Goal: Task Accomplishment & Management: Complete application form

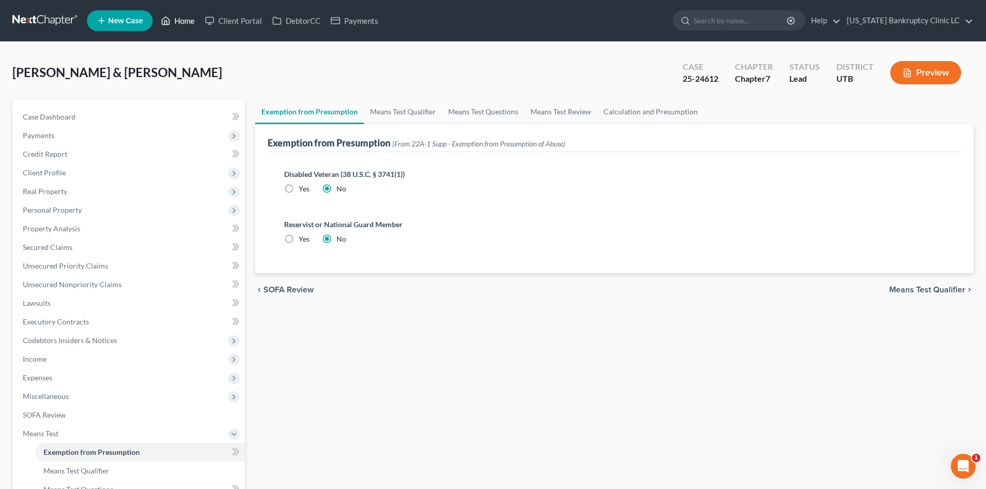
click at [164, 21] on icon at bounding box center [165, 20] width 9 height 12
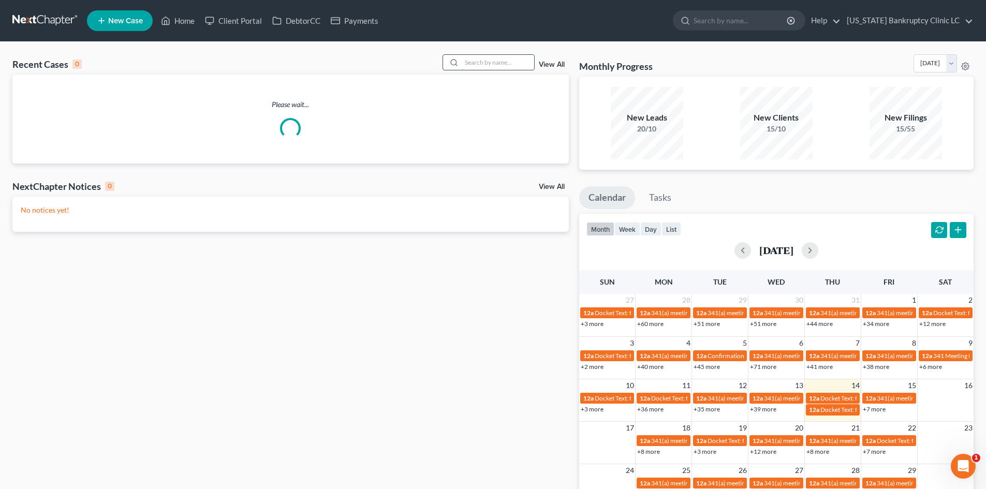
click at [488, 62] on input "search" at bounding box center [498, 62] width 72 height 15
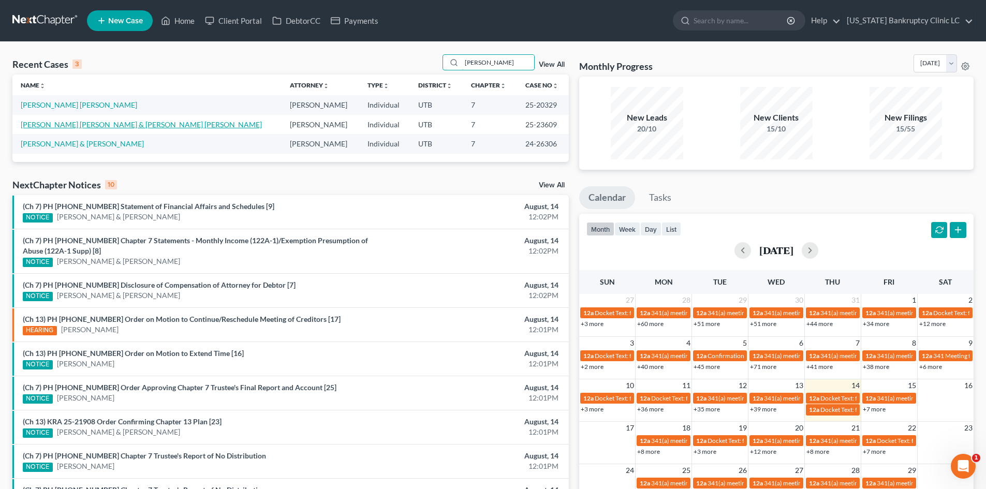
type input "[PERSON_NAME]"
click at [66, 127] on link "[PERSON_NAME] [PERSON_NAME] & [PERSON_NAME] [PERSON_NAME]" at bounding box center [141, 124] width 241 height 9
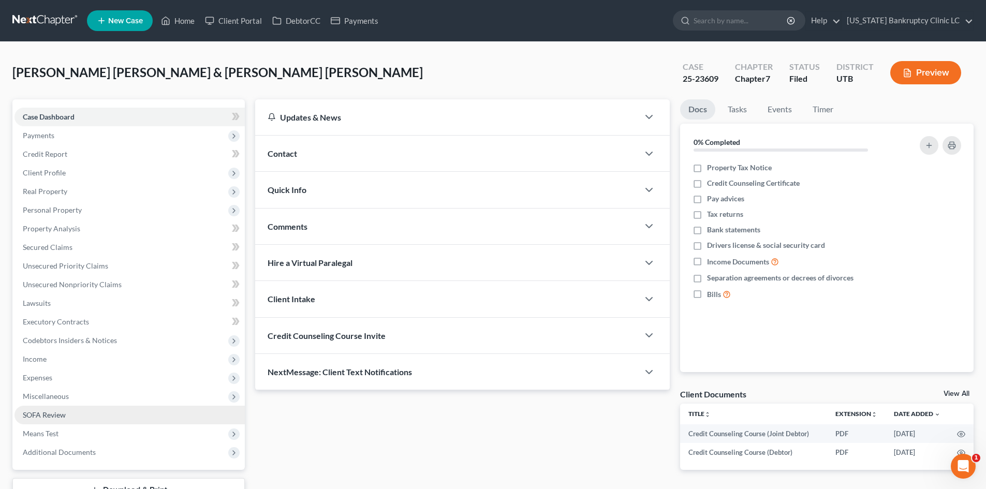
scroll to position [52, 0]
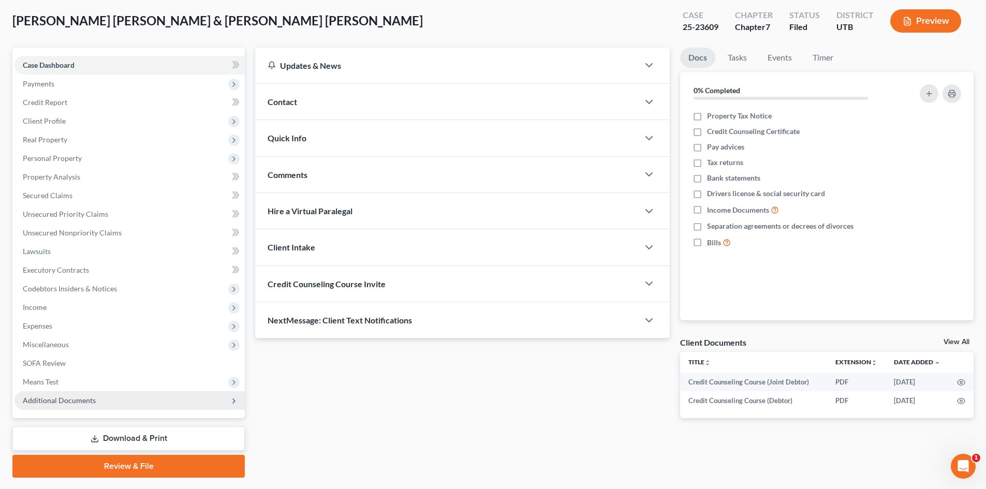
click at [103, 401] on span "Additional Documents" at bounding box center [129, 400] width 230 height 19
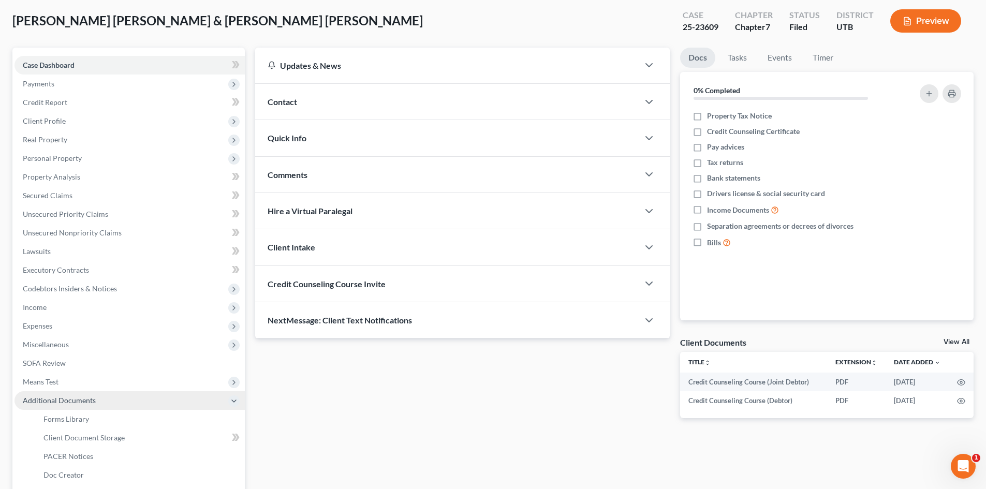
click at [103, 401] on span "Additional Documents" at bounding box center [129, 400] width 230 height 19
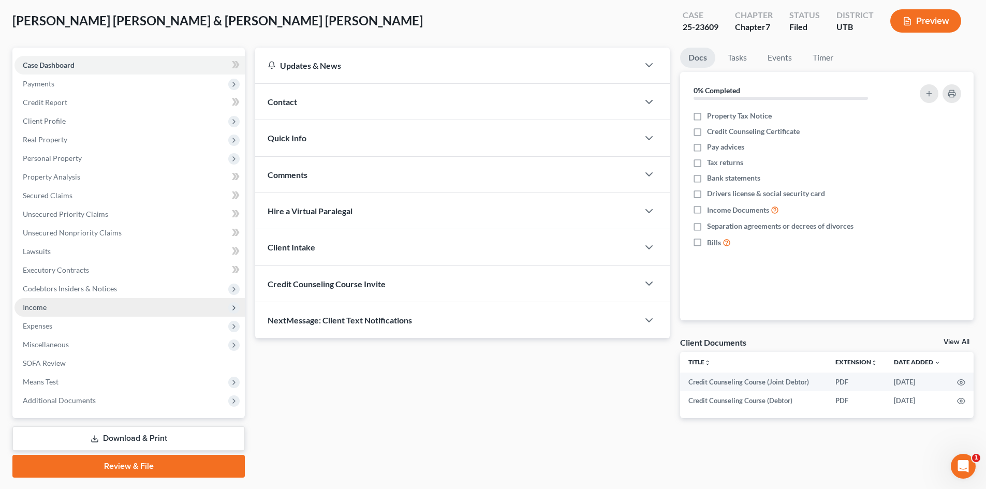
click at [69, 304] on span "Income" at bounding box center [129, 307] width 230 height 19
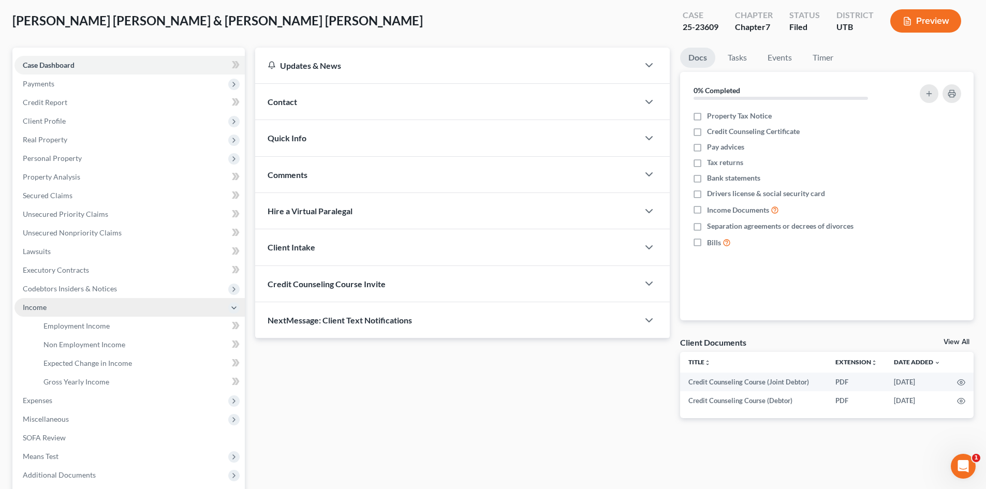
click at [69, 304] on span "Income" at bounding box center [129, 307] width 230 height 19
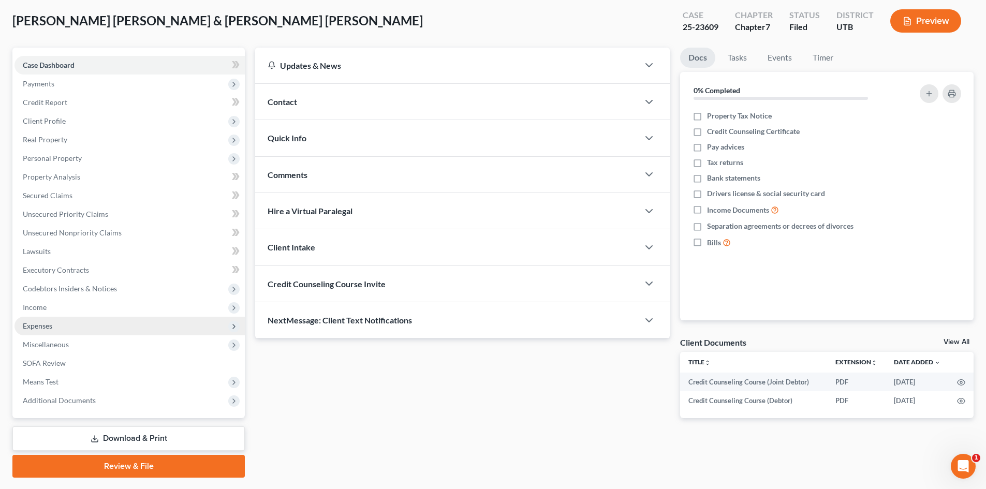
click at [64, 336] on span "Miscellaneous" at bounding box center [129, 345] width 230 height 19
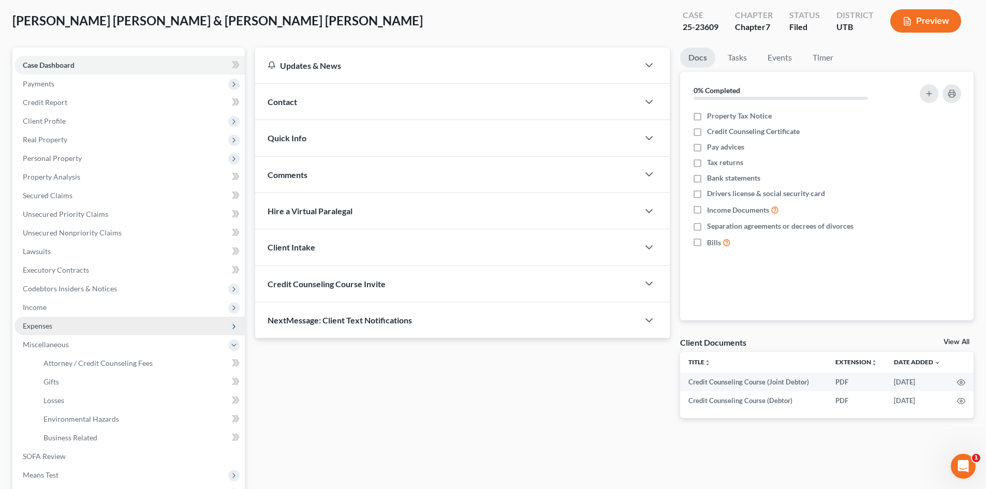
click at [66, 325] on span "Expenses" at bounding box center [129, 326] width 230 height 19
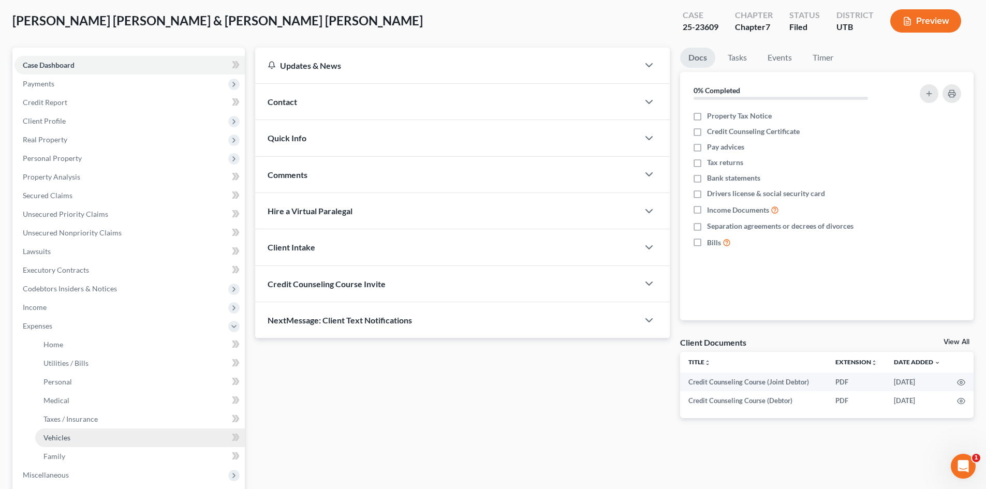
click at [82, 431] on link "Vehicles" at bounding box center [140, 438] width 210 height 19
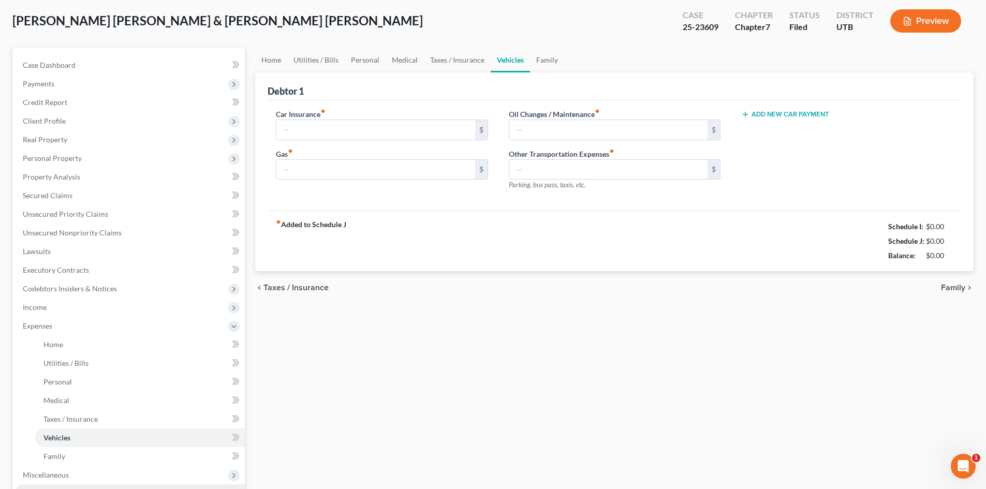
type input "210.00"
type input "150.00"
type input "56.00"
type input "0.00"
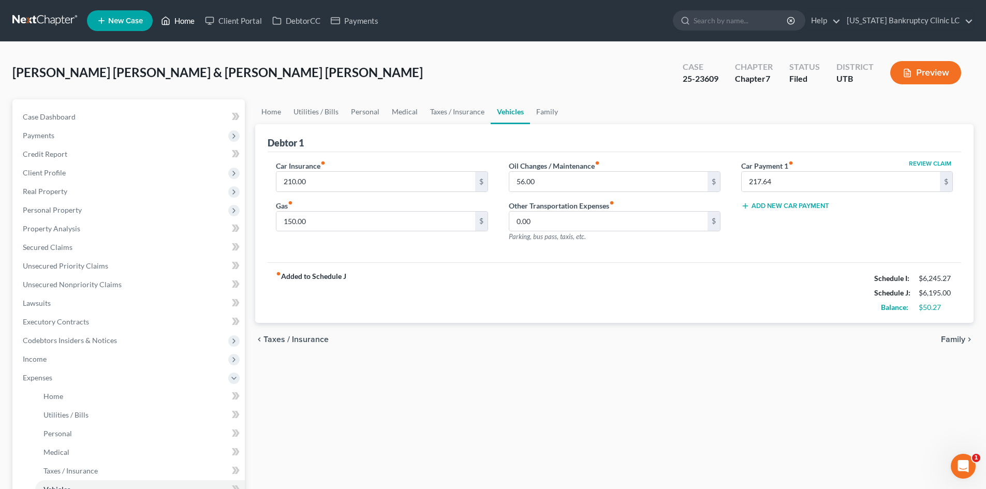
click at [172, 22] on link "Home" at bounding box center [178, 20] width 44 height 19
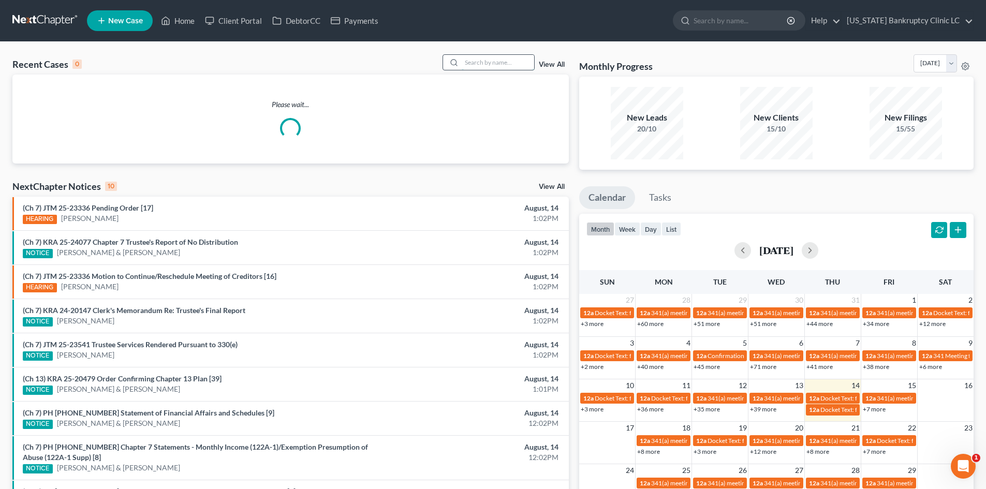
click at [495, 62] on input "search" at bounding box center [498, 62] width 72 height 15
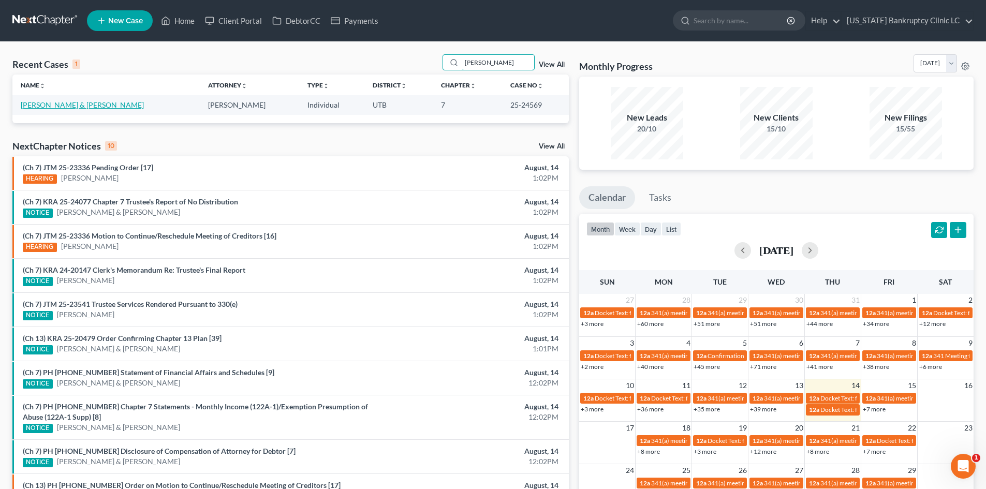
type input "[PERSON_NAME]"
click at [57, 106] on link "[PERSON_NAME] & [PERSON_NAME]" at bounding box center [82, 104] width 123 height 9
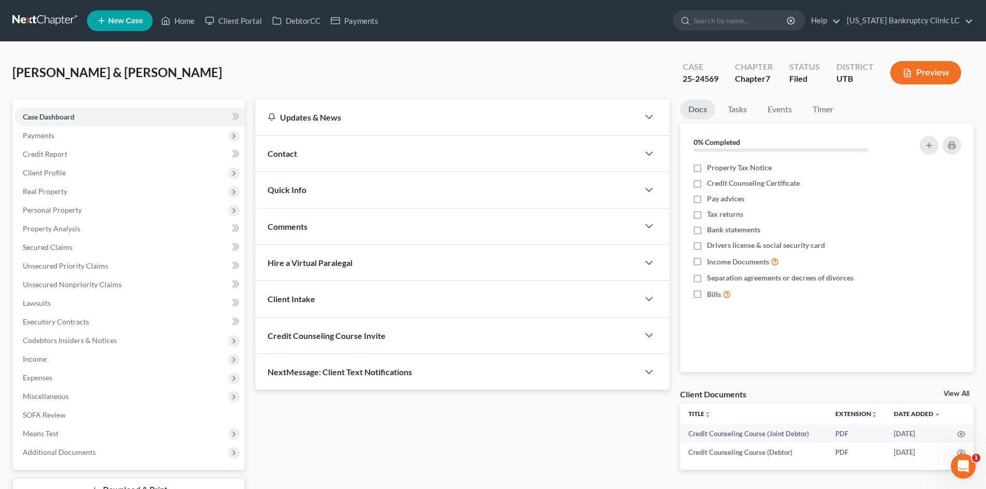
scroll to position [80, 0]
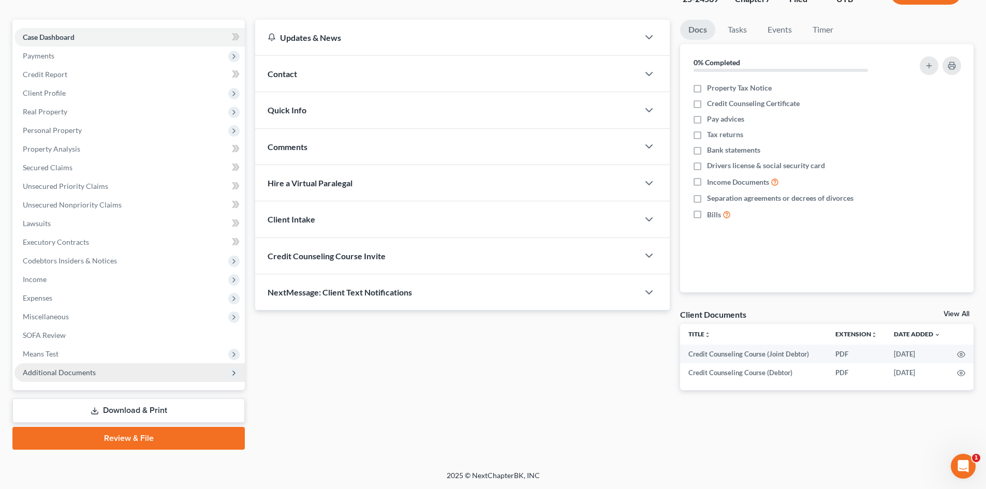
click at [67, 373] on span "Additional Documents" at bounding box center [59, 372] width 73 height 9
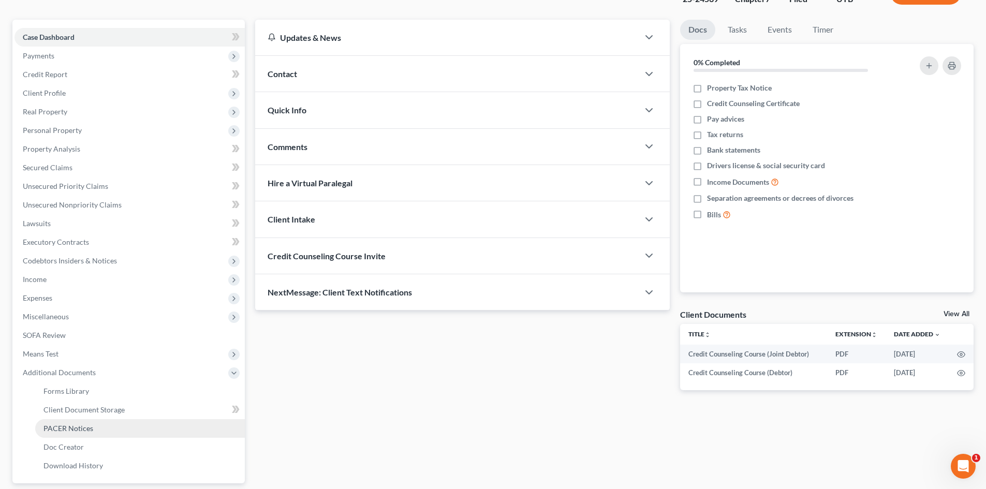
click at [87, 433] on link "PACER Notices" at bounding box center [140, 428] width 210 height 19
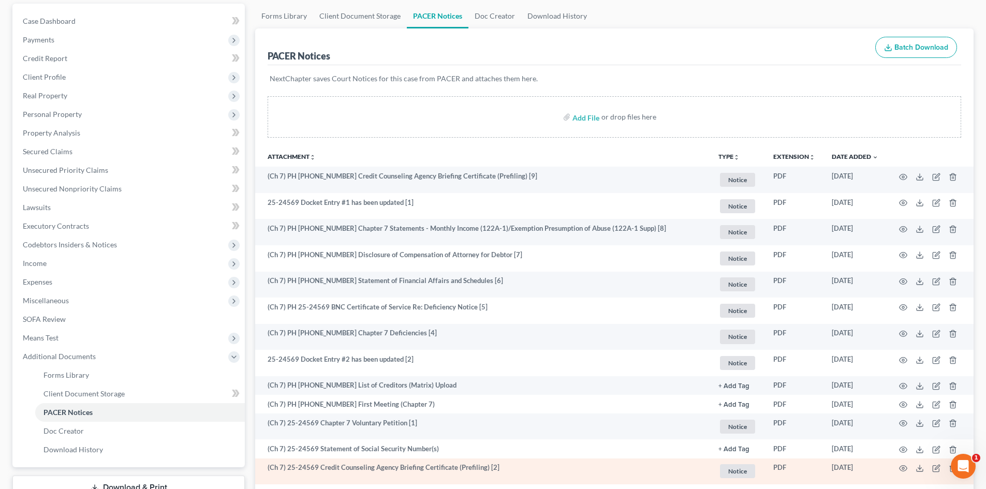
scroll to position [173, 0]
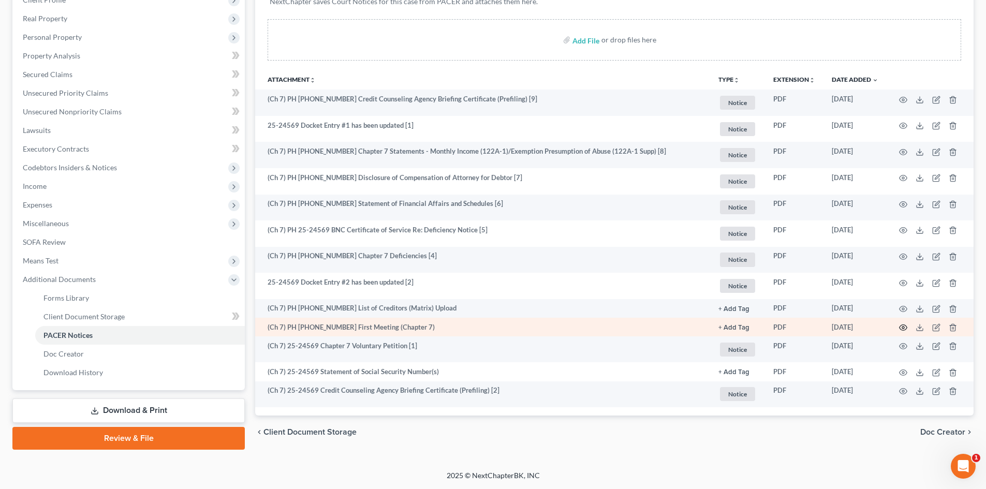
click at [899, 329] on icon "button" at bounding box center [903, 328] width 8 height 8
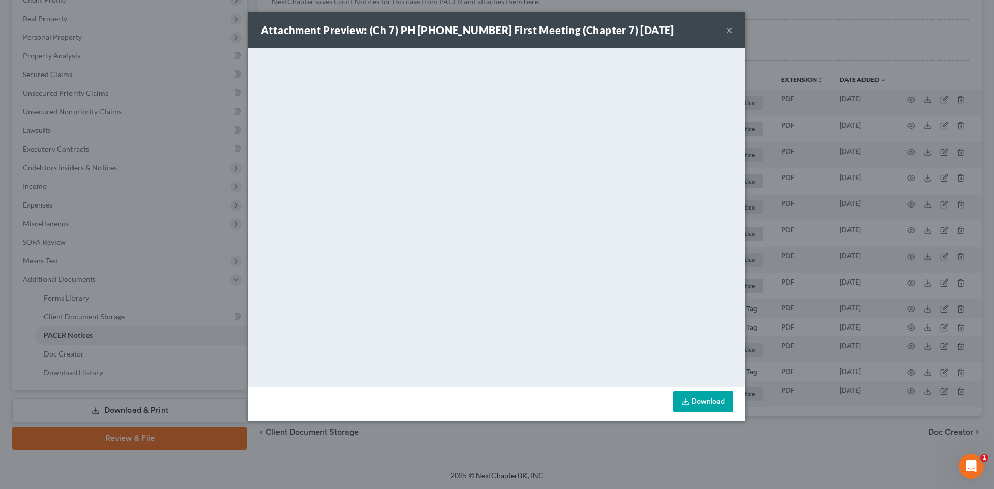
click at [726, 36] on button "×" at bounding box center [729, 30] width 7 height 12
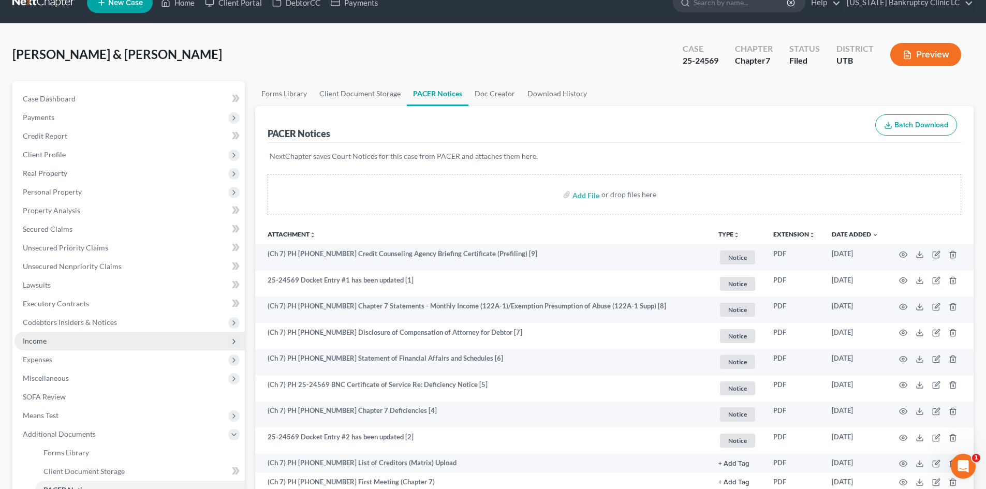
scroll to position [18, 0]
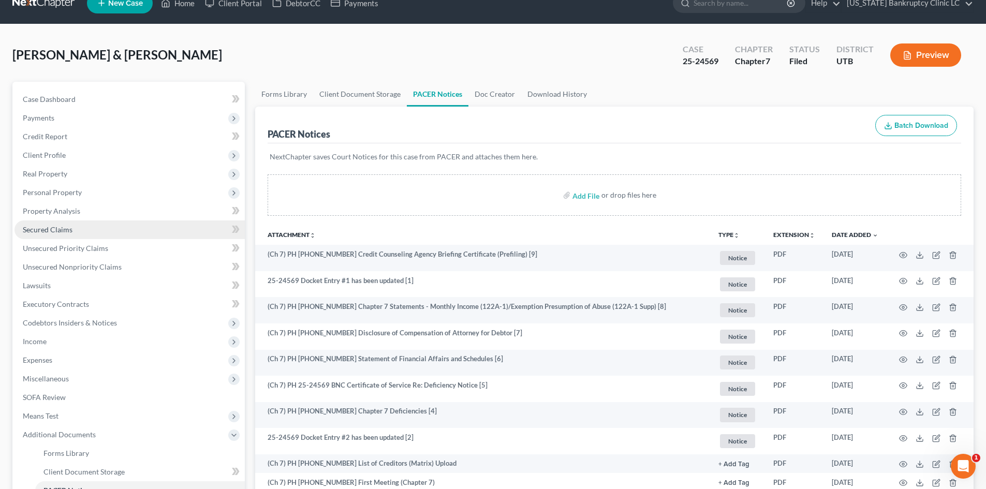
click at [98, 232] on link "Secured Claims" at bounding box center [129, 230] width 230 height 19
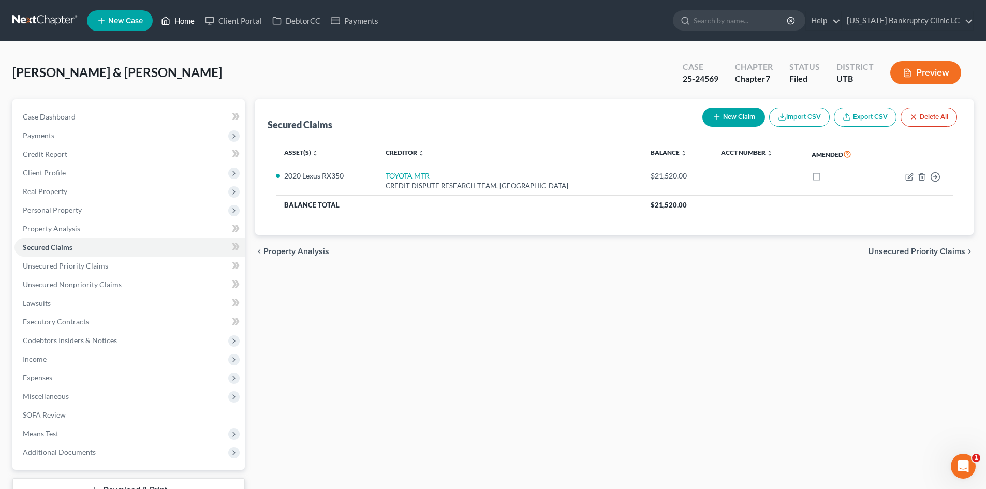
click at [186, 25] on link "Home" at bounding box center [178, 20] width 44 height 19
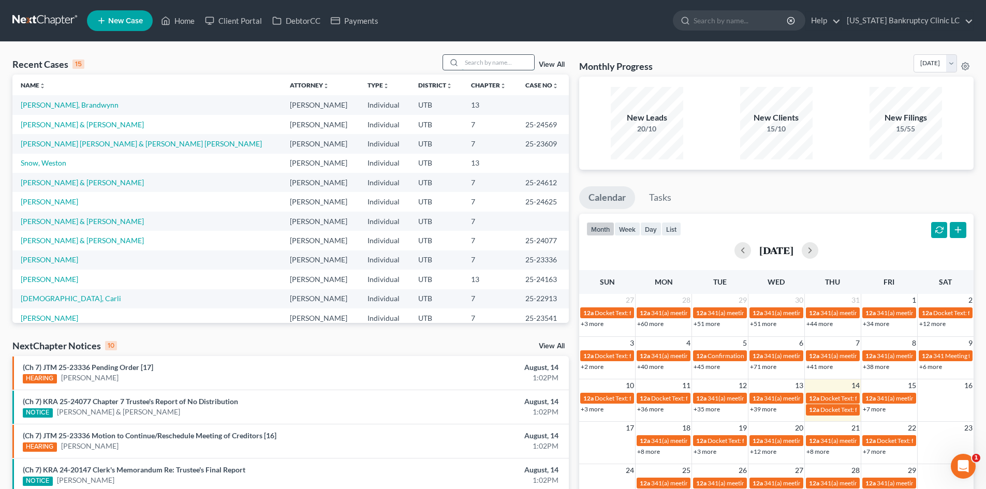
click at [491, 67] on input "search" at bounding box center [498, 62] width 72 height 15
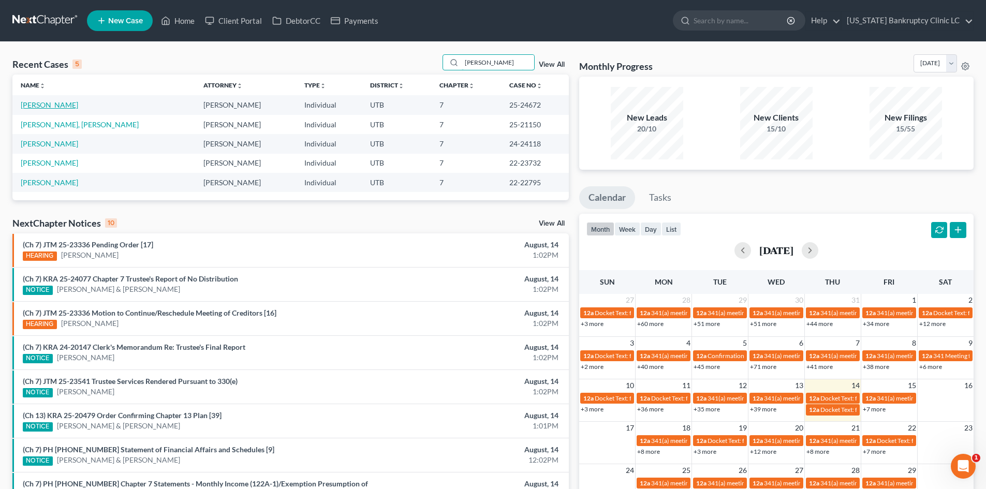
type input "[PERSON_NAME]"
click at [49, 102] on link "[PERSON_NAME]" at bounding box center [49, 104] width 57 height 9
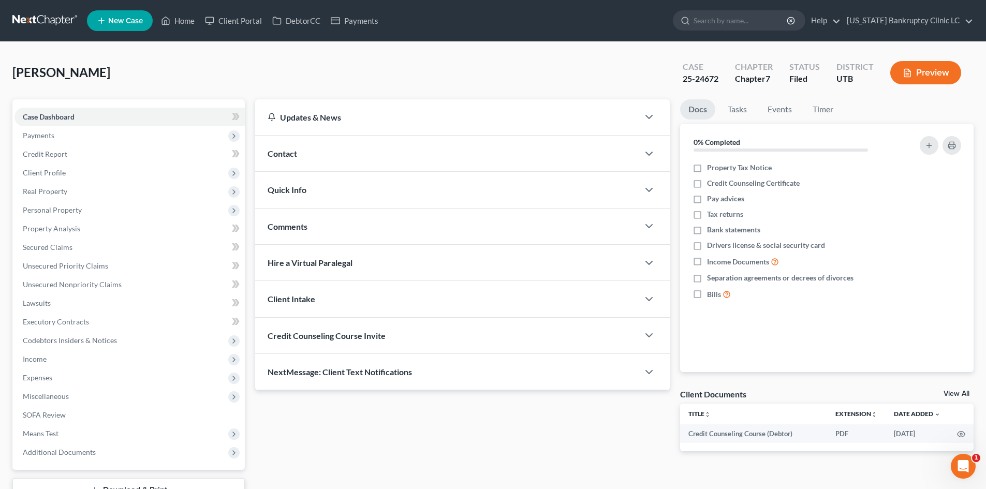
click at [704, 79] on div "25-24672" at bounding box center [701, 79] width 36 height 12
click at [63, 213] on span "Personal Property" at bounding box center [52, 210] width 59 height 9
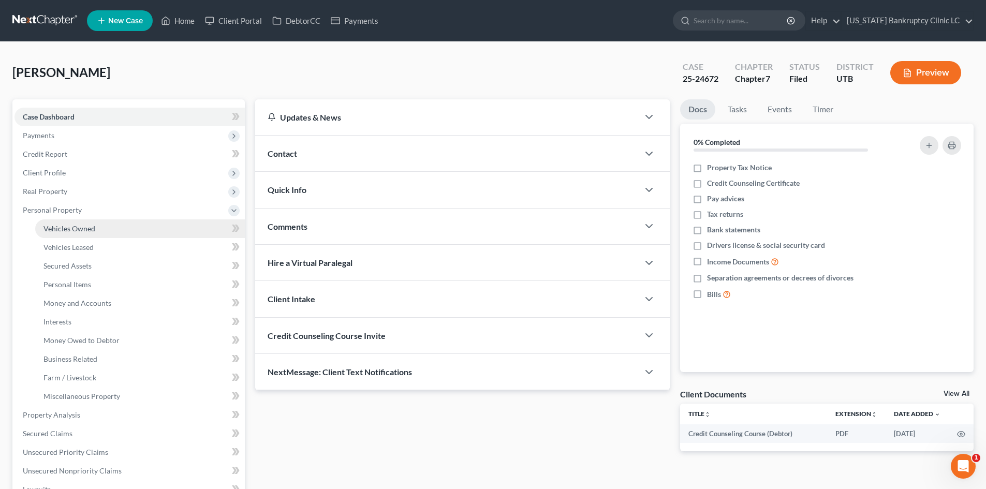
click at [68, 231] on span "Vehicles Owned" at bounding box center [69, 228] width 52 height 9
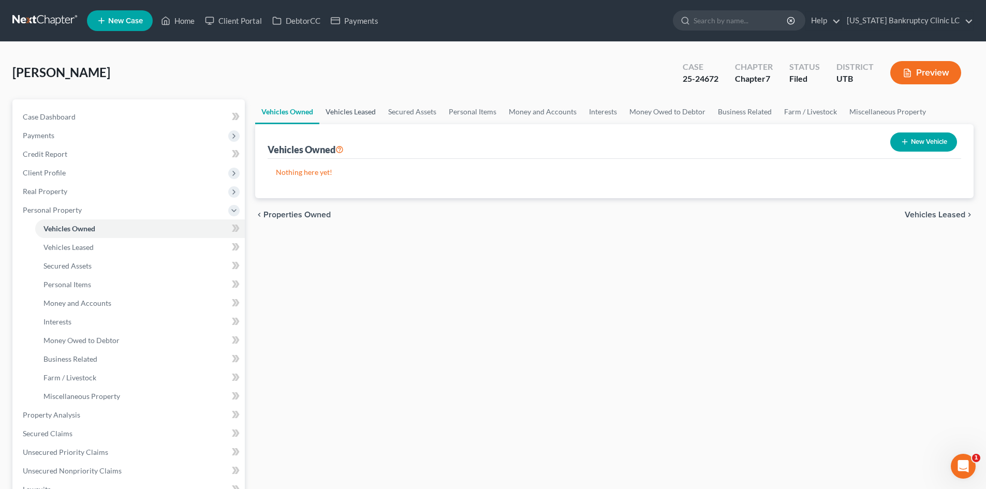
click at [351, 119] on link "Vehicles Leased" at bounding box center [350, 111] width 63 height 25
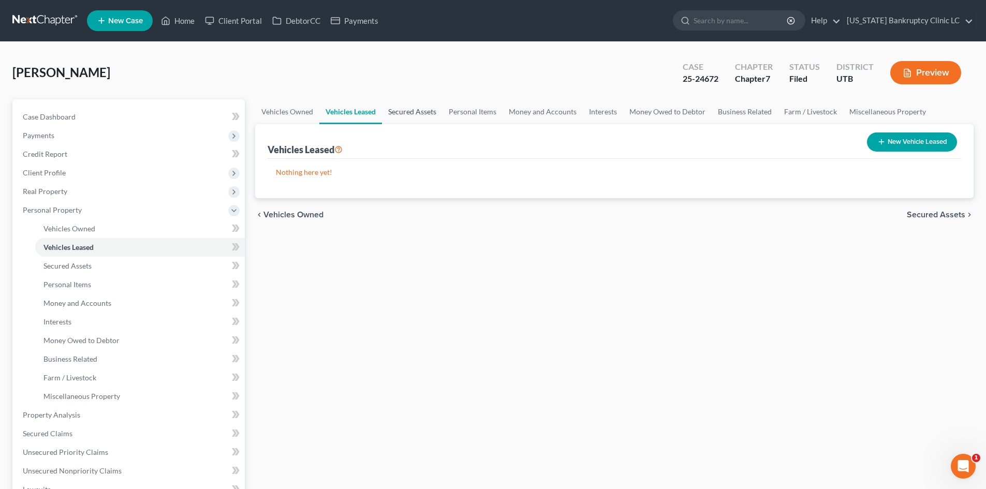
click at [394, 115] on link "Secured Assets" at bounding box center [412, 111] width 61 height 25
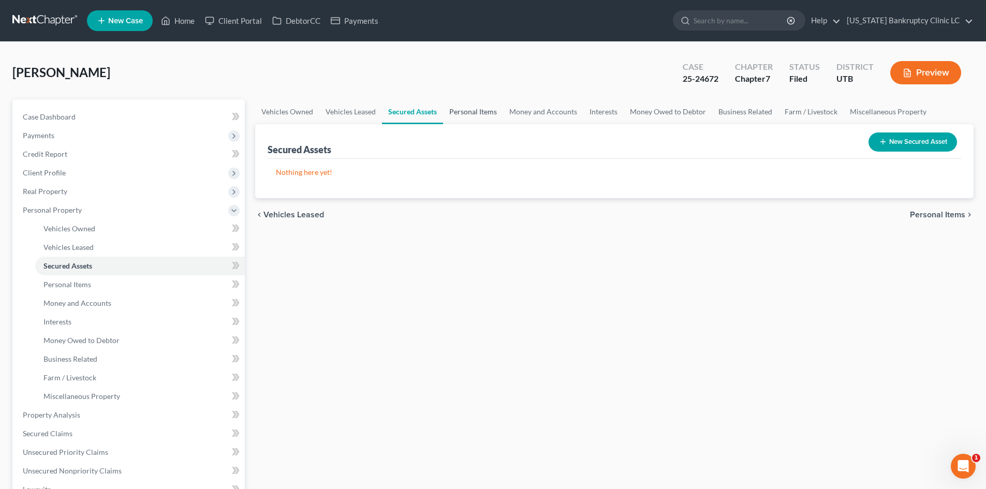
drag, startPoint x: 462, startPoint y: 110, endPoint x: 490, endPoint y: 109, distance: 28.0
click at [462, 109] on link "Personal Items" at bounding box center [473, 111] width 60 height 25
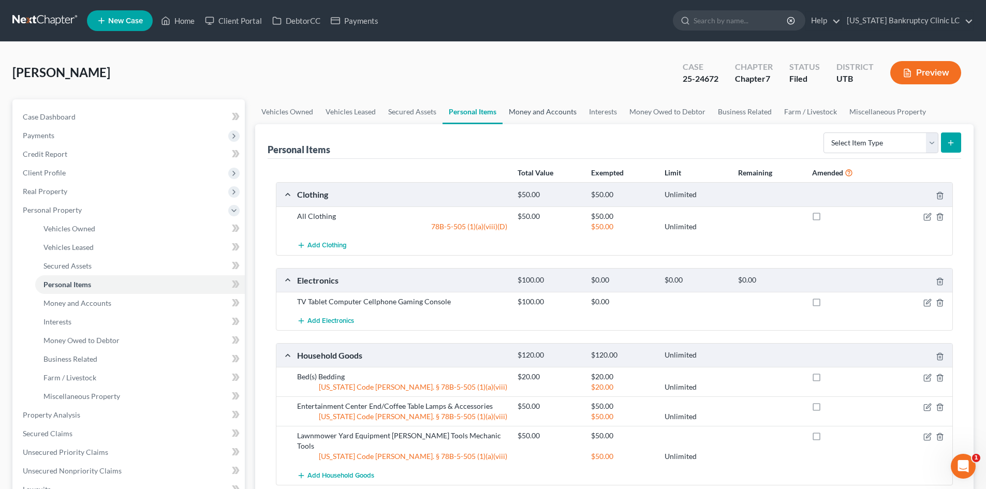
click at [536, 110] on link "Money and Accounts" at bounding box center [543, 111] width 80 height 25
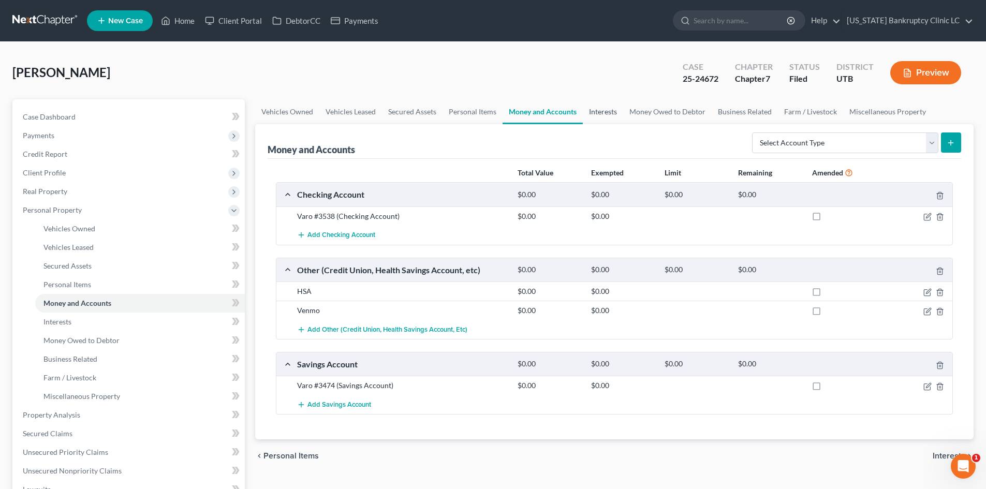
click at [610, 114] on link "Interests" at bounding box center [603, 111] width 40 height 25
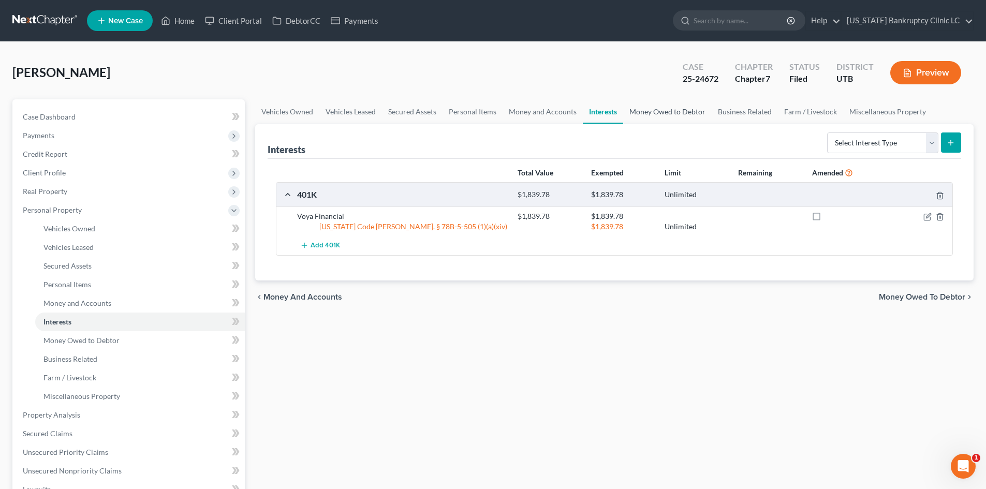
click at [651, 113] on link "Money Owed to Debtor" at bounding box center [667, 111] width 89 height 25
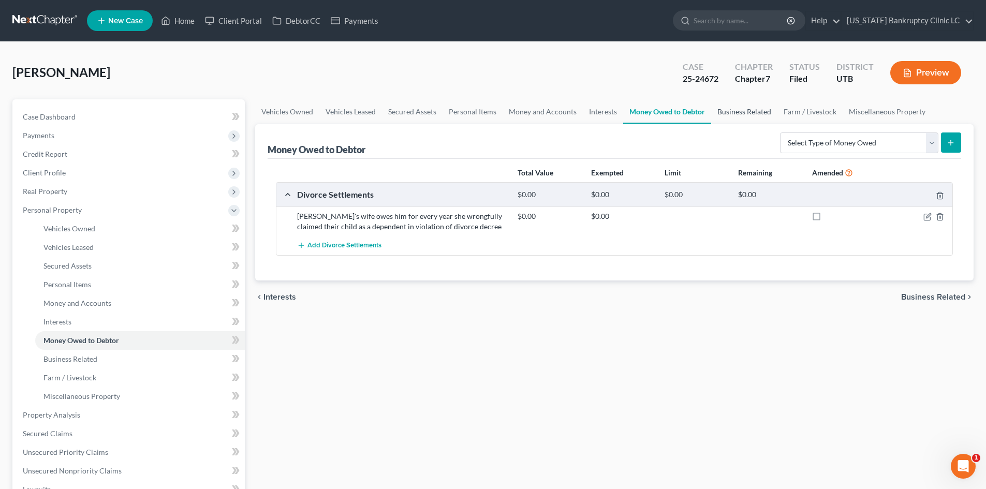
click at [719, 112] on link "Business Related" at bounding box center [744, 111] width 66 height 25
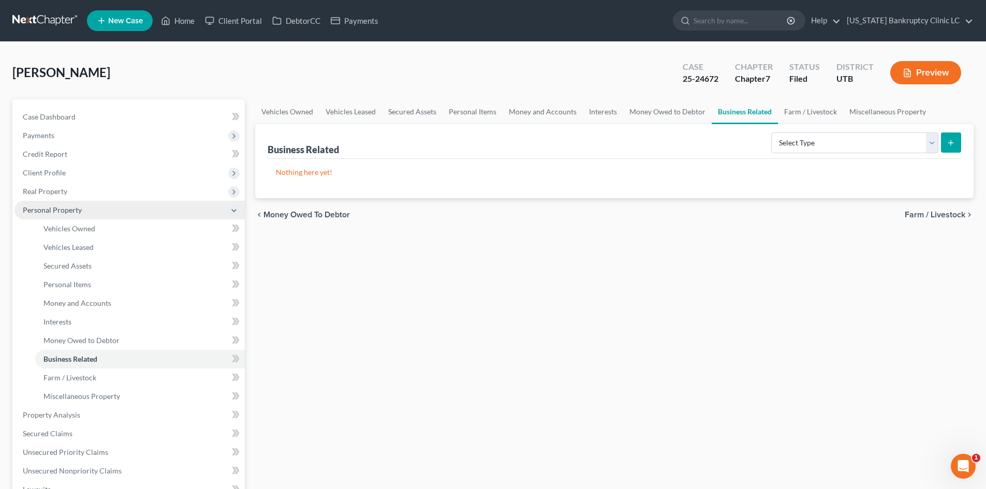
click at [76, 208] on span "Personal Property" at bounding box center [52, 210] width 59 height 9
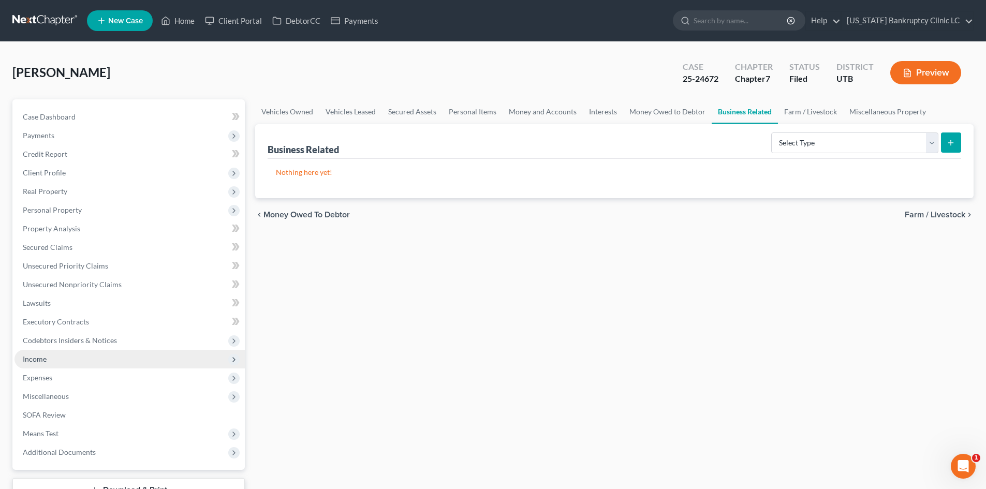
click at [57, 362] on span "Income" at bounding box center [129, 359] width 230 height 19
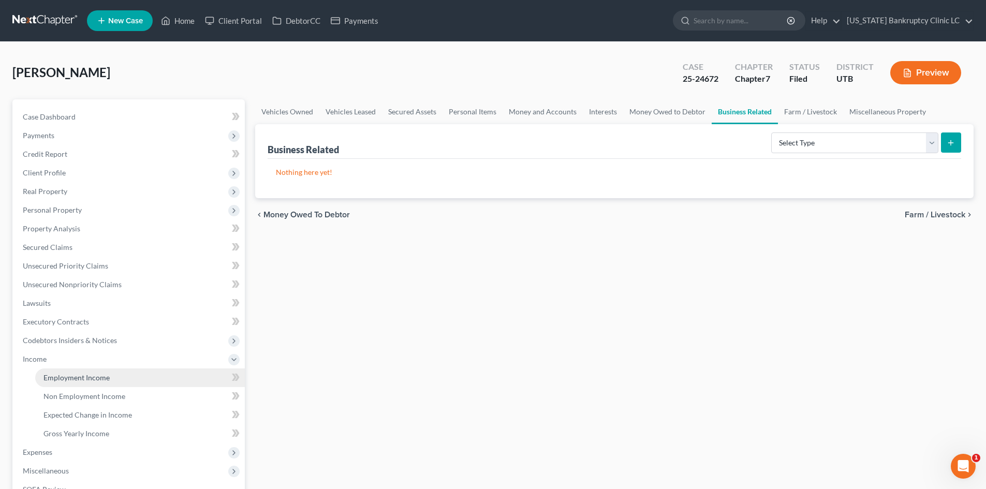
click at [61, 383] on link "Employment Income" at bounding box center [140, 378] width 210 height 19
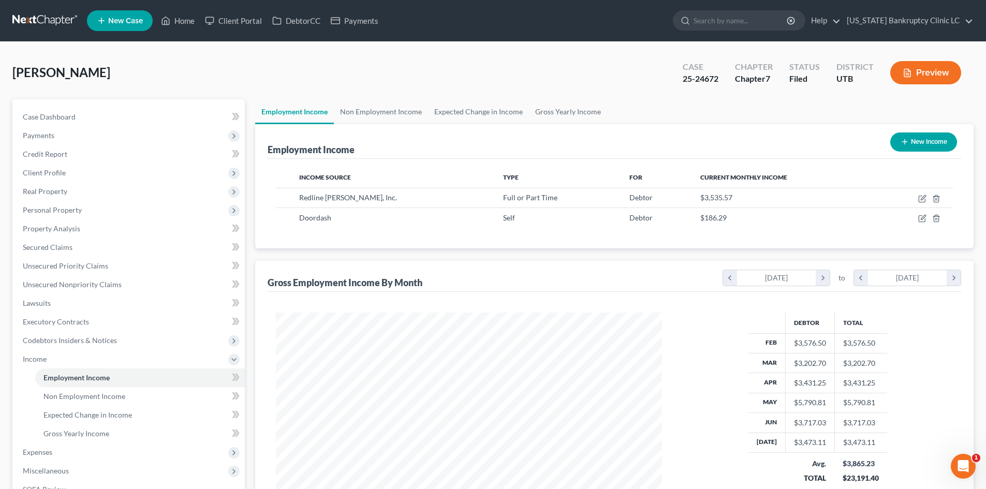
scroll to position [193, 407]
click at [82, 365] on span "Income" at bounding box center [129, 359] width 230 height 19
click at [80, 382] on span "Expenses" at bounding box center [129, 378] width 230 height 19
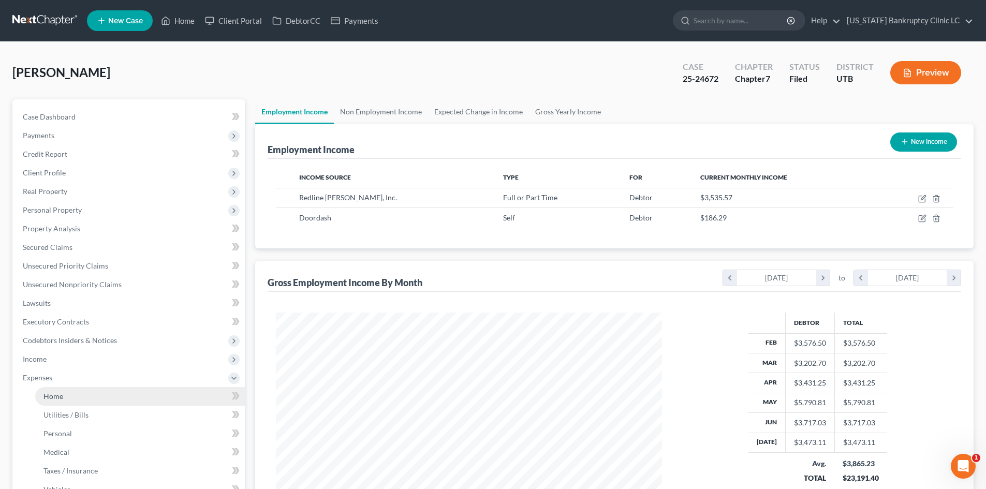
click at [81, 395] on link "Home" at bounding box center [140, 396] width 210 height 19
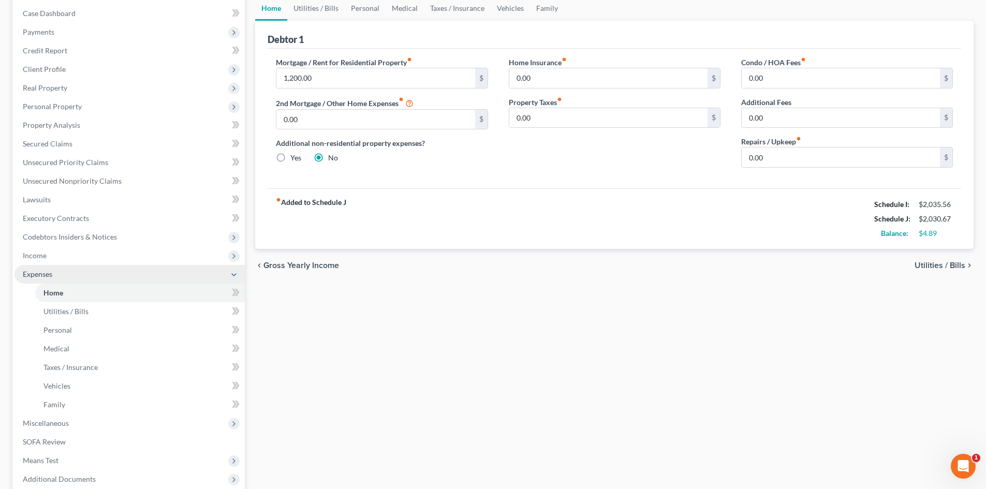
click at [61, 275] on span "Expenses" at bounding box center [129, 274] width 230 height 19
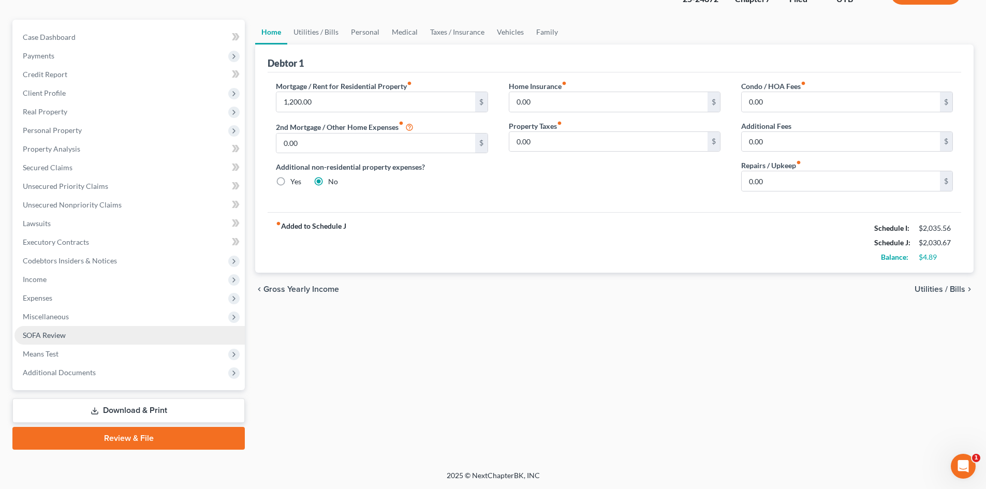
click at [74, 327] on link "SOFA Review" at bounding box center [129, 335] width 230 height 19
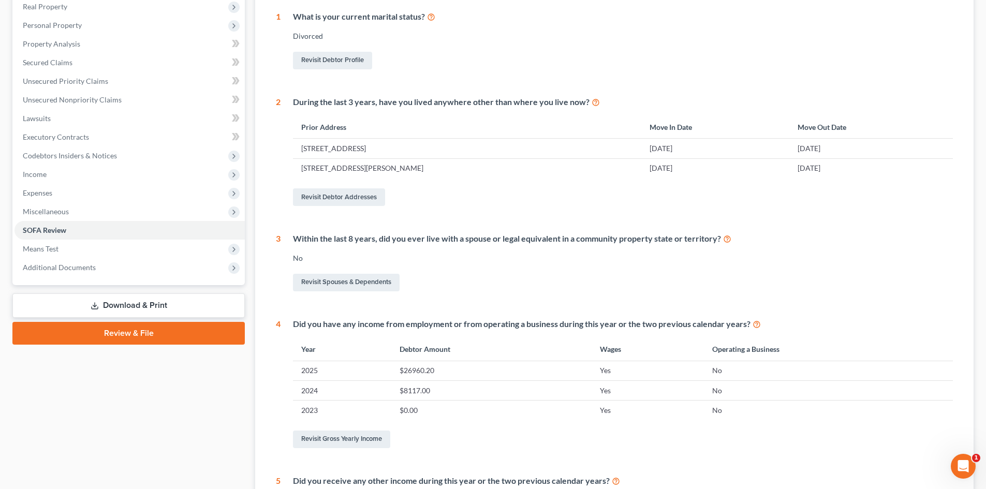
scroll to position [52, 0]
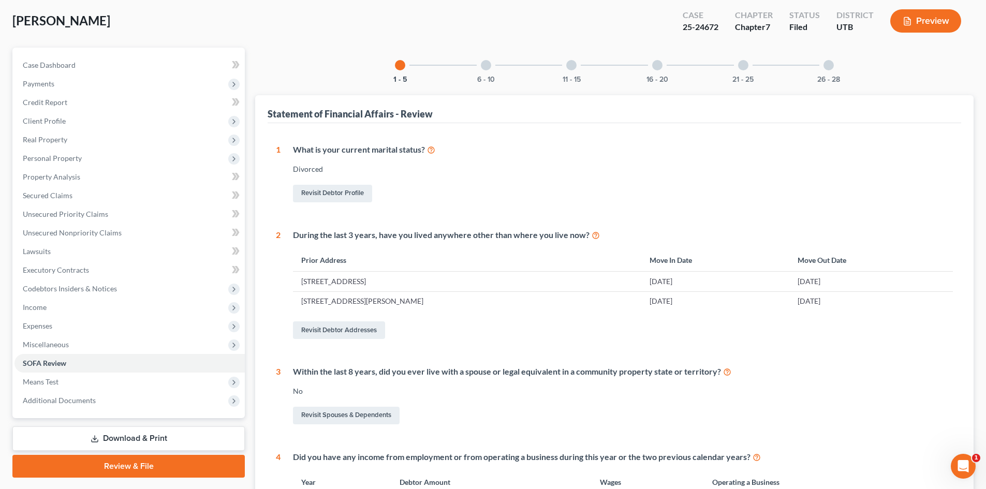
click at [487, 66] on div at bounding box center [486, 65] width 10 height 10
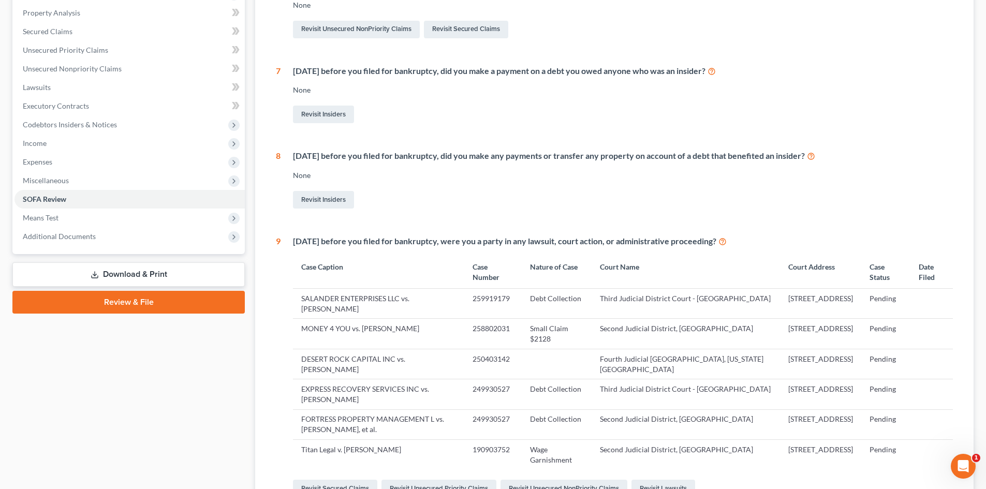
scroll to position [259, 0]
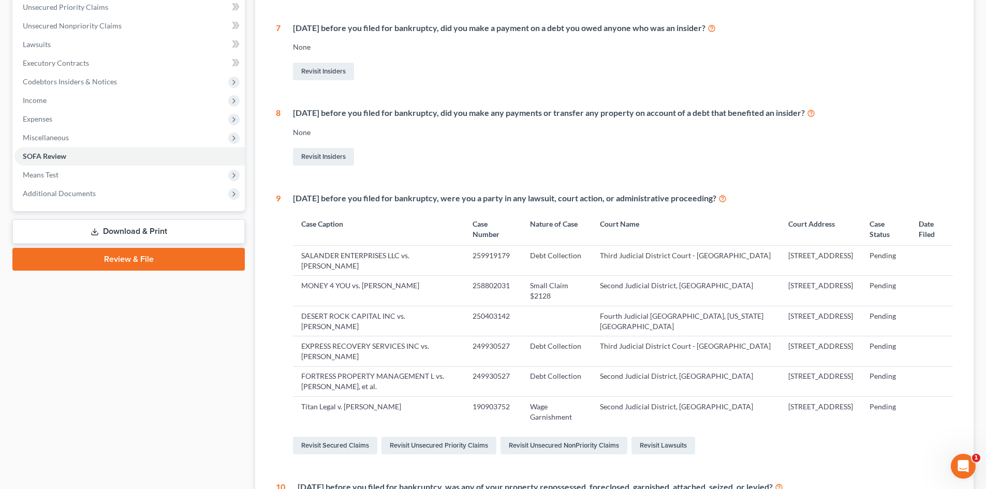
click at [154, 260] on link "Review & File" at bounding box center [128, 259] width 233 height 23
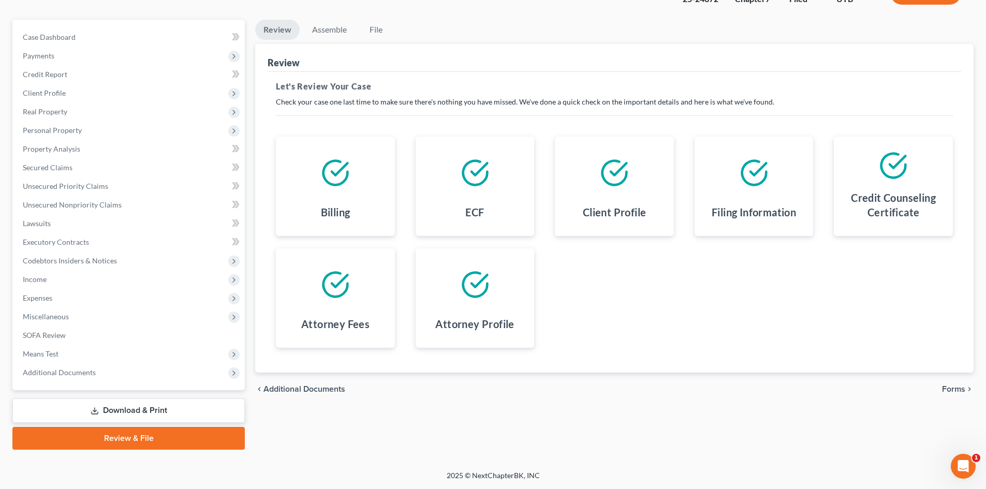
click at [114, 417] on link "Download & Print" at bounding box center [128, 411] width 233 height 24
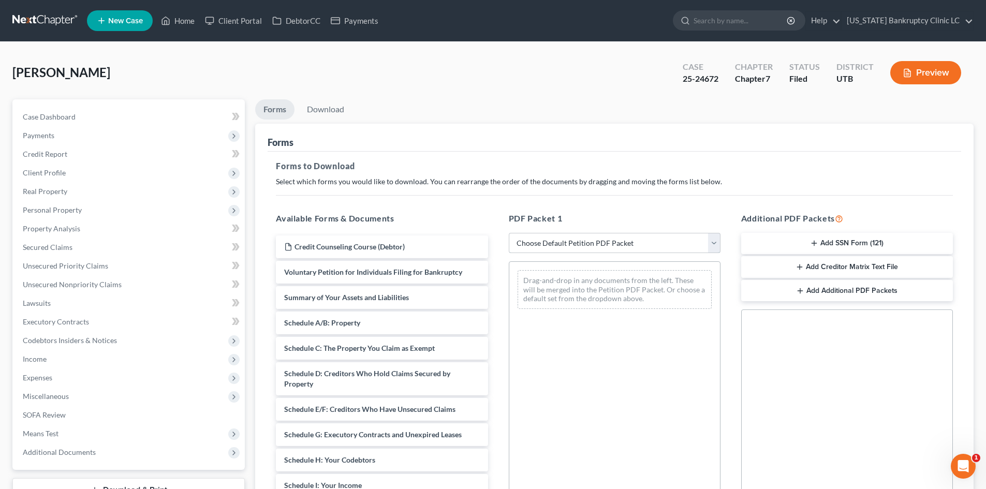
click at [642, 240] on select "Choose Default Petition PDF Packet Complete Bankruptcy Petition (all forms and …" at bounding box center [615, 243] width 212 height 21
click at [638, 243] on select "Choose Default Petition PDF Packet Complete Bankruptcy Petition (all forms and …" at bounding box center [615, 243] width 212 height 21
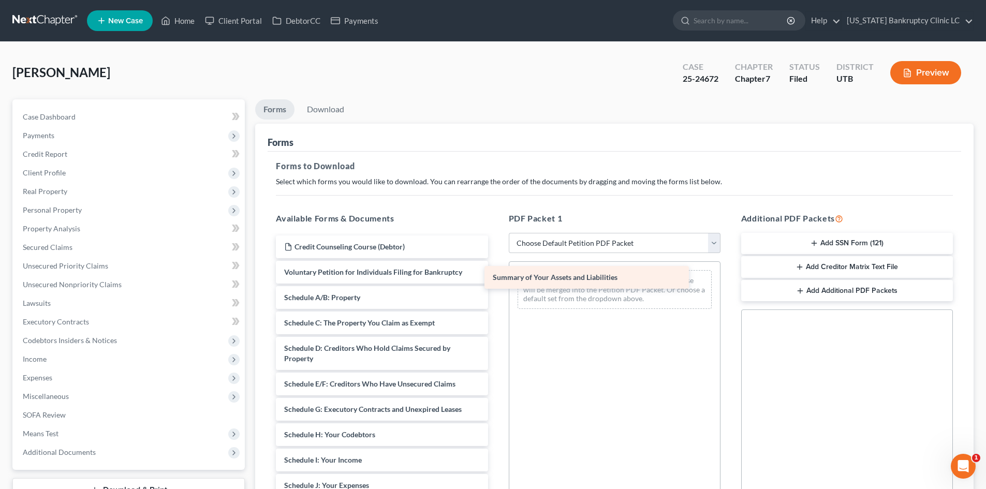
drag, startPoint x: 314, startPoint y: 298, endPoint x: 523, endPoint y: 278, distance: 209.7
click at [496, 277] on div "Summary of Your Assets and Liabilities Credit Counseling Course (Debtor) Volunt…" at bounding box center [382, 484] width 228 height 496
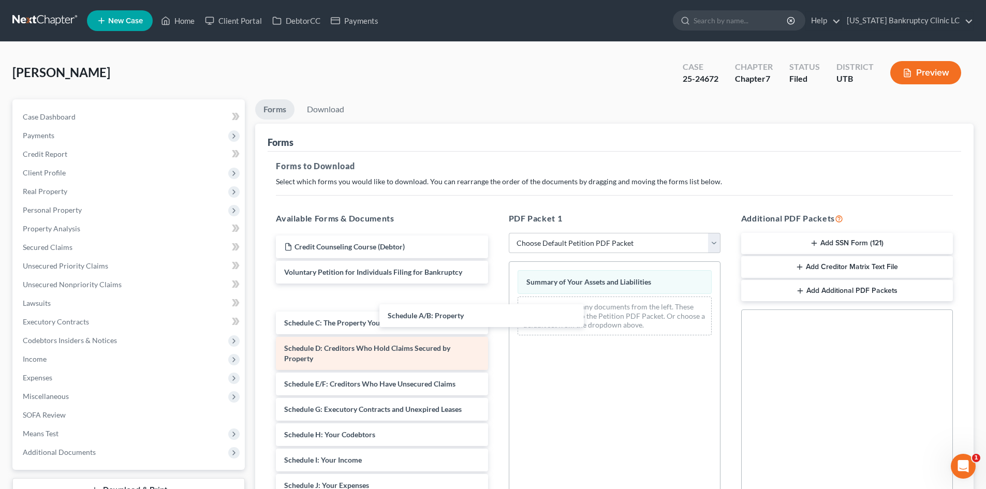
drag, startPoint x: 332, startPoint y: 300, endPoint x: 477, endPoint y: 315, distance: 145.2
click at [496, 313] on div "Schedule A/B: Property Credit Counseling Course (Debtor) Voluntary Petition for…" at bounding box center [382, 484] width 228 height 496
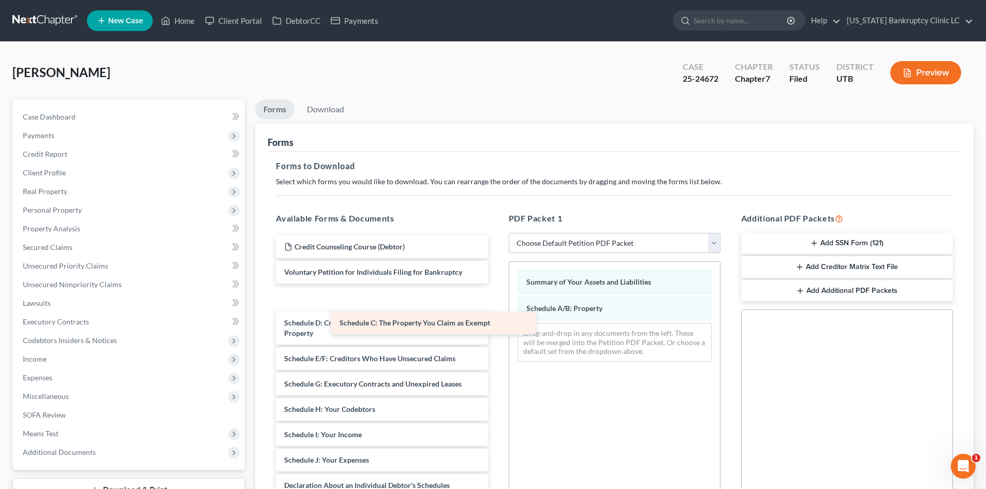
drag, startPoint x: 365, startPoint y: 299, endPoint x: 533, endPoint y: 344, distance: 174.6
click at [496, 355] on div "Schedule C: The Property You Claim as Exempt Credit Counseling Course (Debtor) …" at bounding box center [382, 471] width 228 height 470
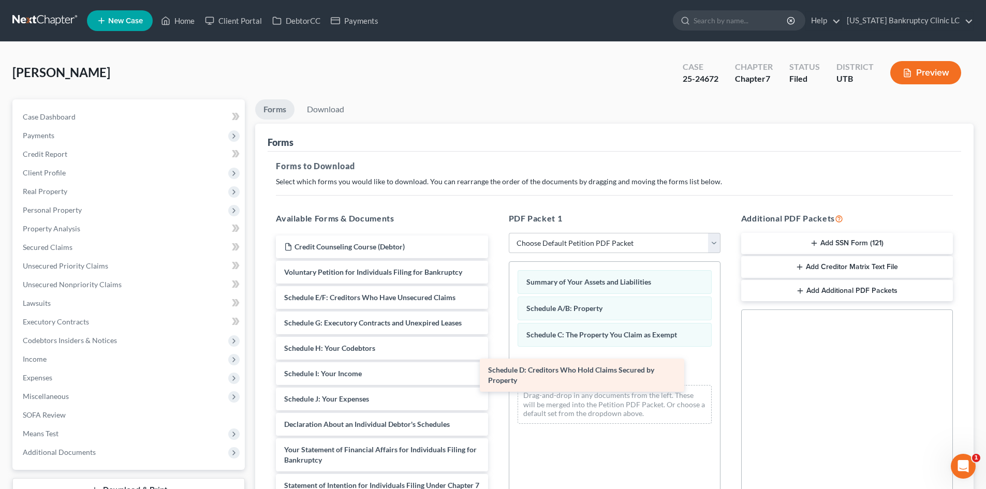
drag, startPoint x: 362, startPoint y: 300, endPoint x: 514, endPoint y: 369, distance: 166.4
click at [496, 372] on div "Schedule D: Creditors Who Hold Claims Secured by Property Credit Counseling Cou…" at bounding box center [382, 440] width 228 height 409
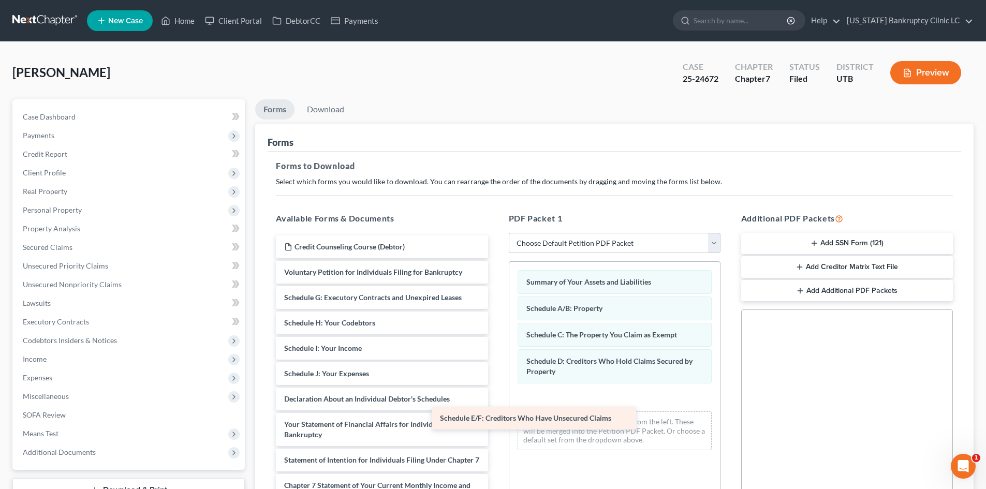
drag, startPoint x: 359, startPoint y: 298, endPoint x: 555, endPoint y: 405, distance: 223.4
click at [496, 405] on div "Schedule E/F: Creditors Who Have Unsecured Claims Credit Counseling Course (Deb…" at bounding box center [382, 428] width 228 height 384
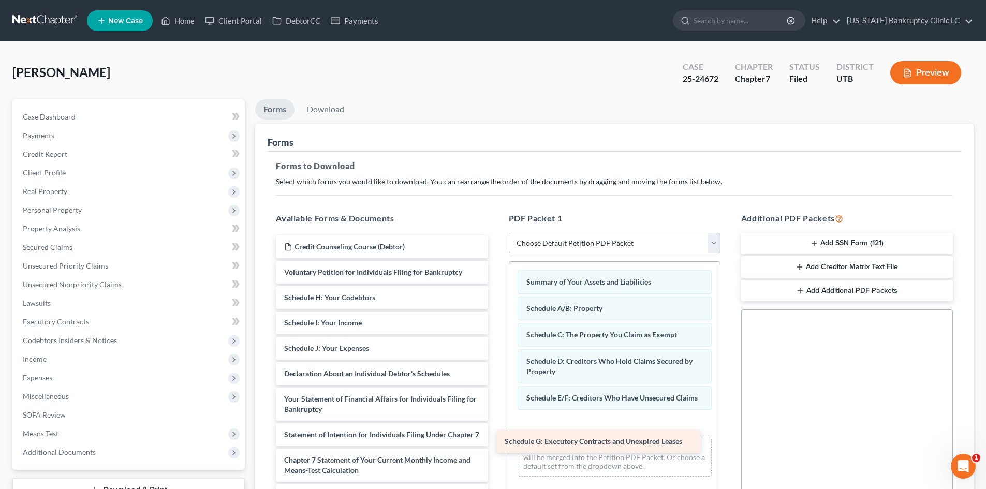
drag, startPoint x: 369, startPoint y: 298, endPoint x: 590, endPoint y: 442, distance: 263.4
click at [496, 442] on div "Schedule G: Executory Contracts and Unexpired Leases Credit Counseling Course (…" at bounding box center [382, 415] width 228 height 358
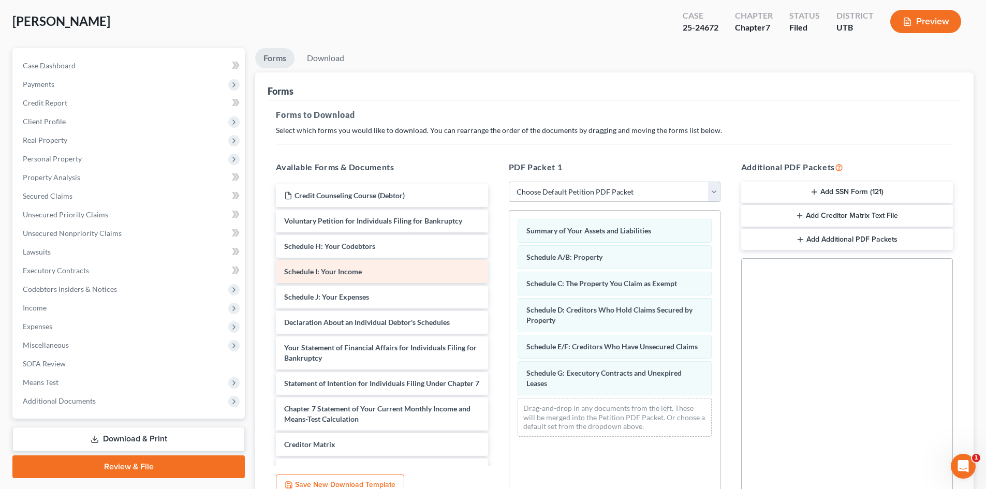
scroll to position [52, 0]
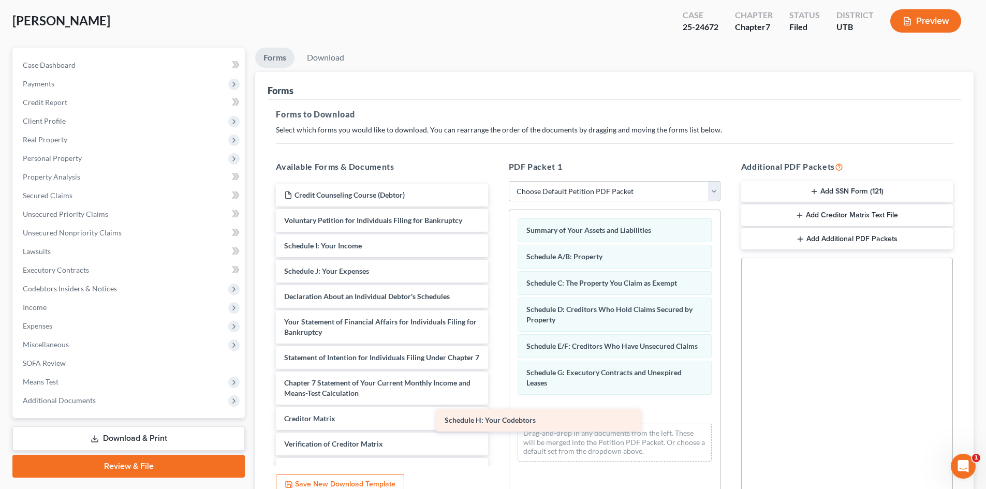
drag, startPoint x: 348, startPoint y: 249, endPoint x: 566, endPoint y: 426, distance: 281.3
click at [496, 426] on div "Schedule H: Your Codebtors Credit Counseling Course (Debtor) Voluntary Petition…" at bounding box center [382, 350] width 228 height 333
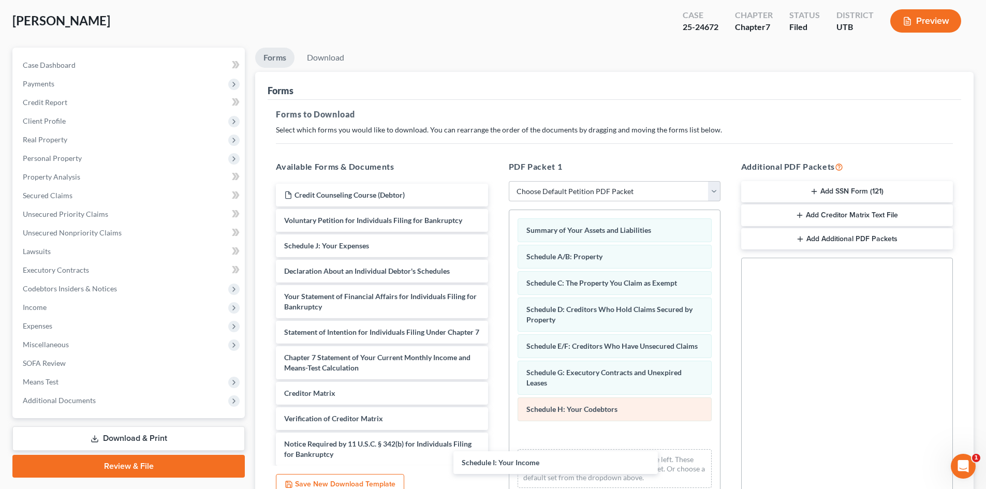
drag, startPoint x: 358, startPoint y: 240, endPoint x: 521, endPoint y: 410, distance: 235.9
click at [496, 451] on div "Schedule I: Your Income Credit Counseling Course (Debtor) Voluntary Petition fo…" at bounding box center [382, 338] width 228 height 308
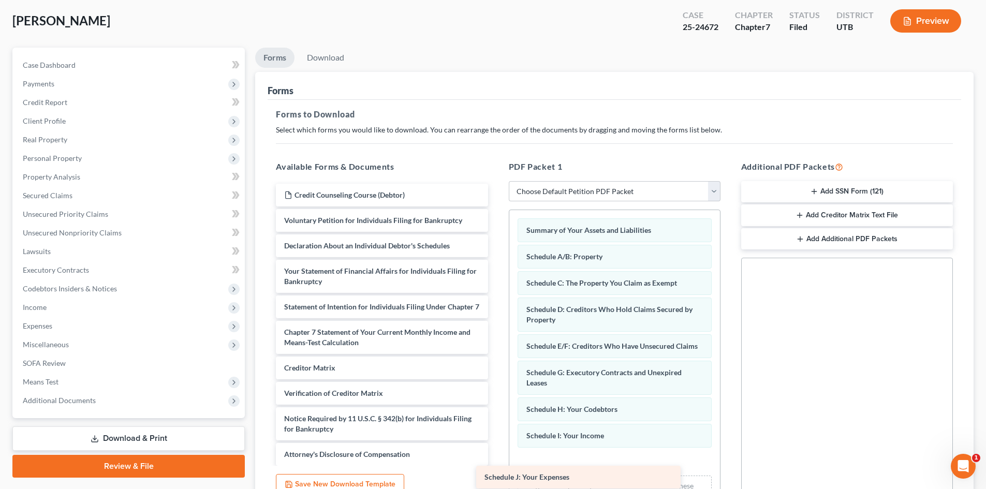
drag, startPoint x: 366, startPoint y: 240, endPoint x: 566, endPoint y: 470, distance: 305.4
click at [496, 466] on div "Schedule J: Your Expenses Credit Counseling Course (Debtor) Voluntary Petition …" at bounding box center [382, 325] width 228 height 282
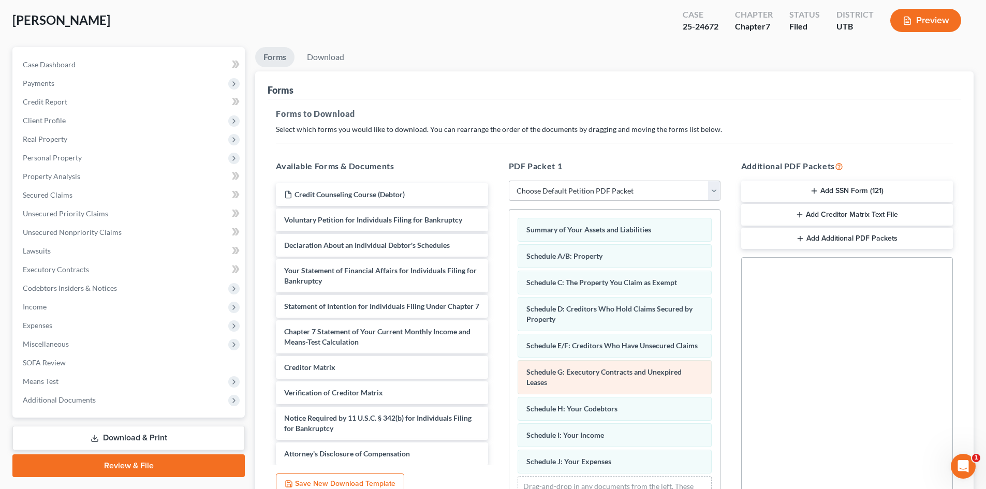
scroll to position [150, 0]
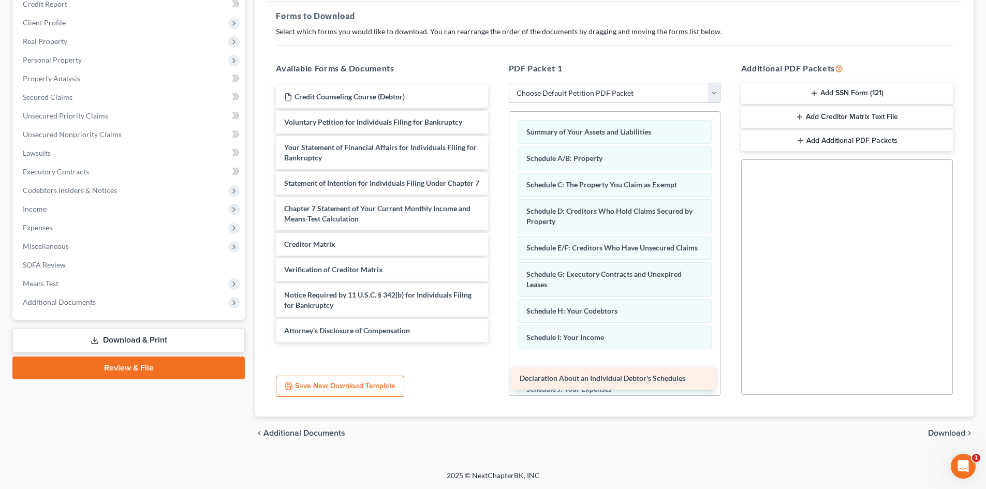
drag, startPoint x: 328, startPoint y: 145, endPoint x: 564, endPoint y: 376, distance: 329.9
click at [496, 342] on div "Declaration About an Individual Debtor's Schedules Credit Counseling Course (De…" at bounding box center [382, 213] width 228 height 257
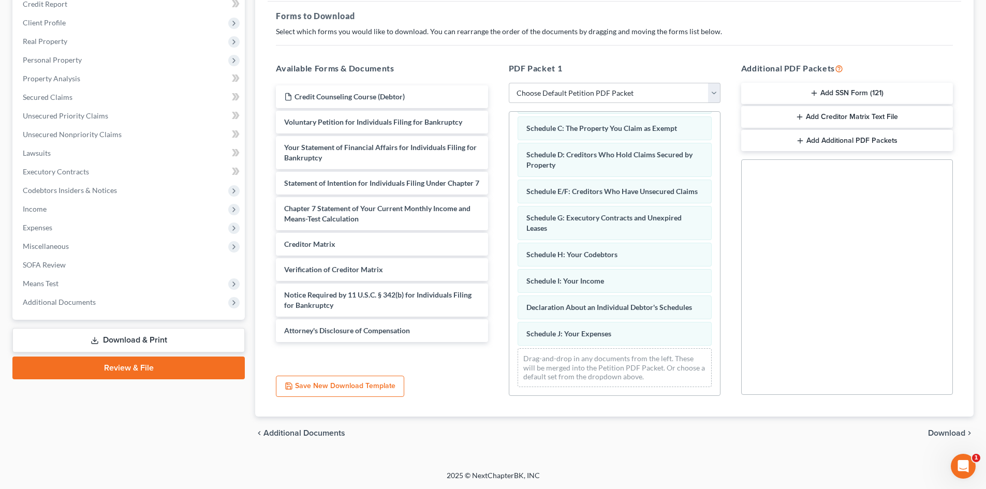
scroll to position [67, 0]
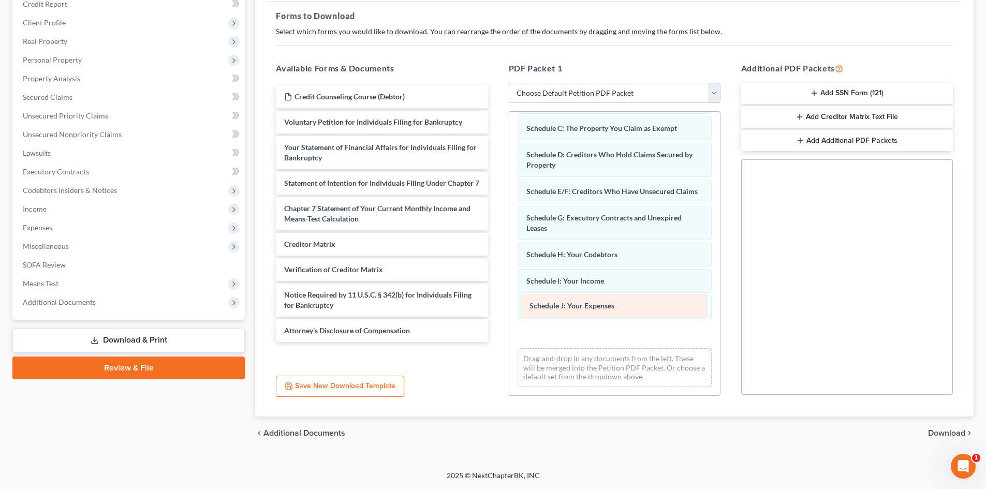
drag, startPoint x: 568, startPoint y: 336, endPoint x: 570, endPoint y: 304, distance: 31.7
click at [570, 304] on div "Schedule J: Your Expenses Summary of Your Assets and Liabilities Schedule A/B: …" at bounding box center [615, 225] width 211 height 340
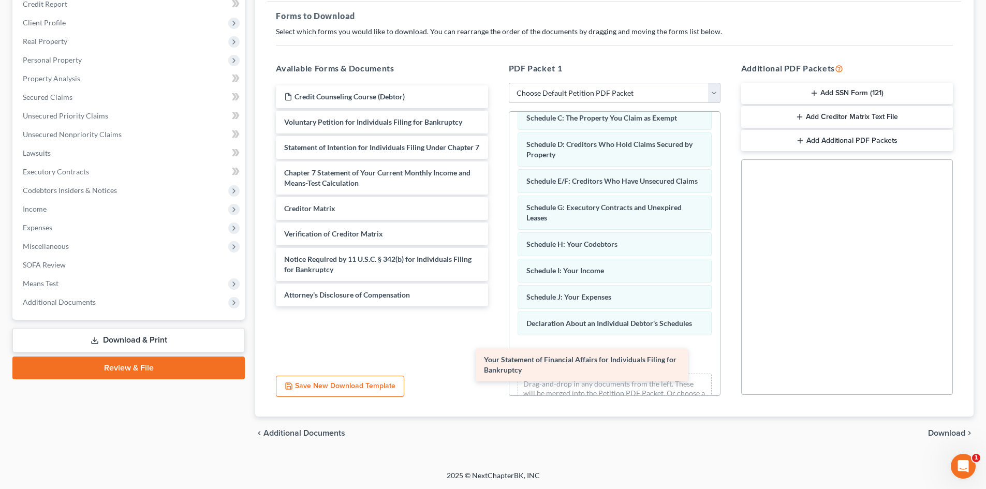
drag, startPoint x: 337, startPoint y: 154, endPoint x: 537, endPoint y: 367, distance: 291.6
click at [496, 307] on div "Your Statement of Financial Affairs for Individuals Filing for Bankruptcy Credi…" at bounding box center [382, 195] width 228 height 221
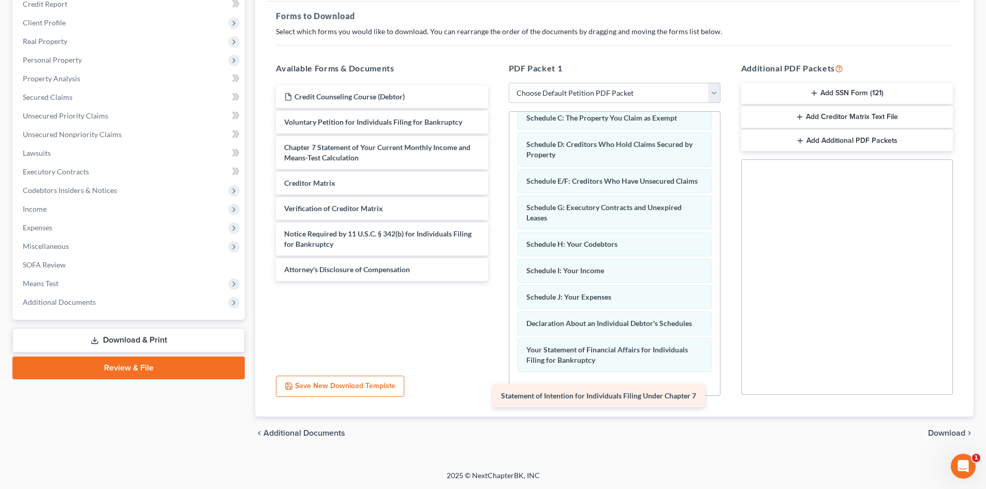
drag, startPoint x: 334, startPoint y: 146, endPoint x: 551, endPoint y: 395, distance: 329.9
click at [496, 281] on div "Statement of Intention for Individuals Filing Under Chapter 7 Credit Counseling…" at bounding box center [382, 183] width 228 height 196
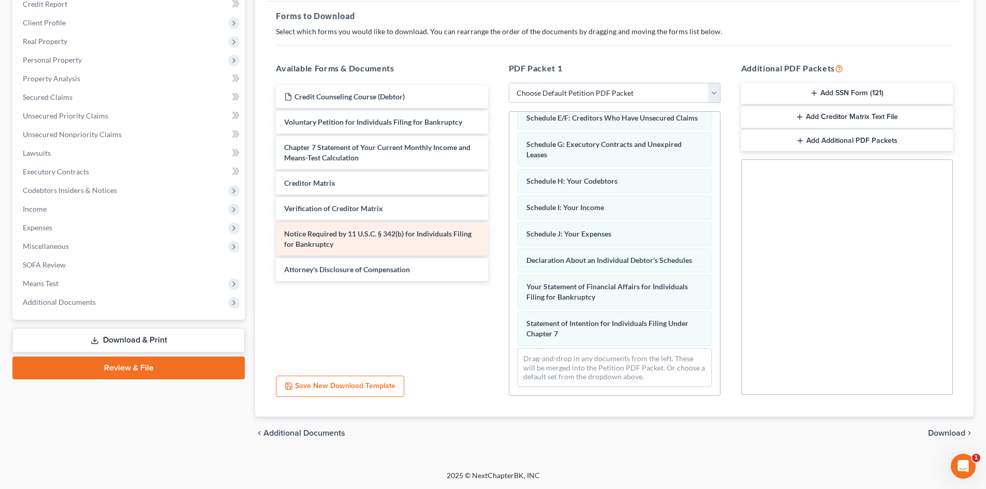
scroll to position [140, 0]
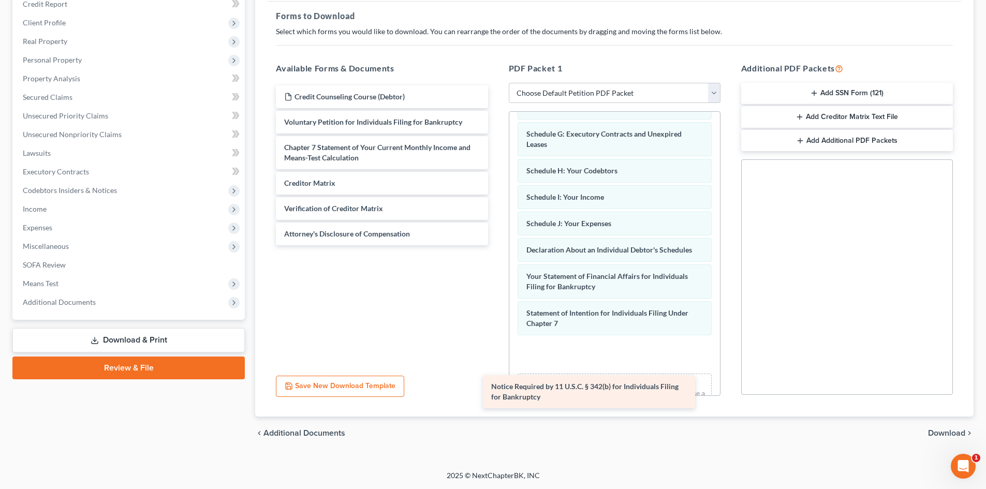
drag, startPoint x: 350, startPoint y: 233, endPoint x: 558, endPoint y: 374, distance: 251.2
click at [496, 245] on div "Notice Required by 11 U.S.C. § 342(b) for Individuals Filing for Bankruptcy Cre…" at bounding box center [382, 165] width 228 height 160
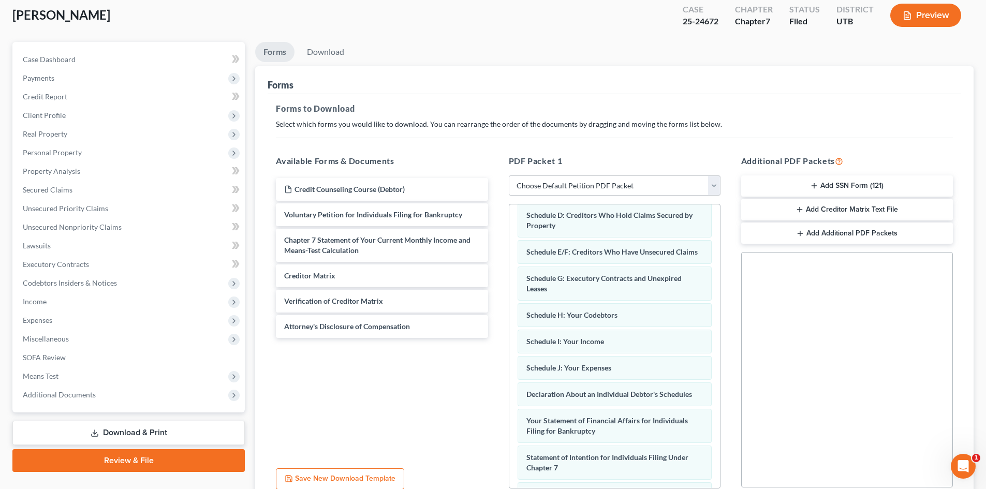
scroll to position [47, 0]
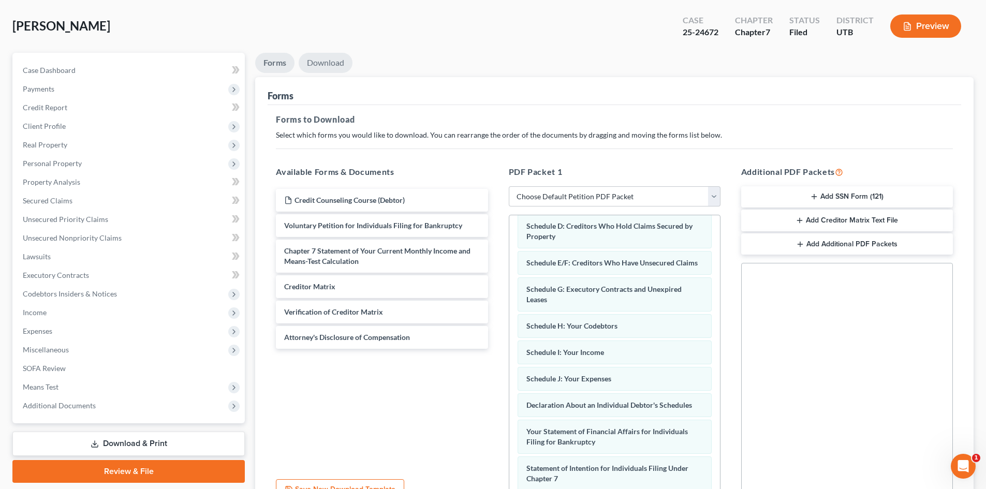
click at [344, 68] on link "Download" at bounding box center [326, 63] width 54 height 20
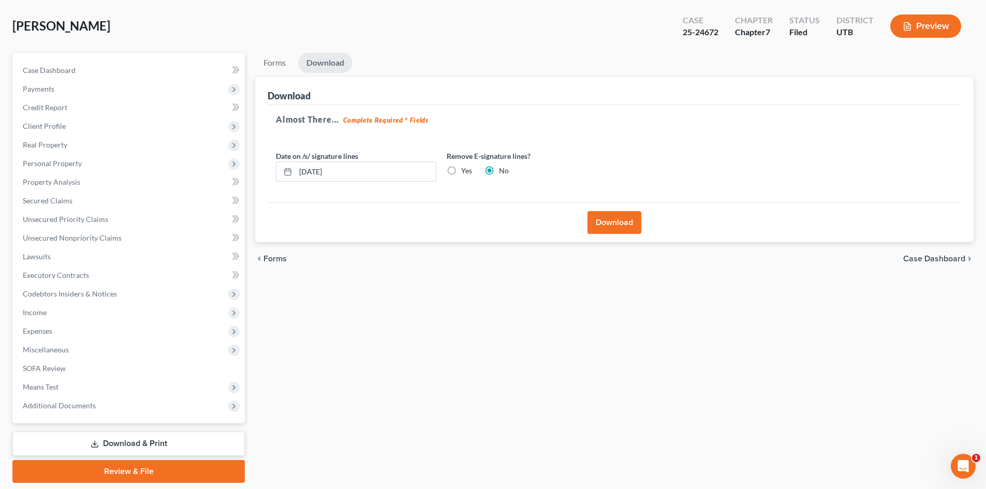
click at [628, 223] on button "Download" at bounding box center [615, 222] width 54 height 23
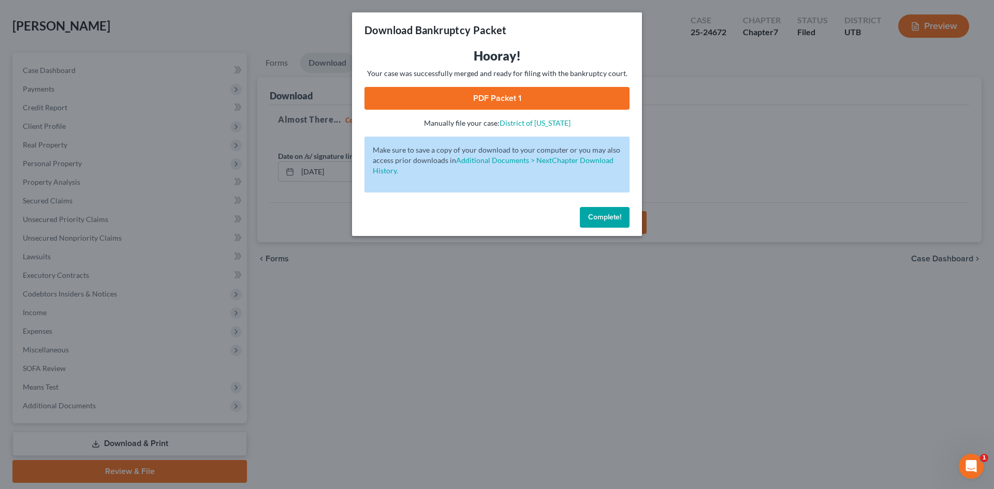
click at [560, 97] on link "PDF Packet 1" at bounding box center [497, 98] width 265 height 23
click at [598, 208] on button "Complete!" at bounding box center [605, 217] width 50 height 21
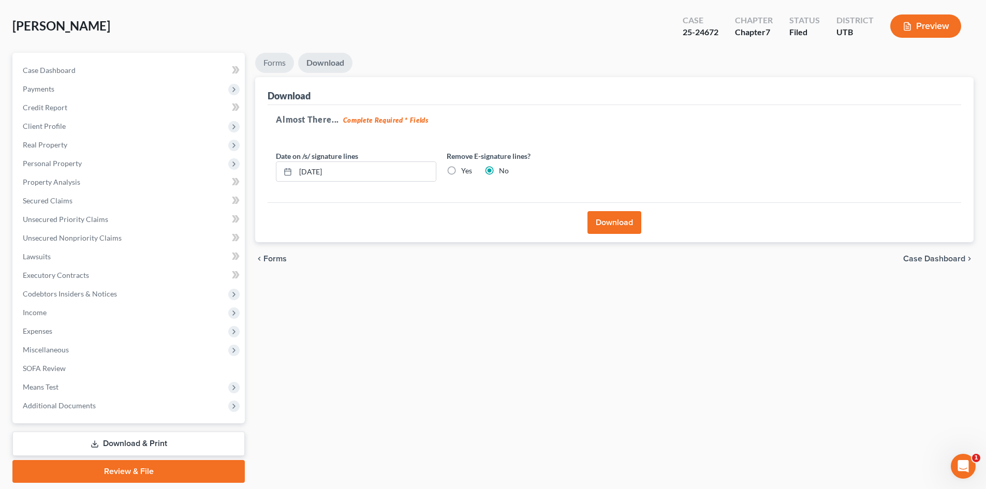
click at [271, 64] on link "Forms" at bounding box center [274, 63] width 39 height 20
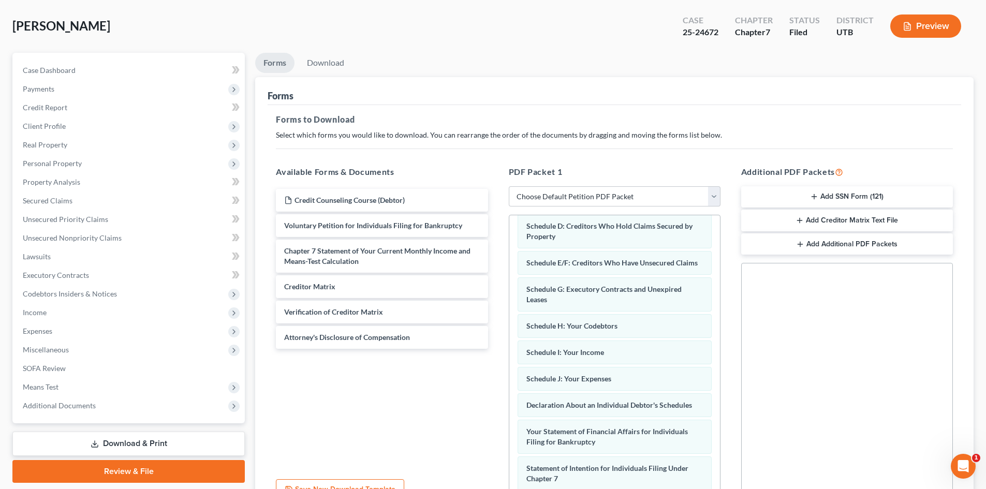
click at [114, 441] on link "Download & Print" at bounding box center [128, 444] width 233 height 24
drag, startPoint x: 657, startPoint y: 193, endPoint x: 649, endPoint y: 198, distance: 8.6
click at [657, 193] on select "Choose Default Petition PDF Packet Complete Bankruptcy Petition (all forms and …" at bounding box center [615, 196] width 212 height 21
click at [509, 186] on select "Choose Default Petition PDF Packet Complete Bankruptcy Petition (all forms and …" at bounding box center [615, 196] width 212 height 21
click at [620, 196] on select "Choose Default Petition PDF Packet Complete Bankruptcy Petition (all forms and …" at bounding box center [615, 196] width 212 height 21
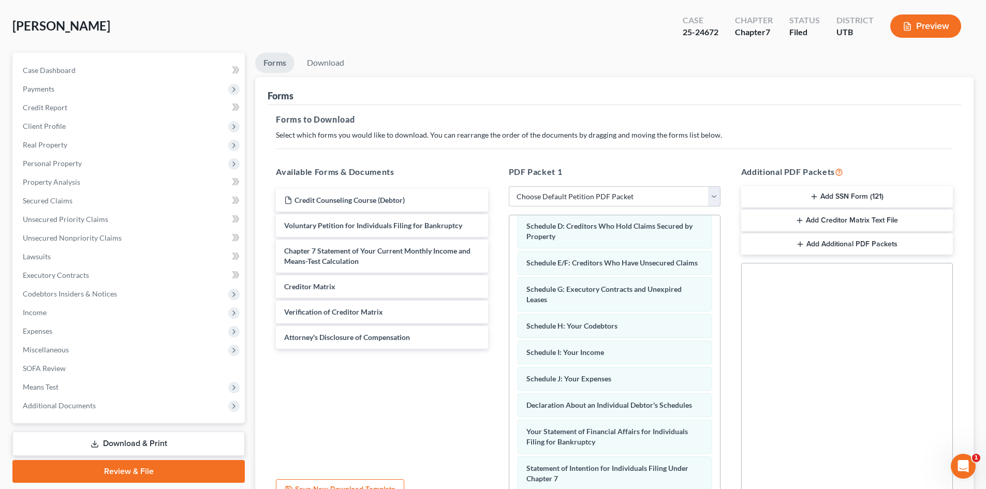
select select "1"
click at [509, 186] on select "Choose Default Petition PDF Packet Complete Bankruptcy Petition (all forms and …" at bounding box center [615, 196] width 212 height 21
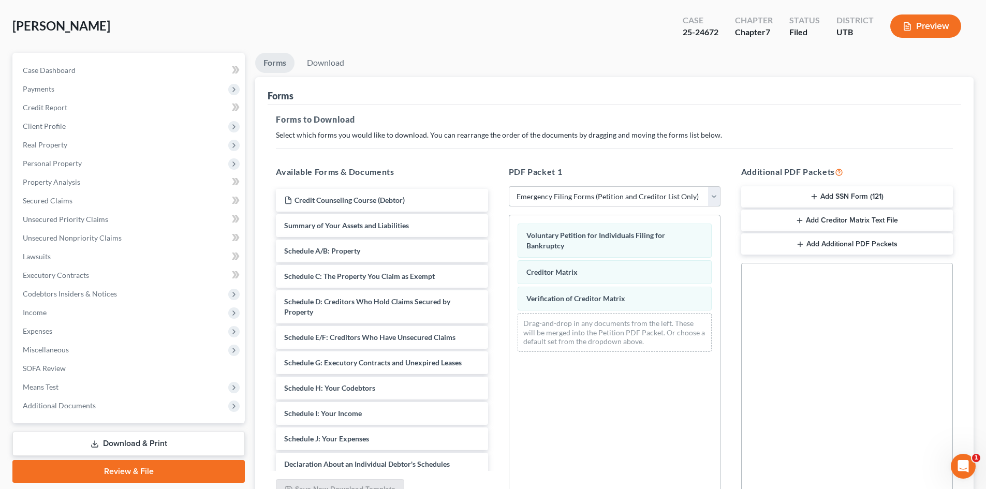
scroll to position [0, 0]
click at [611, 197] on select "Choose Default Petition PDF Packet Complete Bankruptcy Petition (all forms and …" at bounding box center [615, 196] width 212 height 21
select select
click at [509, 186] on select "Choose Default Petition PDF Packet Complete Bankruptcy Petition (all forms and …" at bounding box center [615, 196] width 212 height 21
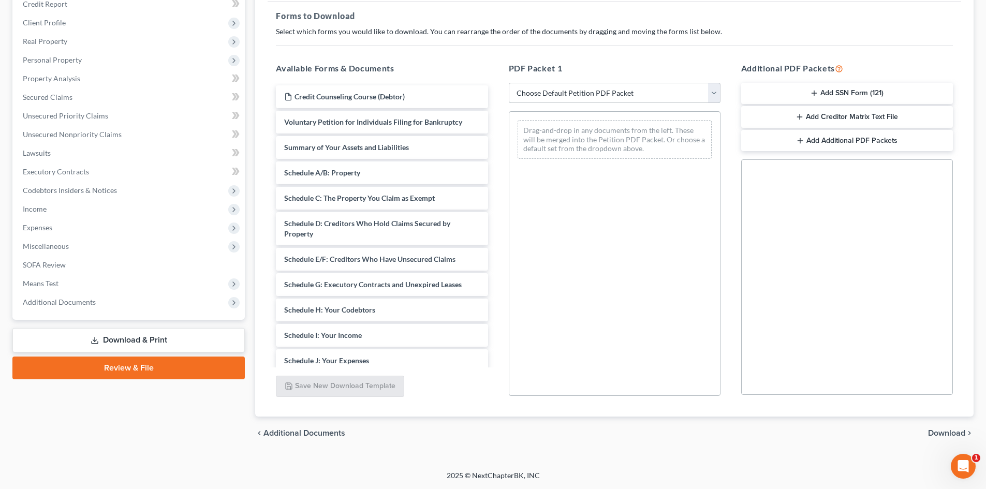
scroll to position [252, 0]
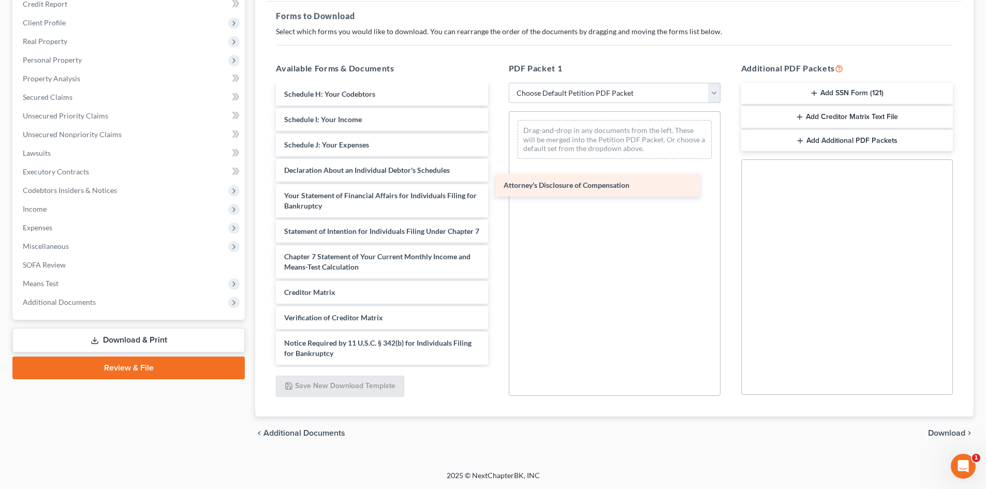
drag, startPoint x: 336, startPoint y: 351, endPoint x: 583, endPoint y: 140, distance: 324.4
click at [496, 137] on div "Attorney's Disclosure of Compensation Credit Counseling Course (Debtor) Volunta…" at bounding box center [382, 118] width 228 height 496
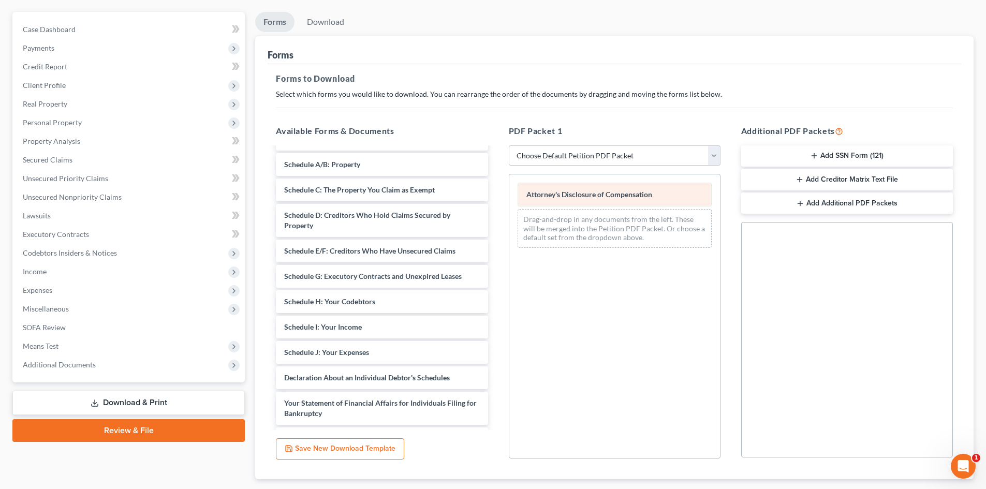
scroll to position [47, 0]
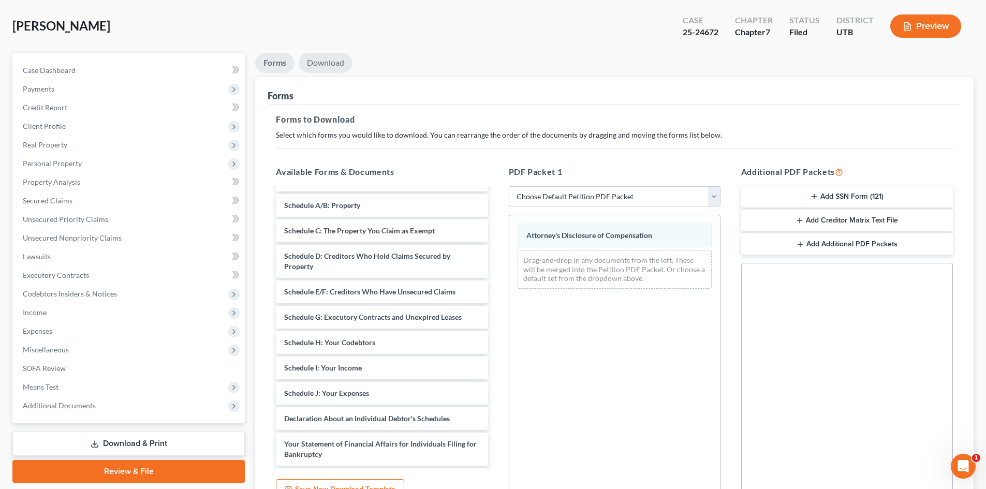
click at [326, 66] on link "Download" at bounding box center [326, 63] width 54 height 20
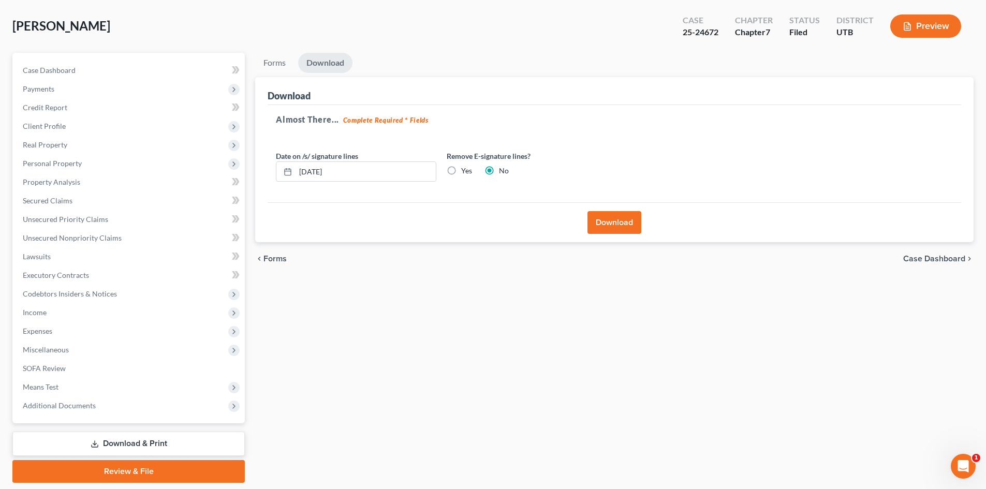
click at [604, 224] on button "Download" at bounding box center [615, 222] width 54 height 23
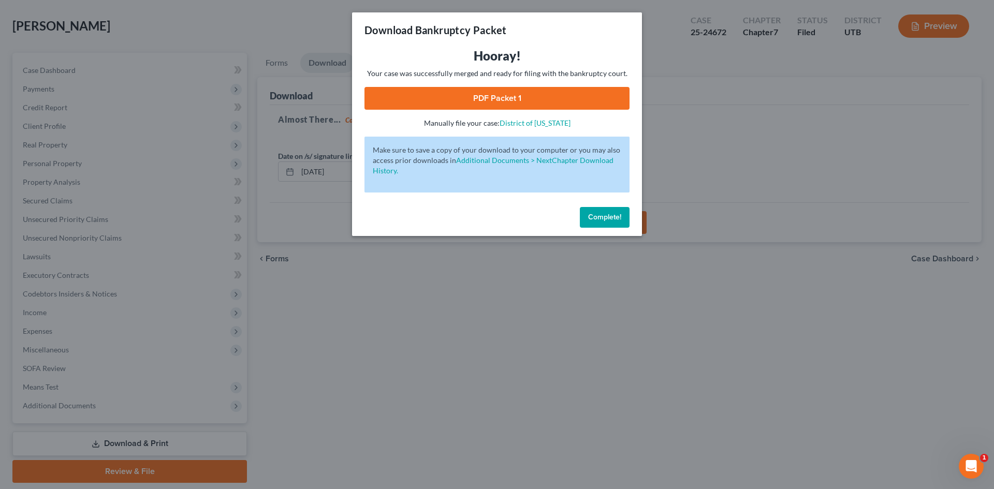
click at [521, 100] on link "PDF Packet 1" at bounding box center [497, 98] width 265 height 23
click at [605, 219] on span "Complete!" at bounding box center [604, 217] width 33 height 9
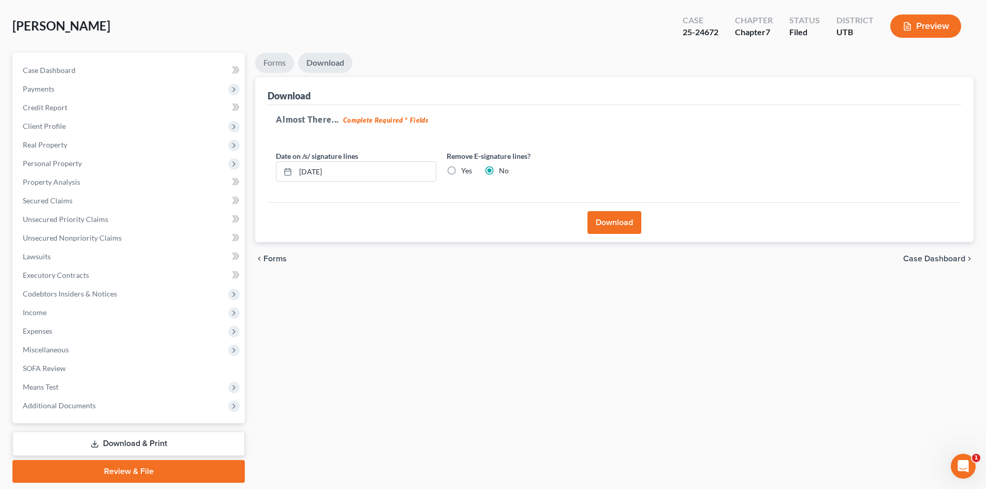
click at [278, 64] on link "Forms" at bounding box center [274, 63] width 39 height 20
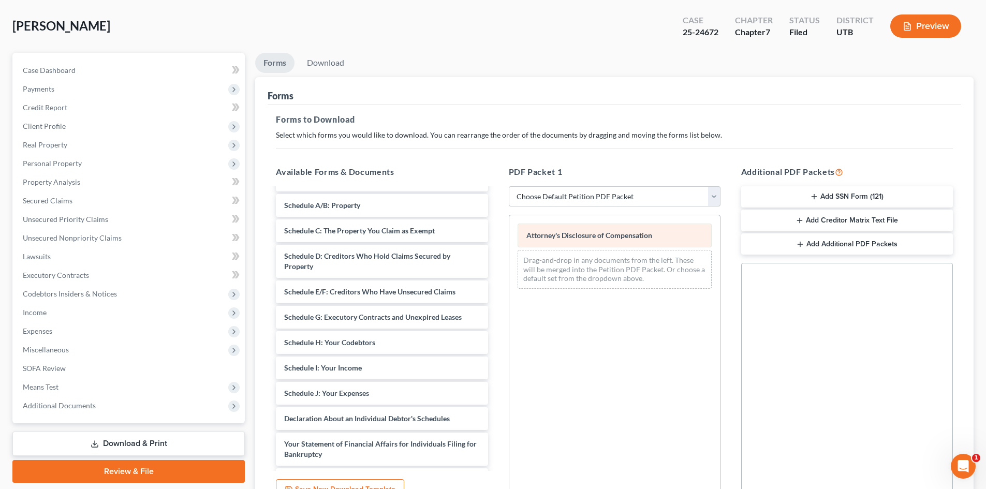
click at [510, 265] on div "Attorney's Disclosure of Compensation Drag-and-drop in any documents from the l…" at bounding box center [615, 256] width 211 height 82
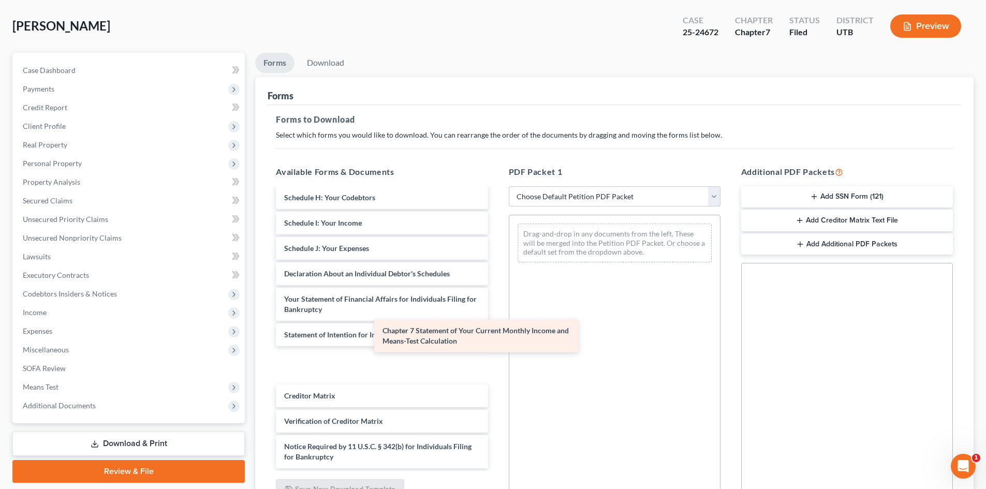
scroll to position [216, 0]
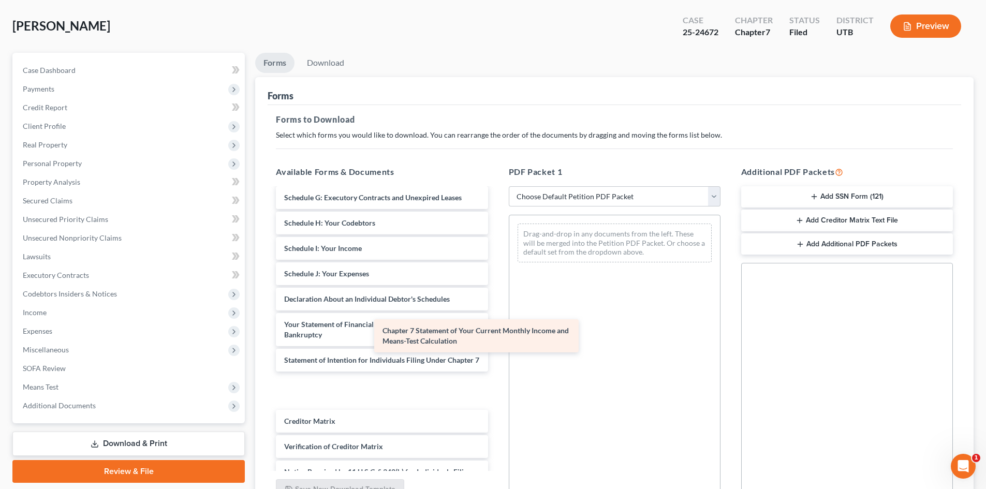
drag, startPoint x: 352, startPoint y: 362, endPoint x: 557, endPoint y: 234, distance: 241.5
click at [496, 235] on div "Chapter 7 Statement of Your Current Monthly Income and Means-Test Calculation C…" at bounding box center [382, 233] width 228 height 521
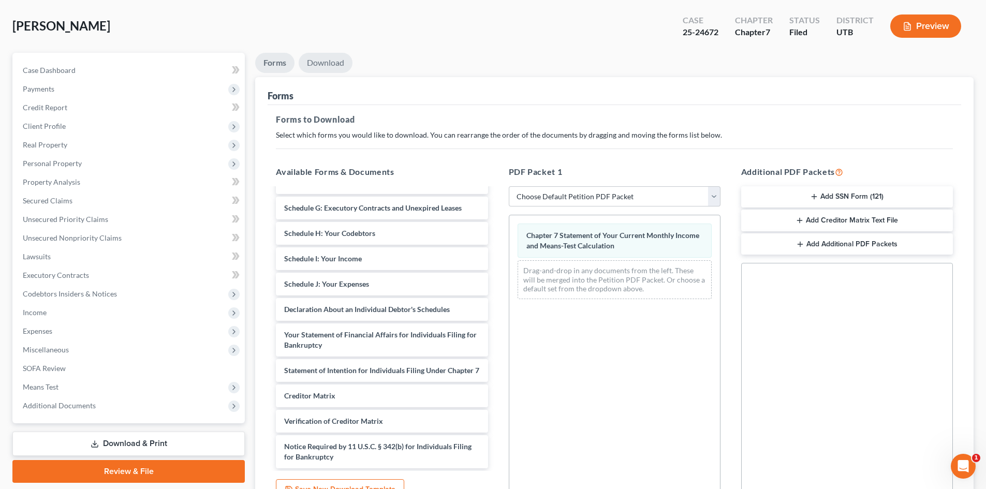
click at [331, 68] on link "Download" at bounding box center [326, 63] width 54 height 20
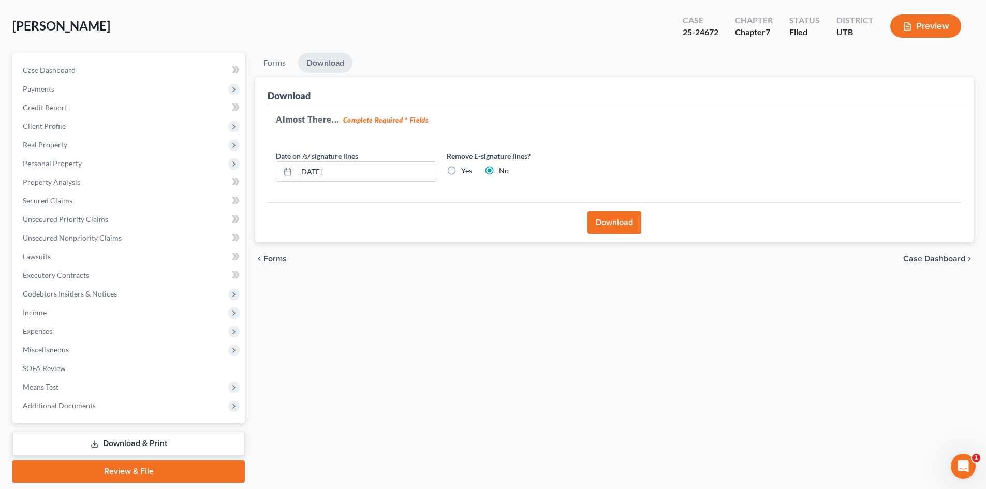
click at [626, 226] on button "Download" at bounding box center [615, 222] width 54 height 23
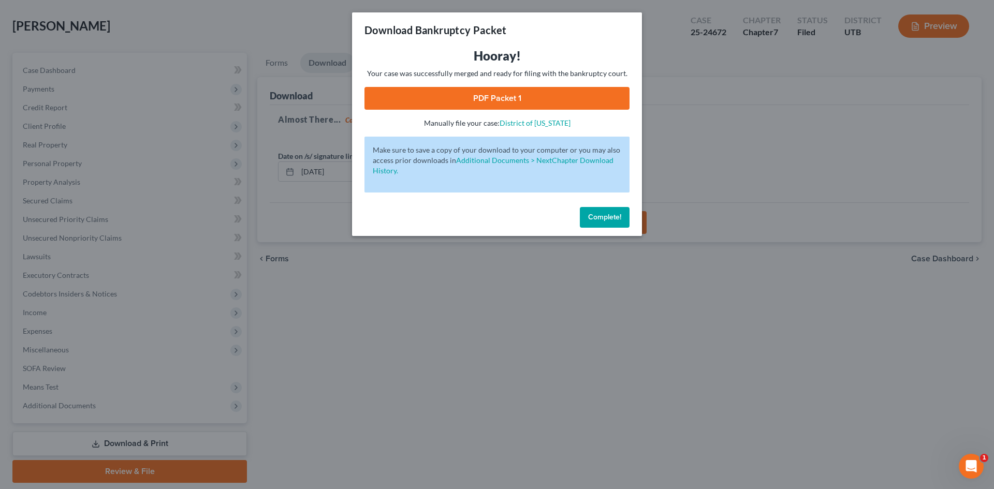
click at [453, 89] on link "PDF Packet 1" at bounding box center [497, 98] width 265 height 23
click at [613, 225] on button "Complete!" at bounding box center [605, 217] width 50 height 21
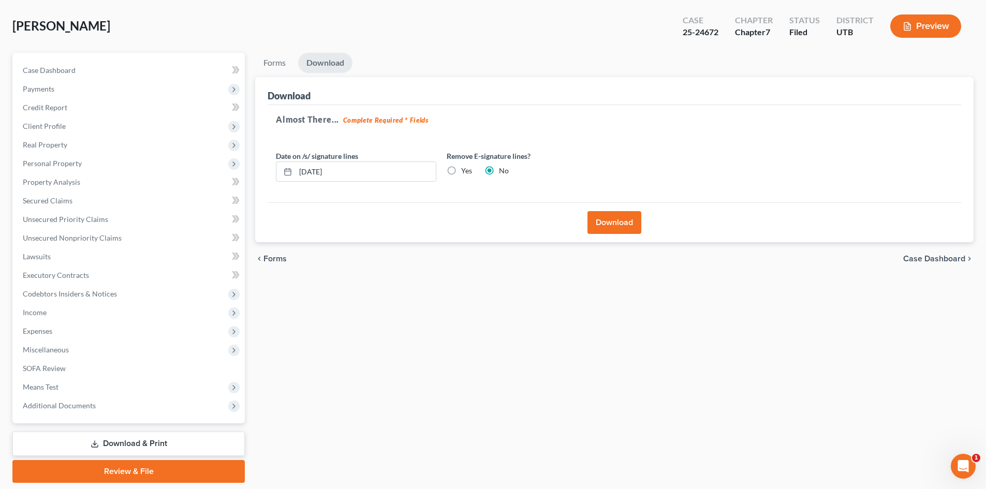
click at [398, 330] on div "Forms Download Forms Forms to Download Select which forms you would like to dow…" at bounding box center [614, 268] width 729 height 430
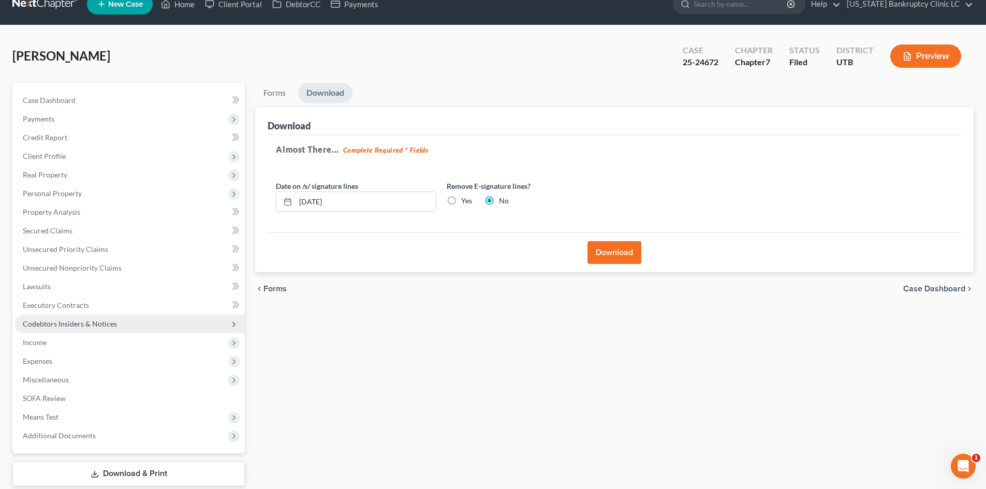
scroll to position [0, 0]
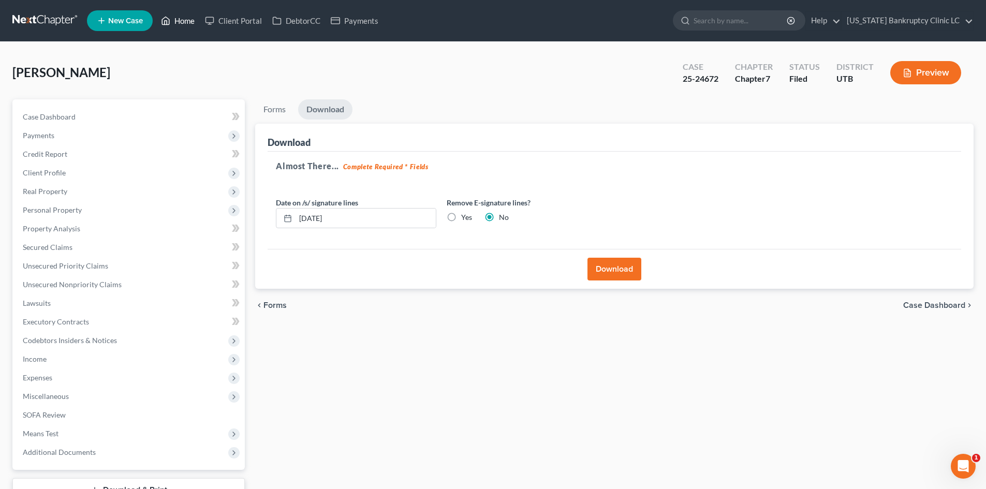
drag, startPoint x: 173, startPoint y: 23, endPoint x: 462, endPoint y: 68, distance: 292.9
click at [173, 22] on link "Home" at bounding box center [178, 20] width 44 height 19
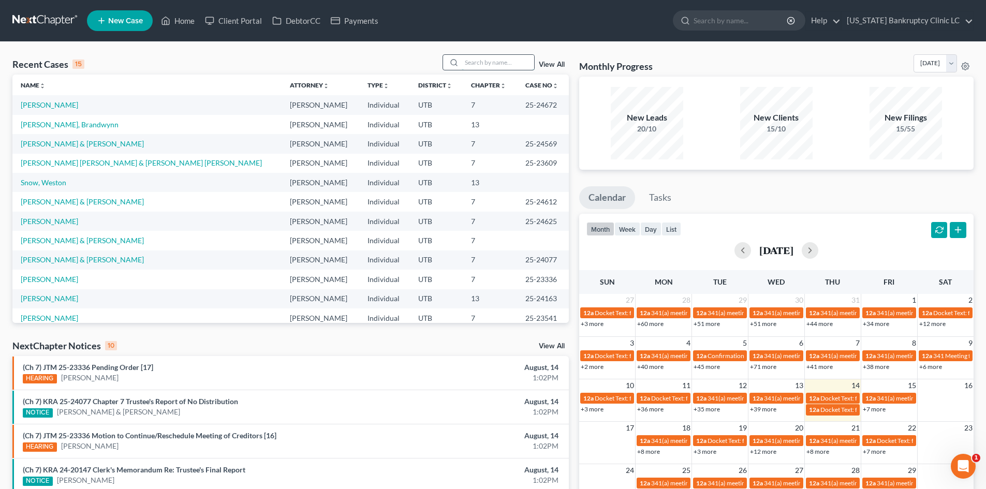
click at [484, 62] on input "search" at bounding box center [498, 62] width 72 height 15
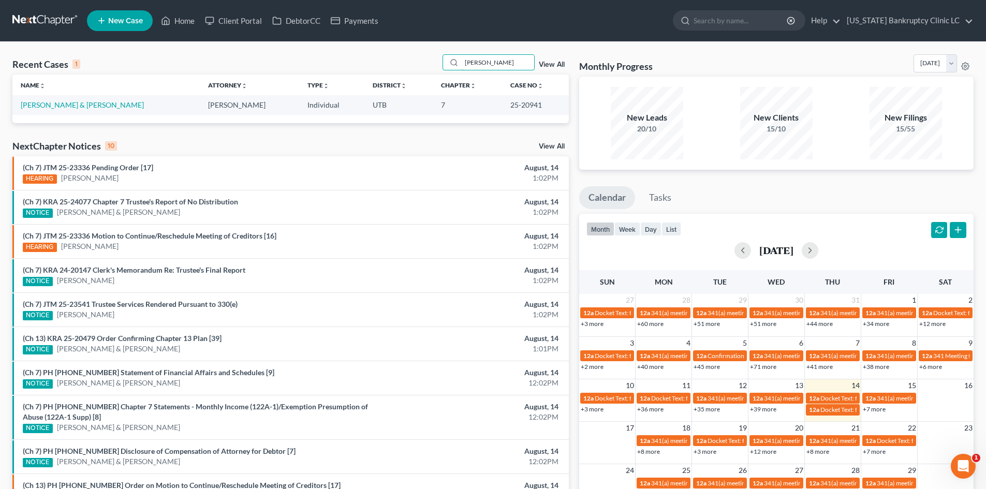
type input "[PERSON_NAME]"
click at [119, 32] on li "New Case" at bounding box center [121, 21] width 69 height 24
click at [130, 24] on span "New Case" at bounding box center [125, 21] width 35 height 8
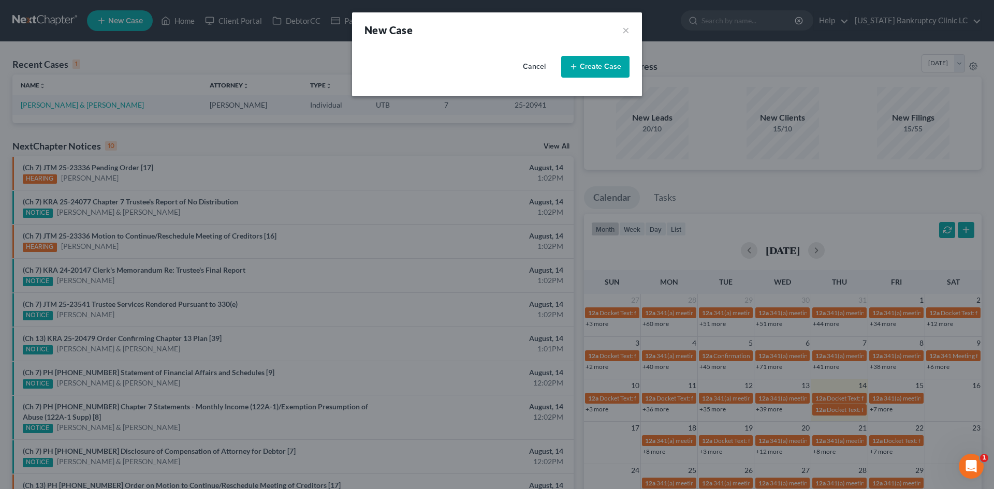
select select "81"
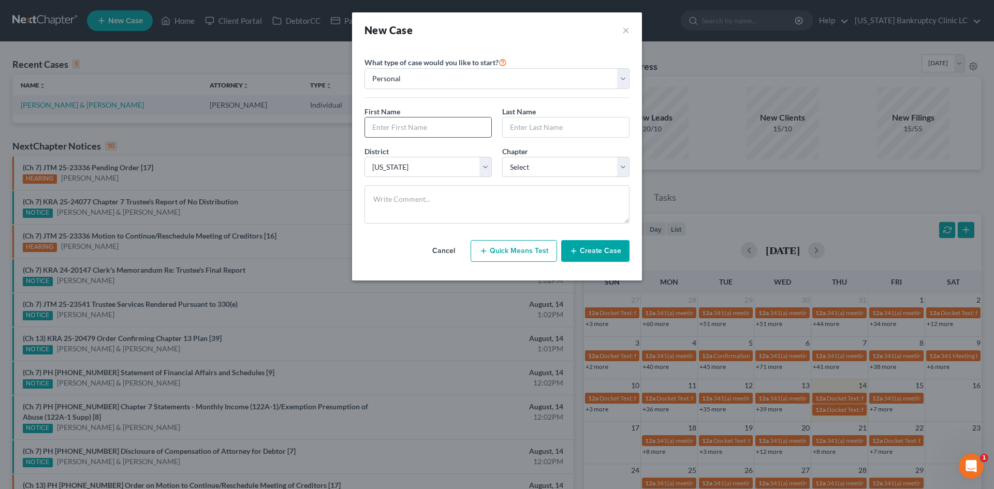
click at [417, 125] on input "text" at bounding box center [428, 128] width 126 height 20
type input "Chase"
type input "[PERSON_NAME]"
select select "0"
click at [564, 248] on button "Create Case" at bounding box center [595, 251] width 68 height 22
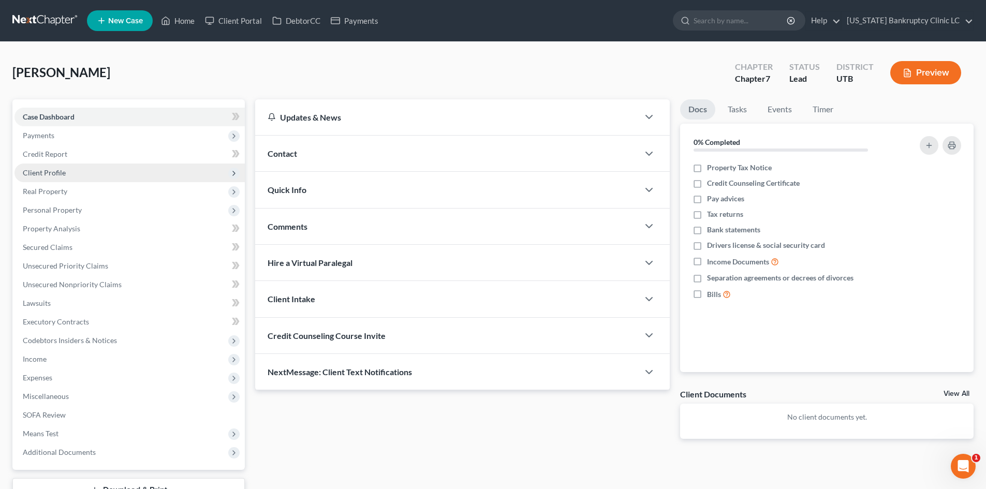
click at [55, 172] on span "Client Profile" at bounding box center [44, 172] width 43 height 9
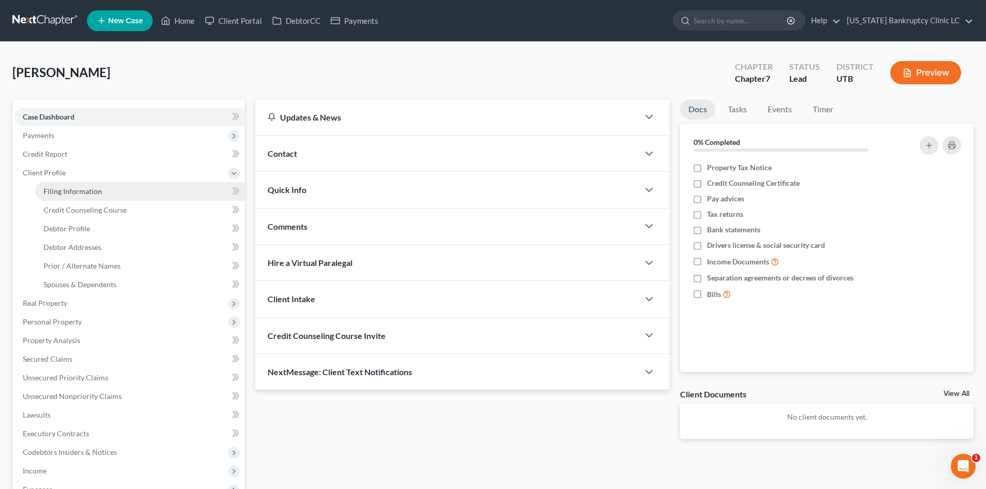
click at [72, 187] on span "Filing Information" at bounding box center [72, 191] width 59 height 9
select select "1"
select select "0"
select select "81"
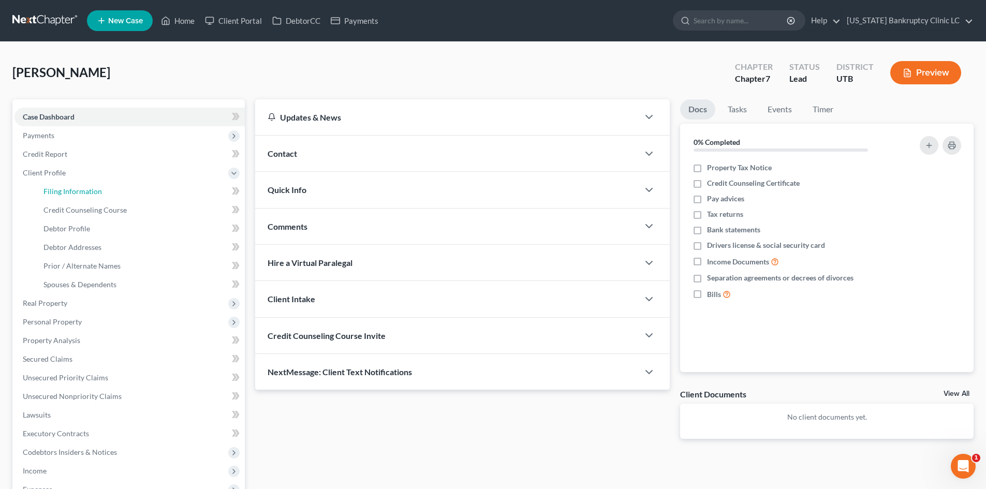
select select "46"
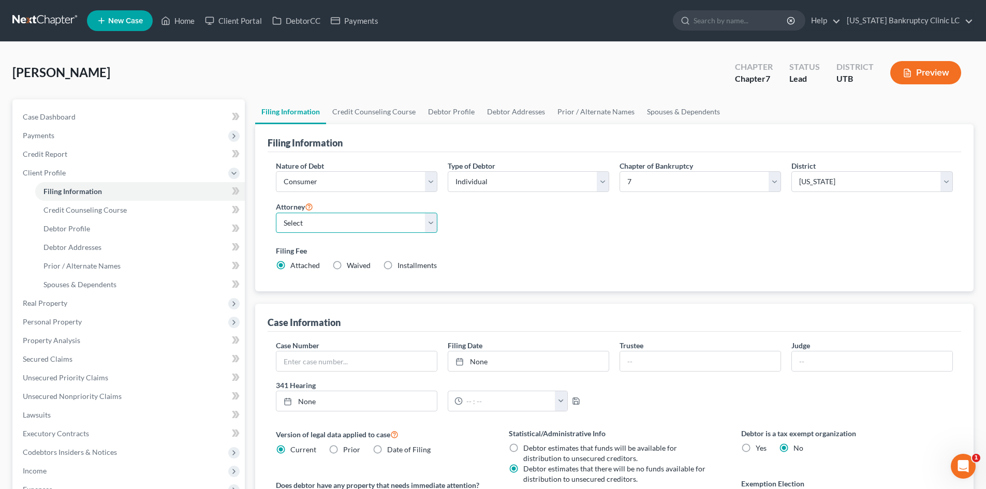
click at [317, 215] on select "Select [PERSON_NAME] - UTB [PERSON_NAME] - UT" at bounding box center [357, 223] width 162 height 21
select select "0"
click at [276, 213] on select "Select [PERSON_NAME] - UTB [PERSON_NAME] - UT" at bounding box center [357, 223] width 162 height 21
click at [614, 266] on div "Filing Fee Attached Waived Waived Installments Installments" at bounding box center [614, 257] width 677 height 25
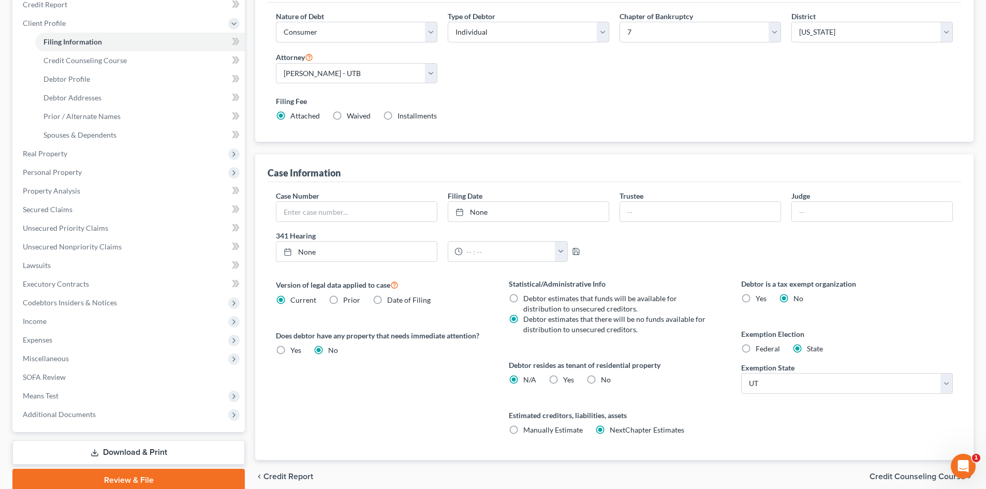
scroll to position [155, 0]
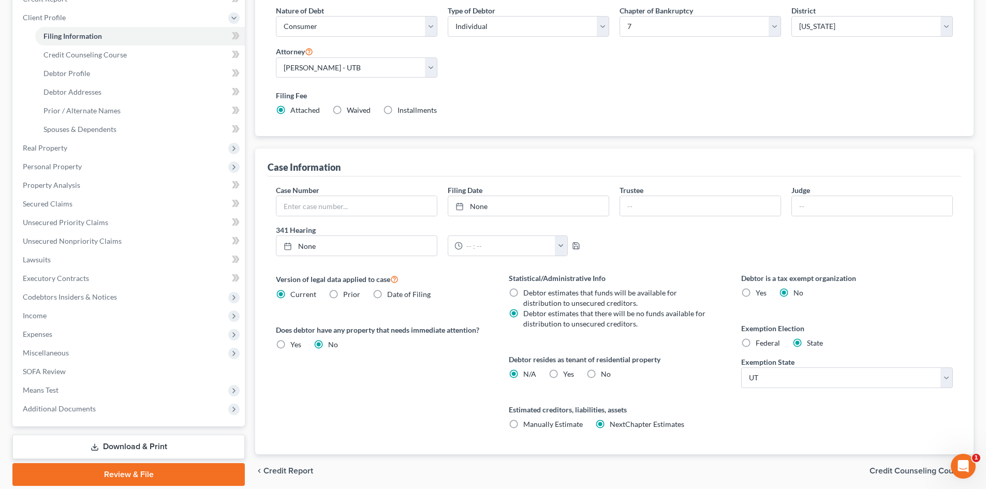
click at [562, 372] on div "Yes Yes" at bounding box center [561, 374] width 25 height 10
click at [563, 376] on label "Yes Yes" at bounding box center [568, 374] width 11 height 10
click at [568, 376] on input "Yes Yes" at bounding box center [571, 372] width 7 height 7
radio input "true"
radio input "false"
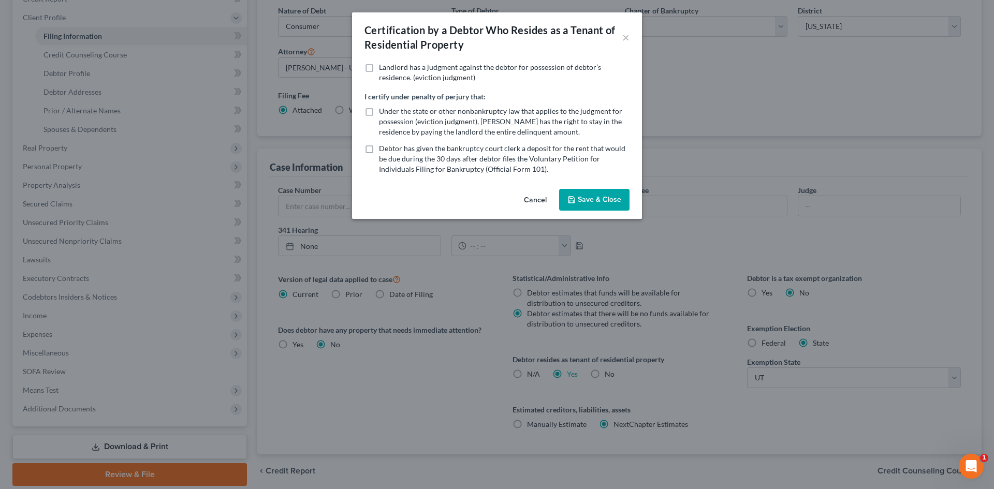
click at [577, 195] on button "Save & Close" at bounding box center [594, 200] width 70 height 22
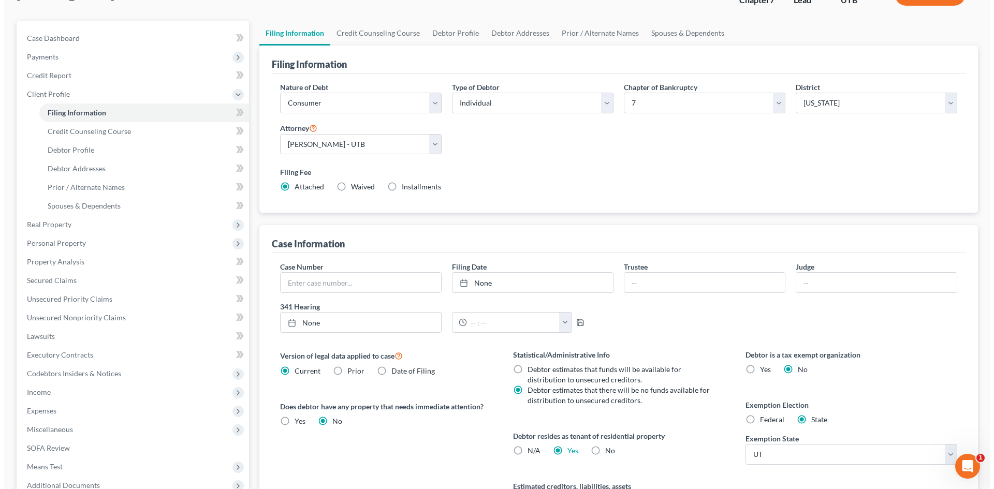
scroll to position [0, 0]
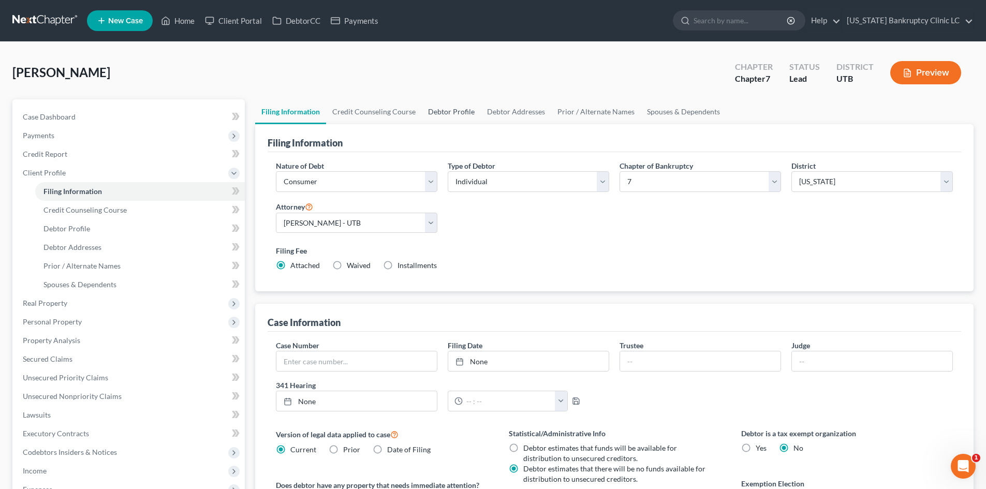
click at [458, 121] on link "Debtor Profile" at bounding box center [451, 111] width 59 height 25
select select "0"
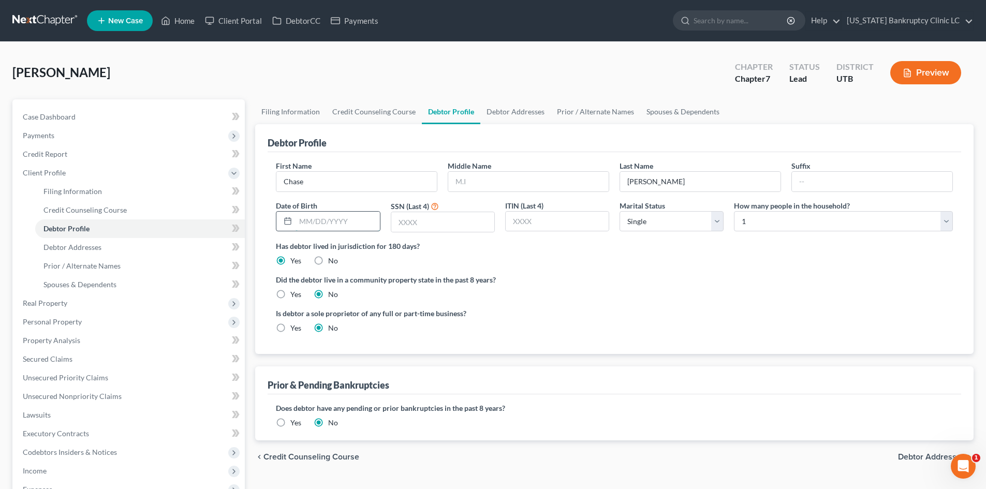
click at [340, 221] on input "text" at bounding box center [338, 222] width 84 height 20
type input "[DATE]"
click at [407, 222] on input "text" at bounding box center [442, 222] width 103 height 20
type input "7316"
click at [640, 282] on label "Did the debtor live in a community property state in the past 8 years?" at bounding box center [614, 279] width 677 height 11
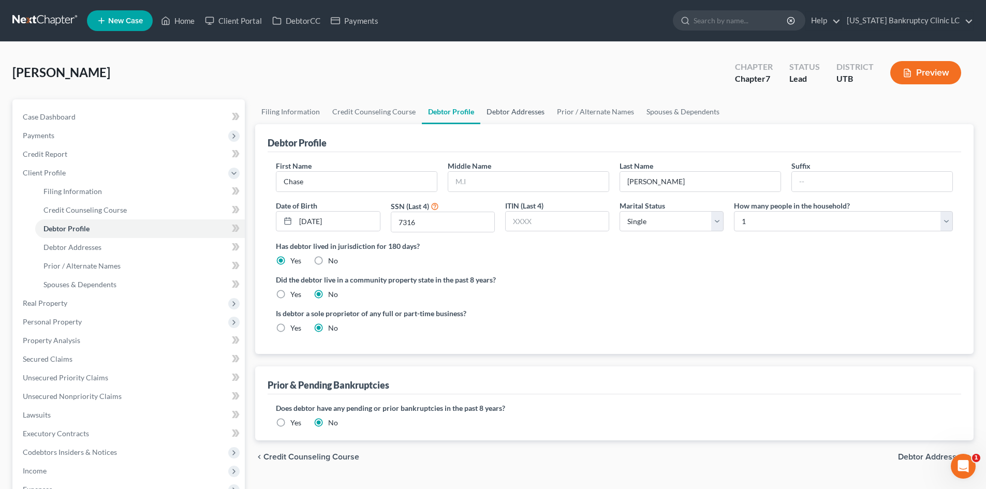
click at [508, 115] on link "Debtor Addresses" at bounding box center [516, 111] width 70 height 25
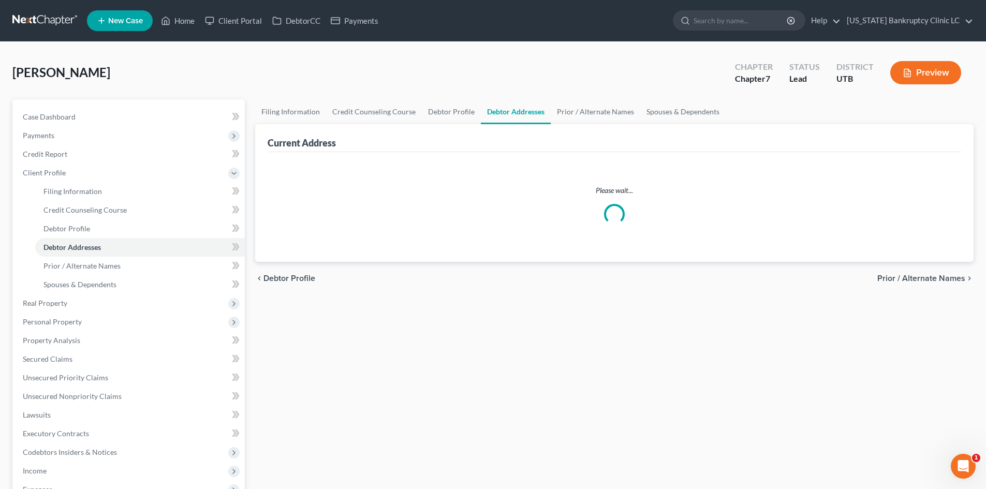
select select "0"
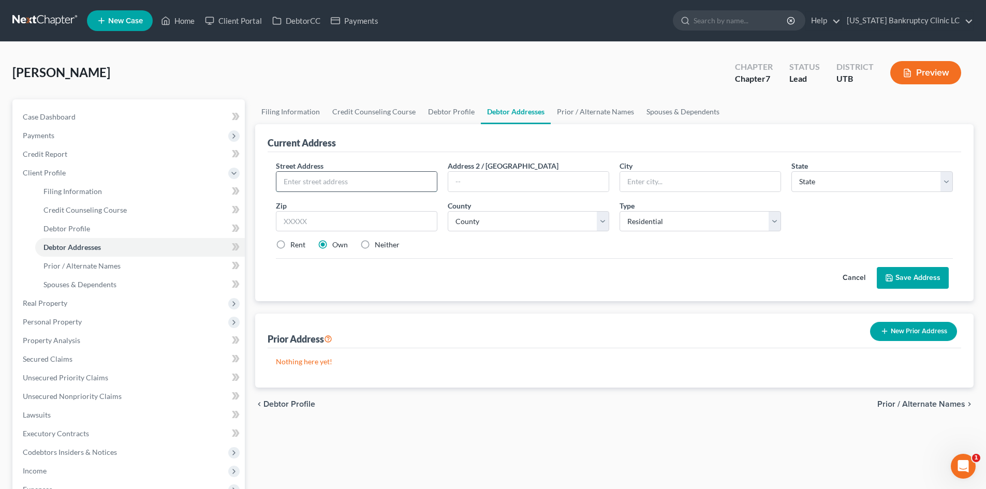
click at [383, 182] on input "text" at bounding box center [357, 182] width 161 height 20
type input "4233 S 700 E"
type input "84106"
type input "[GEOGRAPHIC_DATA]"
select select "46"
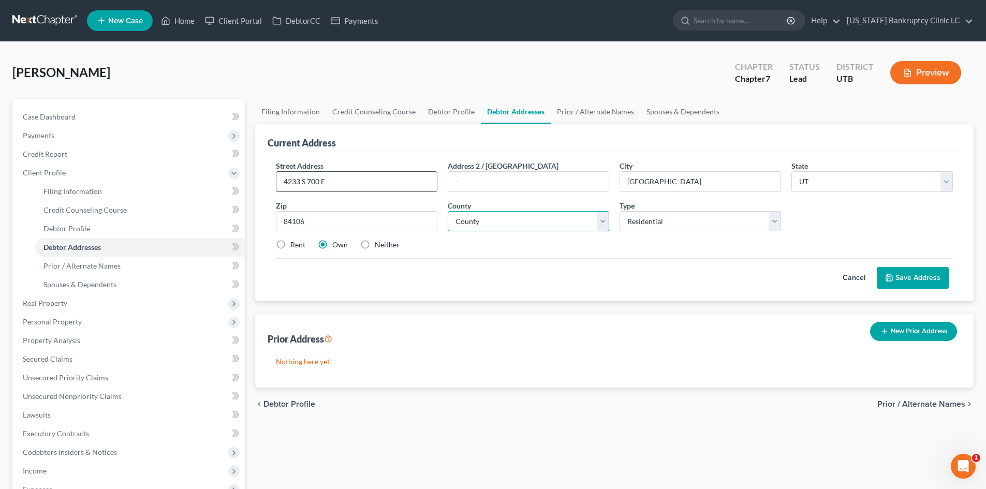
select select "17"
click at [296, 244] on label "Rent" at bounding box center [297, 245] width 15 height 10
click at [296, 244] on input "Rent" at bounding box center [298, 243] width 7 height 7
radio input "true"
click at [932, 293] on div "Street Address * 4233 S 700 E Address 2 / [GEOGRAPHIC_DATA] * [GEOGRAPHIC_DATA]…" at bounding box center [615, 226] width 694 height 149
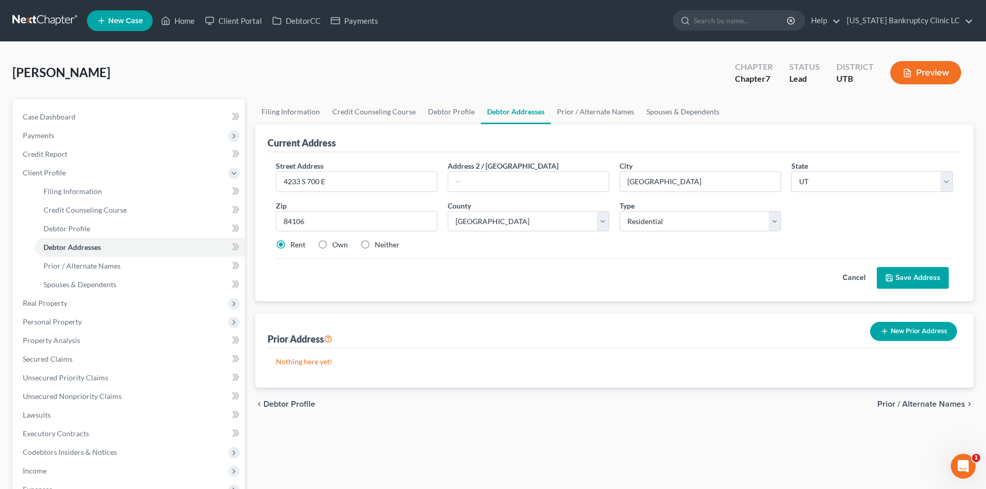
click at [929, 284] on button "Save Address" at bounding box center [913, 278] width 72 height 22
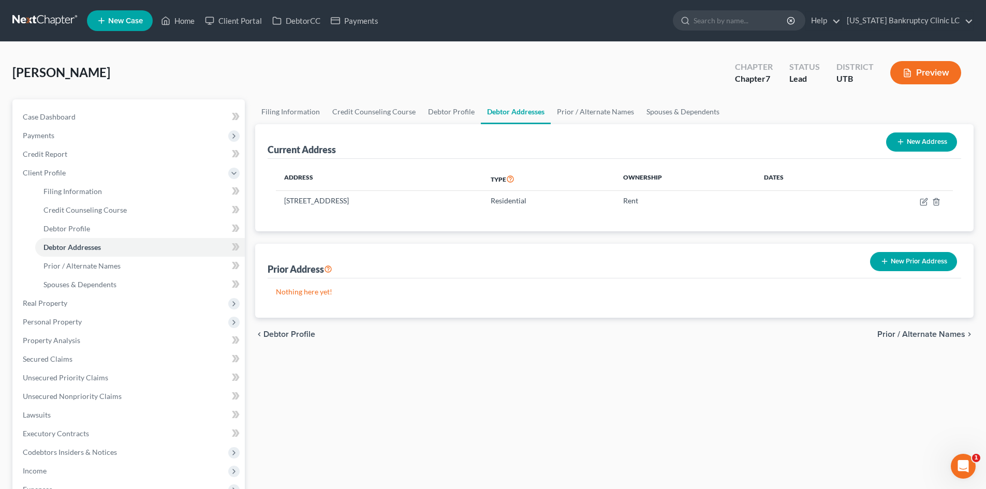
click at [904, 266] on button "New Prior Address" at bounding box center [913, 261] width 87 height 19
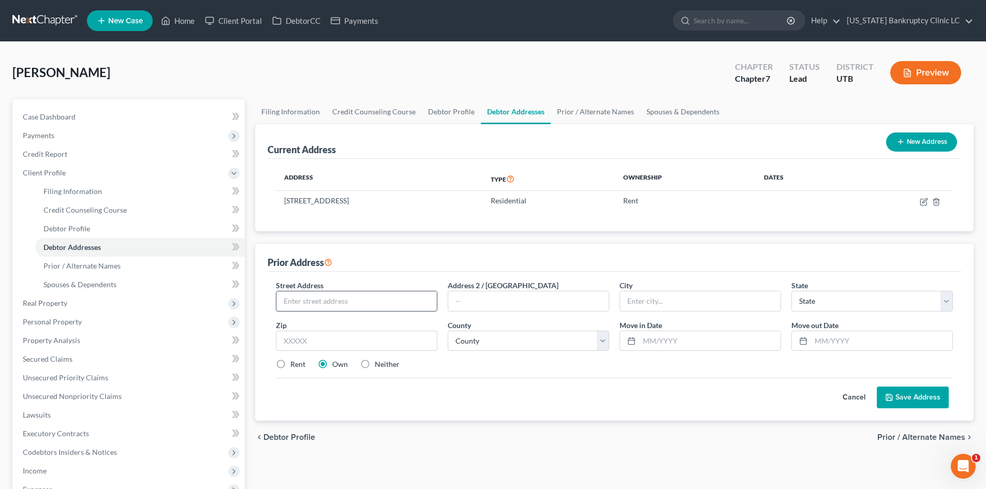
click at [347, 306] on input "text" at bounding box center [357, 302] width 161 height 20
type input "594 E 3636 S"
type input "84106"
type input "[GEOGRAPHIC_DATA]"
select select "46"
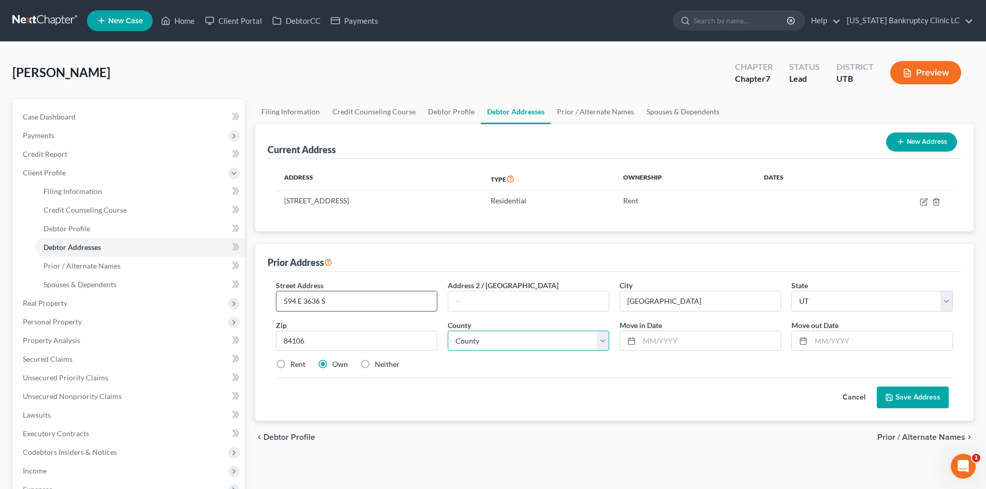
select select "17"
type input "[DATE]"
drag, startPoint x: 291, startPoint y: 369, endPoint x: 314, endPoint y: 369, distance: 23.3
click at [290, 370] on label "Rent" at bounding box center [297, 364] width 15 height 10
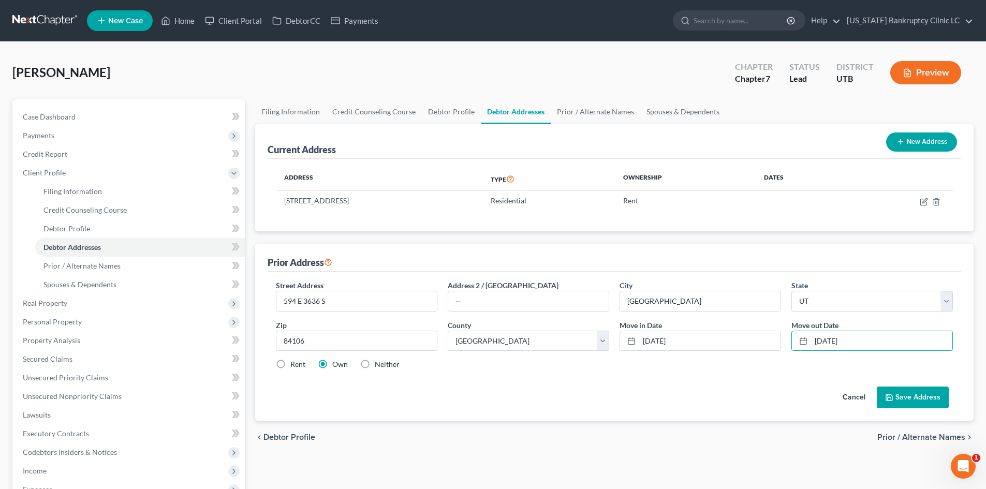
click at [295, 366] on input "Rent" at bounding box center [298, 362] width 7 height 7
radio input "true"
click at [905, 402] on button "Save Address" at bounding box center [913, 398] width 72 height 22
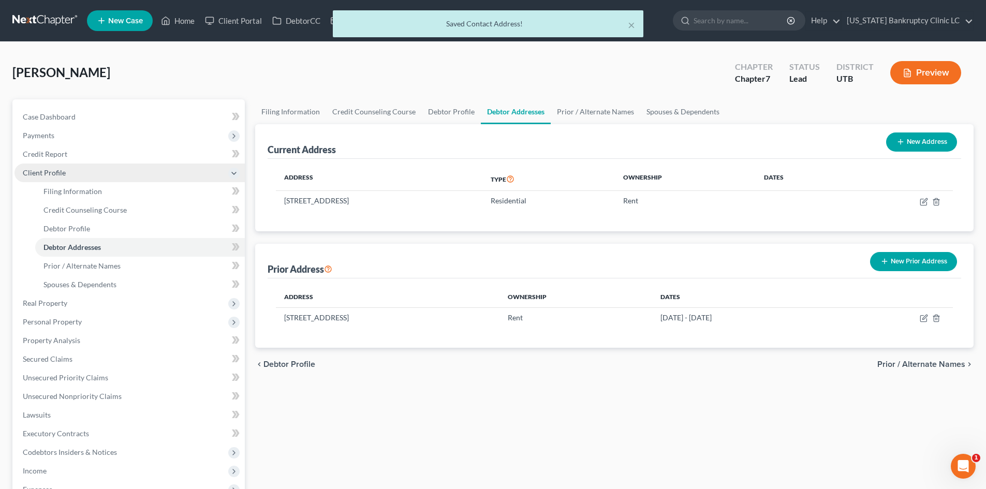
click at [60, 178] on span "Client Profile" at bounding box center [129, 173] width 230 height 19
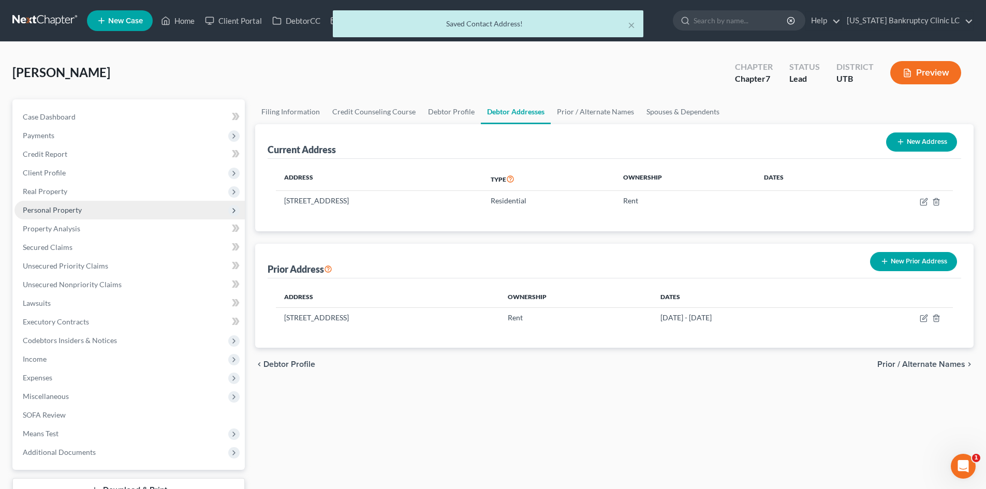
click at [62, 209] on span "Personal Property" at bounding box center [52, 210] width 59 height 9
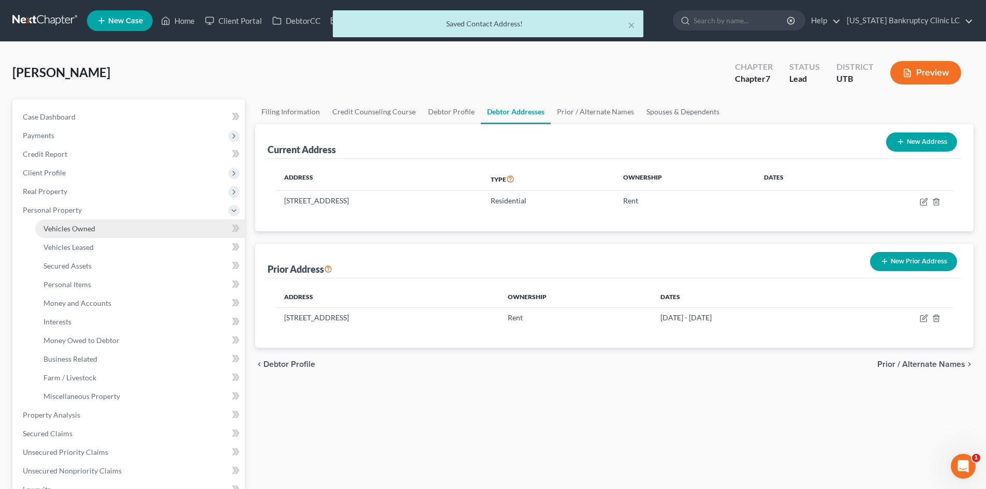
click at [85, 233] on span "Vehicles Owned" at bounding box center [69, 228] width 52 height 9
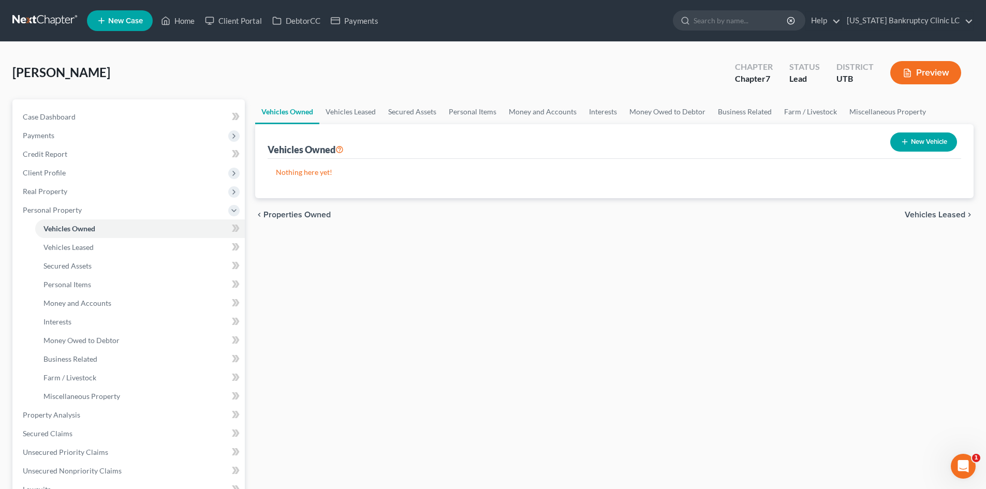
click at [928, 144] on button "New Vehicle" at bounding box center [924, 142] width 67 height 19
select select "0"
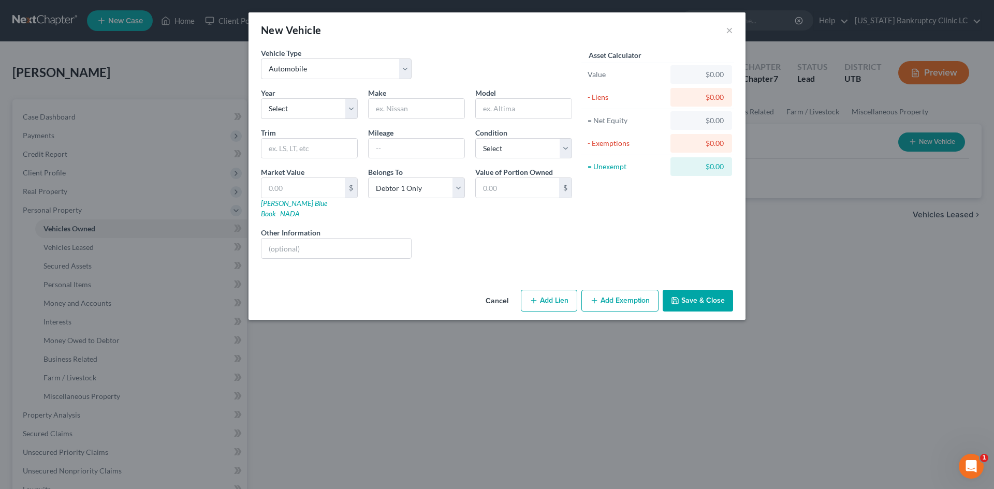
click at [317, 122] on div "Year Select 2026 2025 2024 2023 2022 2021 2020 2019 2018 2017 2016 2015 2014 20…" at bounding box center [417, 178] width 322 height 180
click at [318, 112] on select "Select 2026 2025 2024 2023 2022 2021 2020 2019 2018 2017 2016 2015 2014 2013 20…" at bounding box center [309, 108] width 97 height 21
select select "21"
click at [261, 98] on select "Select 2026 2025 2024 2023 2022 2021 2020 2019 2018 2017 2016 2015 2014 2013 20…" at bounding box center [309, 108] width 97 height 21
click at [430, 120] on div "Year Select 2026 2025 2024 2023 2022 2021 2020 2019 2018 2017 2016 2015 2014 20…" at bounding box center [417, 178] width 322 height 180
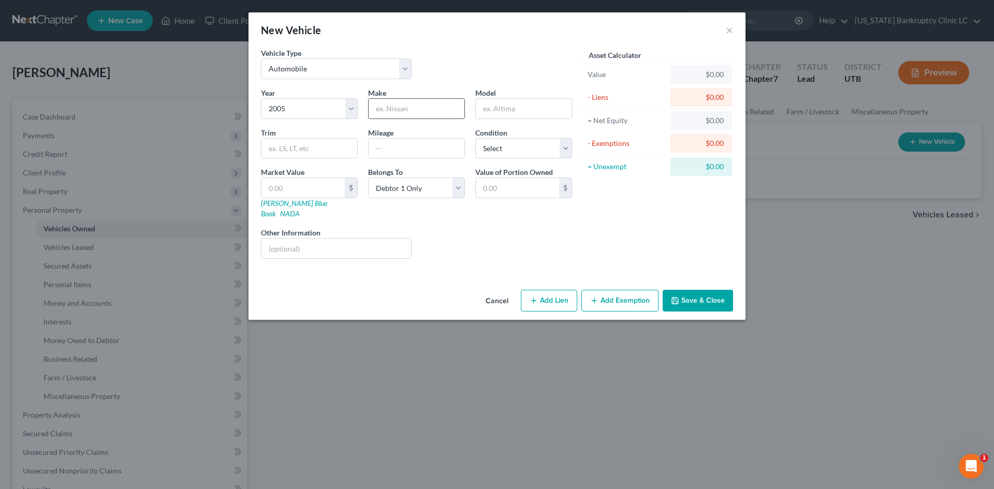
click at [428, 112] on input "text" at bounding box center [417, 109] width 96 height 20
type input "Dodge"
type input "Magnum"
type input "Set"
type input "204896"
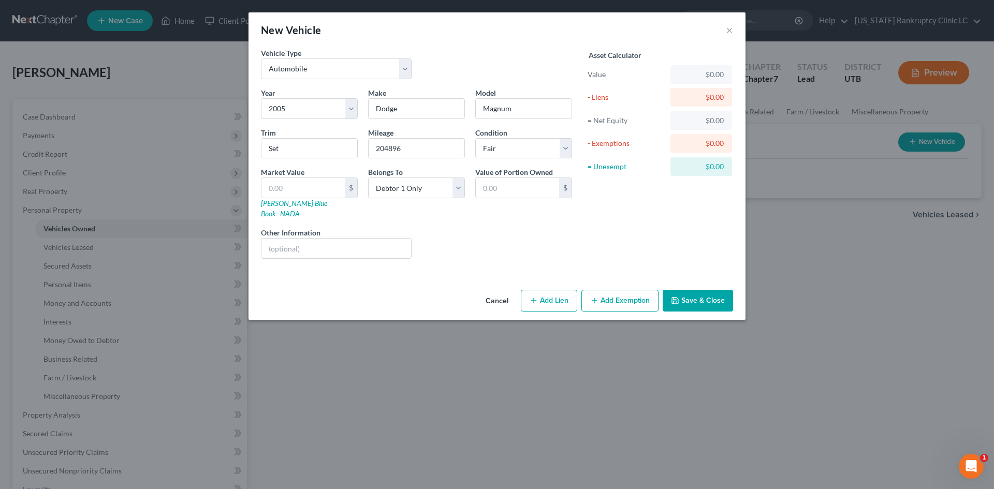
click at [501, 159] on div "Year Select 2026 2025 2024 2023 2022 2021 2020 2019 2018 2017 2016 2015 2014 20…" at bounding box center [417, 178] width 322 height 180
click at [506, 152] on select "Select Excellent Very Good Good Fair Poor" at bounding box center [523, 148] width 97 height 21
select select "4"
click at [475, 138] on select "Select Excellent Very Good Good Fair Poor" at bounding box center [523, 148] width 97 height 21
click at [319, 193] on input "text" at bounding box center [302, 188] width 83 height 20
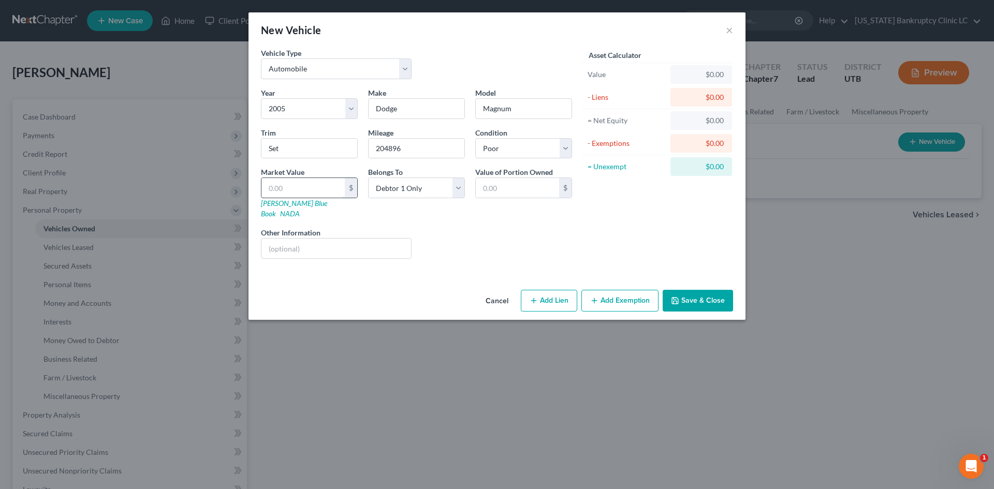
type input "1"
type input "1.00"
type input "15"
type input "15.00"
type input "150"
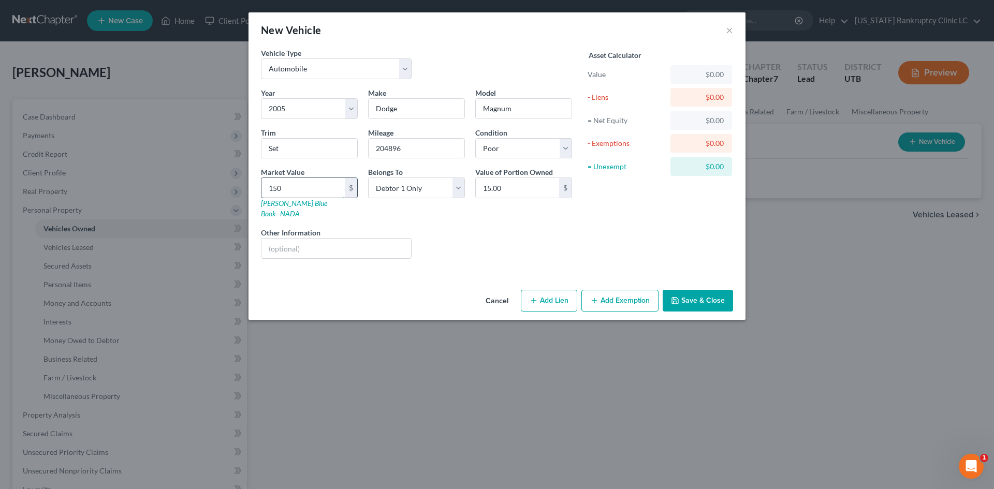
type input "150.00"
type input "1500"
type input "1,500.00"
type input "1,500"
click at [525, 242] on div "Liens Select" at bounding box center [497, 243] width 161 height 32
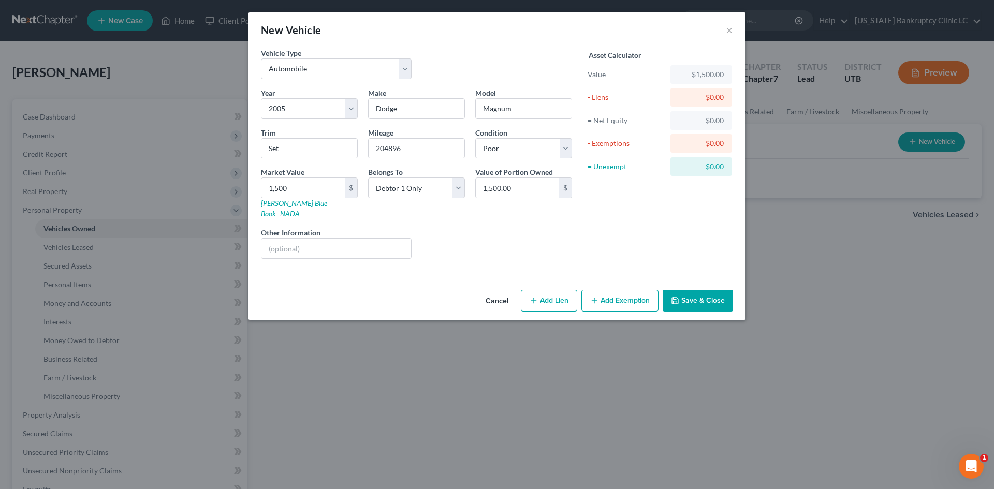
click at [621, 302] on div "Cancel Add Lien Add Lease Add Exemption Save & Close" at bounding box center [497, 303] width 497 height 34
click at [619, 290] on button "Add Exemption" at bounding box center [620, 301] width 77 height 22
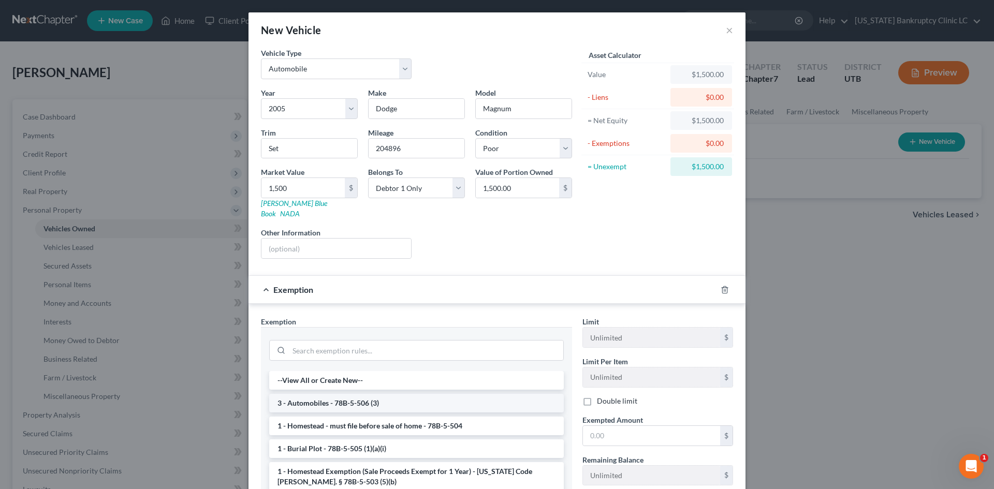
click at [351, 394] on li "3 - Automobiles - 78B-5-506 (3)" at bounding box center [416, 403] width 295 height 19
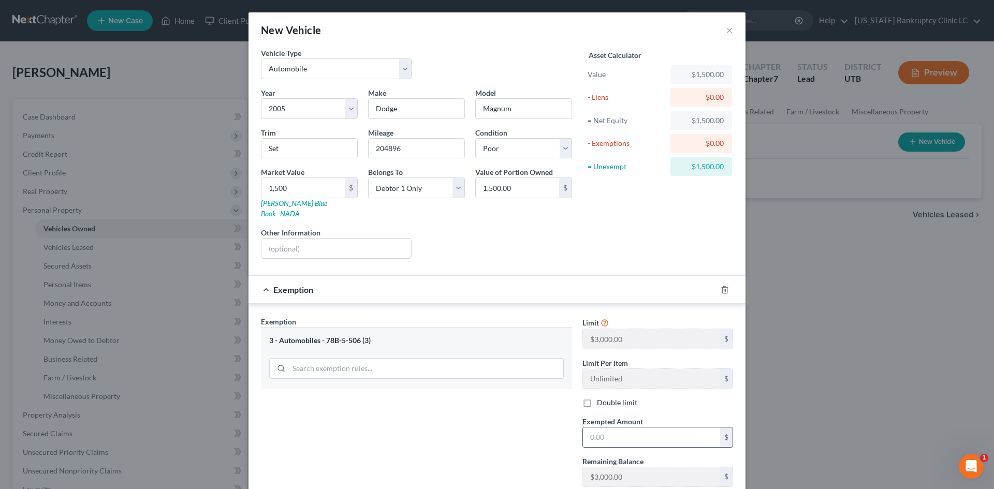
click at [617, 428] on input "text" at bounding box center [651, 438] width 137 height 20
type input "3,000"
click at [376, 489] on div at bounding box center [497, 496] width 483 height 1
click at [444, 456] on div "Exemption Set must be selected for CA. Exemption * 3 - Automobiles - 78B-5-506 …" at bounding box center [417, 405] width 322 height 179
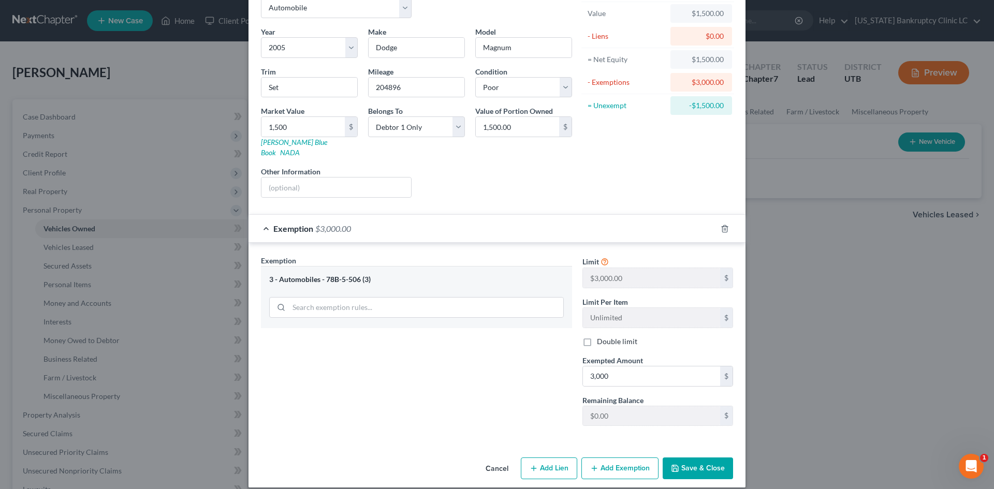
scroll to position [62, 0]
click at [478, 368] on div "Exemption Set must be selected for CA. Exemption * 3 - Automobiles - 78B-5-506 …" at bounding box center [417, 344] width 322 height 179
click at [710, 457] on button "Save & Close" at bounding box center [698, 468] width 70 height 22
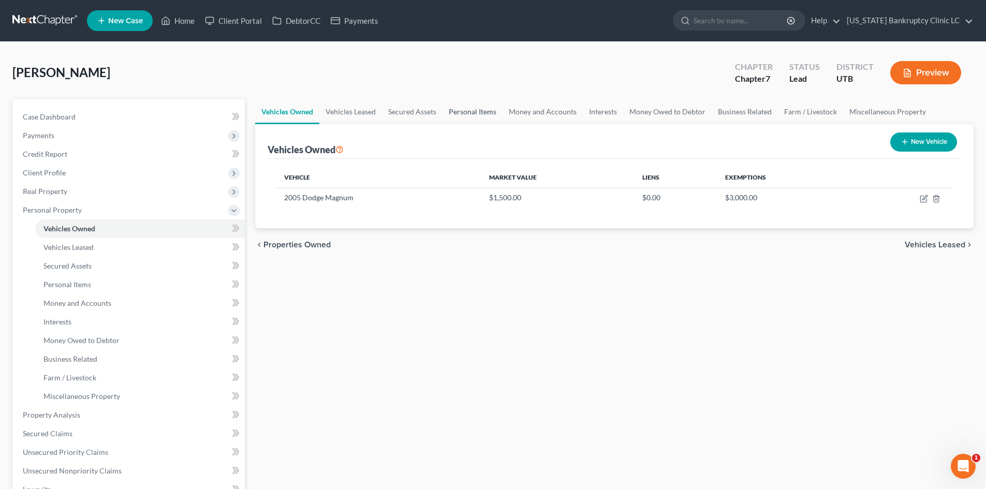
click at [471, 113] on link "Personal Items" at bounding box center [473, 111] width 60 height 25
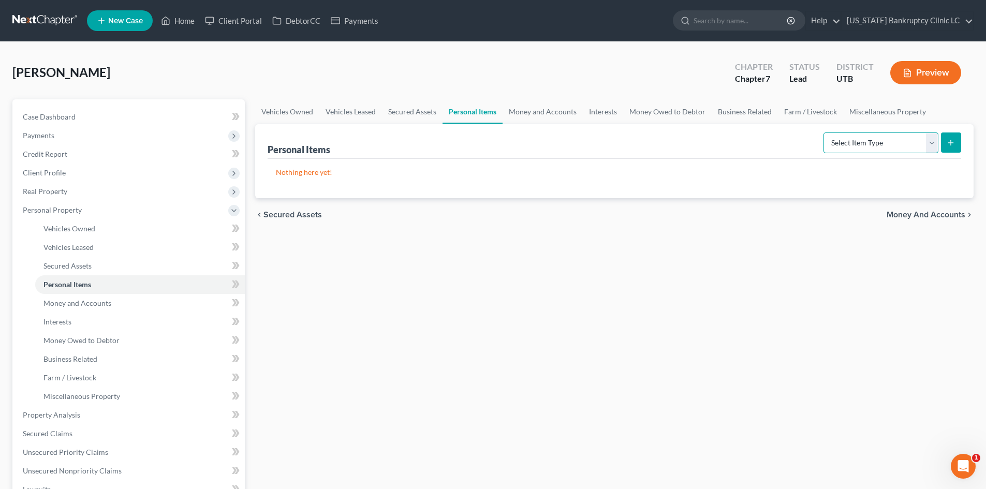
click at [874, 144] on select "Select Item Type Clothing Collectibles Of Value Electronics Firearms Household …" at bounding box center [881, 143] width 115 height 21
select select "clothing"
click at [825, 133] on select "Select Item Type Clothing Collectibles Of Value Electronics Firearms Household …" at bounding box center [881, 143] width 115 height 21
click at [955, 146] on icon "submit" at bounding box center [951, 143] width 8 height 8
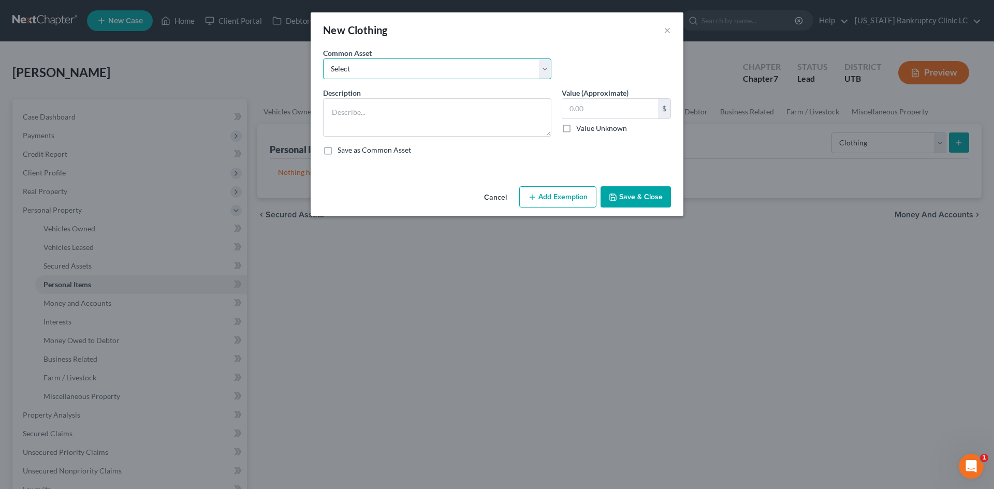
click at [408, 67] on select "Select All Clothing" at bounding box center [437, 69] width 228 height 21
select select "0"
click at [323, 59] on select "Select All Clothing" at bounding box center [437, 69] width 228 height 21
type textarea "All Clothing"
click at [590, 107] on input "500.00" at bounding box center [610, 109] width 96 height 20
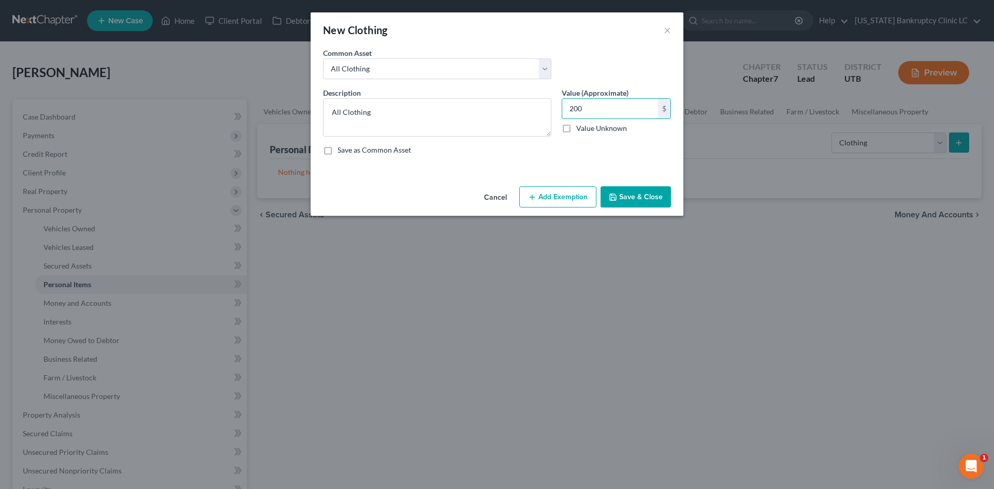
type input "200"
click at [569, 202] on button "Add Exemption" at bounding box center [557, 197] width 77 height 22
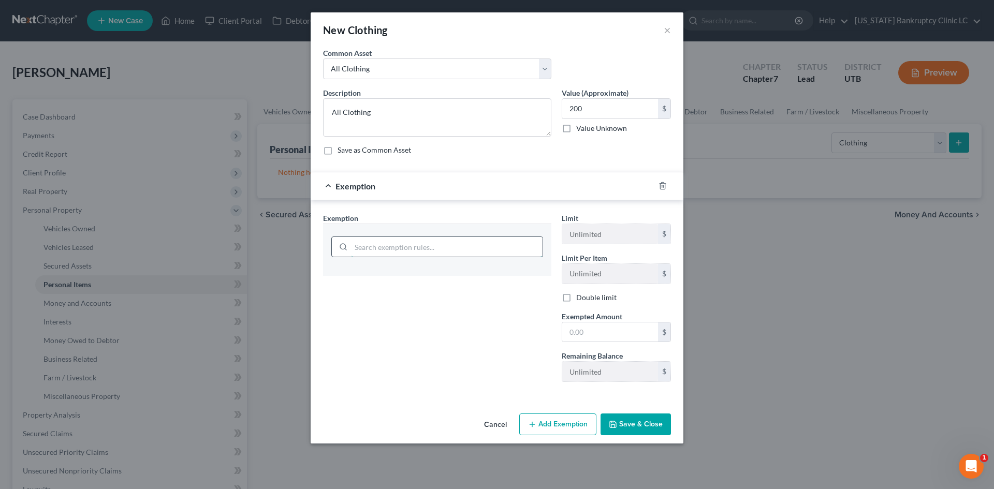
click at [410, 249] on input "search" at bounding box center [447, 247] width 192 height 20
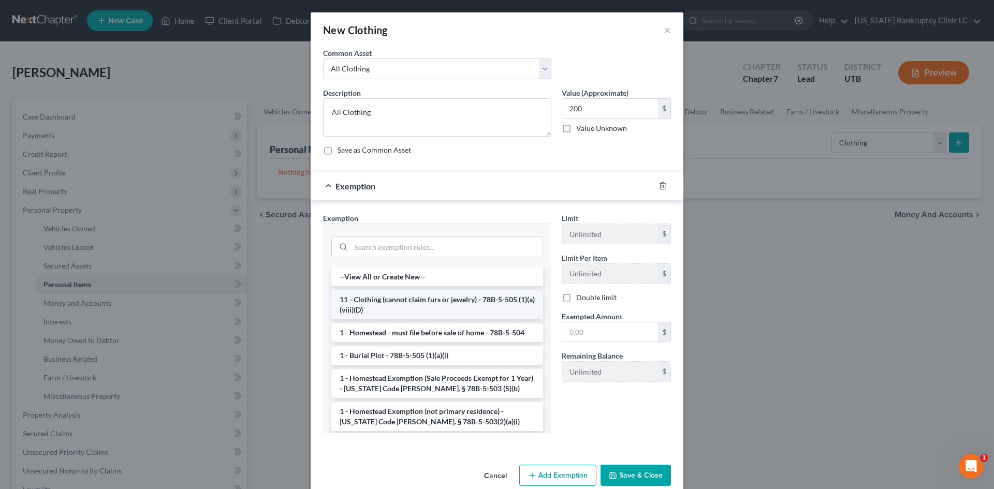
click at [413, 307] on li "11 - Clothing (cannot claim furs or jewelry) - 78B-5-505 (1)(a)(viii)(D)" at bounding box center [437, 304] width 212 height 29
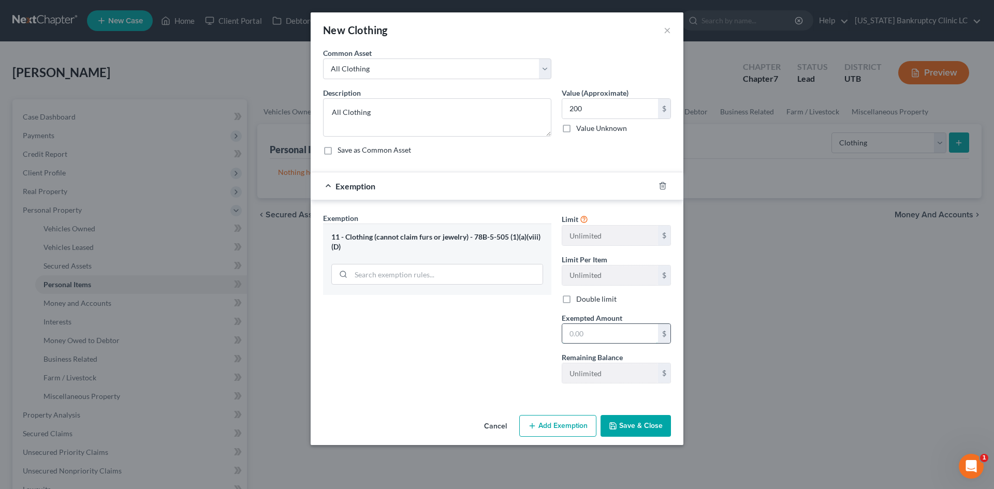
drag, startPoint x: 584, startPoint y: 332, endPoint x: 589, endPoint y: 329, distance: 5.3
click at [584, 332] on input "text" at bounding box center [610, 334] width 96 height 20
type input "200"
click at [634, 422] on button "Save & Close" at bounding box center [636, 426] width 70 height 22
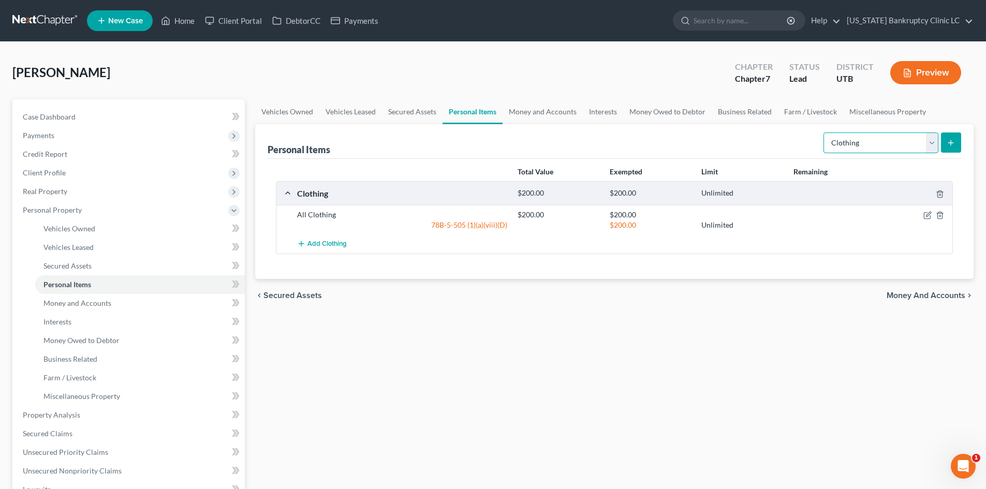
click at [884, 148] on select "Select Item Type Clothing Collectibles Of Value Electronics Firearms Household …" at bounding box center [881, 143] width 115 height 21
select select "electronics"
click at [825, 133] on select "Select Item Type Clothing Collectibles Of Value Electronics Firearms Household …" at bounding box center [881, 143] width 115 height 21
click at [946, 144] on button "submit" at bounding box center [951, 143] width 20 height 20
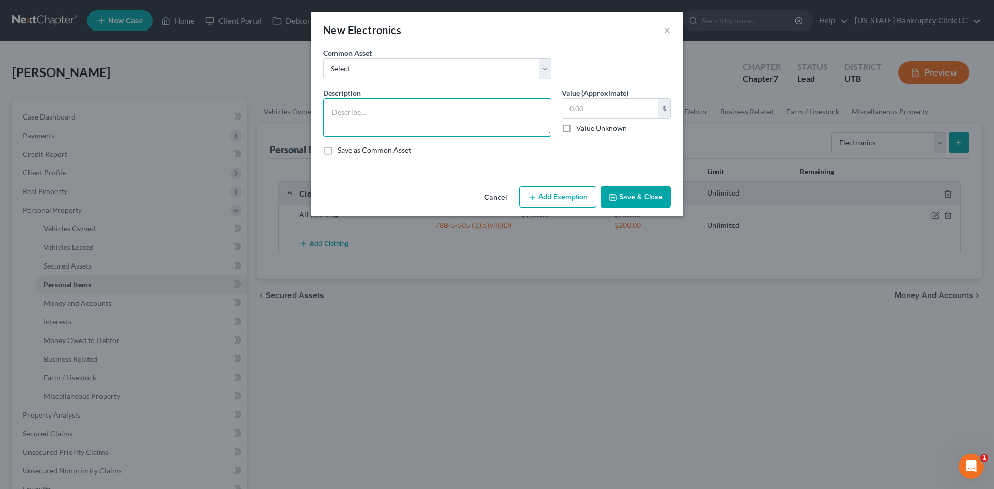
click at [399, 111] on textarea at bounding box center [437, 117] width 228 height 38
type textarea "Tv Computer Cellphone Gaming Console"
type input "300"
click at [644, 195] on button "Save & Close" at bounding box center [636, 197] width 70 height 22
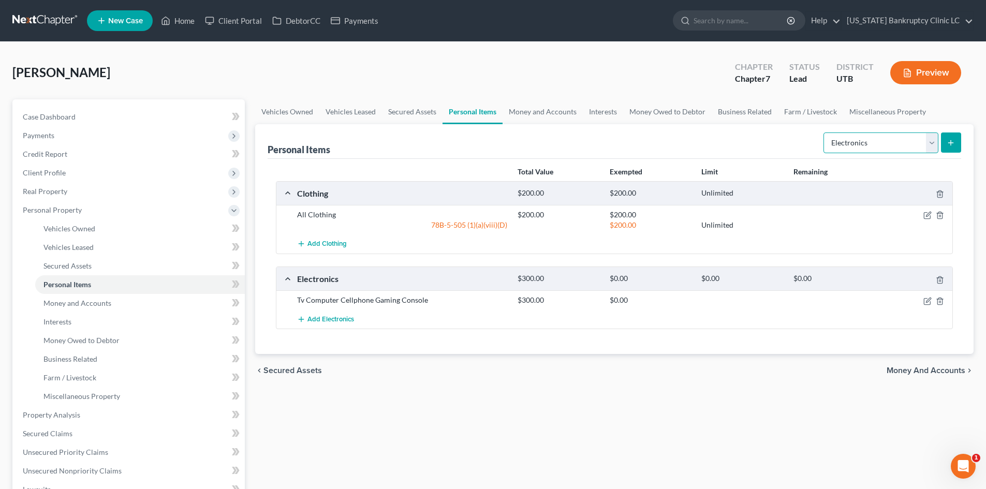
click at [878, 143] on select "Select Item Type Clothing Collectibles Of Value Electronics Firearms Household …" at bounding box center [881, 143] width 115 height 21
select select "household_goods"
click at [825, 133] on select "Select Item Type Clothing Collectibles Of Value Electronics Firearms Household …" at bounding box center [881, 143] width 115 height 21
click at [944, 136] on button "submit" at bounding box center [951, 143] width 20 height 20
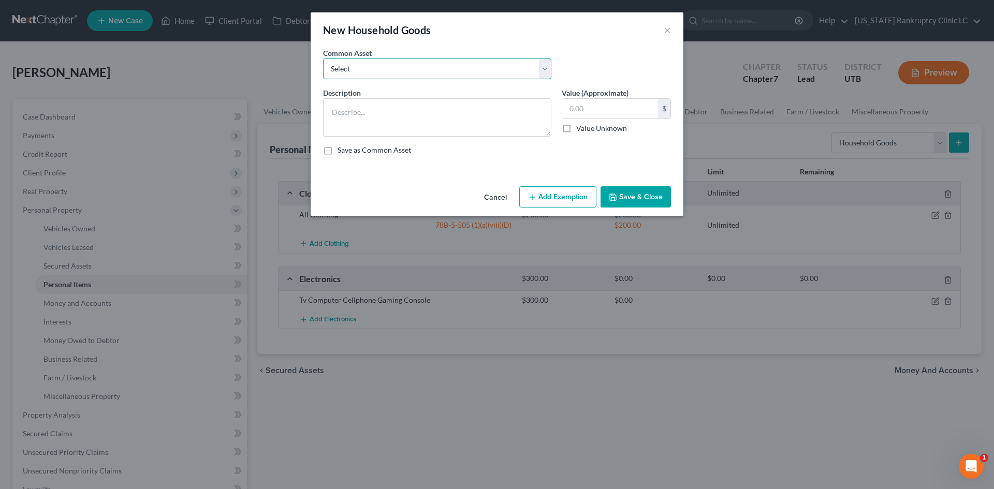
click at [391, 67] on select "Select Couch Chair Entertainment Center End/Coffee Table Stove/Cooking unit Sof…" at bounding box center [437, 69] width 228 height 21
select select "6"
click at [323, 59] on select "Select Couch Chair Entertainment Center End/Coffee Table Stove/Cooking unit Sof…" at bounding box center [437, 69] width 228 height 21
type textarea "Small Kitchen Appliances Cooking Utensils & Cookware Silverware/Flatware"
click at [626, 106] on input "550.00" at bounding box center [610, 109] width 96 height 20
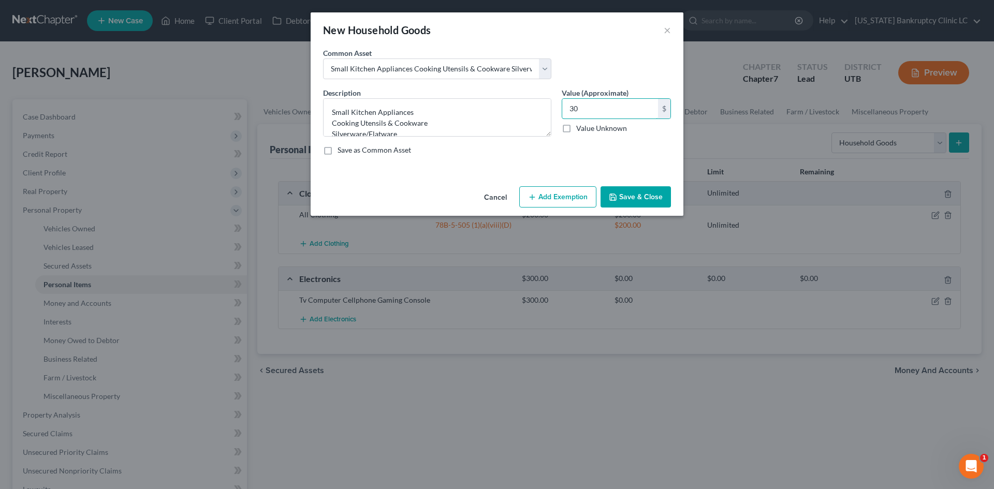
type input "30"
click at [558, 190] on button "Add Exemption" at bounding box center [557, 197] width 77 height 22
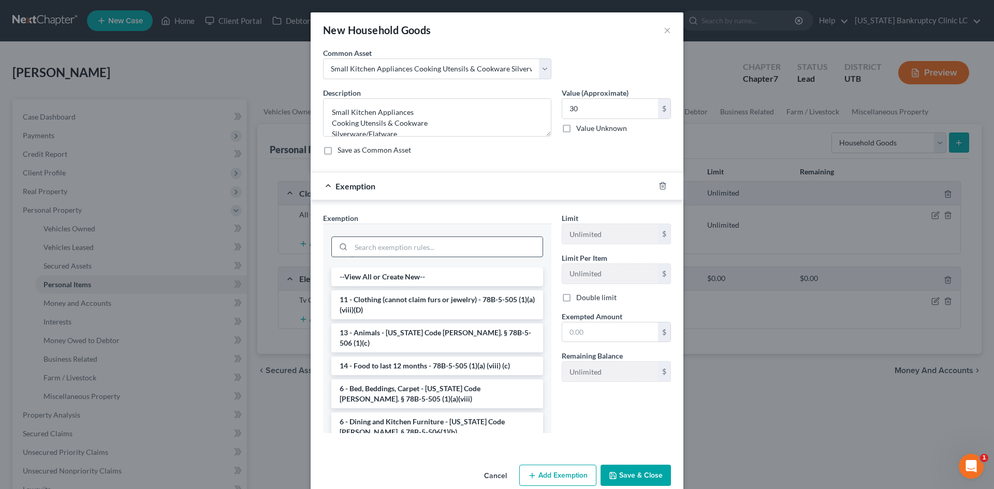
click at [419, 250] on input "search" at bounding box center [447, 247] width 192 height 20
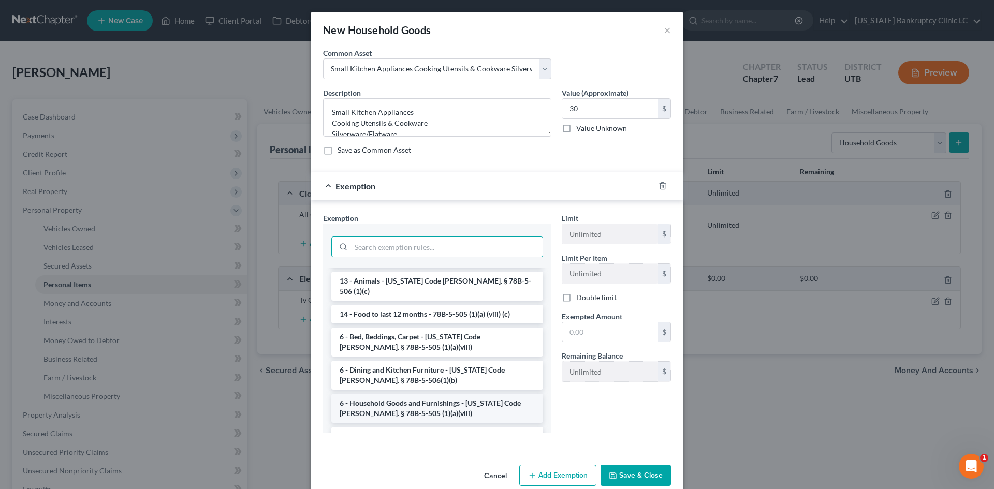
click at [413, 394] on li "6 - Household Goods and Furnishings - [US_STATE] Code [PERSON_NAME]. § 78B-5-50…" at bounding box center [437, 408] width 212 height 29
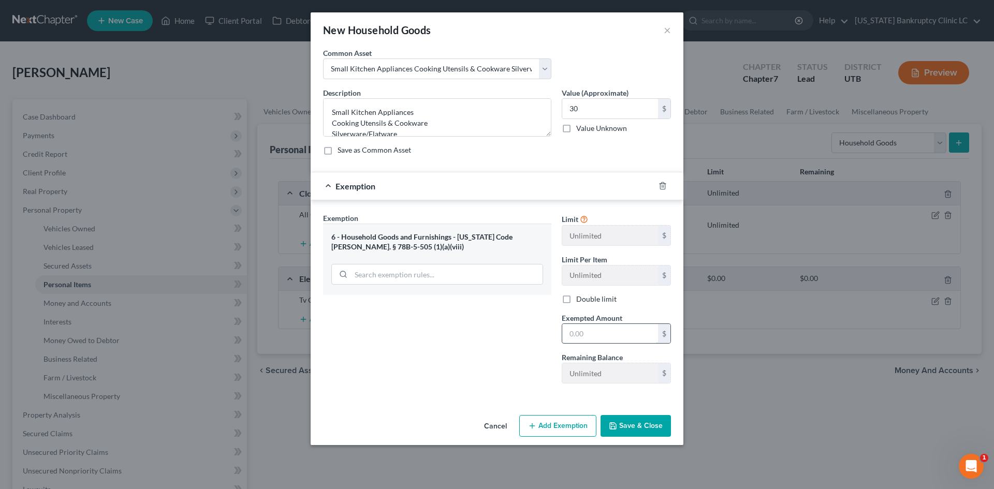
click at [584, 333] on input "text" at bounding box center [610, 334] width 96 height 20
type input "30"
click at [496, 349] on div "Exemption Set must be selected for CA. Exemption * 6 - Household Goods and Furn…" at bounding box center [437, 302] width 239 height 179
click at [643, 427] on button "Save & Close" at bounding box center [636, 426] width 70 height 22
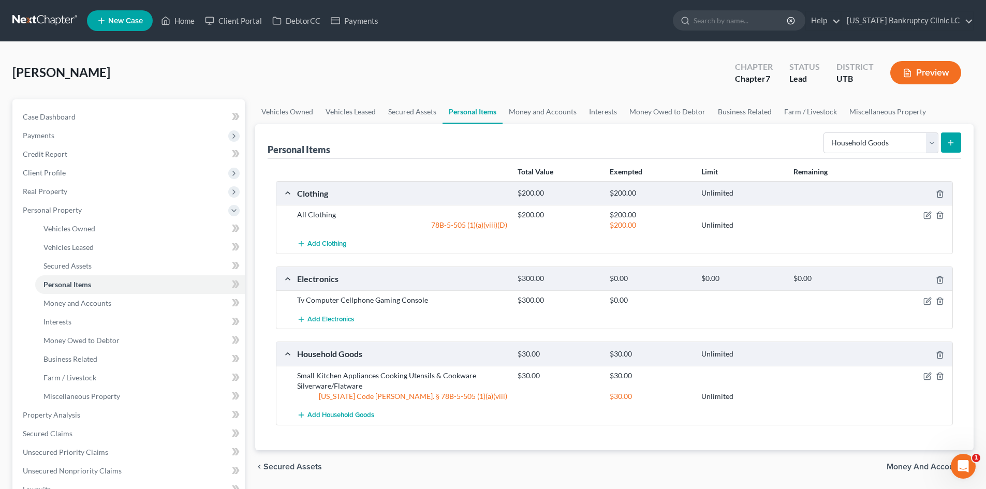
click at [960, 144] on button "submit" at bounding box center [951, 143] width 20 height 20
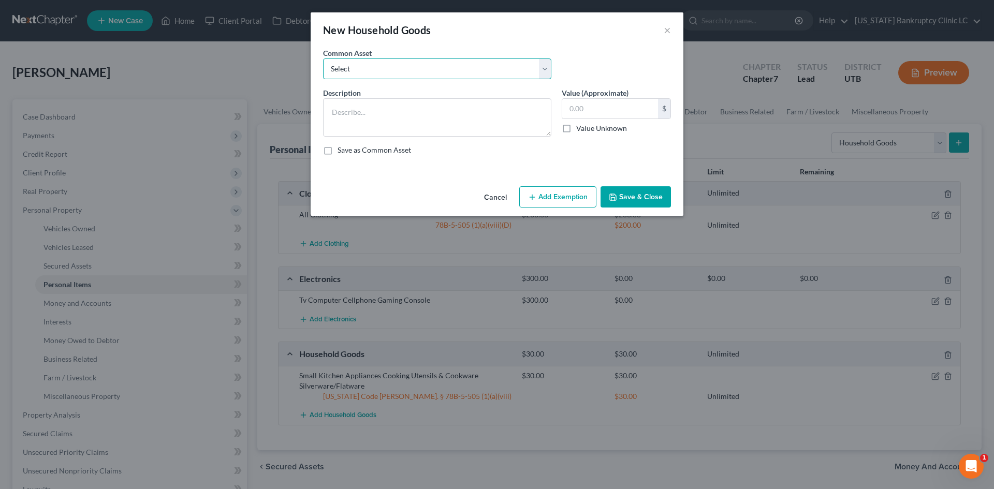
click at [396, 69] on select "Select Couch Chair Entertainment Center End/Coffee Table Stove/Cooking unit Sof…" at bounding box center [437, 69] width 228 height 21
select select "9"
click at [323, 59] on select "Select Couch Chair Entertainment Center End/Coffee Table Stove/Cooking unit Sof…" at bounding box center [437, 69] width 228 height 21
type textarea "Bed(s) Bedding"
click at [605, 103] on input "550.00" at bounding box center [610, 109] width 96 height 20
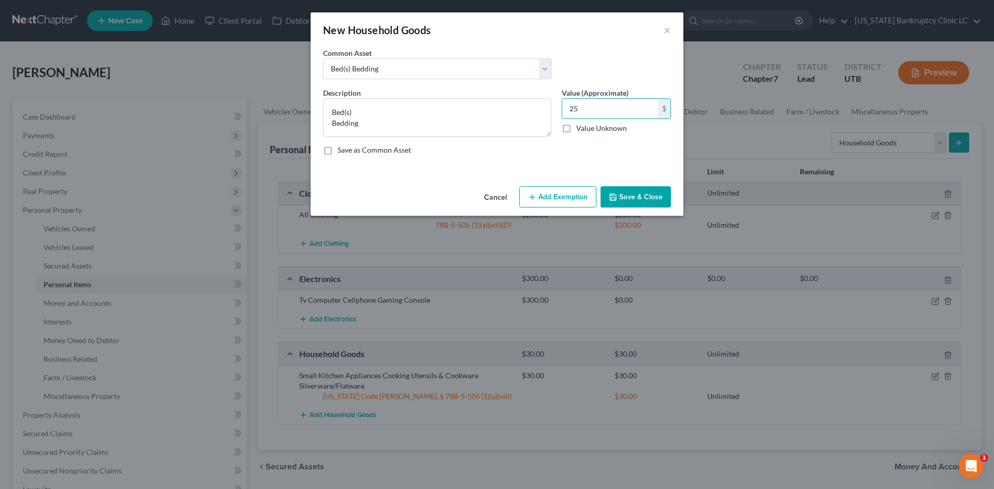
type input "25"
click at [580, 193] on button "Add Exemption" at bounding box center [557, 197] width 77 height 22
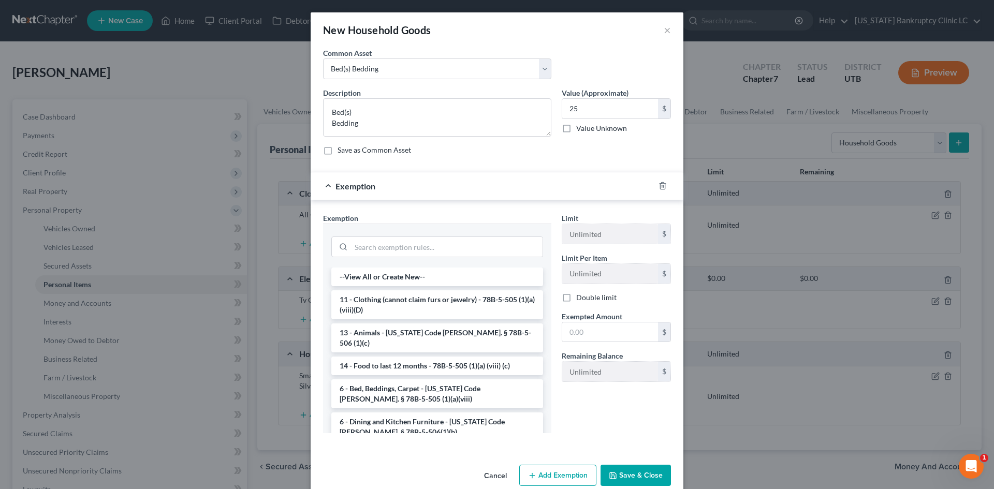
click at [382, 387] on li "6 - Bed, Beddings, Carpet - [US_STATE] Code [PERSON_NAME]. § 78B-5-505 (1)(a)(v…" at bounding box center [437, 394] width 212 height 29
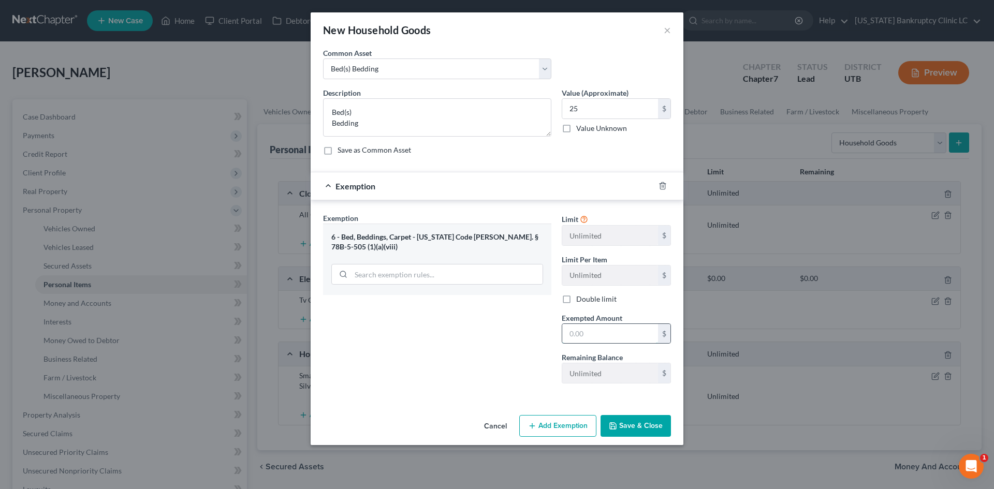
click at [580, 330] on input "text" at bounding box center [610, 334] width 96 height 20
type input "25"
click at [484, 362] on div "Exemption Set must be selected for CA. Exemption * 6 - Bed, Beddings, Carpet - …" at bounding box center [437, 302] width 239 height 179
click at [641, 426] on button "Save & Close" at bounding box center [636, 426] width 70 height 22
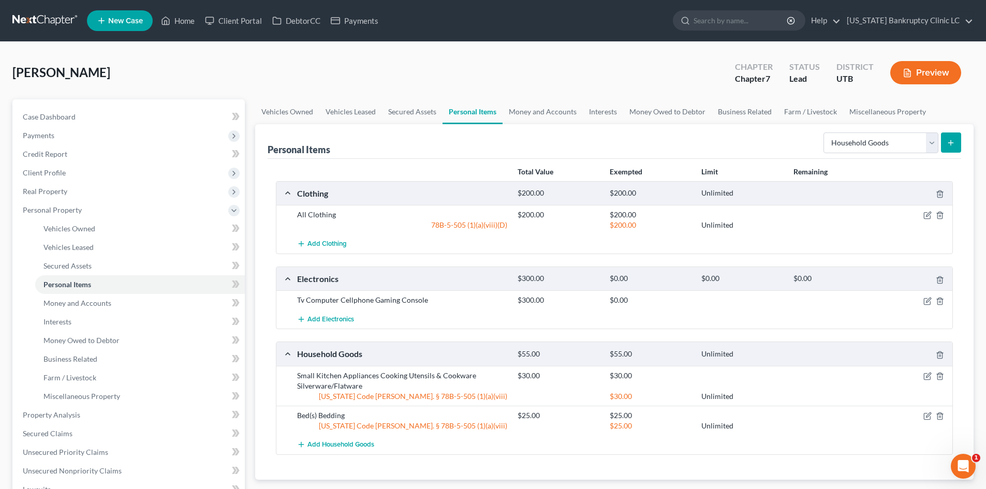
click at [951, 144] on icon "submit" at bounding box center [951, 143] width 8 height 8
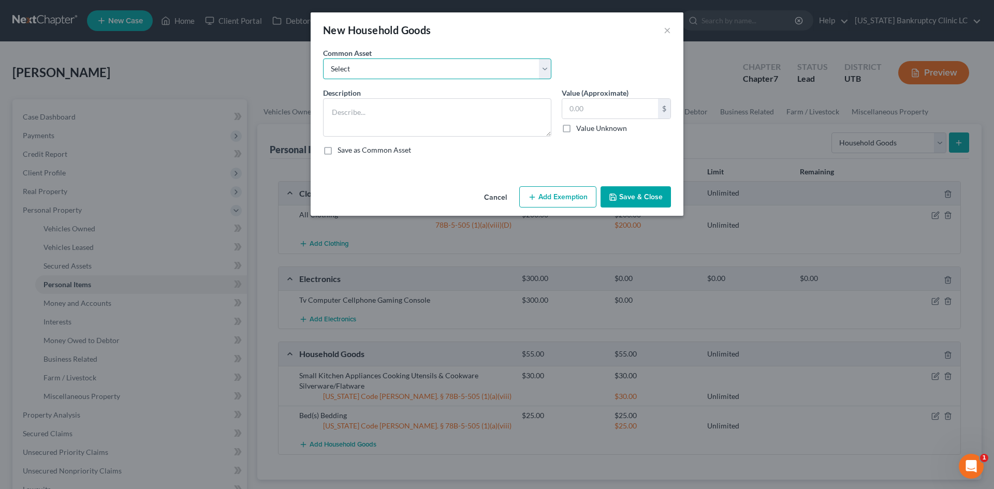
click at [444, 65] on select "Select Couch Chair Entertainment Center End/Coffee Table Stove/Cooking unit Sof…" at bounding box center [437, 69] width 228 height 21
select select "8"
type textarea "Shed"
type input "1,000.00"
click at [444, 64] on select "Select Couch Chair Entertainment Center End/Coffee Table Stove/Cooking unit Sof…" at bounding box center [437, 69] width 228 height 21
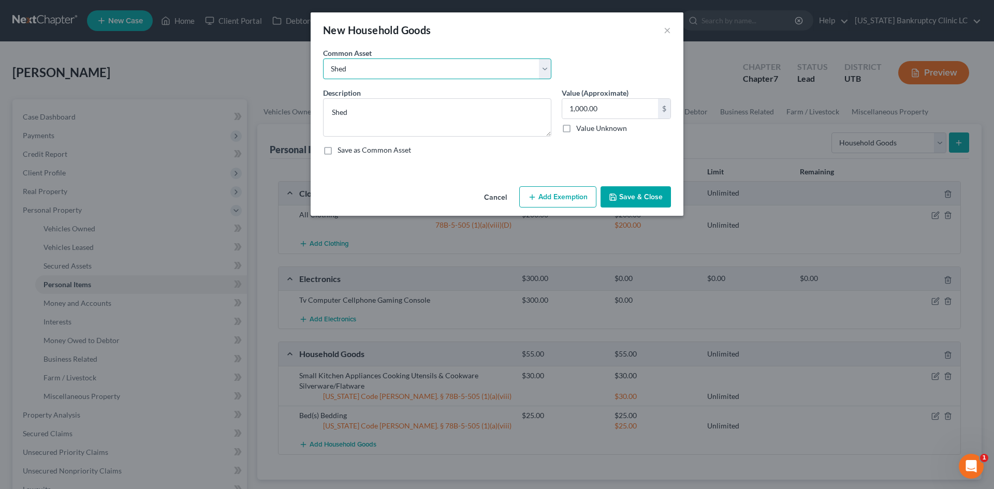
click at [445, 67] on select "Select Couch Chair Entertainment Center End/Coffee Table Stove/Cooking unit Sof…" at bounding box center [437, 69] width 228 height 21
select select "12"
click at [323, 59] on select "Select Couch Chair Entertainment Center End/Coffee Table Stove/Cooking unit Sof…" at bounding box center [437, 69] width 228 height 21
type textarea "Nightstand(s) [PERSON_NAME](s)"
click at [577, 105] on input "210.00" at bounding box center [610, 109] width 96 height 20
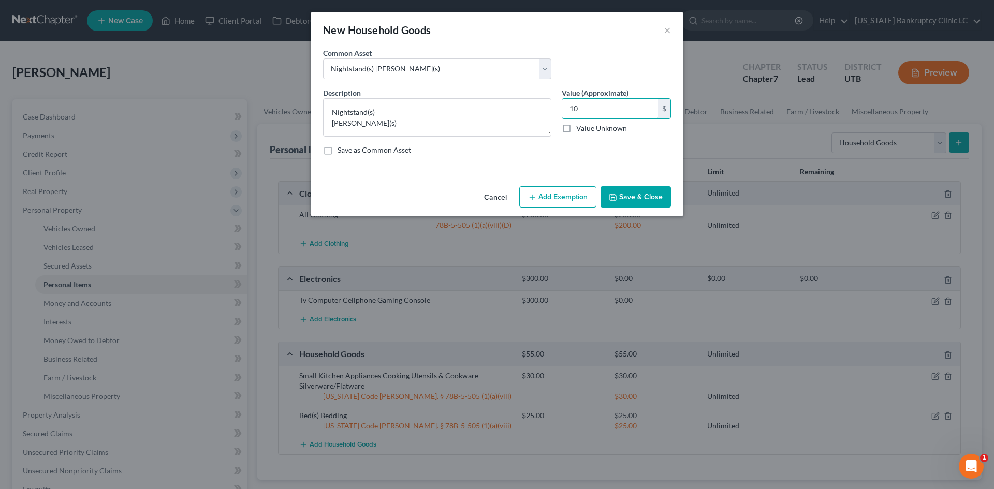
type input "10"
click at [553, 198] on button "Add Exemption" at bounding box center [557, 197] width 77 height 22
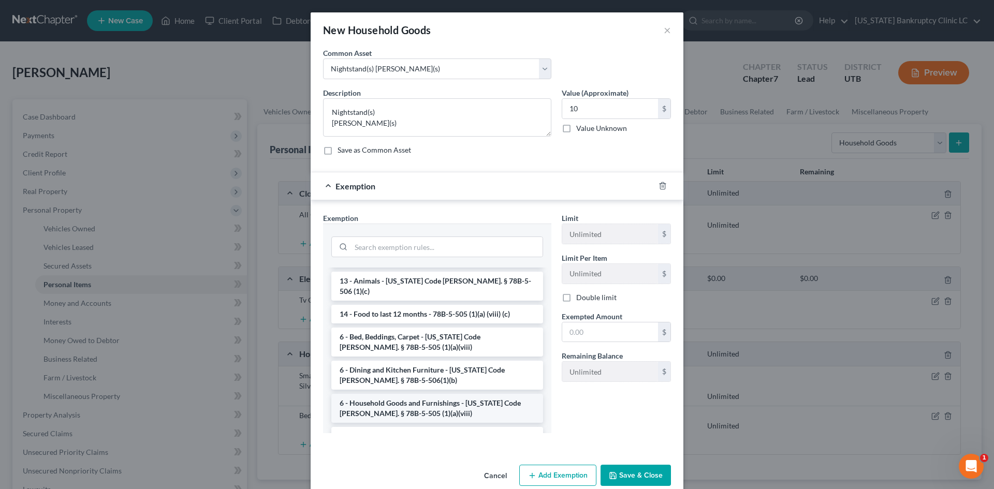
click at [419, 400] on li "6 - Household Goods and Furnishings - [US_STATE] Code [PERSON_NAME]. § 78B-5-50…" at bounding box center [437, 408] width 212 height 29
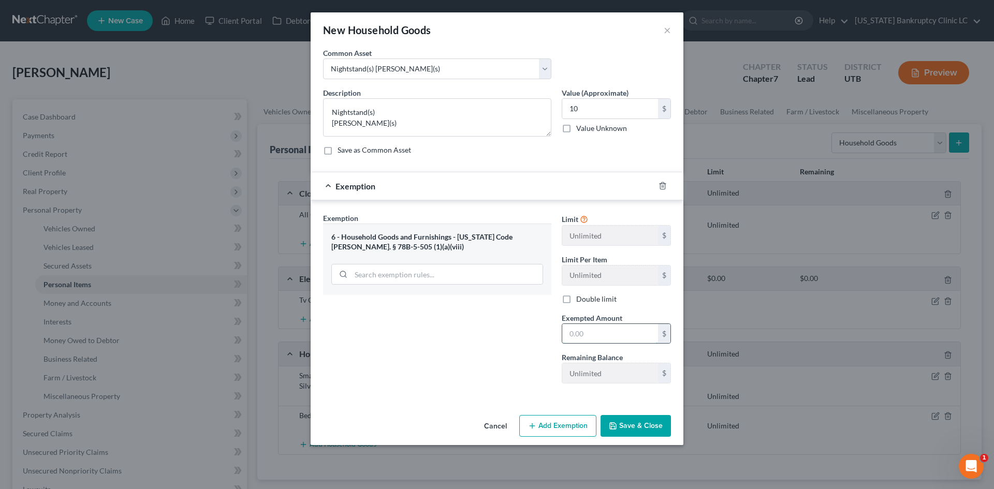
click at [605, 338] on input "text" at bounding box center [610, 334] width 96 height 20
type input "10"
click at [424, 332] on div "Exemption Set must be selected for CA. Exemption * 6 - Household Goods and Furn…" at bounding box center [437, 302] width 239 height 179
click at [648, 416] on button "Save & Close" at bounding box center [636, 426] width 70 height 22
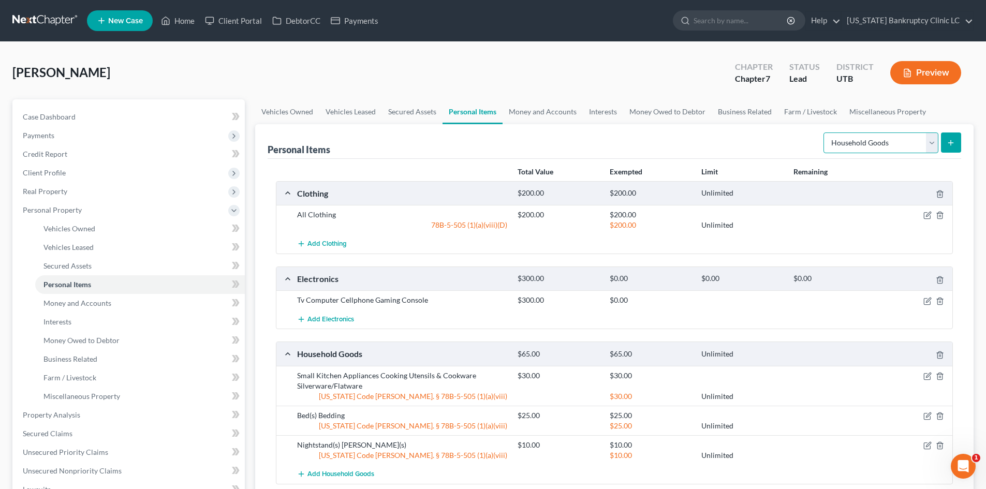
click at [853, 144] on select "Select Item Type Clothing Collectibles Of Value Electronics Firearms Household …" at bounding box center [881, 143] width 115 height 21
select select "sports_and_hobby_equipment"
click at [825, 133] on select "Select Item Type Clothing Collectibles Of Value Electronics Firearms Household …" at bounding box center [881, 143] width 115 height 21
click at [952, 141] on icon "submit" at bounding box center [951, 143] width 8 height 8
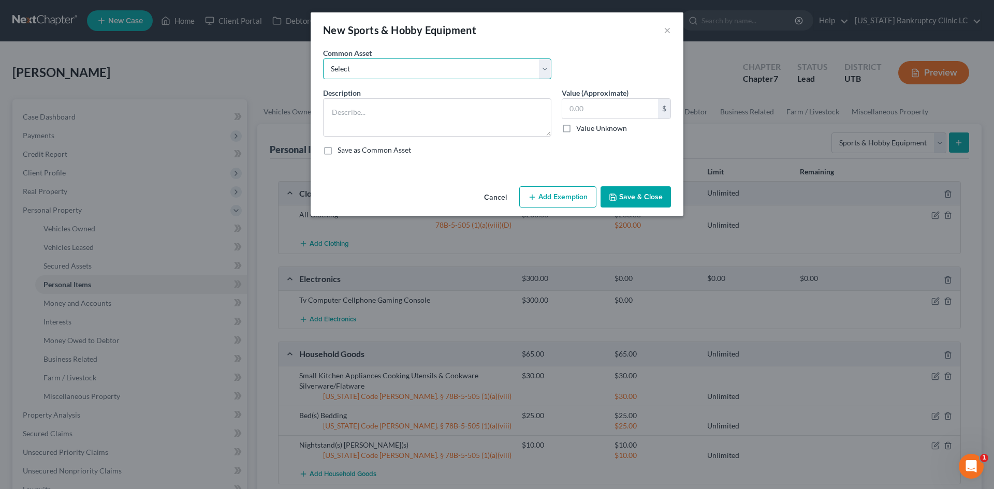
click at [354, 66] on select "Select Snowboard Golf Clubs Fishing Poles and tac Camera Sports/Hobby Equipment…" at bounding box center [437, 69] width 228 height 21
select select "4"
type textarea "Sports/Hobby Equipment"
type input "50.00"
click at [354, 66] on select "Select Snowboard Golf Clubs Fishing Poles and tac Camera Sports/Hobby Equipment…" at bounding box center [437, 69] width 228 height 21
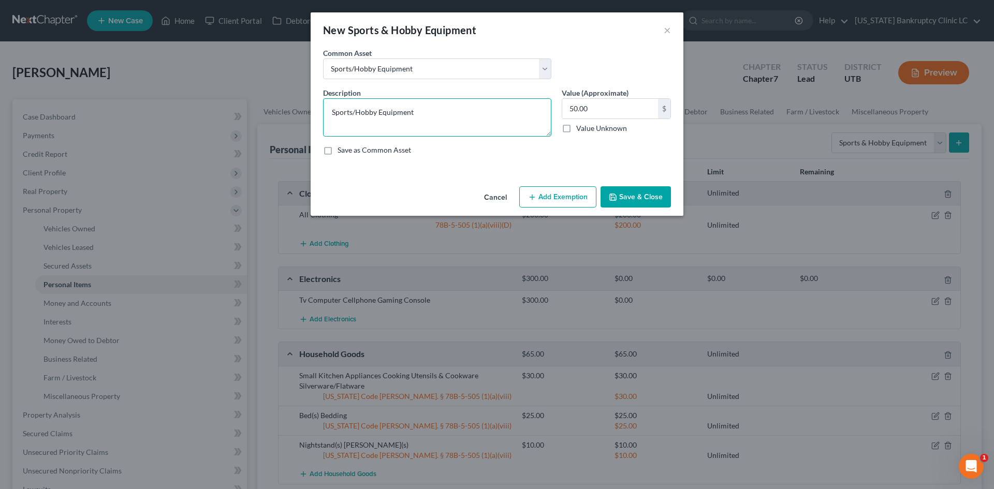
drag, startPoint x: 433, startPoint y: 112, endPoint x: 285, endPoint y: 108, distance: 147.6
click at [285, 108] on div "New Sports & Hobby Equipment × An exemption set must first be selected from the…" at bounding box center [497, 244] width 994 height 489
type textarea "Skiing Equipment"
type input "200"
click at [446, 121] on textarea "Skiing Equipment" at bounding box center [437, 117] width 228 height 38
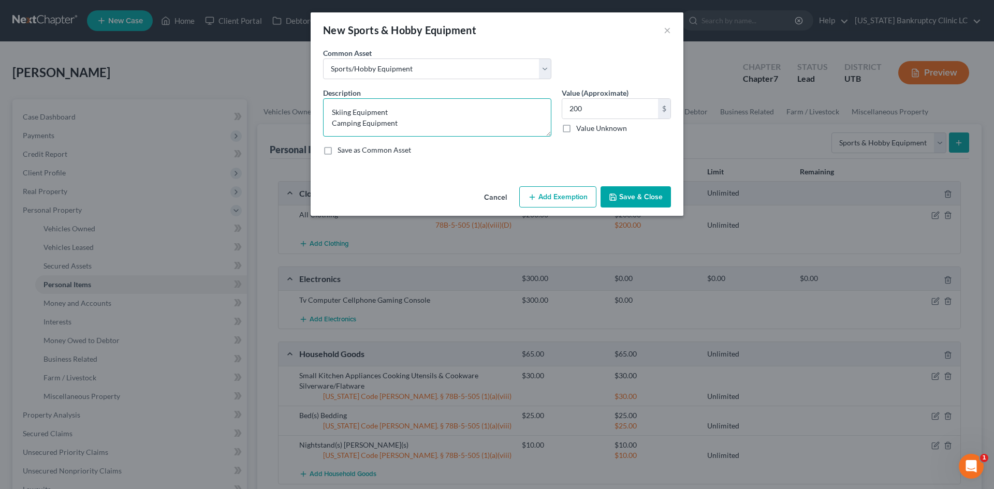
type textarea "Skiing Equipment Camping Equipment"
click at [648, 198] on button "Save & Close" at bounding box center [636, 197] width 70 height 22
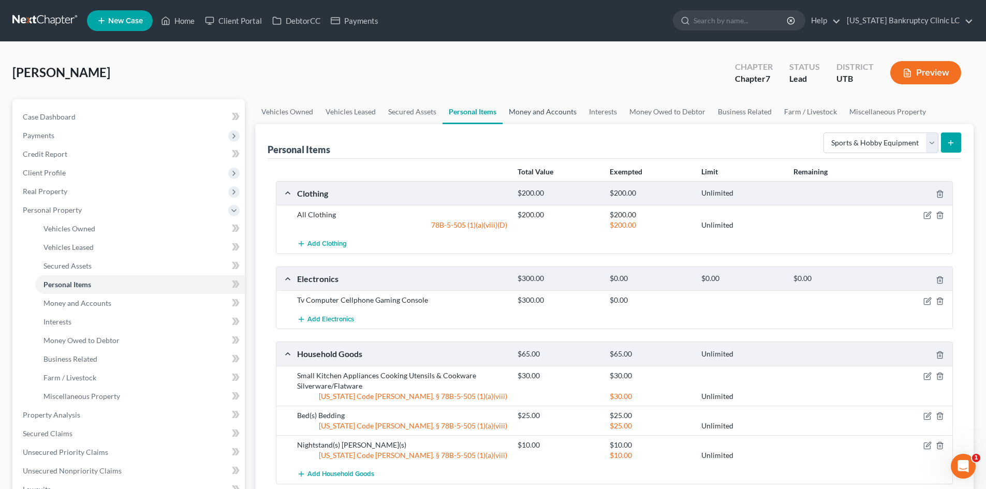
click at [532, 110] on link "Money and Accounts" at bounding box center [543, 111] width 80 height 25
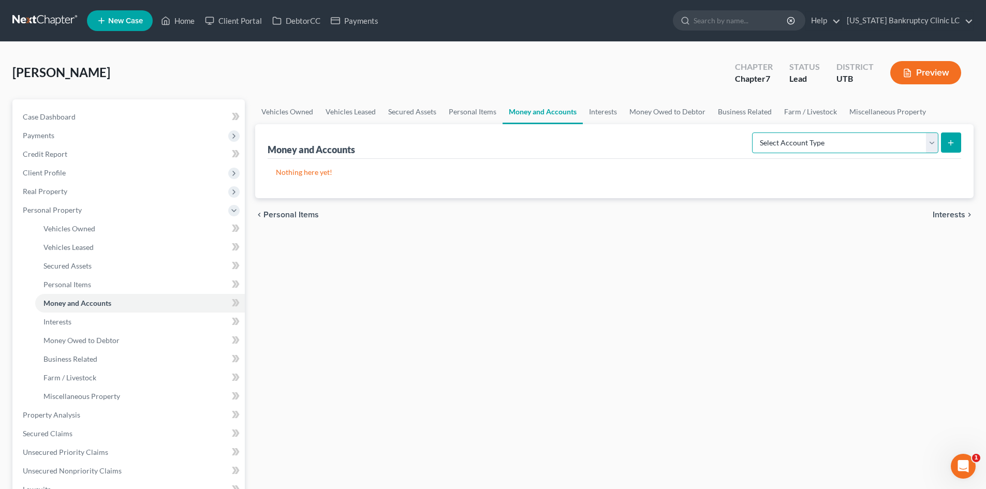
click at [898, 143] on select "Select Account Type Brokerage Cash on Hand Certificates of Deposit Checking Acc…" at bounding box center [845, 143] width 186 height 21
select select "checking"
click at [754, 133] on select "Select Account Type Brokerage Cash on Hand Certificates of Deposit Checking Acc…" at bounding box center [845, 143] width 186 height 21
click at [954, 144] on icon "submit" at bounding box center [951, 143] width 8 height 8
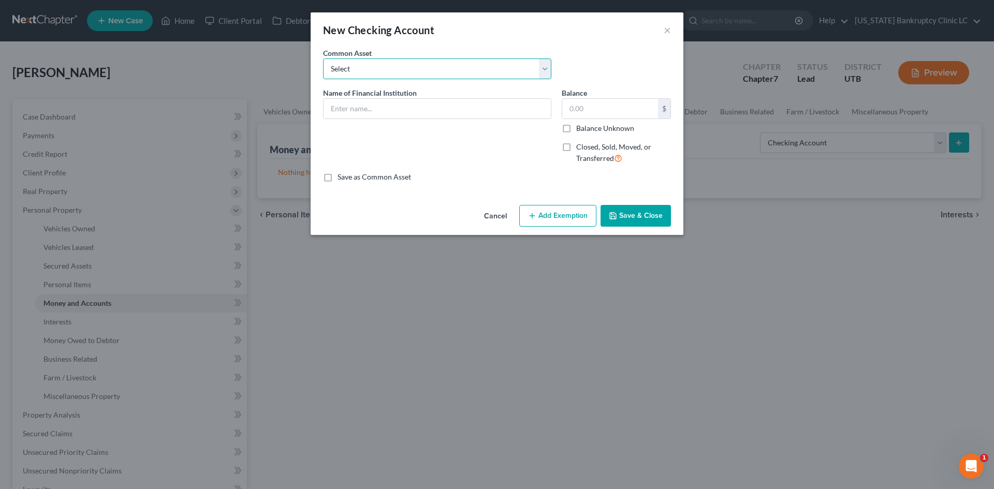
click at [399, 67] on select "Select [PERSON_NAME] Fargo #9102 Zions Bank #9168 US Bank Bancorp #3125 [PERSON…" at bounding box center [437, 69] width 228 height 21
click at [375, 99] on input "text" at bounding box center [437, 109] width 227 height 20
type input "SoFi #9765"
click at [643, 213] on button "Save & Close" at bounding box center [636, 216] width 70 height 22
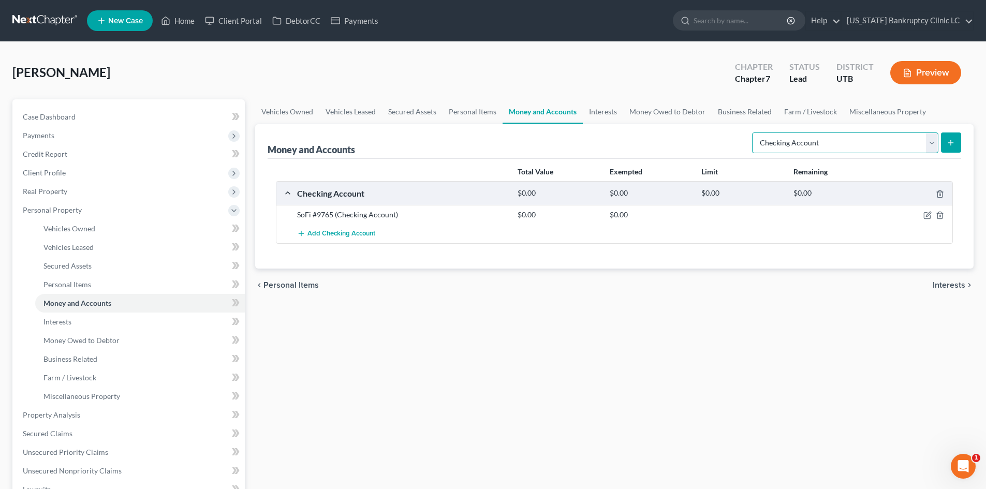
click at [887, 143] on select "Select Account Type Brokerage Cash on Hand Certificates of Deposit Checking Acc…" at bounding box center [845, 143] width 186 height 21
select select "other"
click at [754, 133] on select "Select Account Type Brokerage Cash on Hand Certificates of Deposit Checking Acc…" at bounding box center [845, 143] width 186 height 21
click at [958, 147] on button "submit" at bounding box center [951, 143] width 20 height 20
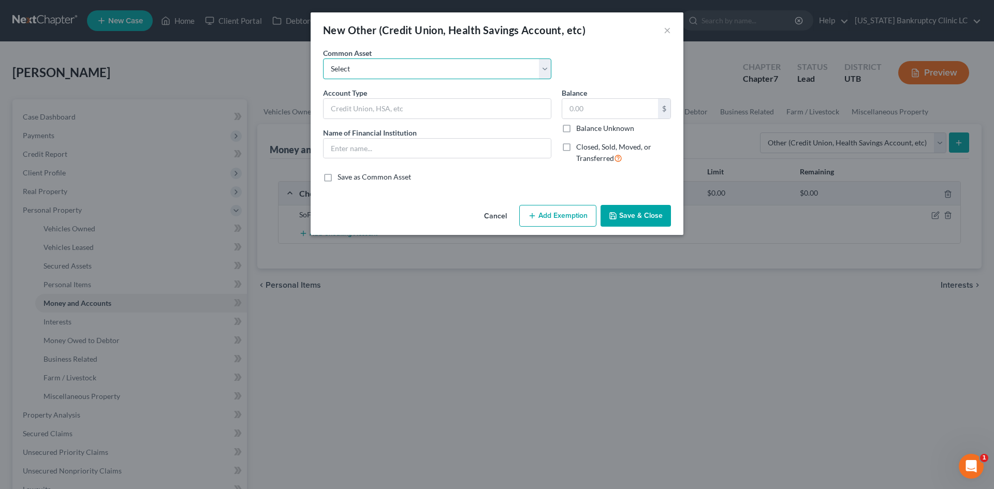
drag, startPoint x: 350, startPoint y: 62, endPoint x: 351, endPoint y: 69, distance: 7.3
click at [350, 62] on select "Select [PERSON_NAME] #7871 Venmo Credit Union Credit Union Venmo PayPal Prepaid…" at bounding box center [437, 69] width 228 height 21
select select "1"
click at [323, 59] on select "Select [PERSON_NAME] #7871 Venmo Credit Union Credit Union Venmo PayPal Prepaid…" at bounding box center [437, 69] width 228 height 21
type input "Venmo"
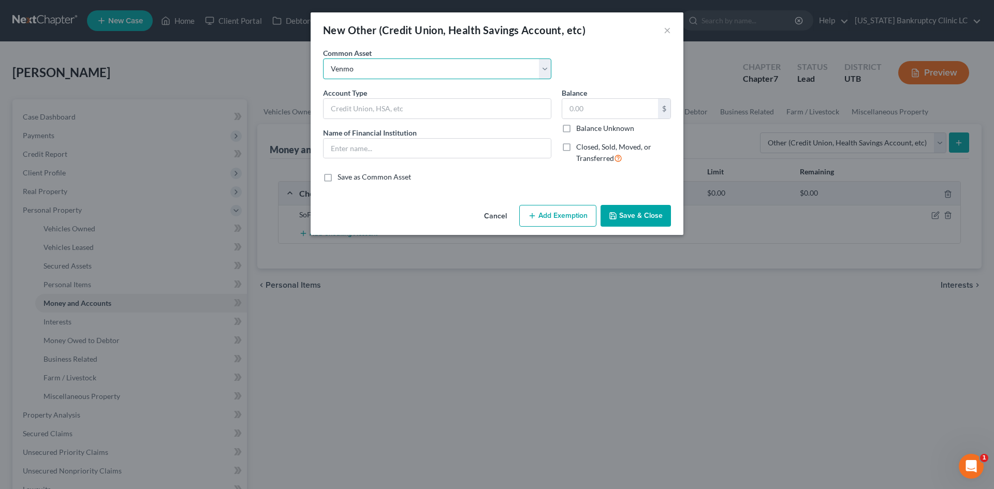
type input "Venmo"
type input "0"
click at [633, 209] on button "Save & Close" at bounding box center [636, 216] width 70 height 22
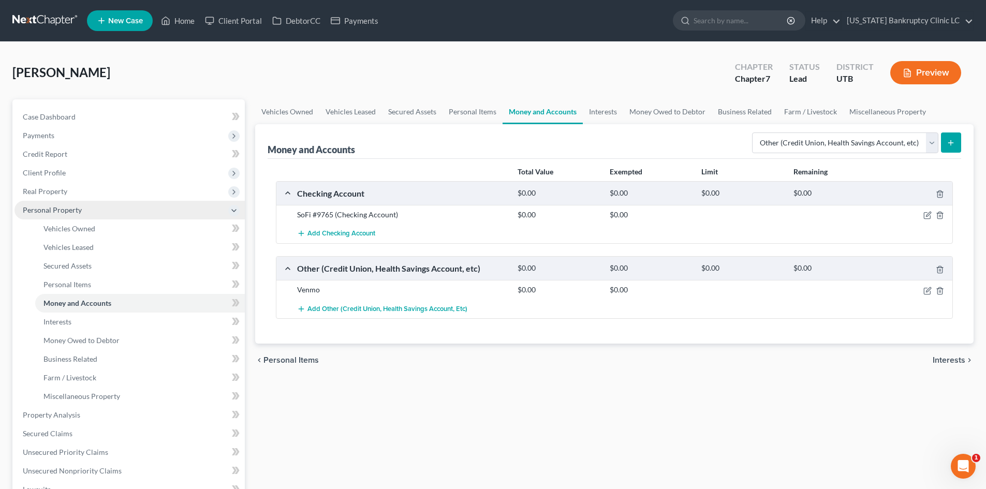
click at [61, 214] on span "Personal Property" at bounding box center [129, 210] width 230 height 19
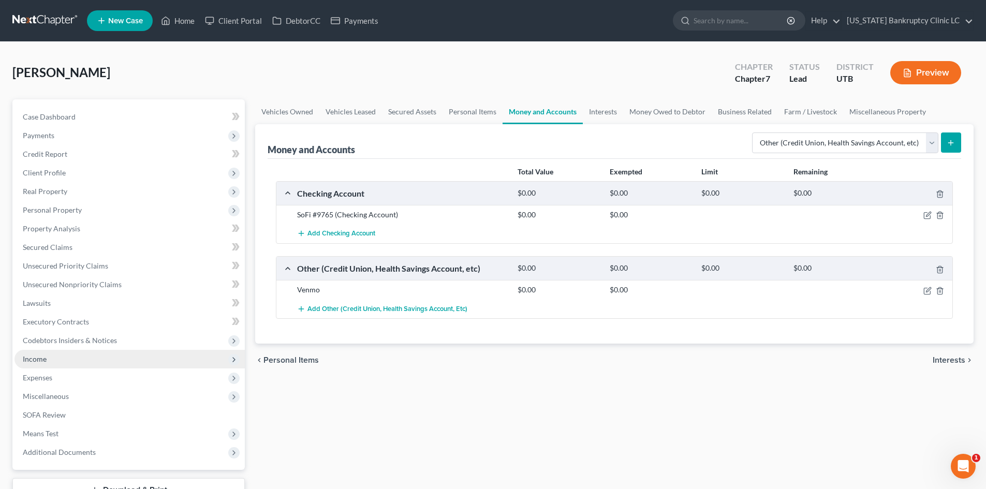
click at [46, 365] on span "Income" at bounding box center [129, 359] width 230 height 19
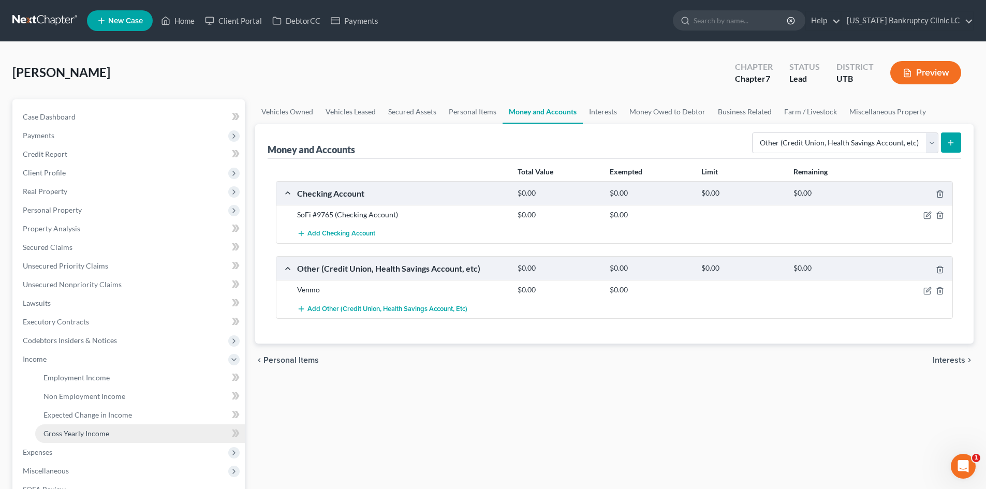
click at [64, 439] on link "Gross Yearly Income" at bounding box center [140, 434] width 210 height 19
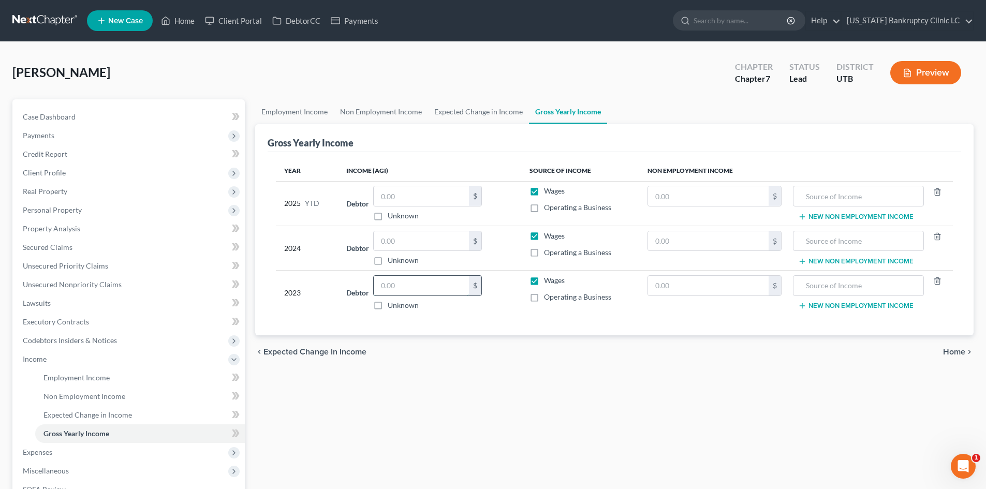
click at [390, 289] on input "text" at bounding box center [421, 286] width 95 height 20
type input "8,762"
click at [417, 242] on input "text" at bounding box center [421, 241] width 95 height 20
type input "26,429"
click at [708, 199] on input "text" at bounding box center [708, 196] width 121 height 20
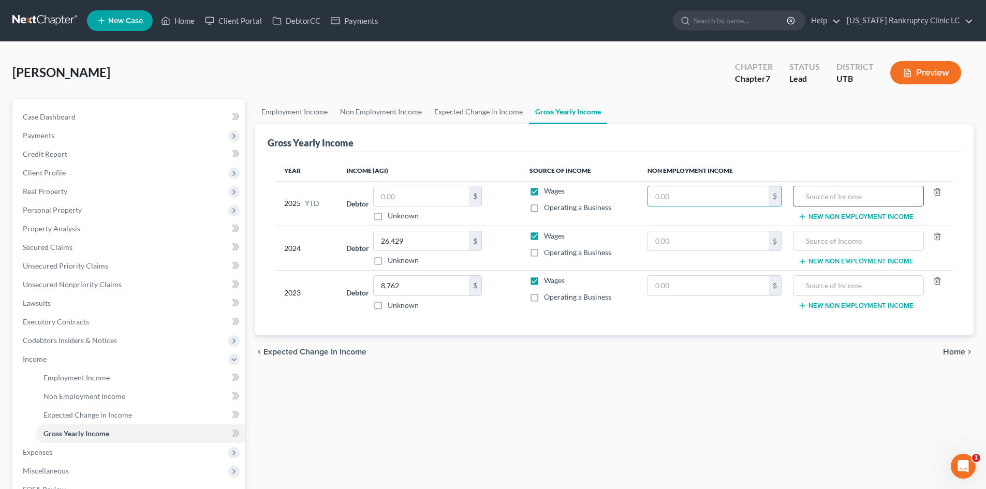
click at [867, 197] on input "text" at bounding box center [858, 196] width 119 height 20
click at [612, 183] on td "Wages Operating a Business" at bounding box center [580, 203] width 118 height 45
click at [704, 188] on input "text" at bounding box center [708, 196] width 121 height 20
type input "1,220"
type input "Unemployment Income"
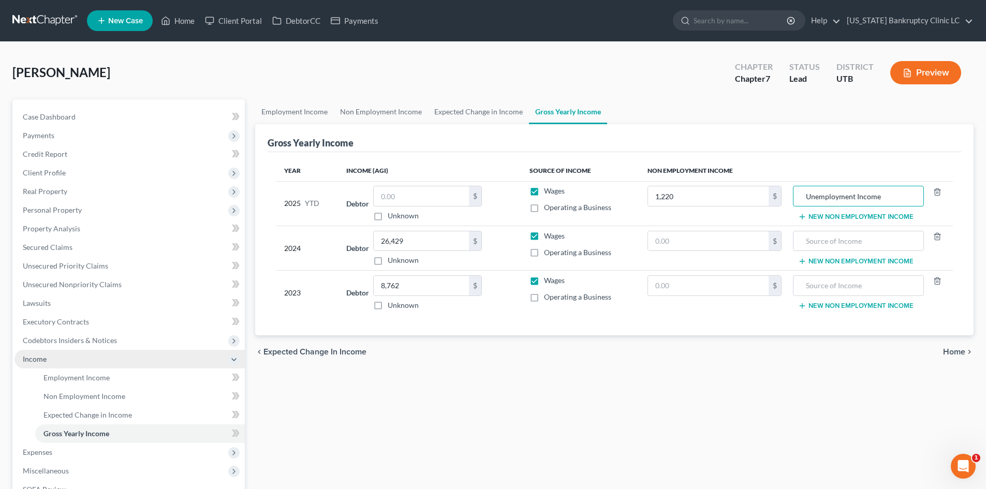
click at [48, 361] on span "Income" at bounding box center [129, 359] width 230 height 19
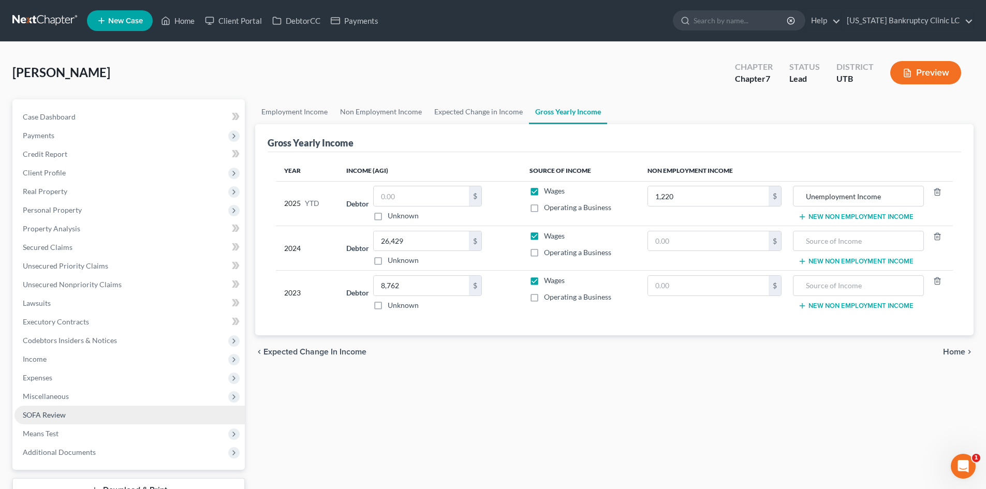
click at [60, 419] on link "SOFA Review" at bounding box center [129, 415] width 230 height 19
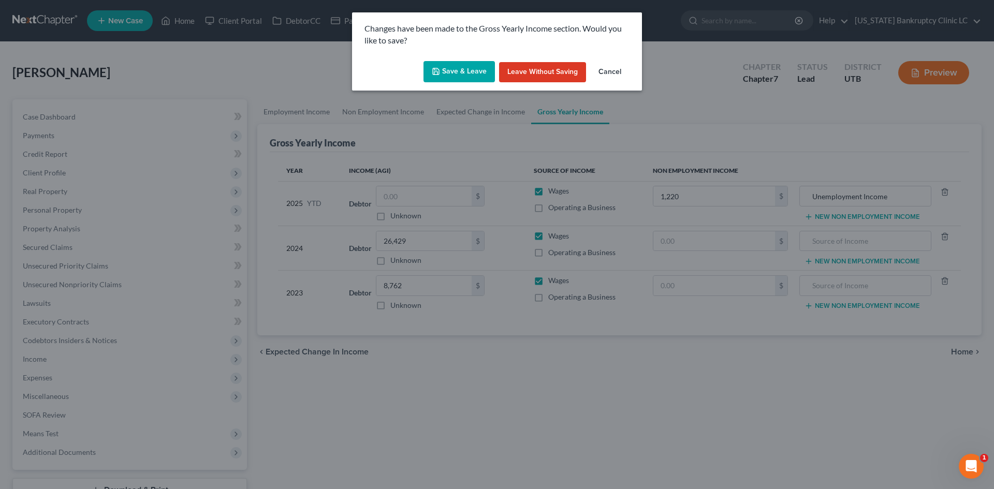
click at [463, 69] on button "Save & Leave" at bounding box center [459, 72] width 71 height 22
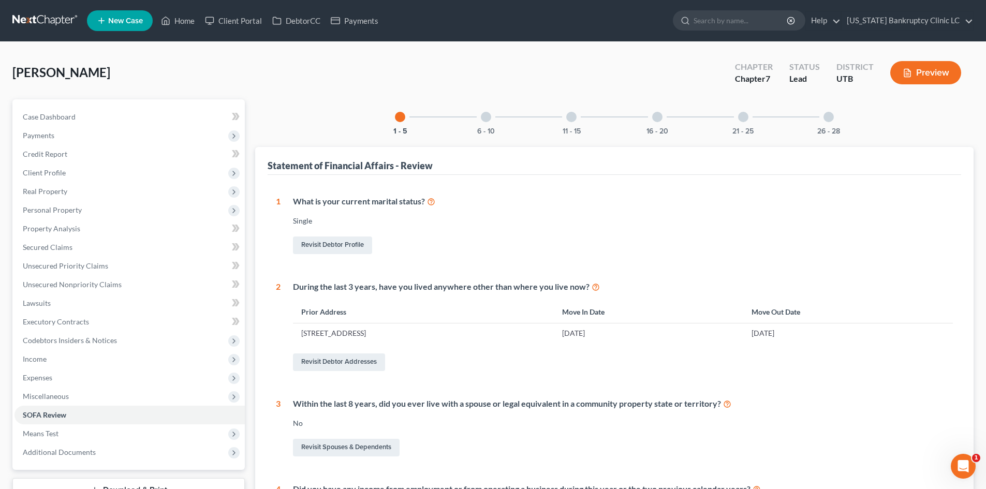
click at [826, 121] on div at bounding box center [829, 117] width 10 height 10
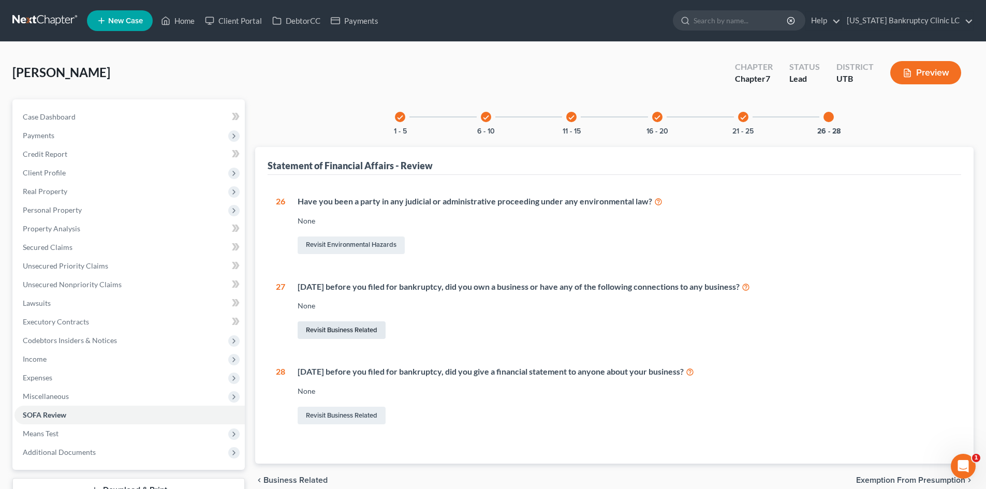
click at [329, 331] on link "Revisit Business Related" at bounding box center [342, 331] width 88 height 18
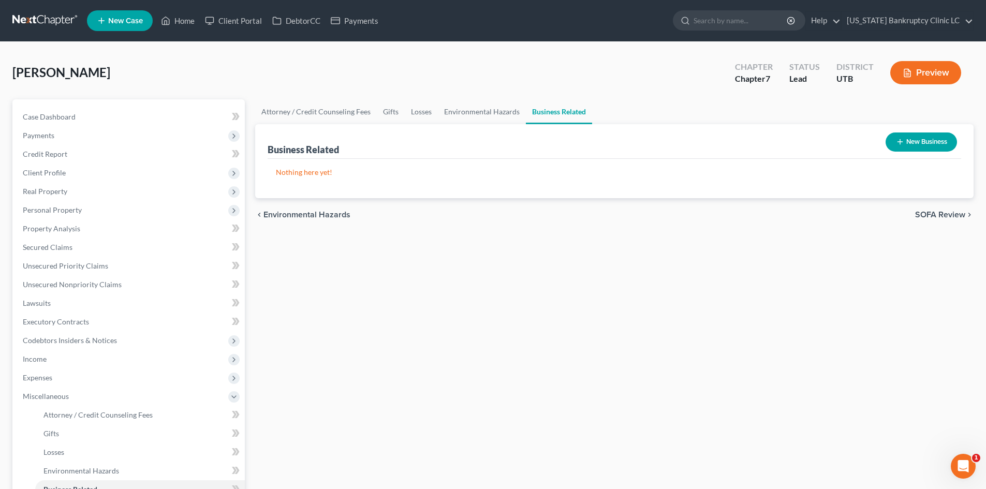
click at [939, 143] on button "New Business" at bounding box center [921, 142] width 71 height 19
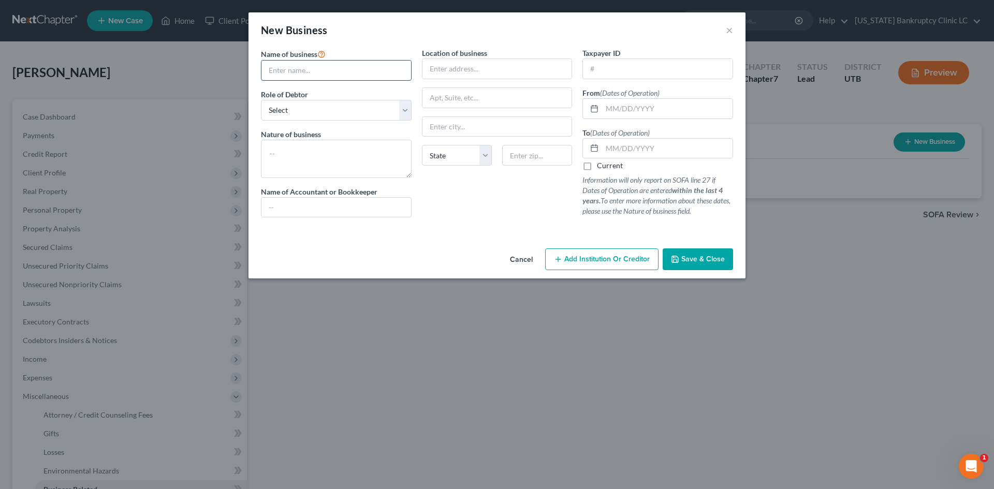
click at [308, 66] on input "text" at bounding box center [336, 71] width 150 height 20
type input "Twin Peaks Detailing, LLC"
click at [333, 108] on select "Select A member of a limited liability company (LLC) or limited liability partn…" at bounding box center [336, 110] width 151 height 21
select select "member"
click at [261, 100] on select "Select A member of a limited liability company (LLC) or limited liability partn…" at bounding box center [336, 110] width 151 height 21
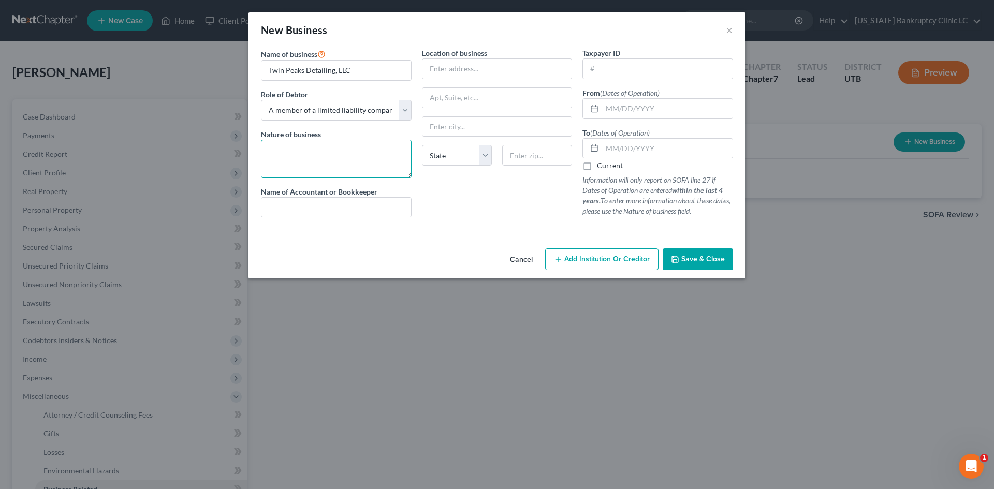
click at [328, 162] on textarea at bounding box center [336, 159] width 151 height 38
type textarea "Detailing Services"
click at [517, 66] on input "text" at bounding box center [498, 69] width 150 height 20
click at [631, 65] on input "text" at bounding box center [658, 69] width 150 height 20
click at [623, 111] on input "text" at bounding box center [667, 109] width 130 height 20
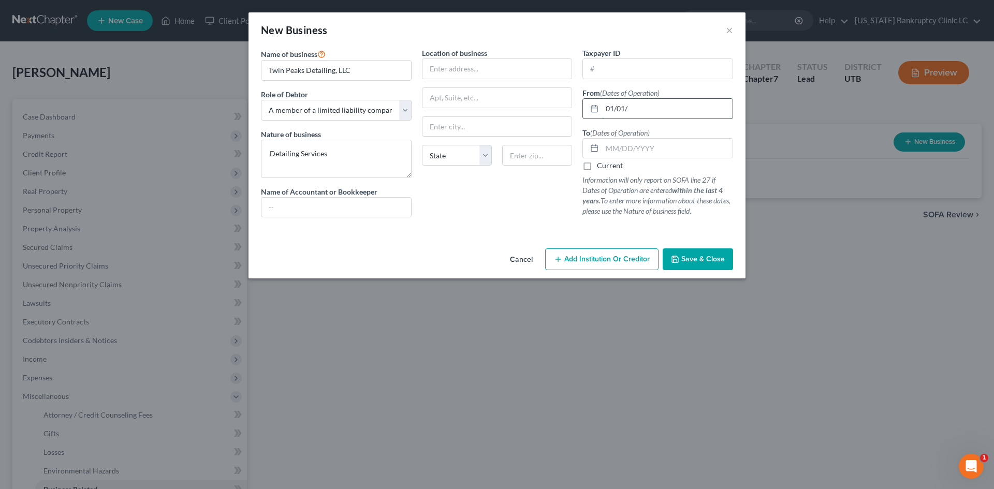
click at [686, 103] on input "01/01/" at bounding box center [667, 109] width 130 height 20
type input "[DATE]"
click at [508, 188] on div "Location of business State [US_STATE][GEOGRAPHIC_DATA] [GEOGRAPHIC_DATA] [GEOGR…" at bounding box center [497, 137] width 161 height 178
click at [717, 257] on span "Save & Close" at bounding box center [702, 259] width 43 height 9
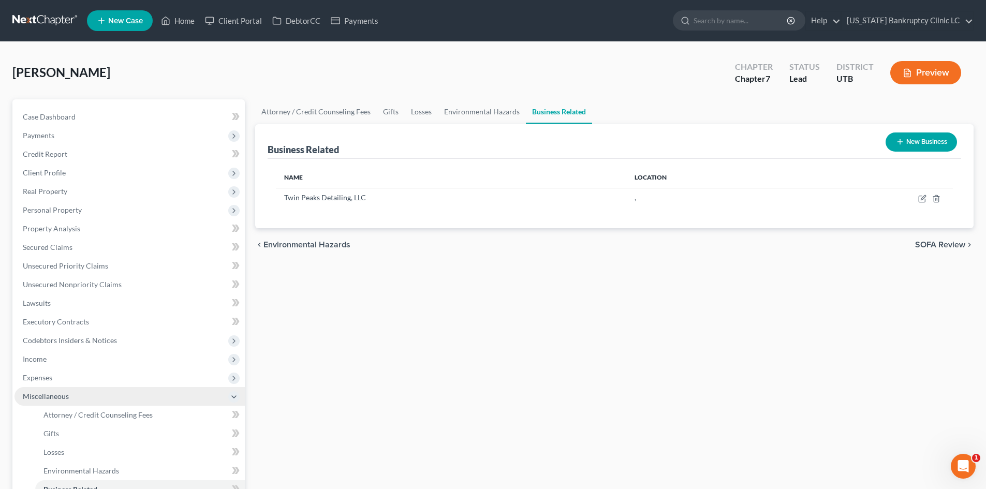
click at [62, 400] on span "Miscellaneous" at bounding box center [46, 396] width 46 height 9
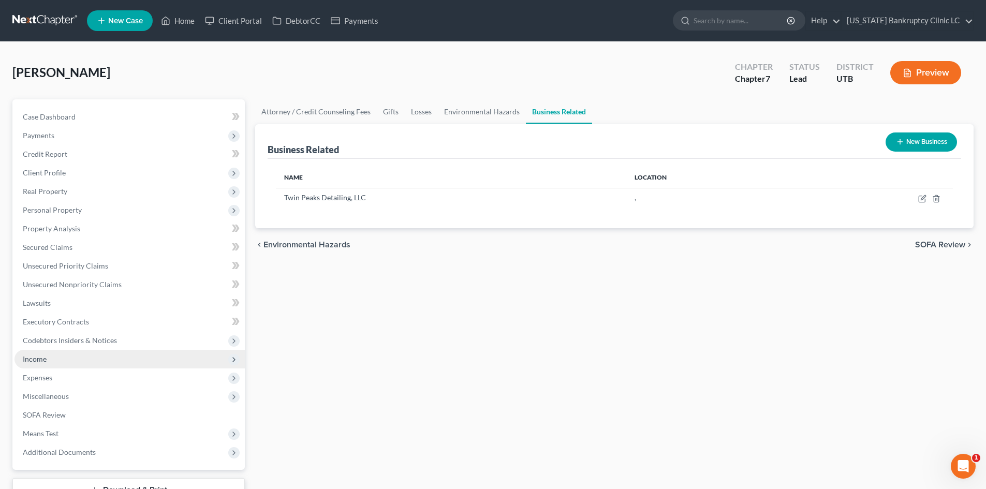
click at [60, 358] on span "Income" at bounding box center [129, 359] width 230 height 19
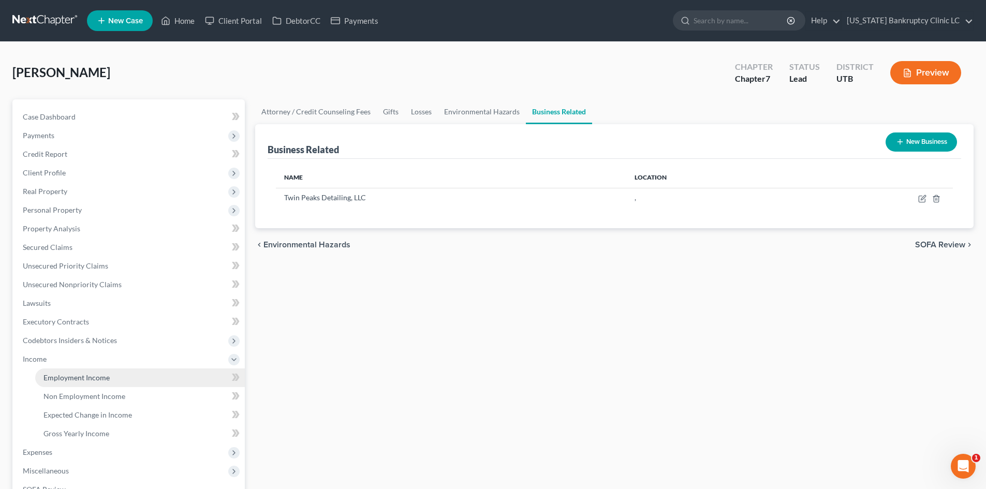
click at [71, 377] on span "Employment Income" at bounding box center [76, 377] width 66 height 9
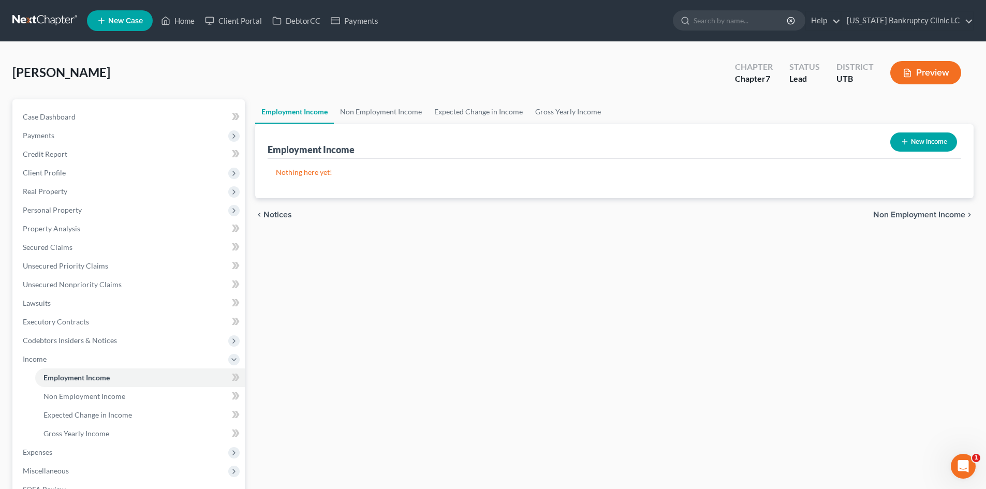
click at [930, 141] on button "New Income" at bounding box center [924, 142] width 67 height 19
select select "0"
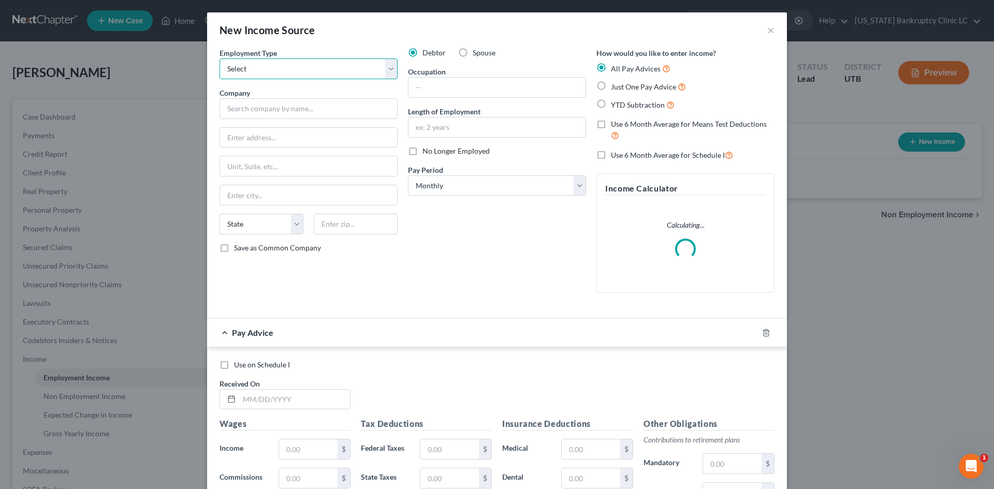
click at [331, 64] on select "Select Full or [DEMOGRAPHIC_DATA] Employment Self Employment" at bounding box center [309, 69] width 178 height 21
select select "0"
click at [220, 59] on select "Select Full or [DEMOGRAPHIC_DATA] Employment Self Employment" at bounding box center [309, 69] width 178 height 21
click at [287, 113] on input "text" at bounding box center [309, 108] width 178 height 21
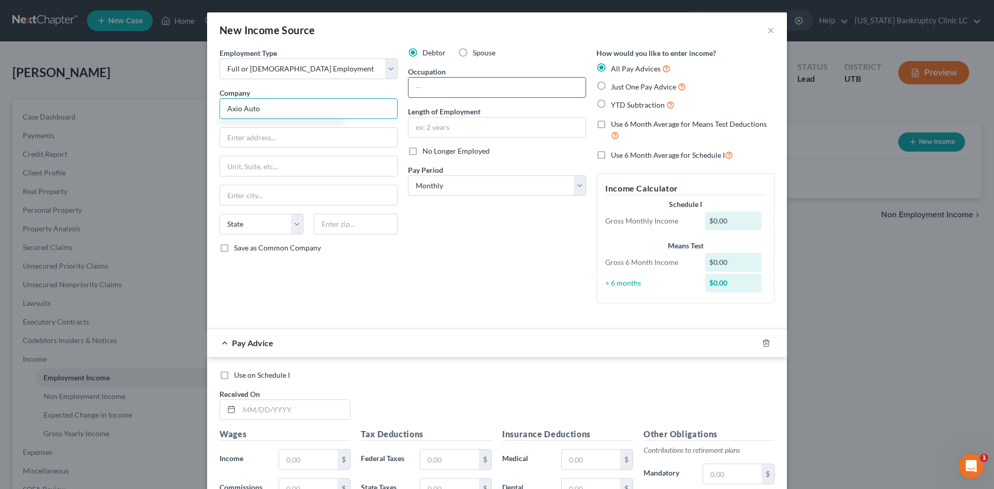
type input "Axio Auto"
click at [474, 88] on input "text" at bounding box center [497, 88] width 177 height 20
type input "Car Detailer"
type input "2 Months"
select select "1"
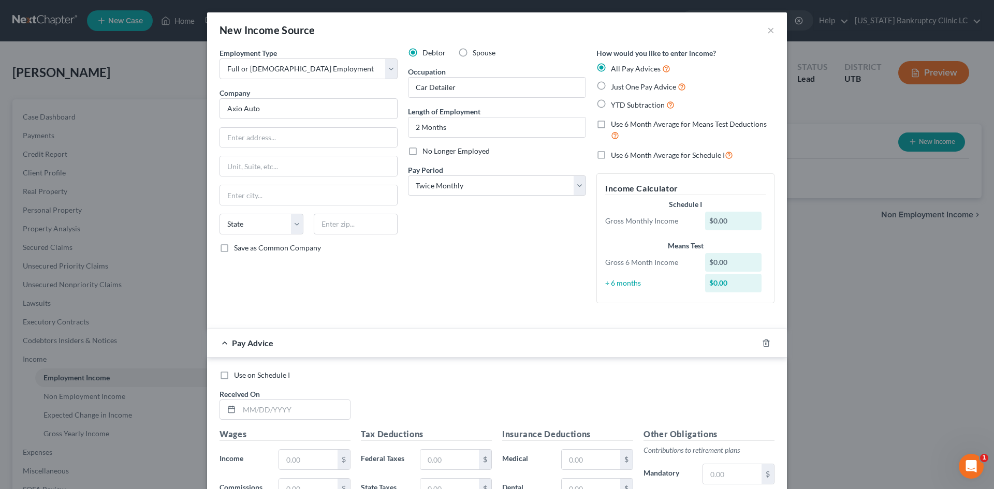
drag, startPoint x: 488, startPoint y: 255, endPoint x: 486, endPoint y: 279, distance: 23.9
click at [487, 255] on div "Debtor Spouse Occupation Car Detailer Length of Employment 2 Months No Longer E…" at bounding box center [497, 180] width 188 height 264
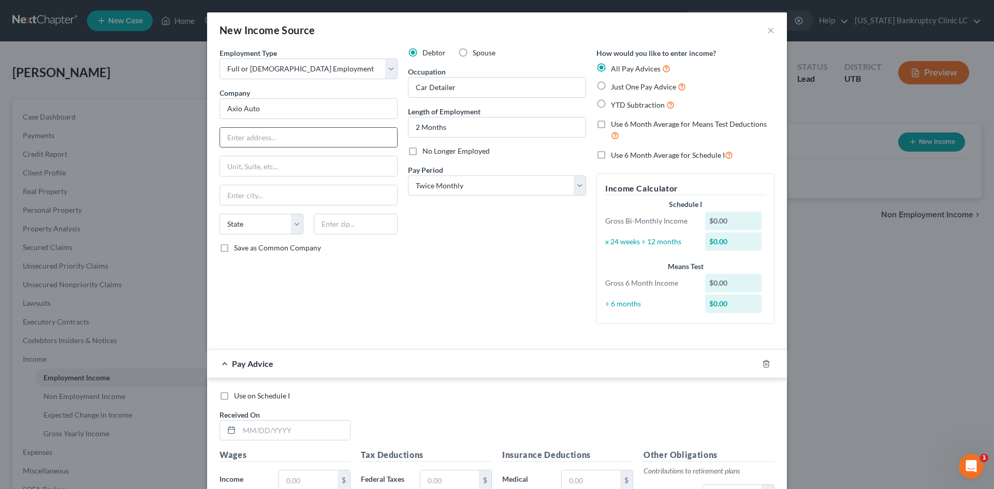
click at [254, 132] on input "text" at bounding box center [308, 138] width 177 height 20
click at [271, 107] on input "Axio Auto" at bounding box center [309, 108] width 178 height 21
type input "TJWV Auto"
type input "9000 S 200 W"
type input "8"
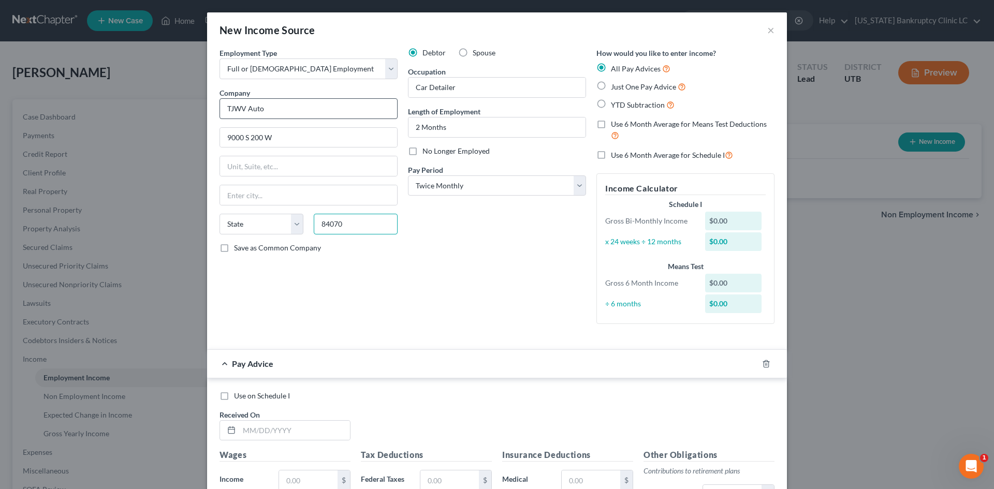
type input "84070"
type input "[PERSON_NAME]"
select select "46"
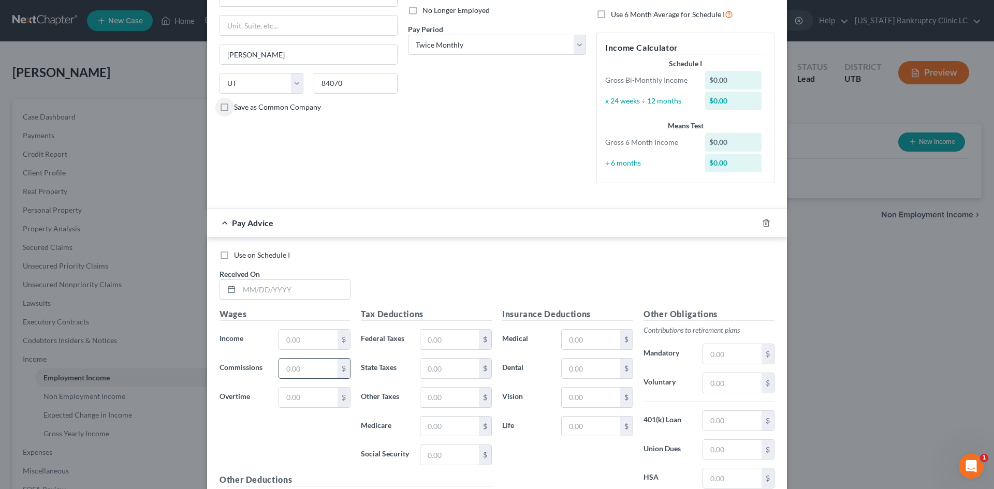
scroll to position [207, 0]
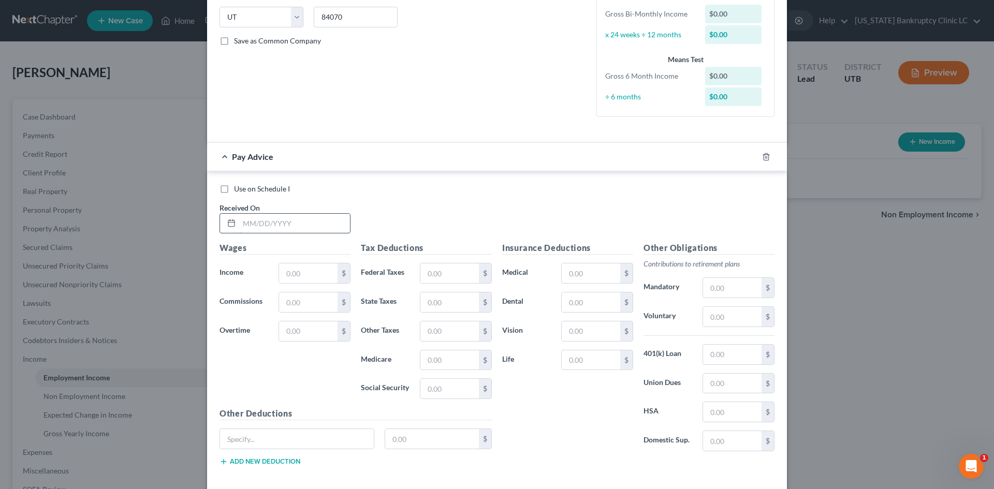
click at [270, 225] on input "text" at bounding box center [294, 224] width 111 height 20
type input "[DATE]"
type input "350"
click at [437, 303] on input "text" at bounding box center [449, 303] width 59 height 20
click at [438, 275] on input "text" at bounding box center [449, 274] width 59 height 20
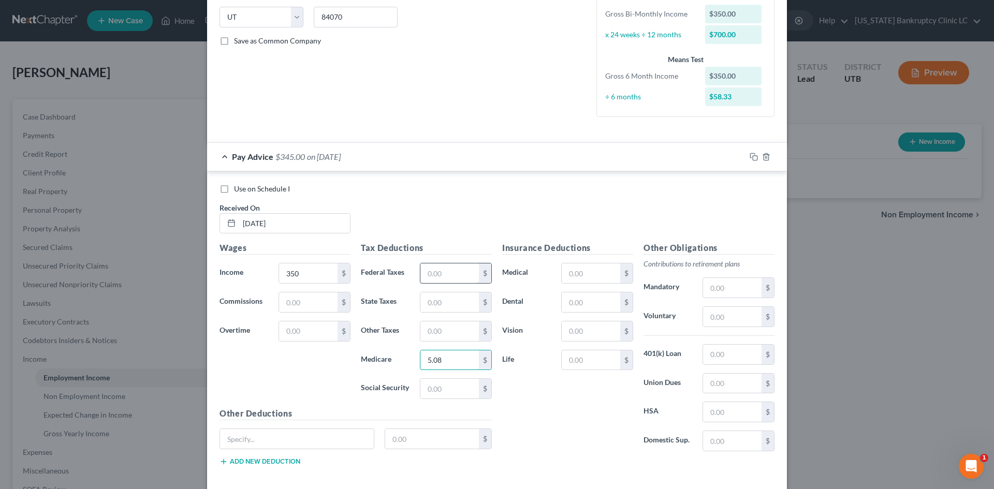
type input "5.08"
type input "21.70"
click at [562, 393] on div "Insurance Deductions Medical $ Dental $ Vision $ Life $" at bounding box center [567, 351] width 141 height 218
click at [578, 275] on input "text" at bounding box center [591, 274] width 59 height 20
click at [352, 441] on input "text" at bounding box center [297, 439] width 154 height 20
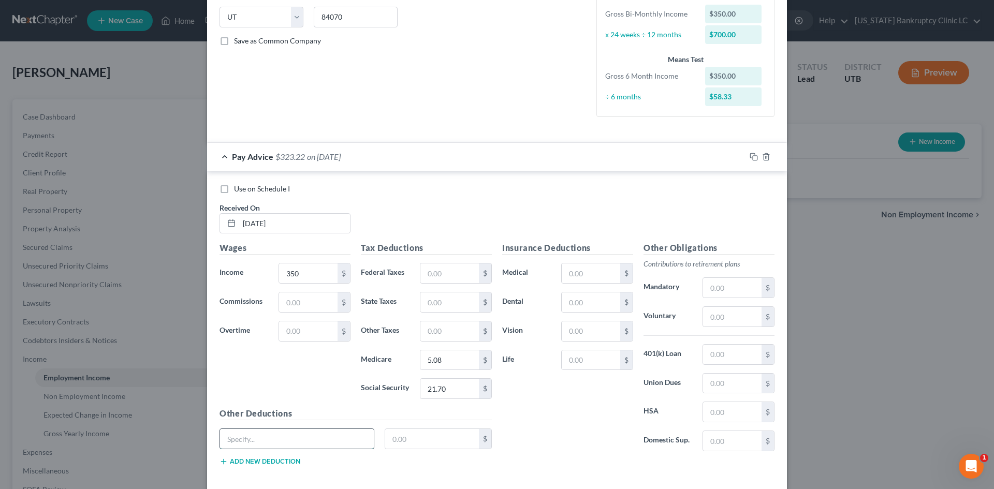
type input "Deductions"
click at [440, 445] on input "text" at bounding box center [432, 439] width 94 height 20
type input "3.50"
click at [551, 456] on div "Insurance Deductions Medical $ Dental $ Vision $ Life $" at bounding box center [567, 351] width 141 height 218
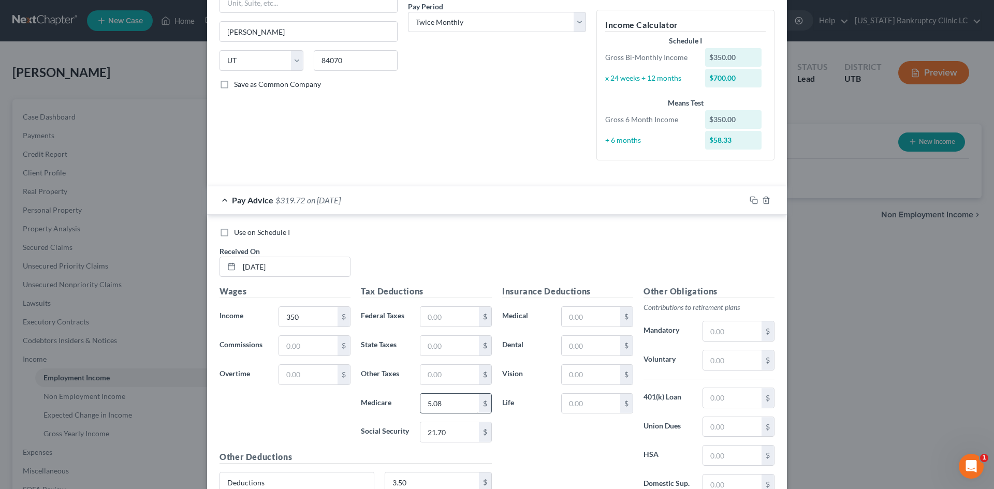
scroll to position [257, 0]
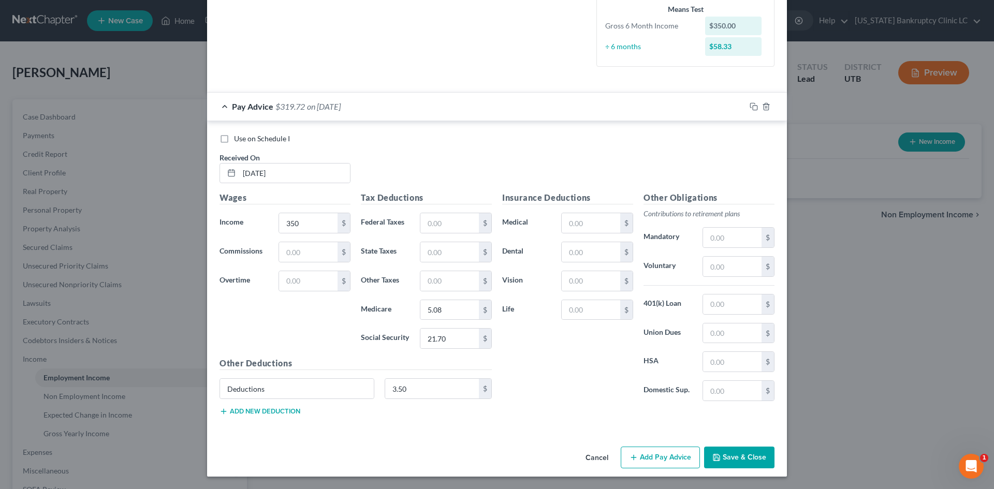
click at [539, 408] on div "Insurance Deductions Medical $ Dental $ Vision $ Life $" at bounding box center [567, 301] width 141 height 218
click at [664, 464] on button "Add Pay Advice" at bounding box center [660, 458] width 79 height 22
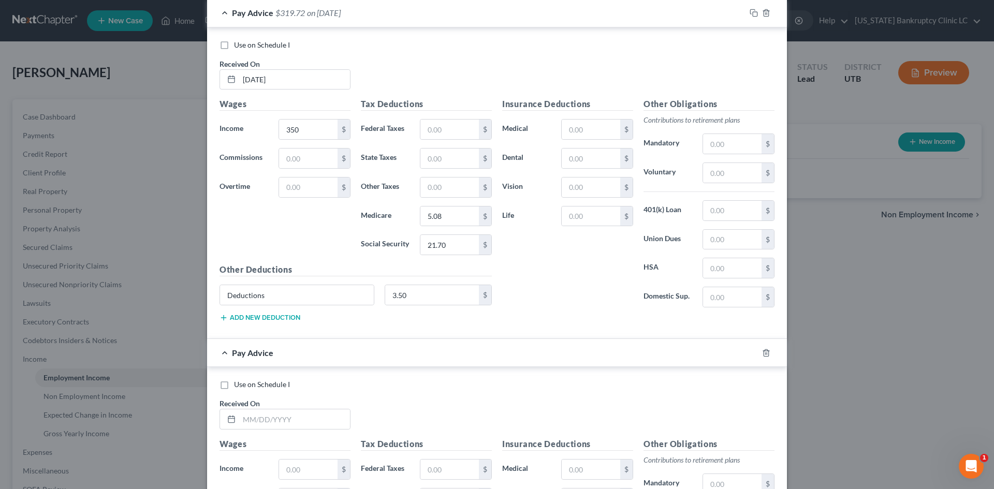
scroll to position [516, 0]
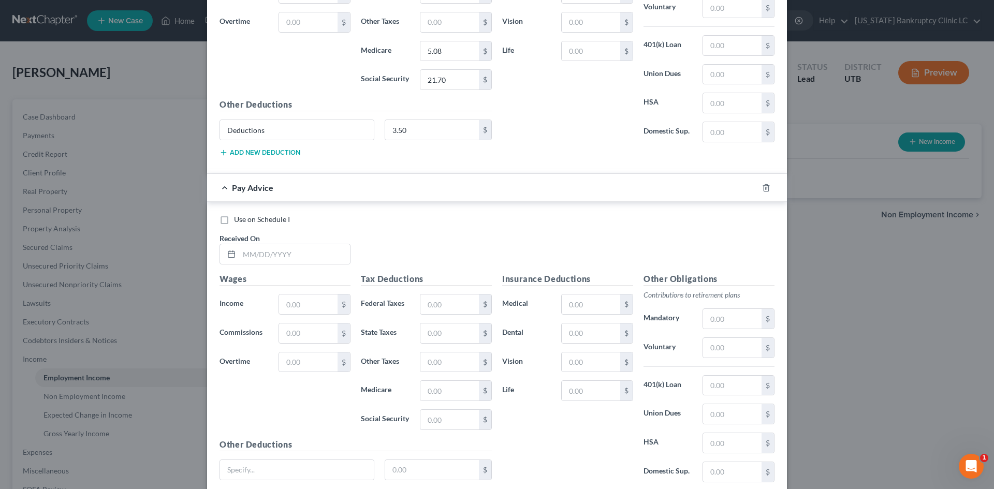
click at [272, 222] on span "Use on Schedule I" at bounding box center [262, 219] width 56 height 9
click at [245, 221] on input "Use on Schedule I" at bounding box center [241, 217] width 7 height 7
checkbox input "true"
click at [281, 257] on input "text" at bounding box center [294, 254] width 111 height 20
type input "[DATE]"
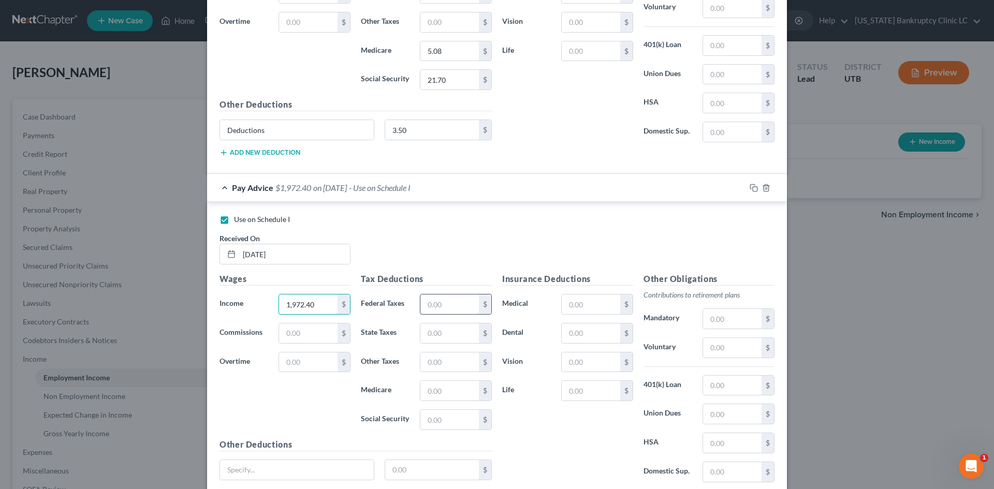
type input "1,972.40"
click at [434, 297] on input "text" at bounding box center [449, 305] width 59 height 20
type input "151.75"
type input "88.76"
type input "28.59"
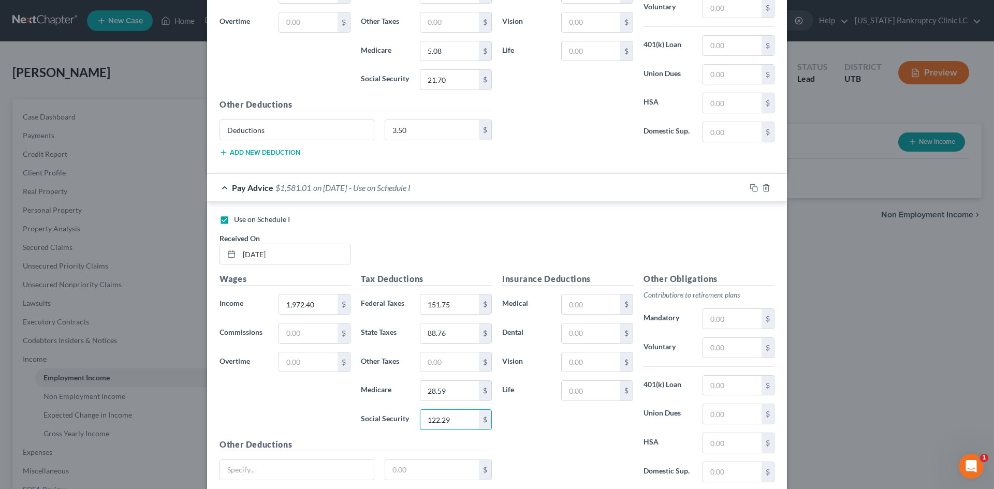
type input "122.29"
click at [300, 473] on input "text" at bounding box center [297, 470] width 154 height 20
type input "Deductions"
drag, startPoint x: 433, startPoint y: 474, endPoint x: 431, endPoint y: 468, distance: 6.5
click at [434, 474] on input "text" at bounding box center [432, 470] width 94 height 20
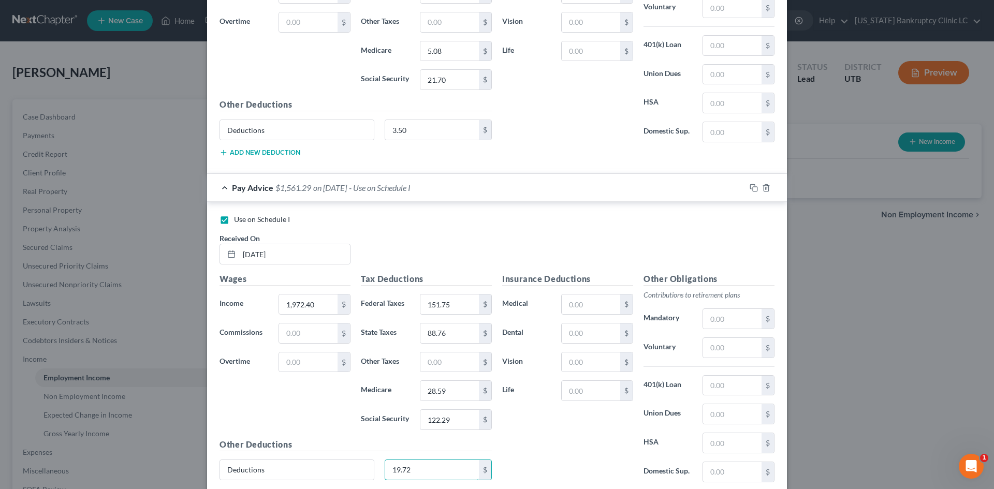
type input "19.72"
click at [571, 448] on div "Insurance Deductions Medical $ Dental $ Vision $ Life $" at bounding box center [567, 382] width 141 height 218
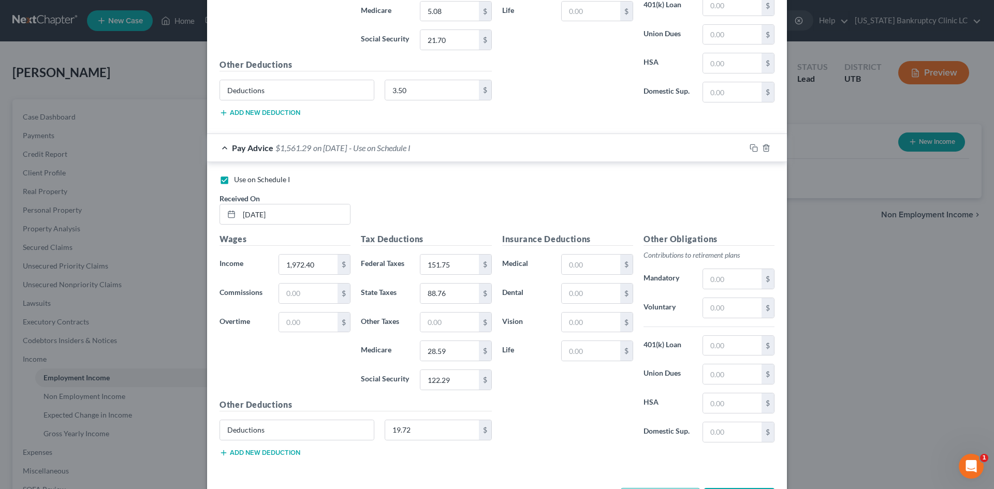
scroll to position [597, 0]
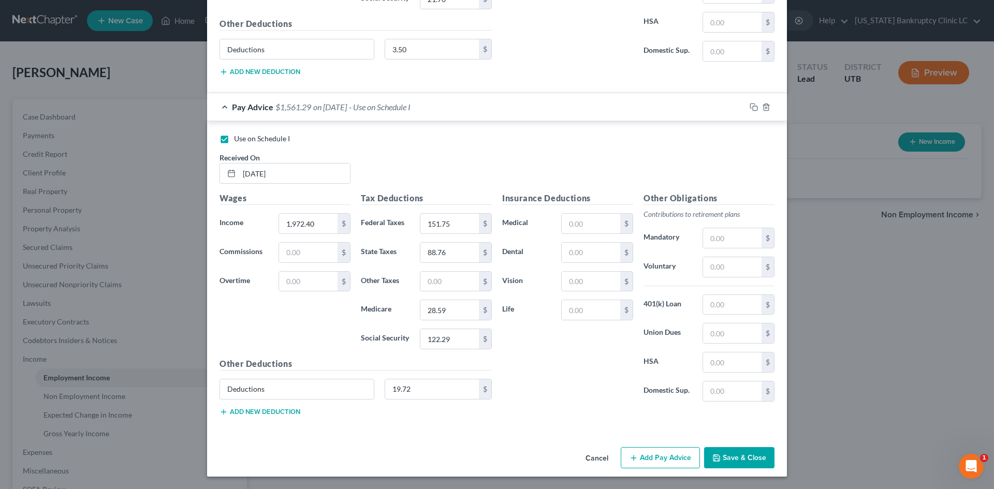
click at [752, 460] on button "Save & Close" at bounding box center [739, 458] width 70 height 22
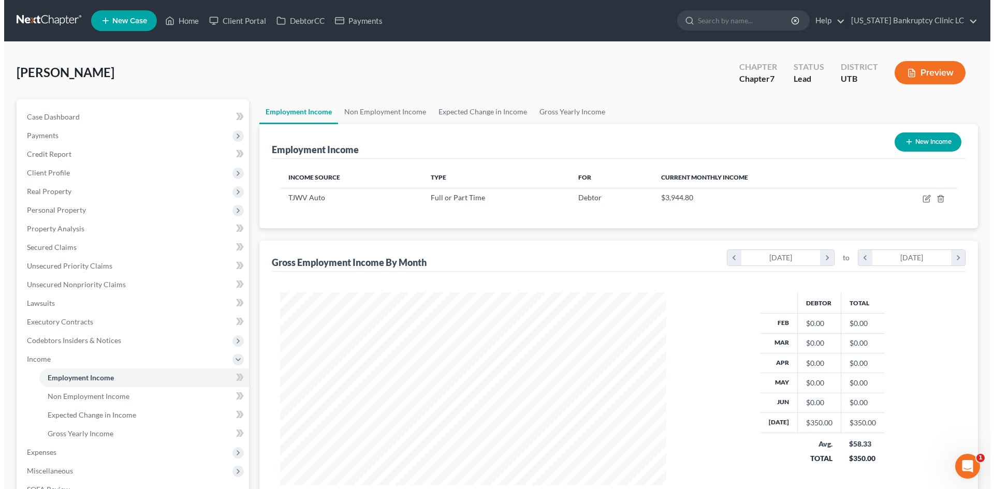
scroll to position [517624, 517411]
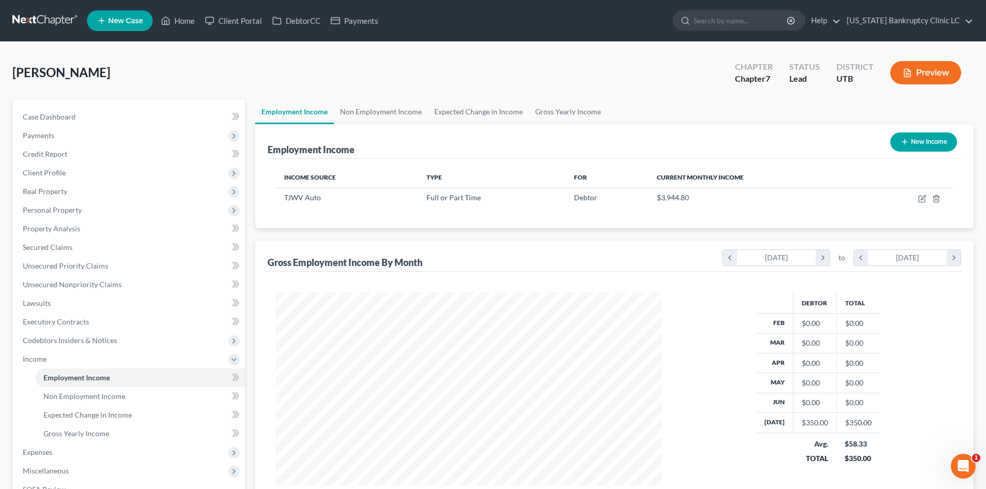
click at [921, 149] on button "New Income" at bounding box center [924, 142] width 67 height 19
select select "0"
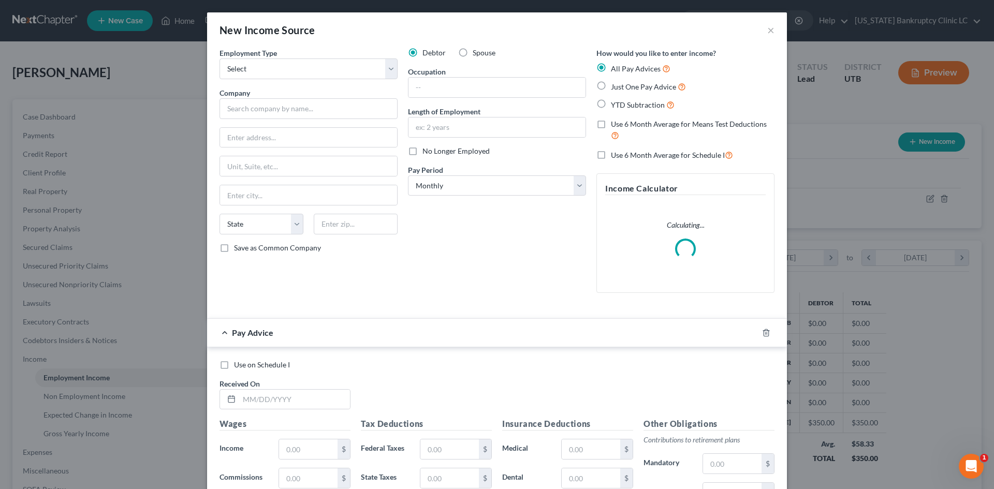
scroll to position [195, 411]
click at [449, 151] on span "No Longer Employed" at bounding box center [456, 151] width 67 height 9
click at [433, 151] on input "No Longer Employed" at bounding box center [430, 149] width 7 height 7
checkbox input "true"
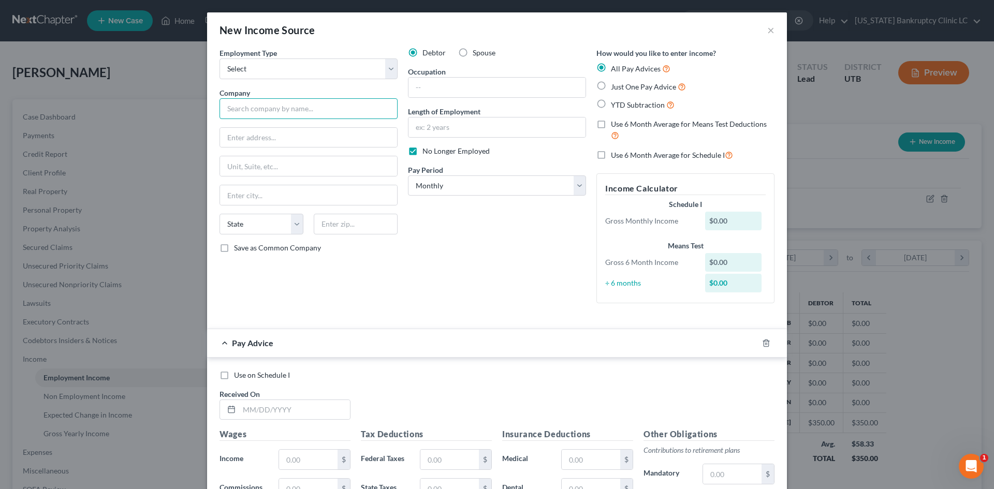
click at [307, 109] on input "text" at bounding box center [309, 108] width 178 height 21
type input "VR CPC Holdings, Inc."
type input "[GEOGRAPHIC_DATA]."
type input "84098"
type input "[GEOGRAPHIC_DATA]"
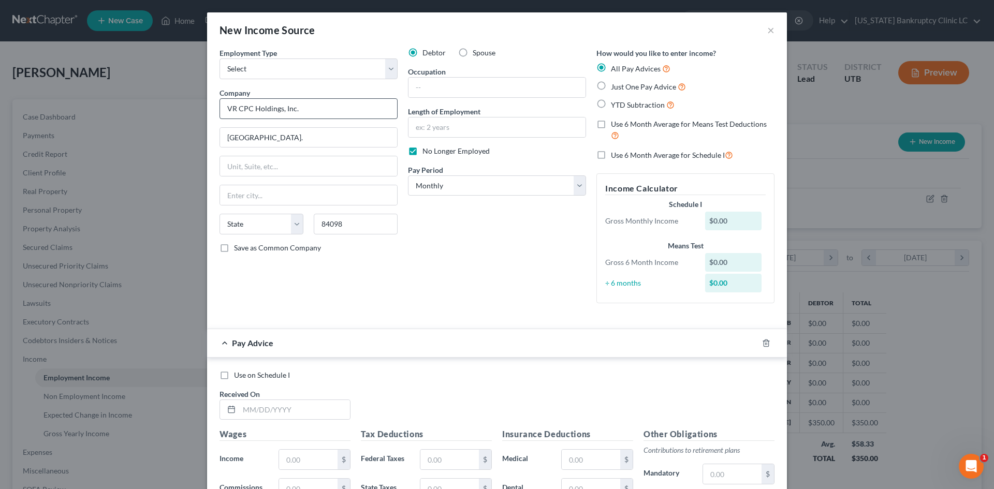
select select "46"
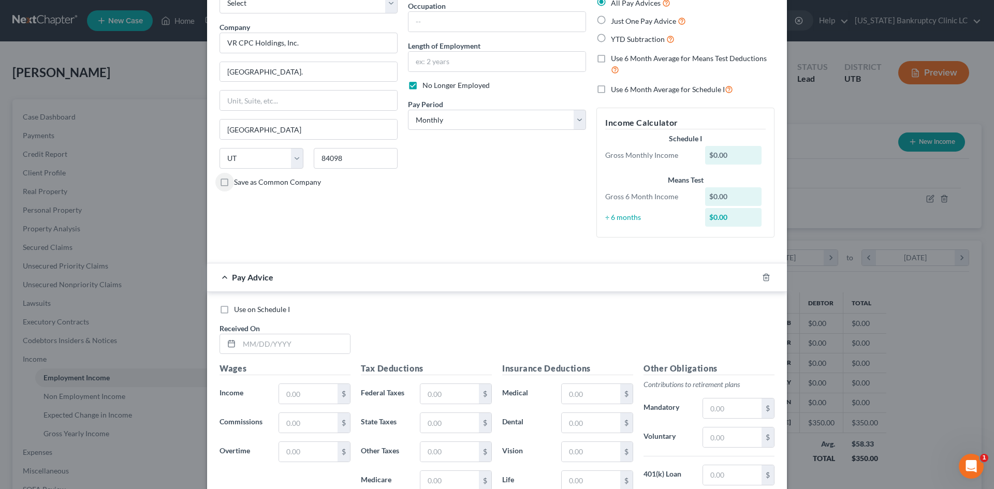
scroll to position [104, 0]
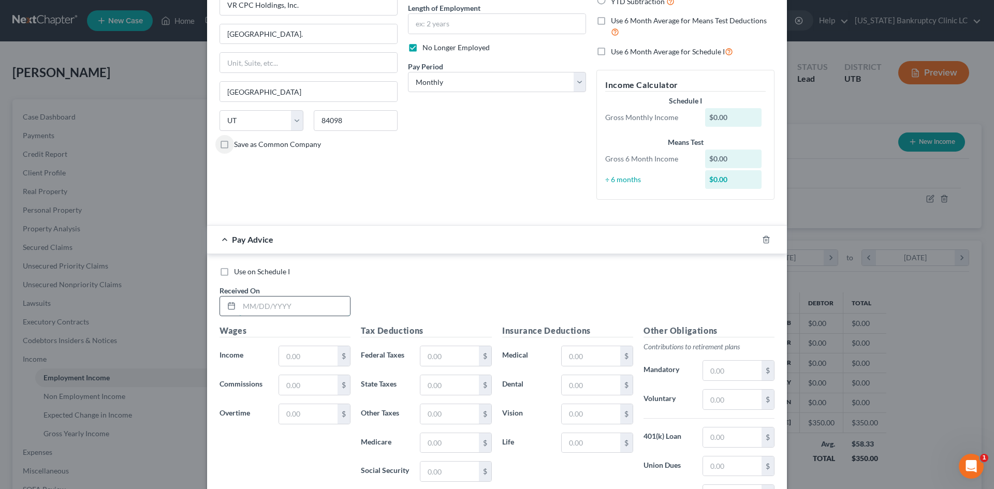
click at [285, 307] on input "text" at bounding box center [294, 307] width 111 height 20
type input "[DATE]"
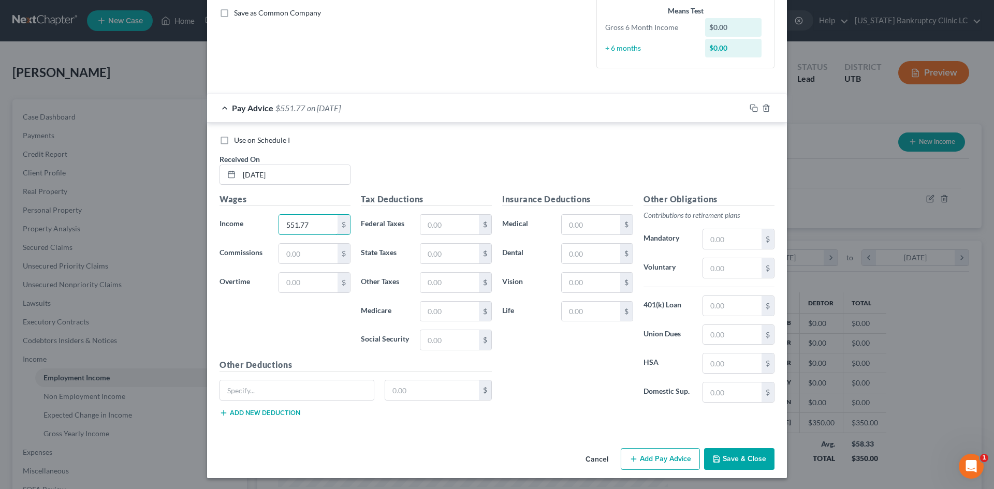
scroll to position [237, 0]
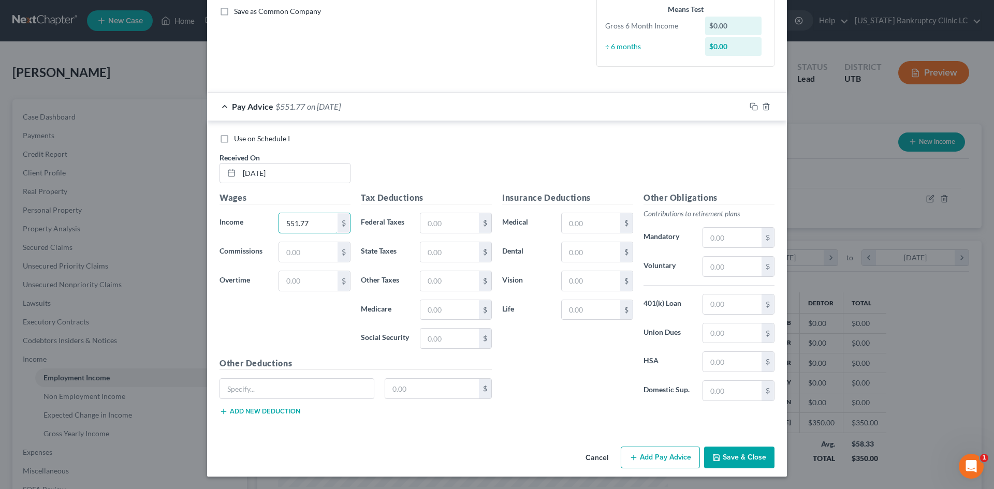
type input "551.77"
click at [657, 454] on button "Add Pay Advice" at bounding box center [660, 458] width 79 height 22
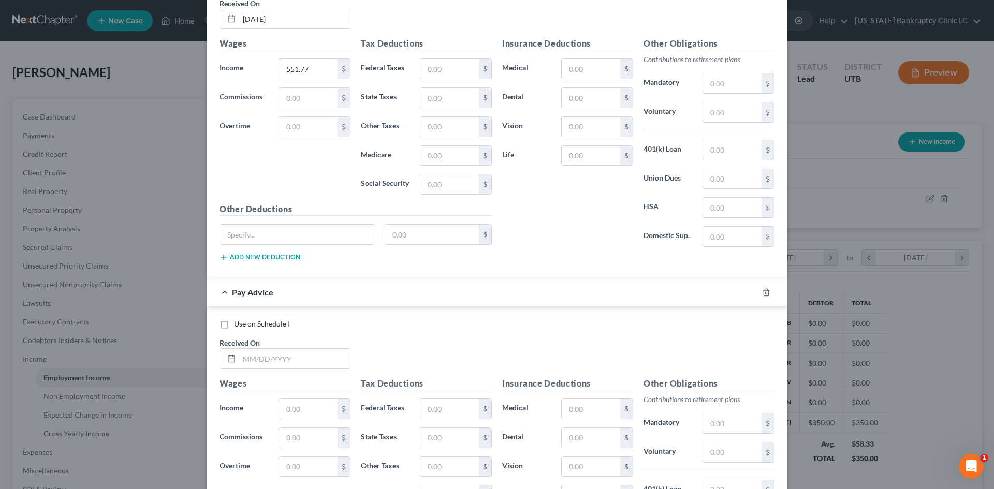
scroll to position [392, 0]
click at [290, 362] on input "text" at bounding box center [294, 358] width 111 height 20
click at [290, 362] on input "4/18/258" at bounding box center [294, 358] width 111 height 20
type input "[DATE]"
type input "1"
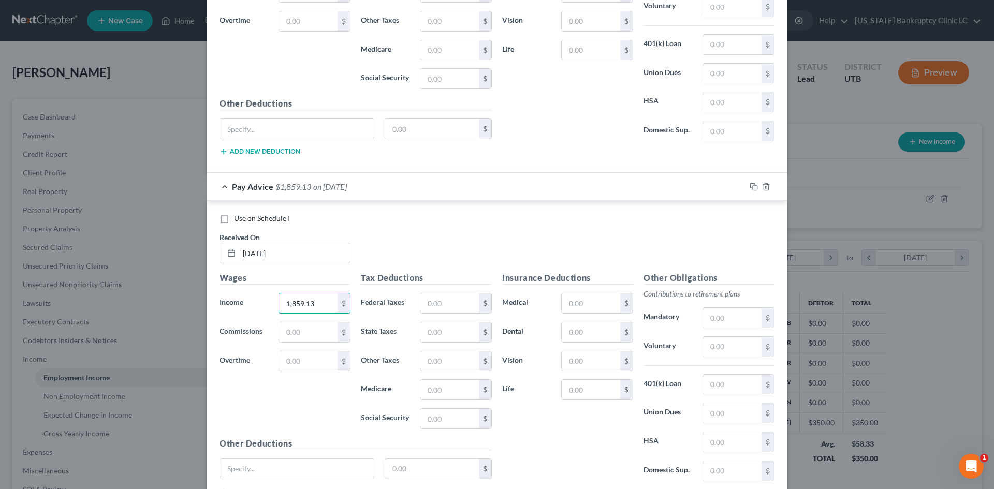
scroll to position [576, 0]
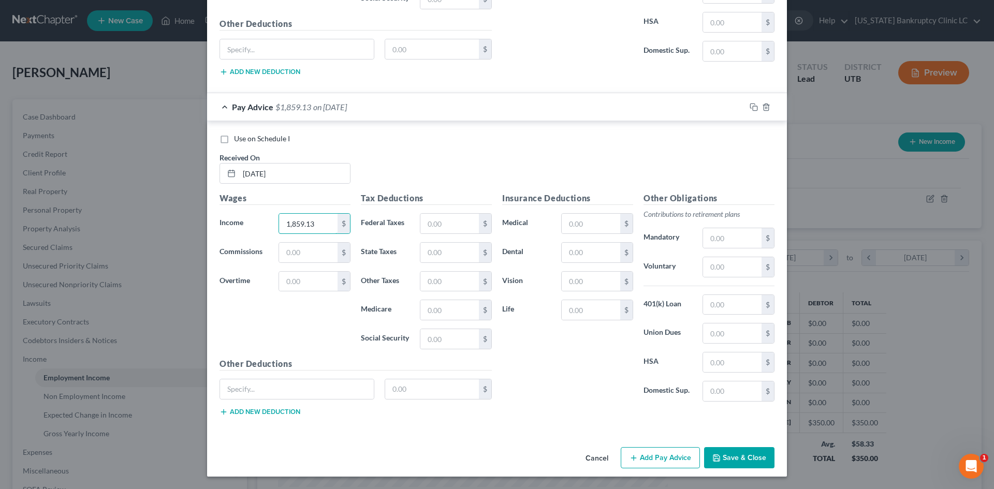
type input "1,859.13"
click at [682, 453] on button "Add Pay Advice" at bounding box center [660, 458] width 79 height 22
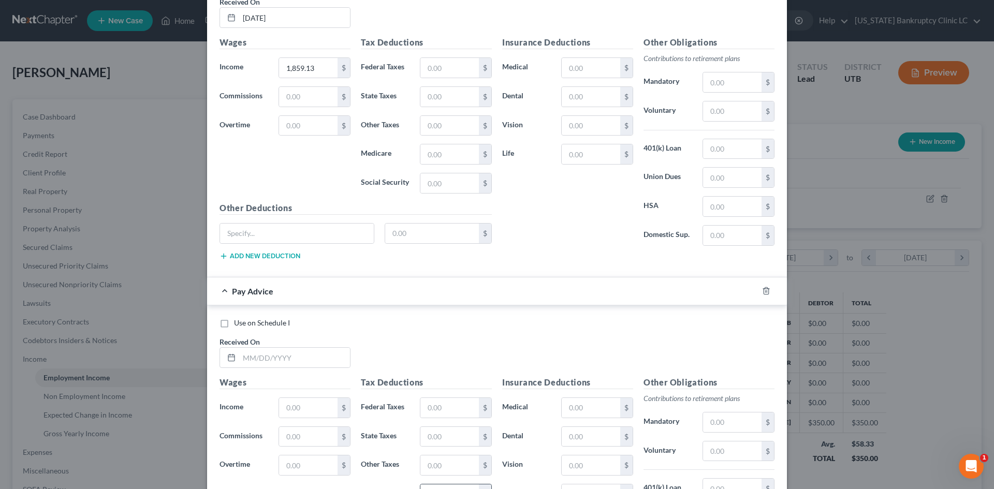
scroll to position [917, 0]
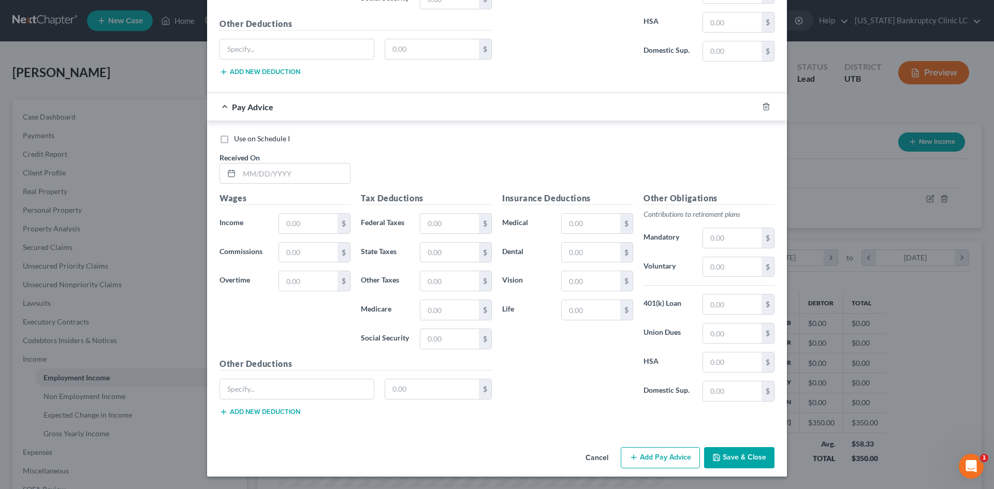
click at [297, 184] on div "Use on Schedule I Received On *" at bounding box center [496, 163] width 565 height 59
click at [296, 169] on input "text" at bounding box center [294, 174] width 111 height 20
type input "[DATE]"
type input "1,871.30"
click at [640, 466] on button "Add Pay Advice" at bounding box center [660, 458] width 79 height 22
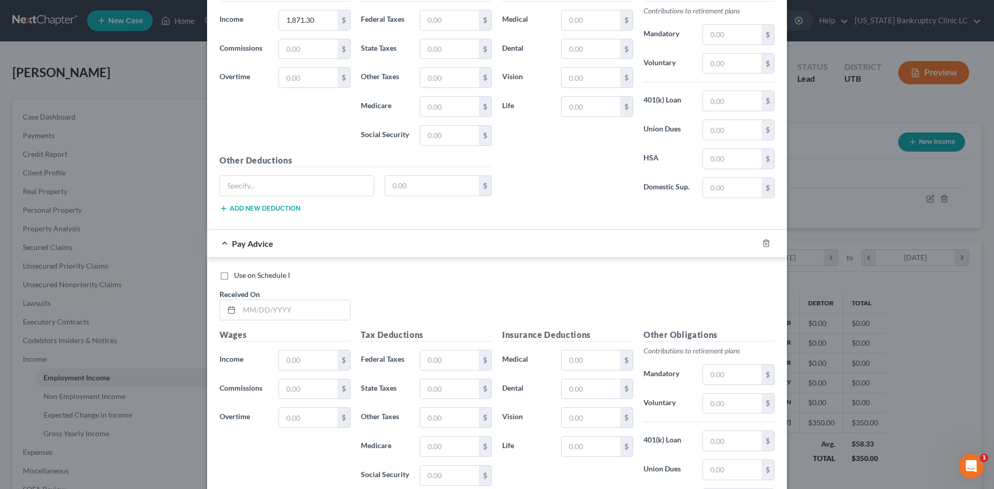
scroll to position [1227, 0]
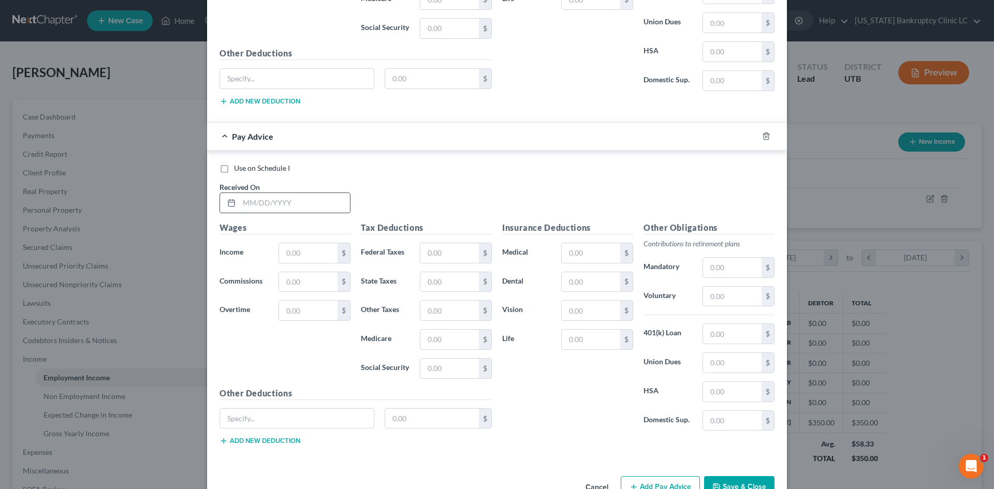
click at [325, 198] on input "text" at bounding box center [294, 203] width 111 height 20
type input "[DATE]"
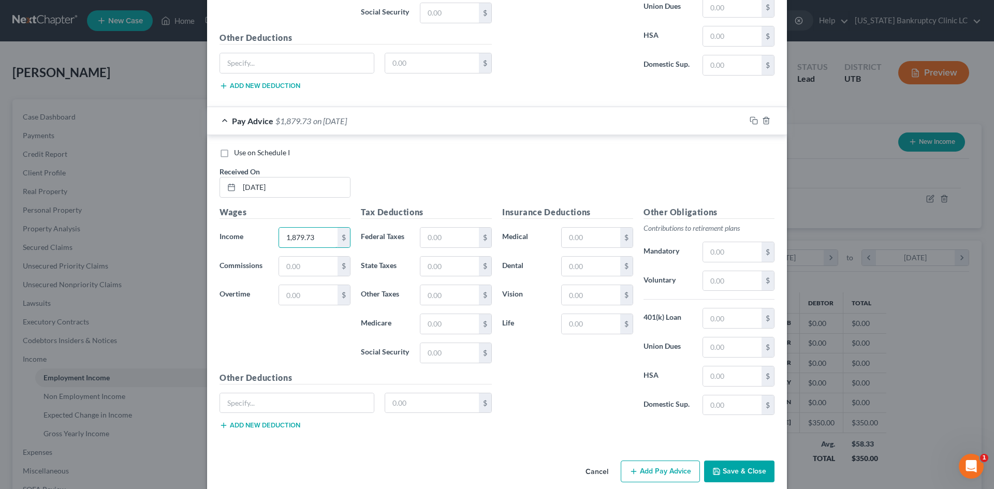
scroll to position [1257, 0]
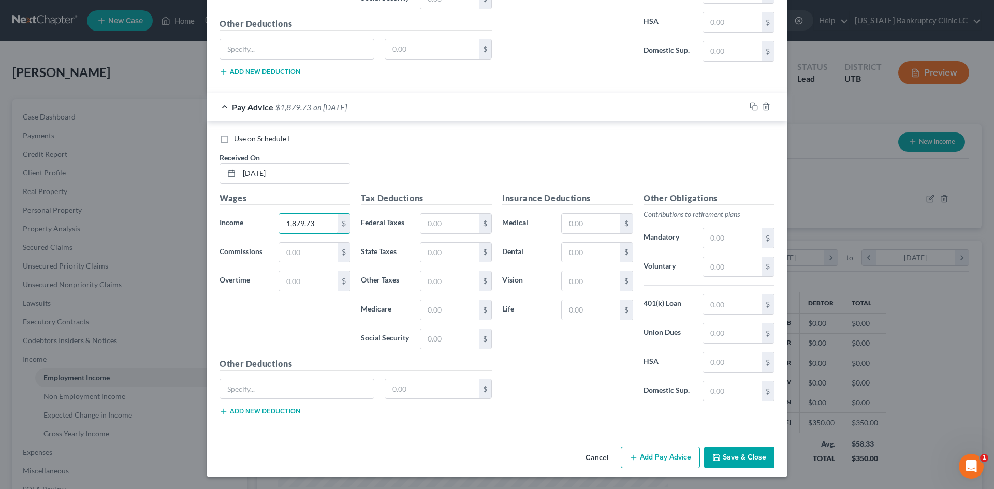
type input "1,879.73"
click at [664, 455] on button "Add Pay Advice" at bounding box center [660, 458] width 79 height 22
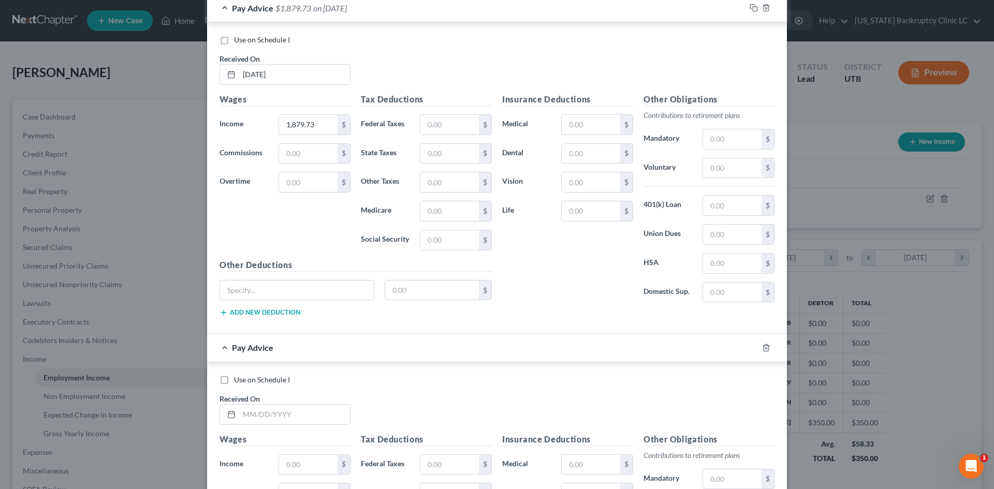
scroll to position [1516, 0]
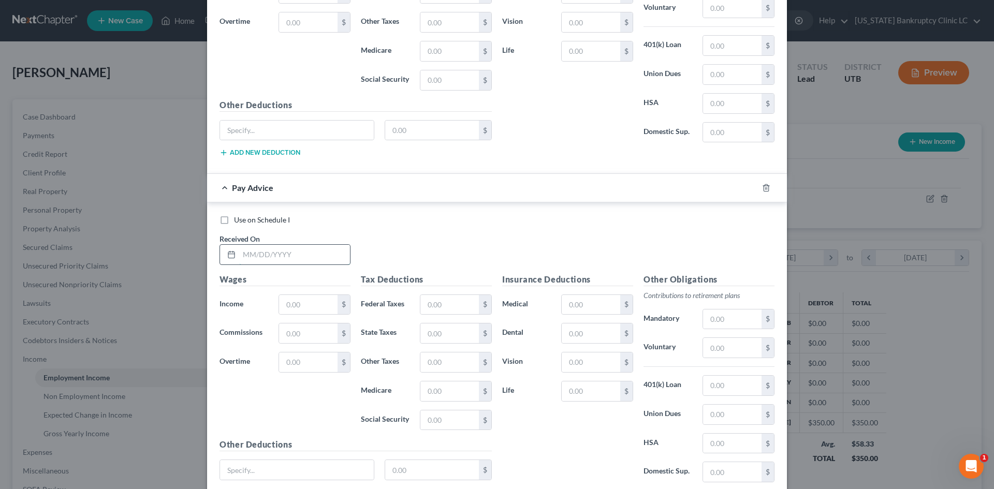
click at [286, 259] on input "text" at bounding box center [294, 255] width 111 height 20
type input "[DATE]"
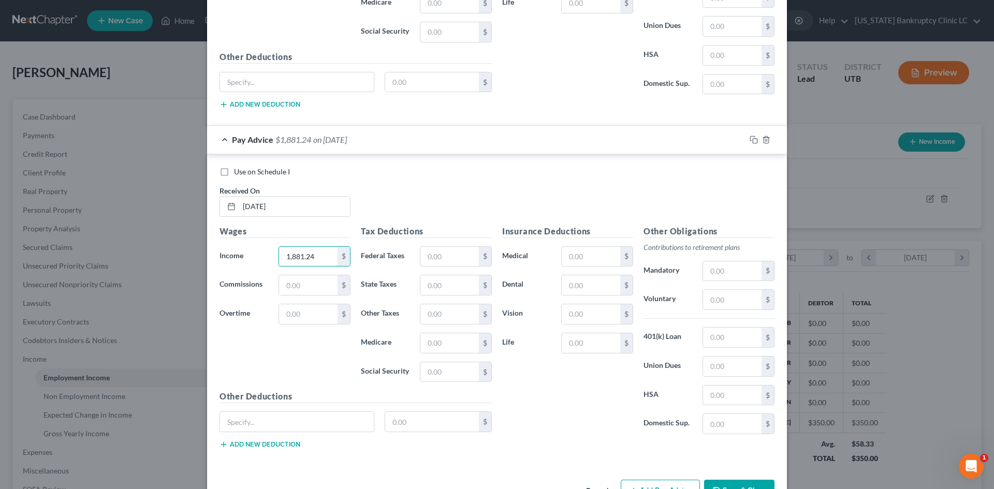
scroll to position [1597, 0]
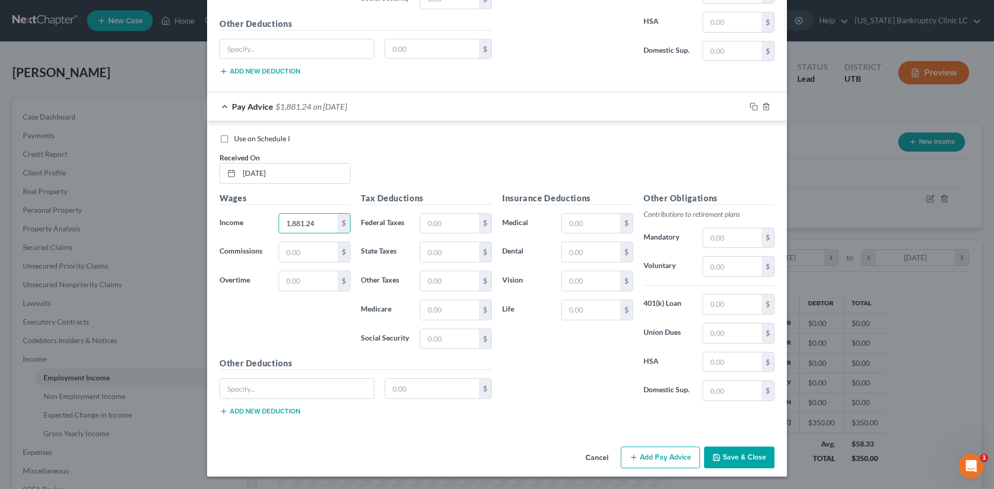
type input "1,881.24"
click at [647, 463] on button "Add Pay Advice" at bounding box center [660, 458] width 79 height 22
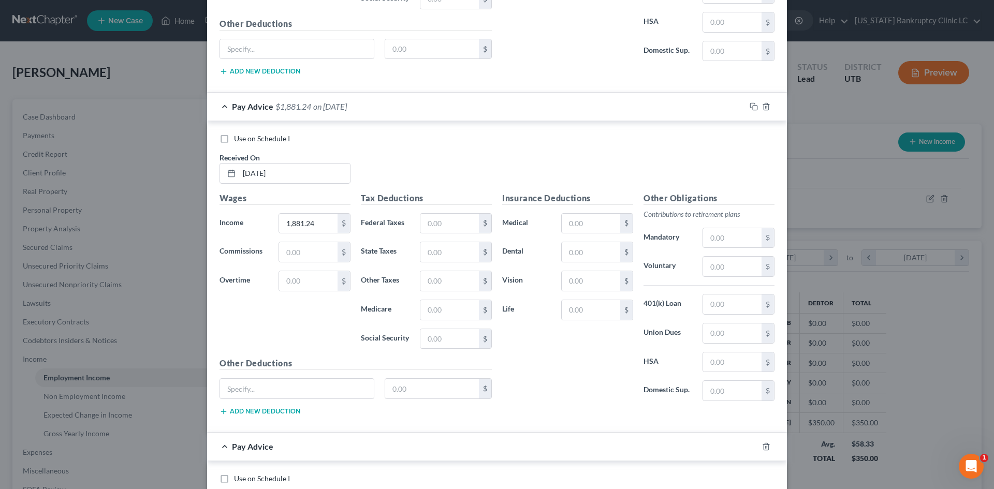
scroll to position [1701, 0]
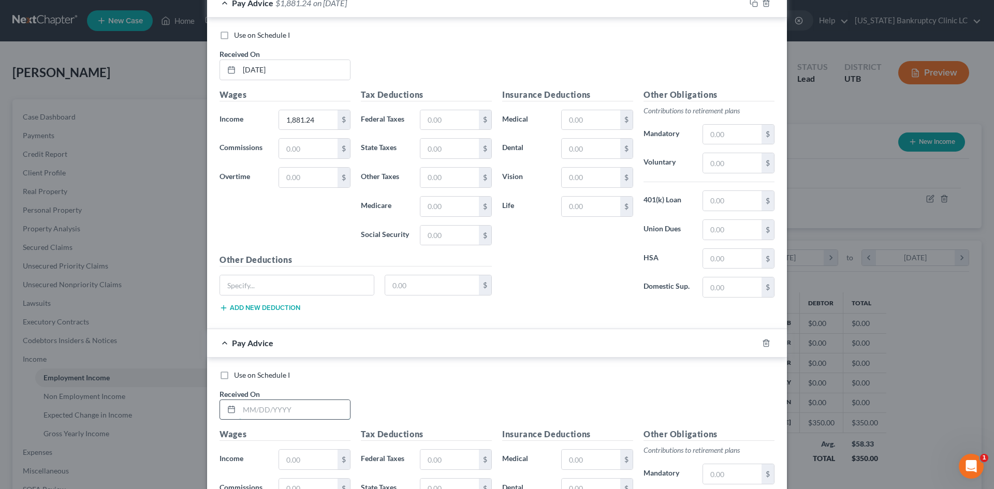
click at [284, 410] on input "text" at bounding box center [294, 410] width 111 height 20
type input "[DATE]"
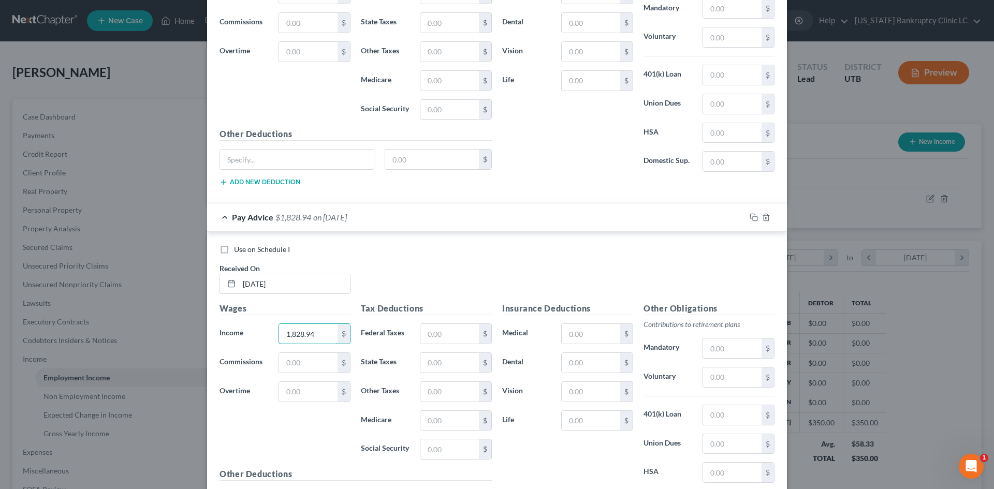
scroll to position [1937, 0]
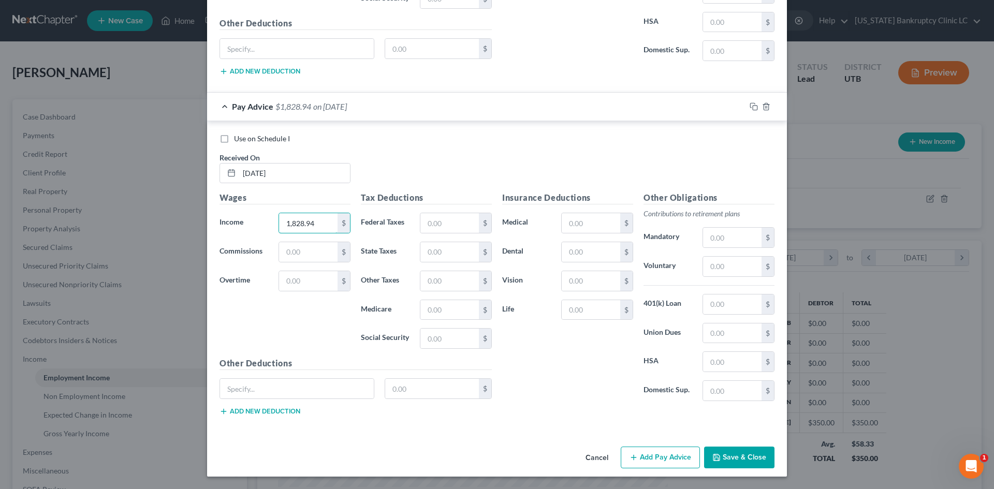
type input "1,828.94"
click at [746, 457] on button "Save & Close" at bounding box center [739, 458] width 70 height 22
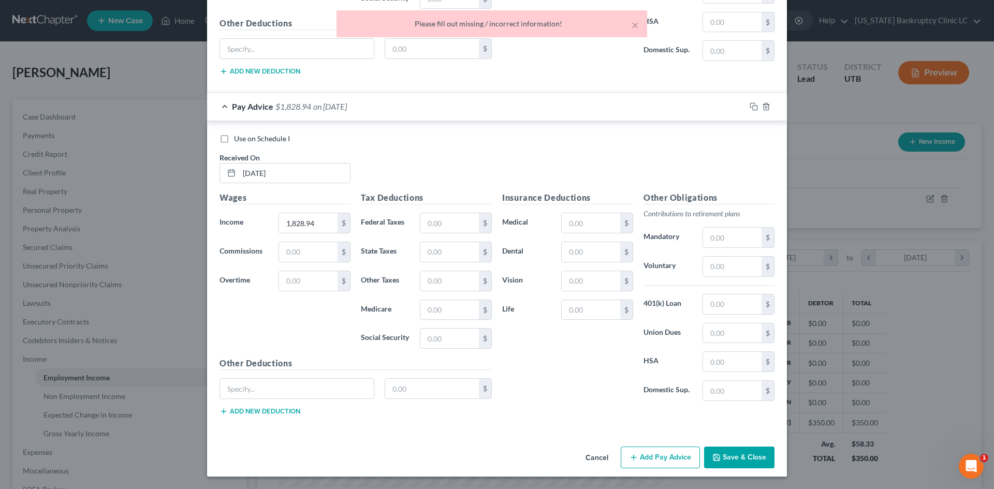
click at [548, 403] on div "Insurance Deductions Medical $ Dental $ Vision $ Life $" at bounding box center [567, 301] width 141 height 218
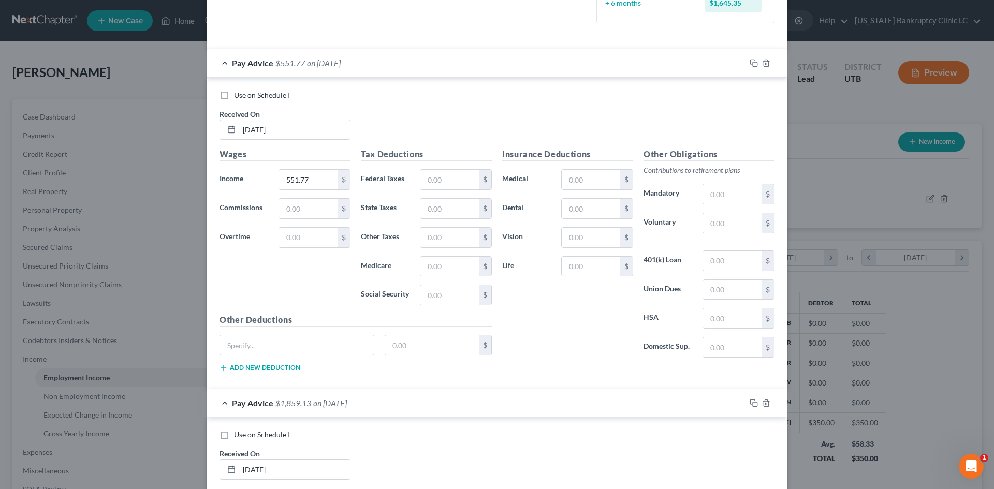
scroll to position [0, 0]
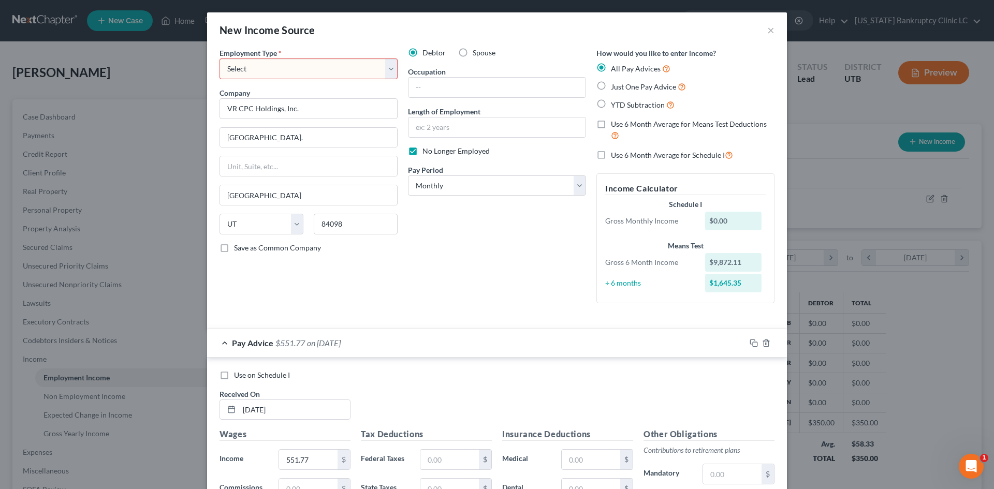
click at [308, 69] on select "Select Full or [DEMOGRAPHIC_DATA] Employment Self Employment" at bounding box center [309, 69] width 178 height 21
select select "0"
click at [220, 59] on select "Select Full or [DEMOGRAPHIC_DATA] Employment Self Employment" at bounding box center [309, 69] width 178 height 21
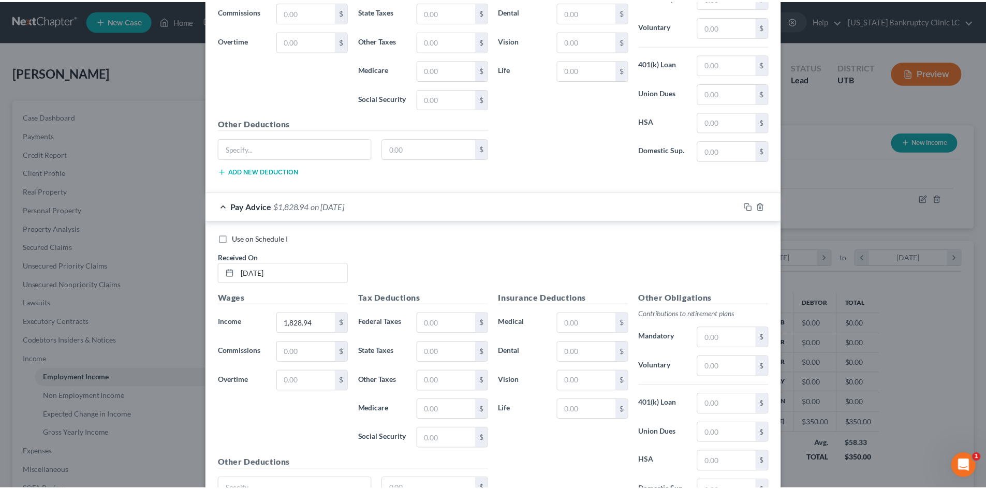
scroll to position [1937, 0]
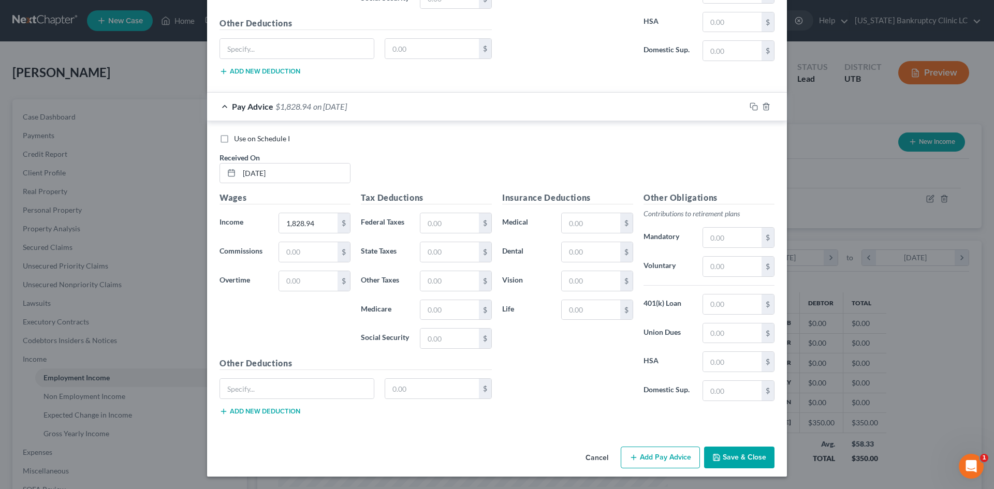
click at [736, 461] on button "Save & Close" at bounding box center [739, 458] width 70 height 22
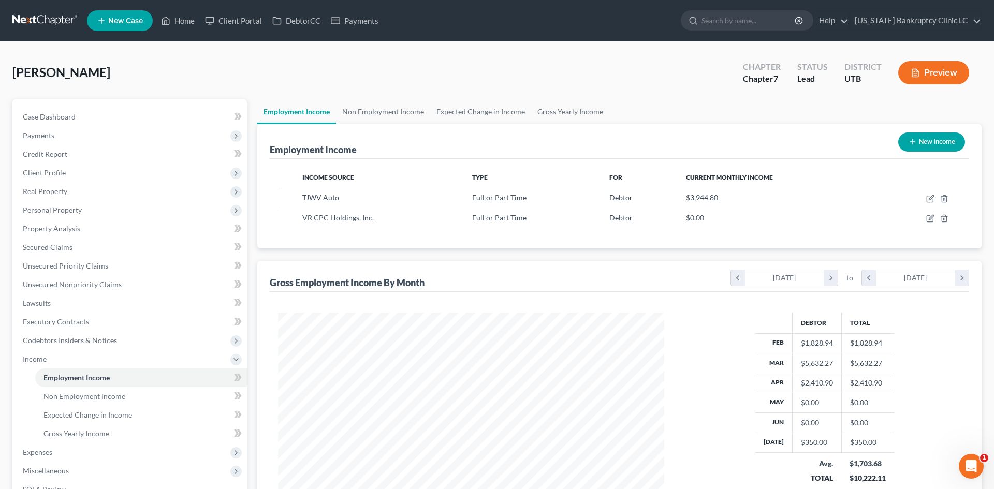
scroll to position [517624, 517411]
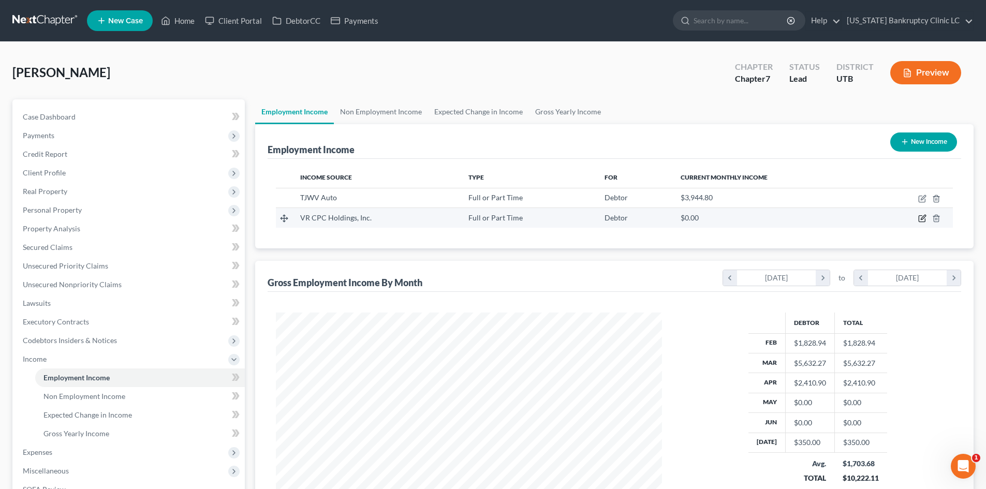
click at [923, 221] on icon "button" at bounding box center [923, 218] width 8 height 8
select select "0"
select select "46"
select select "0"
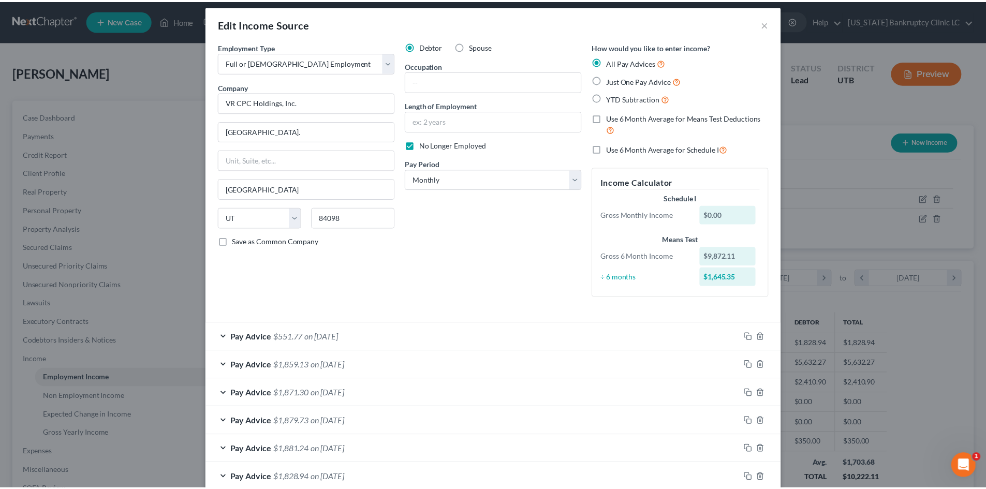
scroll to position [0, 0]
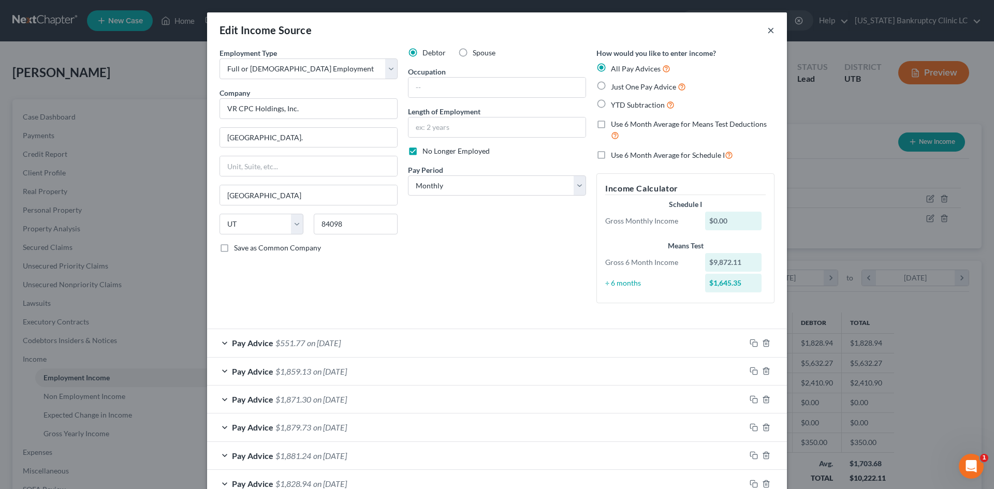
drag, startPoint x: 767, startPoint y: 31, endPoint x: 815, endPoint y: 60, distance: 56.0
click at [767, 31] on button "×" at bounding box center [770, 30] width 7 height 12
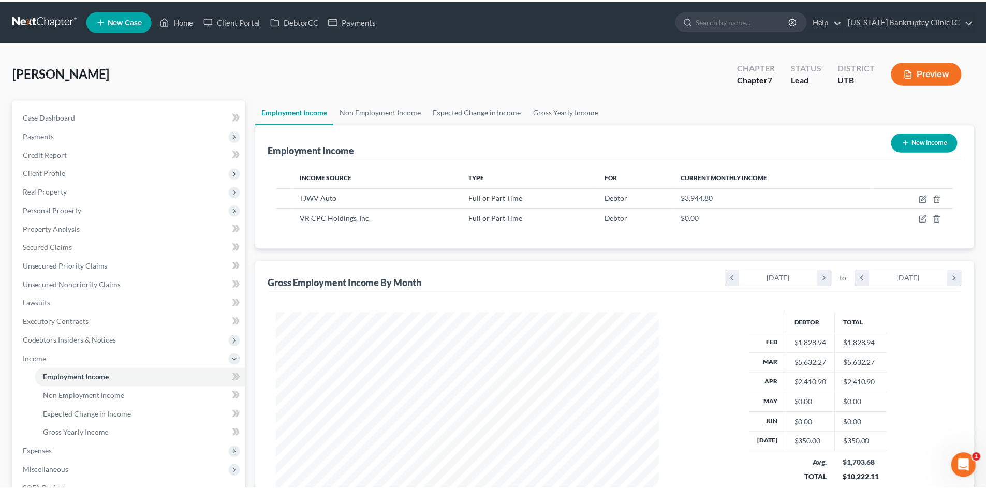
scroll to position [517624, 517411]
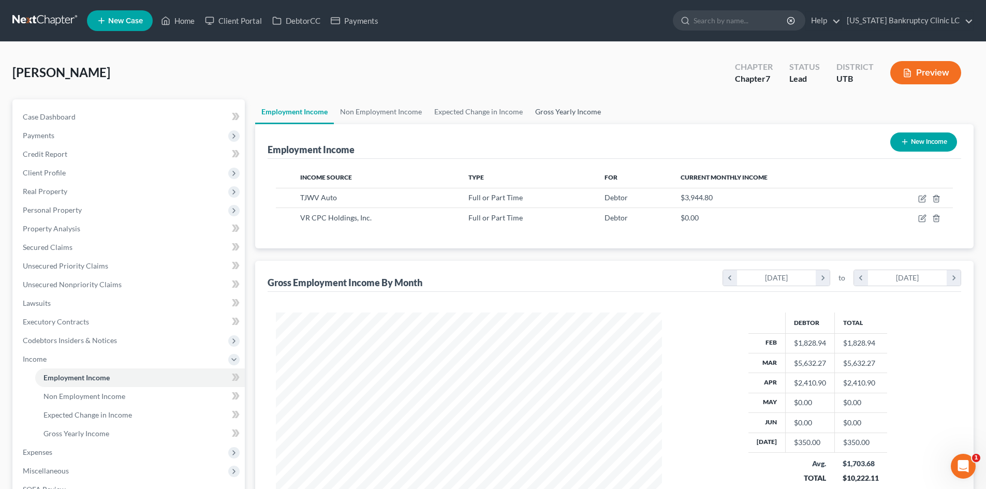
click at [563, 113] on link "Gross Yearly Income" at bounding box center [568, 111] width 78 height 25
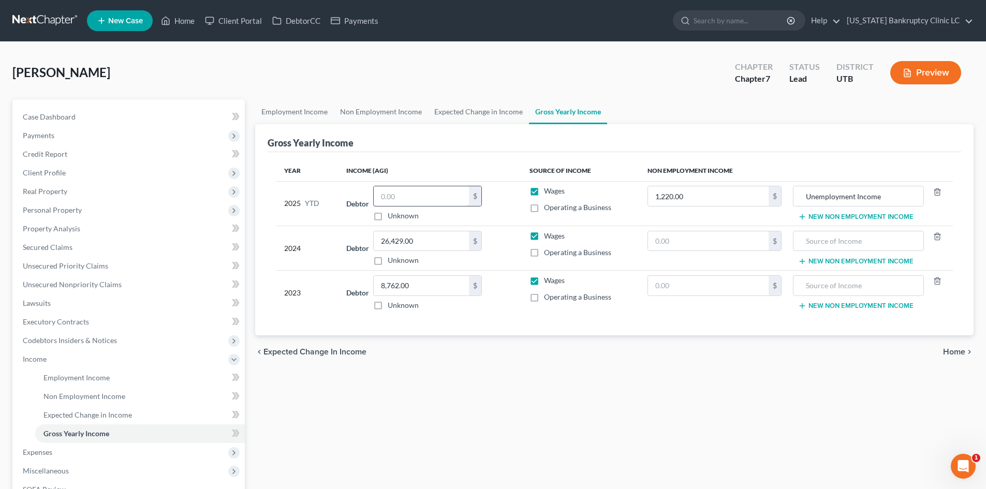
click at [429, 194] on input "text" at bounding box center [421, 196] width 95 height 20
type input "13,114.51"
click at [310, 111] on link "Employment Income" at bounding box center [294, 111] width 79 height 25
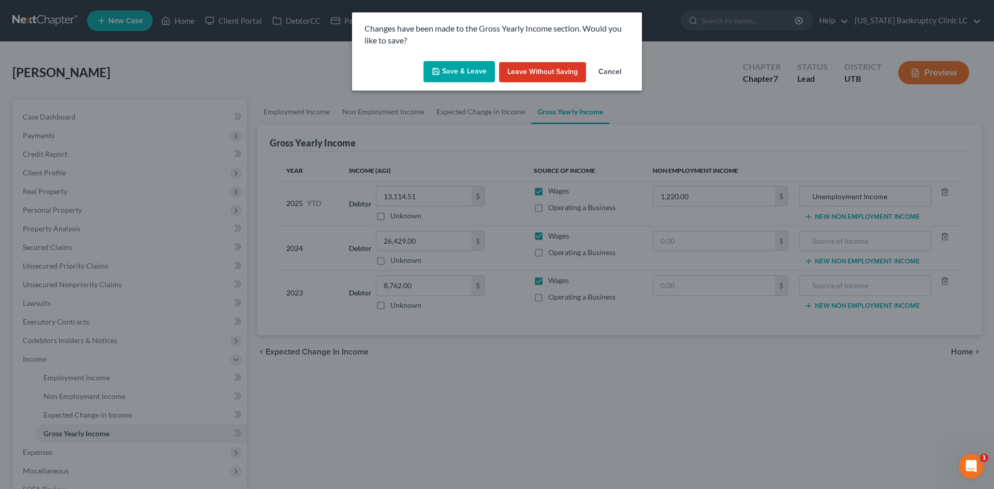
click at [462, 82] on button "Save & Leave" at bounding box center [459, 72] width 71 height 22
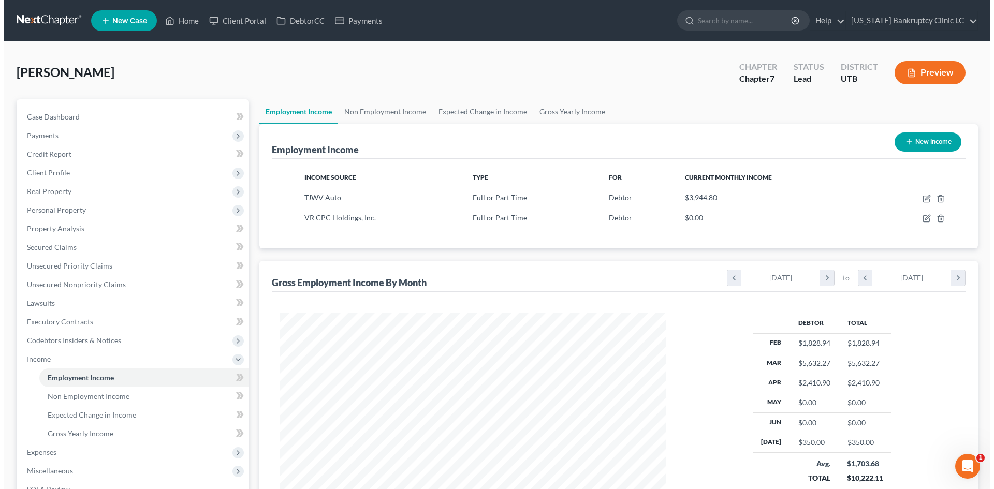
scroll to position [193, 407]
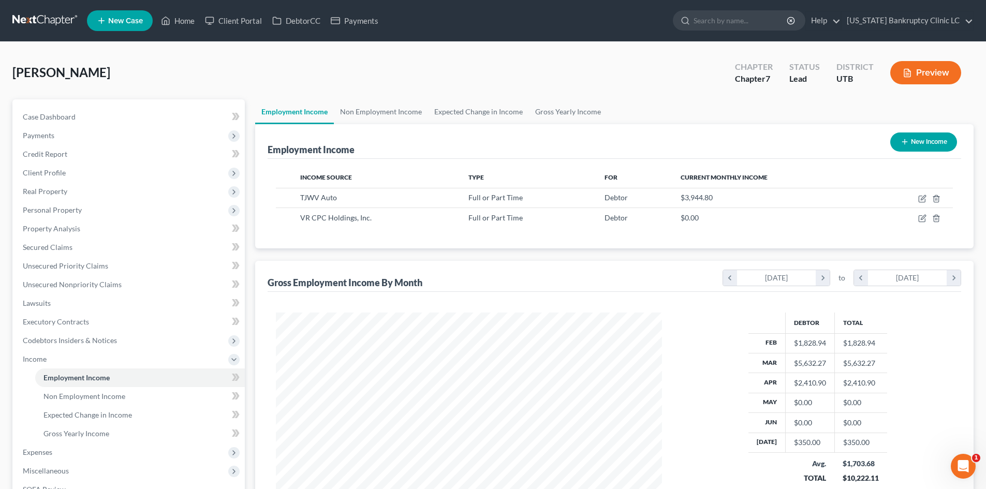
click at [919, 138] on button "New Income" at bounding box center [924, 142] width 67 height 19
select select "0"
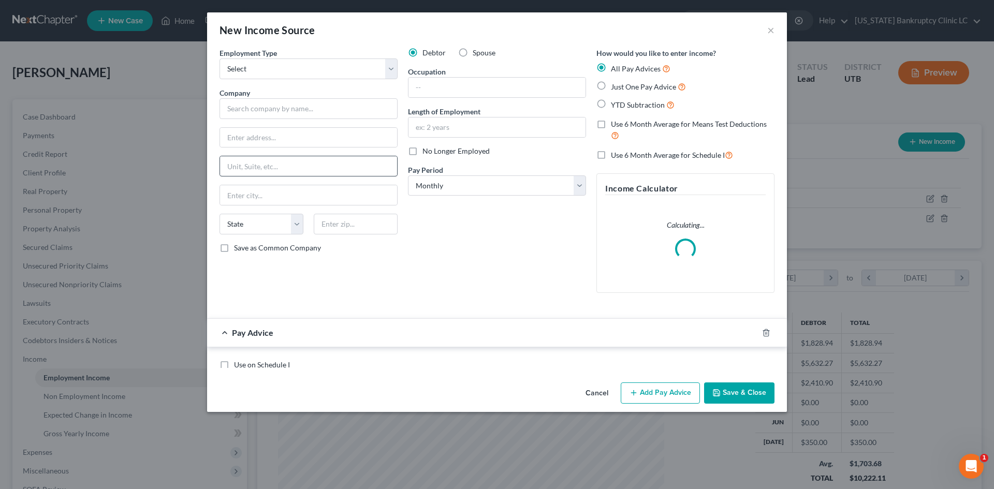
scroll to position [195, 411]
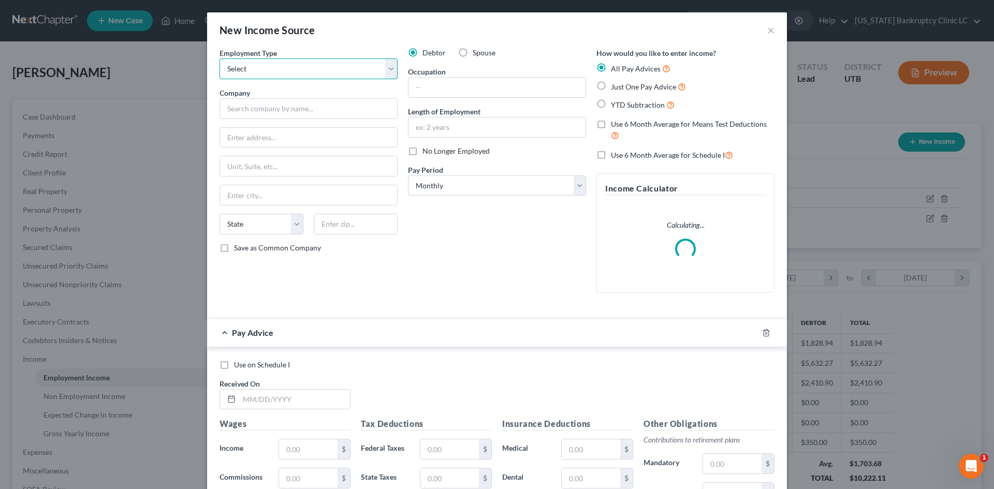
click at [250, 65] on select "Select Full or [DEMOGRAPHIC_DATA] Employment Self Employment" at bounding box center [309, 69] width 178 height 21
select select "0"
click at [220, 59] on select "Select Full or [DEMOGRAPHIC_DATA] Employment Self Employment" at bounding box center [309, 69] width 178 height 21
click at [455, 153] on span "No Longer Employed" at bounding box center [456, 151] width 67 height 9
click at [433, 153] on input "No Longer Employed" at bounding box center [430, 149] width 7 height 7
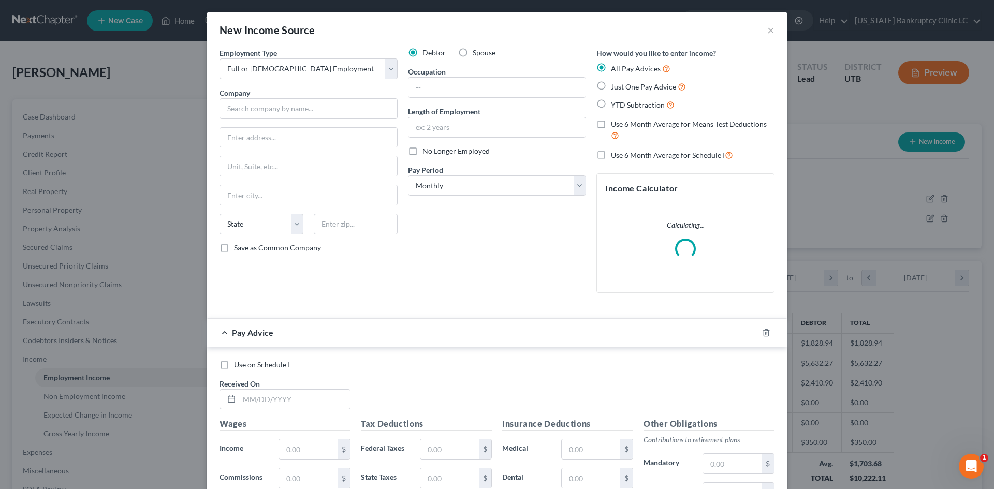
checkbox input "true"
click at [271, 109] on input "text" at bounding box center [309, 108] width 178 height 21
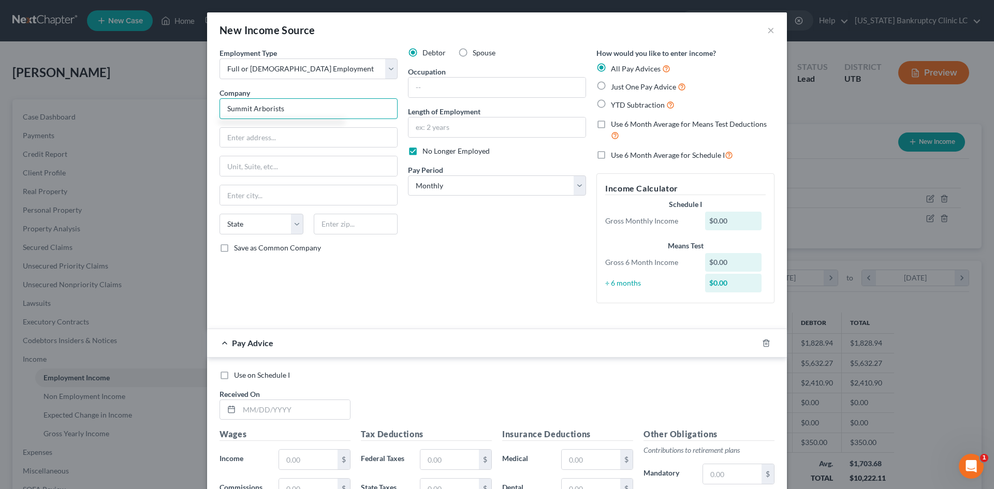
type input "Summit Arborists"
type input "1461 S 1000 W"
click at [362, 218] on input "text" at bounding box center [356, 224] width 84 height 21
type input "84104"
type input "[GEOGRAPHIC_DATA]"
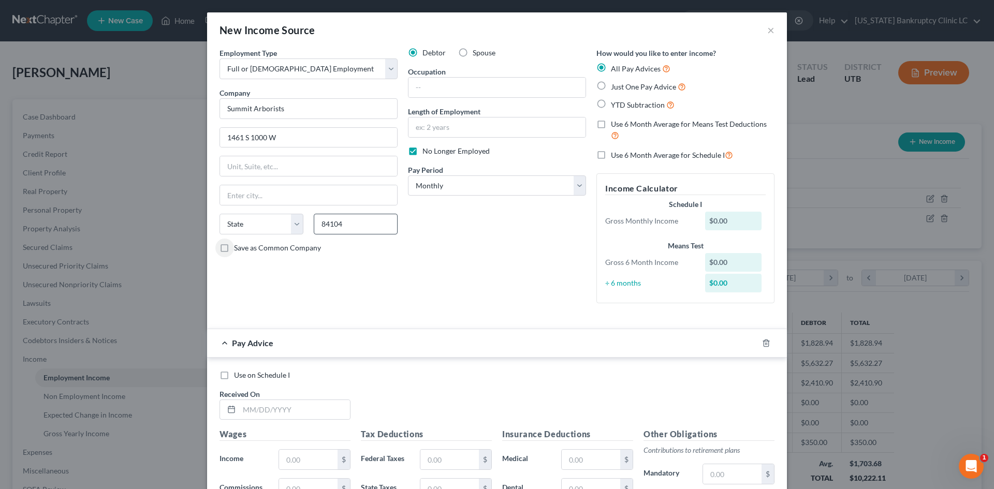
select select "46"
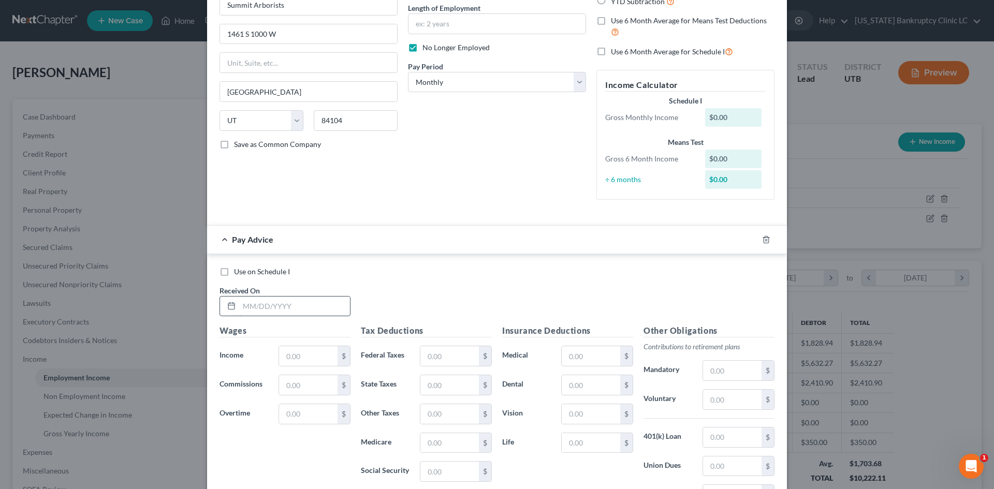
click at [301, 312] on input "text" at bounding box center [294, 307] width 111 height 20
type input "[DATE]"
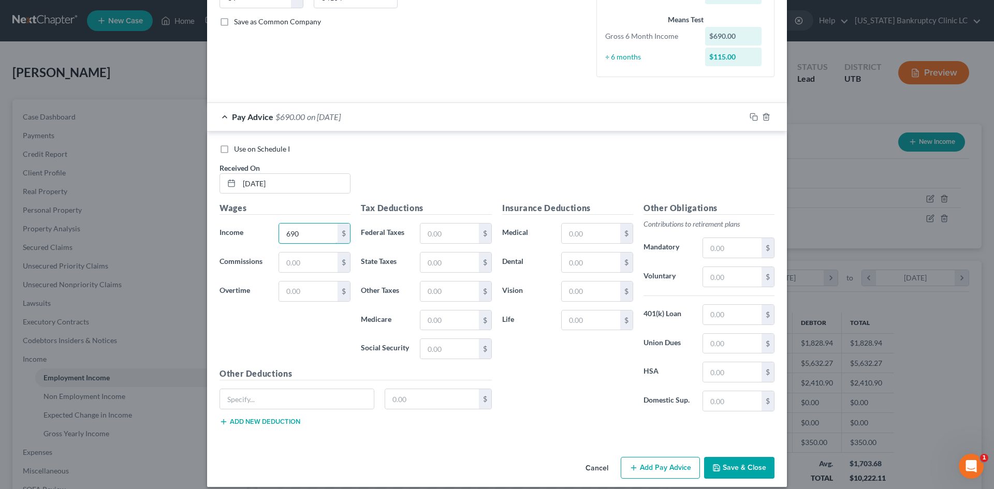
scroll to position [237, 0]
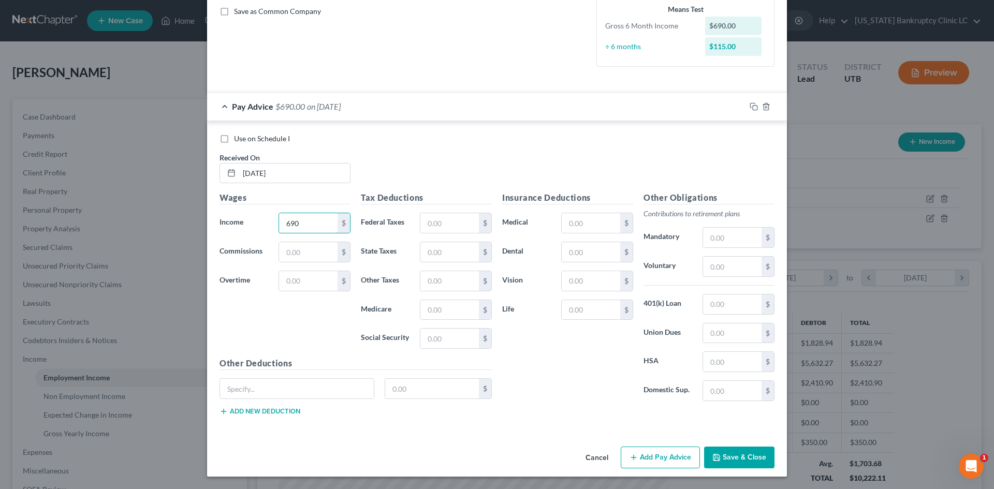
type input "690"
click at [648, 455] on button "Add Pay Advice" at bounding box center [660, 458] width 79 height 22
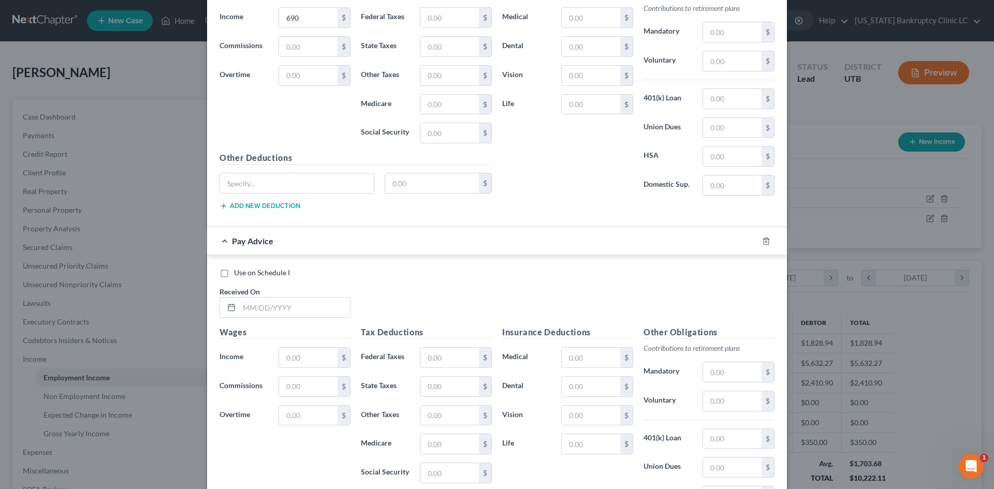
scroll to position [444, 0]
drag, startPoint x: 295, startPoint y: 311, endPoint x: 289, endPoint y: 306, distance: 7.3
click at [295, 311] on input "text" at bounding box center [294, 306] width 111 height 20
type input "[DATE]"
type input "230"
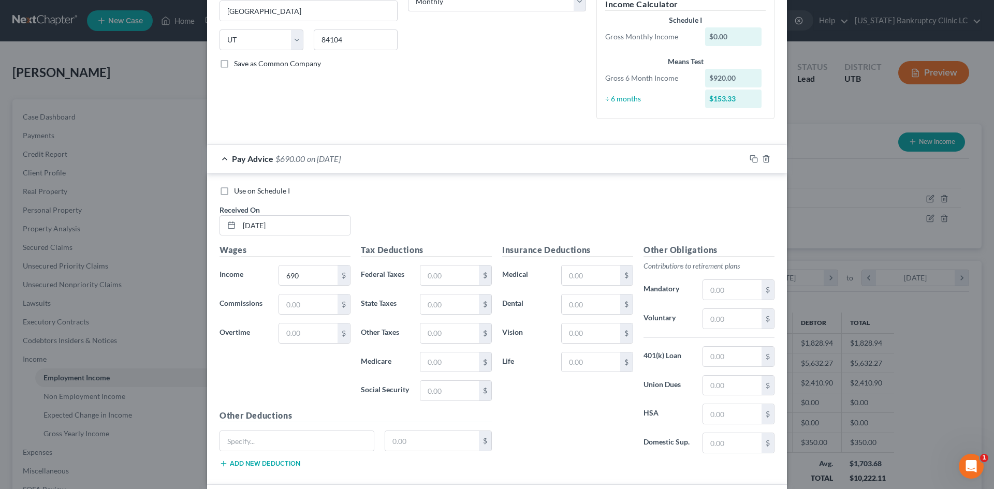
scroll to position [104, 0]
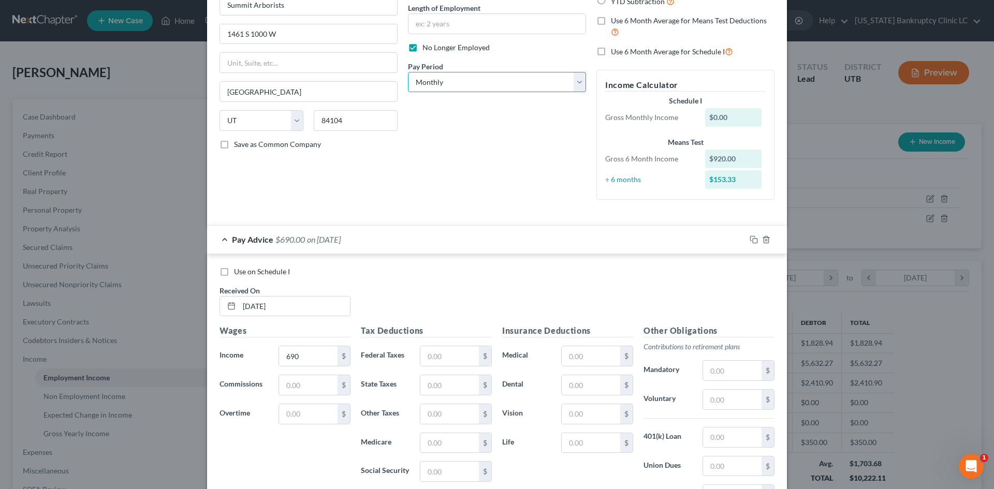
drag, startPoint x: 510, startPoint y: 87, endPoint x: 503, endPoint y: 92, distance: 8.2
click at [510, 87] on select "Select Monthly Twice Monthly Every Other Week Weekly" at bounding box center [497, 82] width 178 height 21
select select "3"
click at [408, 72] on select "Select Monthly Twice Monthly Every Other Week Weekly" at bounding box center [497, 82] width 178 height 21
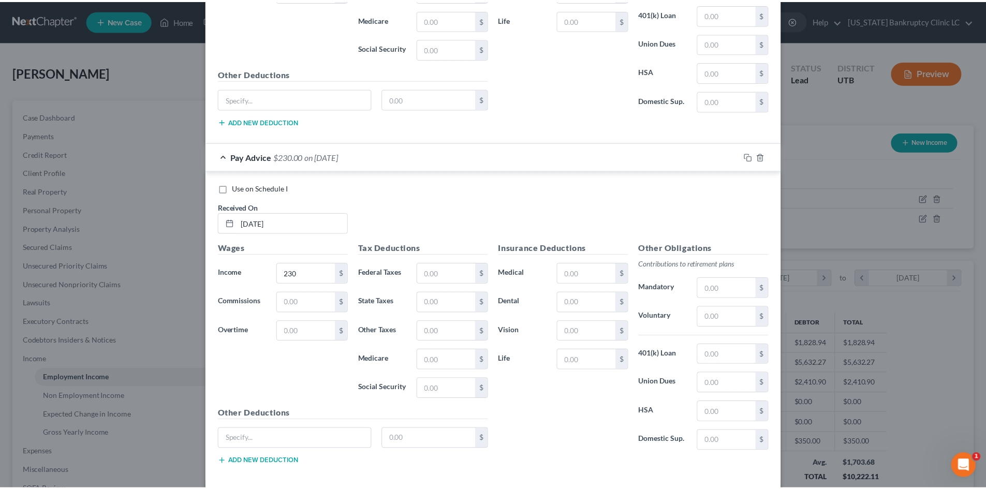
scroll to position [576, 0]
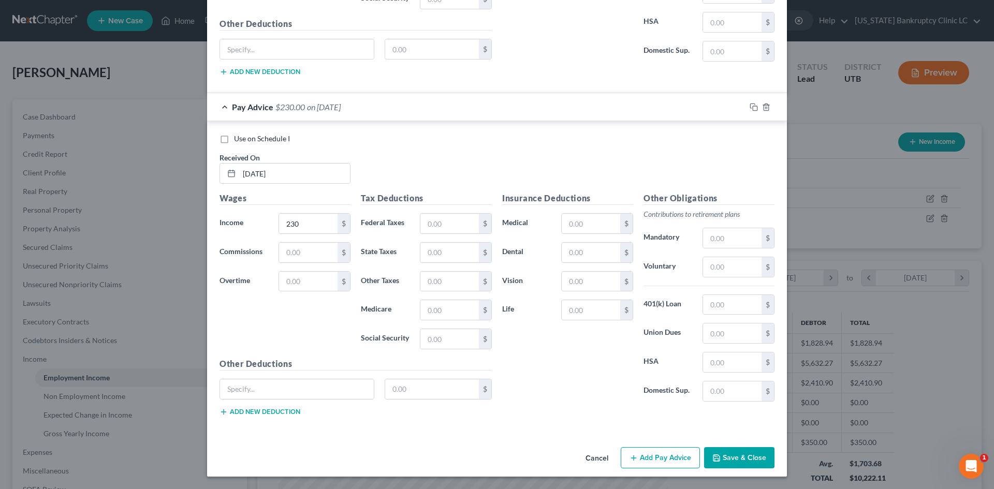
click at [748, 459] on button "Save & Close" at bounding box center [739, 458] width 70 height 22
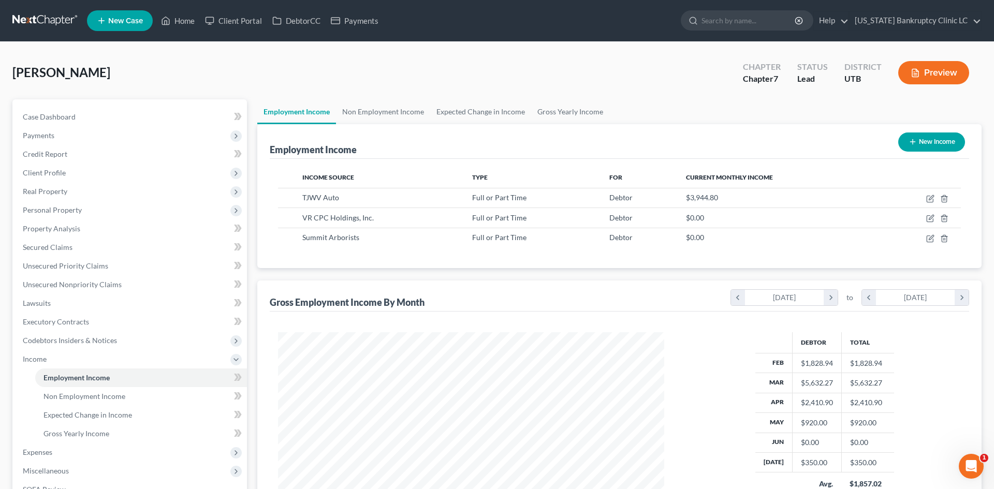
scroll to position [517624, 517411]
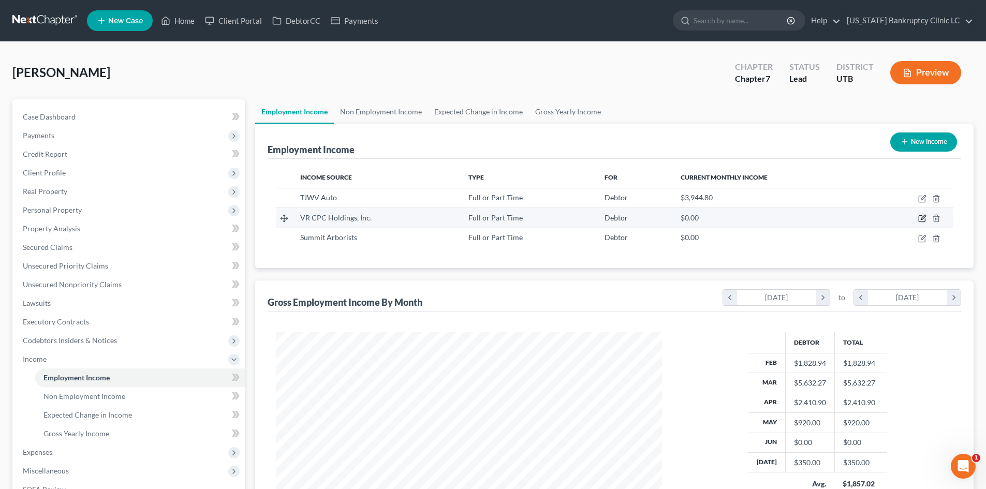
click at [921, 221] on icon "button" at bounding box center [923, 218] width 8 height 8
select select "0"
select select "46"
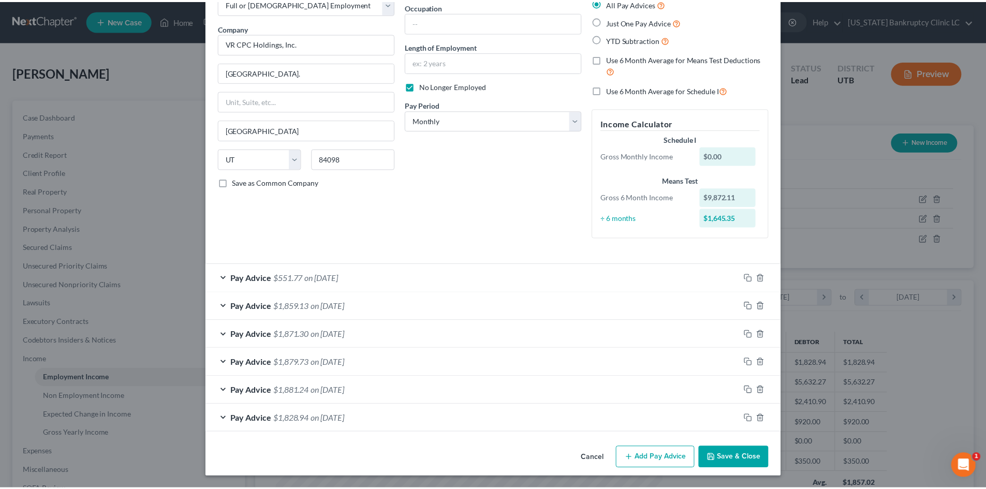
scroll to position [66, 0]
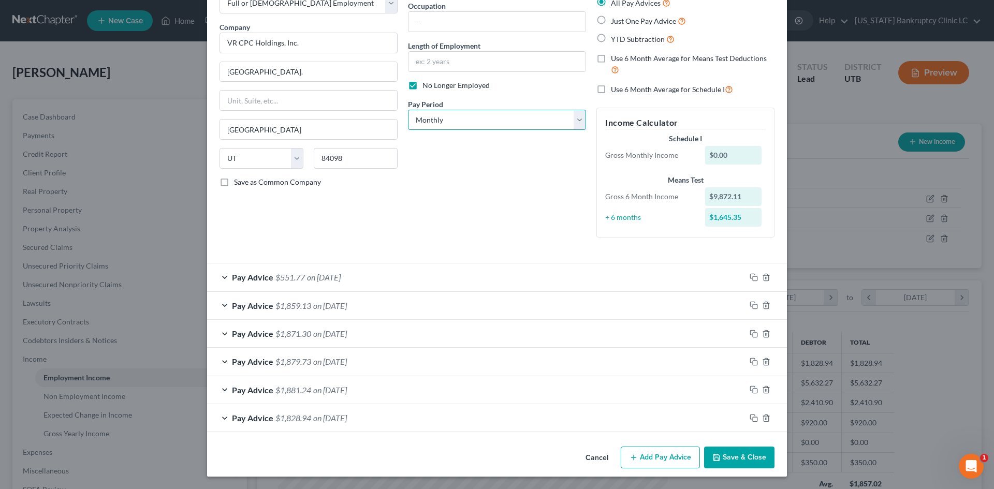
drag, startPoint x: 440, startPoint y: 119, endPoint x: 444, endPoint y: 129, distance: 11.4
click at [440, 119] on select "Select Monthly Twice Monthly Every Other Week Weekly" at bounding box center [497, 120] width 178 height 21
select select "2"
click at [408, 110] on select "Select Monthly Twice Monthly Every Other Week Weekly" at bounding box center [497, 120] width 178 height 21
click at [738, 456] on button "Save & Close" at bounding box center [739, 458] width 70 height 22
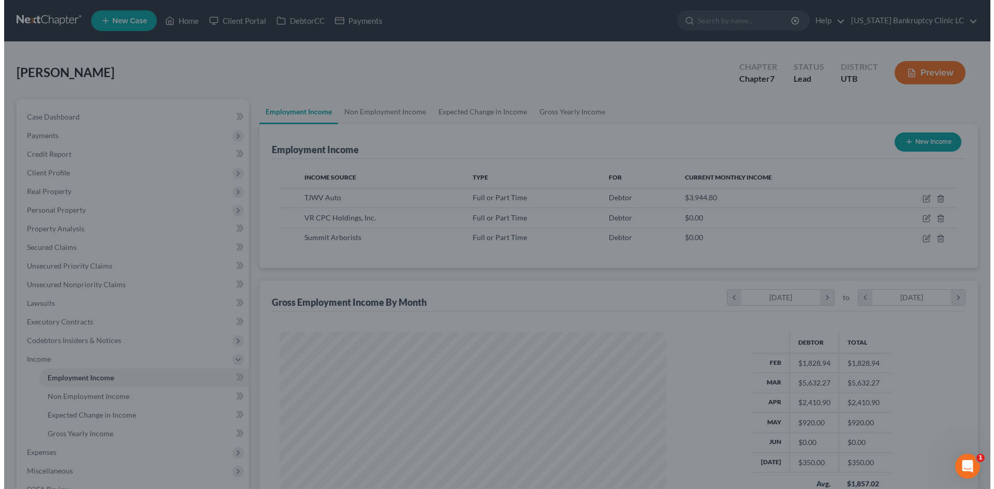
scroll to position [517624, 517411]
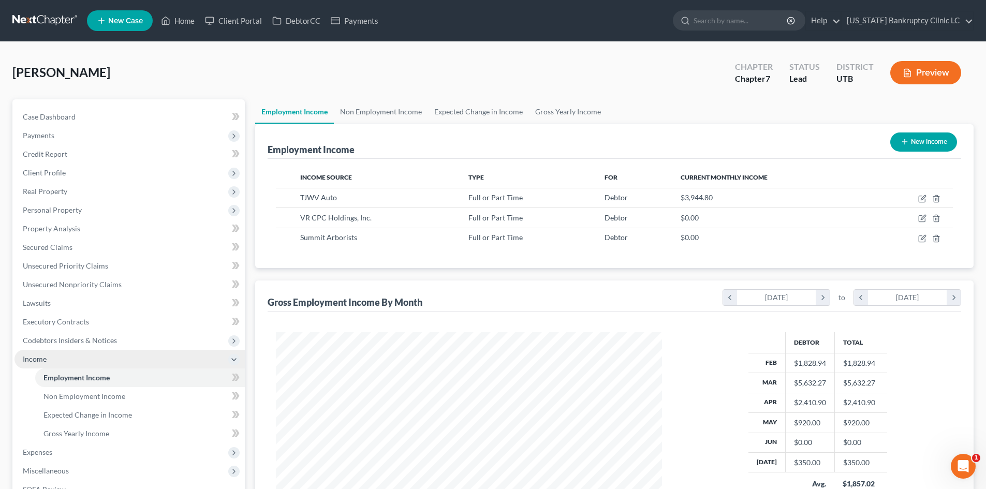
click at [62, 360] on span "Income" at bounding box center [129, 359] width 230 height 19
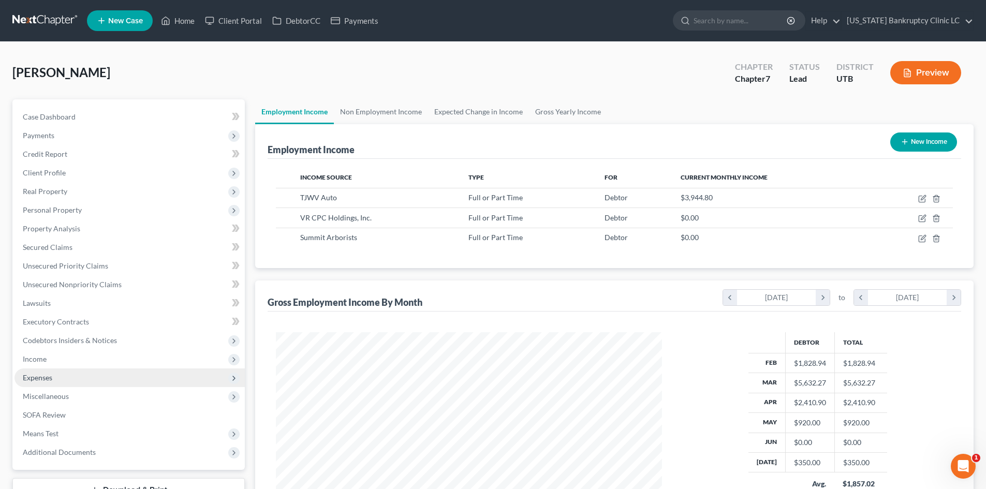
click at [70, 375] on span "Expenses" at bounding box center [129, 378] width 230 height 19
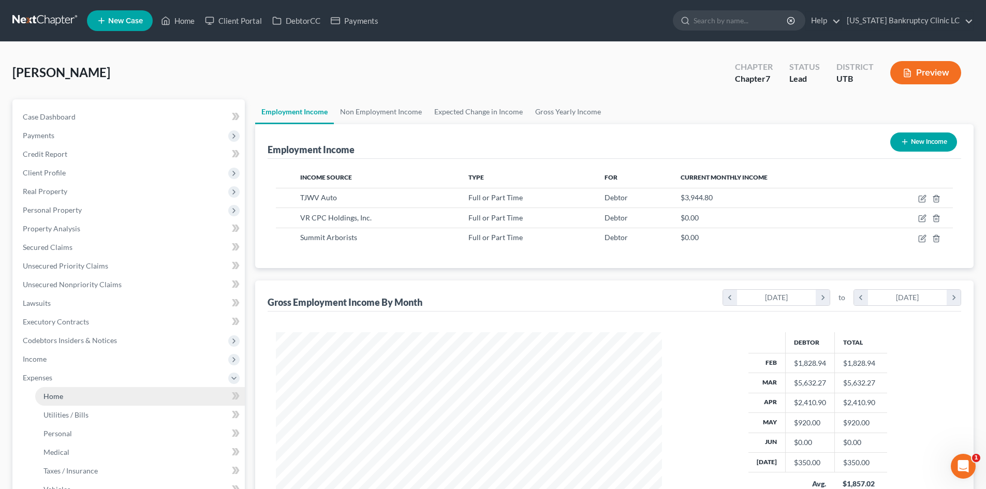
click at [75, 396] on link "Home" at bounding box center [140, 396] width 210 height 19
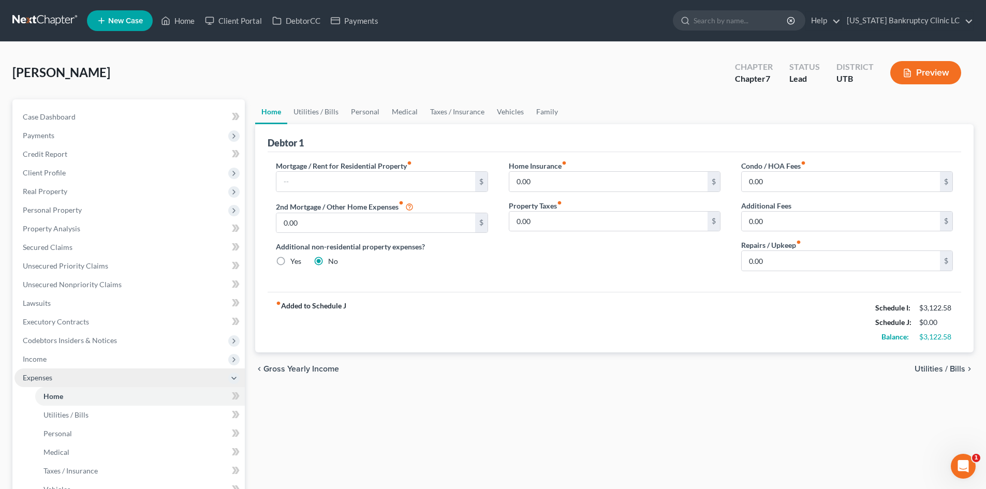
click at [66, 378] on span "Expenses" at bounding box center [129, 378] width 230 height 19
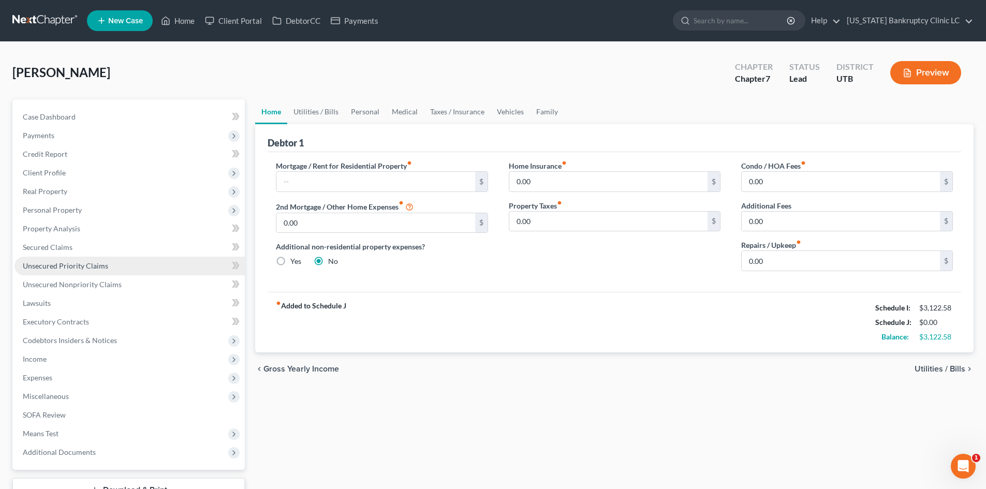
click at [95, 265] on span "Unsecured Priority Claims" at bounding box center [65, 265] width 85 height 9
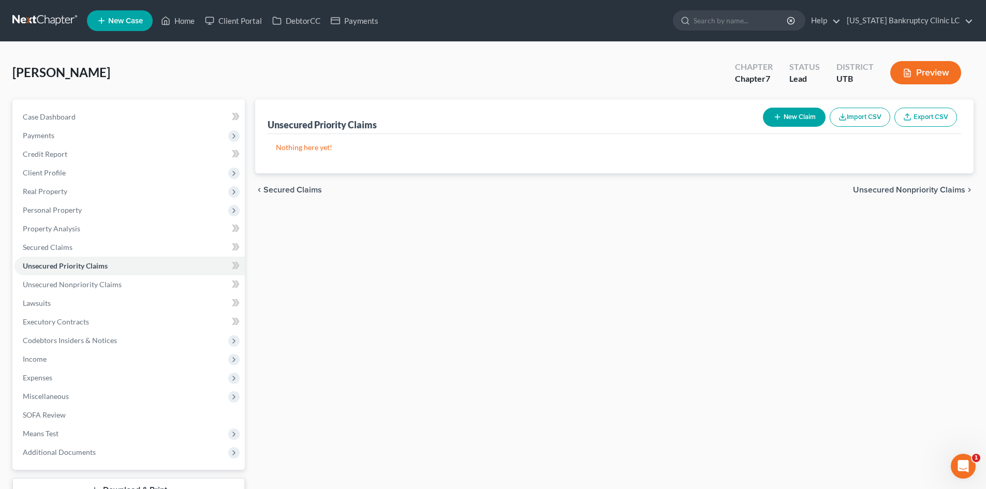
click at [805, 115] on button "New Claim" at bounding box center [794, 117] width 63 height 19
select select "0"
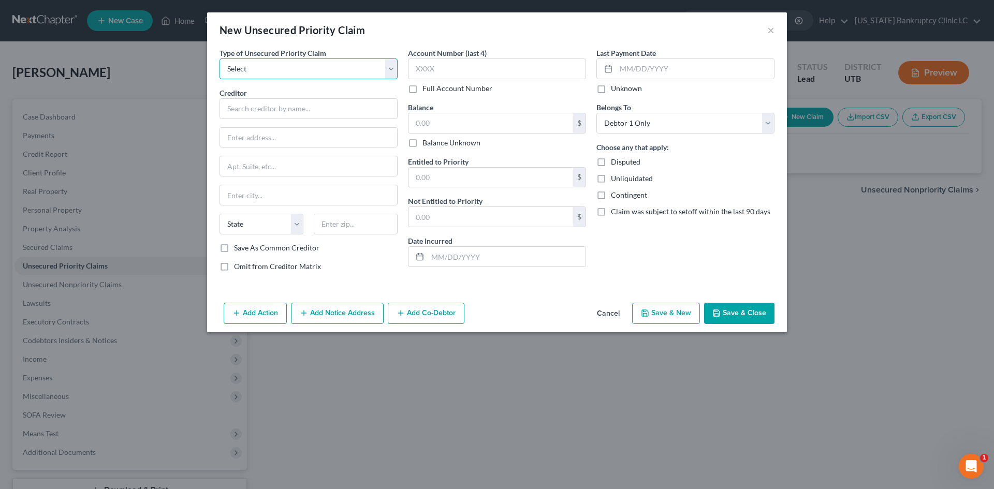
click at [312, 79] on select "Select Taxes & Other Government Units Domestic Support Obligations Extensions o…" at bounding box center [309, 69] width 178 height 21
select select "0"
click at [220, 59] on select "Select Taxes & Other Government Units Domestic Support Obligations Extensions o…" at bounding box center [309, 69] width 178 height 21
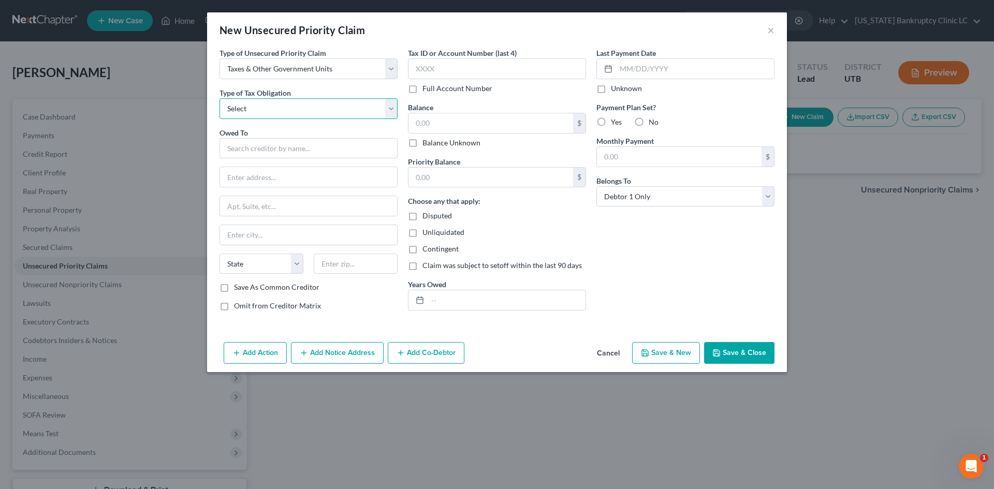
drag, startPoint x: 288, startPoint y: 103, endPoint x: 286, endPoint y: 110, distance: 7.5
click at [288, 103] on select "Select Federal City State Franchise Tax Board Other" at bounding box center [309, 108] width 178 height 21
select select "0"
click at [220, 98] on select "Select Federal City State Franchise Tax Board Other" at bounding box center [309, 108] width 178 height 21
click at [274, 140] on input "text" at bounding box center [309, 148] width 178 height 21
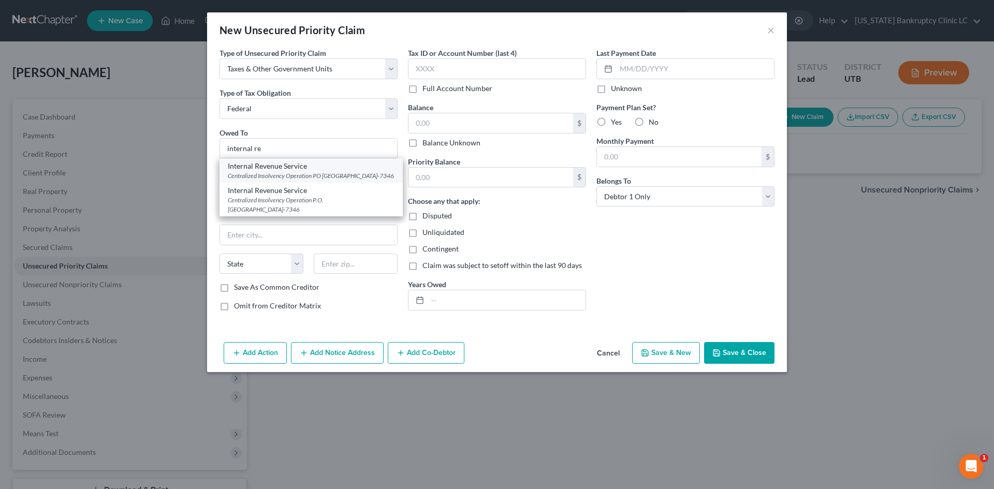
click at [286, 167] on div "Internal Revenue Service" at bounding box center [311, 166] width 167 height 10
type input "Internal Revenue Service"
type input "Centralized Insolvency Operation"
type input "PO Box 7346"
type input "[GEOGRAPHIC_DATA]"
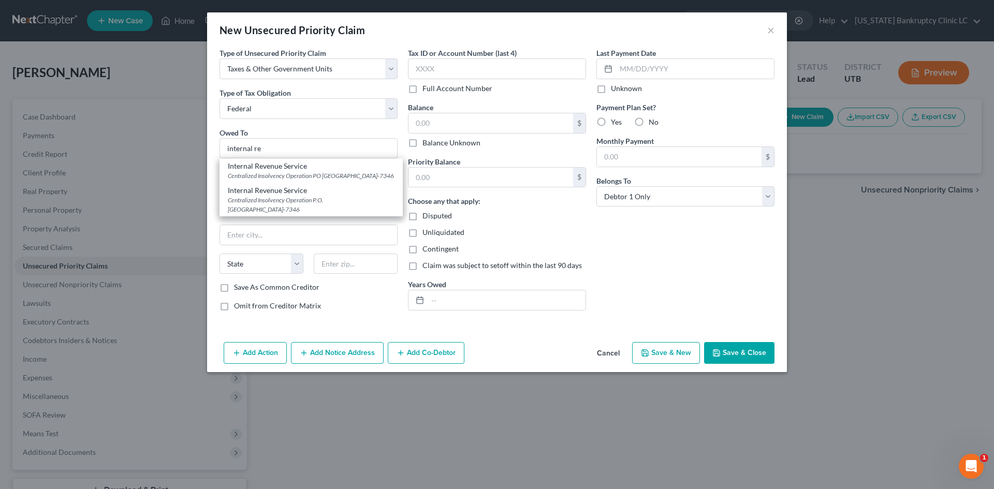
select select "39"
type input "19101-7346"
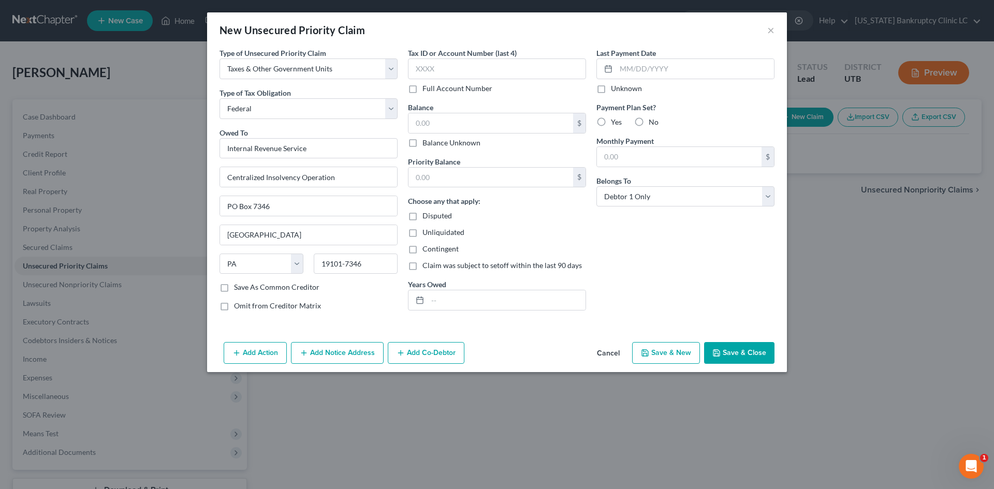
click at [665, 354] on button "Save & New" at bounding box center [666, 353] width 68 height 22
select select "0"
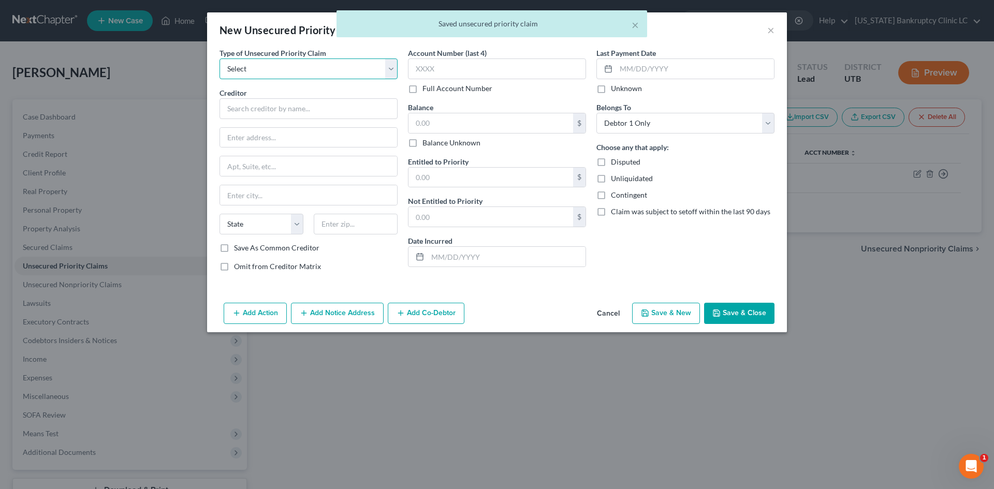
click at [259, 68] on select "Select Taxes & Other Government Units Domestic Support Obligations Extensions o…" at bounding box center [309, 69] width 178 height 21
select select "0"
click at [220, 59] on select "Select Taxes & Other Government Units Domestic Support Obligations Extensions o…" at bounding box center [309, 69] width 178 height 21
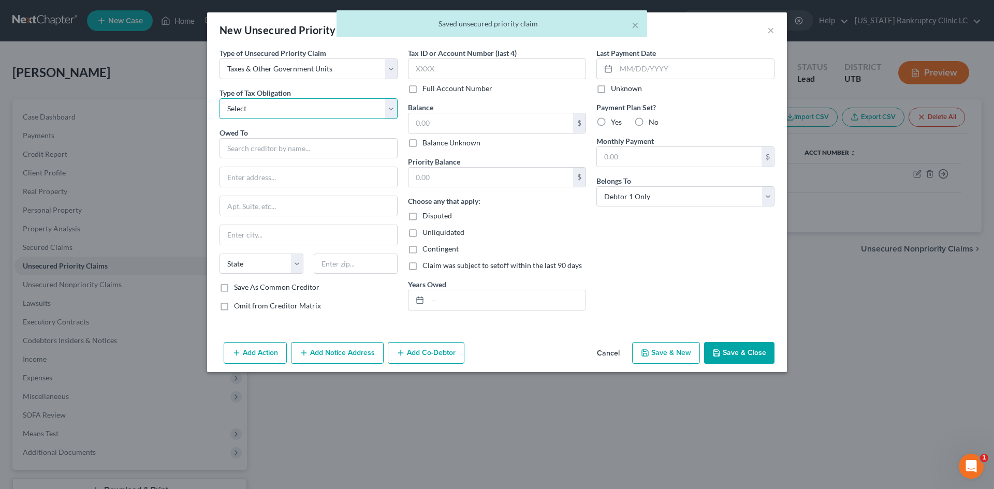
drag, startPoint x: 255, startPoint y: 110, endPoint x: 255, endPoint y: 119, distance: 8.3
click at [255, 110] on select "Select Federal City State Franchise Tax Board Other" at bounding box center [309, 108] width 178 height 21
select select "2"
click at [220, 98] on select "Select Federal City State Franchise Tax Board Other" at bounding box center [309, 108] width 178 height 21
click at [269, 147] on input "text" at bounding box center [309, 148] width 178 height 21
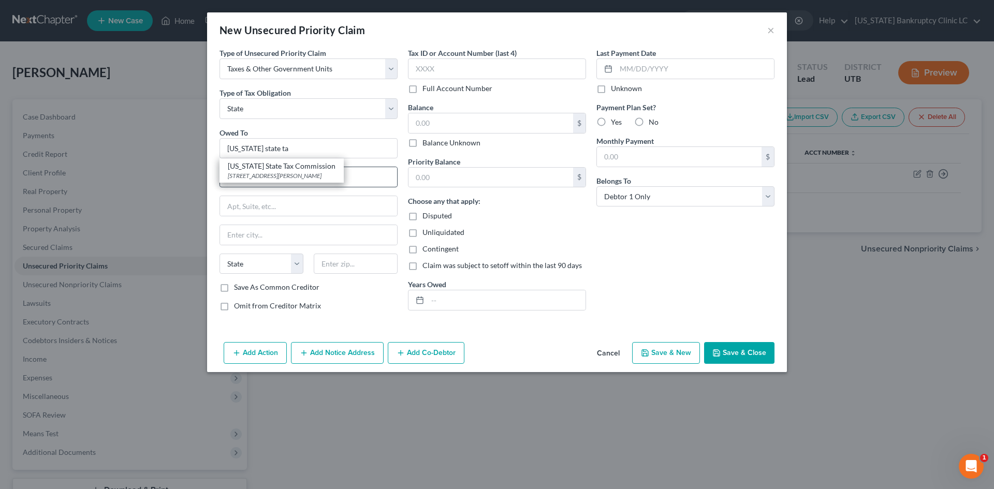
click at [278, 170] on div "[US_STATE] State Tax Commission" at bounding box center [282, 166] width 108 height 10
type input "[US_STATE] State Tax Commission"
type input "[STREET_ADDRESS]"
type input "Special Services Division, [PERSON_NAME]"
type input "[GEOGRAPHIC_DATA]"
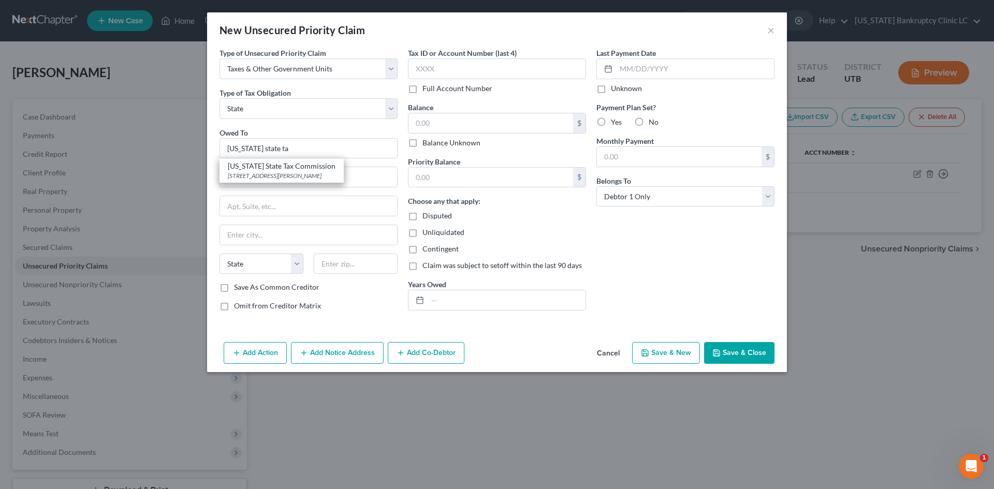
select select "46"
type input "84134"
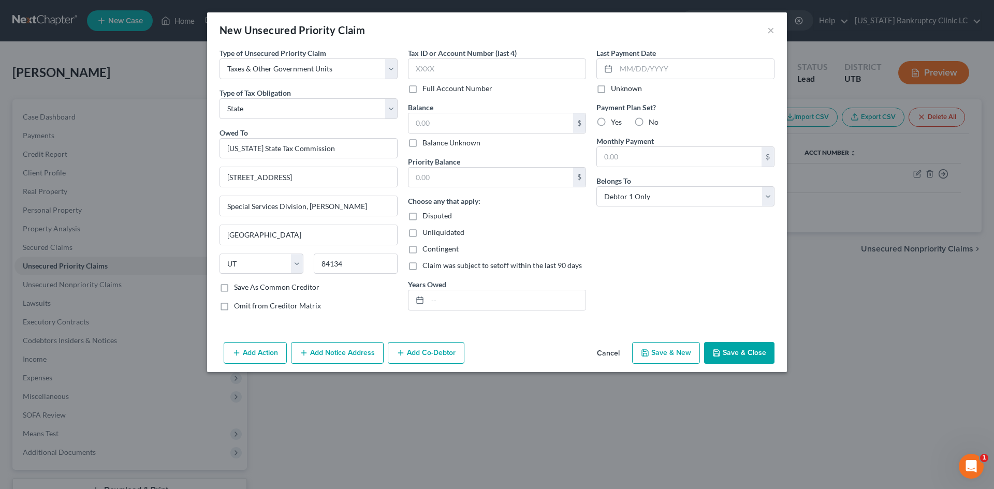
click at [734, 352] on button "Save & Close" at bounding box center [739, 353] width 70 height 22
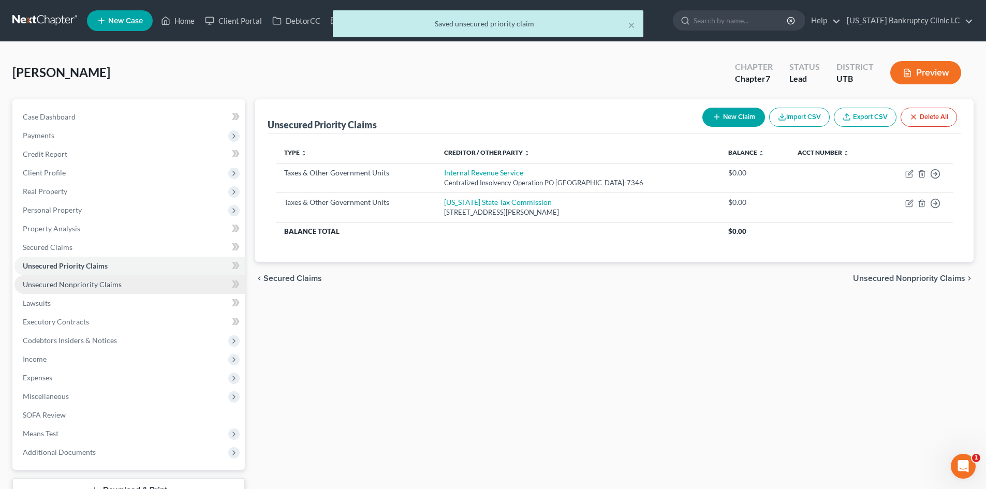
click at [137, 288] on link "Unsecured Nonpriority Claims" at bounding box center [129, 284] width 230 height 19
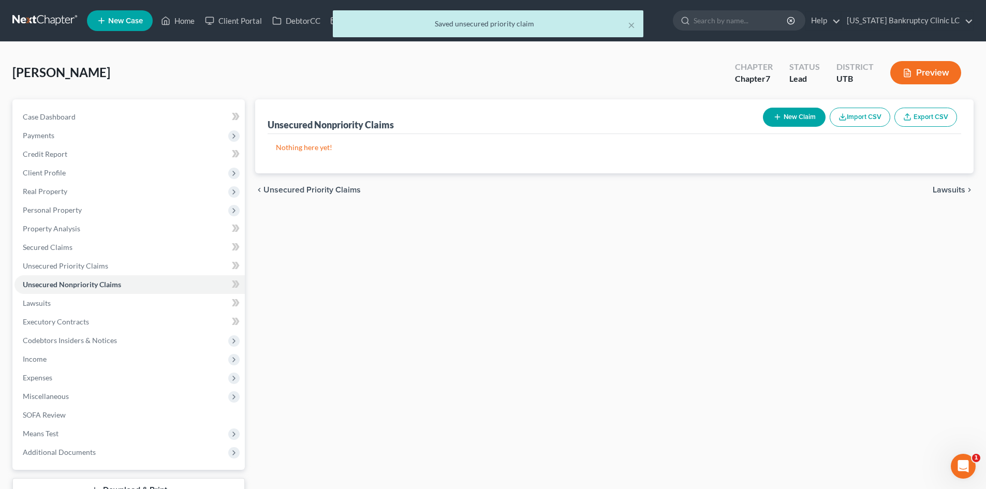
click at [784, 118] on button "New Claim" at bounding box center [794, 117] width 63 height 19
select select "0"
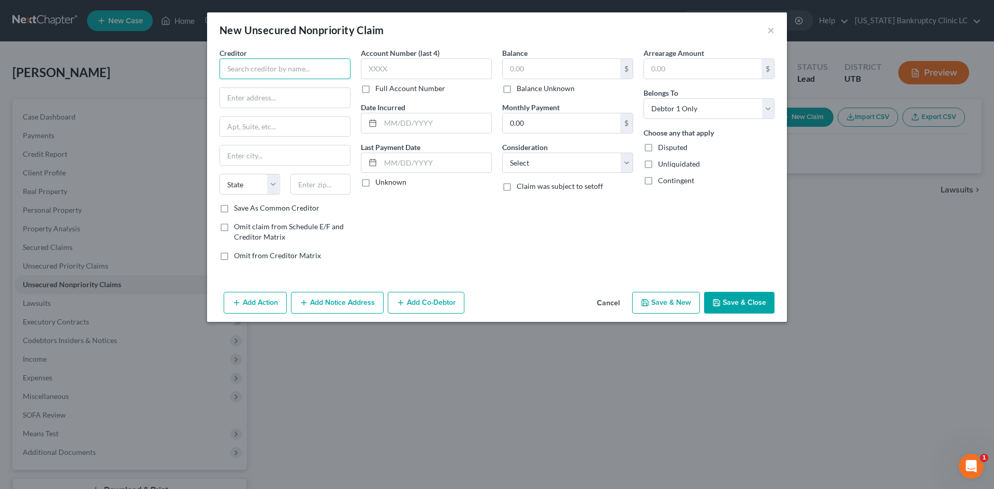
click at [280, 60] on input "text" at bounding box center [285, 69] width 131 height 21
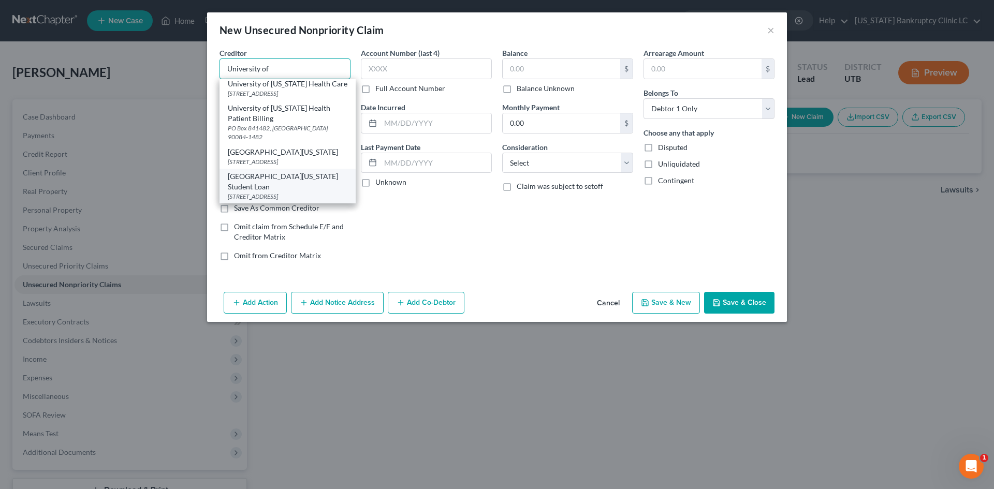
scroll to position [111, 0]
click at [283, 71] on input "University of" at bounding box center [285, 69] width 131 height 21
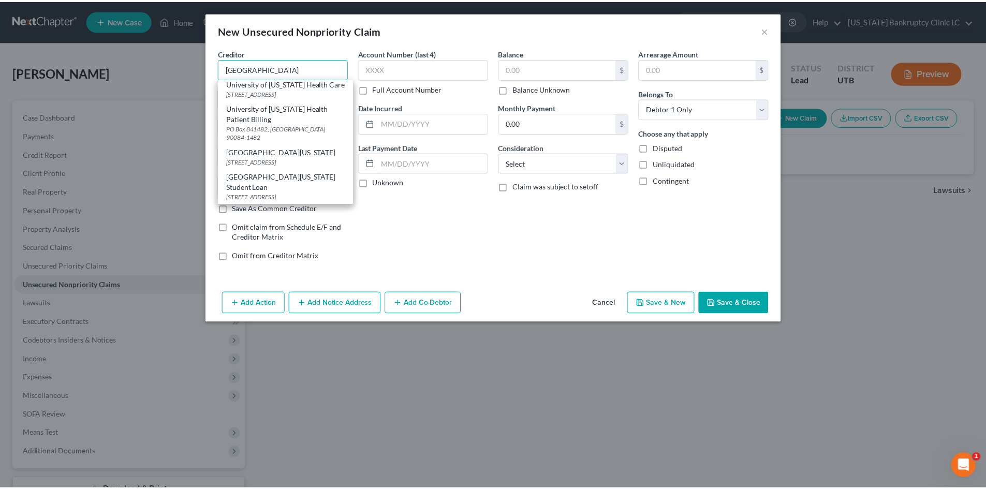
scroll to position [0, 0]
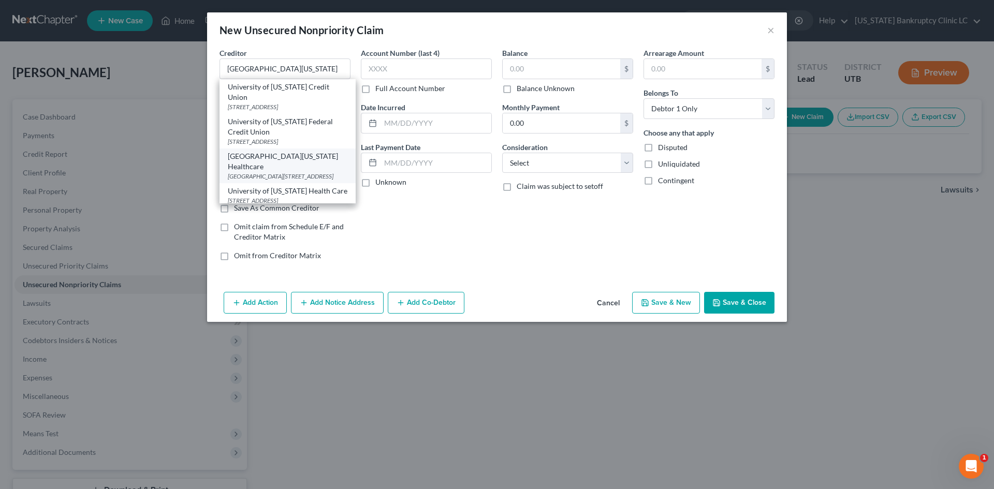
click at [278, 172] on div "[GEOGRAPHIC_DATA][STREET_ADDRESS]" at bounding box center [288, 176] width 120 height 9
type input "[GEOGRAPHIC_DATA][US_STATE] Healthcare"
type input "127 South 500 East"
type input "Ste 100"
type input "[GEOGRAPHIC_DATA]"
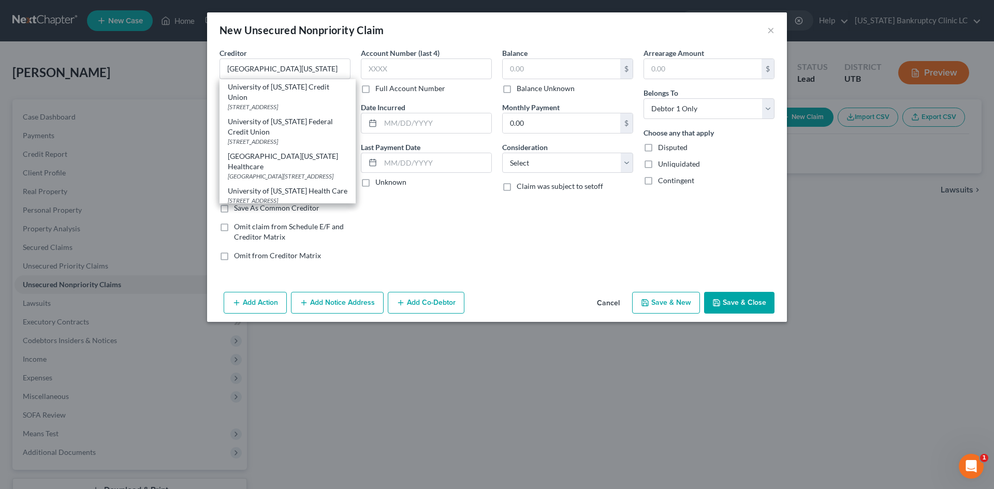
select select "46"
type input "84102-1959"
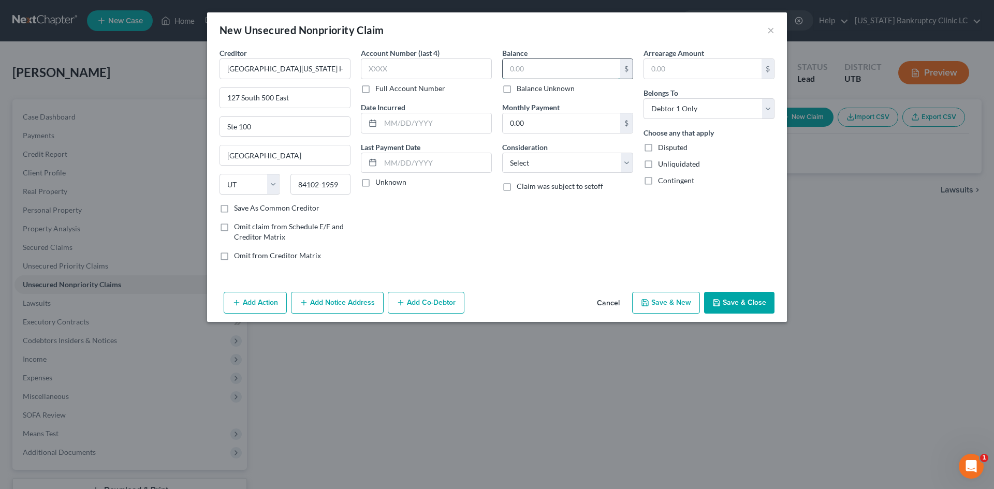
click at [542, 69] on input "text" at bounding box center [562, 69] width 118 height 20
click at [737, 308] on button "Save & Close" at bounding box center [739, 303] width 70 height 22
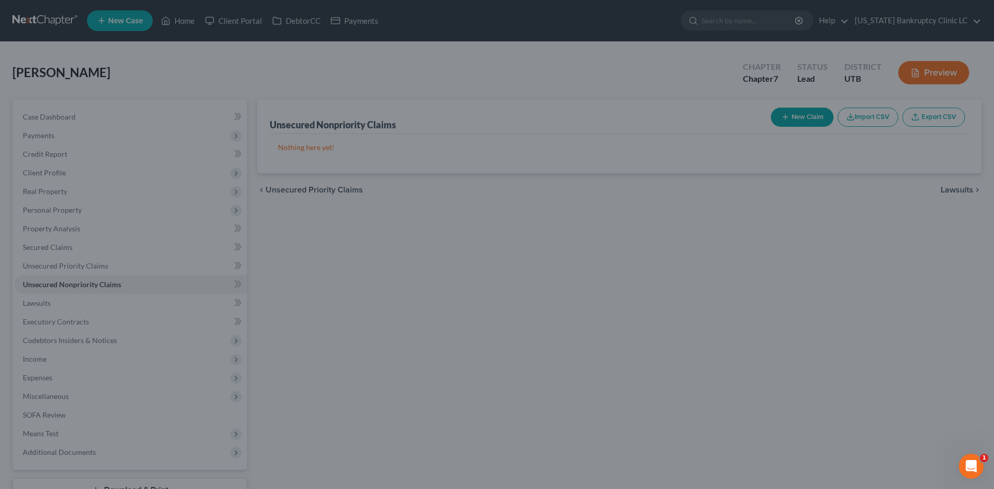
type input "12,000.00"
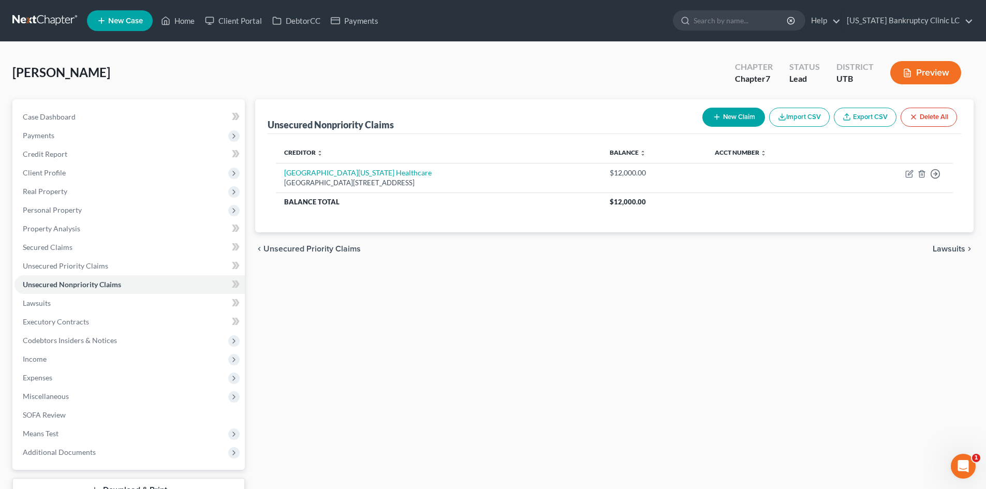
click at [646, 457] on div "Unsecured Nonpriority Claims New Claim Import CSV Export CSV Delete All Credito…" at bounding box center [614, 314] width 729 height 430
click at [68, 152] on link "Credit Report" at bounding box center [129, 154] width 230 height 19
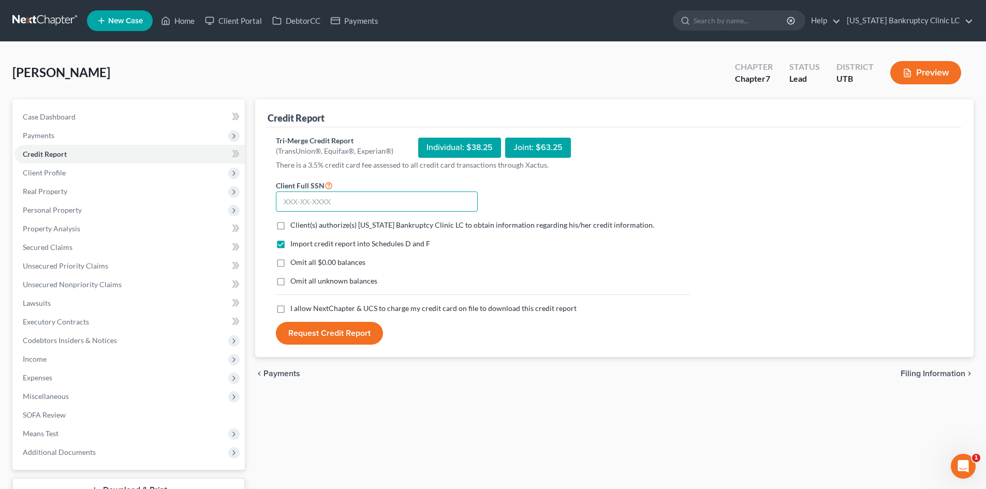
click at [342, 202] on input "text" at bounding box center [377, 202] width 202 height 21
click at [330, 227] on span "Client(s) authorize(s) [US_STATE] Bankruptcy Clinic LC to obtain information re…" at bounding box center [472, 225] width 364 height 9
click at [301, 227] on input "Client(s) authorize(s) [US_STATE] Bankruptcy Clinic LC to obtain information re…" at bounding box center [298, 223] width 7 height 7
click at [329, 306] on span "I allow NextChapter & UCS to charge my credit card on file to download this cre…" at bounding box center [433, 308] width 286 height 9
click at [301, 306] on input "I allow NextChapter & UCS to charge my credit card on file to download this cre…" at bounding box center [298, 306] width 7 height 7
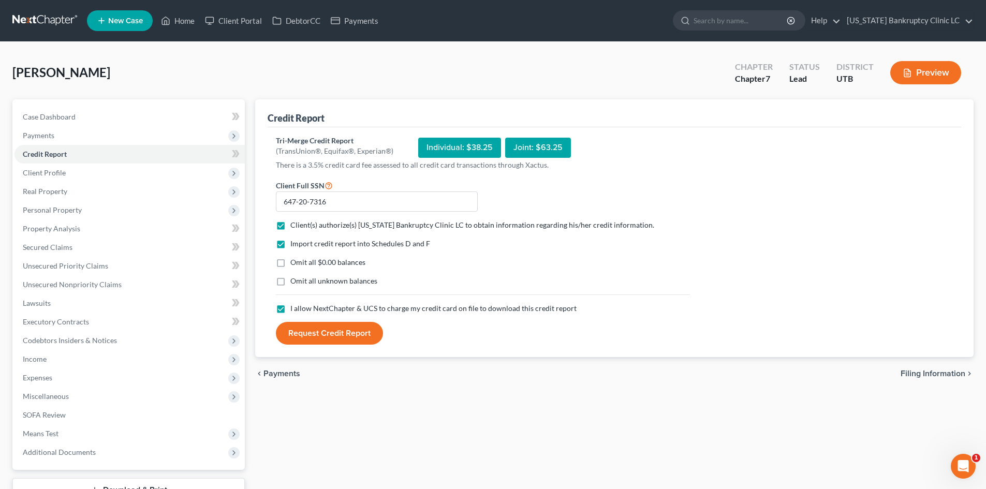
click at [336, 335] on button "Request Credit Report" at bounding box center [329, 333] width 107 height 23
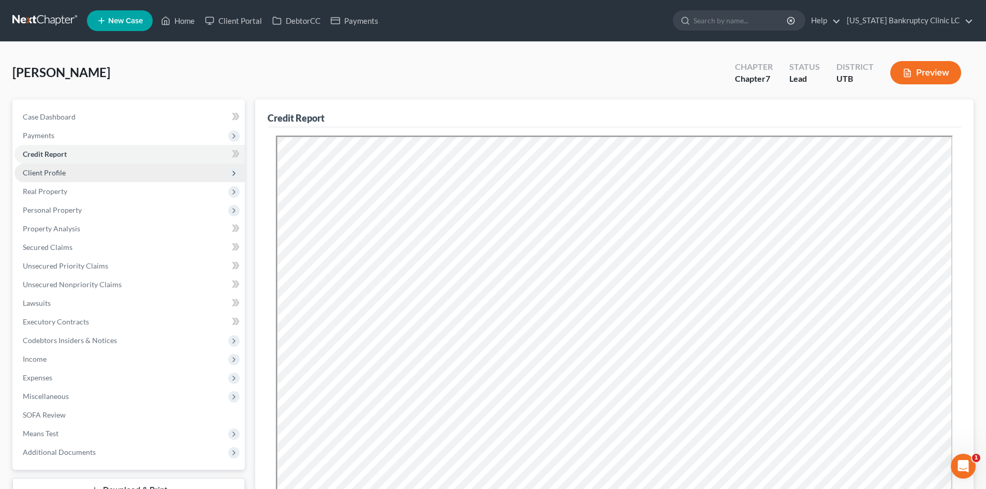
click at [54, 178] on span "Client Profile" at bounding box center [129, 173] width 230 height 19
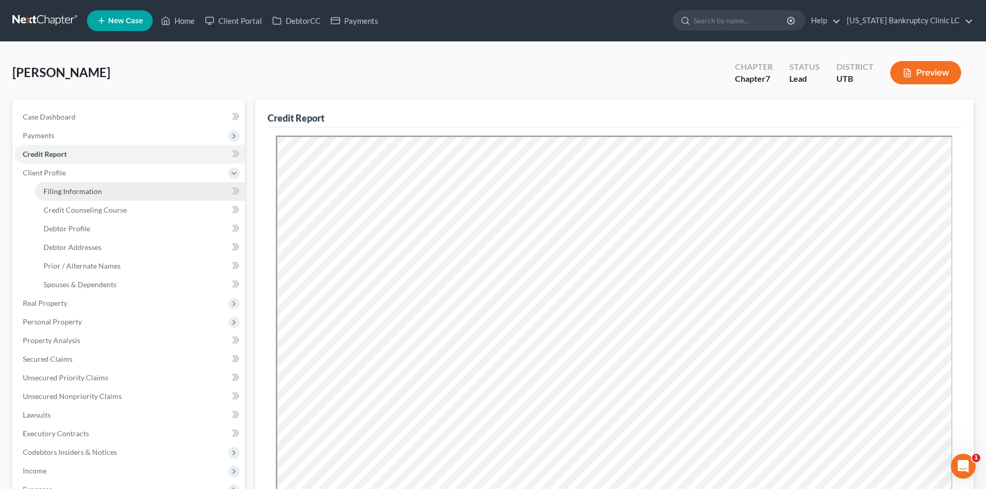
click at [68, 198] on link "Filing Information" at bounding box center [140, 191] width 210 height 19
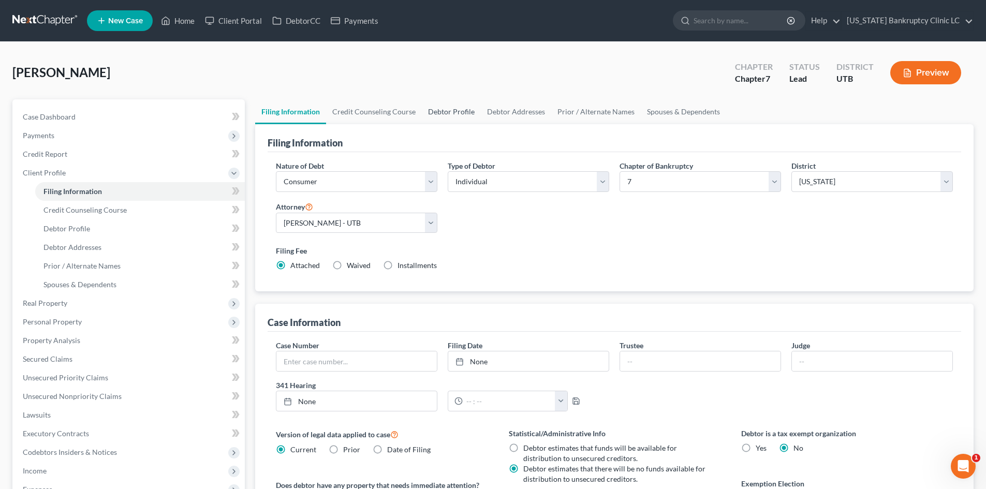
click at [460, 113] on link "Debtor Profile" at bounding box center [451, 111] width 59 height 25
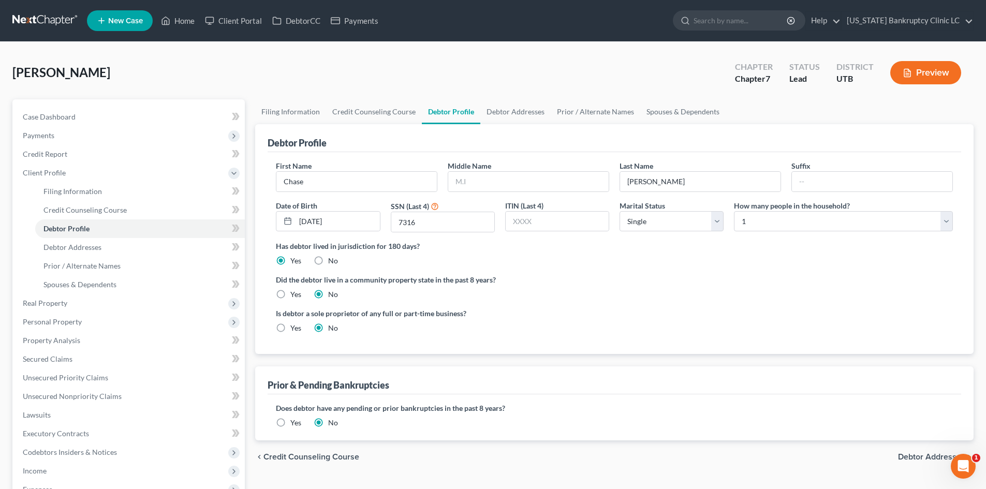
click at [508, 169] on div "Middle Name" at bounding box center [529, 177] width 172 height 32
click at [500, 180] on input "text" at bounding box center [528, 182] width 161 height 20
click at [713, 281] on label "Did the debtor live in a community property state in the past 8 years?" at bounding box center [614, 279] width 677 height 11
click at [83, 174] on span "Client Profile" at bounding box center [129, 173] width 230 height 19
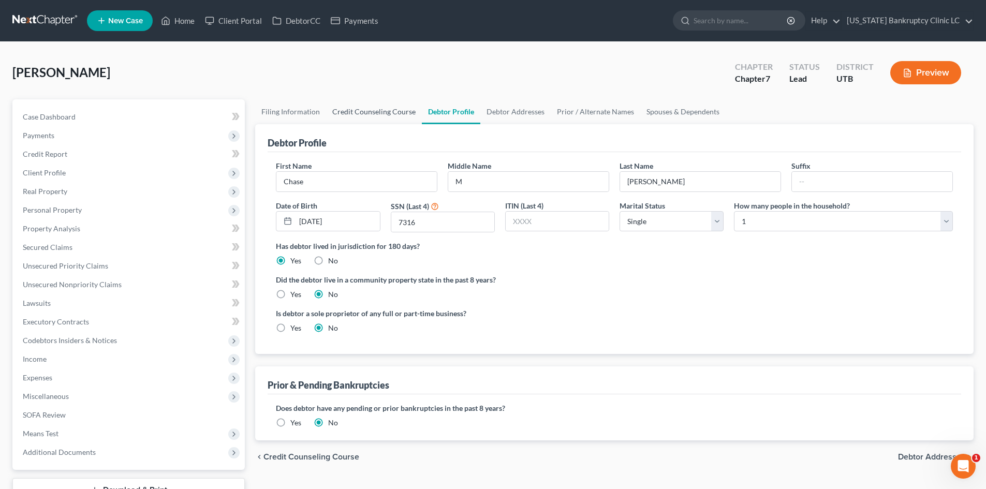
click at [377, 114] on link "Credit Counseling Course" at bounding box center [374, 111] width 96 height 25
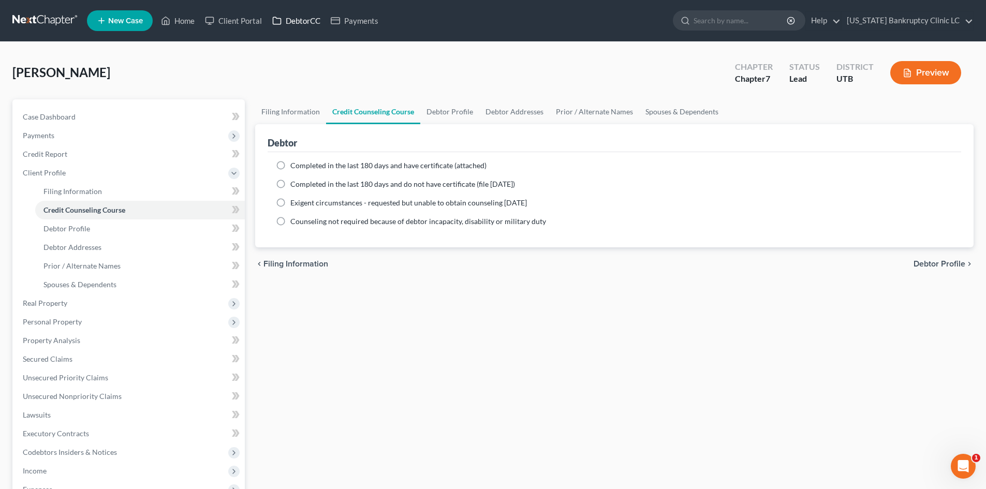
click at [298, 26] on link "DebtorCC" at bounding box center [296, 20] width 59 height 19
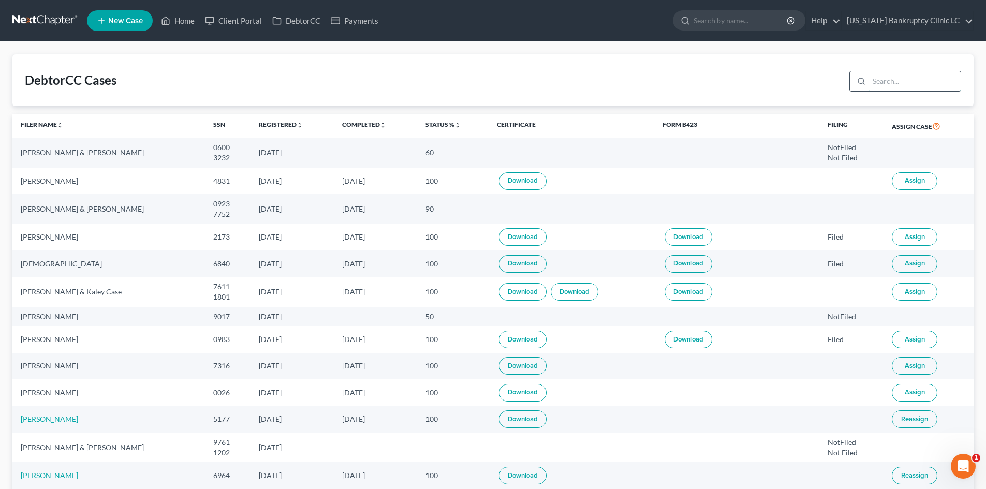
click at [888, 86] on input "search" at bounding box center [915, 81] width 92 height 20
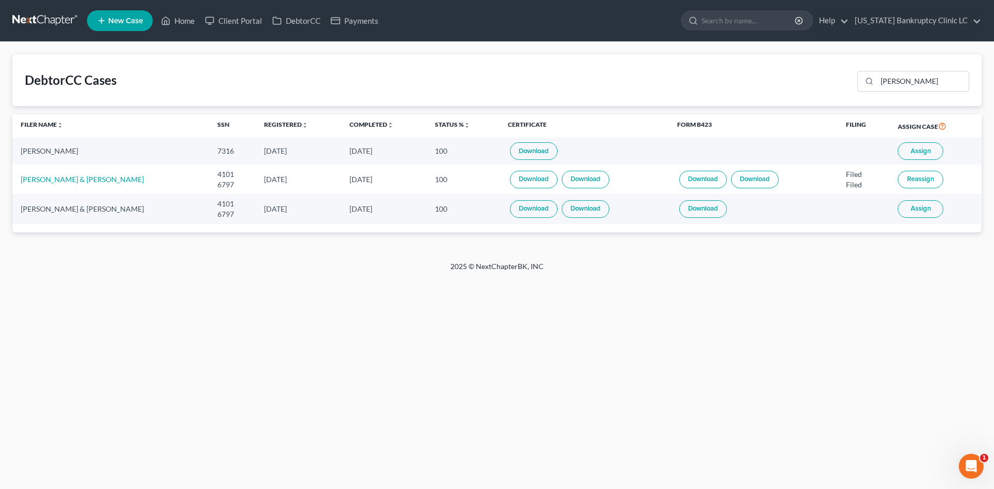
click at [925, 149] on span "Assign" at bounding box center [921, 151] width 20 height 8
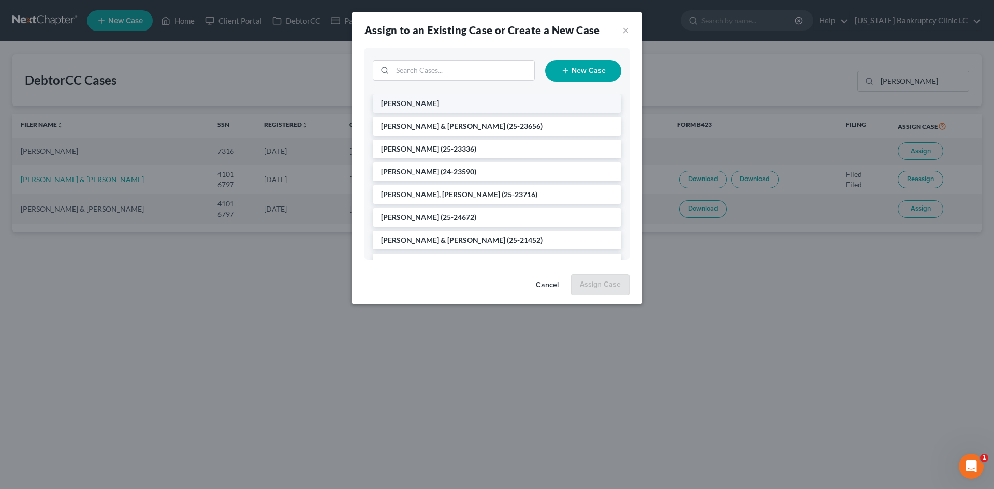
click at [431, 99] on li "[PERSON_NAME]" at bounding box center [497, 103] width 249 height 19
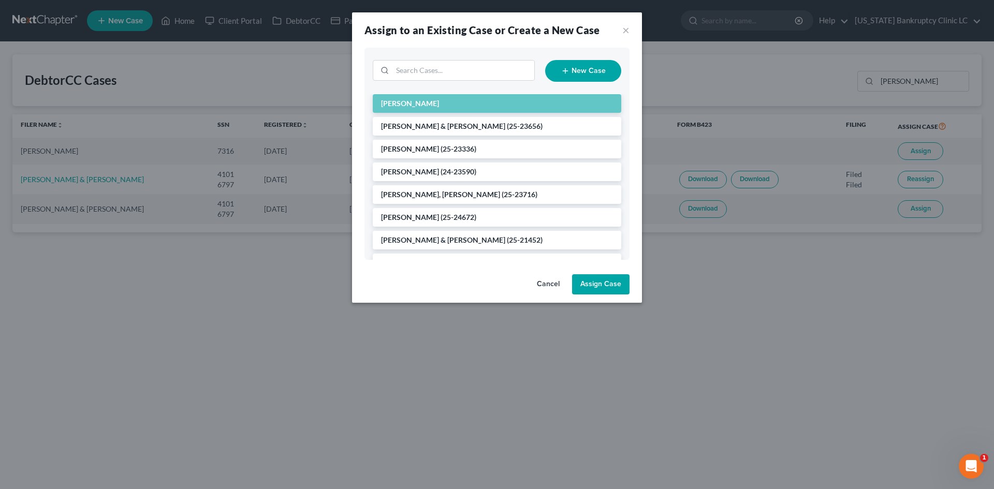
click at [587, 283] on button "Assign Case" at bounding box center [600, 284] width 57 height 21
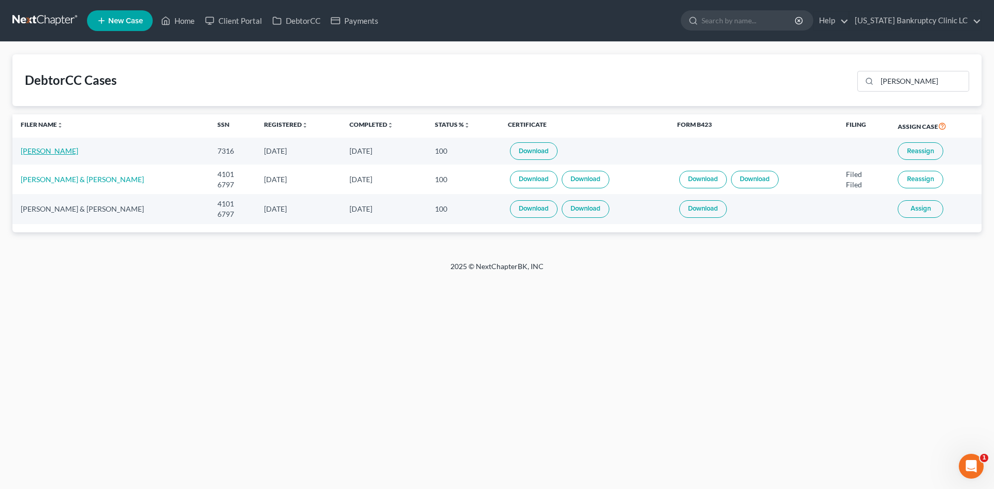
click at [41, 155] on link "[PERSON_NAME]" at bounding box center [49, 151] width 57 height 9
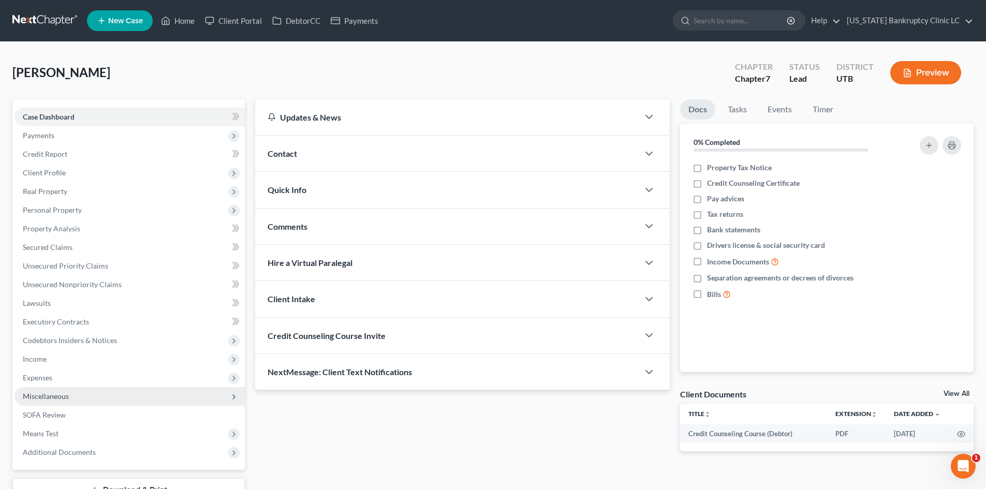
click at [69, 405] on span "Miscellaneous" at bounding box center [129, 396] width 230 height 19
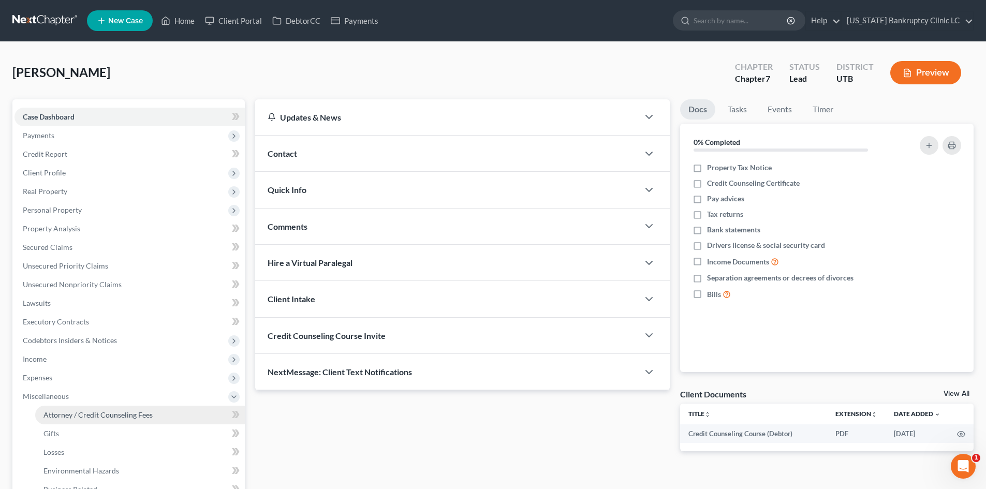
click at [76, 415] on span "Attorney / Credit Counseling Fees" at bounding box center [97, 415] width 109 height 9
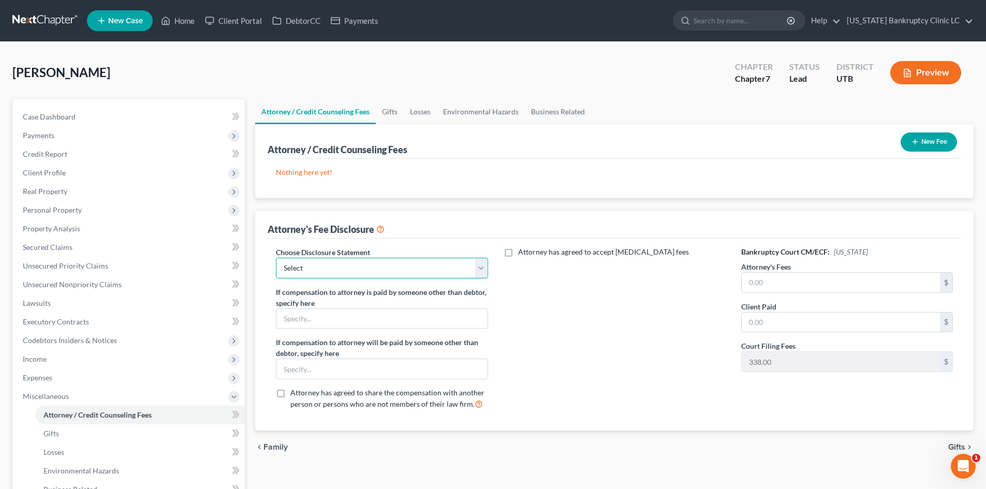
click at [391, 269] on select "Select Installment Chapter 7 Cases Salt Lake Custom Disclosure Fresh Start Fund…" at bounding box center [382, 268] width 212 height 21
click at [276, 258] on select "Select Installment Chapter 7 Cases Salt Lake Custom Disclosure Fresh Start Fund…" at bounding box center [382, 268] width 212 height 21
click at [780, 283] on input "text" at bounding box center [841, 283] width 198 height 20
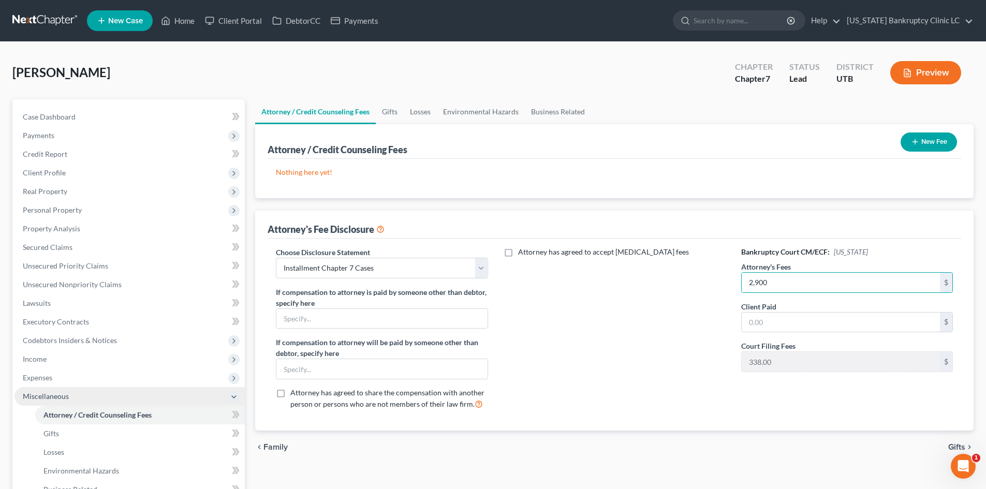
click at [57, 392] on span "Miscellaneous" at bounding box center [46, 396] width 46 height 9
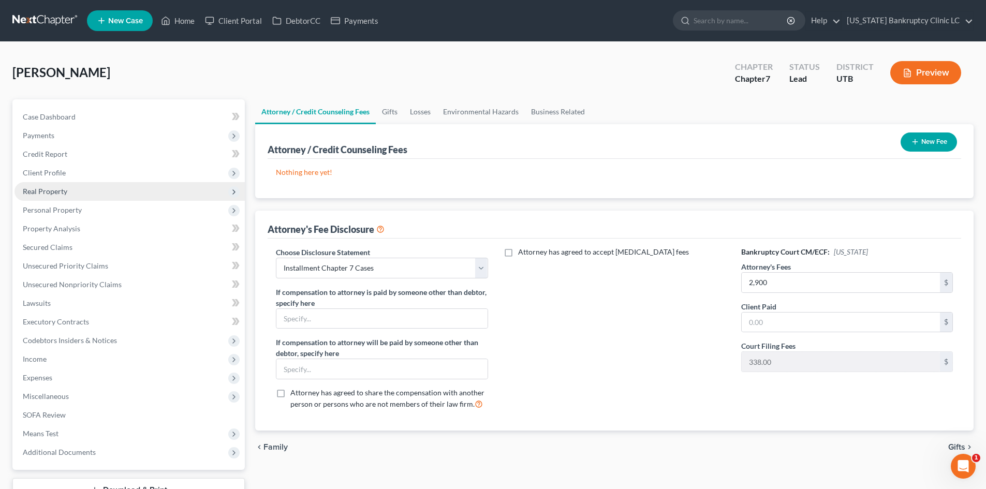
click at [70, 190] on span "Real Property" at bounding box center [129, 191] width 230 height 19
click at [67, 216] on span "Personal Property" at bounding box center [129, 210] width 230 height 19
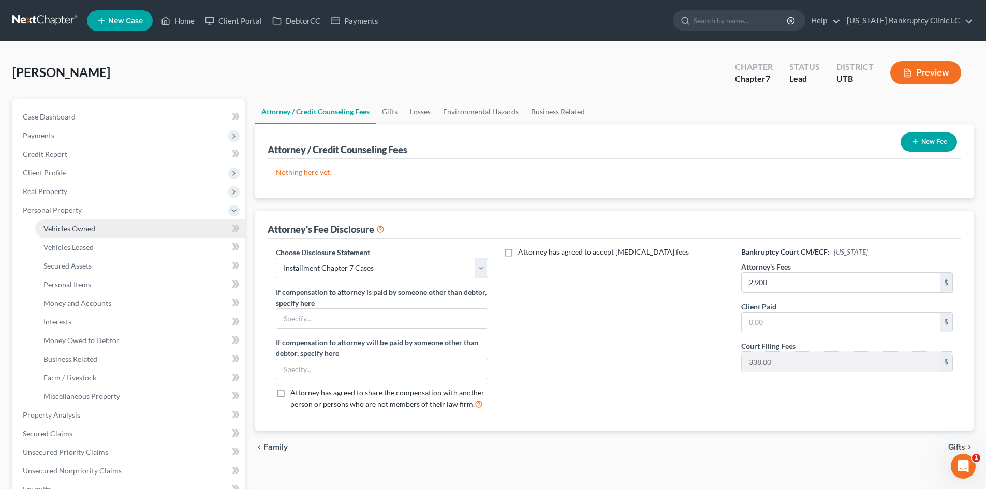
click at [69, 226] on span "Vehicles Owned" at bounding box center [69, 228] width 52 height 9
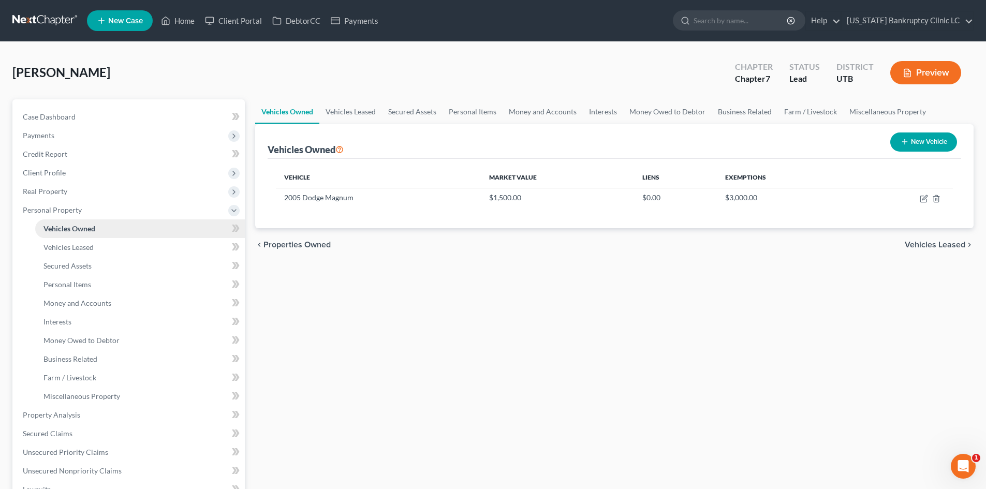
click at [69, 226] on span "Vehicles Owned" at bounding box center [69, 228] width 52 height 9
click at [67, 160] on link "Credit Report" at bounding box center [129, 154] width 230 height 19
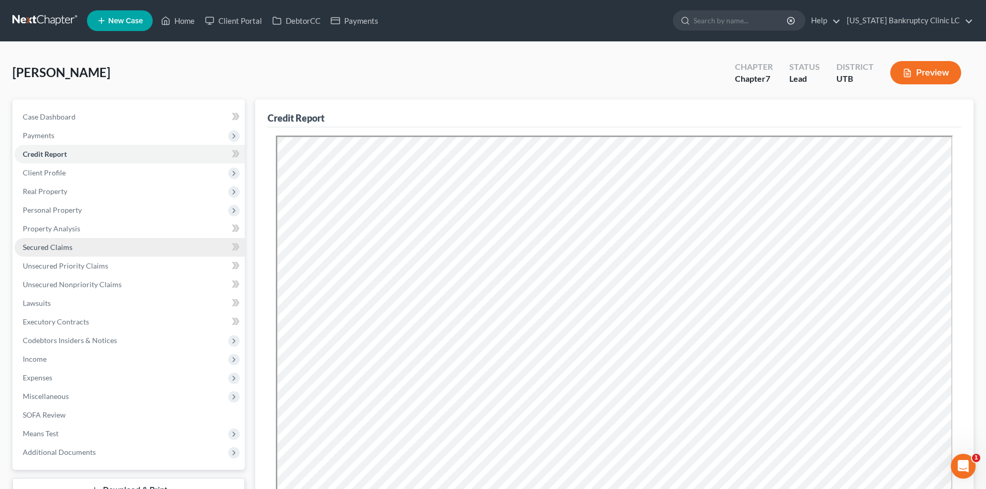
click at [63, 251] on span "Secured Claims" at bounding box center [48, 247] width 50 height 9
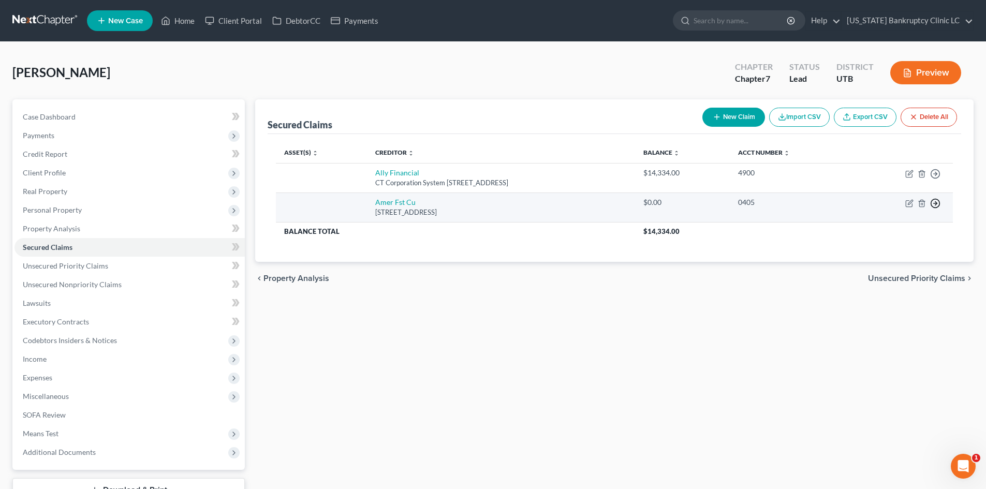
click at [937, 179] on circle "button" at bounding box center [936, 174] width 9 height 9
click at [886, 226] on link "Move to F" at bounding box center [888, 229] width 86 height 18
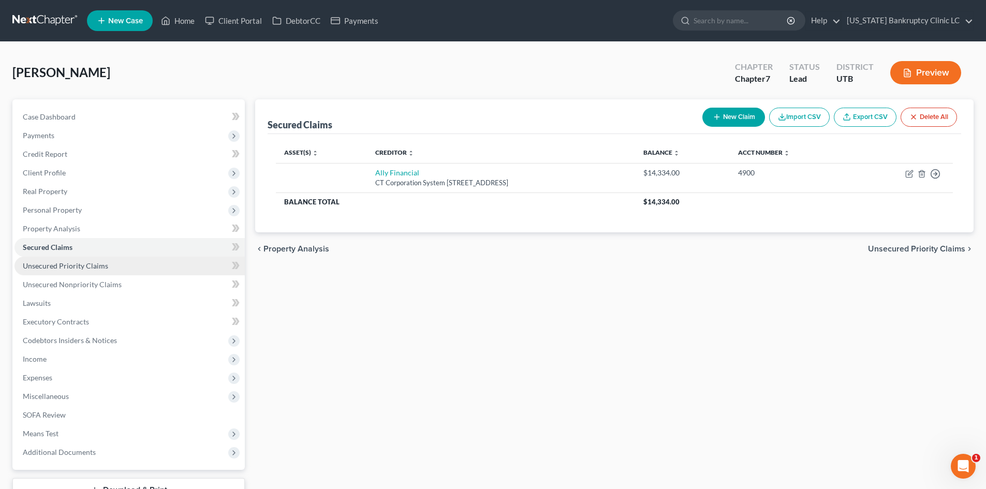
click at [84, 264] on span "Unsecured Priority Claims" at bounding box center [65, 265] width 85 height 9
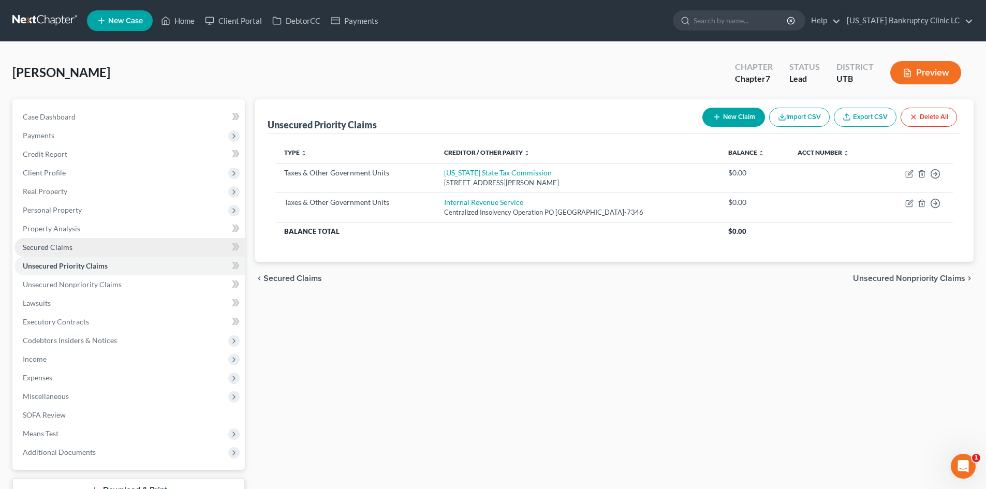
click at [56, 241] on link "Secured Claims" at bounding box center [129, 247] width 230 height 19
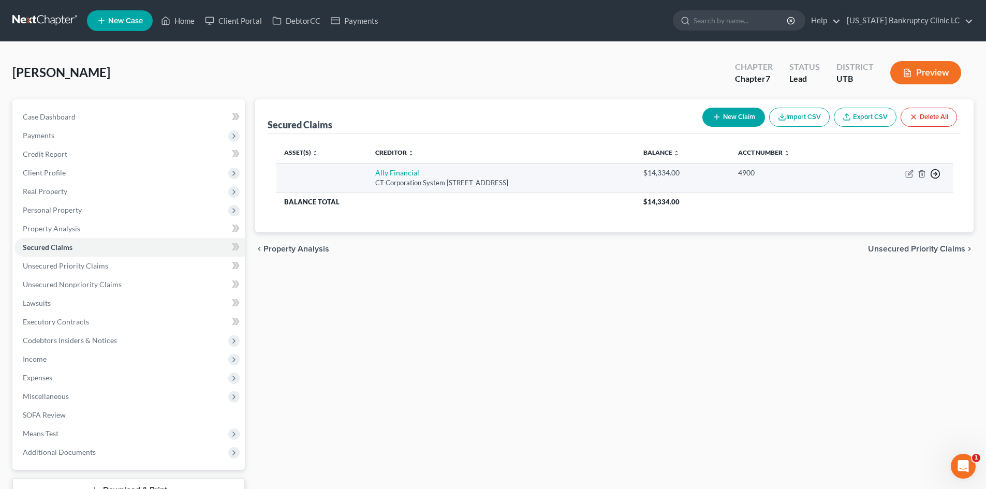
click at [934, 172] on icon "button" at bounding box center [936, 174] width 10 height 10
click at [896, 197] on link "Move to F" at bounding box center [888, 199] width 86 height 18
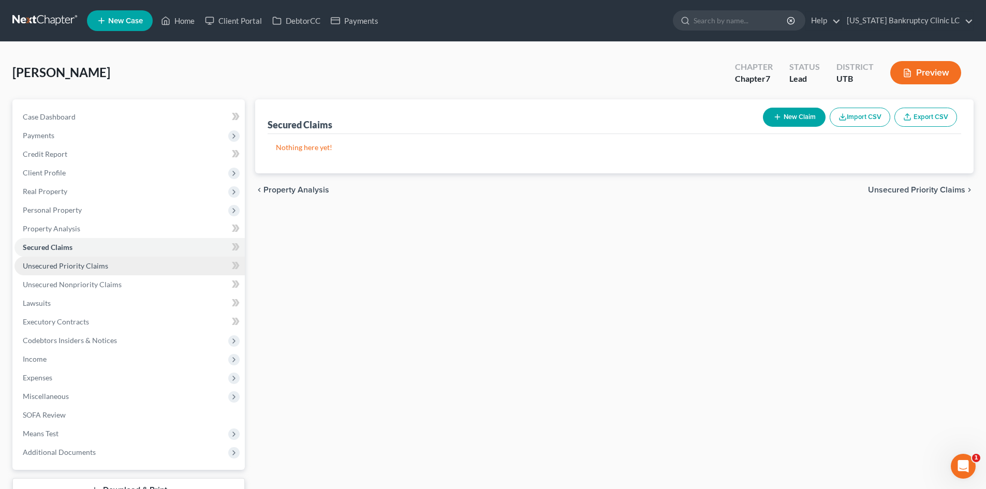
click at [82, 262] on span "Unsecured Priority Claims" at bounding box center [65, 265] width 85 height 9
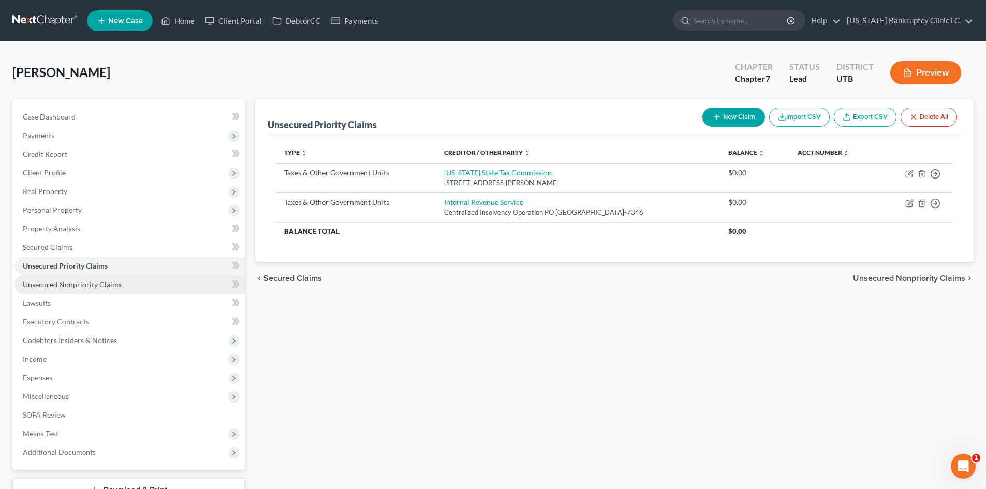
click at [88, 282] on span "Unsecured Nonpriority Claims" at bounding box center [72, 284] width 99 height 9
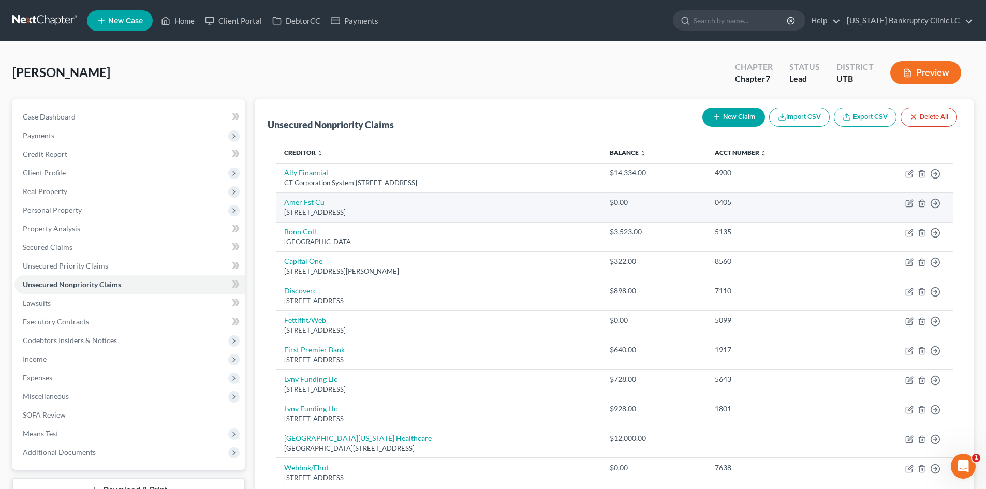
click at [909, 208] on td "Move to D Move to E Move to G Move to Notice Only" at bounding box center [897, 208] width 111 height 30
click at [909, 205] on icon "button" at bounding box center [910, 202] width 5 height 5
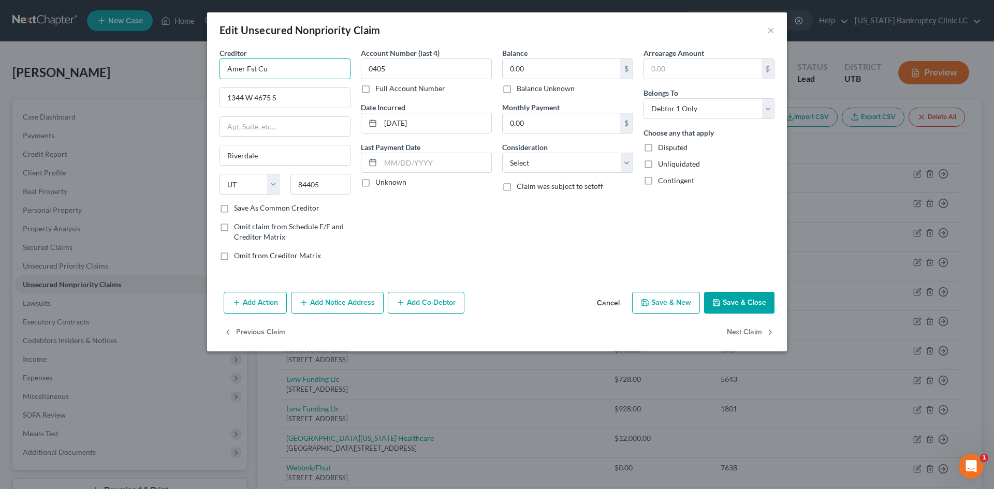
click at [312, 76] on input "Amer Fst Cu" at bounding box center [285, 69] width 131 height 21
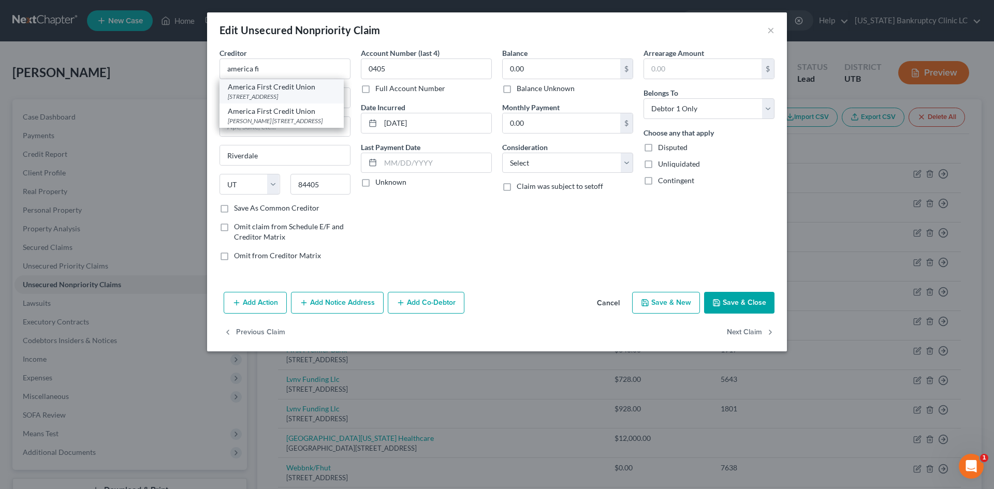
click at [312, 92] on div "[STREET_ADDRESS]" at bounding box center [282, 96] width 108 height 9
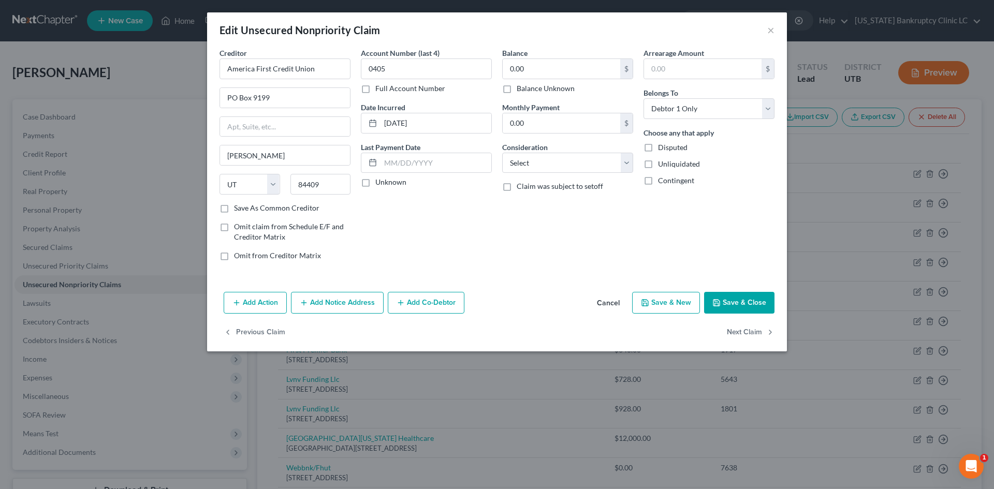
click at [756, 309] on button "Save & Close" at bounding box center [739, 303] width 70 height 22
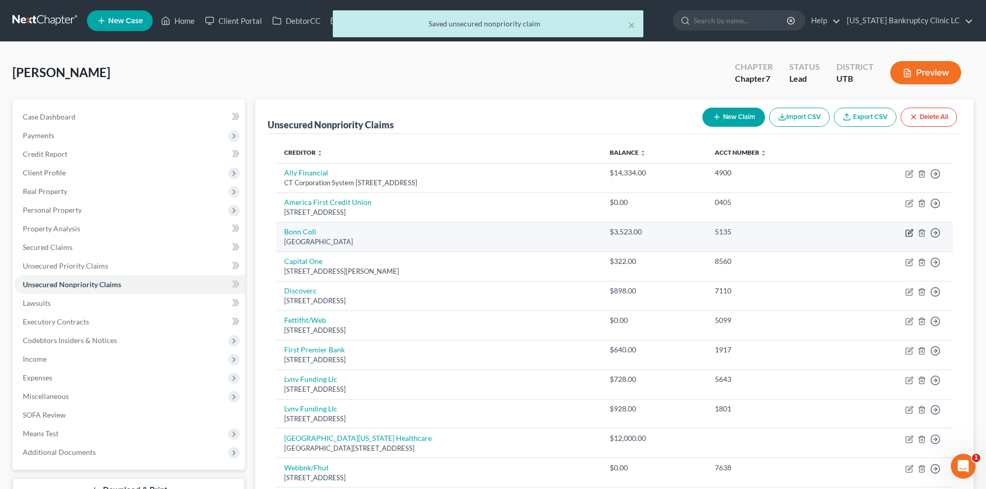
click at [908, 231] on icon "button" at bounding box center [910, 233] width 8 height 8
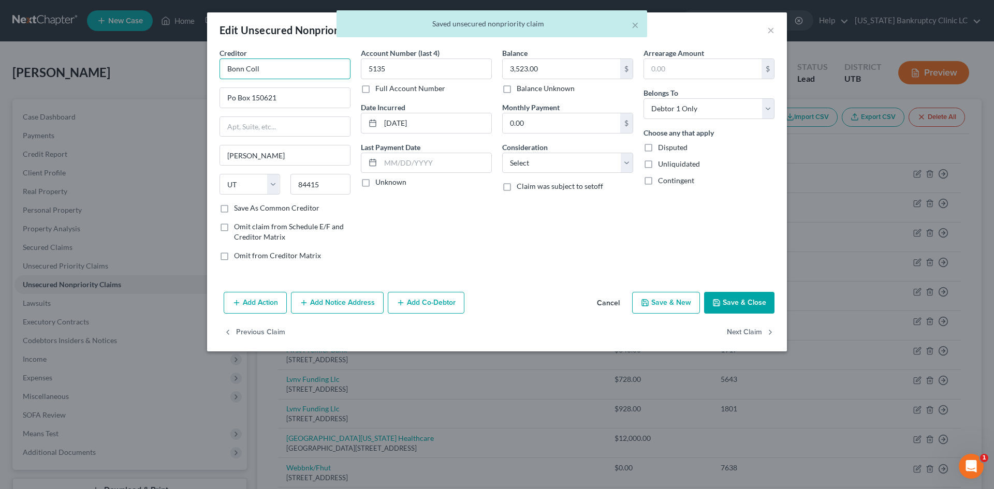
click at [301, 68] on input "Bonn Coll" at bounding box center [285, 69] width 131 height 21
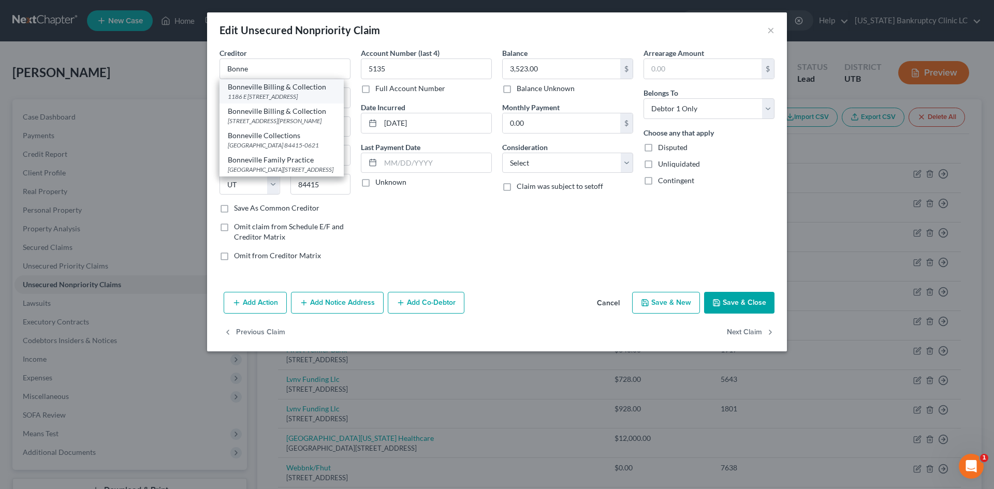
click at [288, 92] on div "1186 E [STREET_ADDRESS]" at bounding box center [282, 96] width 108 height 9
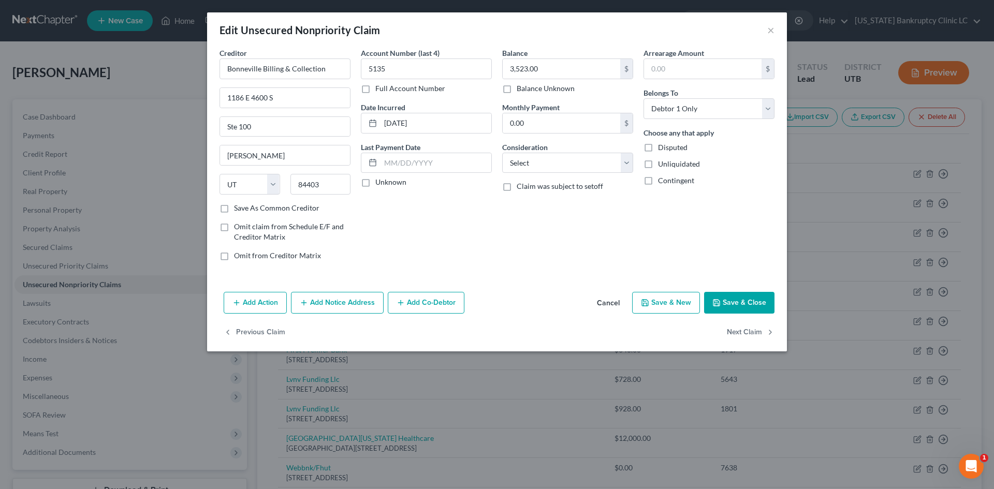
click at [742, 308] on button "Save & Close" at bounding box center [739, 303] width 70 height 22
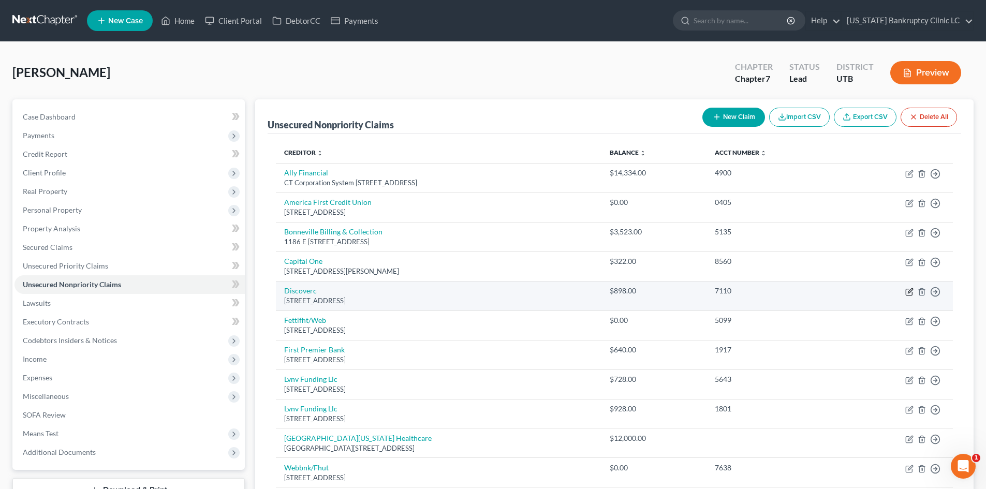
click at [911, 292] on icon "button" at bounding box center [910, 292] width 8 height 8
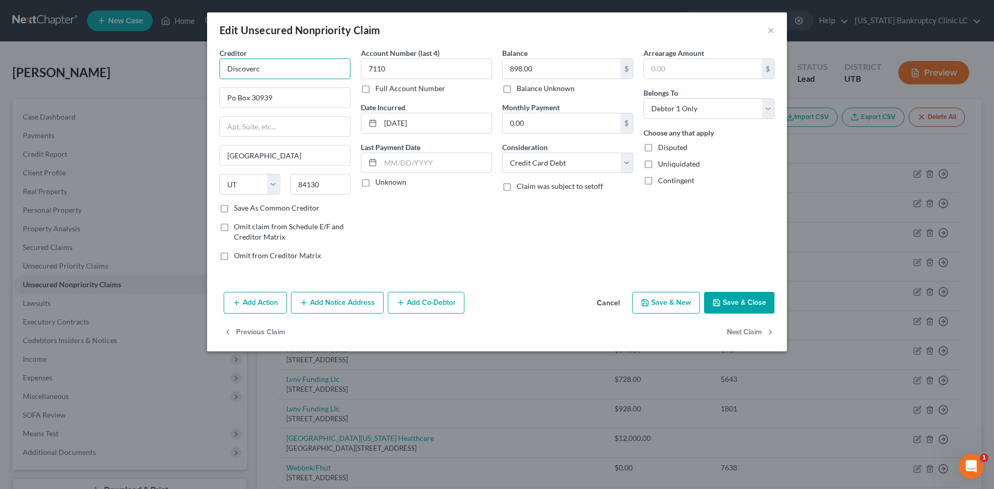
click at [311, 75] on input "Discoverc" at bounding box center [285, 69] width 131 height 21
click at [299, 95] on div "[STREET_ADDRESS]" at bounding box center [282, 96] width 108 height 9
click at [418, 70] on input "7110" at bounding box center [426, 69] width 131 height 21
click at [749, 307] on button "Save & Close" at bounding box center [739, 303] width 70 height 22
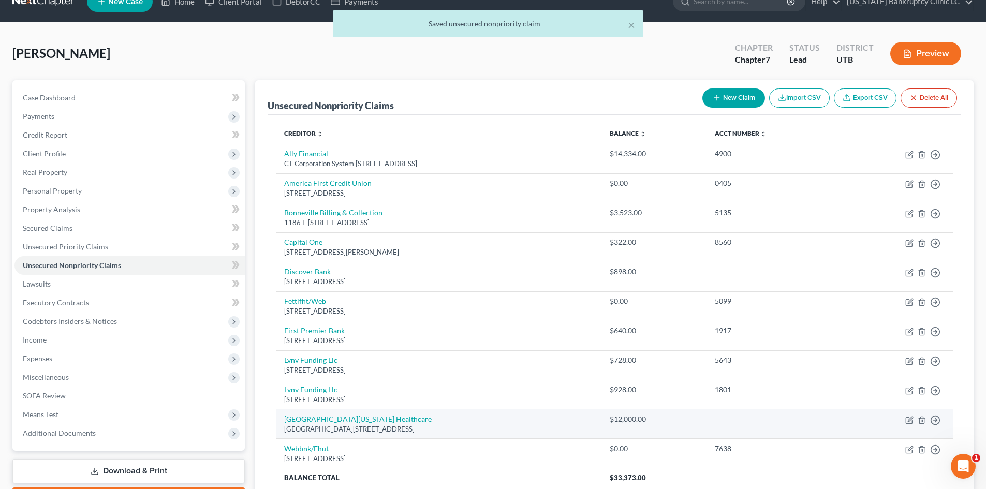
scroll to position [52, 0]
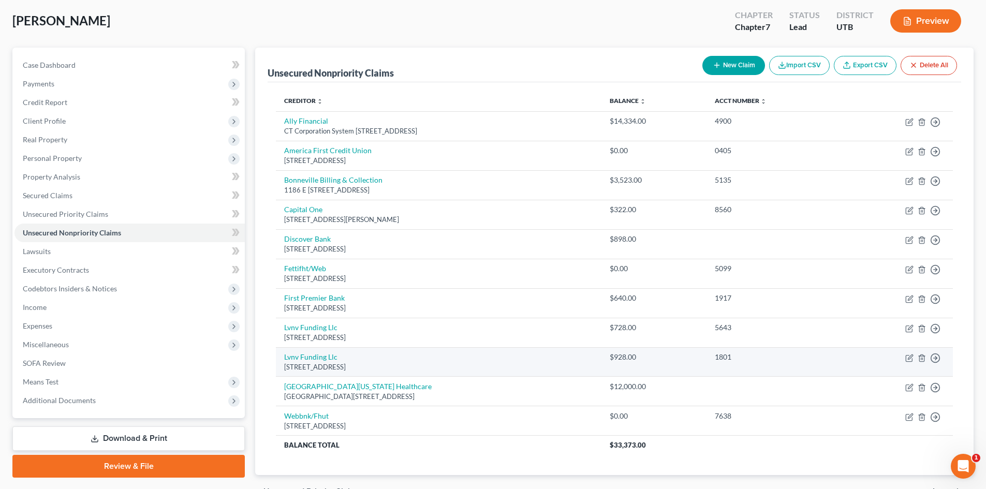
drag, startPoint x: 670, startPoint y: 357, endPoint x: 840, endPoint y: 364, distance: 170.0
click at [670, 357] on div "$928.00" at bounding box center [654, 357] width 88 height 10
click at [922, 358] on line "button" at bounding box center [922, 359] width 0 height 2
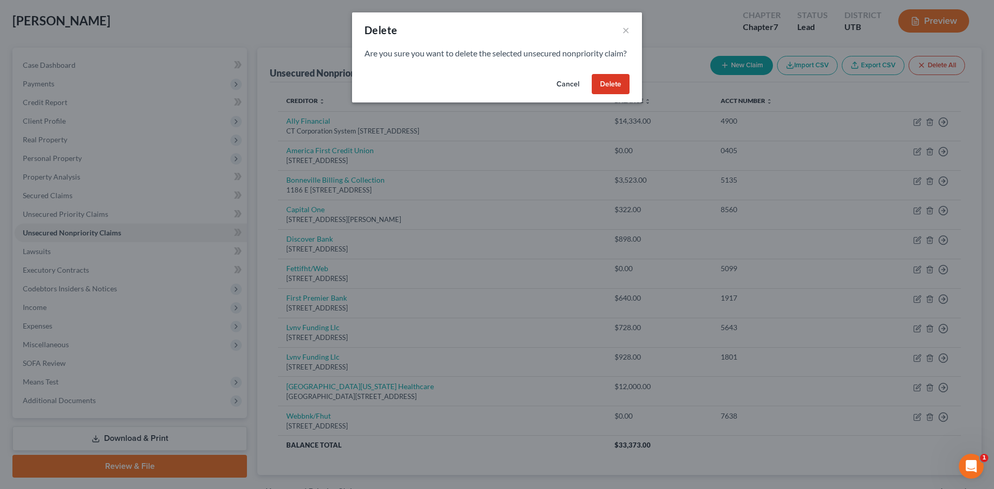
click at [603, 95] on button "Delete" at bounding box center [611, 84] width 38 height 21
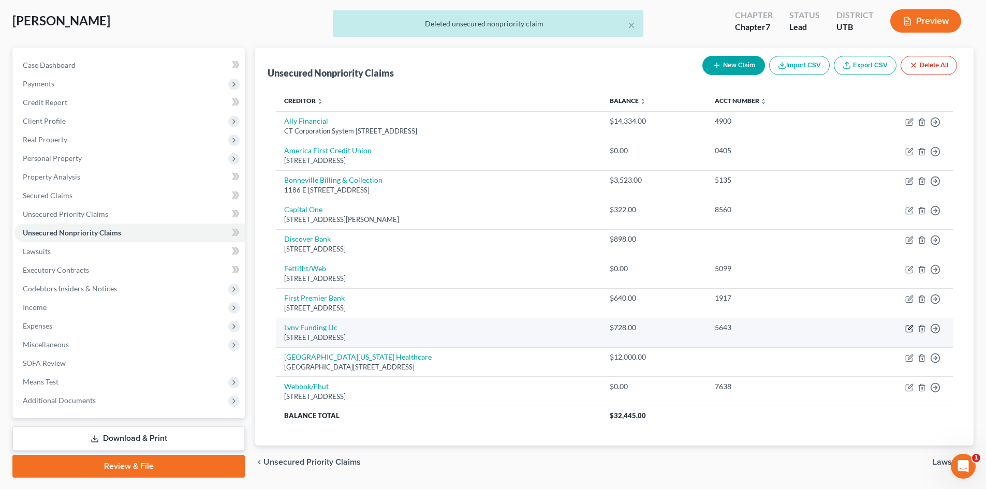
click at [911, 328] on icon "button" at bounding box center [910, 327] width 5 height 5
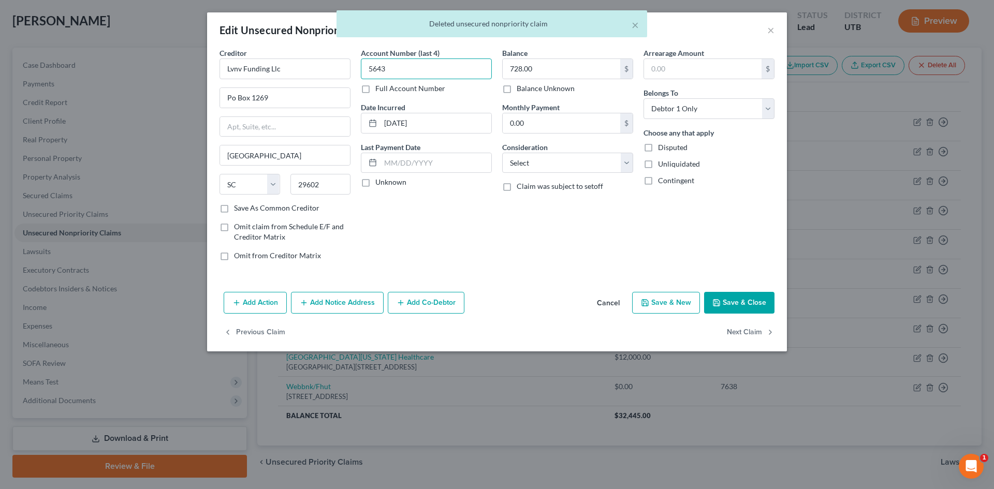
click at [410, 66] on input "5643" at bounding box center [426, 69] width 131 height 21
click at [335, 109] on div "Creditor * Lvnv Funding Llc Po Box 1269 [GEOGRAPHIC_DATA] [US_STATE] AK AR [GEO…" at bounding box center [496, 159] width 565 height 222
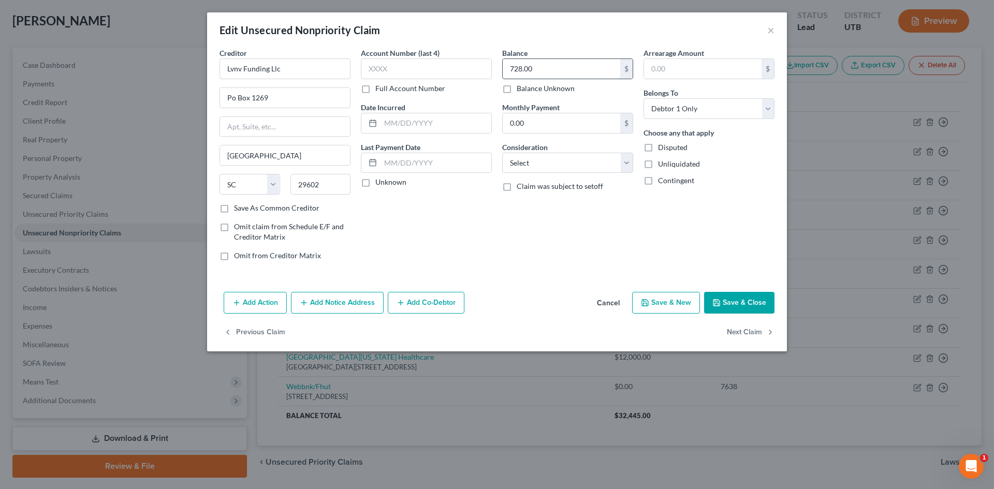
click at [563, 74] on input "728.00" at bounding box center [562, 69] width 118 height 20
click at [768, 294] on button "Save & Close" at bounding box center [739, 303] width 70 height 22
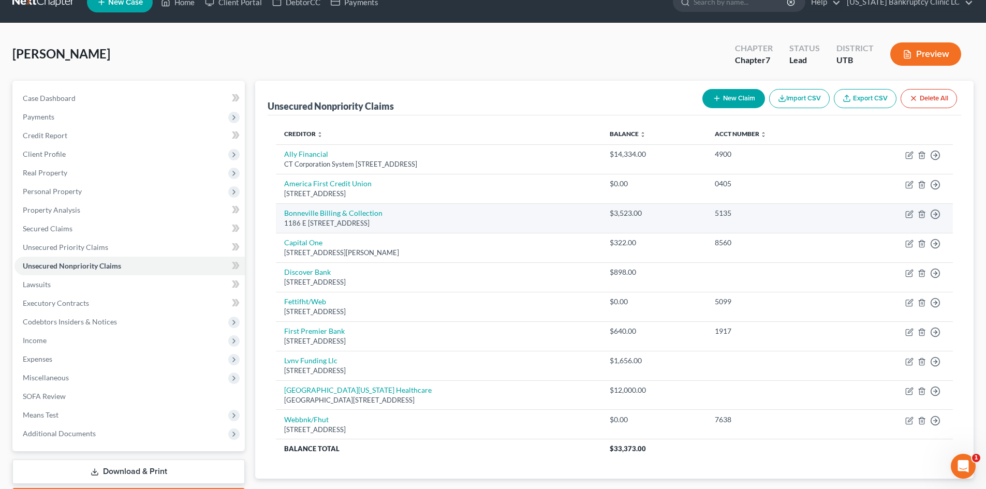
scroll to position [0, 0]
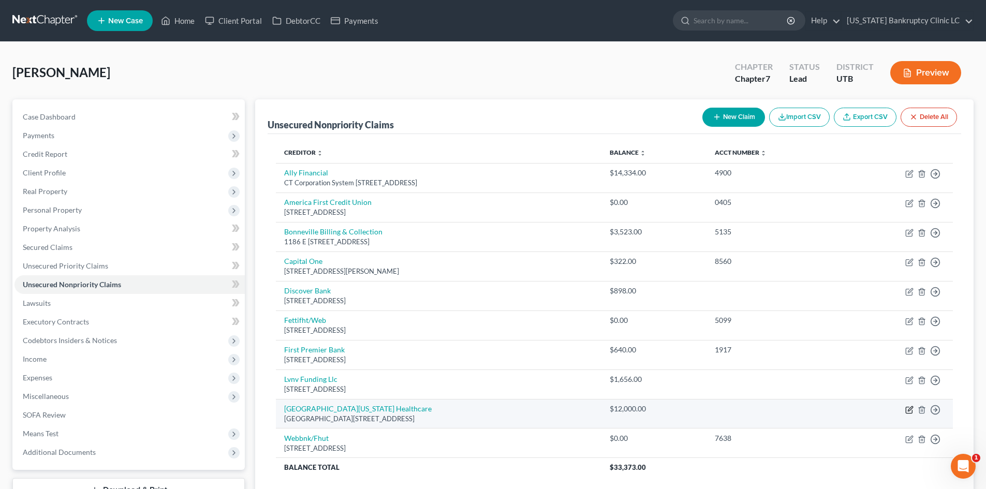
click at [909, 408] on icon "button" at bounding box center [910, 410] width 8 height 8
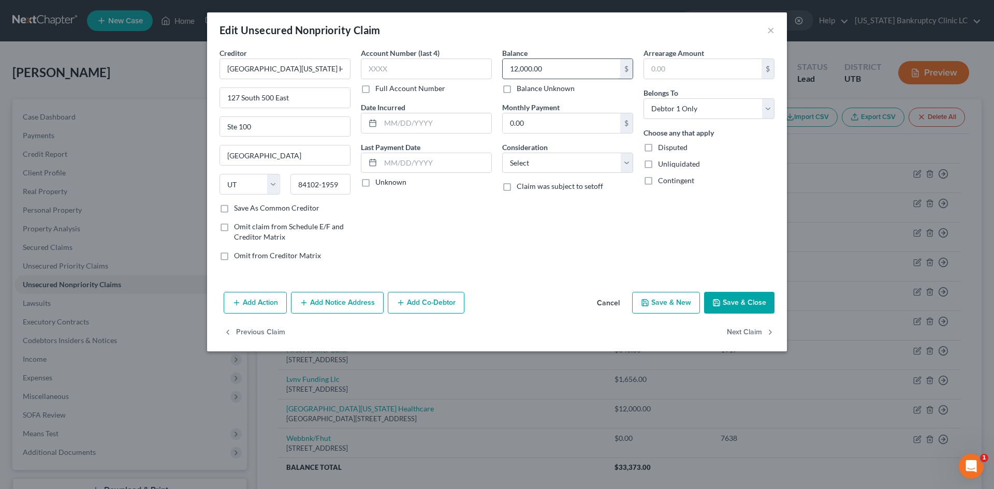
click at [547, 71] on input "12,000.00" at bounding box center [562, 69] width 118 height 20
click at [740, 307] on button "Save & Close" at bounding box center [739, 303] width 70 height 22
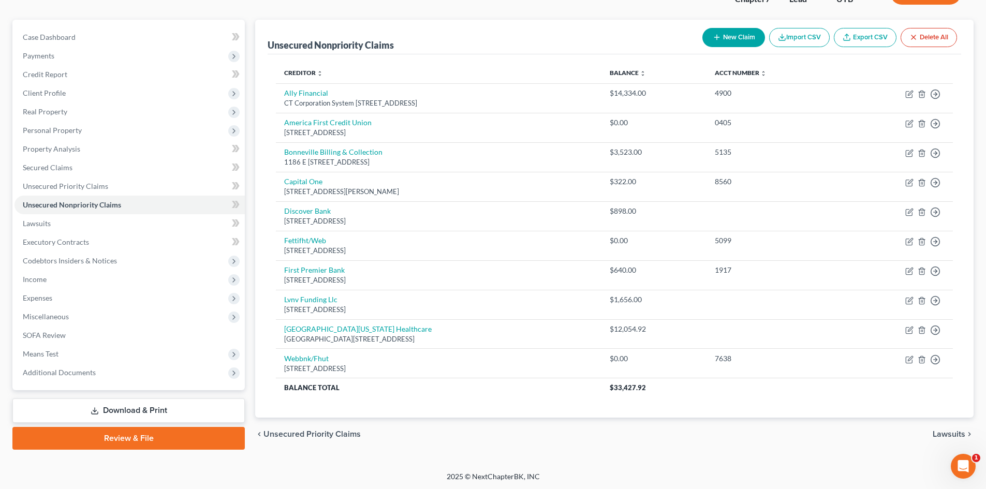
scroll to position [81, 0]
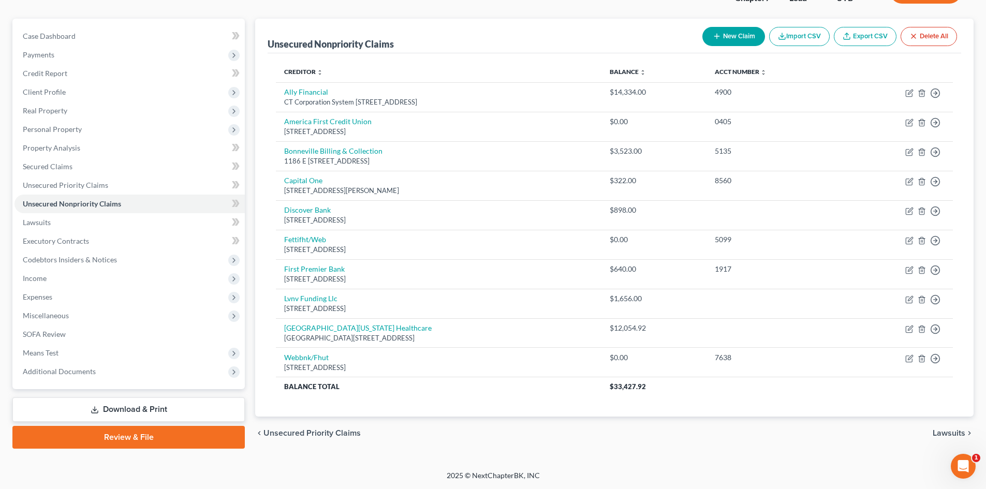
drag, startPoint x: 132, startPoint y: 414, endPoint x: 160, endPoint y: 416, distance: 28.0
click at [132, 414] on link "Download & Print" at bounding box center [128, 410] width 233 height 24
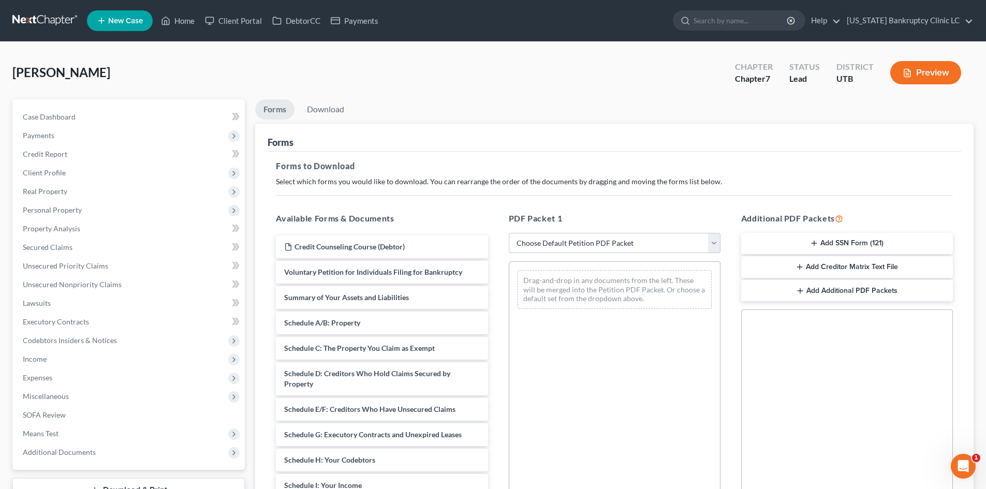
click at [618, 247] on select "Choose Default Petition PDF Packet Complete Bankruptcy Petition (all forms and …" at bounding box center [615, 243] width 212 height 21
click at [509, 233] on select "Choose Default Petition PDF Packet Complete Bankruptcy Petition (all forms and …" at bounding box center [615, 243] width 212 height 21
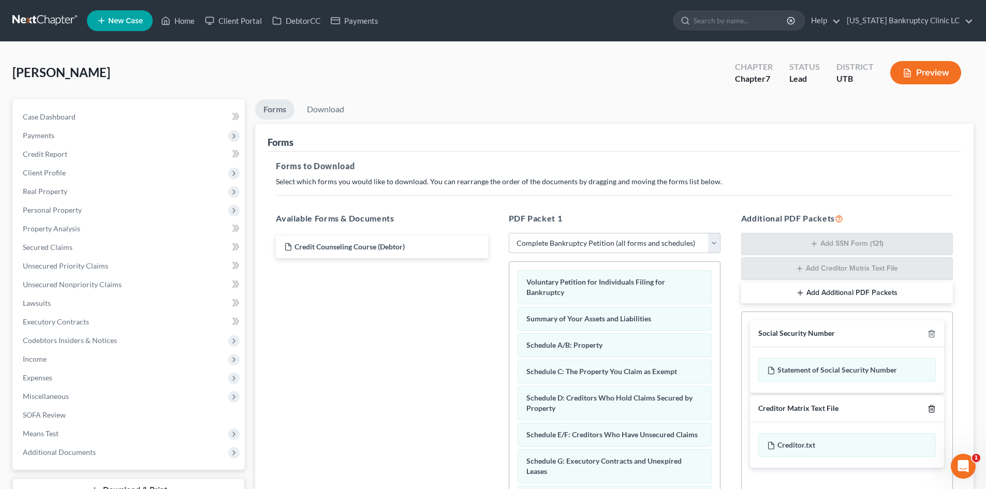
click at [933, 407] on icon "button" at bounding box center [931, 408] width 5 height 7
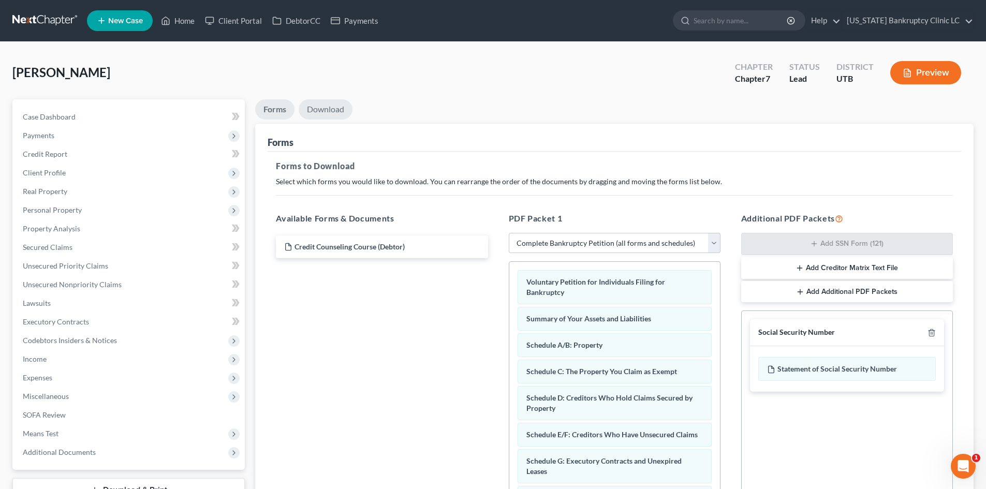
click at [331, 112] on link "Download" at bounding box center [326, 109] width 54 height 20
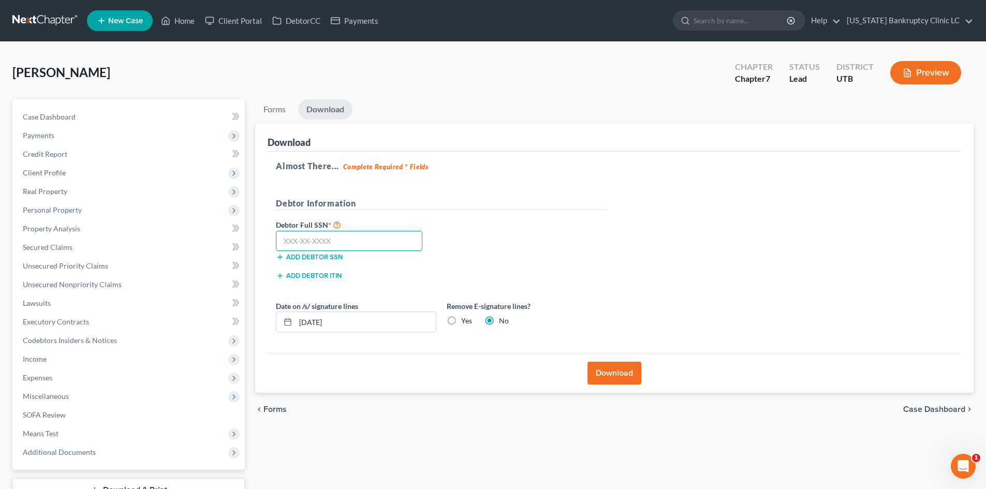
click at [321, 237] on input "text" at bounding box center [349, 241] width 147 height 21
click at [628, 379] on button "Download" at bounding box center [615, 373] width 54 height 23
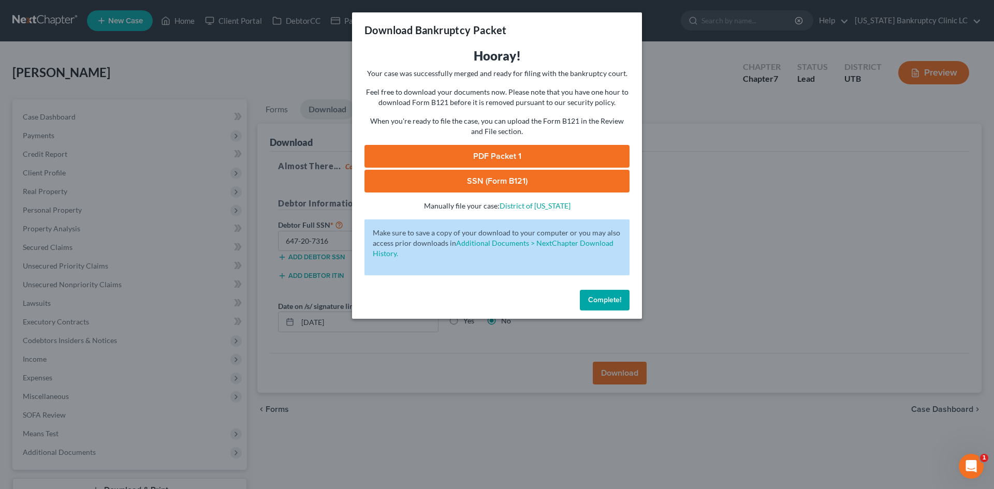
drag, startPoint x: 498, startPoint y: 100, endPoint x: 560, endPoint y: 153, distance: 81.6
click at [498, 100] on p "Feel free to download your documents now. Please note that you have one hour to…" at bounding box center [497, 97] width 265 height 21
click at [557, 149] on link "PDF Packet 1" at bounding box center [497, 156] width 265 height 23
click at [510, 188] on link "SSN (Form B121)" at bounding box center [497, 181] width 265 height 23
click at [613, 299] on span "Complete!" at bounding box center [604, 300] width 33 height 9
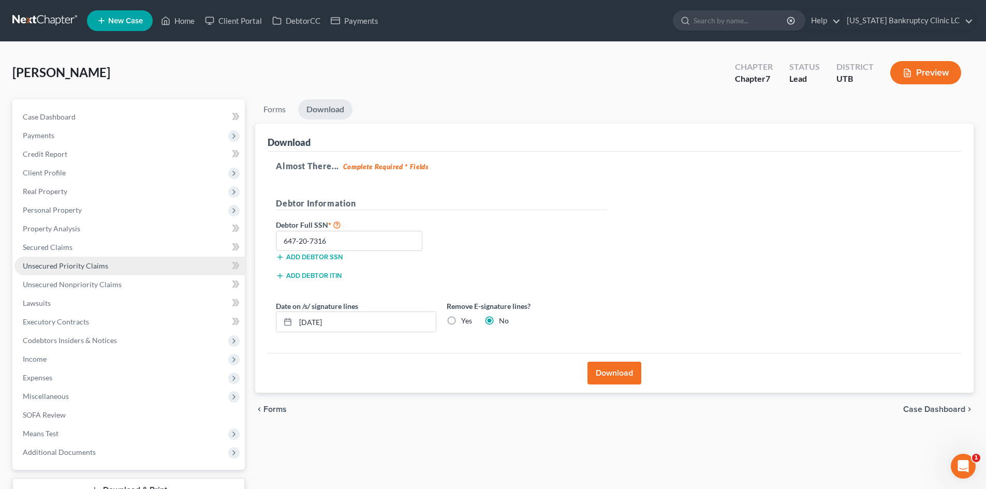
drag, startPoint x: 60, startPoint y: 413, endPoint x: 65, endPoint y: 257, distance: 156.0
click at [65, 257] on link "Unsecured Priority Claims" at bounding box center [129, 266] width 230 height 19
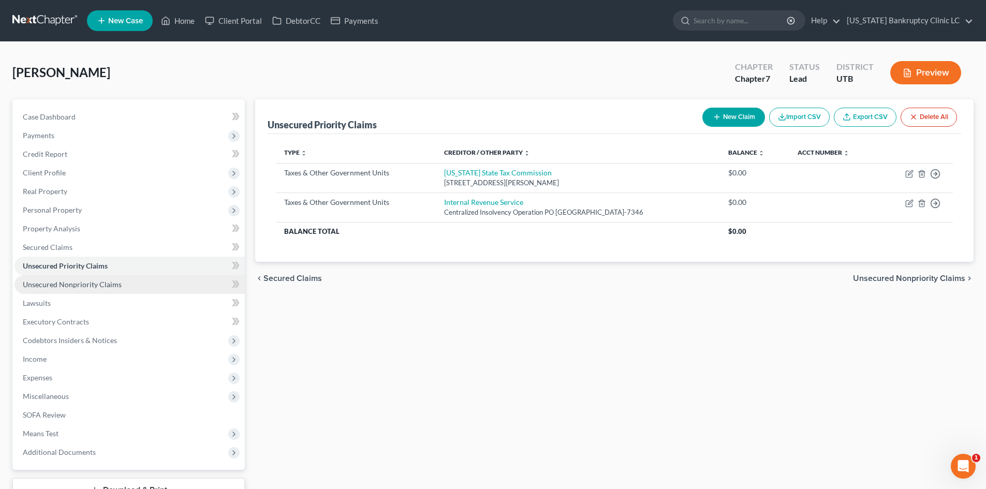
click at [71, 288] on span "Unsecured Nonpriority Claims" at bounding box center [72, 284] width 99 height 9
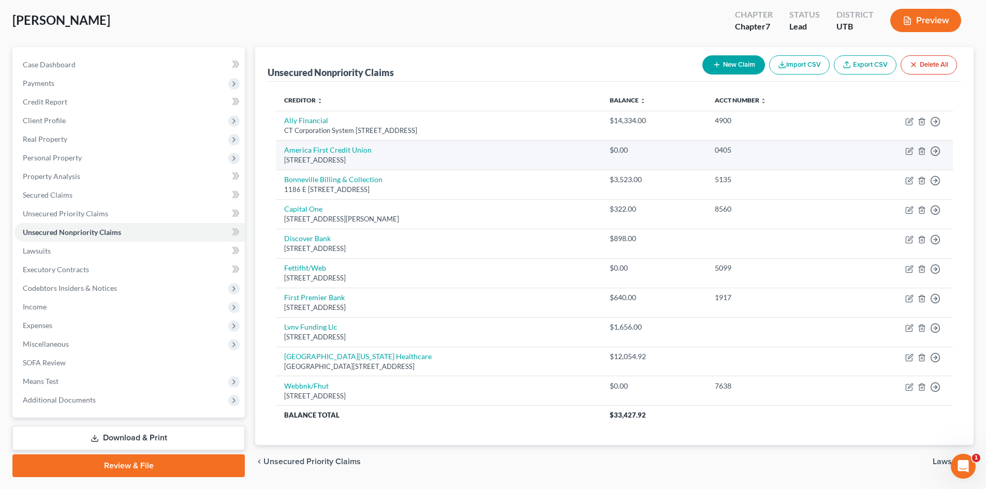
scroll to position [29, 0]
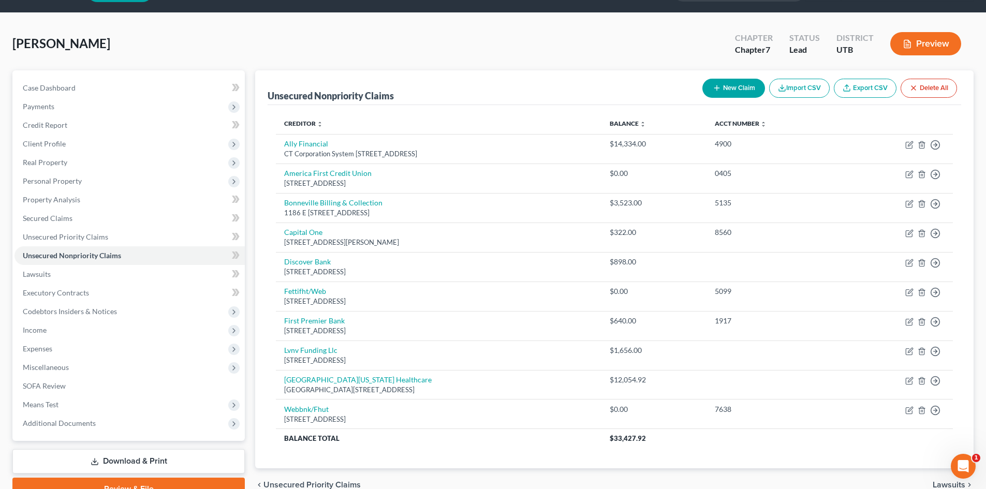
click at [748, 85] on button "New Claim" at bounding box center [734, 88] width 63 height 19
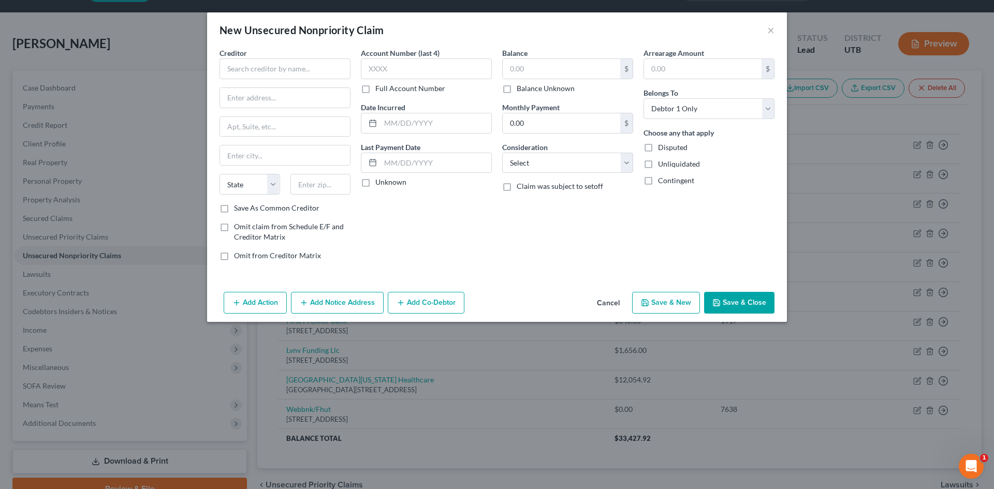
click at [326, 82] on div "Creditor * State [US_STATE] AK AR AZ CA CO [GEOGRAPHIC_DATA] DE DC [GEOGRAPHIC_…" at bounding box center [285, 125] width 131 height 155
click at [324, 71] on input "text" at bounding box center [285, 69] width 131 height 21
click at [288, 101] on div "[STREET_ADDRESS]" at bounding box center [282, 96] width 108 height 9
click at [745, 301] on button "Save & Close" at bounding box center [739, 303] width 70 height 22
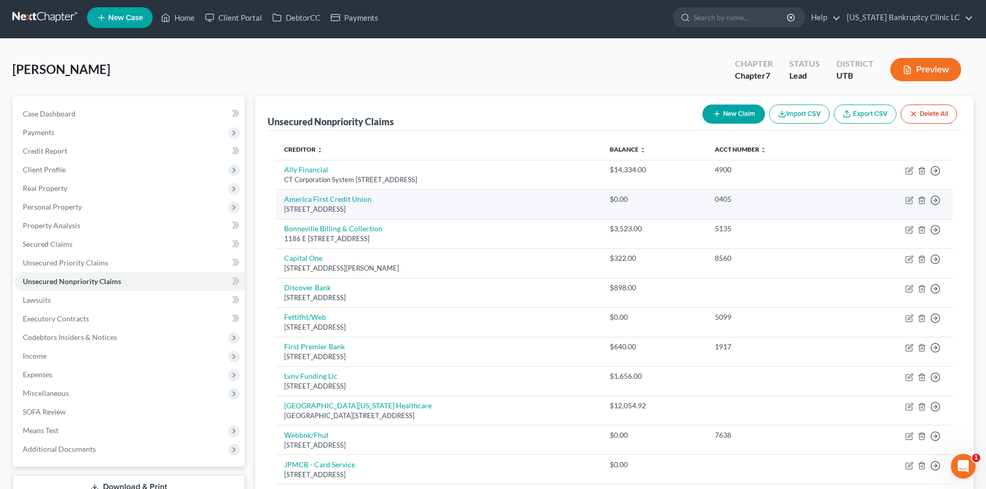
scroll to position [0, 0]
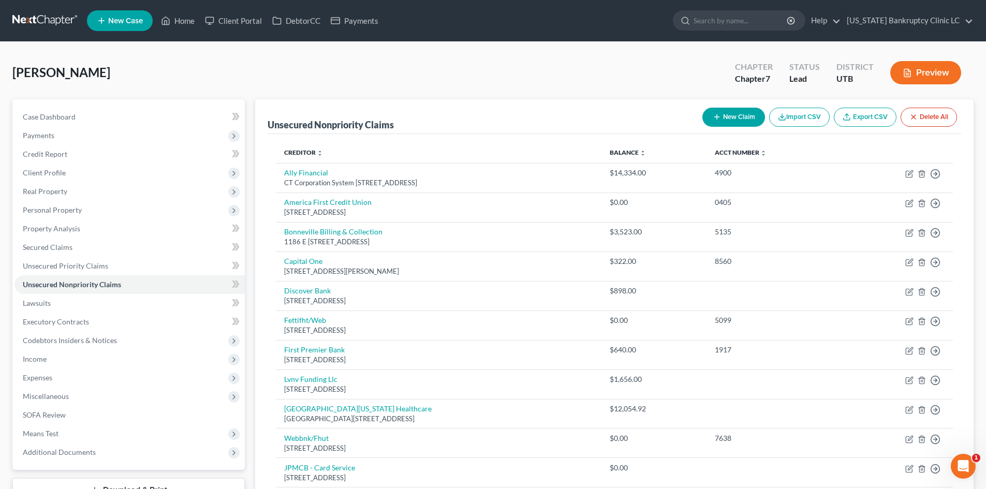
click at [197, 95] on div "[PERSON_NAME] Upgraded Chapter Chapter 7 Status Lead District UTB Preview" at bounding box center [493, 76] width 962 height 45
click at [192, 22] on link "Home" at bounding box center [178, 20] width 44 height 19
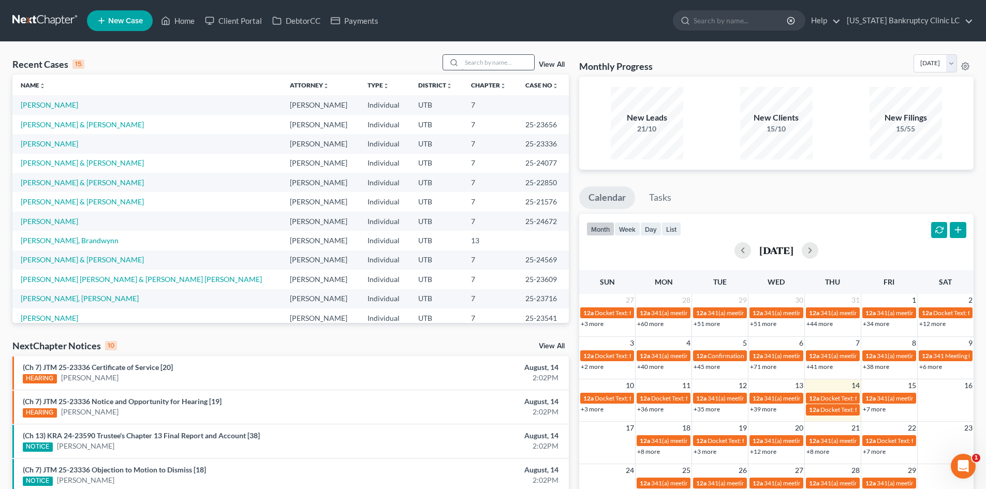
click at [518, 65] on input "search" at bounding box center [498, 62] width 72 height 15
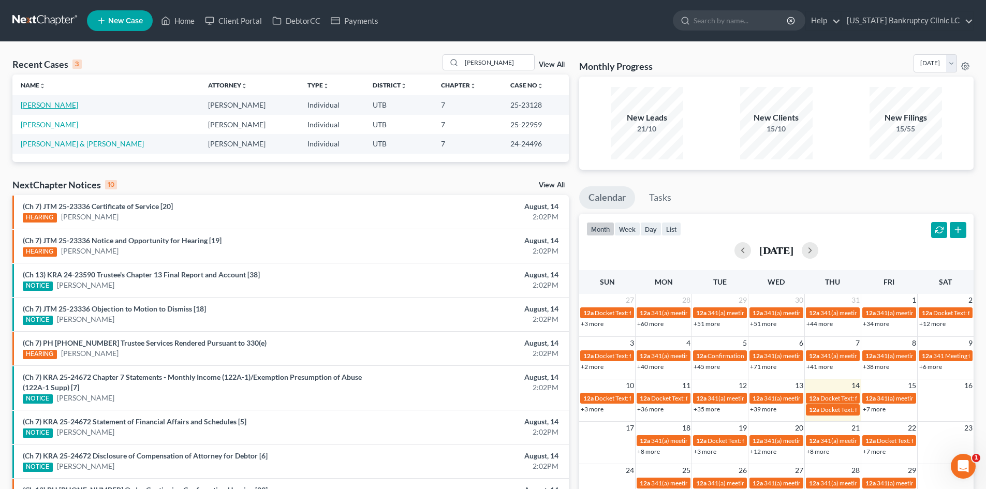
click at [44, 108] on link "[PERSON_NAME]" at bounding box center [49, 104] width 57 height 9
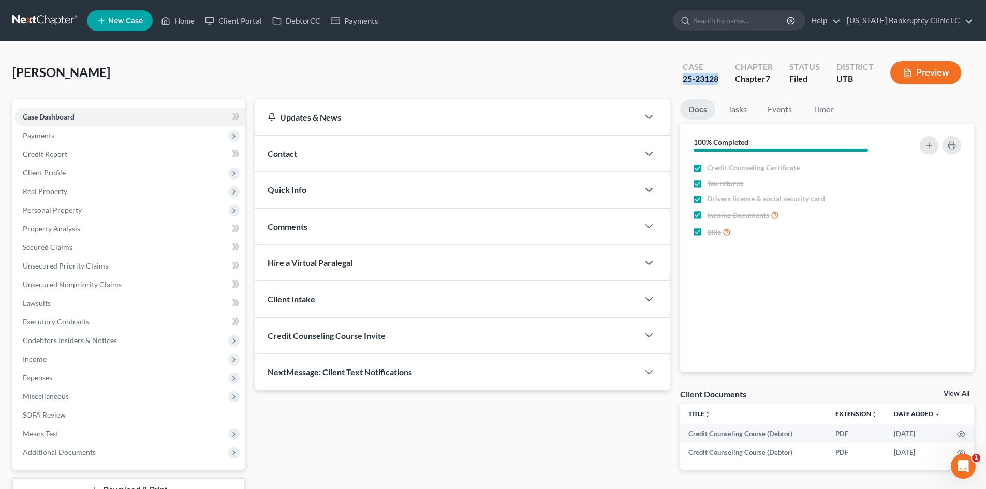
drag, startPoint x: 680, startPoint y: 82, endPoint x: 719, endPoint y: 84, distance: 39.4
click at [719, 84] on div "Case 25-23128" at bounding box center [701, 74] width 52 height 31
copy div "25-23128"
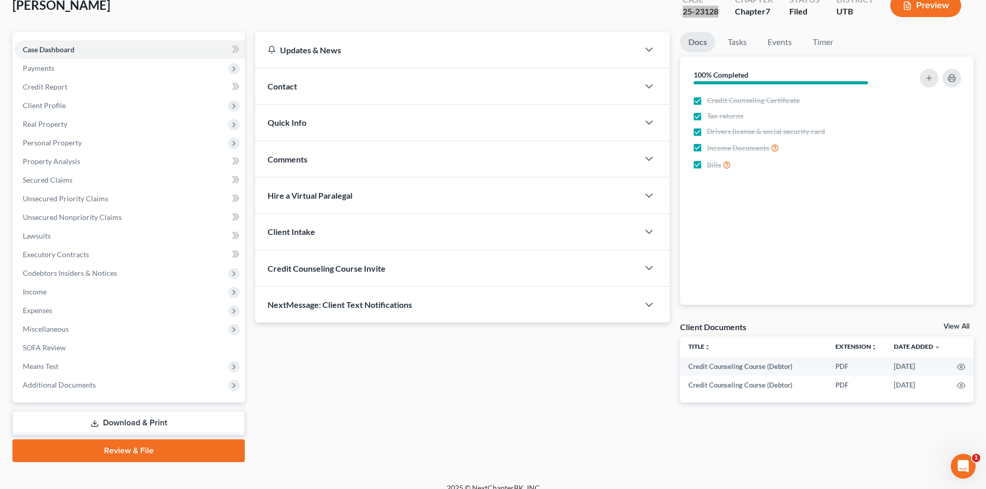
scroll to position [80, 0]
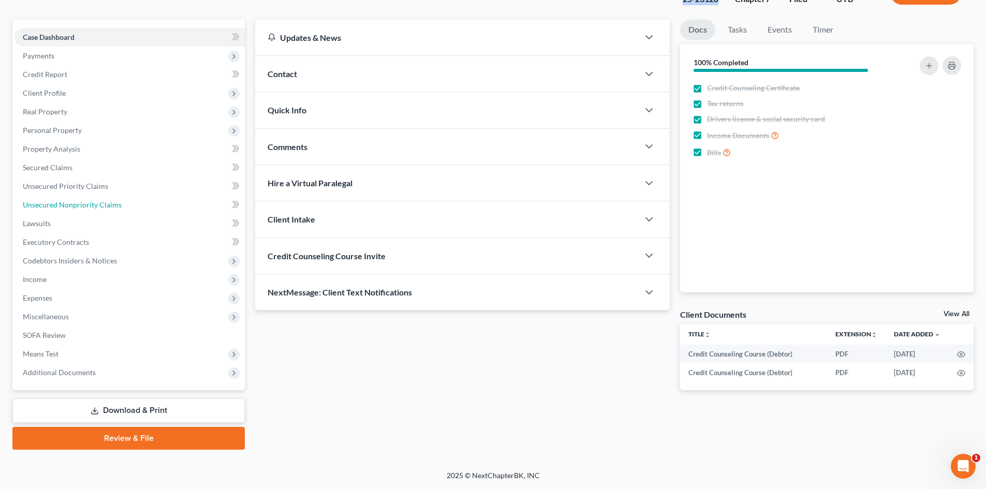
drag, startPoint x: 83, startPoint y: 199, endPoint x: 814, endPoint y: 204, distance: 730.7
click at [83, 199] on link "Unsecured Nonpriority Claims" at bounding box center [129, 205] width 230 height 19
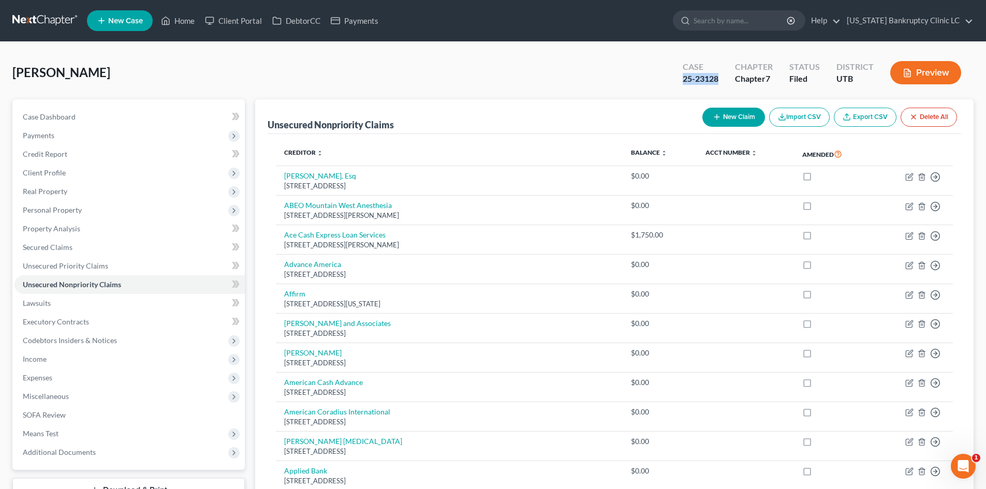
click at [634, 92] on div "[PERSON_NAME] Upgraded Case 25-23128 Chapter Chapter 7 Status Filed District [G…" at bounding box center [493, 76] width 962 height 45
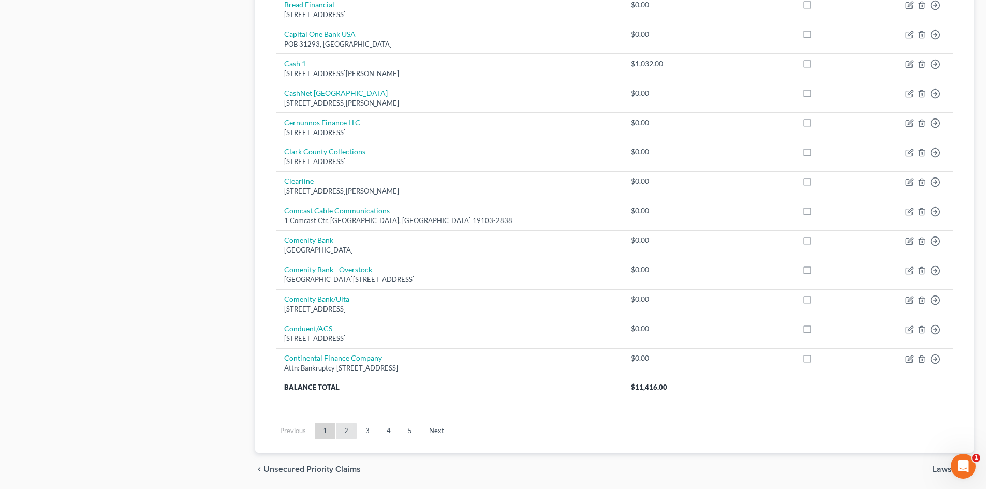
click at [342, 432] on link "2" at bounding box center [346, 431] width 21 height 17
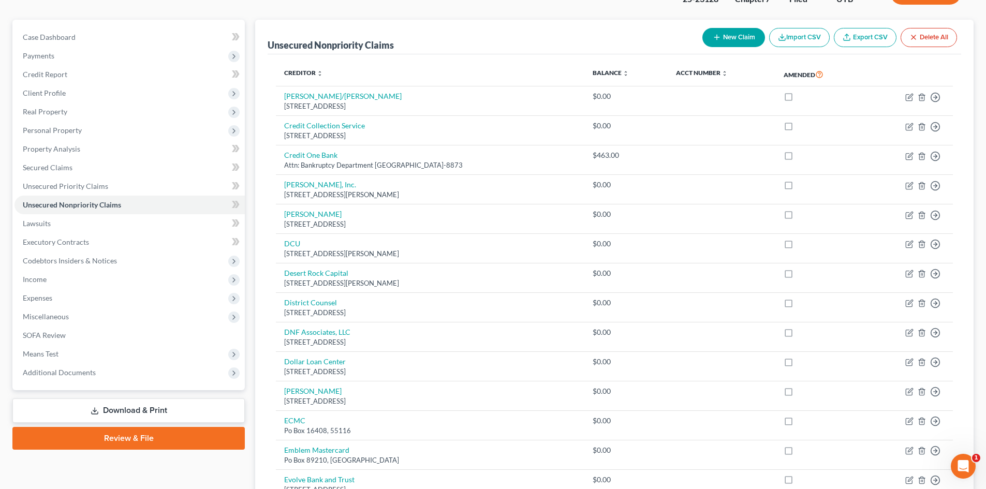
scroll to position [673, 0]
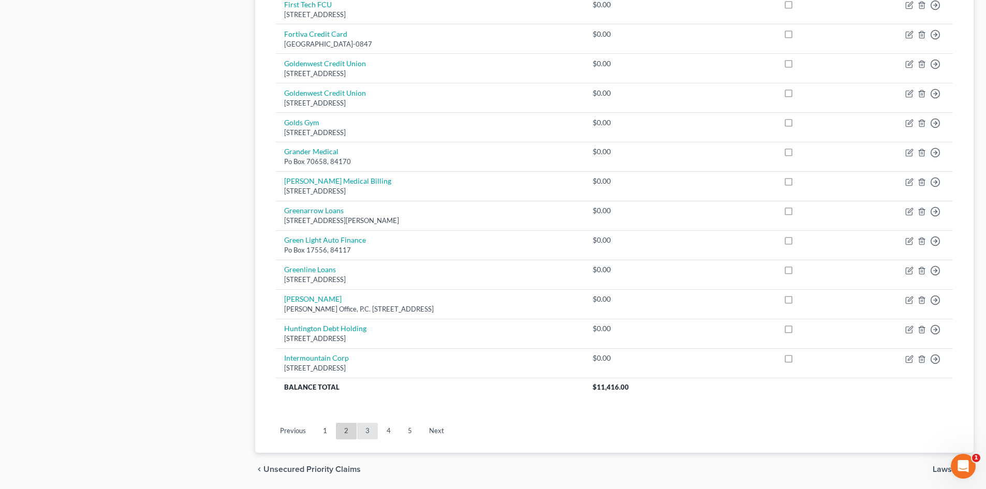
click at [370, 430] on link "3" at bounding box center [367, 431] width 21 height 17
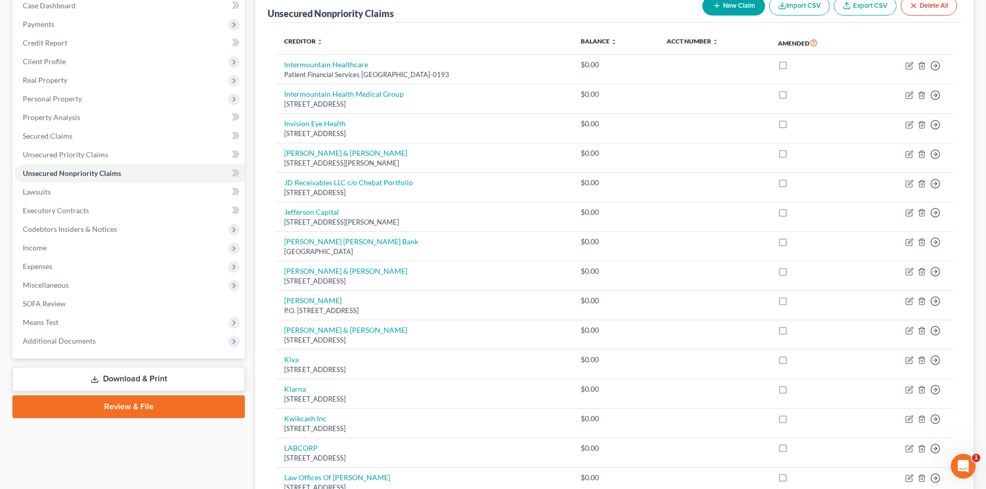
scroll to position [0, 0]
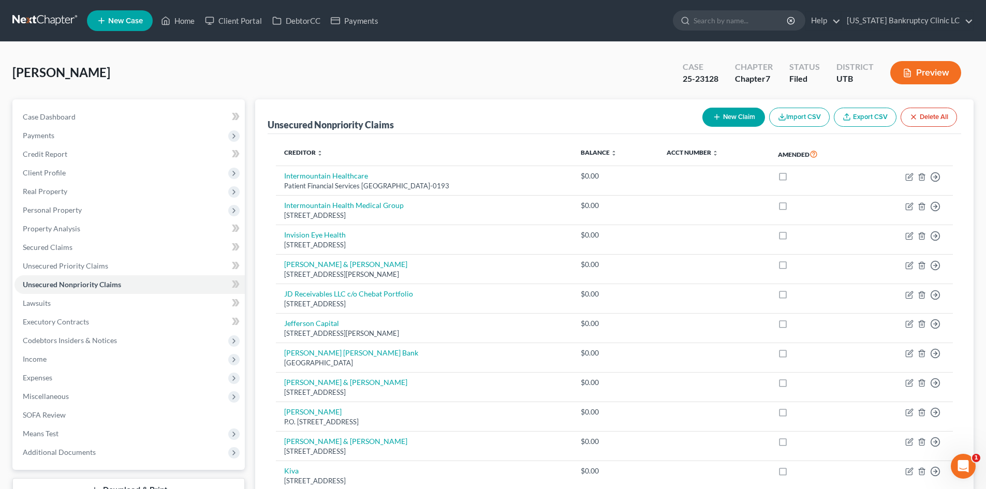
click at [716, 112] on button "New Claim" at bounding box center [734, 117] width 63 height 19
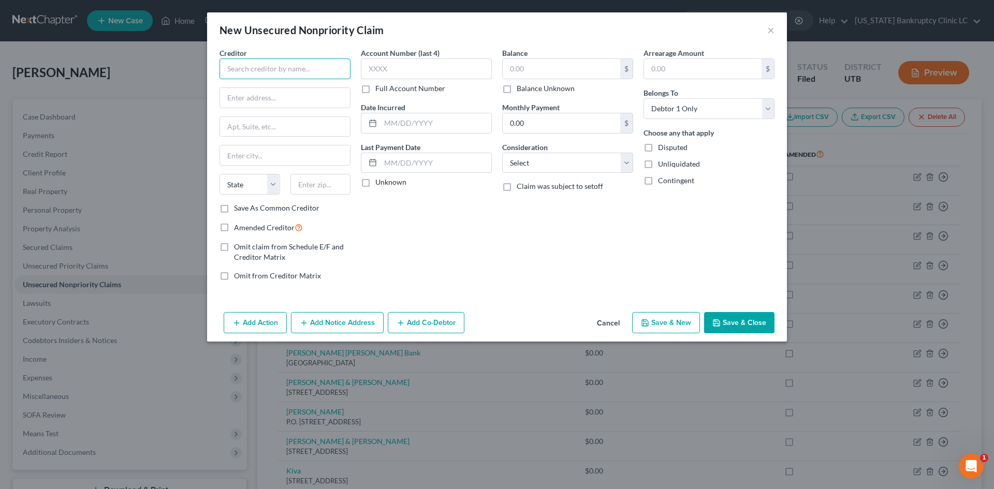
click at [311, 62] on input "text" at bounding box center [285, 69] width 131 height 21
paste input "[PERSON_NAME]"
drag, startPoint x: 273, startPoint y: 99, endPoint x: 622, endPoint y: 123, distance: 350.4
click at [273, 99] on input "text" at bounding box center [285, 98] width 130 height 20
paste input "[STREET_ADDRESS]"
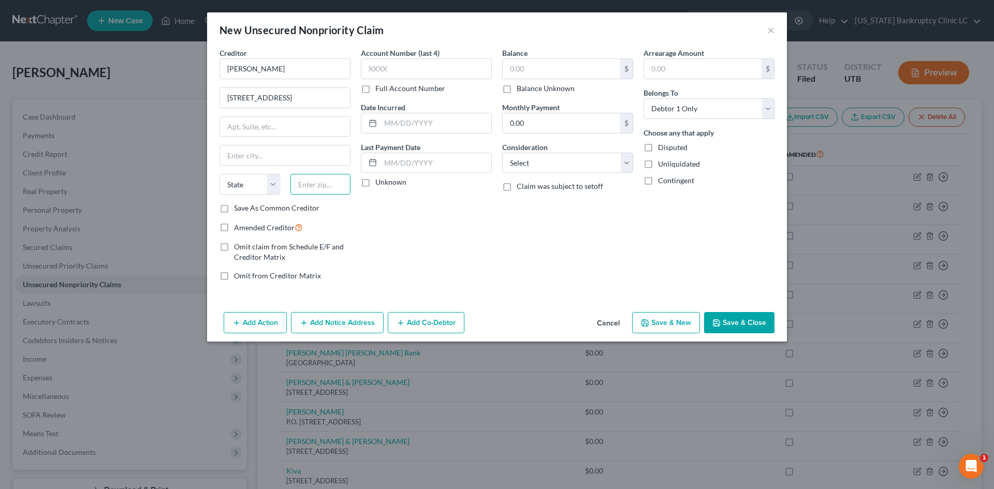
click at [312, 186] on input "text" at bounding box center [320, 184] width 61 height 21
paste input "29510"
click at [254, 228] on span "Amended Creditor" at bounding box center [264, 227] width 61 height 9
click at [245, 228] on input "Amended Creditor" at bounding box center [241, 225] width 7 height 7
click at [749, 326] on button "Save & Close" at bounding box center [739, 323] width 70 height 22
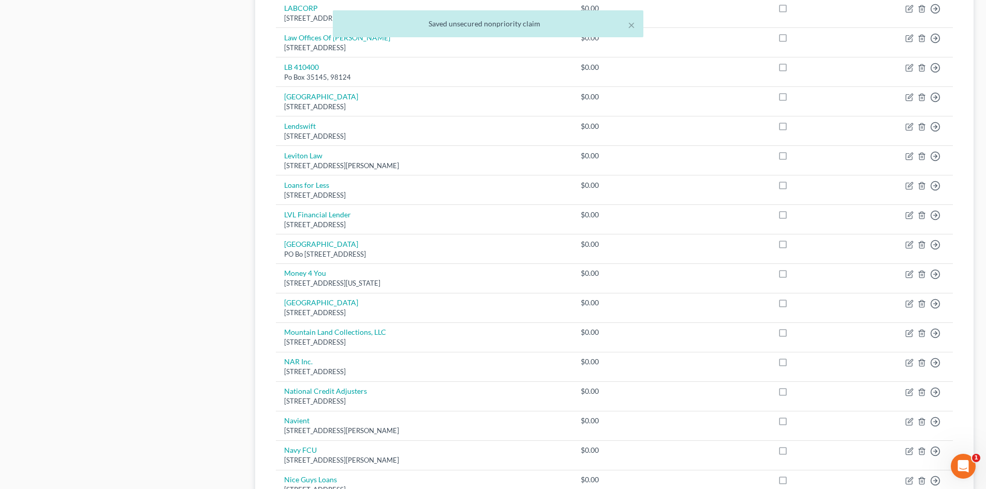
scroll to position [673, 0]
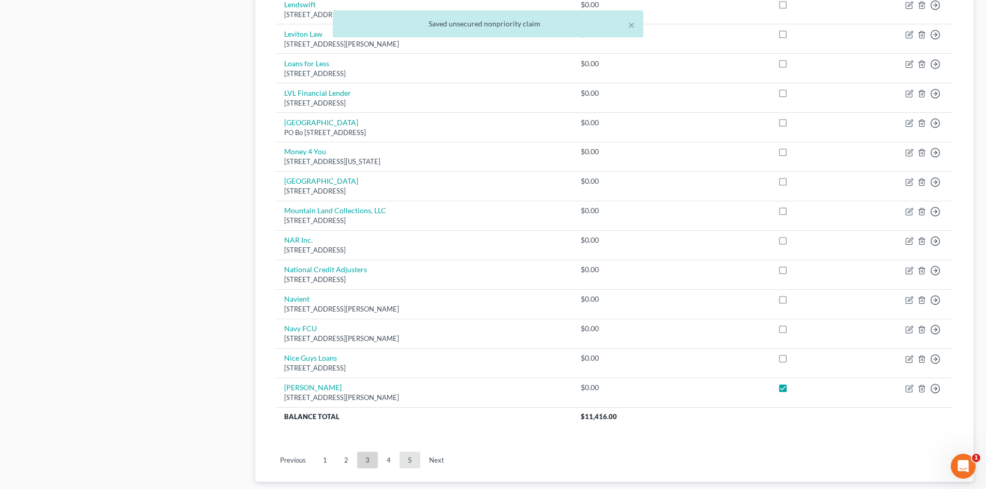
click at [410, 455] on link "5" at bounding box center [410, 460] width 21 height 17
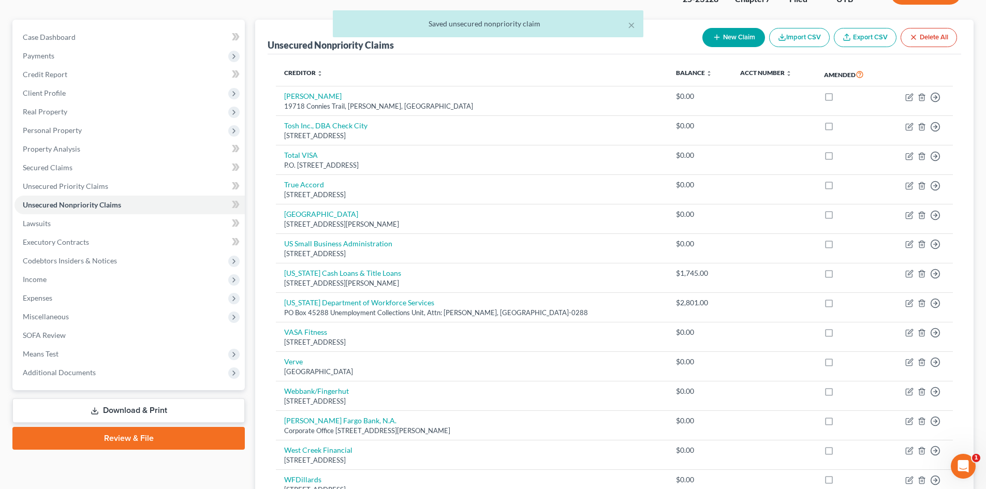
scroll to position [267, 0]
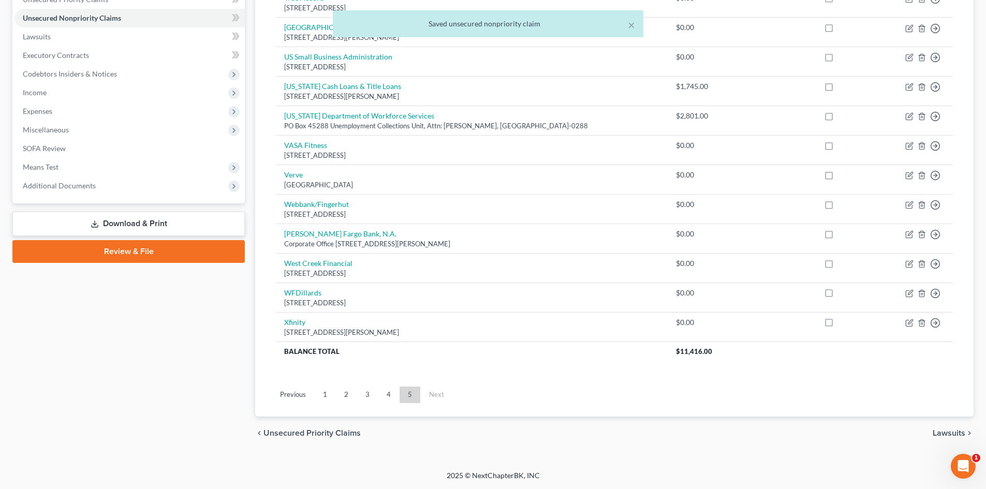
click at [333, 393] on link "1" at bounding box center [325, 395] width 21 height 17
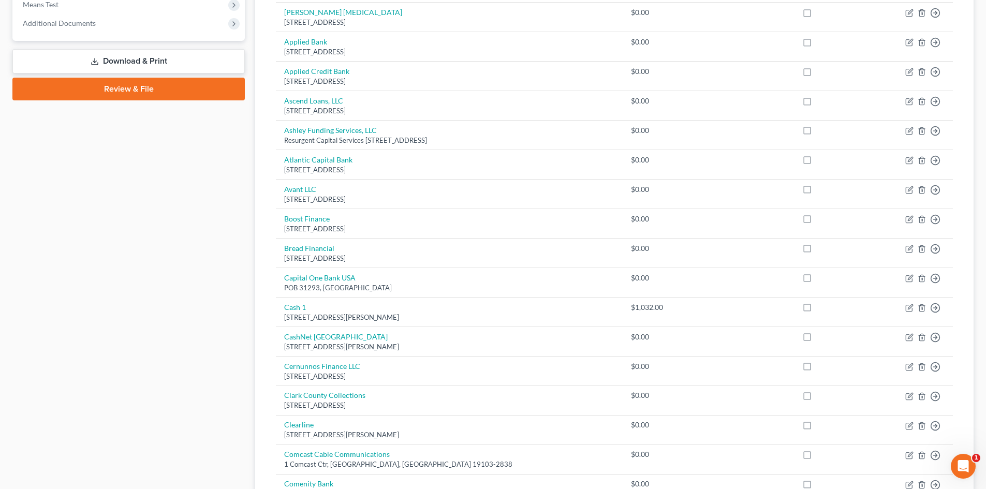
scroll to position [318, 0]
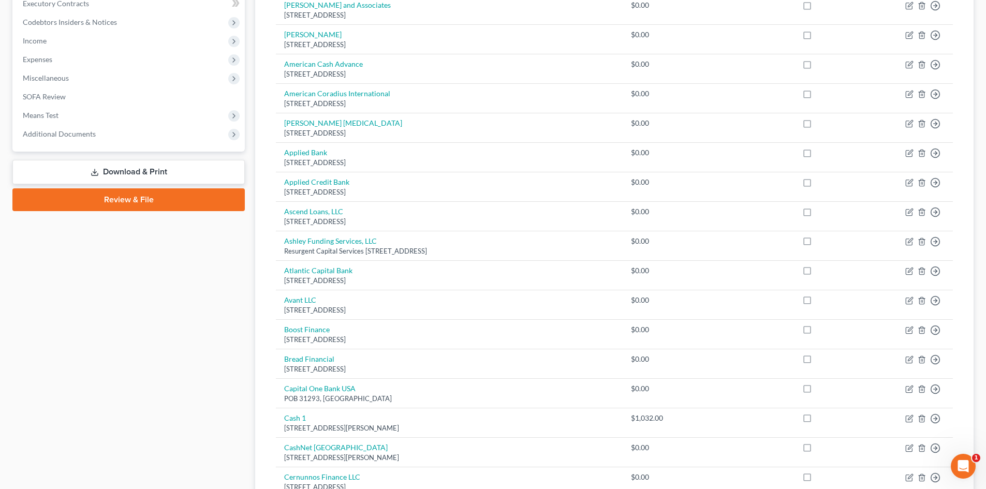
click at [139, 211] on link "Review & File" at bounding box center [128, 199] width 233 height 23
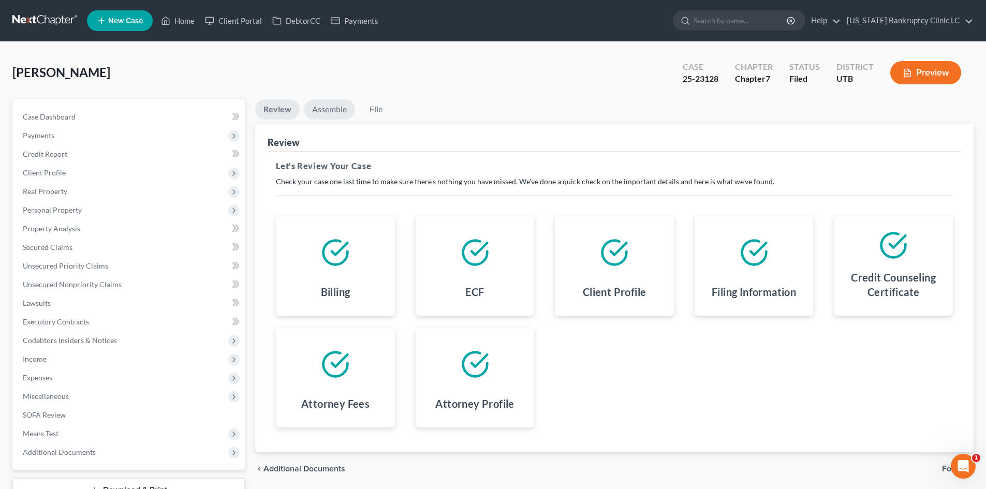
click at [338, 115] on link "Assemble" at bounding box center [329, 109] width 51 height 20
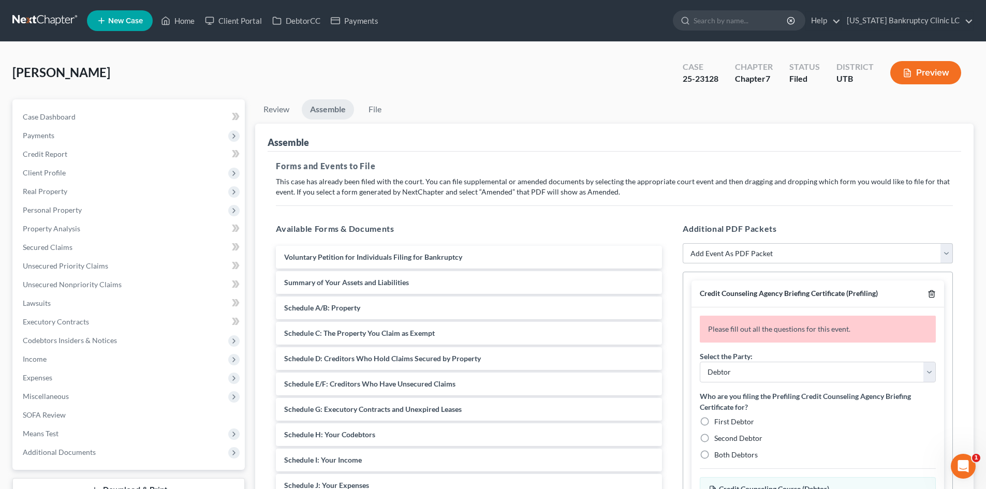
click at [928, 297] on icon "button" at bounding box center [932, 294] width 8 height 8
click at [927, 297] on div at bounding box center [930, 294] width 12 height 10
click at [932, 295] on icon "button" at bounding box center [932, 294] width 8 height 8
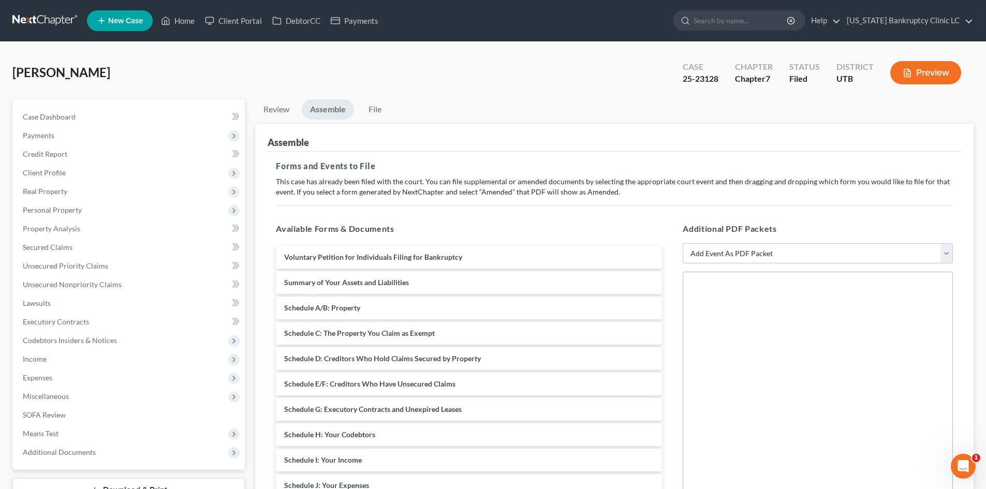
click at [740, 256] on select "Add Event As PDF Packet Affidavit/Declaration Amended Document Amended Schedule…" at bounding box center [818, 253] width 270 height 21
click at [683, 243] on select "Add Event As PDF Packet Affidavit/Declaration Amended Document Amended Schedule…" at bounding box center [818, 253] width 270 height 21
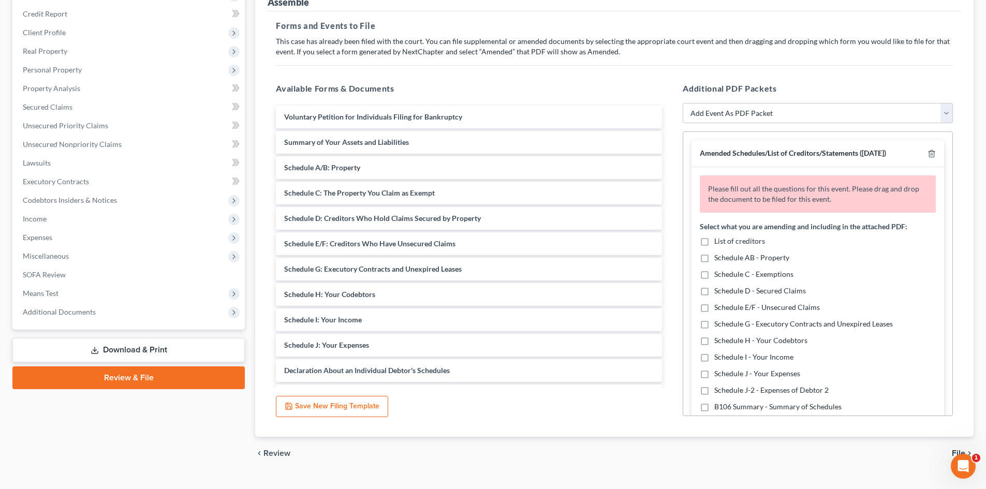
scroll to position [155, 0]
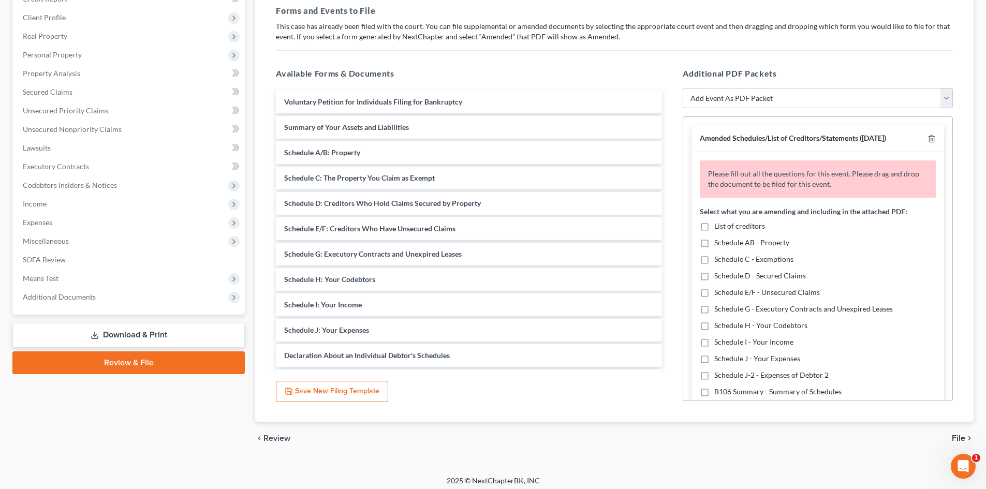
drag, startPoint x: 709, startPoint y: 292, endPoint x: 716, endPoint y: 292, distance: 7.2
click at [715, 292] on label "Schedule E/F - Unsecured Claims" at bounding box center [768, 292] width 106 height 10
click at [719, 292] on input "Schedule E/F - Unsecured Claims" at bounding box center [722, 290] width 7 height 7
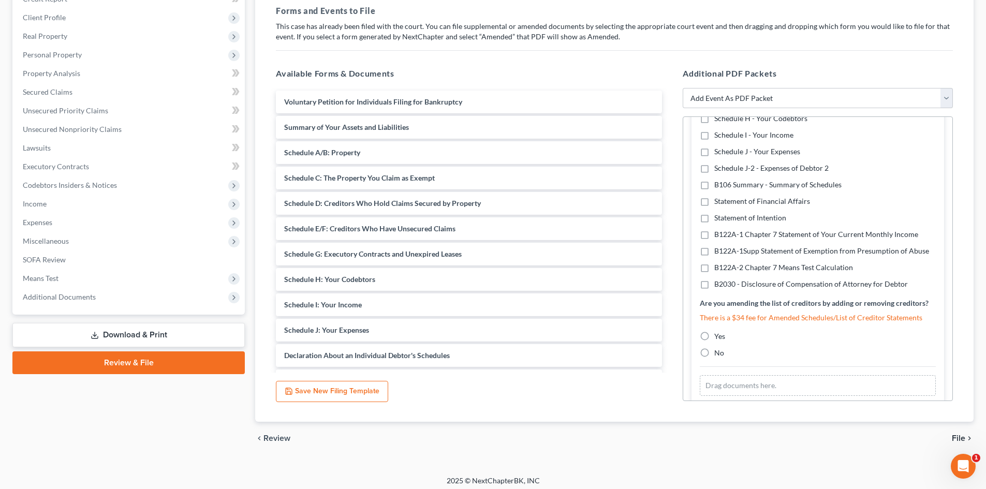
click at [715, 338] on label "Yes" at bounding box center [720, 336] width 11 height 10
click at [719, 338] on input "Yes" at bounding box center [722, 334] width 7 height 7
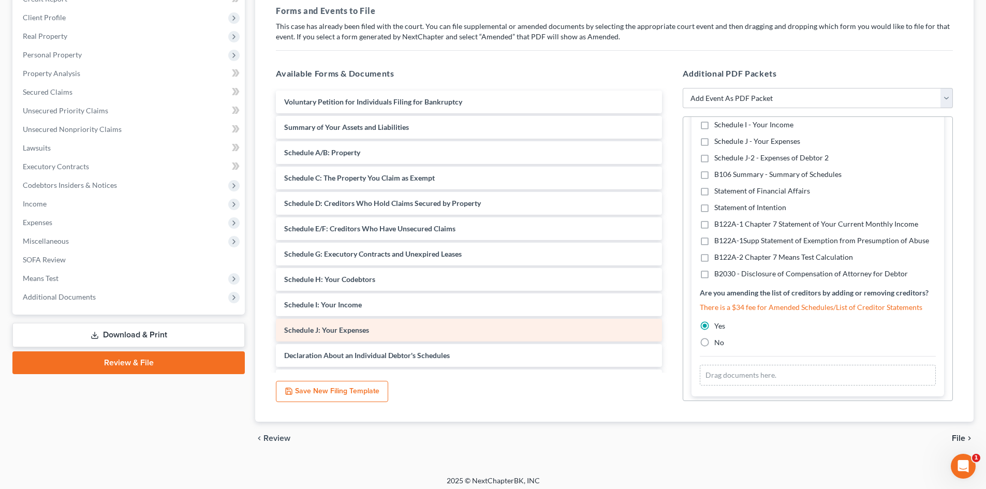
scroll to position [197, 0]
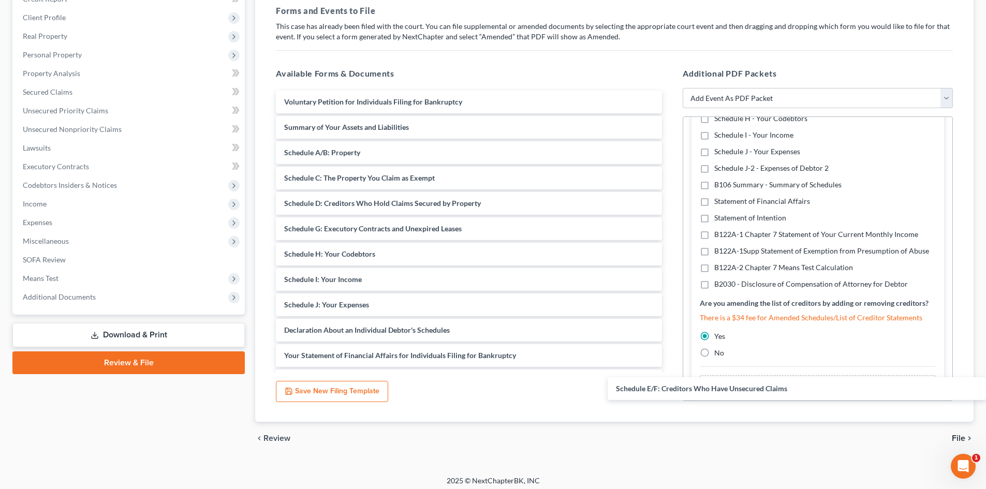
drag, startPoint x: 361, startPoint y: 229, endPoint x: 765, endPoint y: 345, distance: 420.2
click at [671, 390] on div "Schedule E/F: Creditors Who Have Unsecured Claims Voluntary Petition for Indivi…" at bounding box center [469, 330] width 403 height 479
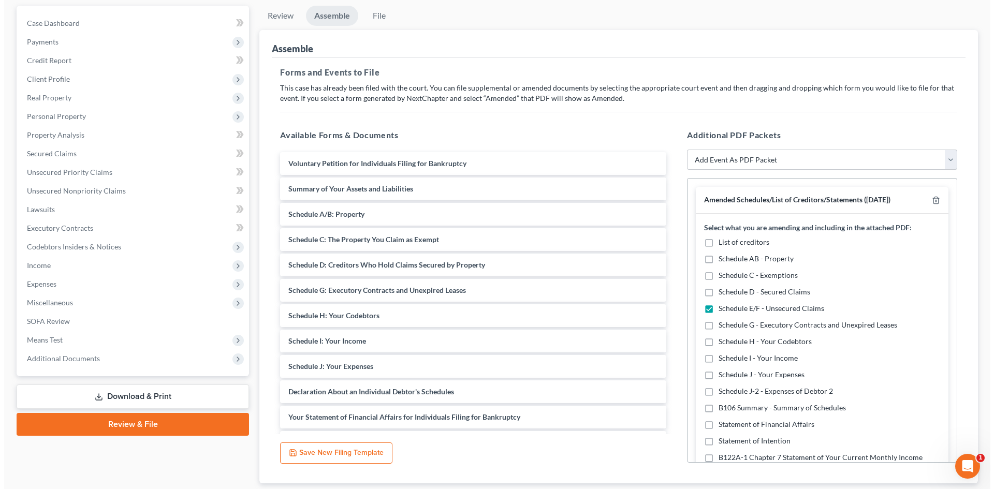
scroll to position [0, 0]
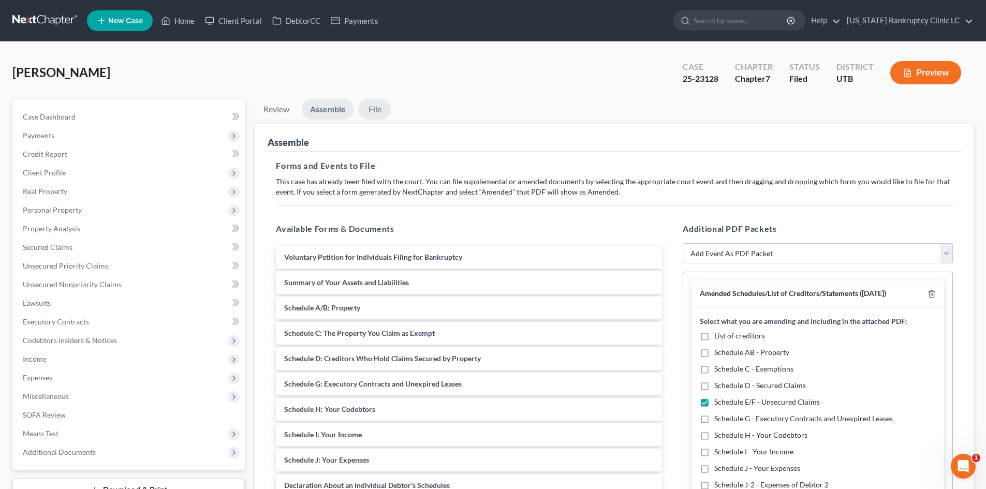
click at [363, 111] on link "File" at bounding box center [374, 109] width 33 height 20
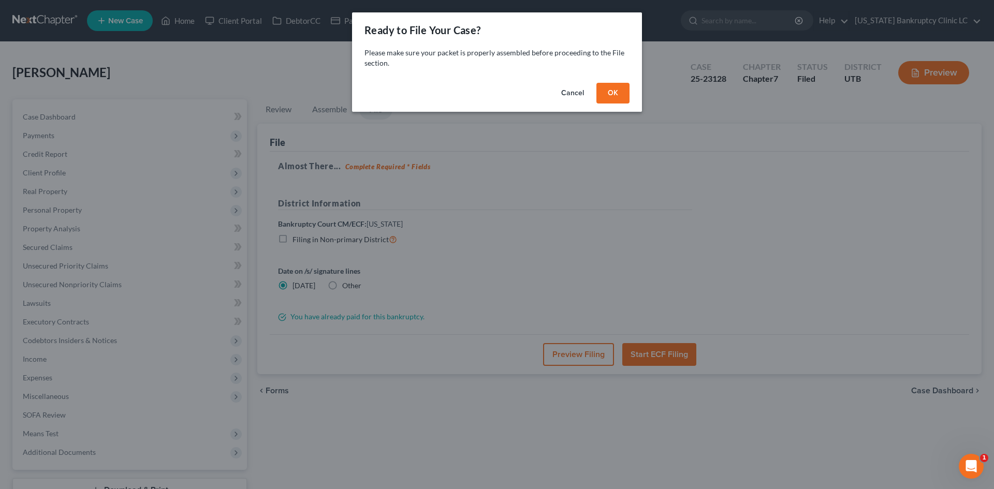
click at [618, 93] on button "OK" at bounding box center [613, 93] width 33 height 21
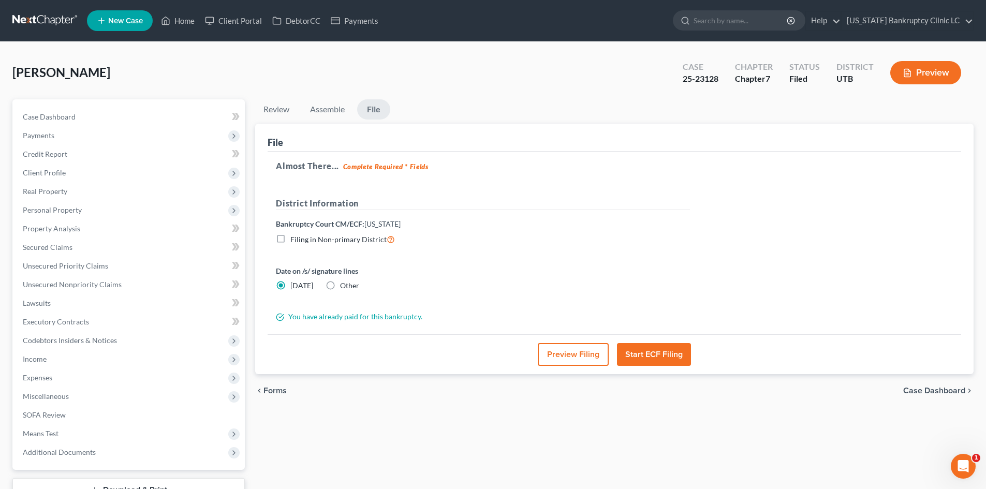
click at [559, 352] on button "Preview Filing" at bounding box center [573, 354] width 71 height 23
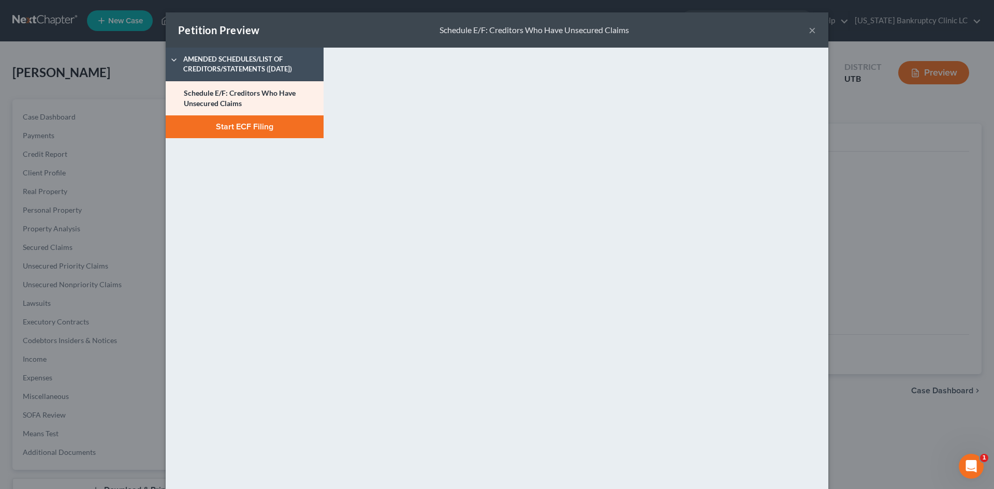
click at [258, 127] on button "Start ECF Filing" at bounding box center [245, 126] width 158 height 23
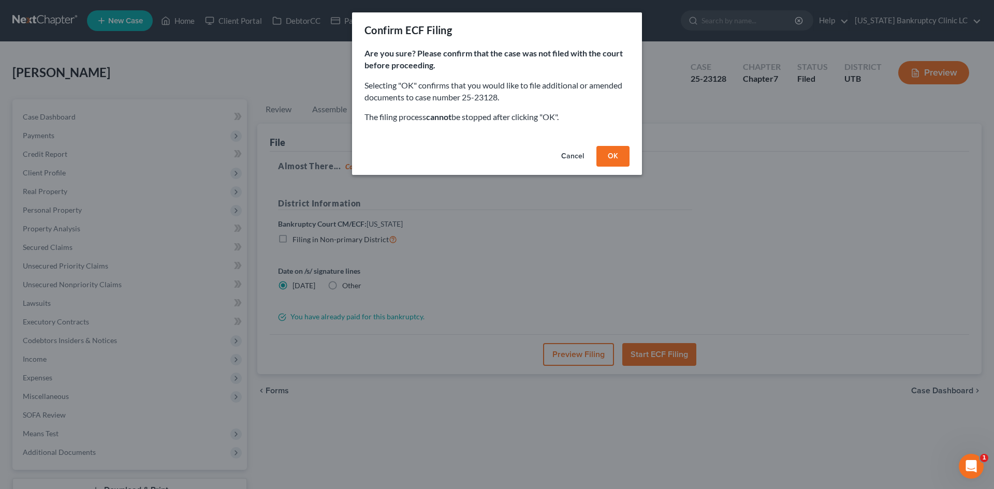
click at [601, 154] on button "OK" at bounding box center [613, 156] width 33 height 21
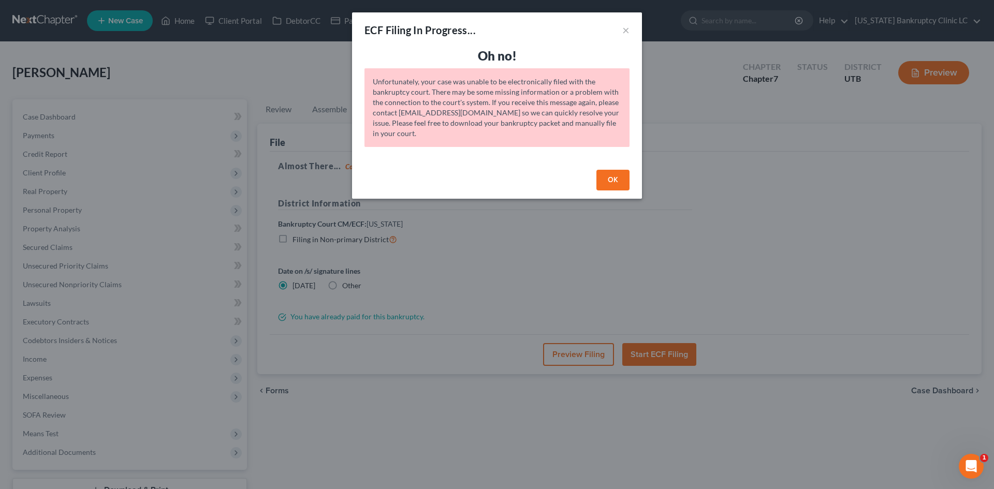
click at [612, 180] on button "OK" at bounding box center [613, 180] width 33 height 21
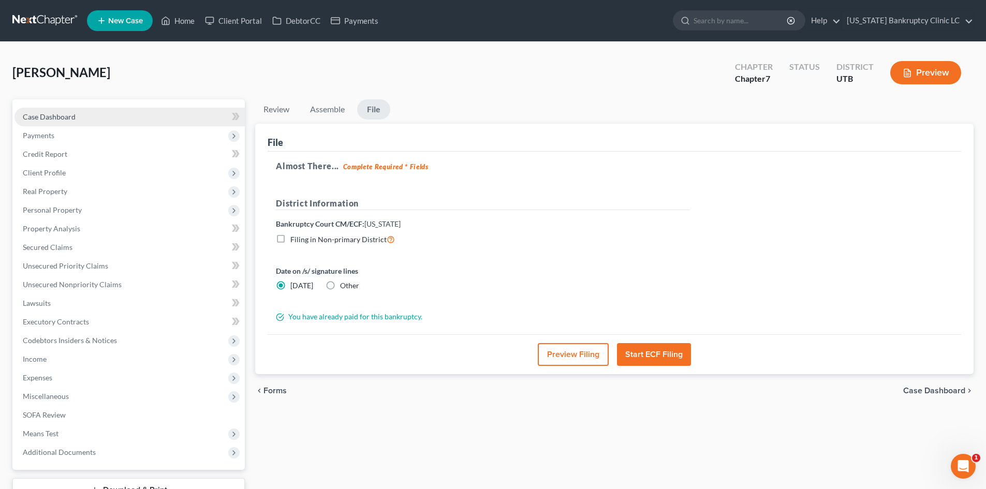
click at [63, 115] on span "Case Dashboard" at bounding box center [49, 116] width 53 height 9
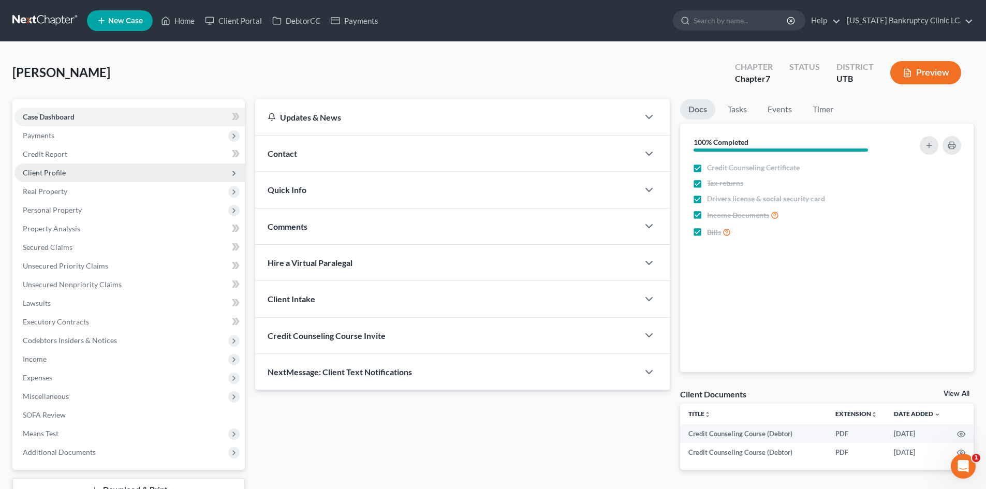
click at [69, 168] on span "Client Profile" at bounding box center [129, 173] width 230 height 19
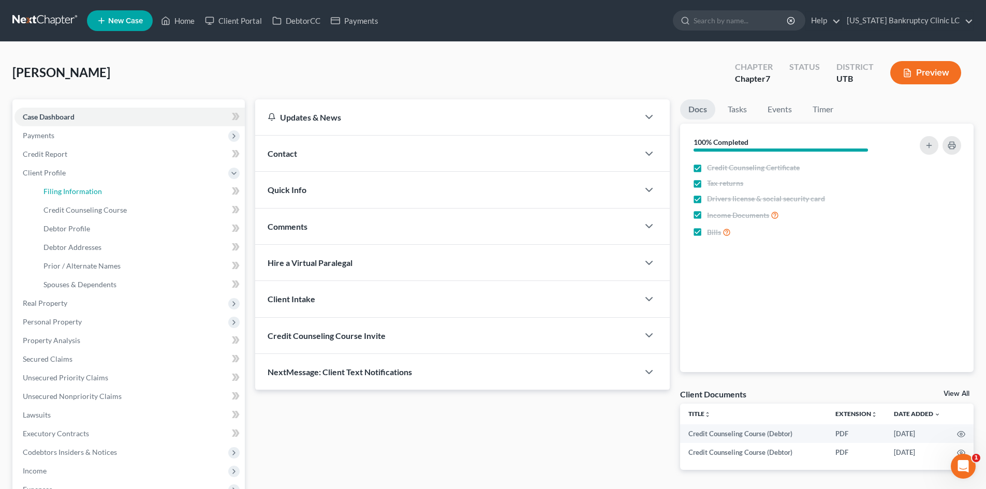
click at [80, 196] on link "Filing Information" at bounding box center [140, 191] width 210 height 19
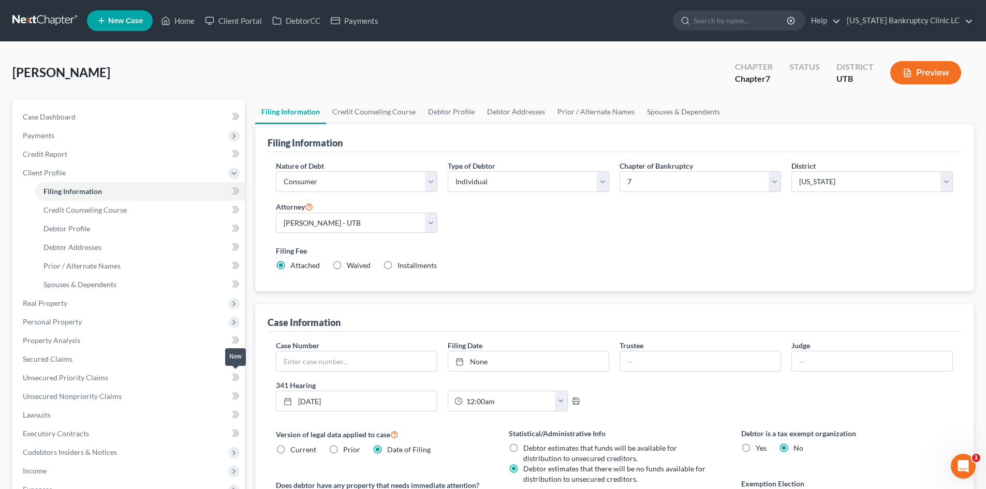
scroll to position [193, 0]
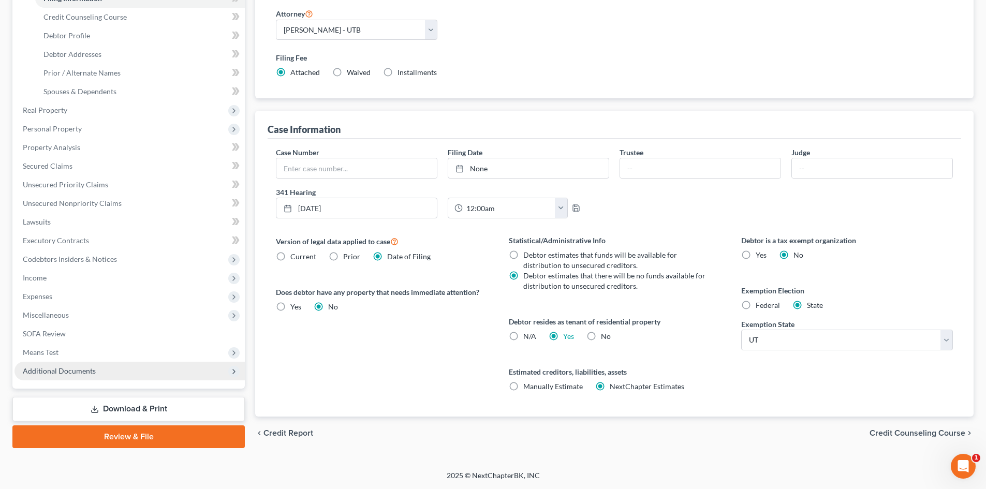
click at [121, 377] on span "Additional Documents" at bounding box center [129, 371] width 230 height 19
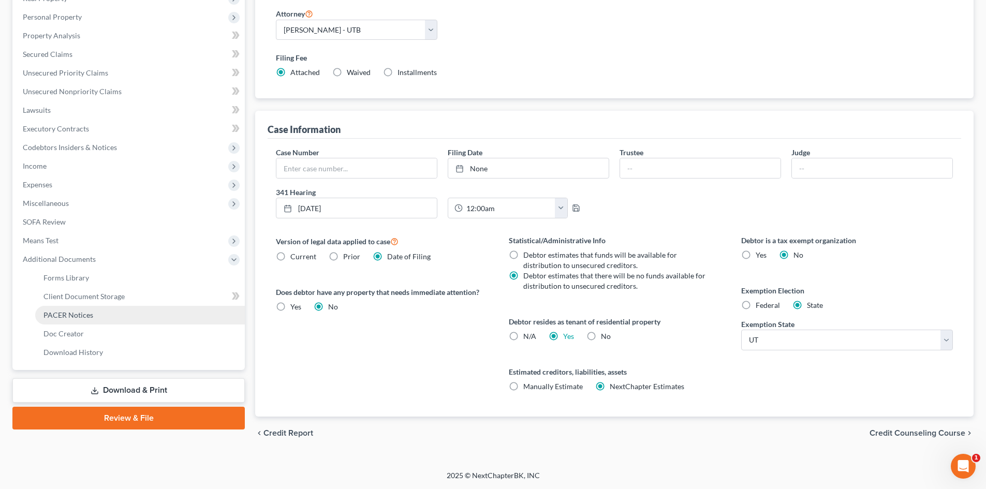
click at [133, 315] on link "PACER Notices" at bounding box center [140, 315] width 210 height 19
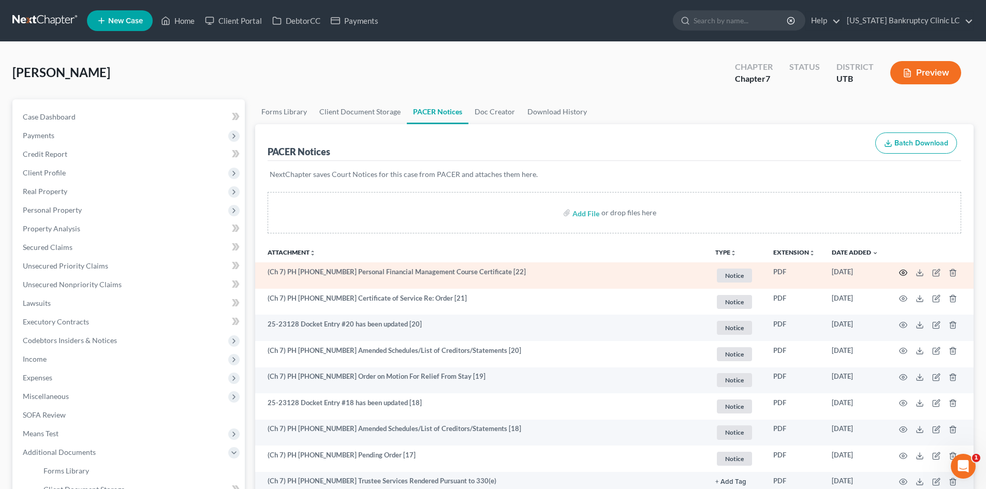
click at [903, 272] on circle "button" at bounding box center [904, 273] width 2 height 2
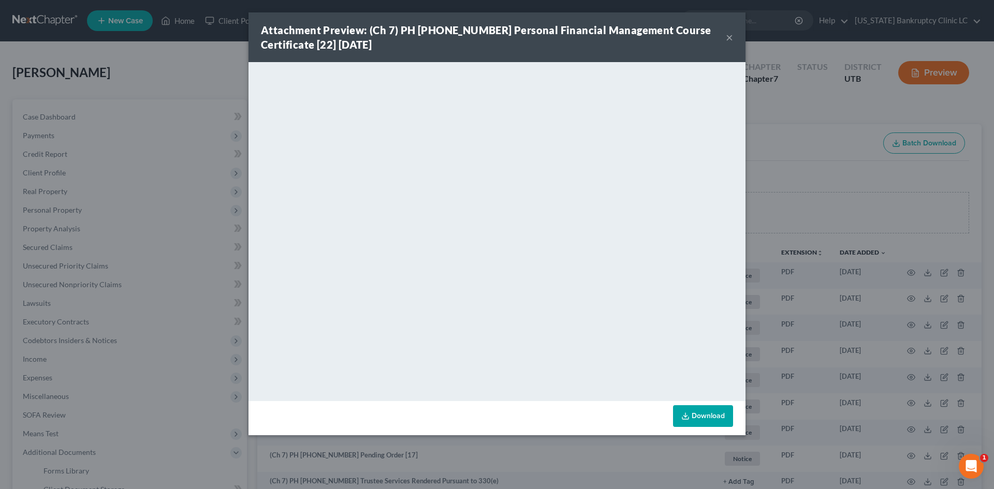
click at [733, 32] on div "Attachment Preview: (Ch 7) PH [PHONE_NUMBER] Personal Financial Management Cour…" at bounding box center [497, 37] width 497 height 50
click at [729, 35] on button "×" at bounding box center [729, 37] width 7 height 12
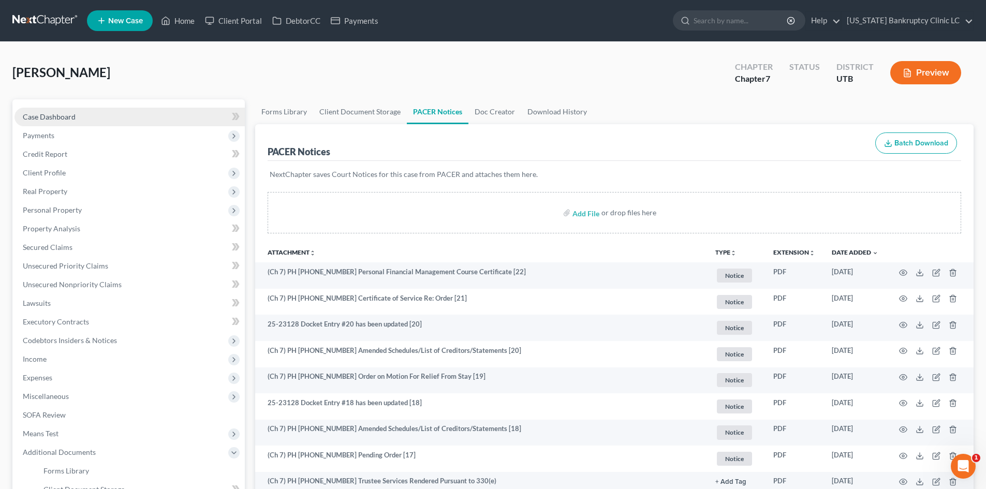
click at [68, 124] on link "Case Dashboard" at bounding box center [129, 117] width 230 height 19
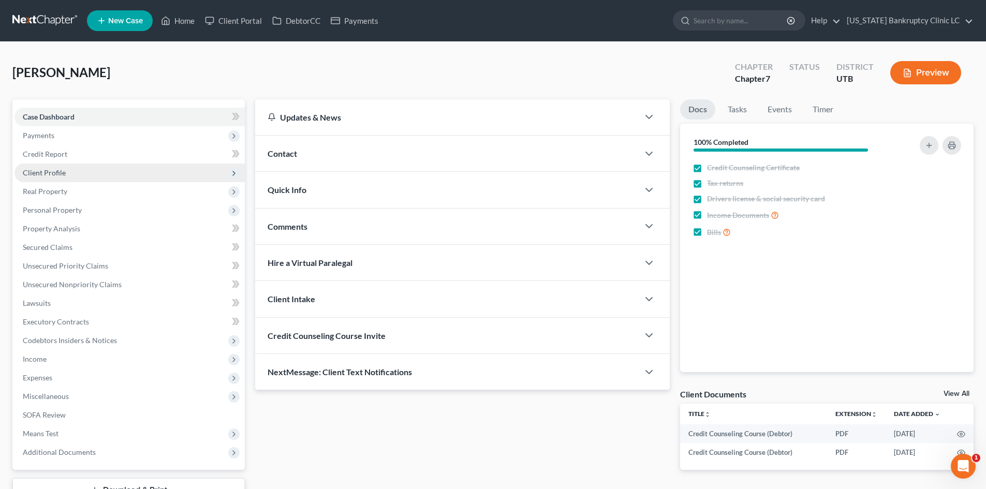
click at [84, 172] on span "Client Profile" at bounding box center [129, 173] width 230 height 19
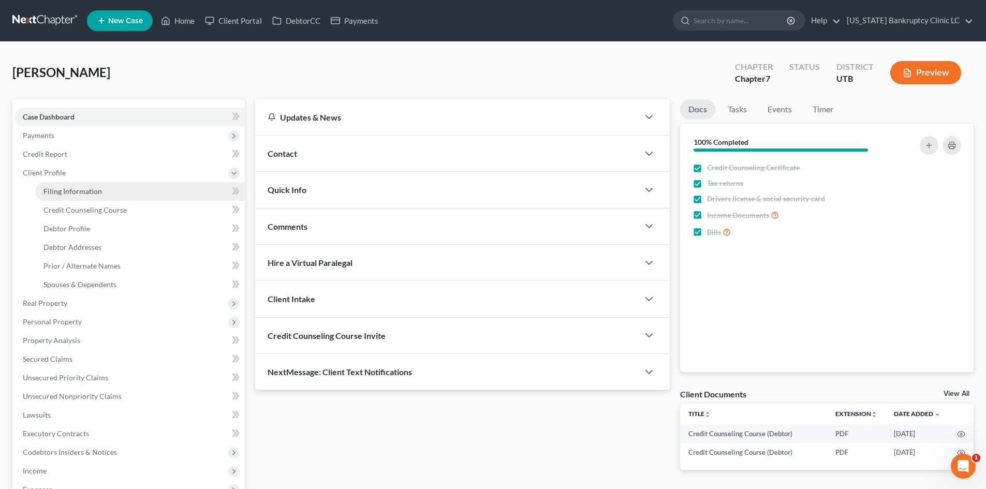
click at [87, 190] on span "Filing Information" at bounding box center [72, 191] width 59 height 9
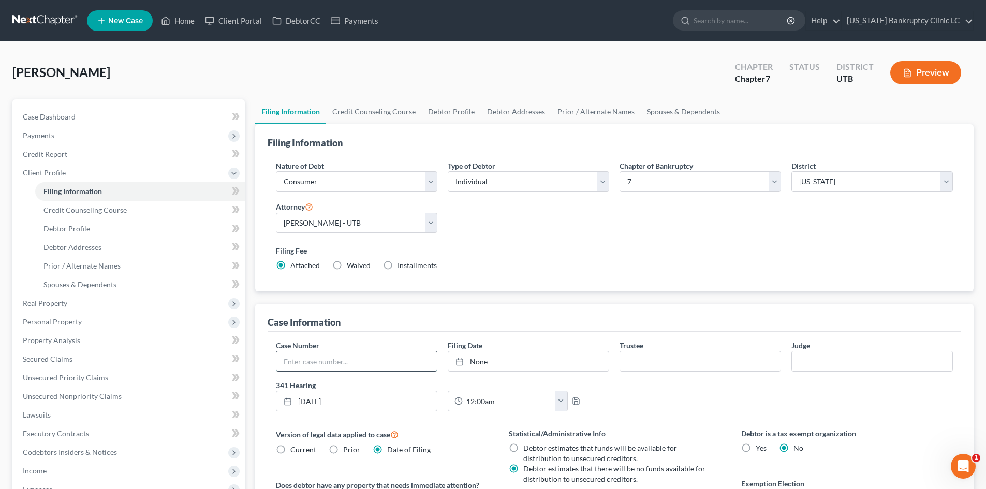
click at [371, 354] on input "text" at bounding box center [357, 362] width 161 height 20
drag, startPoint x: 343, startPoint y: 359, endPoint x: 348, endPoint y: 358, distance: 5.2
click at [343, 359] on input "text" at bounding box center [357, 362] width 161 height 20
click at [474, 358] on link "[DATE]" at bounding box center [528, 362] width 161 height 20
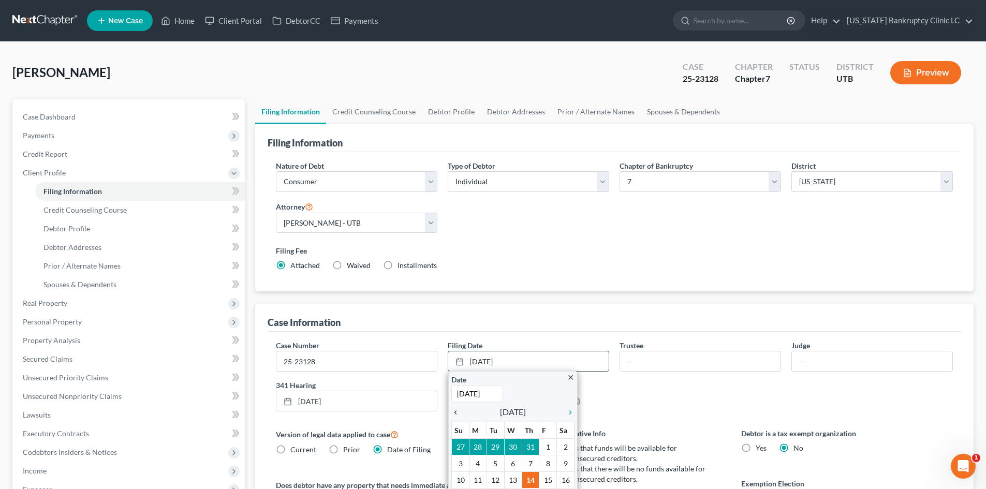
click at [452, 411] on icon "chevron_left" at bounding box center [458, 413] width 13 height 8
click at [454, 411] on icon "chevron_left" at bounding box center [458, 413] width 13 height 8
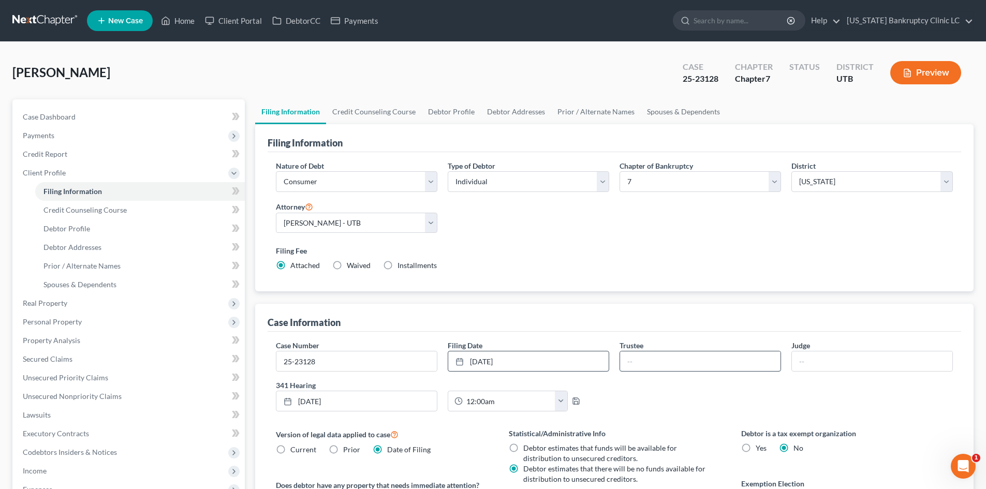
click at [657, 364] on input "text" at bounding box center [700, 362] width 161 height 20
click at [498, 406] on input "12:00am" at bounding box center [509, 401] width 93 height 20
click at [363, 110] on link "Credit Counseling Course" at bounding box center [374, 111] width 96 height 25
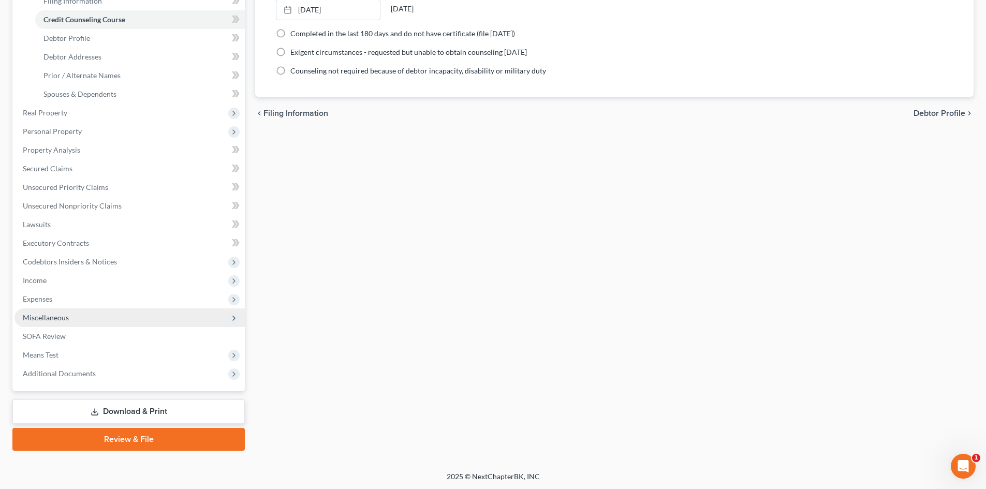
scroll to position [192, 0]
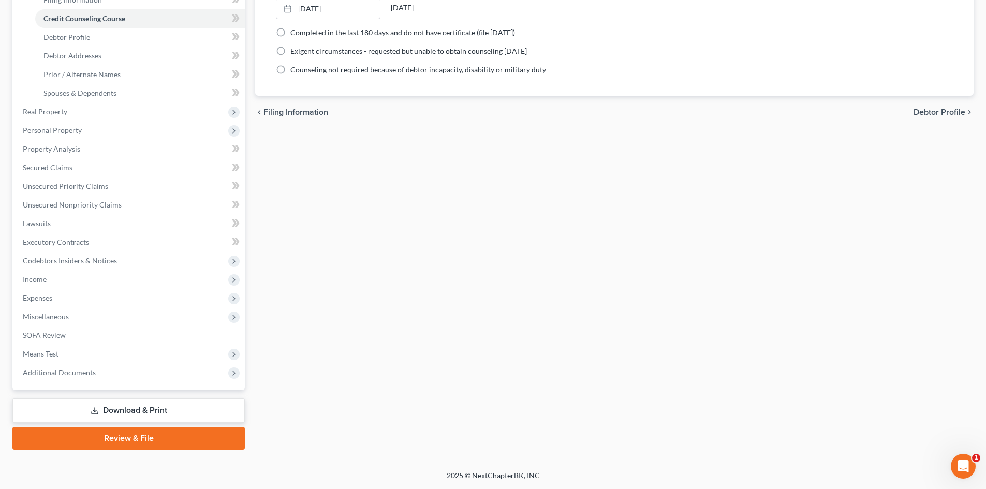
click at [132, 446] on link "Review & File" at bounding box center [128, 438] width 233 height 23
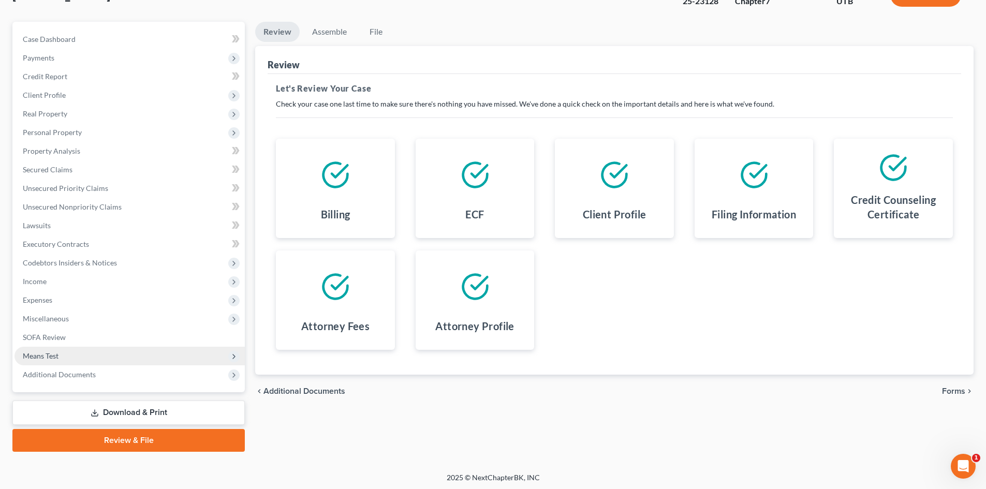
scroll to position [80, 0]
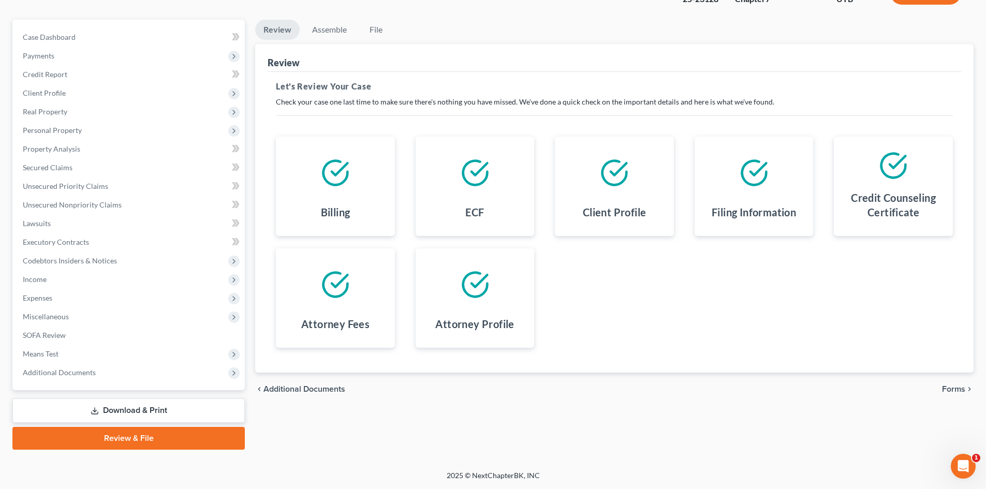
click at [116, 406] on link "Download & Print" at bounding box center [128, 411] width 233 height 24
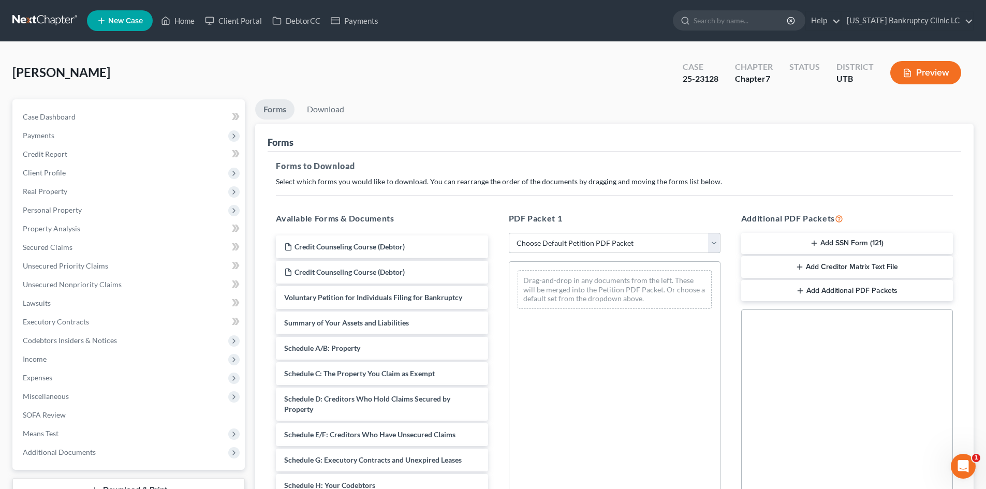
click at [552, 244] on select "Choose Default Petition PDF Packet Complete Bankruptcy Petition (all forms and …" at bounding box center [615, 243] width 212 height 21
click at [509, 233] on select "Choose Default Petition PDF Packet Complete Bankruptcy Petition (all forms and …" at bounding box center [615, 243] width 212 height 21
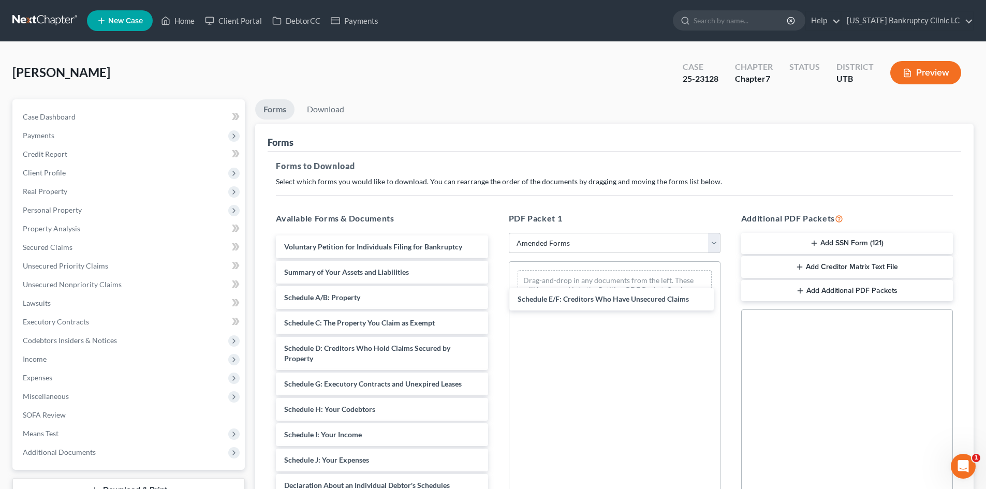
drag, startPoint x: 333, startPoint y: 383, endPoint x: 454, endPoint y: 337, distance: 129.2
click at [496, 298] on div "Schedule E/F: Creditors Who Have Unsecured Claims Voluntary Petition for Indivi…" at bounding box center [382, 471] width 228 height 470
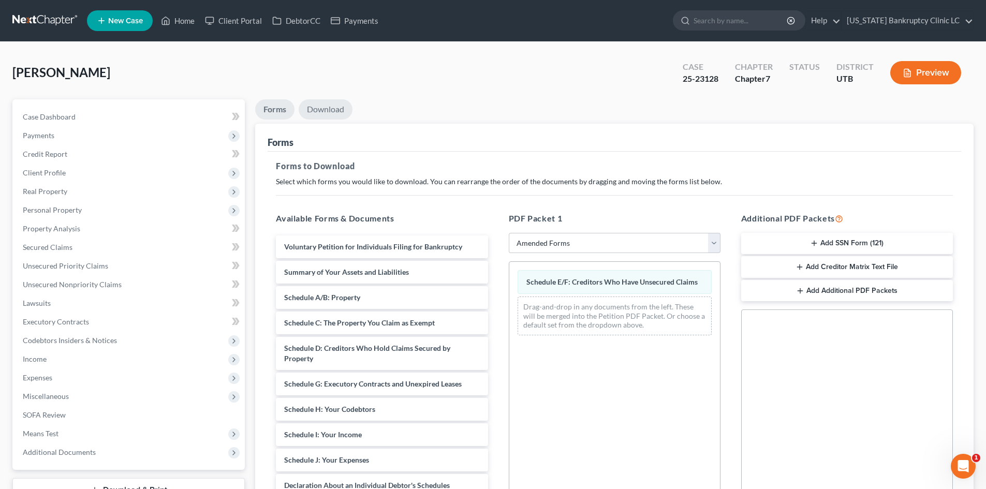
click at [337, 106] on link "Download" at bounding box center [326, 109] width 54 height 20
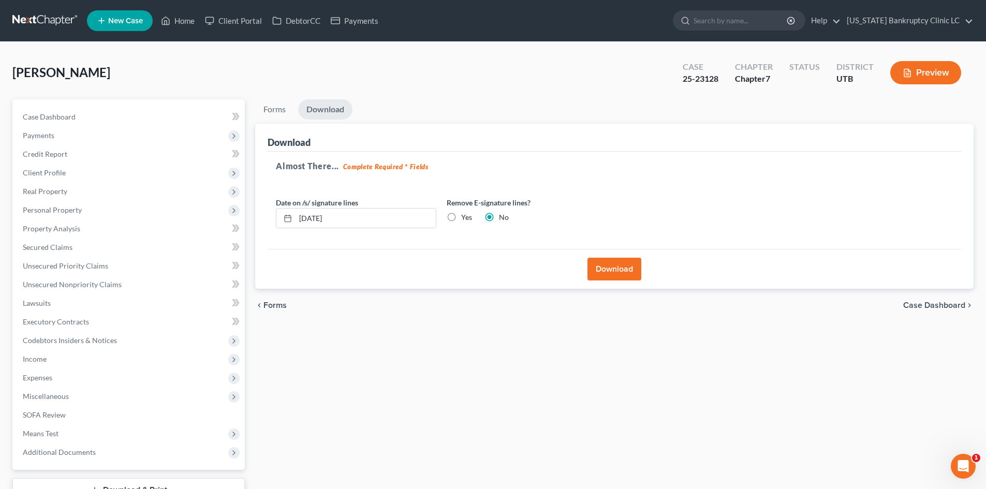
click at [627, 273] on button "Download" at bounding box center [615, 269] width 54 height 23
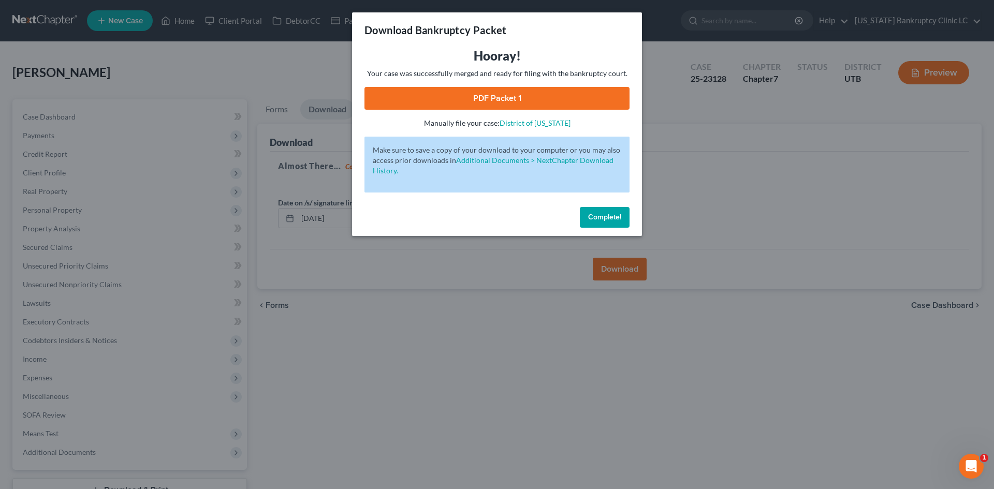
click at [505, 96] on link "PDF Packet 1" at bounding box center [497, 98] width 265 height 23
drag, startPoint x: 597, startPoint y: 214, endPoint x: 876, endPoint y: 212, distance: 278.6
click at [597, 214] on span "Complete!" at bounding box center [604, 217] width 33 height 9
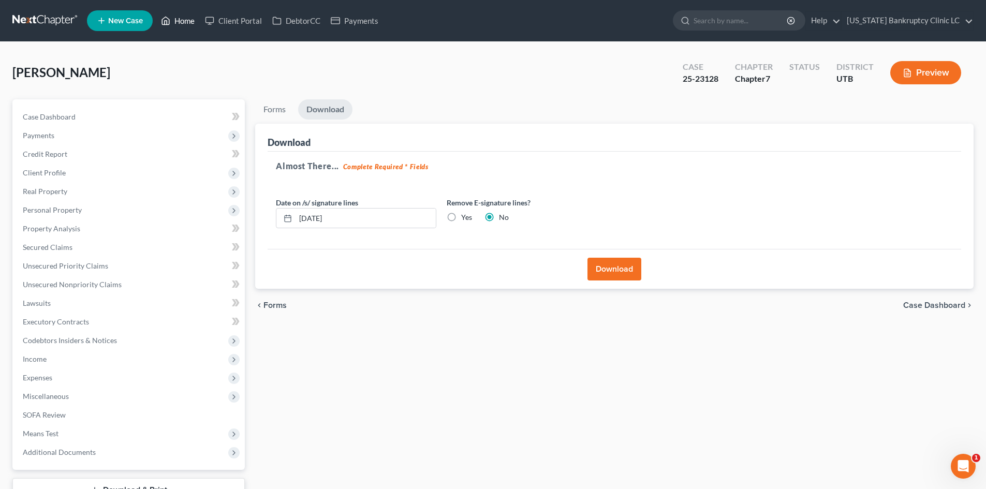
drag, startPoint x: 194, startPoint y: 16, endPoint x: 212, endPoint y: 53, distance: 41.2
click at [194, 16] on link "Home" at bounding box center [178, 20] width 44 height 19
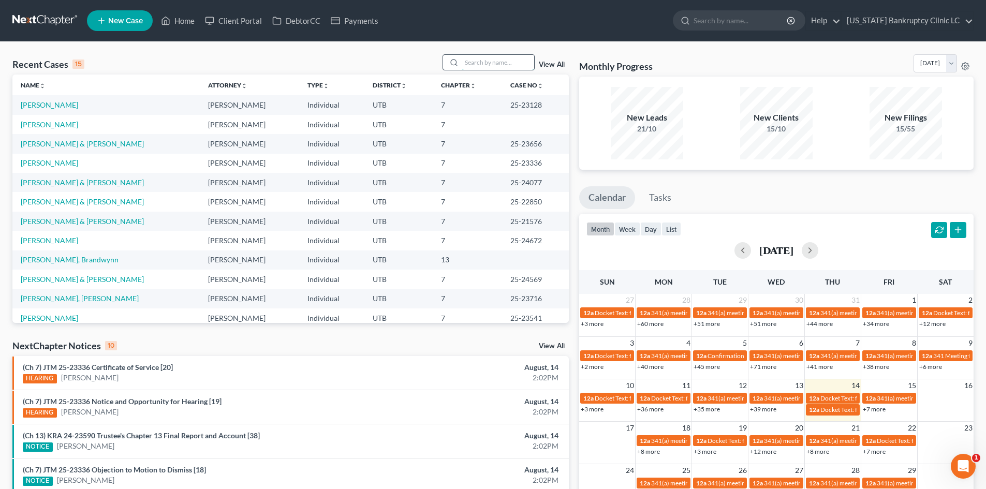
click at [489, 60] on input "search" at bounding box center [498, 62] width 72 height 15
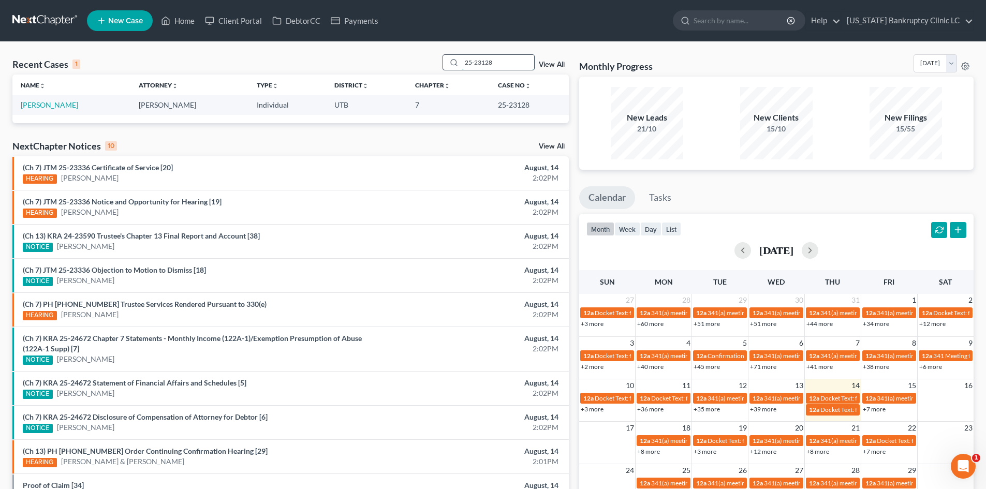
click at [477, 58] on input "25-23128" at bounding box center [498, 62] width 72 height 15
click at [60, 106] on link "[PERSON_NAME]" at bounding box center [49, 104] width 57 height 9
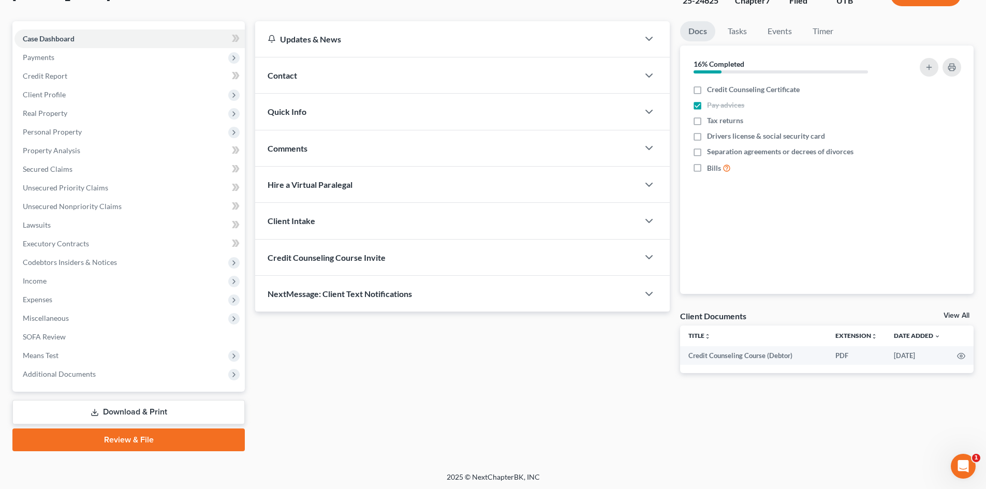
scroll to position [80, 0]
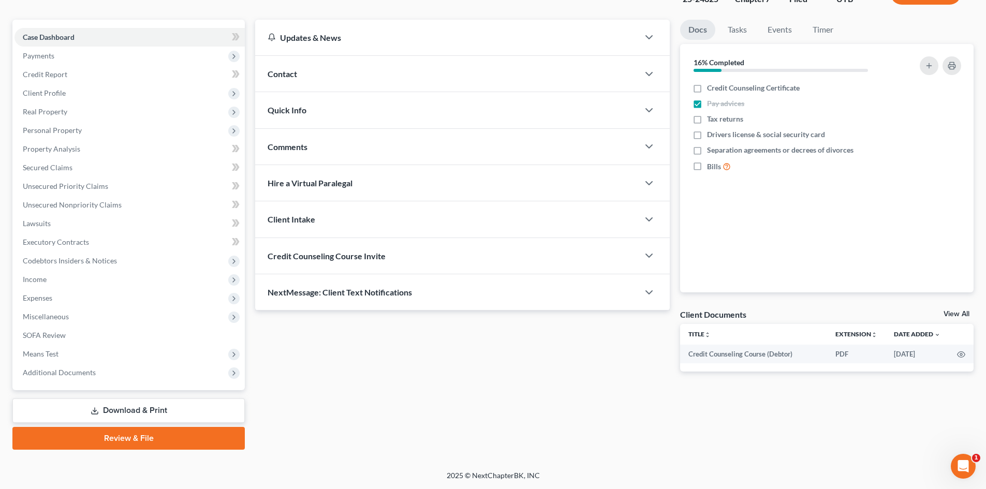
click at [130, 404] on link "Download & Print" at bounding box center [128, 411] width 233 height 24
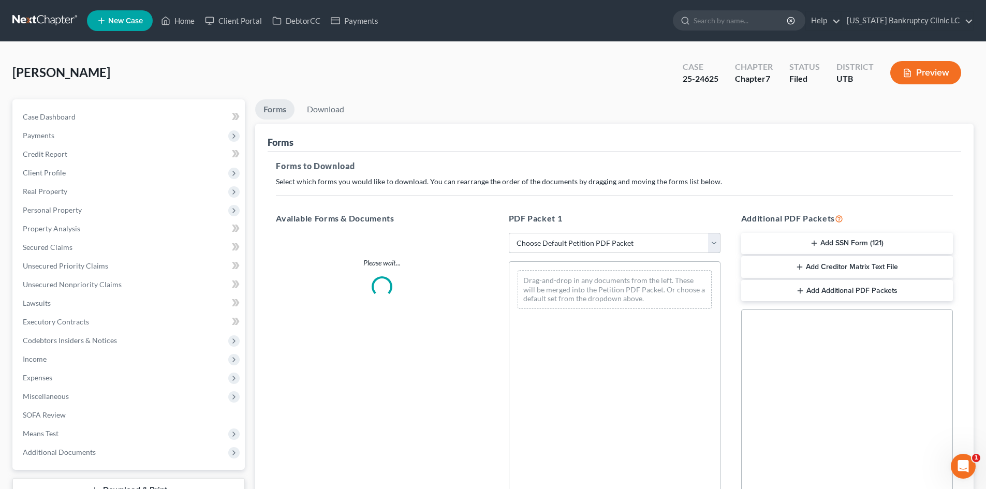
click at [567, 245] on select "Choose Default Petition PDF Packet Complete Bankruptcy Petition (all forms and …" at bounding box center [615, 243] width 212 height 21
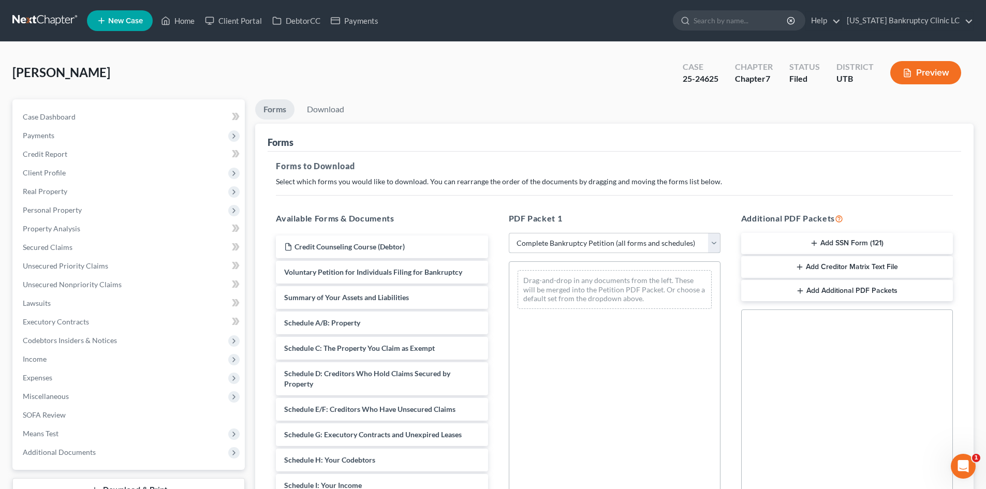
click at [509, 233] on select "Choose Default Petition PDF Packet Complete Bankruptcy Petition (all forms and …" at bounding box center [615, 243] width 212 height 21
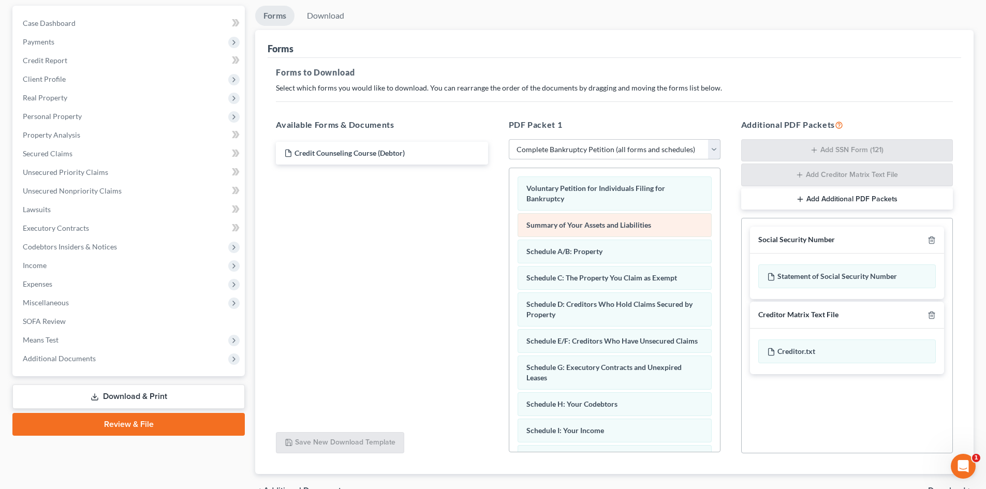
scroll to position [104, 0]
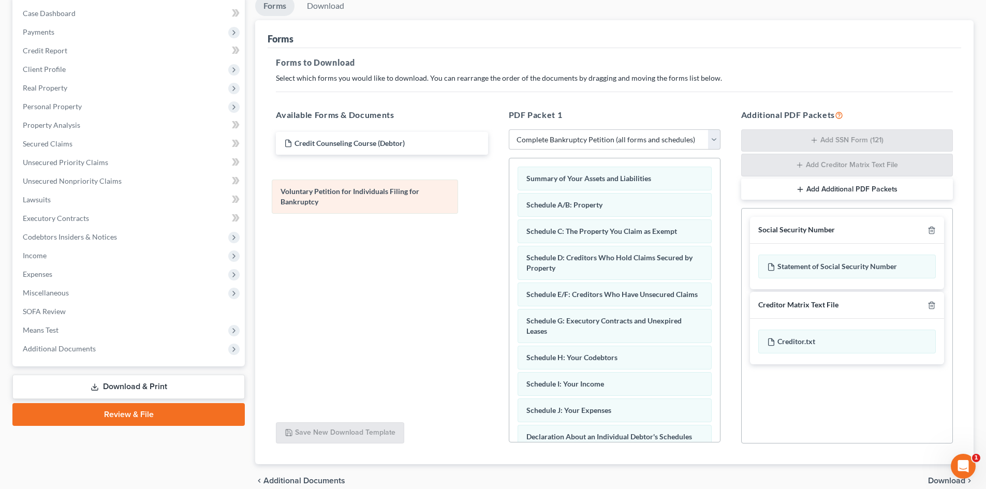
drag, startPoint x: 612, startPoint y: 187, endPoint x: 383, endPoint y: 194, distance: 229.0
click at [510, 191] on div "Voluntary Petition for Individuals Filing for Bankruptcy Voluntary Petition for…" at bounding box center [615, 441] width 211 height 566
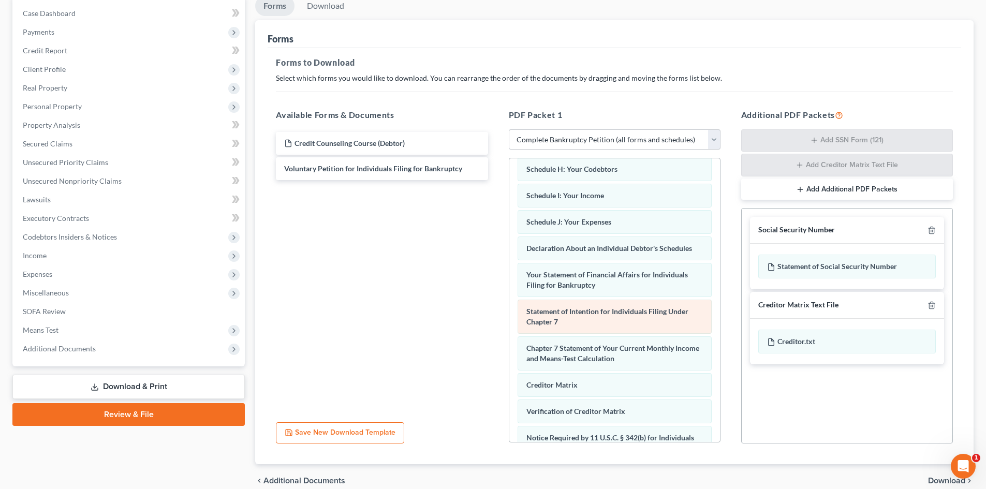
scroll to position [207, 0]
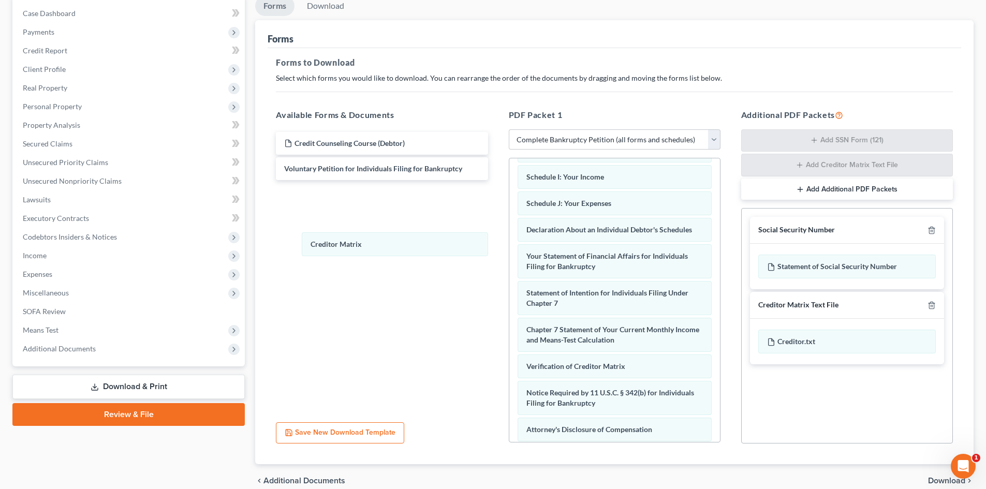
drag, startPoint x: 569, startPoint y: 381, endPoint x: 374, endPoint y: 271, distance: 224.2
click at [510, 230] on div "Creditor Matrix Summary of Your Assets and Liabilities Schedule A/B: Property S…" at bounding box center [615, 221] width 211 height 540
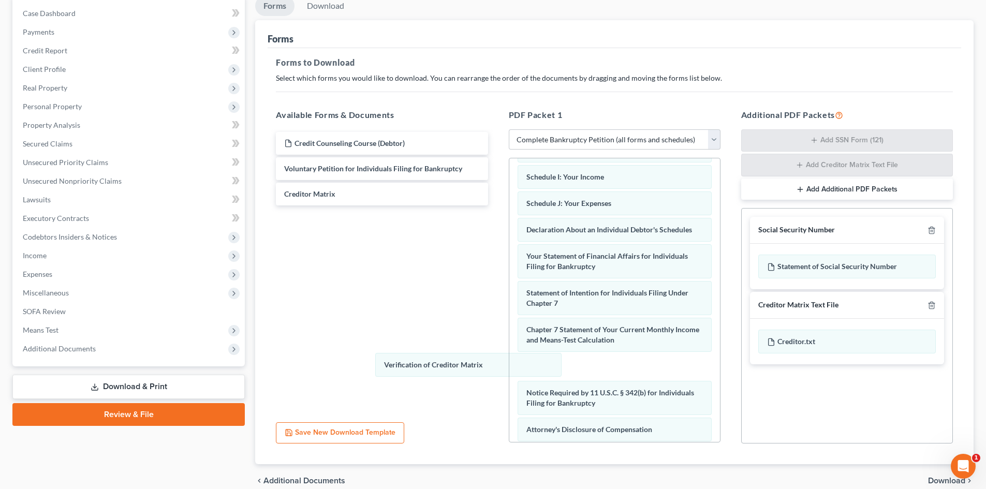
drag, startPoint x: 570, startPoint y: 379, endPoint x: 397, endPoint y: 305, distance: 187.7
click at [510, 266] on div "Verification of Creditor Matrix Summary of Your Assets and Liabilities Schedule…" at bounding box center [615, 221] width 211 height 540
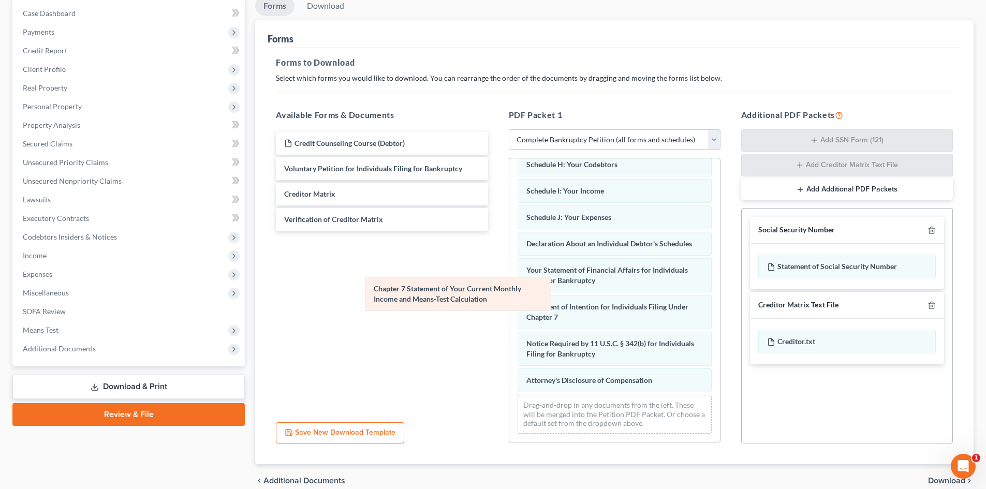
scroll to position [204, 0]
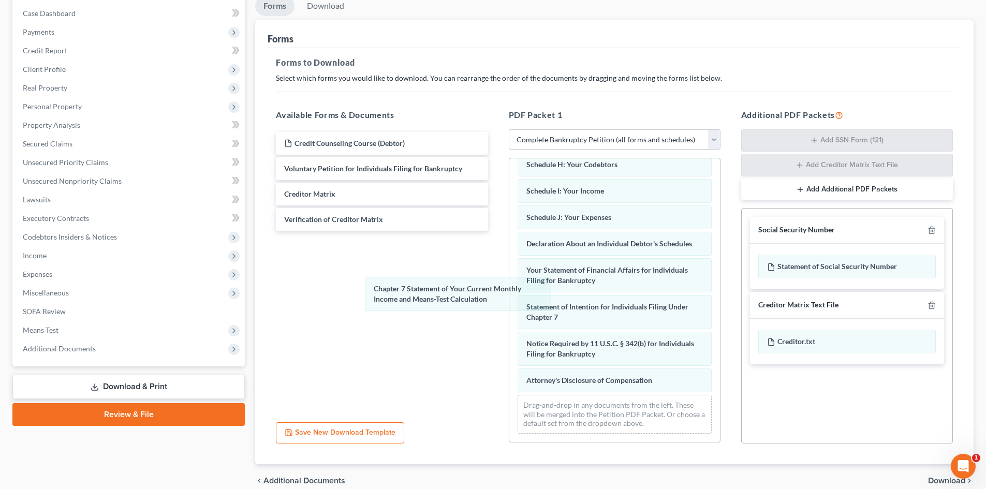
drag, startPoint x: 614, startPoint y: 306, endPoint x: 482, endPoint y: 268, distance: 138.0
click at [510, 259] on div "Chapter 7 Statement of Your Current Monthly Income and Means-Test Calculation S…" at bounding box center [615, 203] width 211 height 477
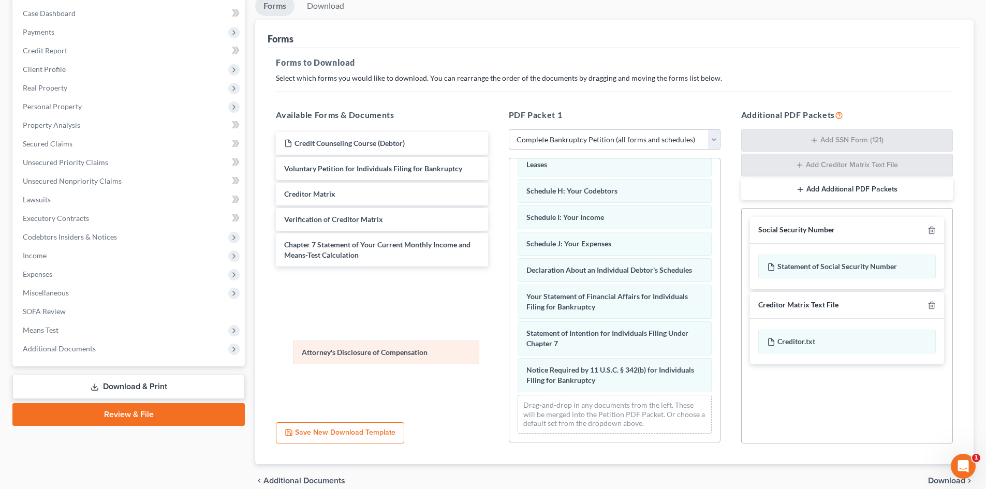
scroll to position [177, 0]
drag, startPoint x: 581, startPoint y: 383, endPoint x: 336, endPoint y: 345, distance: 247.8
click at [510, 345] on div "Attorney's Disclosure of Compensation Summary of Your Assets and Liabilities Sc…" at bounding box center [615, 217] width 211 height 451
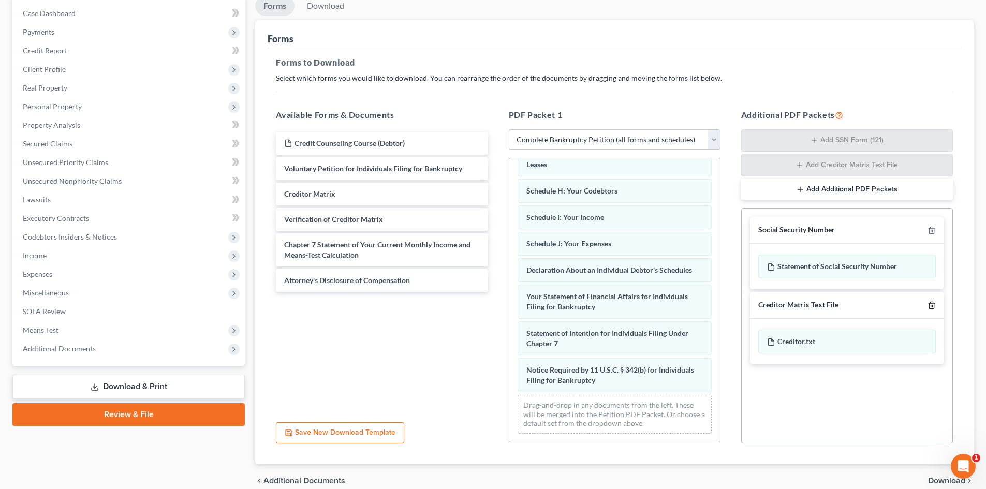
click at [929, 306] on icon "button" at bounding box center [931, 305] width 5 height 7
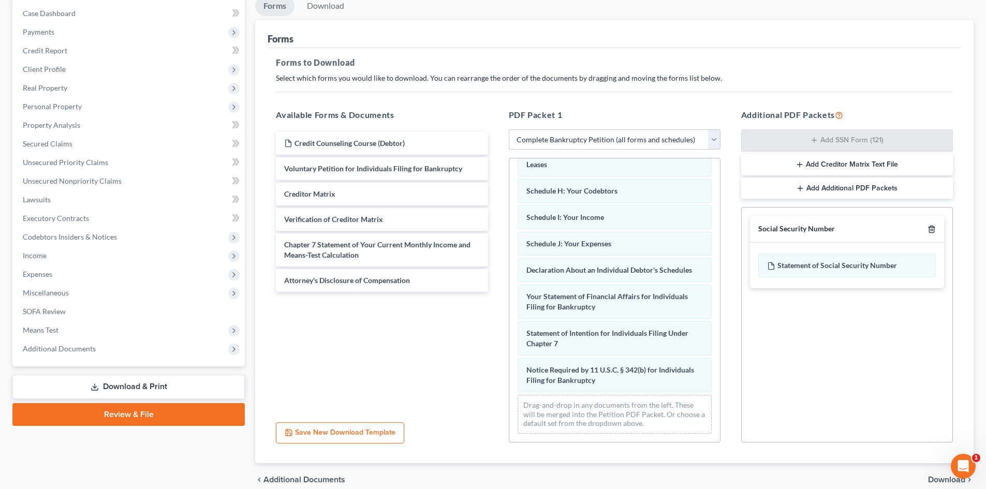
click at [931, 227] on icon "button" at bounding box center [931, 229] width 5 height 7
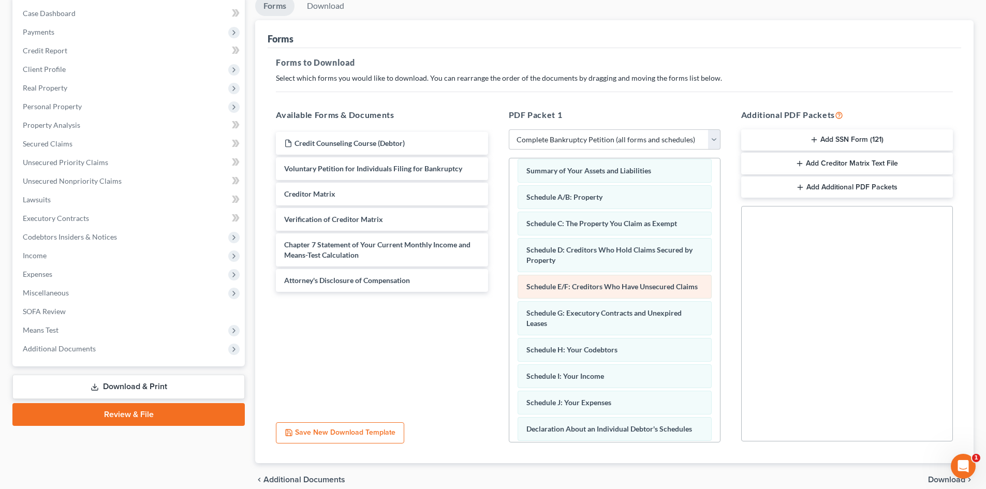
scroll to position [0, 0]
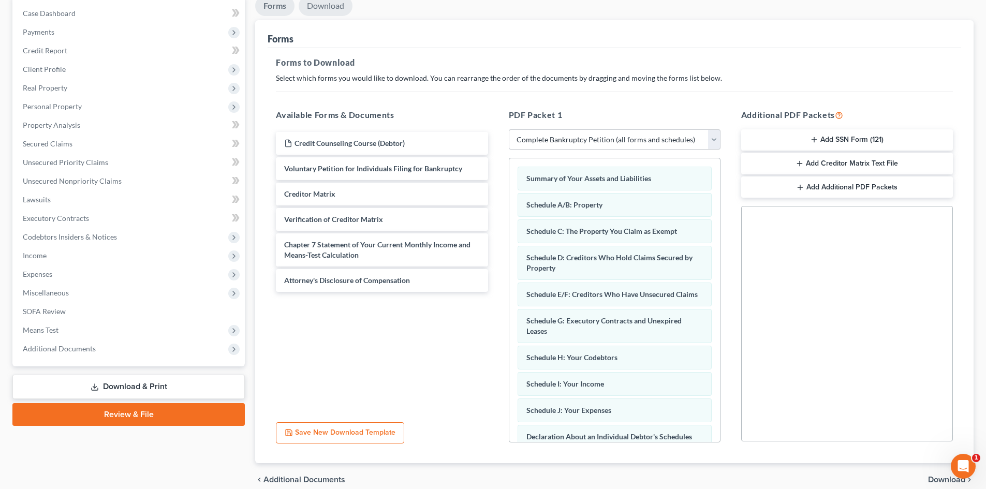
click at [324, 6] on link "Download" at bounding box center [326, 6] width 54 height 20
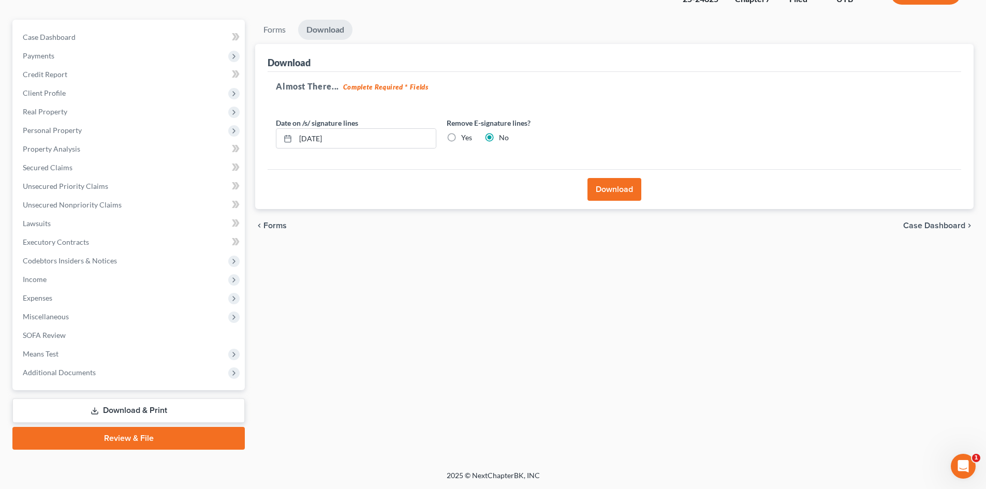
scroll to position [80, 0]
click at [612, 185] on button "Download" at bounding box center [615, 189] width 54 height 23
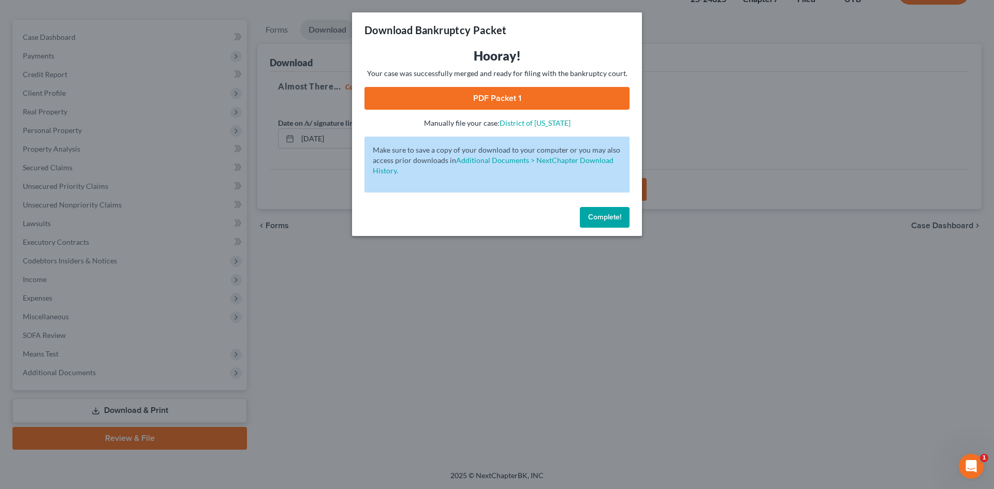
click at [474, 99] on link "PDF Packet 1" at bounding box center [497, 98] width 265 height 23
click at [597, 205] on div "Complete!" at bounding box center [497, 219] width 290 height 33
click at [599, 225] on button "Complete!" at bounding box center [605, 217] width 50 height 21
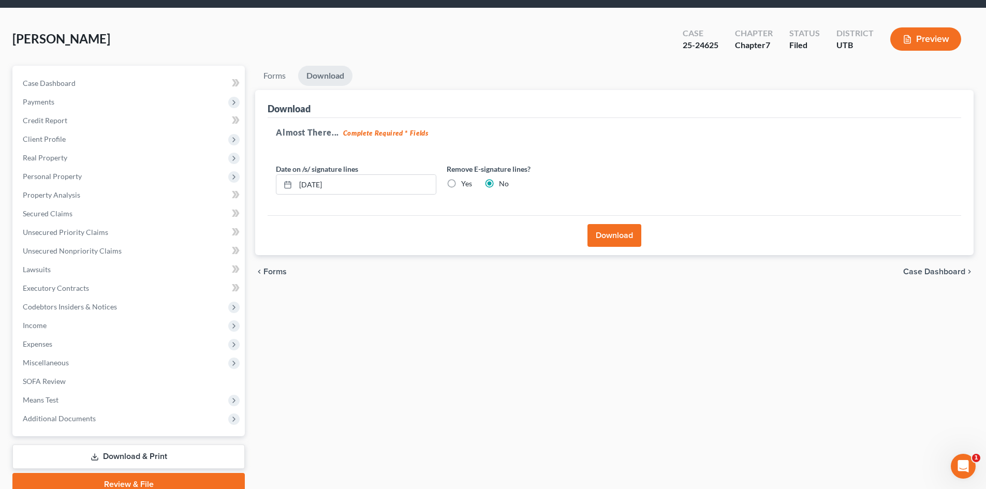
scroll to position [0, 0]
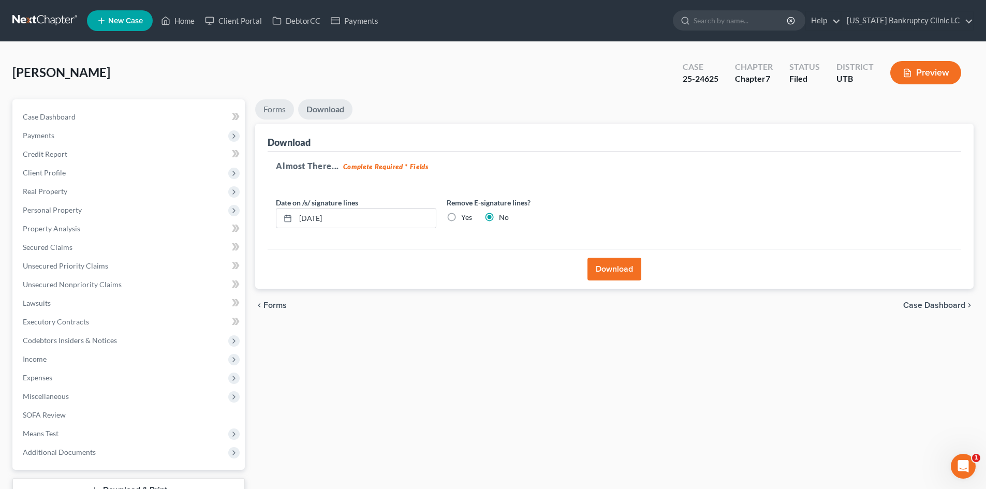
click at [279, 108] on link "Forms" at bounding box center [274, 109] width 39 height 20
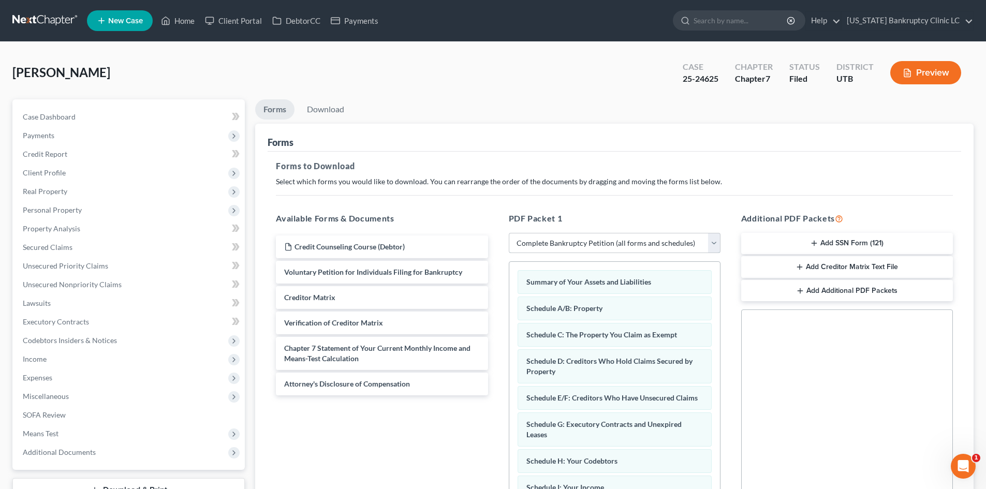
click at [562, 244] on select "Choose Default Petition PDF Packet Complete Bankruptcy Petition (all forms and …" at bounding box center [615, 243] width 212 height 21
click at [509, 233] on select "Choose Default Petition PDF Packet Complete Bankruptcy Petition (all forms and …" at bounding box center [615, 243] width 212 height 21
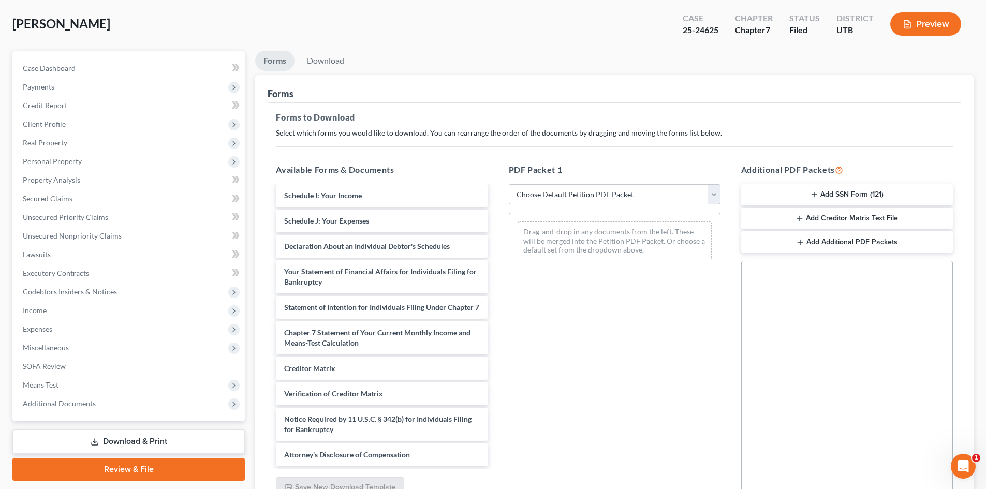
scroll to position [150, 0]
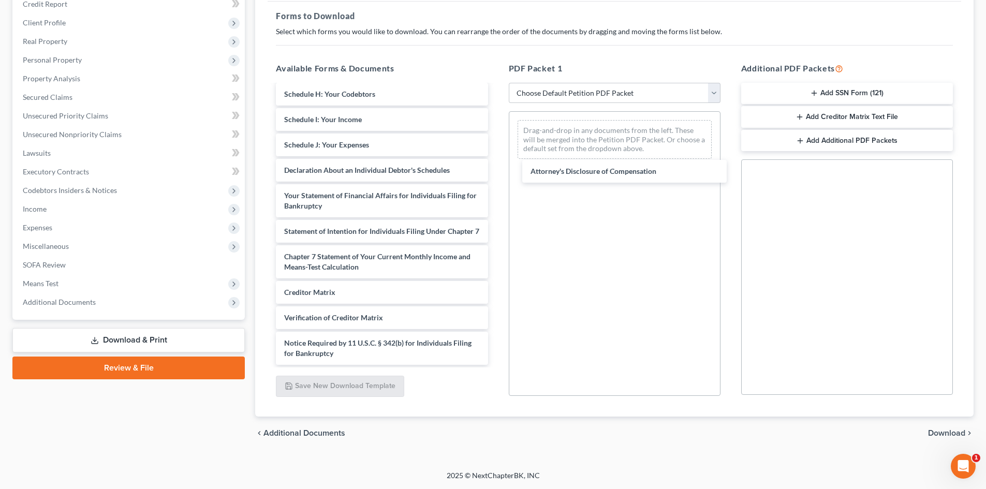
drag, startPoint x: 340, startPoint y: 351, endPoint x: 510, endPoint y: 256, distance: 194.9
click at [496, 148] on div "Attorney's Disclosure of Compensation Credit Counseling Course (Debtor) Volunta…" at bounding box center [382, 118] width 228 height 496
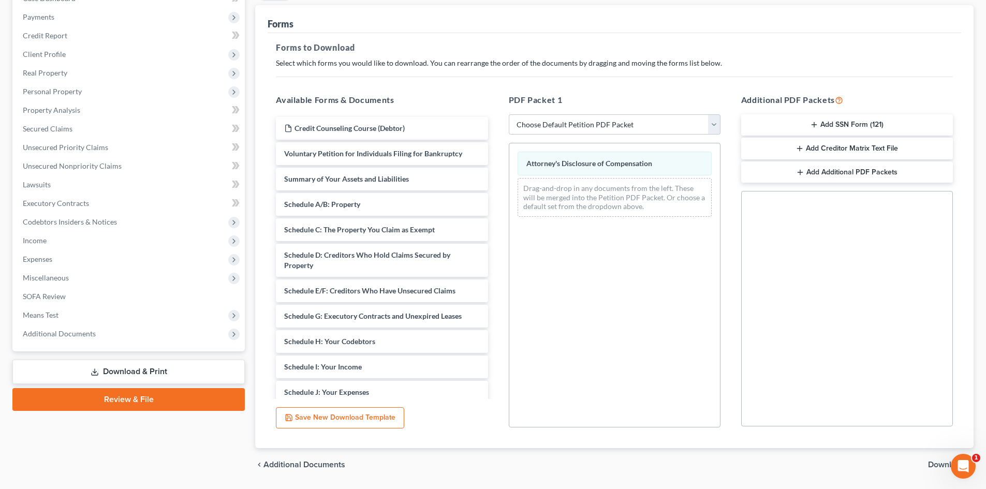
scroll to position [47, 0]
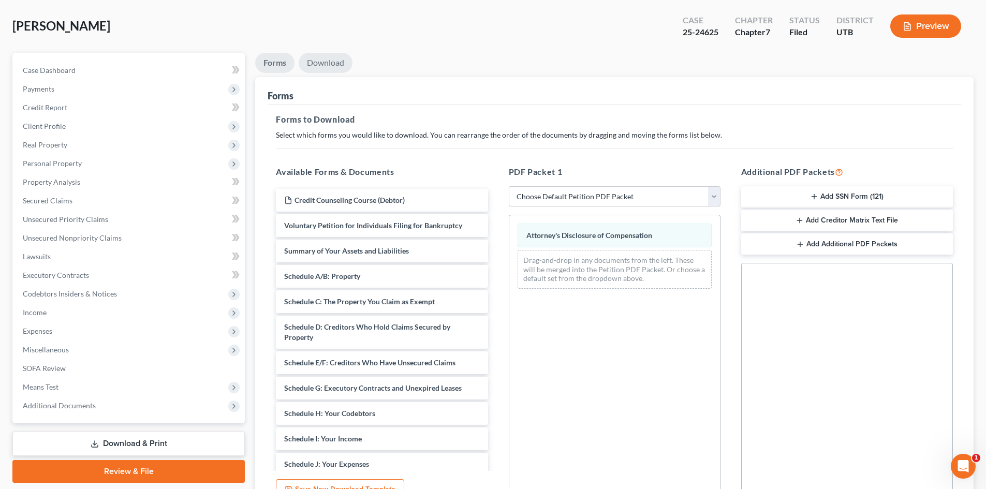
click at [337, 67] on link "Download" at bounding box center [326, 63] width 54 height 20
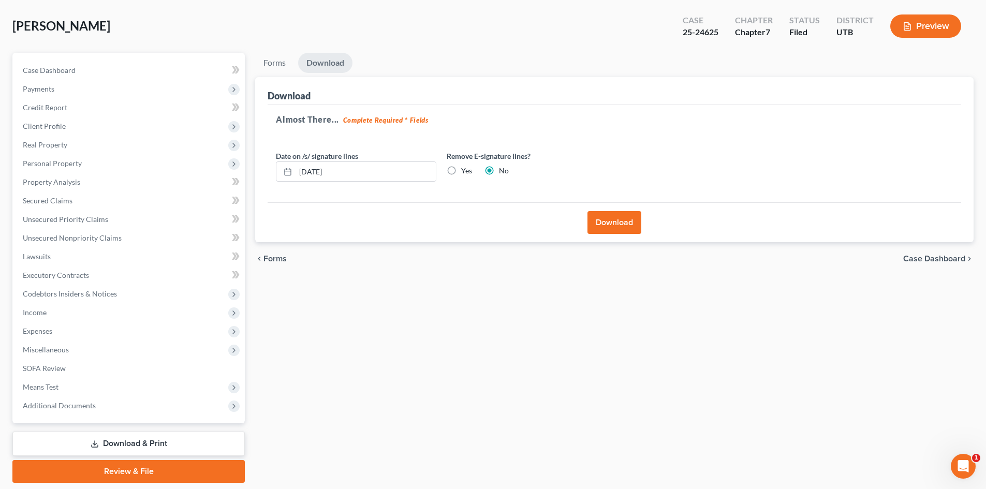
click at [610, 229] on button "Download" at bounding box center [615, 222] width 54 height 23
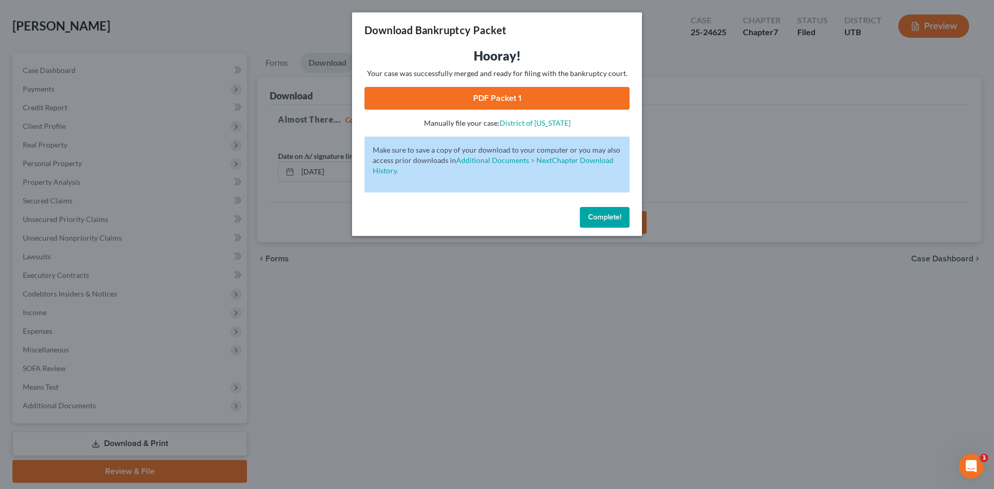
click at [527, 95] on link "PDF Packet 1" at bounding box center [497, 98] width 265 height 23
click at [623, 226] on button "Complete!" at bounding box center [605, 217] width 50 height 21
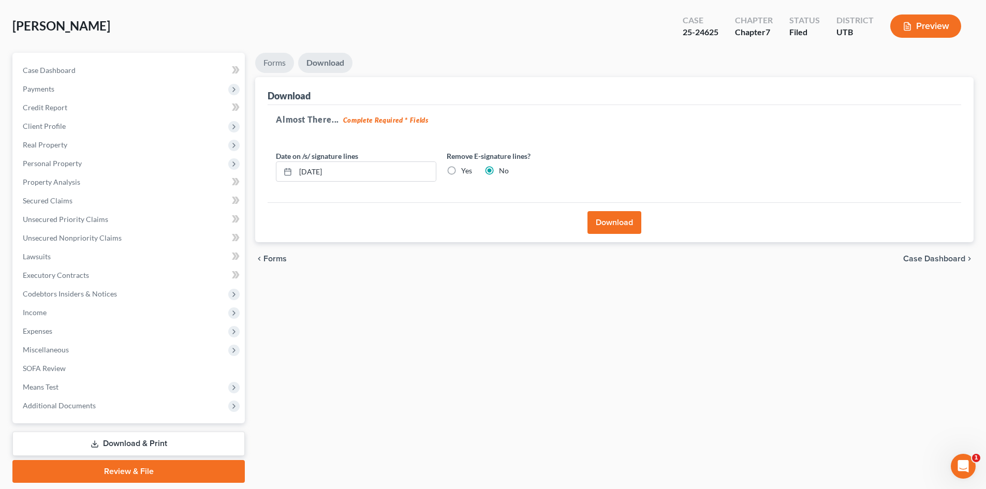
click at [284, 68] on link "Forms" at bounding box center [274, 63] width 39 height 20
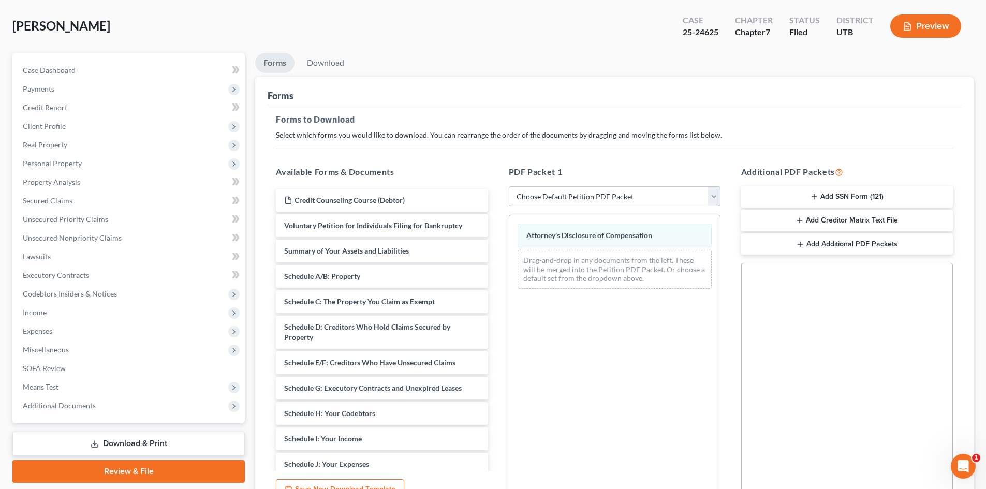
click at [566, 201] on select "Choose Default Petition PDF Packet Complete Bankruptcy Petition (all forms and …" at bounding box center [615, 196] width 212 height 21
click at [509, 186] on select "Choose Default Petition PDF Packet Complete Bankruptcy Petition (all forms and …" at bounding box center [615, 196] width 212 height 21
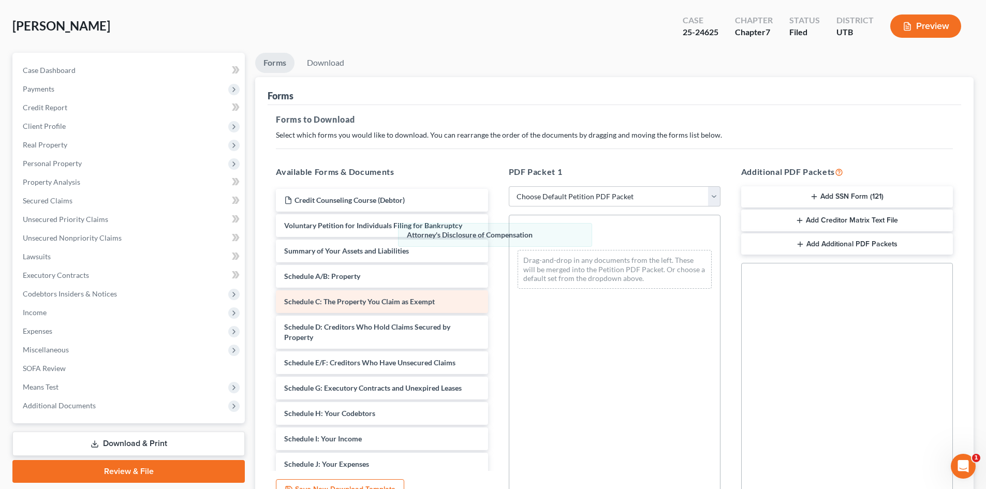
drag, startPoint x: 634, startPoint y: 235, endPoint x: 372, endPoint y: 323, distance: 275.8
click at [510, 236] on div "Attorney's Disclosure of Compensation Attorney's Disclosure of Compensation Att…" at bounding box center [615, 256] width 211 height 82
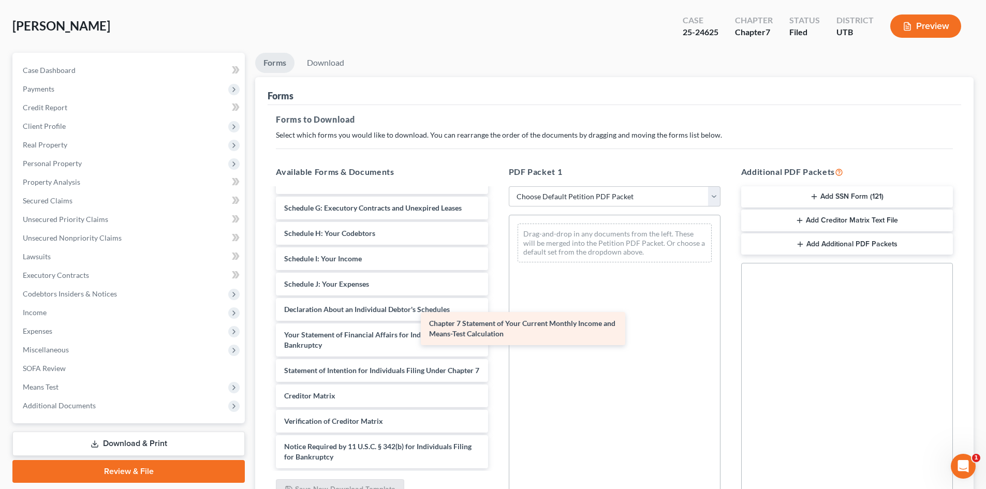
scroll to position [216, 0]
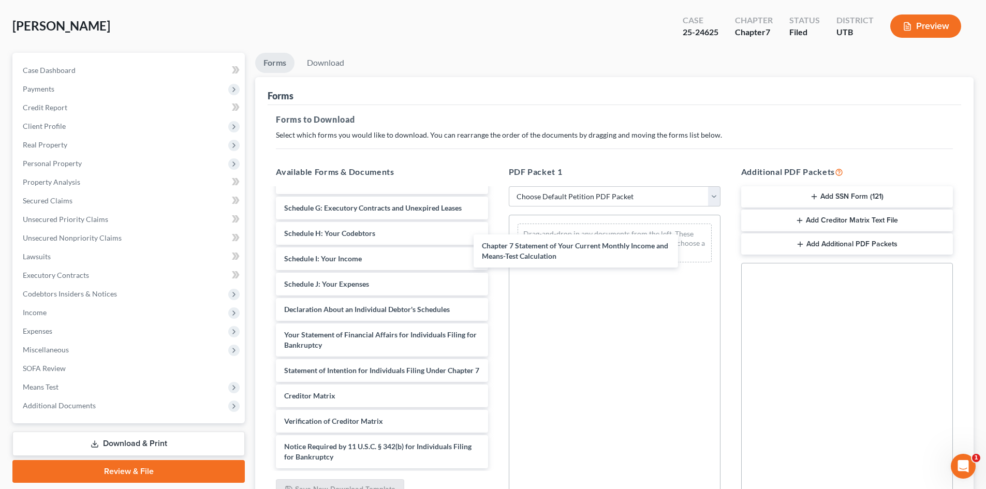
drag, startPoint x: 368, startPoint y: 358, endPoint x: 573, endPoint y: 264, distance: 226.1
click at [496, 231] on div "Chapter 7 Statement of Your Current Monthly Income and Means-Test Calculation C…" at bounding box center [382, 225] width 228 height 485
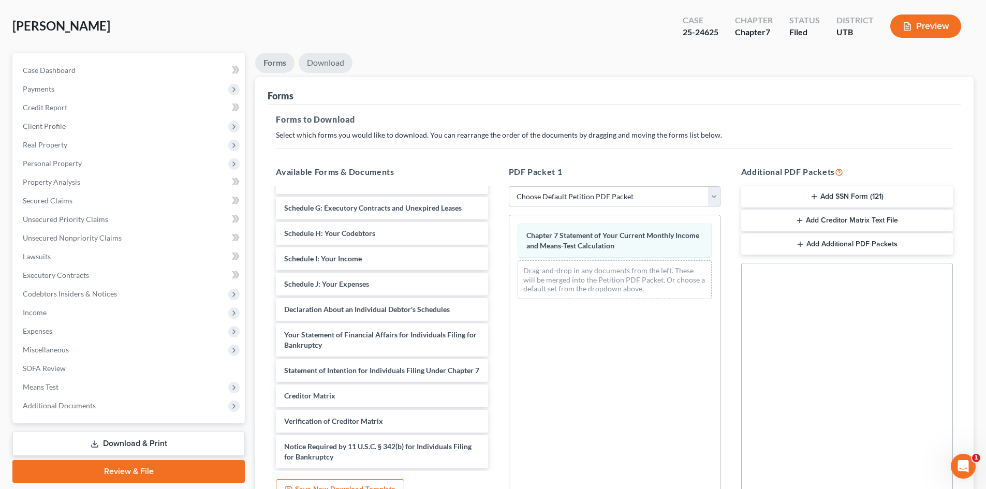
click at [344, 69] on link "Download" at bounding box center [326, 63] width 54 height 20
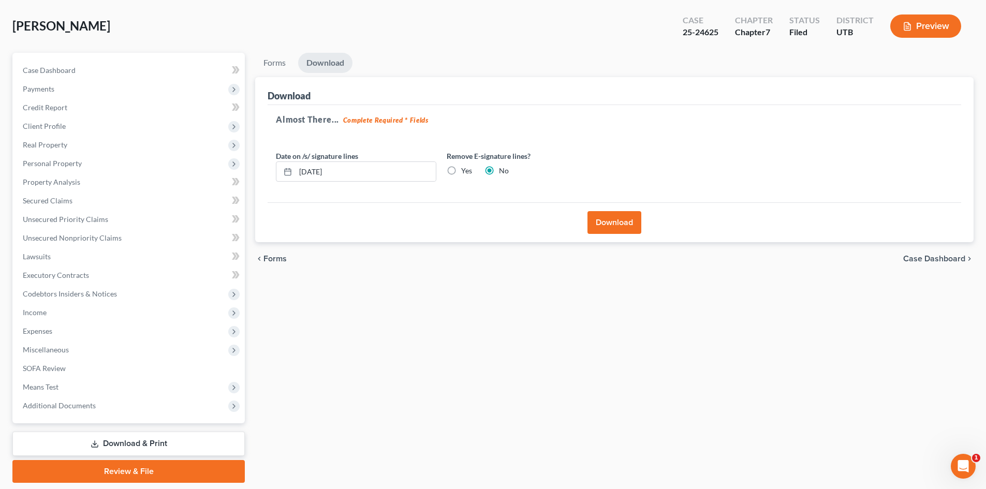
click at [613, 218] on button "Download" at bounding box center [615, 222] width 54 height 23
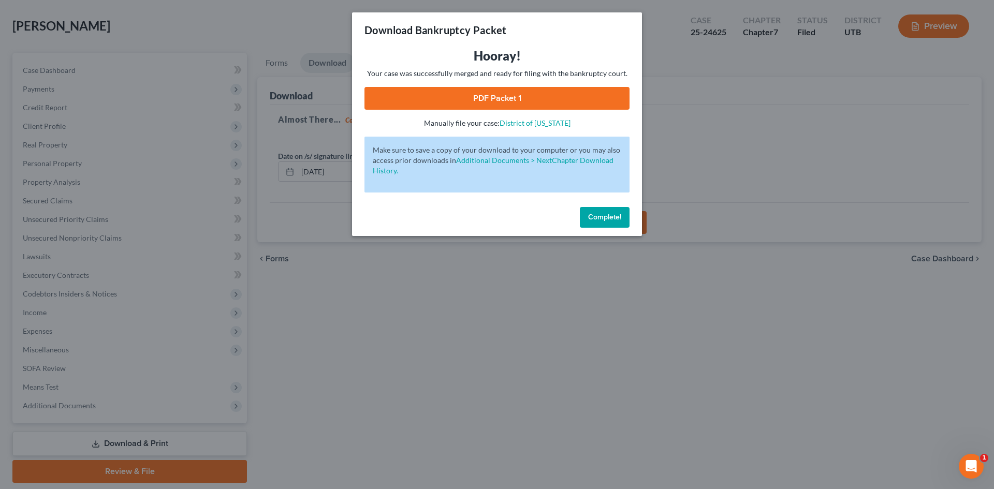
click at [546, 92] on link "PDF Packet 1" at bounding box center [497, 98] width 265 height 23
click at [600, 217] on span "Complete!" at bounding box center [604, 217] width 33 height 9
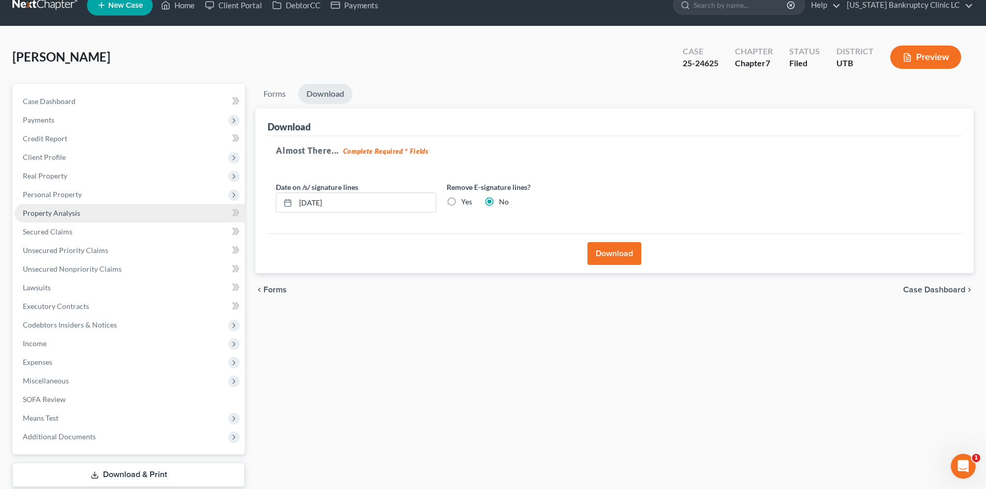
scroll to position [0, 0]
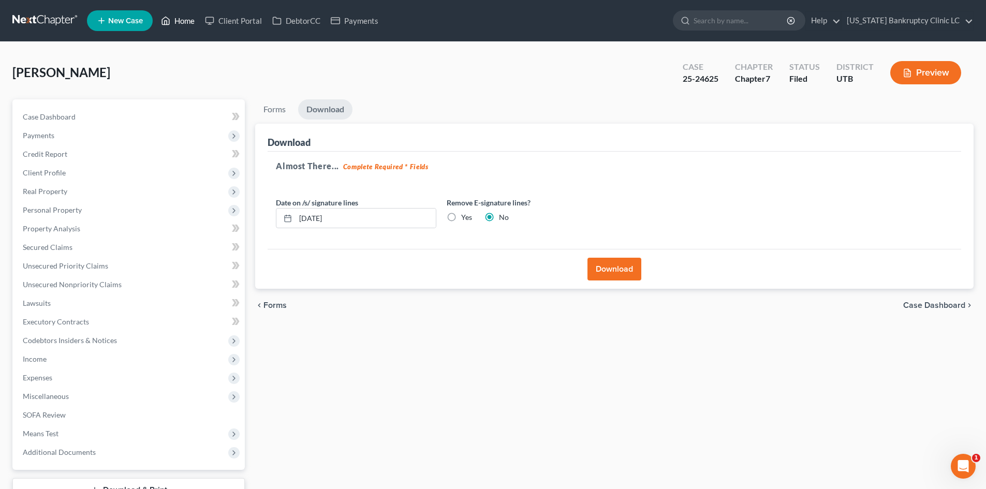
click at [182, 24] on link "Home" at bounding box center [178, 20] width 44 height 19
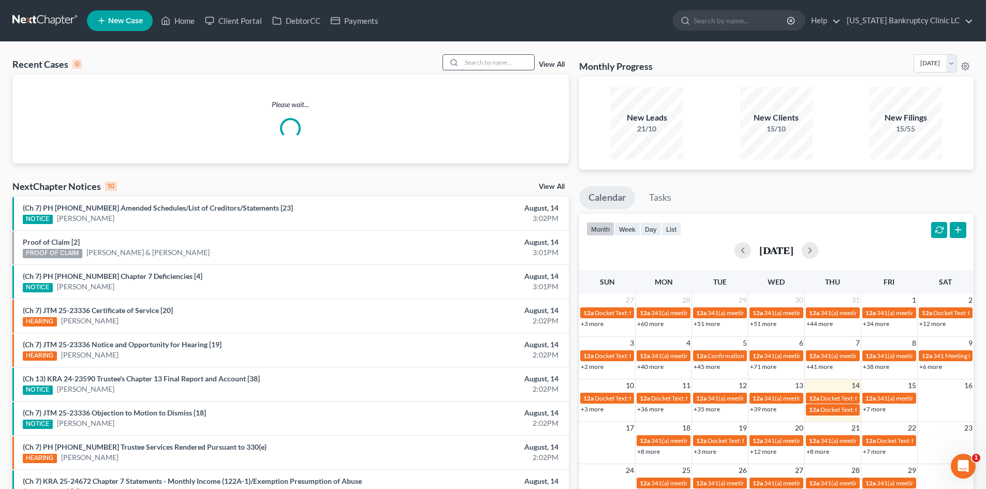
click at [484, 61] on input "search" at bounding box center [498, 62] width 72 height 15
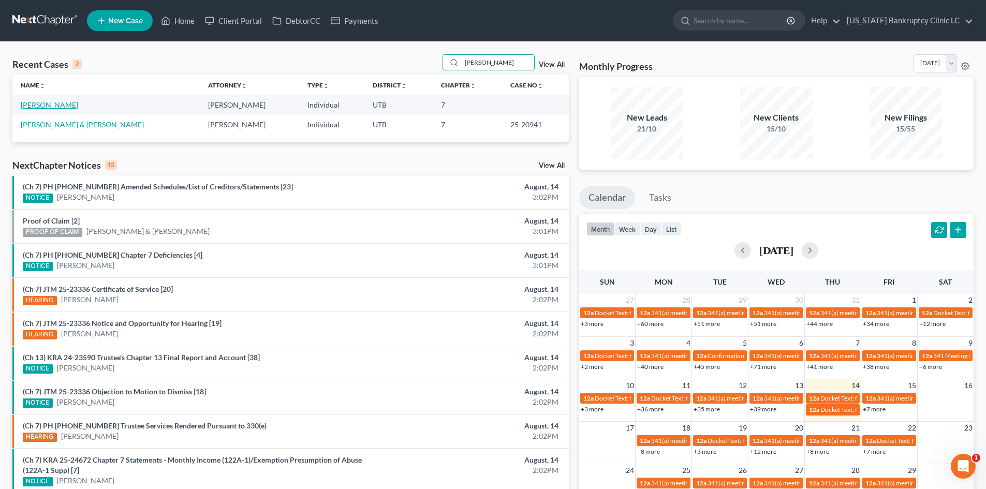
click at [45, 108] on link "[PERSON_NAME]" at bounding box center [49, 104] width 57 height 9
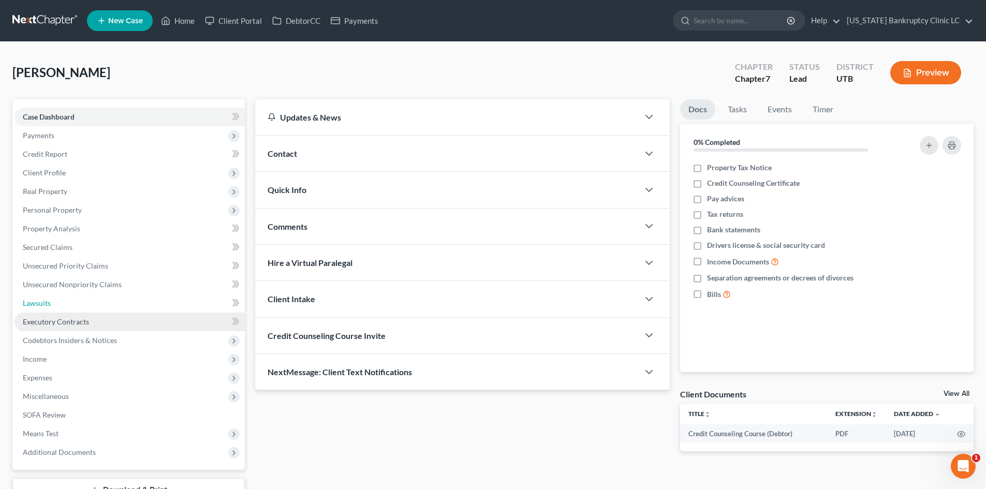
drag, startPoint x: 45, startPoint y: 307, endPoint x: 93, endPoint y: 321, distance: 49.6
click at [45, 307] on span "Lawsuits" at bounding box center [37, 303] width 28 height 9
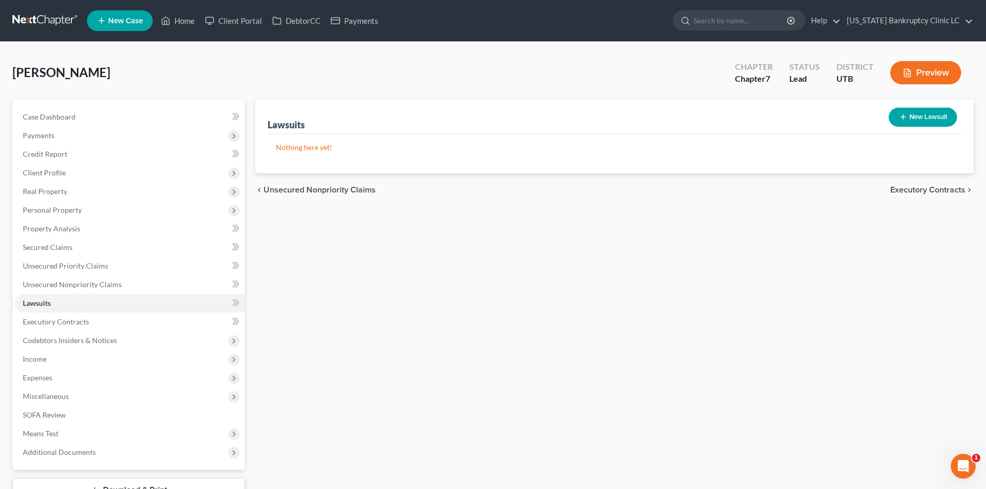
click at [932, 121] on button "New Lawsuit" at bounding box center [923, 117] width 68 height 19
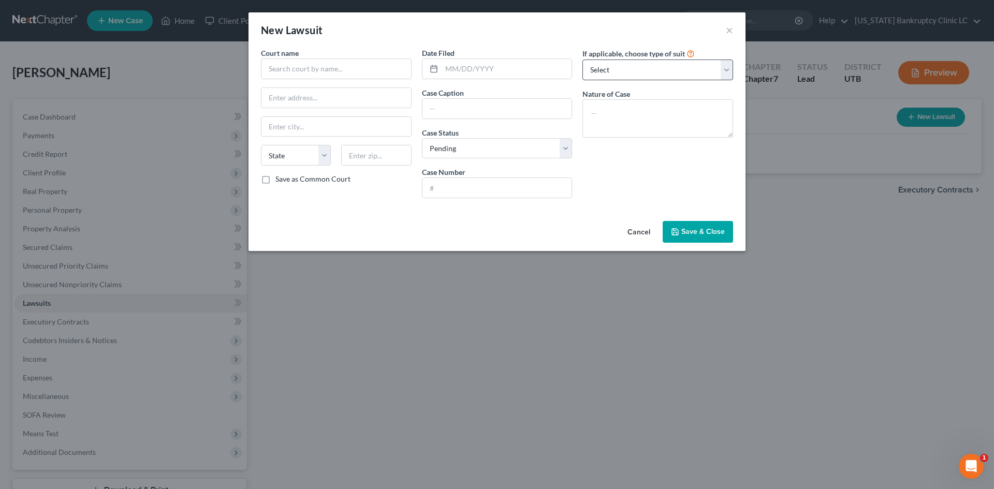
drag, startPoint x: 401, startPoint y: 26, endPoint x: 629, endPoint y: 71, distance: 232.3
click at [401, 26] on div "New Lawsuit ×" at bounding box center [497, 29] width 497 height 35
click at [725, 28] on div "New Lawsuit ×" at bounding box center [497, 29] width 497 height 35
click at [734, 33] on div "New Lawsuit ×" at bounding box center [497, 29] width 497 height 35
click at [732, 33] on button "×" at bounding box center [729, 30] width 7 height 12
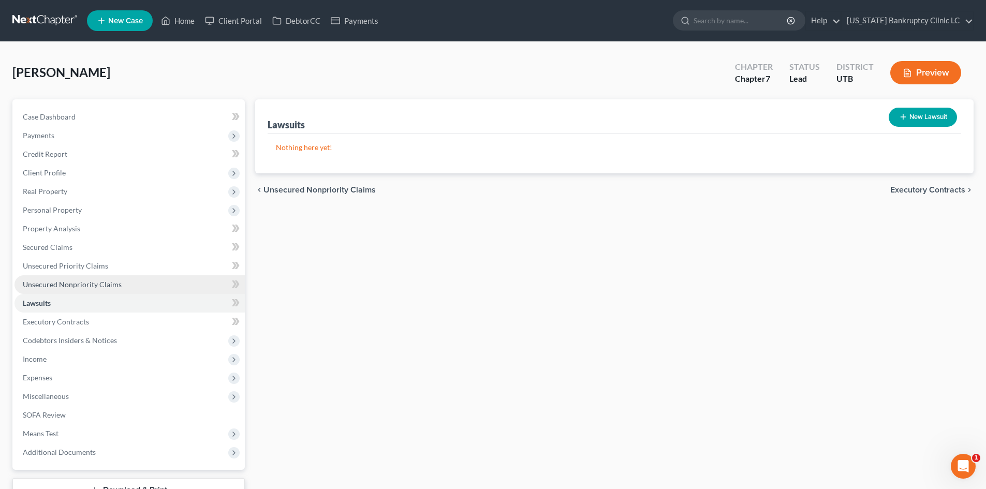
click at [76, 288] on span "Unsecured Nonpriority Claims" at bounding box center [72, 284] width 99 height 9
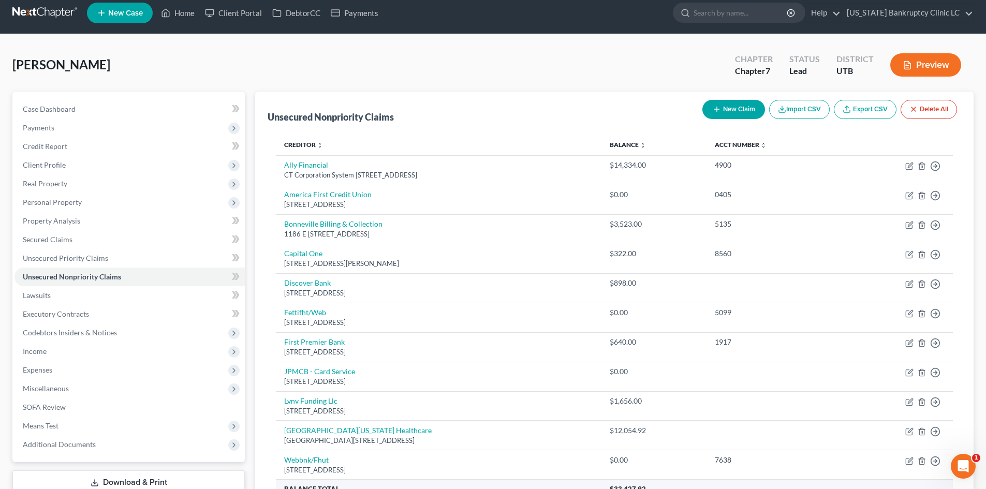
scroll to position [7, 0]
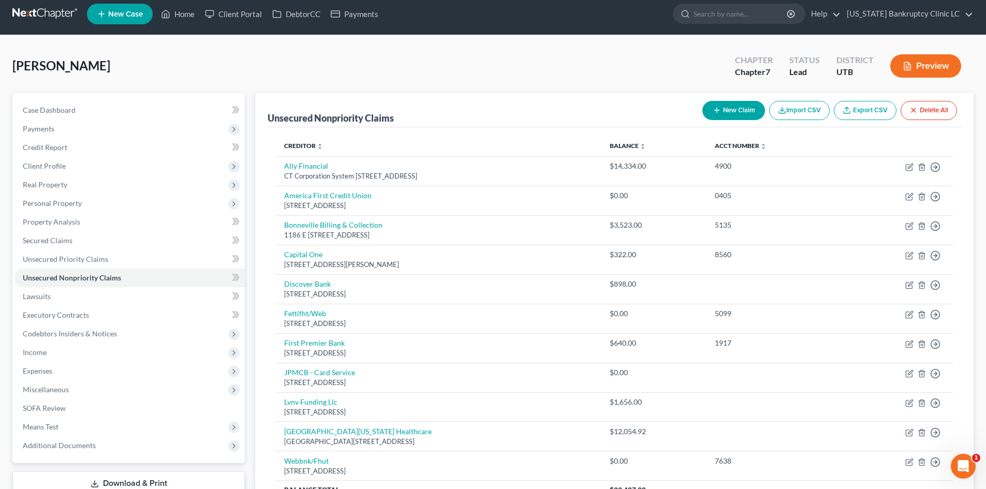
click at [721, 109] on button "New Claim" at bounding box center [734, 110] width 63 height 19
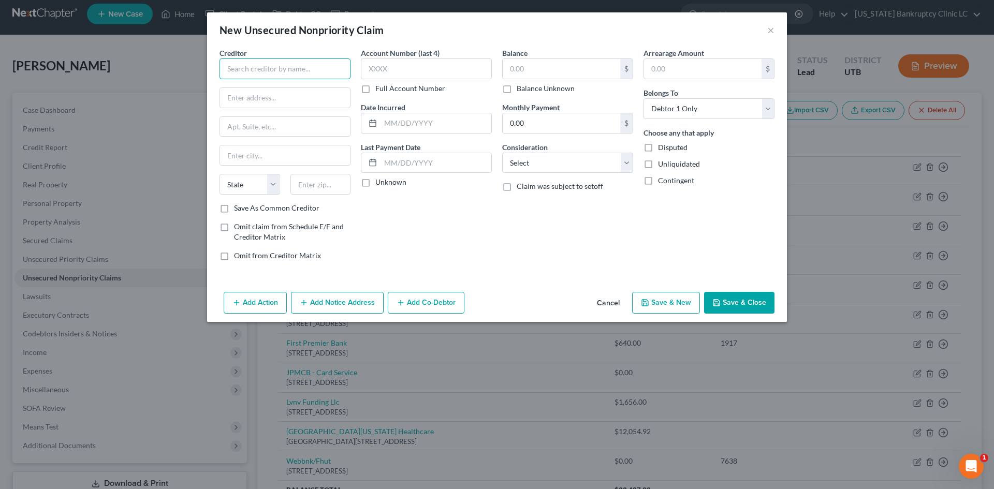
click at [267, 75] on input "text" at bounding box center [285, 69] width 131 height 21
click at [258, 88] on div "Primus Law" at bounding box center [282, 87] width 108 height 10
click at [675, 300] on button "Save & New" at bounding box center [666, 303] width 68 height 22
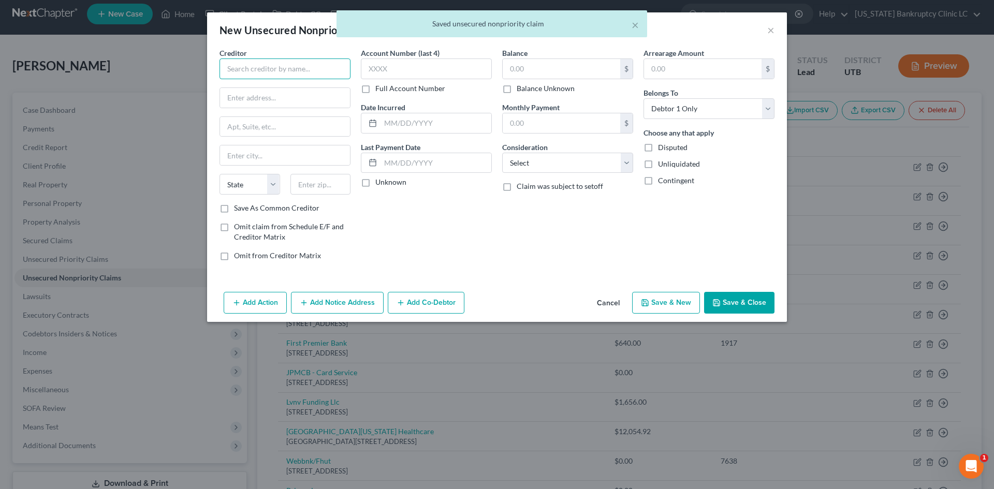
click at [265, 69] on input "text" at bounding box center [285, 69] width 131 height 21
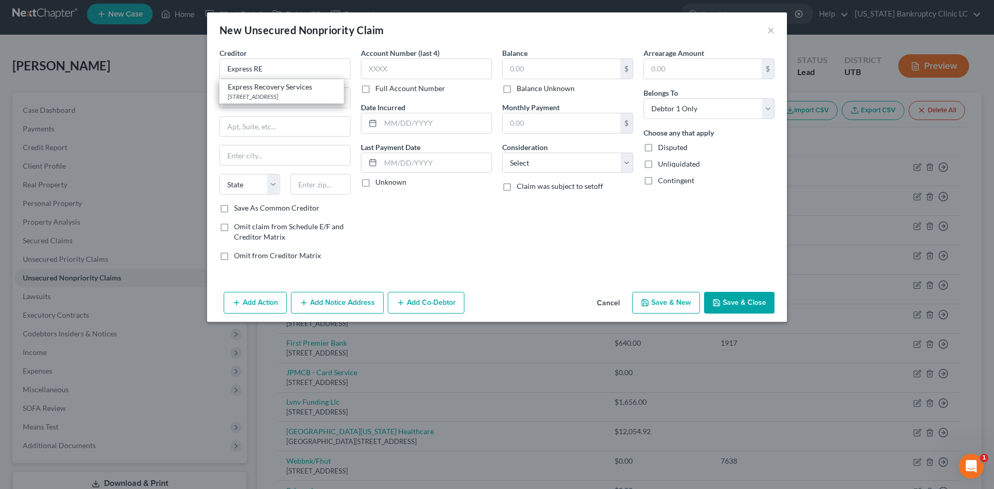
click at [264, 84] on div "Express Recovery Services" at bounding box center [282, 87] width 108 height 10
click at [748, 301] on button "Save & Close" at bounding box center [739, 303] width 70 height 22
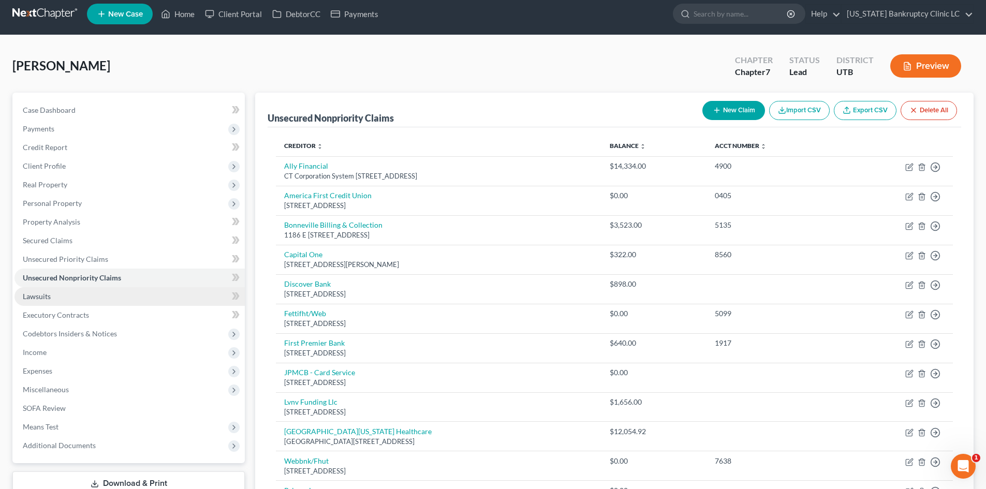
click at [98, 298] on link "Lawsuits" at bounding box center [129, 296] width 230 height 19
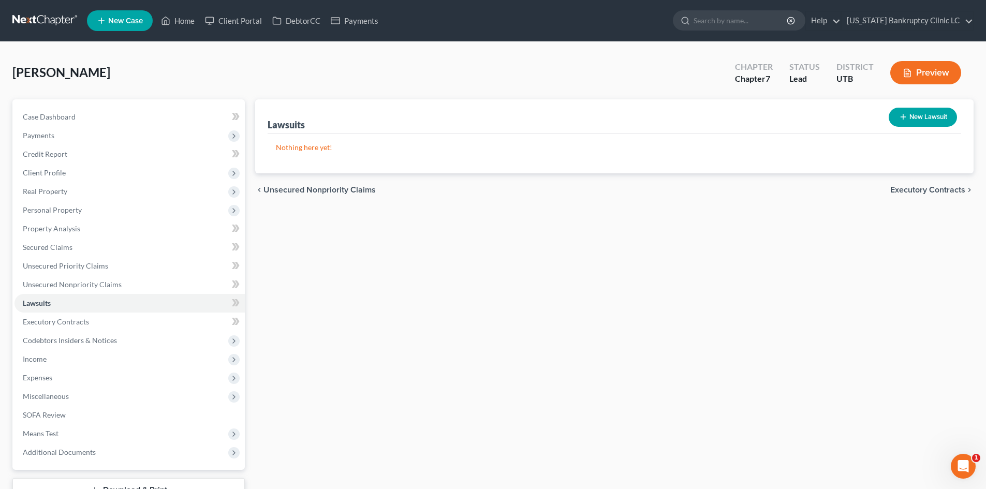
click at [942, 123] on button "New Lawsuit" at bounding box center [923, 117] width 68 height 19
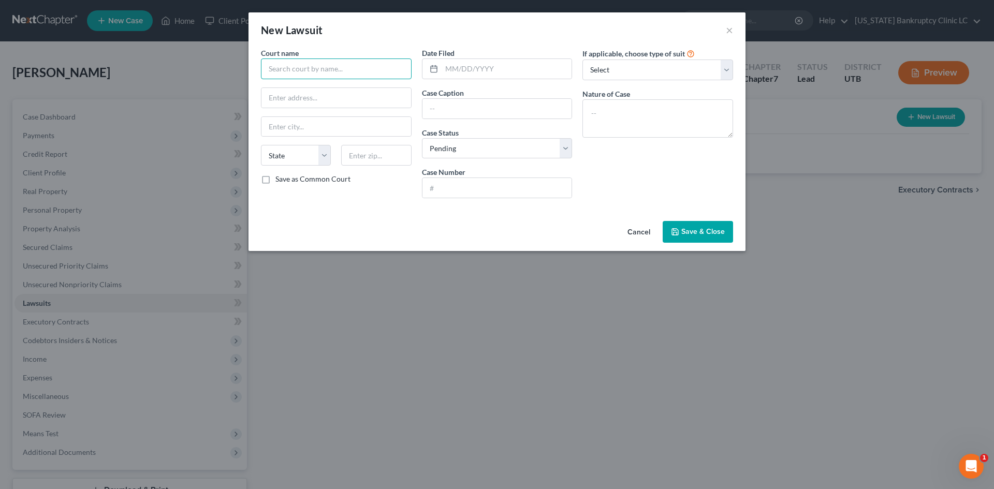
click at [326, 63] on input "text" at bounding box center [336, 69] width 151 height 21
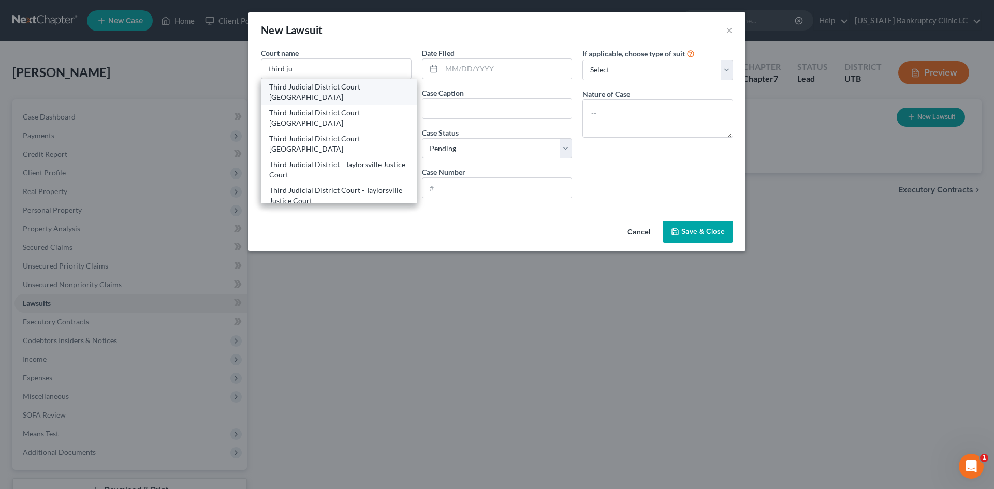
click at [327, 85] on div "Third Judicial District Court - [GEOGRAPHIC_DATA]" at bounding box center [338, 92] width 139 height 21
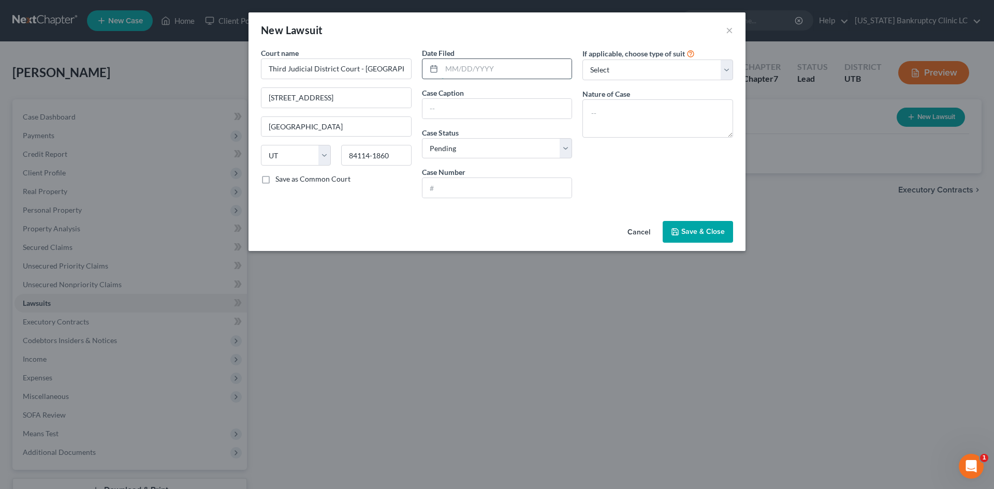
click at [487, 67] on input "text" at bounding box center [507, 69] width 130 height 20
click at [524, 113] on input "text" at bounding box center [498, 109] width 150 height 20
click at [508, 115] on input "text" at bounding box center [498, 109] width 150 height 20
paste input "EXPRESS RECOVERY SERVICES INC vs. [PERSON_NAME]"
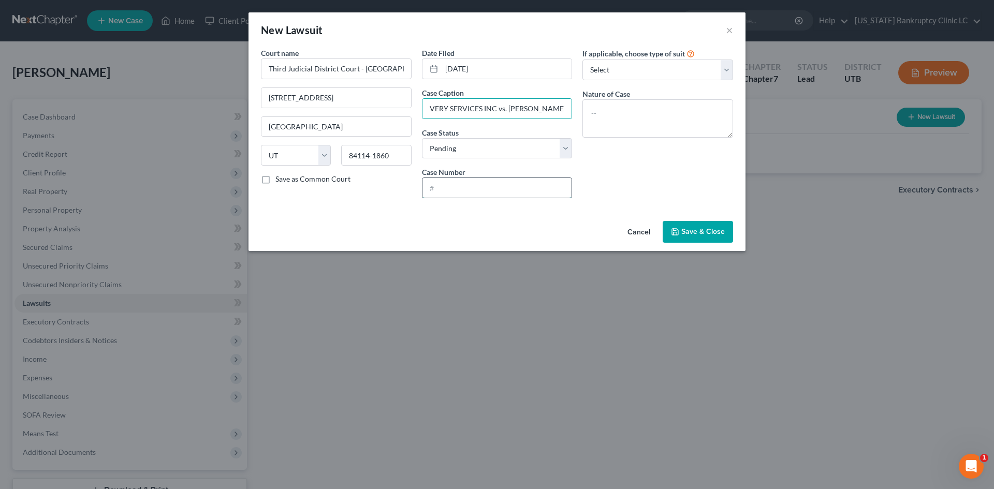
click at [491, 183] on input "text" at bounding box center [498, 188] width 150 height 20
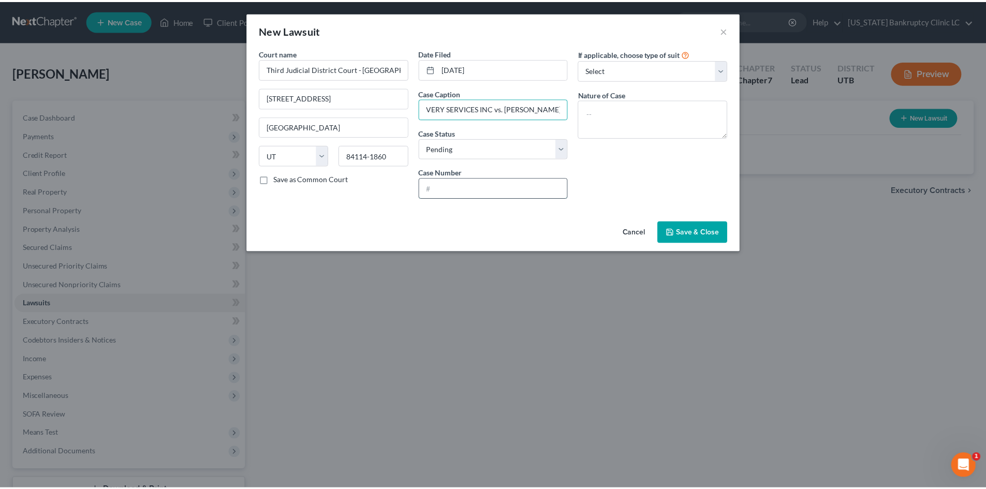
scroll to position [0, 0]
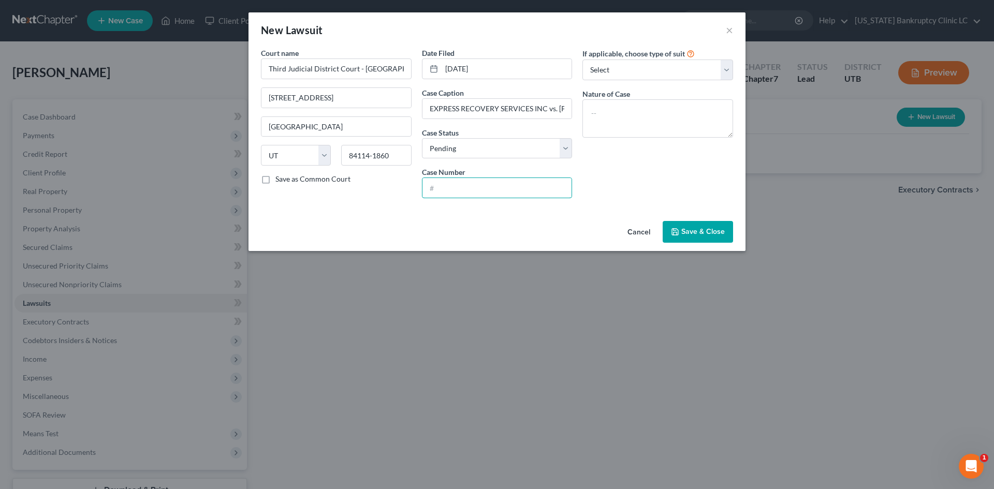
drag, startPoint x: 502, startPoint y: 182, endPoint x: 519, endPoint y: 177, distance: 17.9
click at [502, 182] on input "text" at bounding box center [498, 188] width 150 height 20
paste input "230401849"
click at [674, 67] on select "Select Repossession Garnishment Foreclosure Attached, Seized, Or Levied Other" at bounding box center [658, 70] width 151 height 21
click at [583, 60] on select "Select Repossession Garnishment Foreclosure Attached, Seized, Or Levied Other" at bounding box center [658, 70] width 151 height 21
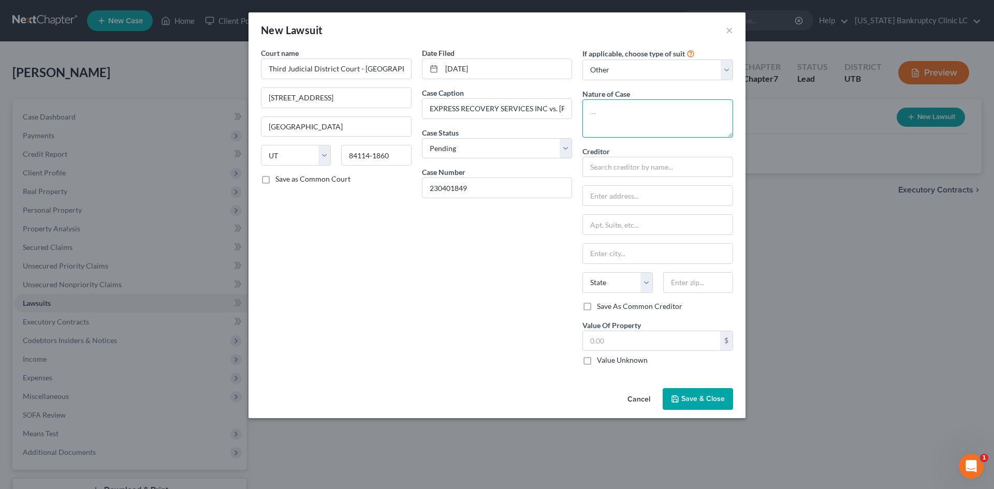
click at [655, 107] on textarea at bounding box center [658, 118] width 151 height 38
click at [631, 185] on div "Express Recovery Services" at bounding box center [645, 185] width 108 height 10
click at [637, 342] on input "text" at bounding box center [651, 341] width 137 height 20
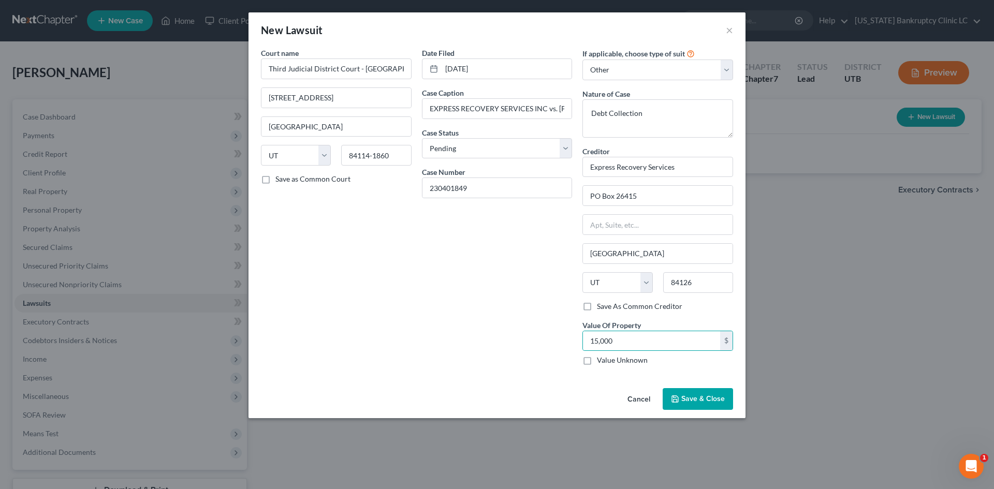
click at [694, 406] on button "Save & Close" at bounding box center [698, 399] width 70 height 22
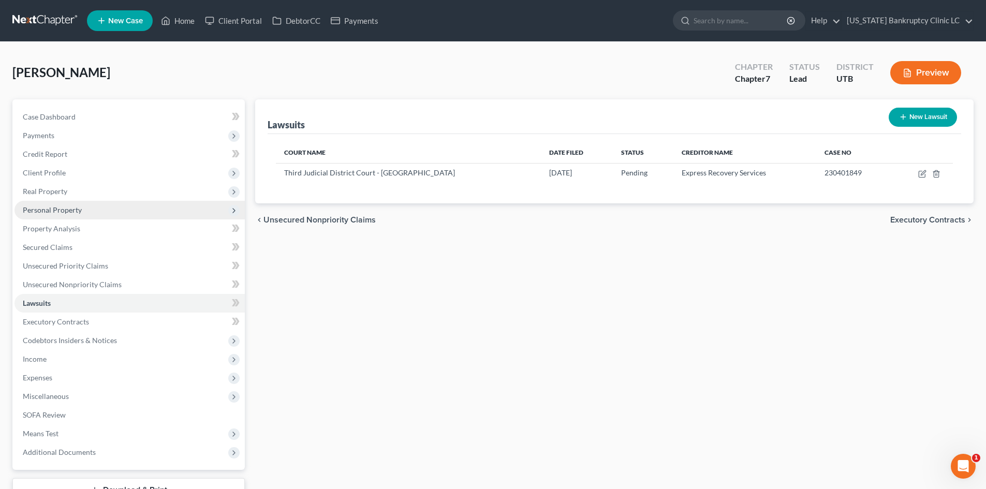
click at [66, 210] on span "Personal Property" at bounding box center [52, 210] width 59 height 9
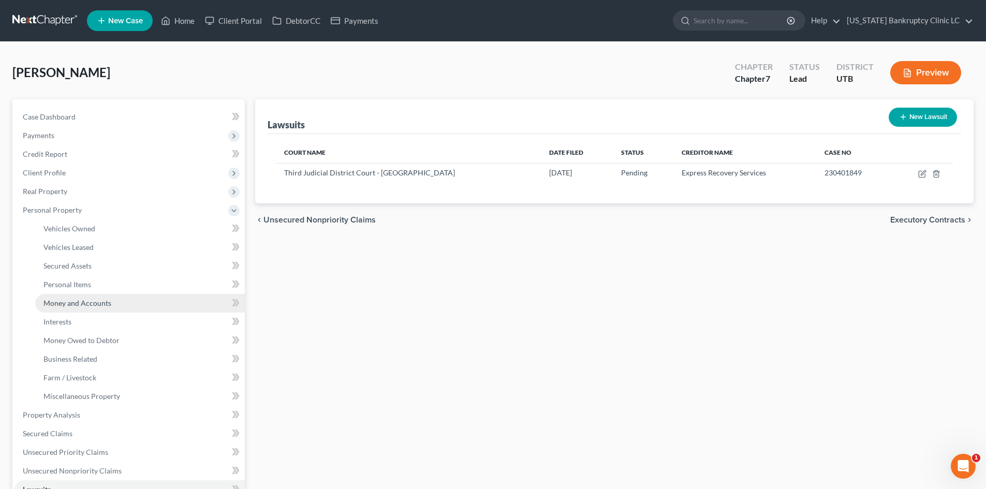
click at [97, 305] on span "Money and Accounts" at bounding box center [77, 303] width 68 height 9
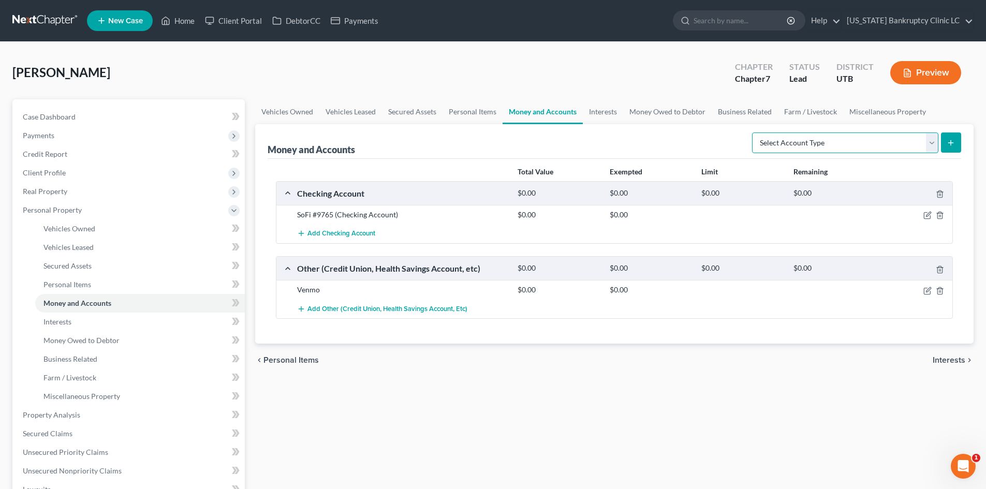
click at [862, 144] on select "Select Account Type Brokerage Cash on Hand Certificates of Deposit Checking Acc…" at bounding box center [845, 143] width 186 height 21
click at [754, 133] on select "Select Account Type Brokerage Cash on Hand Certificates of Deposit Checking Acc…" at bounding box center [845, 143] width 186 height 21
click at [946, 142] on button "submit" at bounding box center [951, 143] width 20 height 20
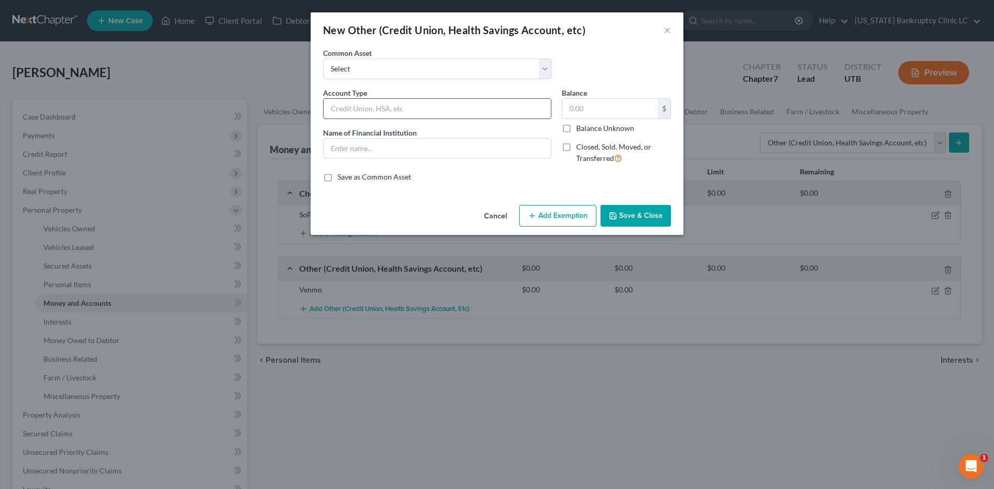
click at [365, 106] on input "text" at bounding box center [437, 109] width 227 height 20
click at [358, 134] on span "Name of Financial Institution" at bounding box center [370, 132] width 94 height 9
paste input "PayPal"
click at [354, 144] on input "text" at bounding box center [437, 149] width 227 height 20
click at [622, 185] on div "An exemption set must first be selected from the Filing Information section. Co…" at bounding box center [497, 124] width 373 height 153
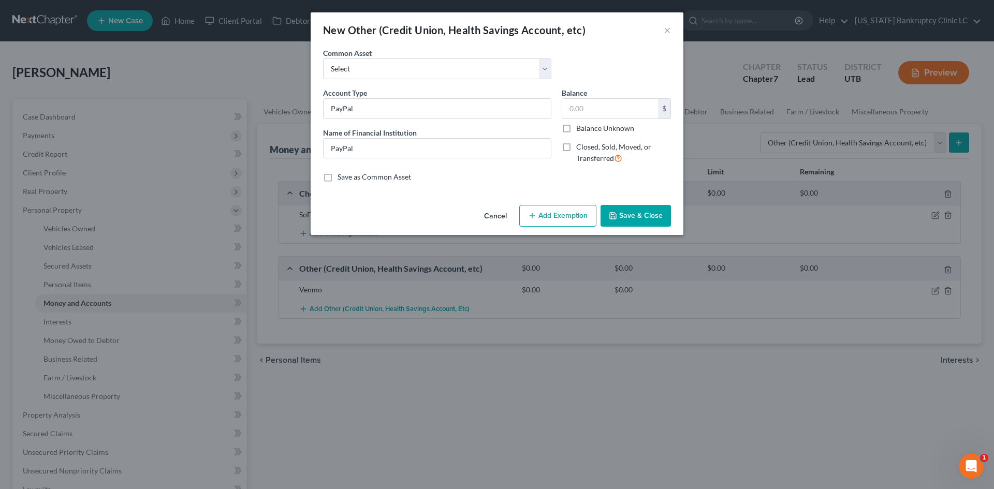
click at [634, 216] on button "Save & Close" at bounding box center [636, 216] width 70 height 22
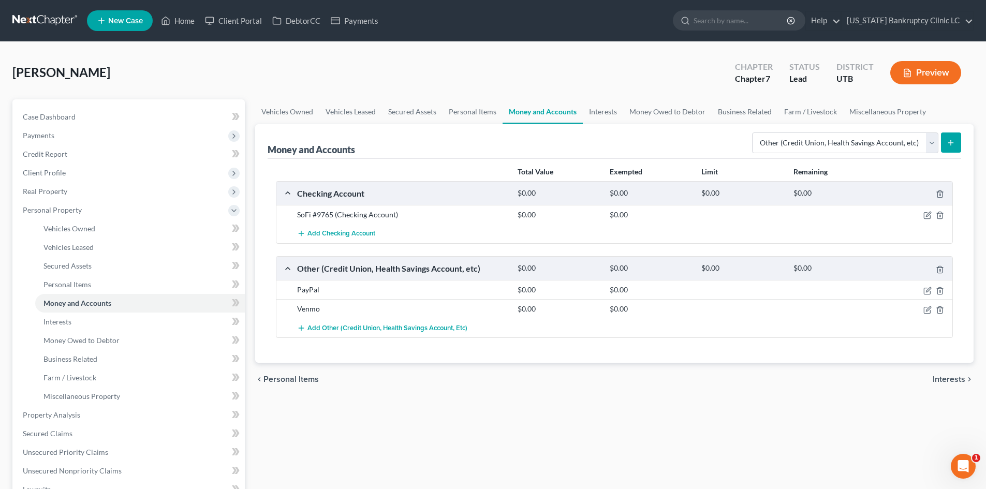
click at [722, 459] on div "Vehicles Owned Vehicles Leased Secured Assets Personal Items Money and Accounts…" at bounding box center [614, 407] width 729 height 617
click at [87, 205] on span "Personal Property" at bounding box center [129, 210] width 230 height 19
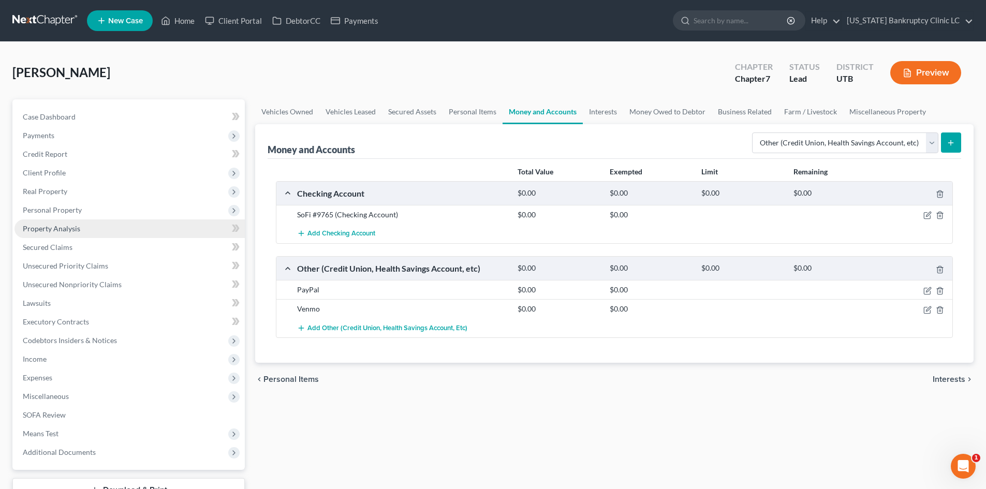
drag, startPoint x: 87, startPoint y: 205, endPoint x: 84, endPoint y: 224, distance: 19.8
drag, startPoint x: 84, startPoint y: 224, endPoint x: 442, endPoint y: 419, distance: 407.4
click at [446, 420] on div "Vehicles Owned Vehicles Leased Secured Assets Personal Items Money and Accounts…" at bounding box center [614, 314] width 729 height 430
click at [72, 364] on span "Income" at bounding box center [129, 359] width 230 height 19
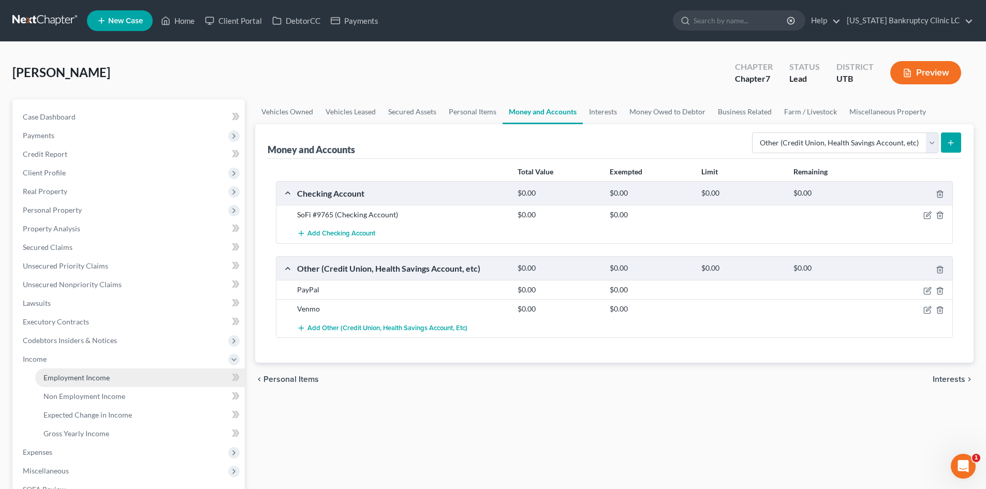
drag, startPoint x: 72, startPoint y: 363, endPoint x: 72, endPoint y: 371, distance: 7.8
click at [72, 362] on span "Income" at bounding box center [129, 359] width 230 height 19
click at [70, 380] on span "Expenses" at bounding box center [129, 378] width 230 height 19
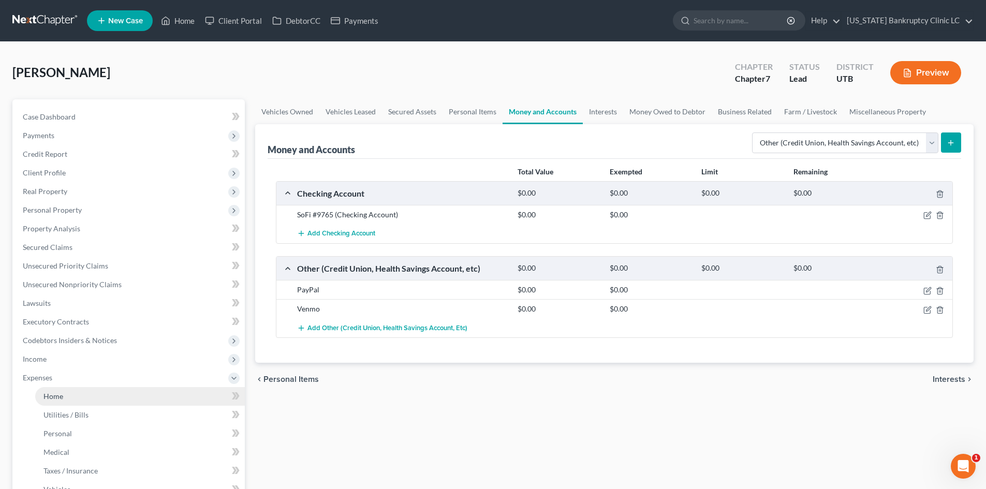
click at [71, 398] on link "Home" at bounding box center [140, 396] width 210 height 19
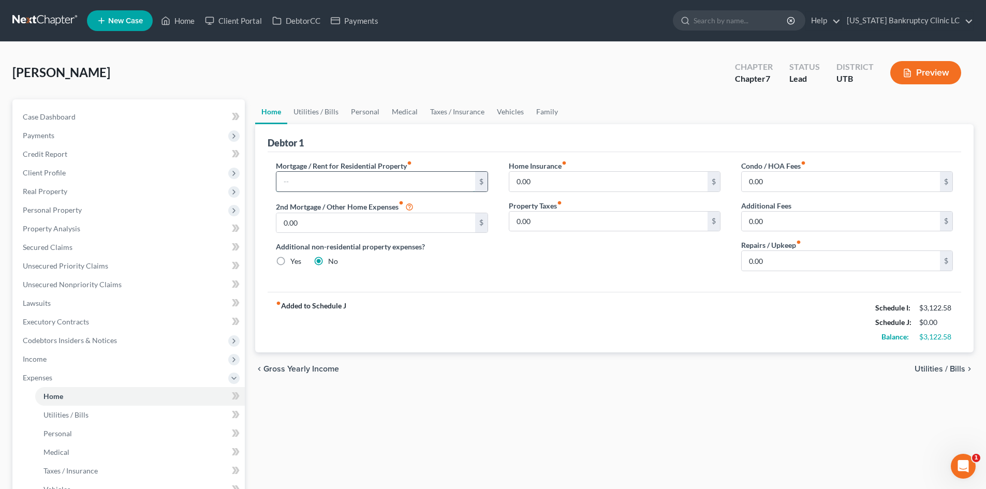
click at [356, 186] on input "text" at bounding box center [376, 182] width 198 height 20
click at [322, 109] on link "Utilities / Bills" at bounding box center [315, 111] width 57 height 25
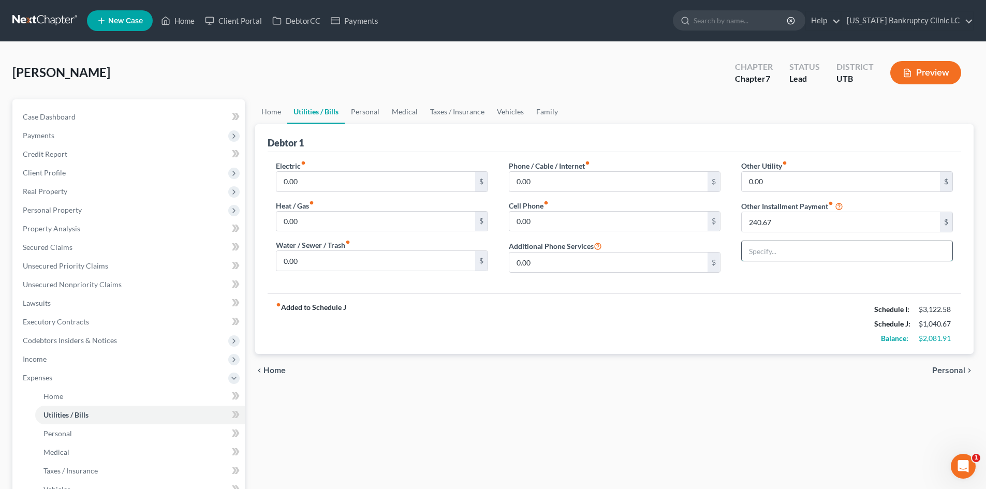
click at [770, 255] on input "text" at bounding box center [847, 251] width 211 height 20
click at [716, 300] on div "fiber_manual_record Added to Schedule J Schedule I: $3,122.58 Schedule J: $1,04…" at bounding box center [615, 324] width 694 height 61
click at [356, 111] on link "Personal" at bounding box center [365, 111] width 41 height 25
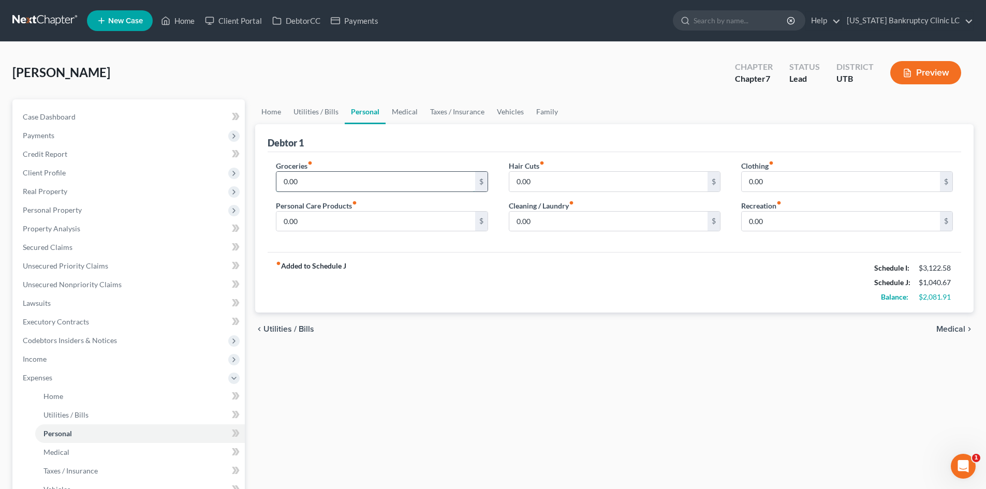
click at [325, 175] on input "0.00" at bounding box center [376, 182] width 198 height 20
click at [559, 246] on div "Groceries fiber_manual_record 300 $ Personal Care Products fiber_manual_record …" at bounding box center [615, 202] width 694 height 100
click at [504, 115] on link "Vehicles" at bounding box center [510, 111] width 39 height 25
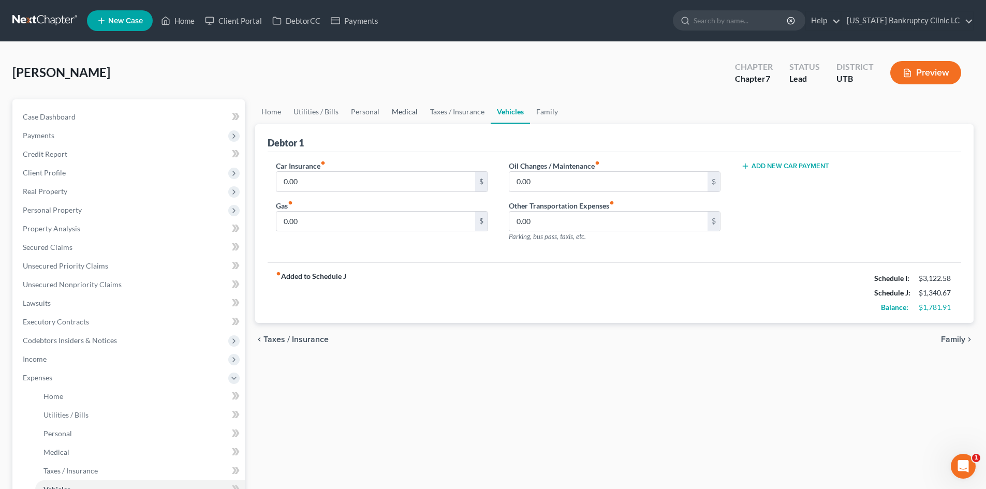
click at [402, 113] on link "Medical" at bounding box center [405, 111] width 38 height 25
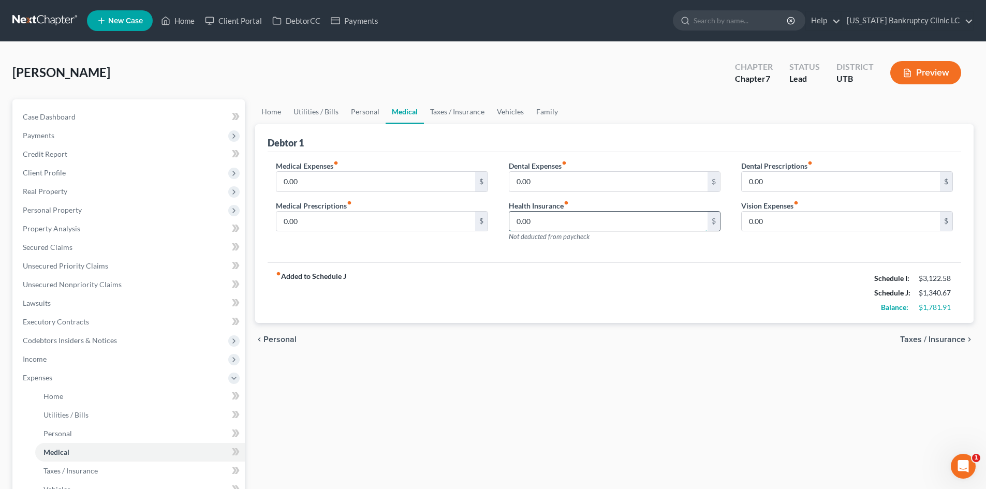
click at [557, 220] on input "0.00" at bounding box center [609, 222] width 198 height 20
click at [474, 113] on link "Taxes / Insurance" at bounding box center [457, 111] width 67 height 25
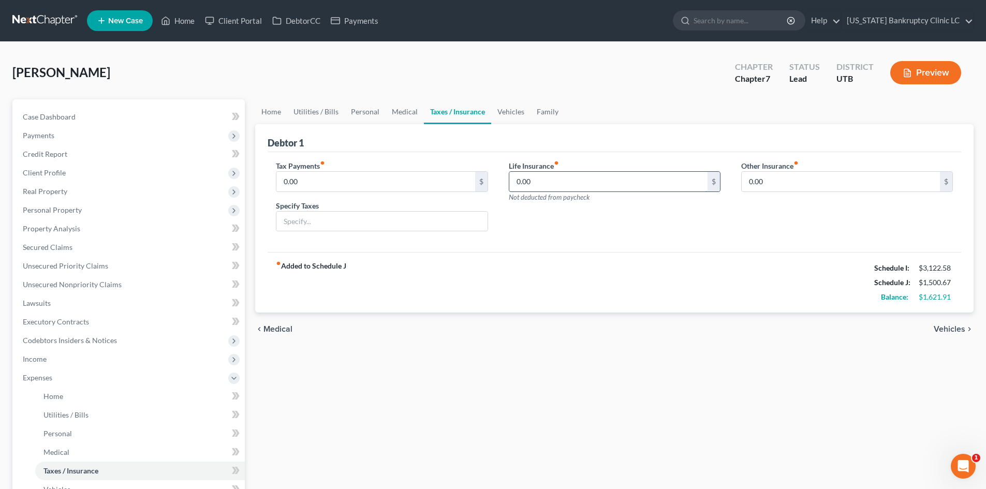
click at [535, 181] on input "0.00" at bounding box center [609, 182] width 198 height 20
click at [517, 111] on link "Vehicles" at bounding box center [510, 111] width 39 height 25
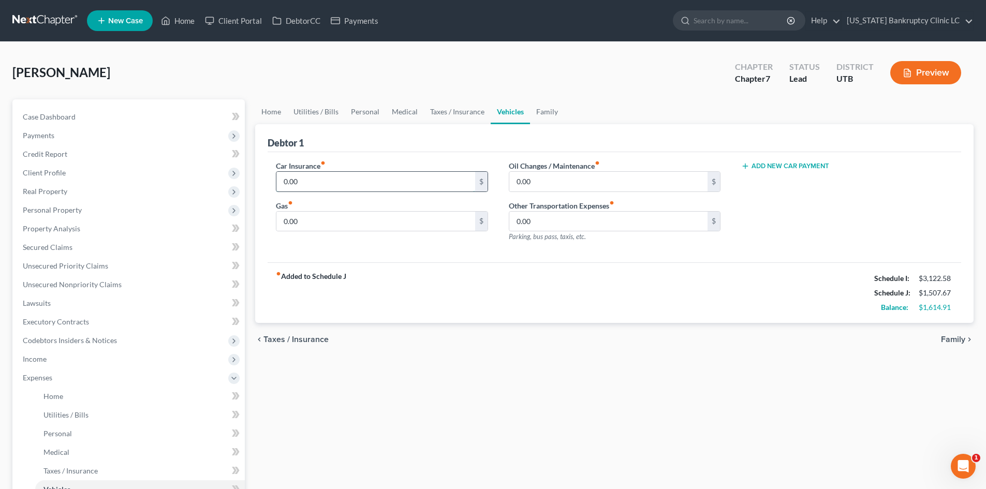
click at [368, 186] on input "0.00" at bounding box center [376, 182] width 198 height 20
click at [296, 222] on input "0.00" at bounding box center [376, 222] width 198 height 20
drag, startPoint x: 582, startPoint y: 184, endPoint x: 575, endPoint y: 184, distance: 7.2
click at [582, 184] on input "0.00" at bounding box center [609, 182] width 198 height 20
click at [690, 268] on div "fiber_manual_record Added to Schedule J Schedule I: $3,122.58 Schedule J: $1,80…" at bounding box center [615, 293] width 694 height 61
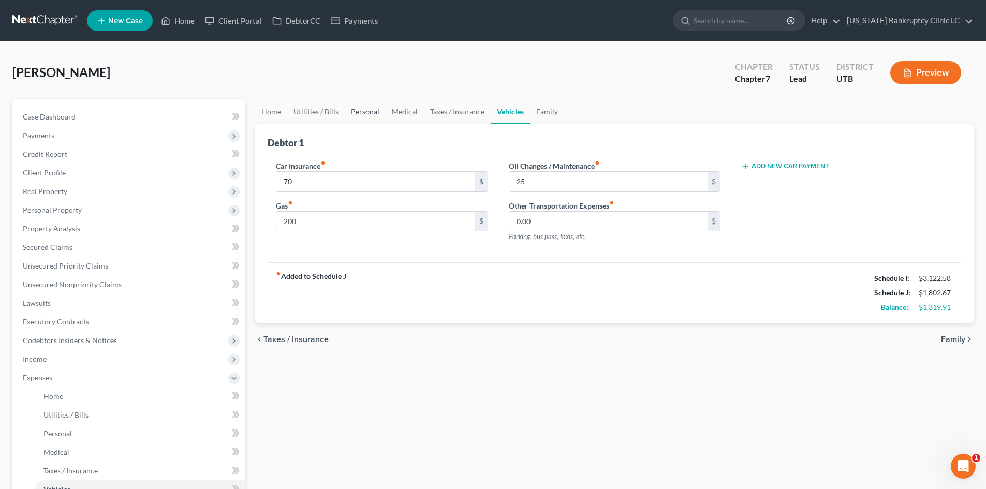
click at [362, 113] on link "Personal" at bounding box center [365, 111] width 41 height 25
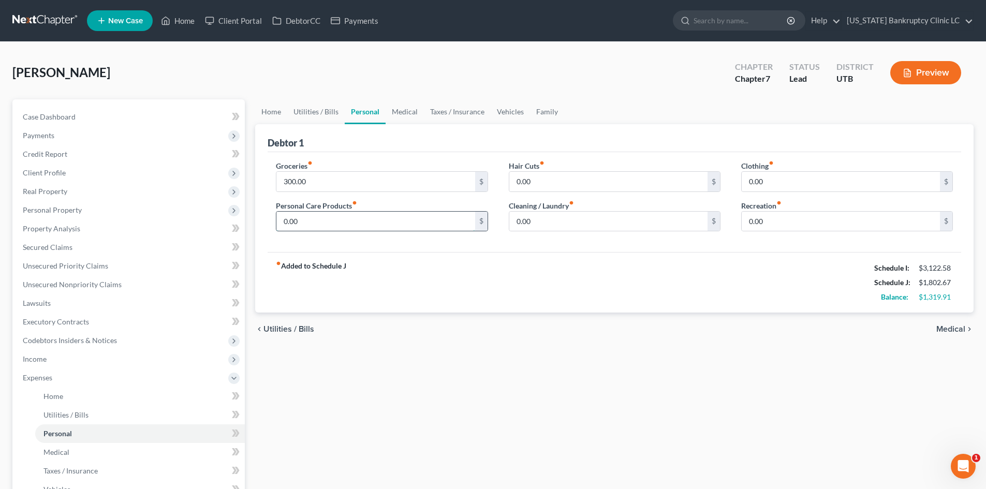
click at [326, 214] on input "0.00" at bounding box center [376, 222] width 198 height 20
drag, startPoint x: 696, startPoint y: 251, endPoint x: 520, endPoint y: 170, distance: 193.2
click at [696, 251] on div "Groceries fiber_manual_record 300.00 $ Personal Care Products fiber_manual_reco…" at bounding box center [615, 202] width 694 height 100
click at [543, 112] on link "Family" at bounding box center [547, 111] width 34 height 25
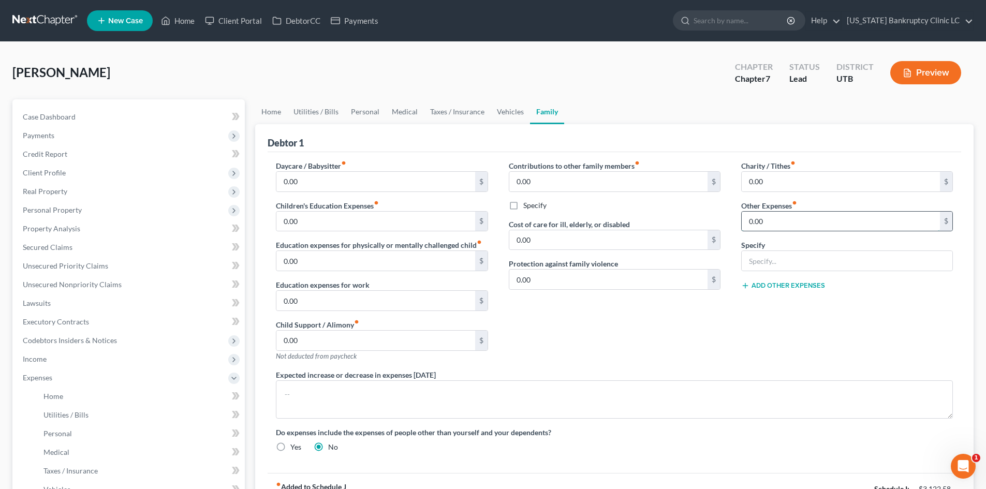
click at [781, 221] on input "0.00" at bounding box center [841, 222] width 198 height 20
drag, startPoint x: 739, startPoint y: 256, endPoint x: 764, endPoint y: 251, distance: 24.9
click at [739, 256] on div "Charity / Tithes fiber_manual_record 0.00 $ Other Expenses fiber_manual_record …" at bounding box center [847, 265] width 233 height 209
drag, startPoint x: 764, startPoint y: 251, endPoint x: 768, endPoint y: 260, distance: 10.4
click at [764, 251] on div at bounding box center [848, 261] width 212 height 21
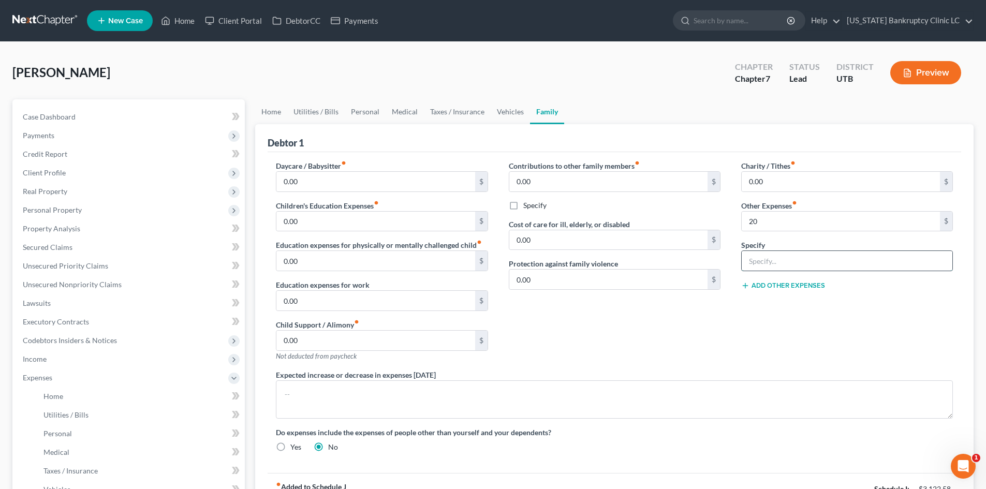
click at [768, 260] on input "text" at bounding box center [847, 261] width 211 height 20
click at [788, 325] on div "Charity / Tithes fiber_manual_record 0.00 $ Other Expenses fiber_manual_record …" at bounding box center [847, 265] width 233 height 209
click at [331, 108] on link "Utilities / Bills" at bounding box center [315, 111] width 57 height 25
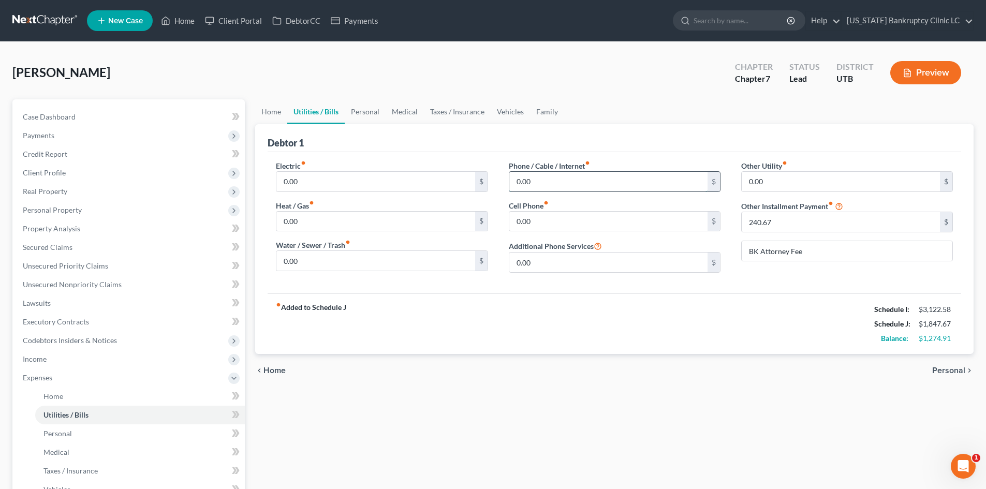
click at [566, 184] on input "0.00" at bounding box center [609, 182] width 198 height 20
click at [536, 220] on input "0.00" at bounding box center [609, 222] width 198 height 20
click at [789, 300] on div "fiber_manual_record Added to Schedule J Schedule I: $3,122.58 Schedule J: $1,95…" at bounding box center [615, 324] width 694 height 61
click at [309, 177] on input "0.00" at bounding box center [376, 182] width 198 height 20
click at [498, 310] on div "fiber_manual_record Added to Schedule J Schedule I: $3,122.58 Schedule J: $2,03…" at bounding box center [615, 324] width 694 height 61
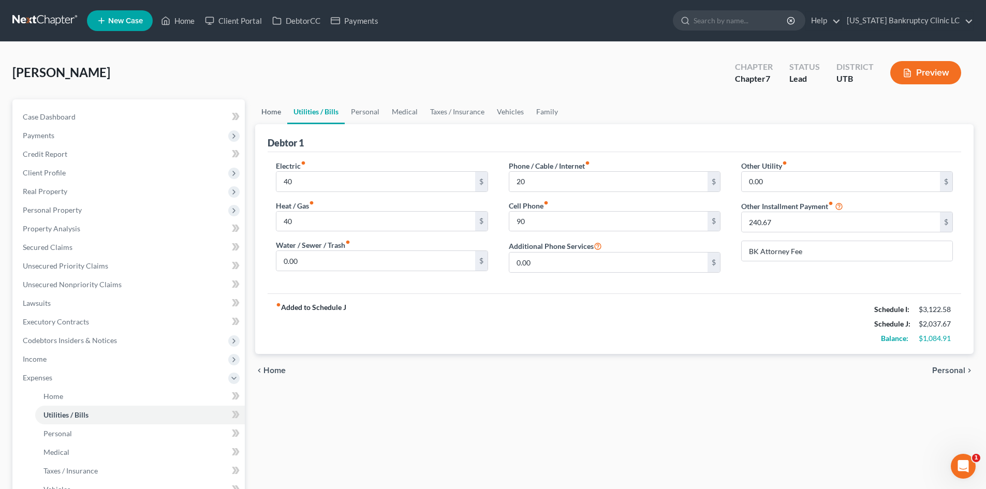
drag, startPoint x: 267, startPoint y: 120, endPoint x: 309, endPoint y: 117, distance: 42.1
click at [267, 120] on link "Home" at bounding box center [271, 111] width 32 height 25
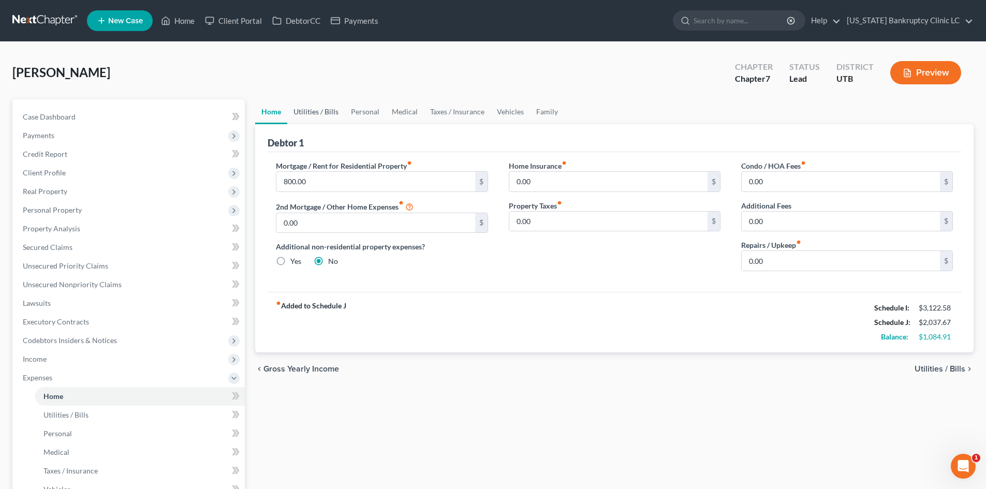
click at [314, 113] on link "Utilities / Bills" at bounding box center [315, 111] width 57 height 25
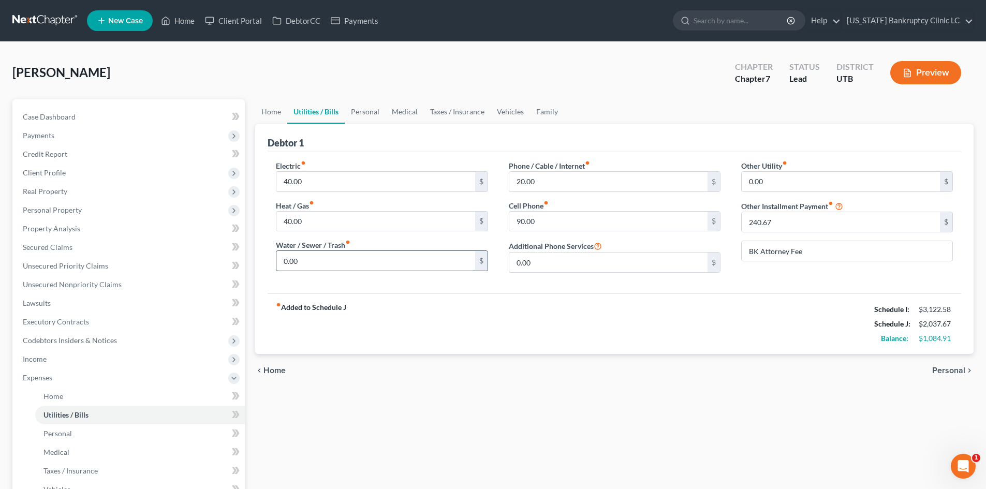
click at [314, 270] on input "0.00" at bounding box center [376, 261] width 198 height 20
click at [318, 182] on input "40.00" at bounding box center [376, 182] width 198 height 20
click at [315, 213] on input "40.00" at bounding box center [376, 222] width 198 height 20
click at [586, 187] on input "20.00" at bounding box center [609, 182] width 198 height 20
click at [491, 306] on div "fiber_manual_record Added to Schedule J Schedule I: $3,122.58 Schedule J: $2,08…" at bounding box center [615, 324] width 694 height 61
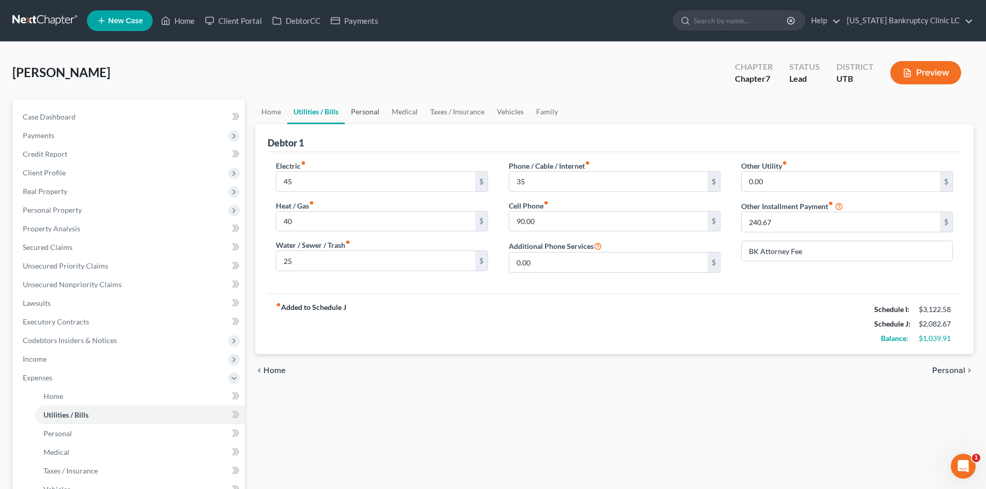
click at [364, 118] on link "Personal" at bounding box center [365, 111] width 41 height 25
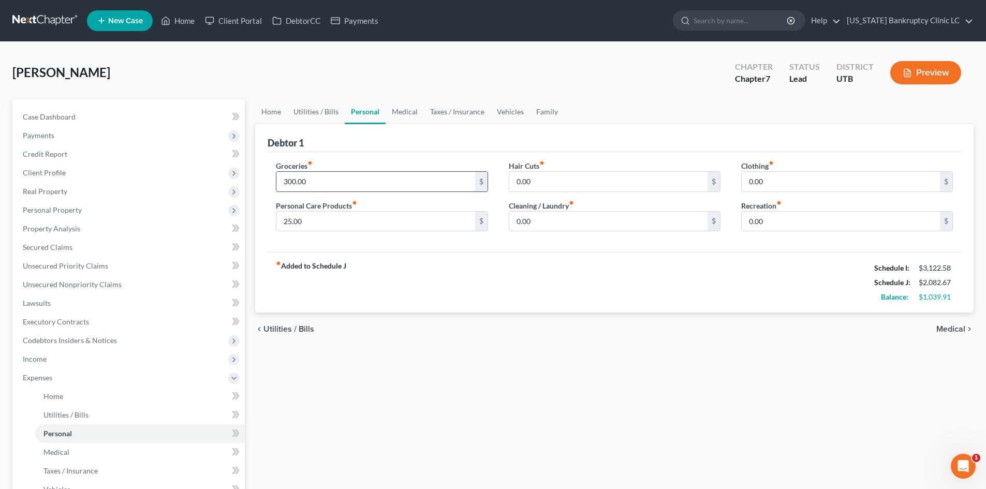
click at [318, 184] on input "300.00" at bounding box center [376, 182] width 198 height 20
click at [584, 270] on div "fiber_manual_record Added to Schedule J Schedule I: $3,122.58 Schedule J: $2,13…" at bounding box center [615, 282] width 694 height 61
click at [562, 227] on input "0.00" at bounding box center [609, 222] width 198 height 20
click at [788, 272] on div "fiber_manual_record Added to Schedule J Schedule I: $3,122.58 Schedule J: $2,15…" at bounding box center [615, 282] width 694 height 61
click at [782, 178] on input "0.00" at bounding box center [841, 182] width 198 height 20
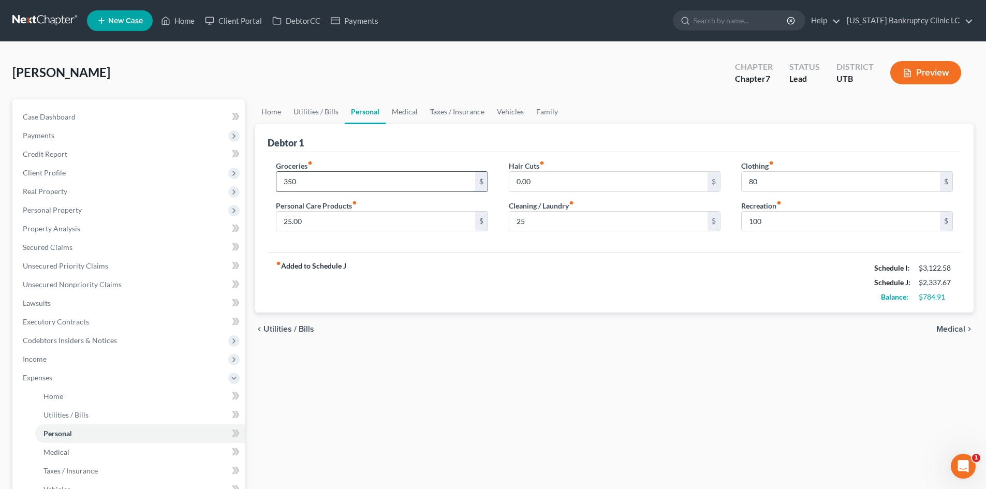
click at [307, 184] on input "350" at bounding box center [376, 182] width 198 height 20
click at [466, 271] on div "fiber_manual_record Added to Schedule J Schedule I: $3,122.58 Schedule J: $2,43…" at bounding box center [615, 282] width 694 height 61
click at [389, 120] on link "Medical" at bounding box center [405, 111] width 38 height 25
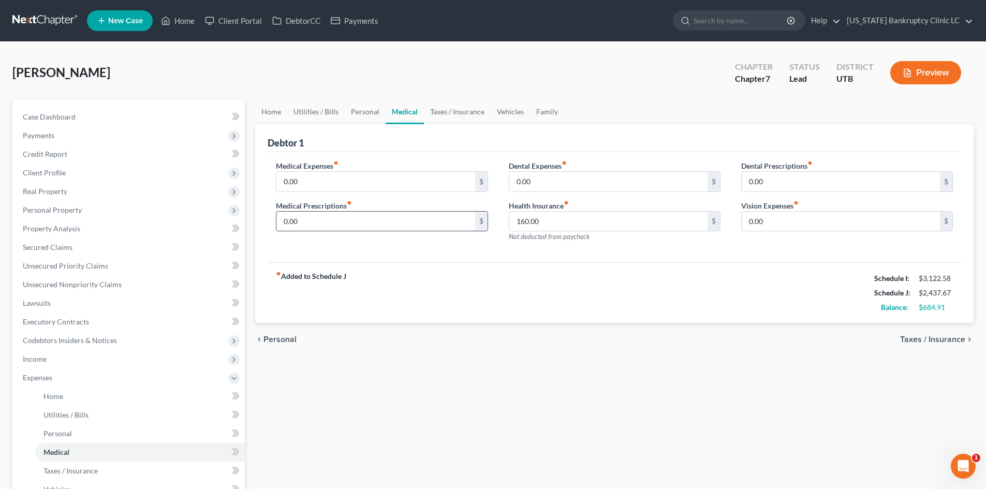
click at [329, 216] on input "0.00" at bounding box center [376, 222] width 198 height 20
click at [580, 276] on div "fiber_manual_record Added to Schedule J Schedule I: $3,122.58 Schedule J: $2,46…" at bounding box center [615, 293] width 694 height 61
click at [458, 115] on link "Taxes / Insurance" at bounding box center [457, 111] width 67 height 25
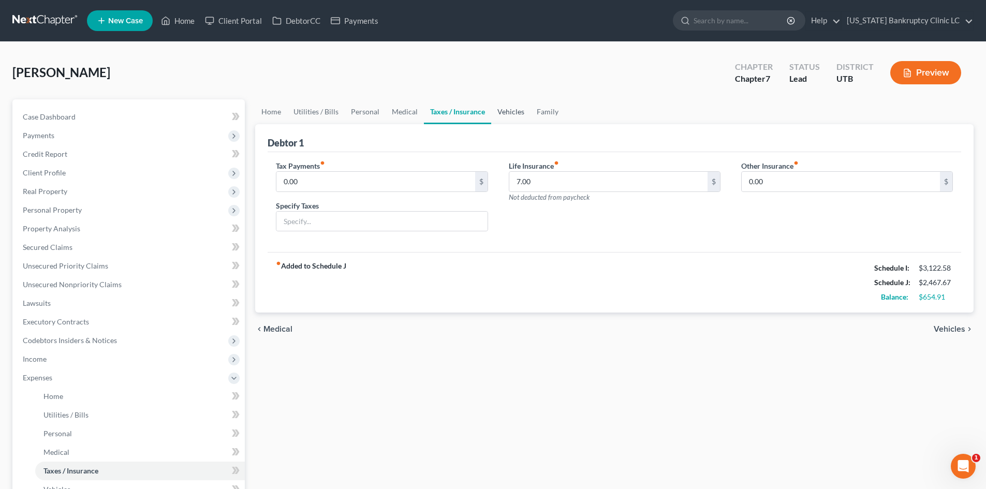
click at [521, 115] on link "Vehicles" at bounding box center [510, 111] width 39 height 25
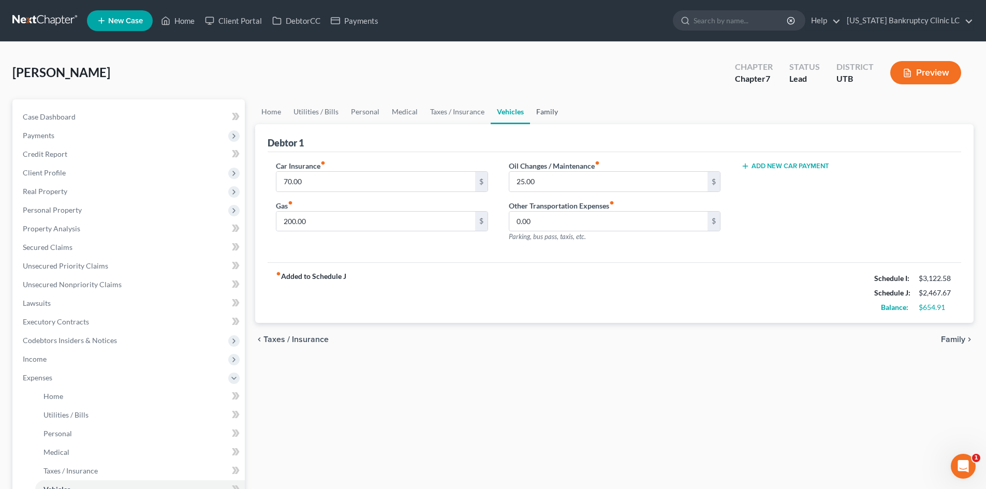
click at [542, 111] on link "Family" at bounding box center [547, 111] width 34 height 25
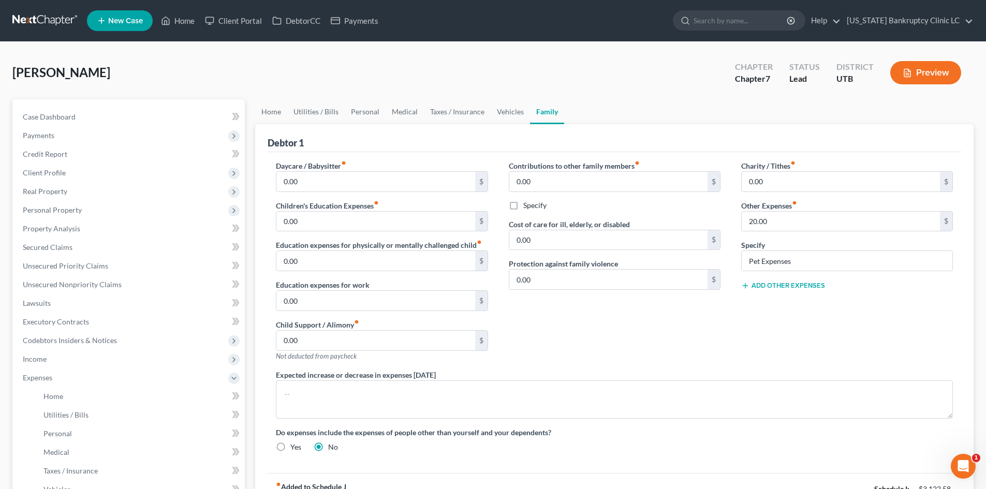
click at [805, 346] on div "Charity / Tithes fiber_manual_record 0.00 $ Other Expenses fiber_manual_record …" at bounding box center [847, 265] width 233 height 209
click at [274, 117] on link "Home" at bounding box center [271, 111] width 32 height 25
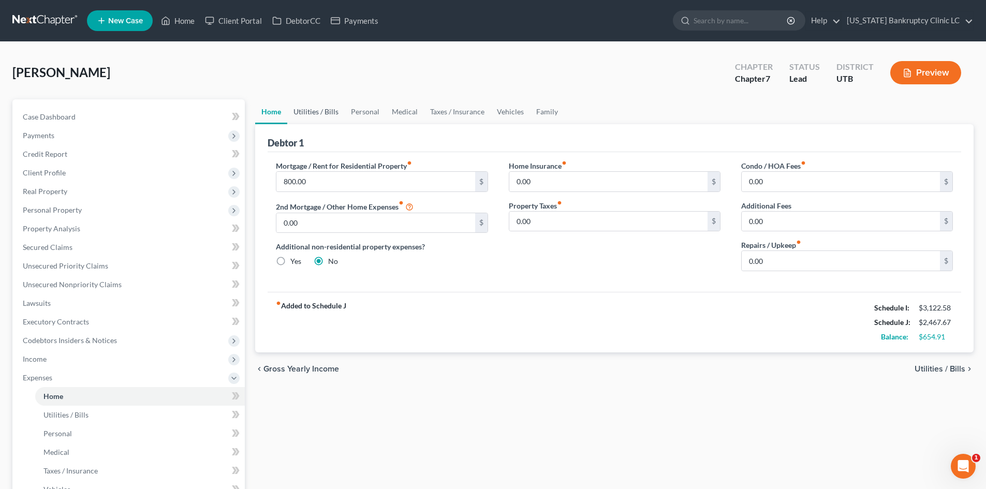
click at [318, 117] on link "Utilities / Bills" at bounding box center [315, 111] width 57 height 25
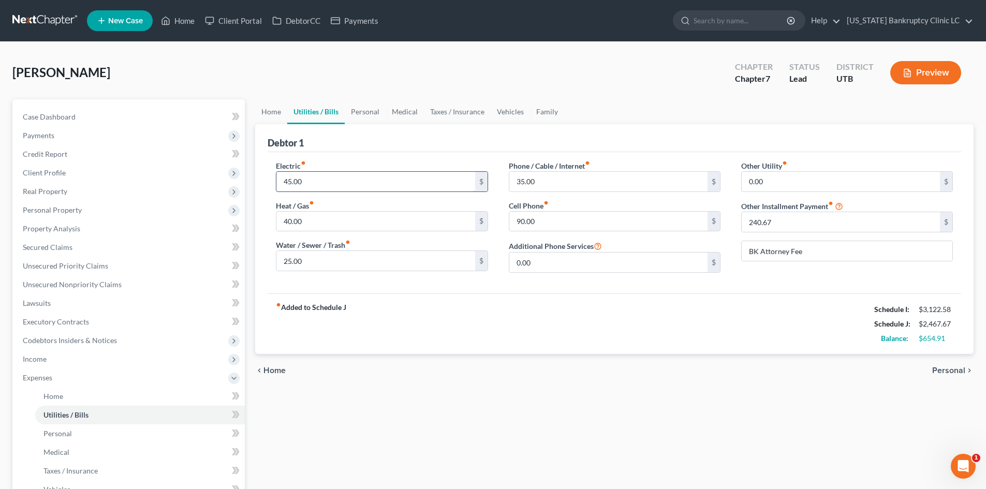
click at [329, 180] on input "45.00" at bounding box center [376, 182] width 198 height 20
click at [586, 304] on div "fiber_manual_record Added to Schedule J Schedule I: $3,122.58 Schedule J: $2,62…" at bounding box center [615, 324] width 694 height 61
click at [545, 185] on input "80" at bounding box center [609, 182] width 198 height 20
click at [530, 183] on input "20" at bounding box center [609, 182] width 198 height 20
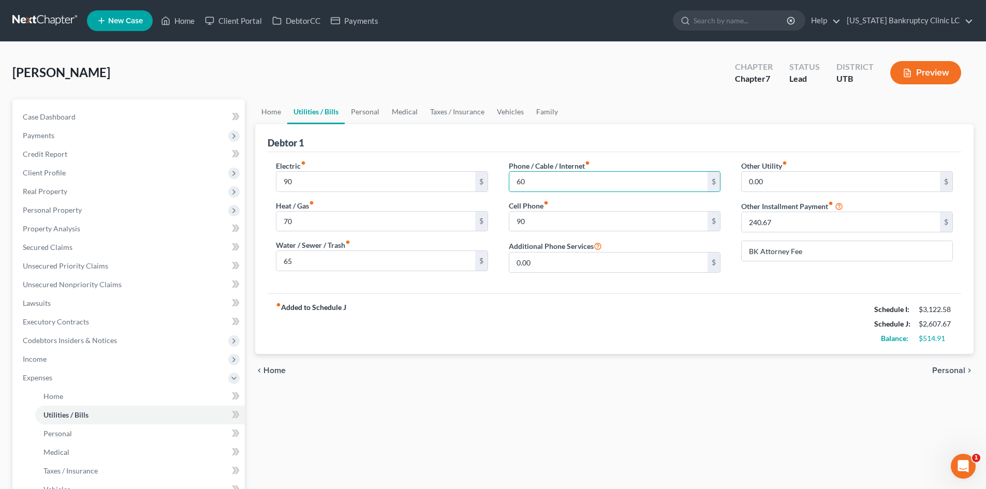
click at [507, 311] on div "fiber_manual_record Added to Schedule J Schedule I: $3,122.58 Schedule J: $2,60…" at bounding box center [615, 324] width 694 height 61
click at [347, 115] on link "Personal" at bounding box center [365, 111] width 41 height 25
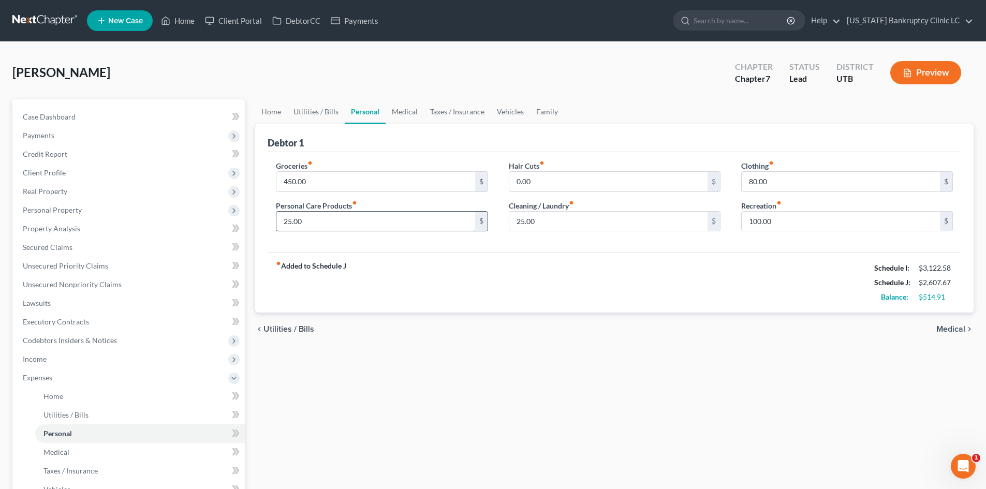
click at [336, 220] on input "25.00" at bounding box center [376, 222] width 198 height 20
click at [576, 248] on div "Groceries fiber_manual_record 450.00 $ Personal Care Products fiber_manual_reco…" at bounding box center [615, 202] width 694 height 100
click at [557, 217] on input "25.00" at bounding box center [609, 222] width 198 height 20
click at [815, 188] on input "80.00" at bounding box center [841, 182] width 198 height 20
click at [720, 277] on div "fiber_manual_record Added to Schedule J Schedule I: $3,122.58 Schedule J: $2,77…" at bounding box center [615, 282] width 694 height 61
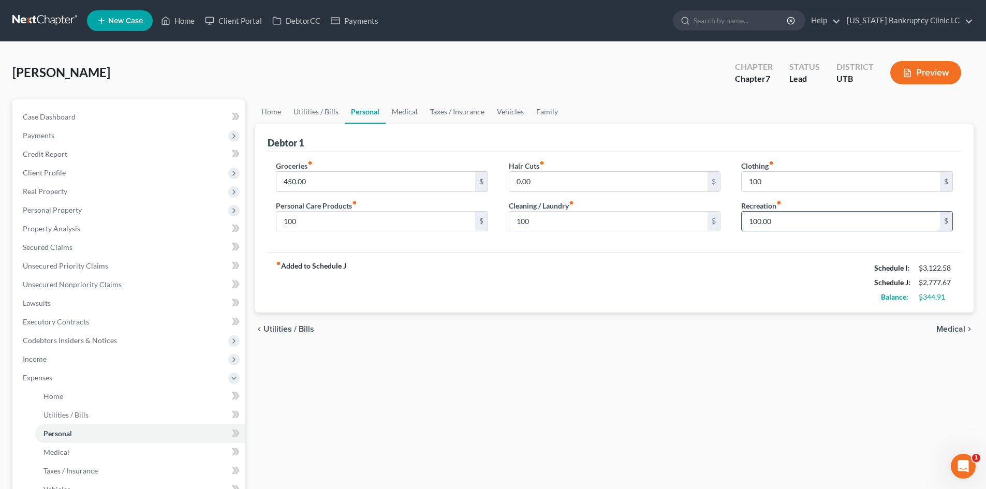
click at [765, 217] on input "100.00" at bounding box center [841, 222] width 198 height 20
drag, startPoint x: 715, startPoint y: 278, endPoint x: 407, endPoint y: 152, distance: 332.5
click at [715, 278] on div "fiber_manual_record Added to Schedule J Schedule I: $3,122.58 Schedule J: $2,82…" at bounding box center [615, 282] width 694 height 61
click at [408, 117] on link "Medical" at bounding box center [405, 111] width 38 height 25
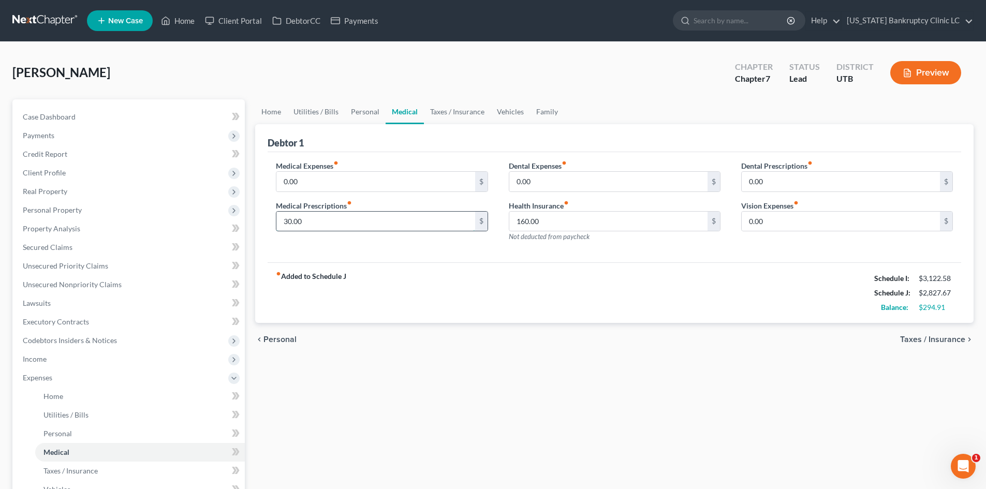
click at [351, 217] on input "30.00" at bounding box center [376, 222] width 198 height 20
click at [556, 250] on div "Dental Expenses fiber_manual_record 0.00 $ Health Insurance fiber_manual_record…" at bounding box center [615, 206] width 233 height 90
click at [444, 109] on link "Taxes / Insurance" at bounding box center [457, 111] width 67 height 25
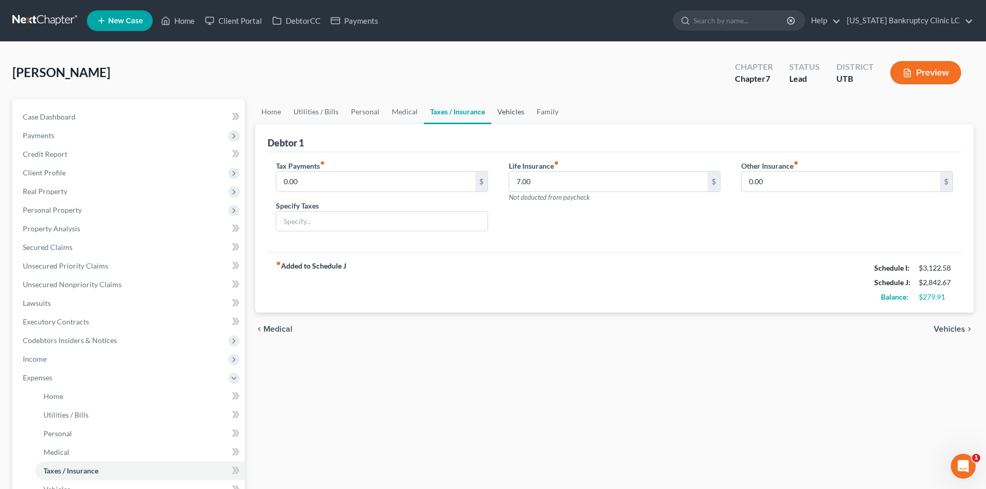
click at [504, 109] on link "Vehicles" at bounding box center [510, 111] width 39 height 25
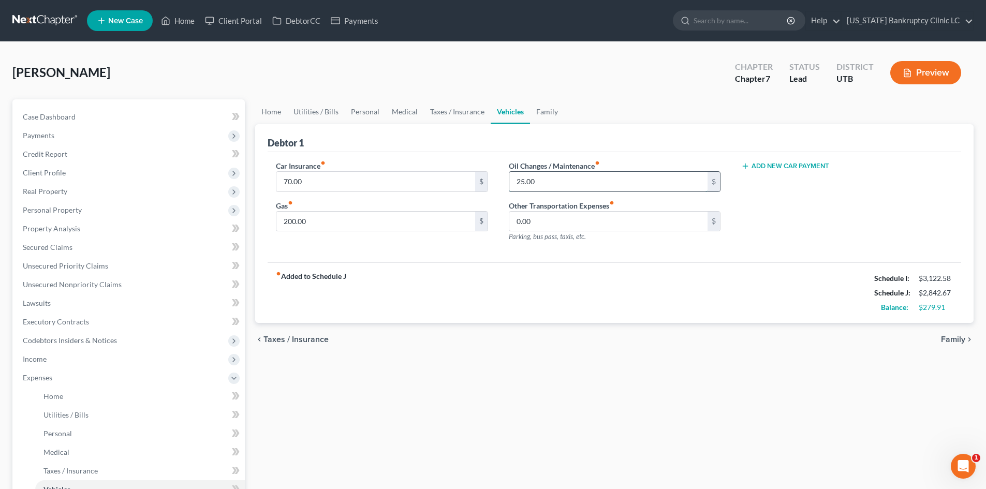
drag, startPoint x: 537, startPoint y: 187, endPoint x: 544, endPoint y: 183, distance: 8.2
click at [537, 187] on input "25.00" at bounding box center [609, 182] width 198 height 20
drag, startPoint x: 510, startPoint y: 271, endPoint x: 556, endPoint y: 166, distance: 115.3
click at [510, 271] on div "fiber_manual_record Added to Schedule J Schedule I: $3,122.58 Schedule J: $2,84…" at bounding box center [615, 293] width 694 height 61
click at [549, 124] on div "Debtor 1" at bounding box center [615, 138] width 694 height 28
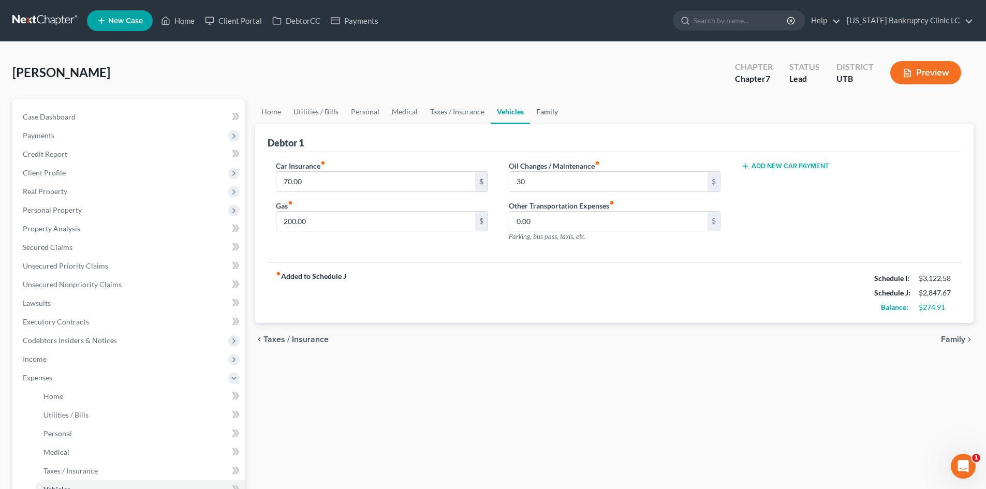
click at [545, 119] on link "Family" at bounding box center [547, 111] width 34 height 25
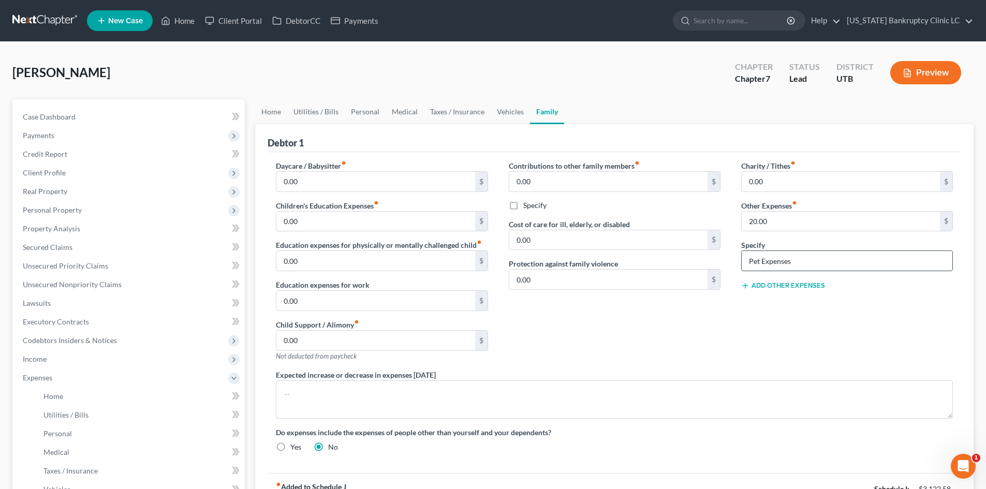
click at [819, 259] on input "Pet Expenses" at bounding box center [847, 261] width 211 height 20
click at [288, 112] on link "Utilities / Bills" at bounding box center [315, 111] width 57 height 25
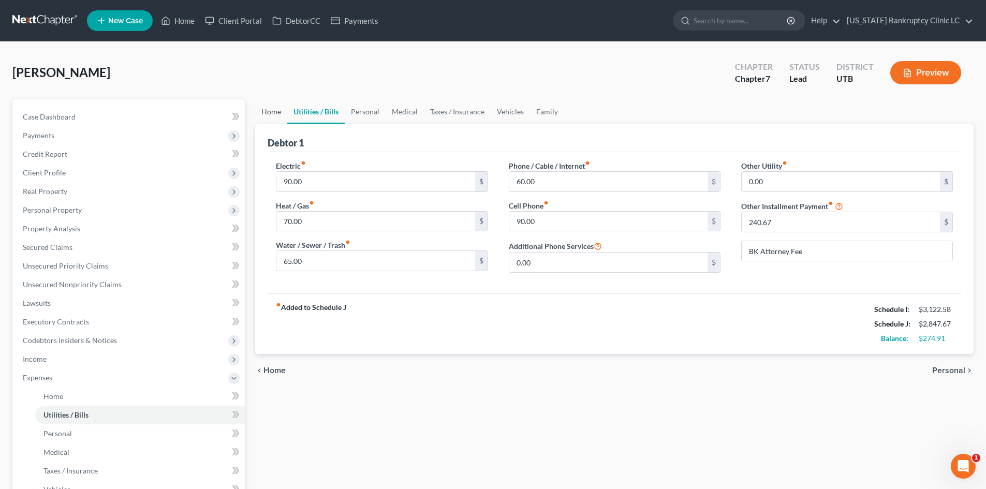
click at [274, 115] on link "Home" at bounding box center [271, 111] width 32 height 25
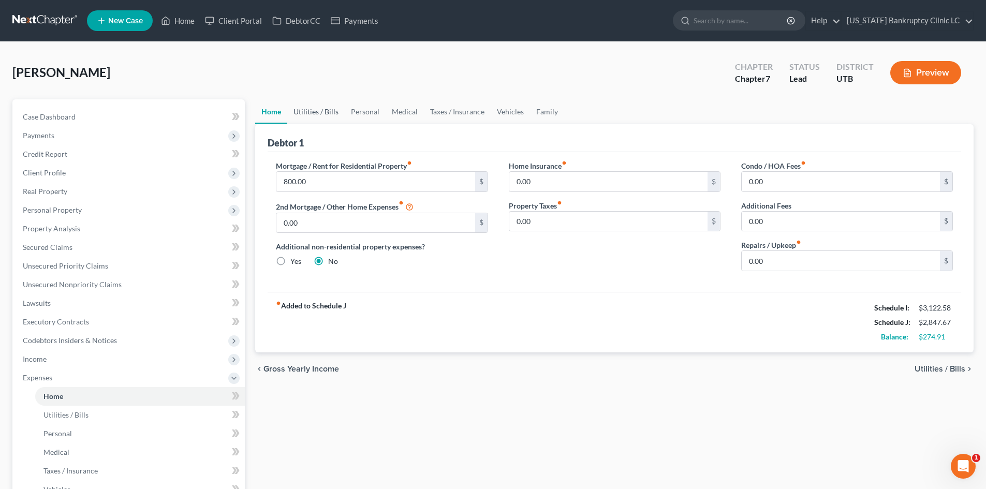
click at [323, 118] on link "Utilities / Bills" at bounding box center [315, 111] width 57 height 25
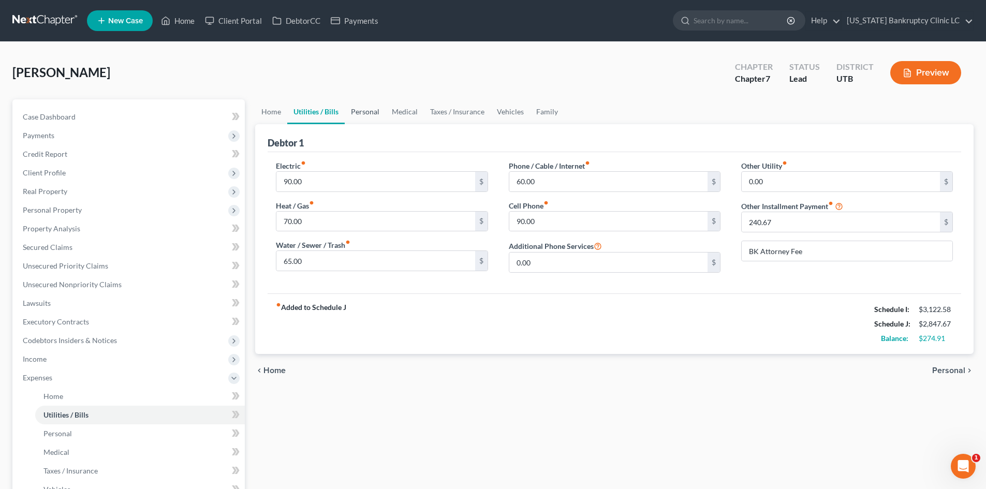
click at [359, 108] on link "Personal" at bounding box center [365, 111] width 41 height 25
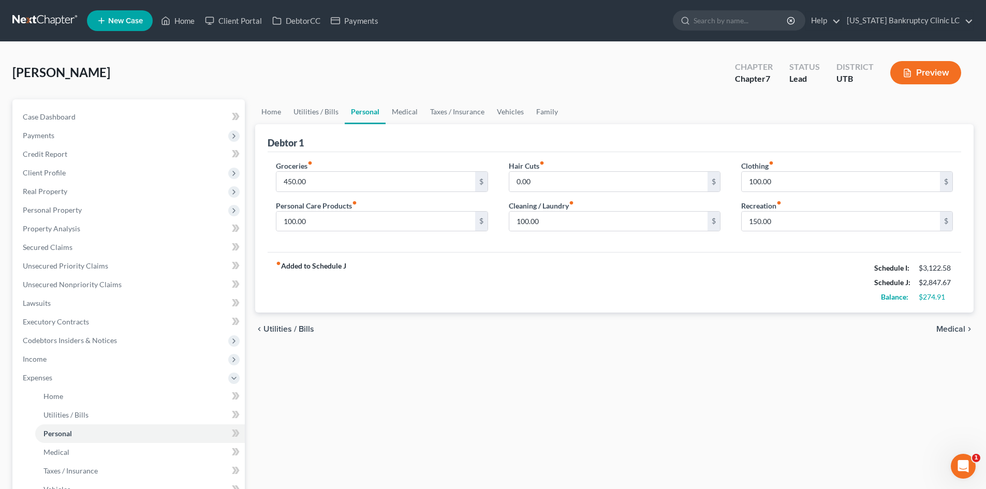
click at [467, 266] on div "fiber_manual_record Added to Schedule J Schedule I: $3,122.58 Schedule J: $2,84…" at bounding box center [615, 282] width 694 height 61
click at [321, 118] on link "Utilities / Bills" at bounding box center [315, 111] width 57 height 25
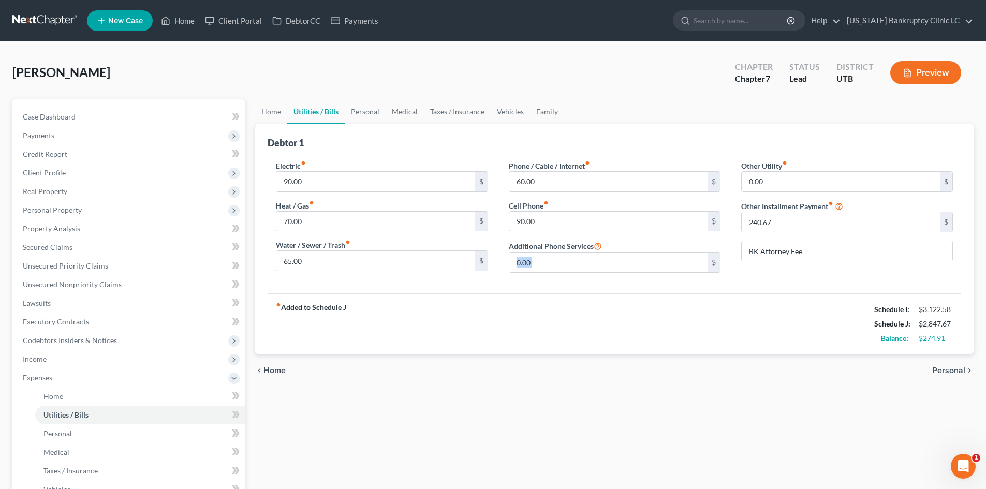
drag, startPoint x: 607, startPoint y: 293, endPoint x: 280, endPoint y: 488, distance: 380.4
click at [606, 293] on div "Electric fiber_manual_record 90.00 $ Heat / Gas fiber_manual_record 70.00 $ Wat…" at bounding box center [615, 222] width 694 height 141
click at [59, 379] on span "Expenses" at bounding box center [129, 378] width 230 height 19
click at [268, 117] on link "Home" at bounding box center [271, 111] width 32 height 25
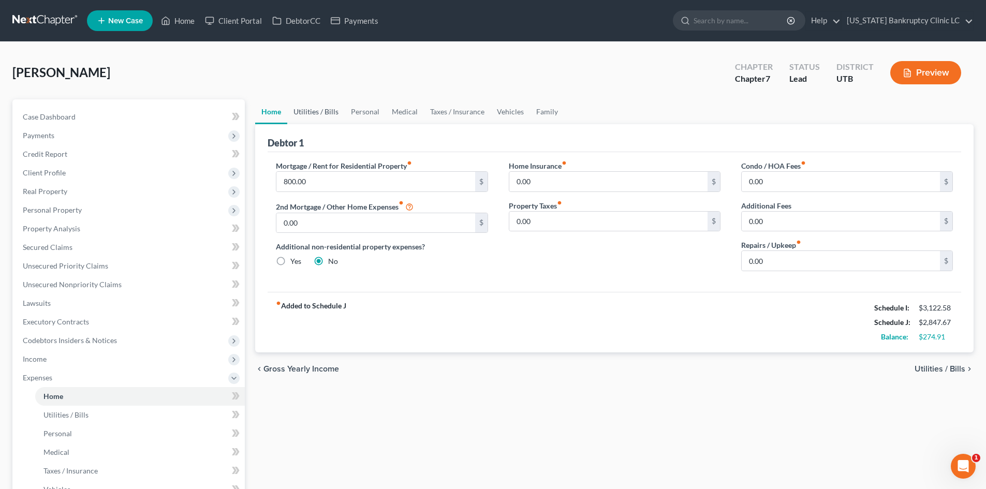
click at [308, 112] on link "Utilities / Bills" at bounding box center [315, 111] width 57 height 25
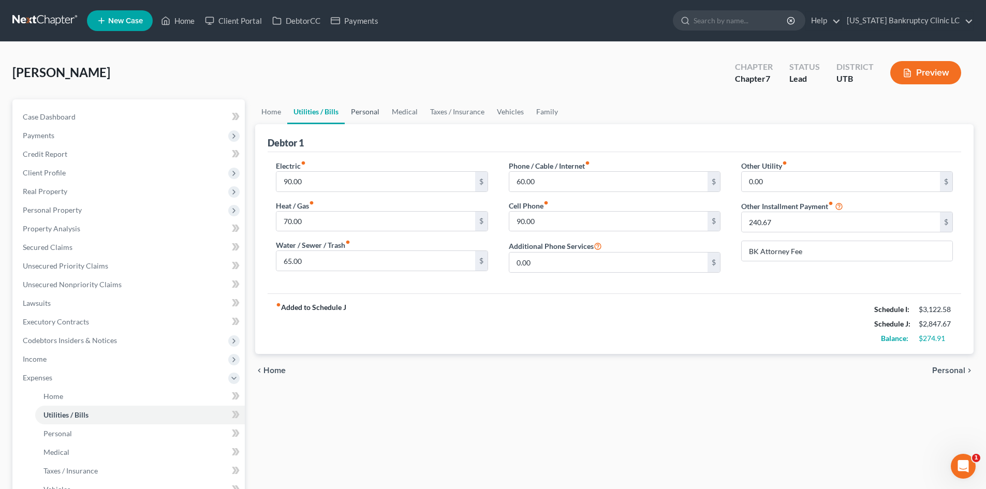
click at [365, 115] on link "Personal" at bounding box center [365, 111] width 41 height 25
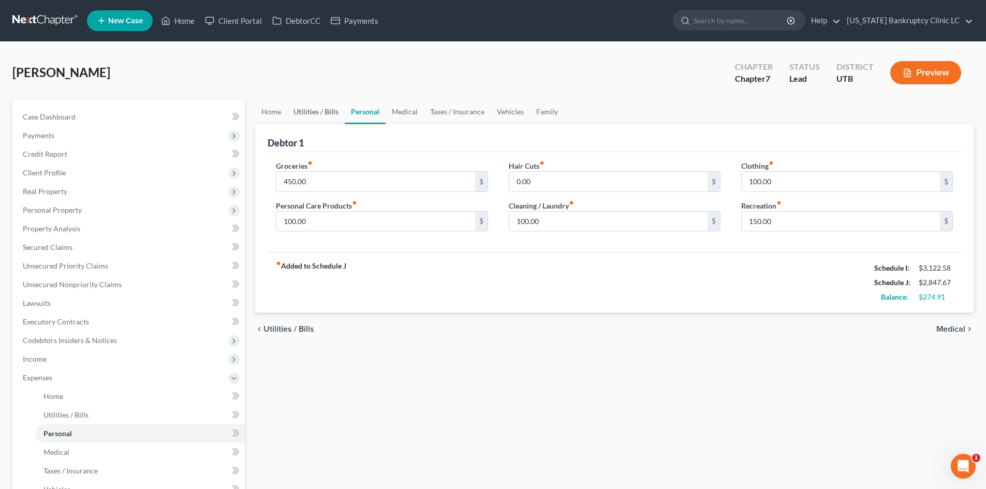
click at [319, 118] on link "Utilities / Bills" at bounding box center [315, 111] width 57 height 25
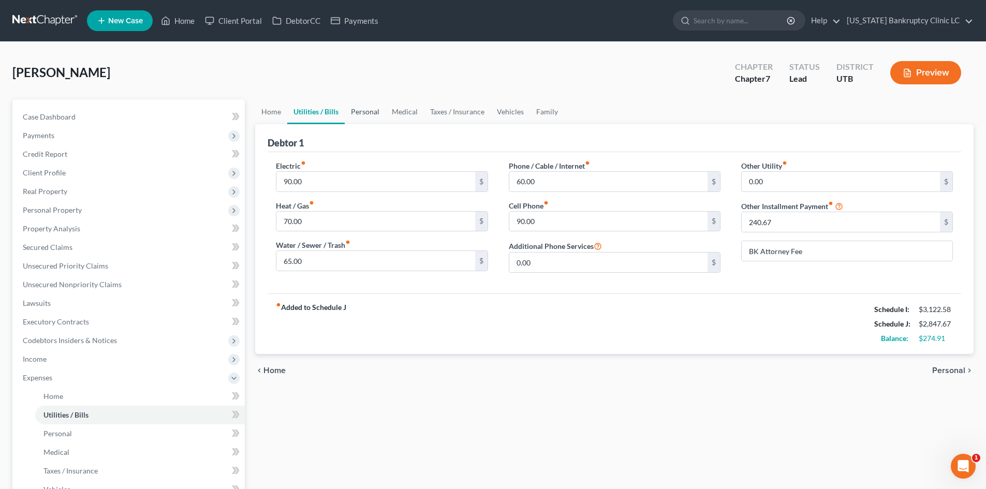
click at [359, 108] on link "Personal" at bounding box center [365, 111] width 41 height 25
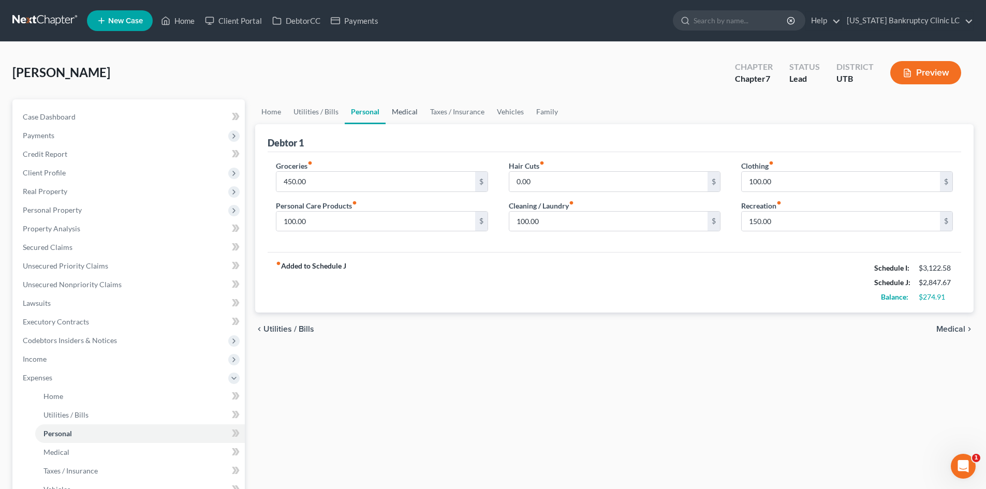
click at [416, 110] on link "Medical" at bounding box center [405, 111] width 38 height 25
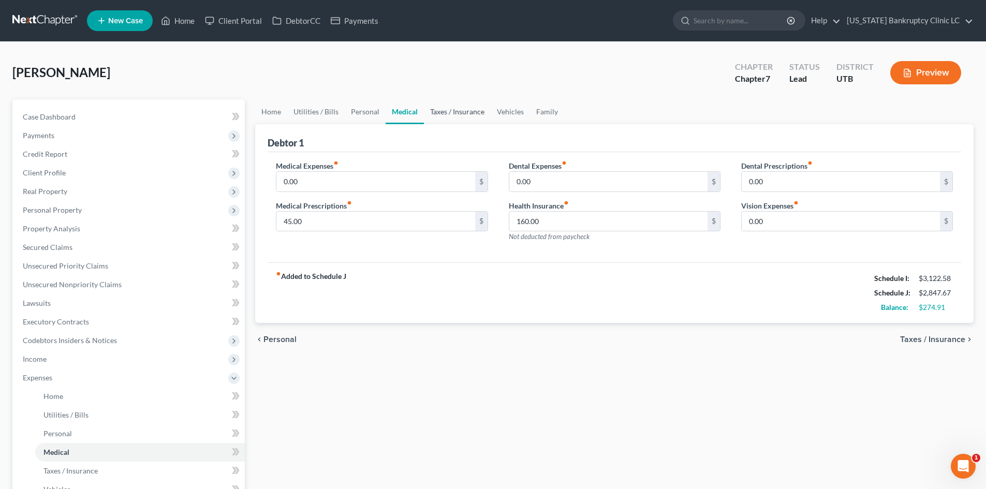
click at [437, 112] on link "Taxes / Insurance" at bounding box center [457, 111] width 67 height 25
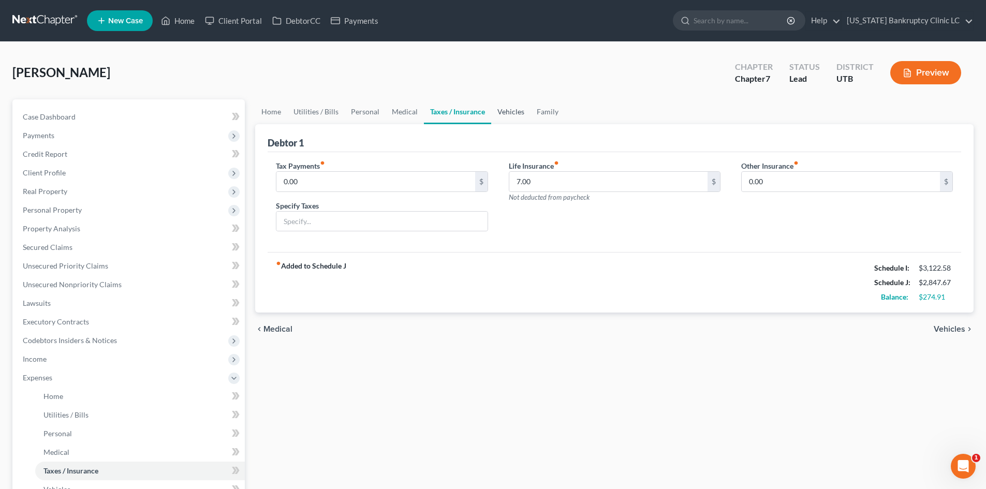
click at [500, 118] on link "Vehicles" at bounding box center [510, 111] width 39 height 25
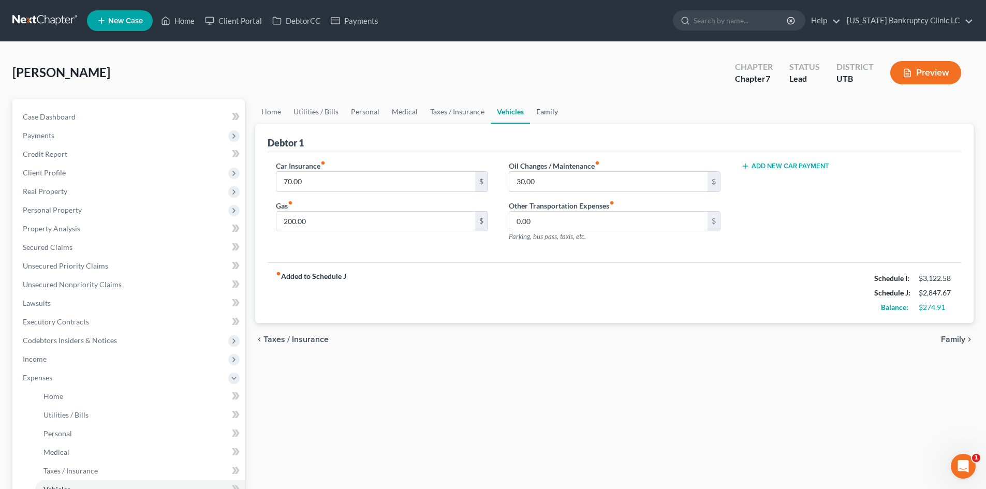
click at [541, 118] on link "Family" at bounding box center [547, 111] width 34 height 25
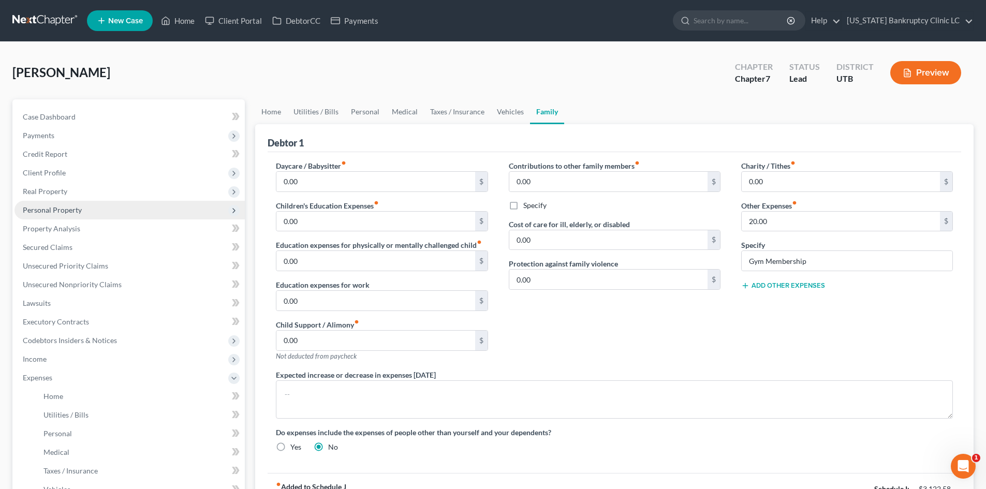
click at [83, 207] on span "Personal Property" at bounding box center [129, 210] width 230 height 19
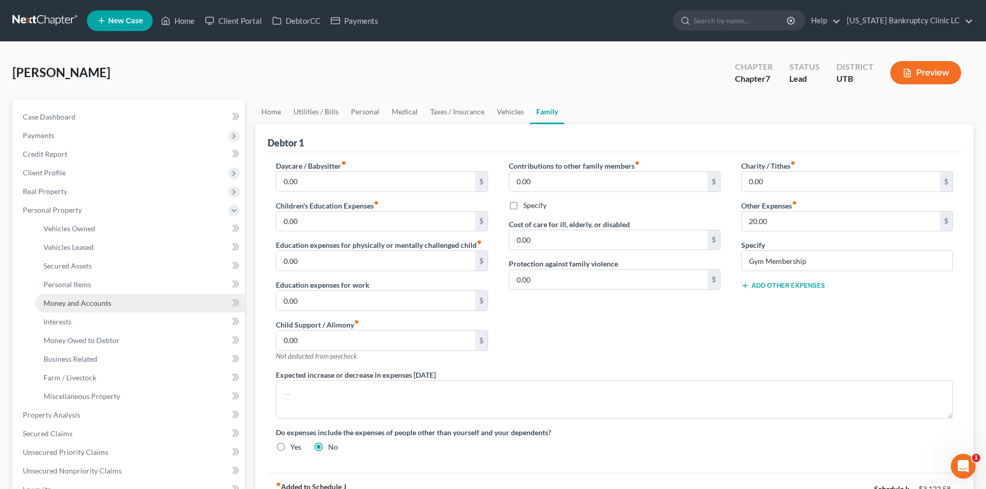
click at [89, 302] on span "Money and Accounts" at bounding box center [77, 303] width 68 height 9
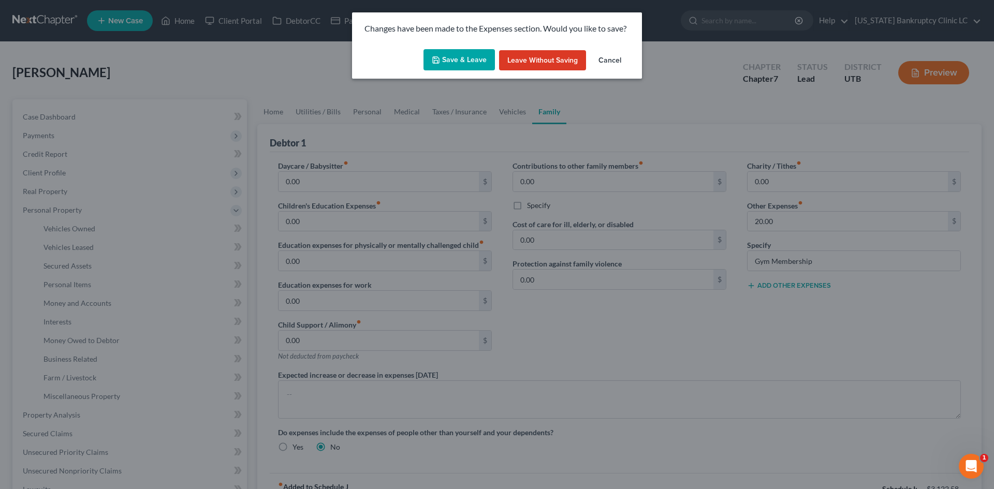
click at [444, 60] on button "Save & Leave" at bounding box center [459, 60] width 71 height 22
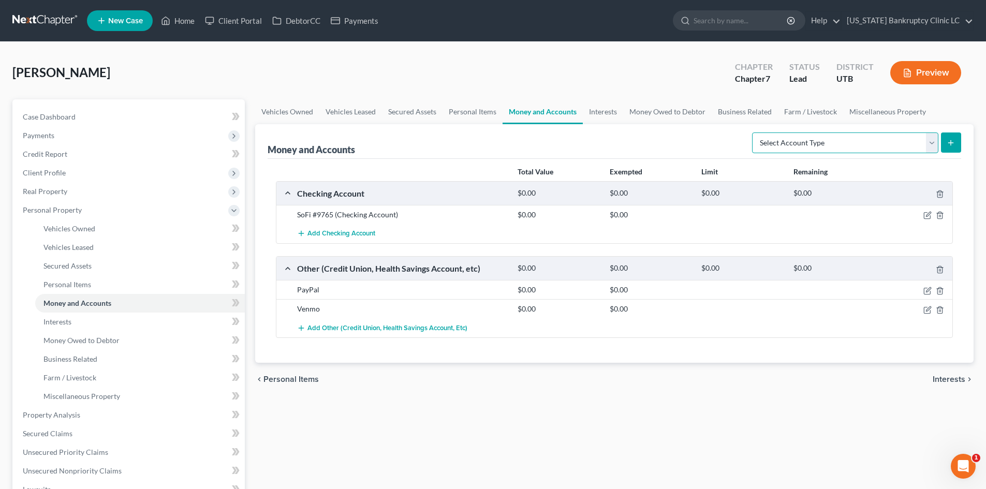
drag, startPoint x: 936, startPoint y: 145, endPoint x: 916, endPoint y: 153, distance: 22.1
click at [936, 145] on select "Select Account Type Brokerage Cash on Hand Certificates of Deposit Checking Acc…" at bounding box center [845, 143] width 186 height 21
click at [754, 133] on select "Select Account Type Brokerage Cash on Hand Certificates of Deposit Checking Acc…" at bounding box center [845, 143] width 186 height 21
click at [951, 147] on button "submit" at bounding box center [951, 143] width 20 height 20
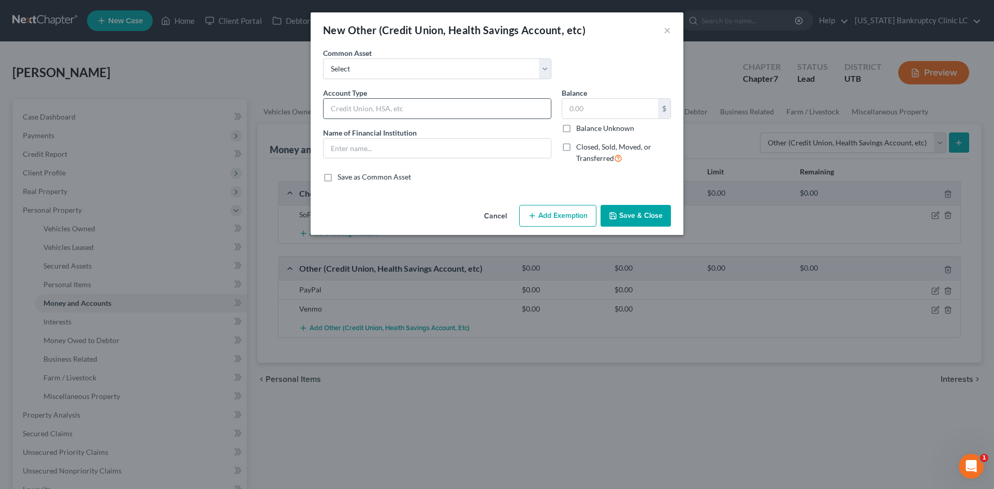
drag, startPoint x: 371, startPoint y: 100, endPoint x: 373, endPoint y: 112, distance: 12.2
click at [371, 100] on input "text" at bounding box center [437, 109] width 227 height 20
click at [401, 147] on input "text" at bounding box center [437, 149] width 227 height 20
click at [662, 220] on button "Save & Close" at bounding box center [636, 216] width 70 height 22
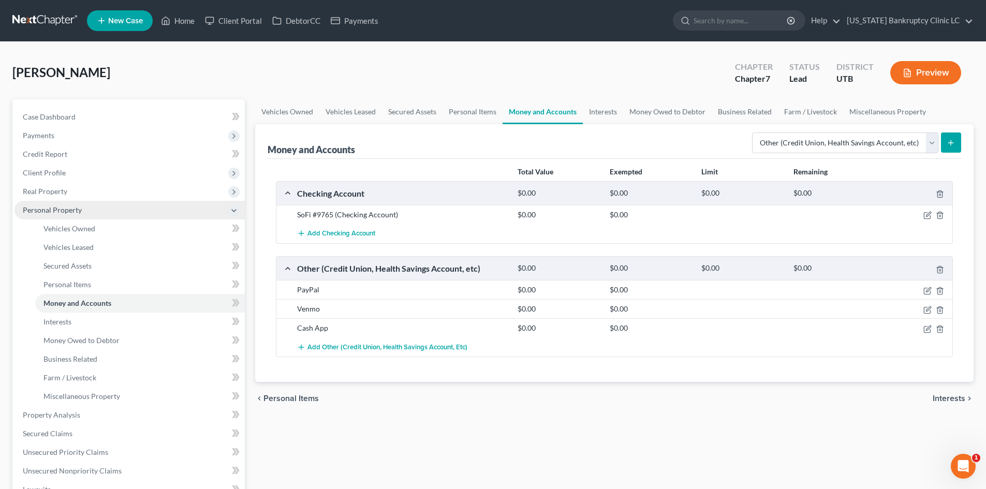
click at [59, 210] on span "Personal Property" at bounding box center [52, 210] width 59 height 9
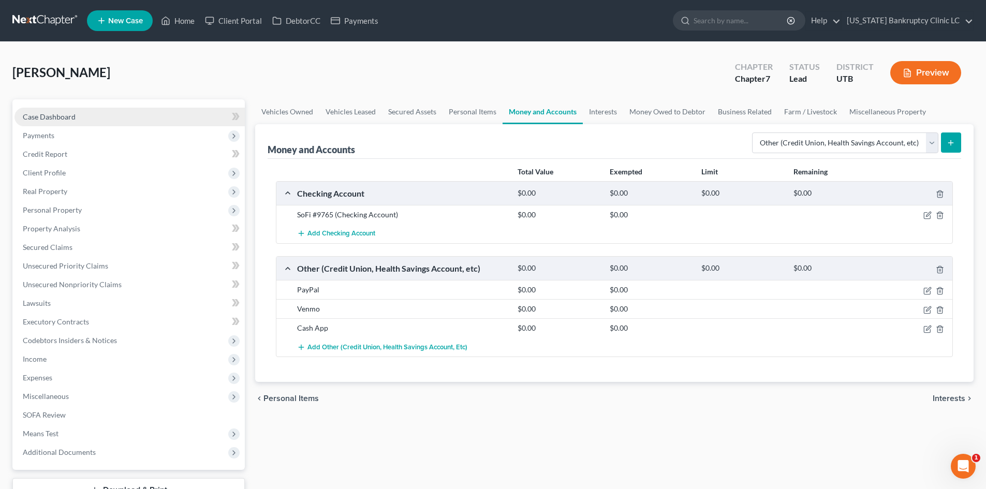
click at [79, 117] on link "Case Dashboard" at bounding box center [129, 117] width 230 height 19
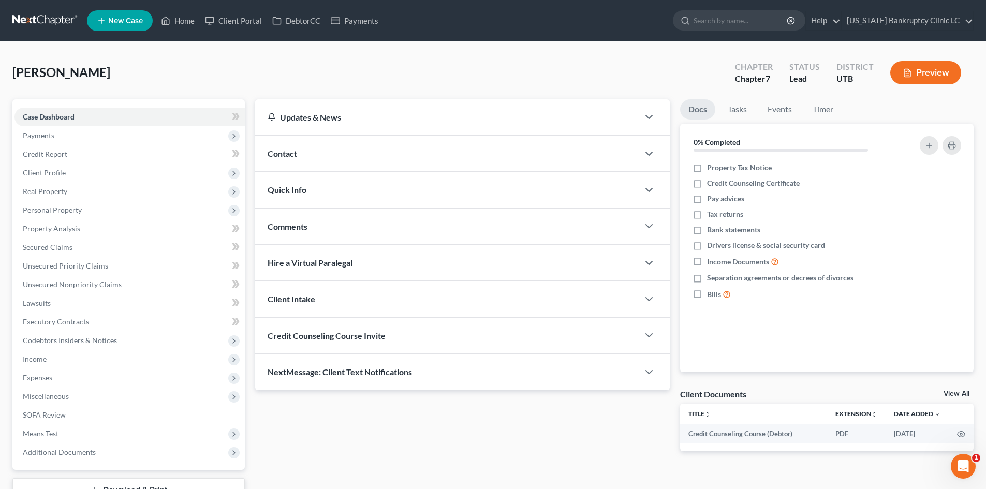
click at [240, 60] on div "[PERSON_NAME] Upgraded Chapter Chapter 7 Status Lead District UTB Preview" at bounding box center [493, 76] width 962 height 45
click at [186, 78] on div "[PERSON_NAME] Upgraded Chapter Chapter 7 Status Lead District UTB Preview" at bounding box center [493, 76] width 962 height 45
click at [782, 21] on input "search" at bounding box center [741, 20] width 95 height 19
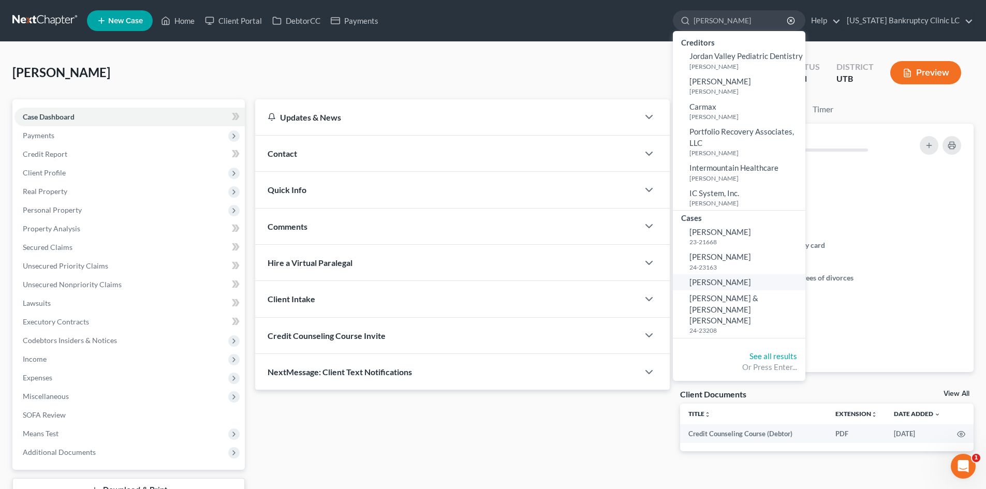
click at [753, 287] on link "[PERSON_NAME]" at bounding box center [739, 282] width 133 height 16
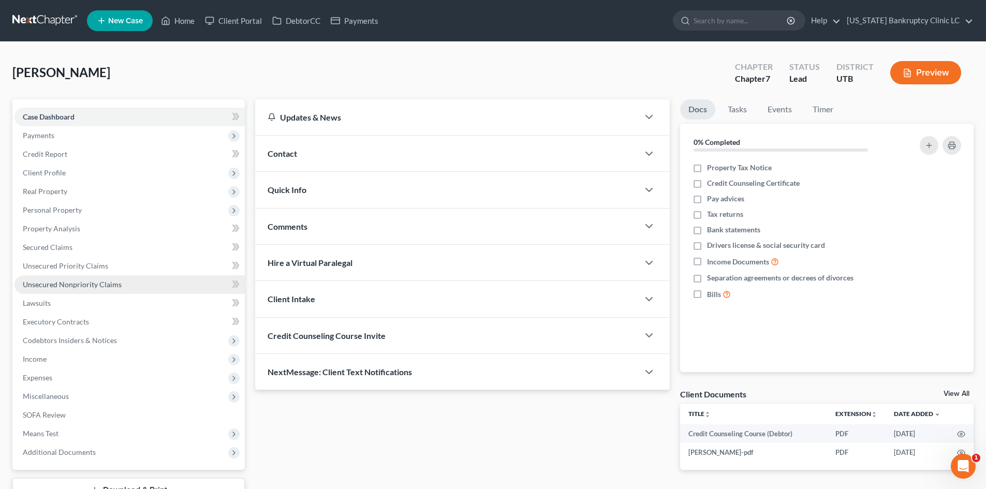
click at [77, 281] on span "Unsecured Nonpriority Claims" at bounding box center [72, 284] width 99 height 9
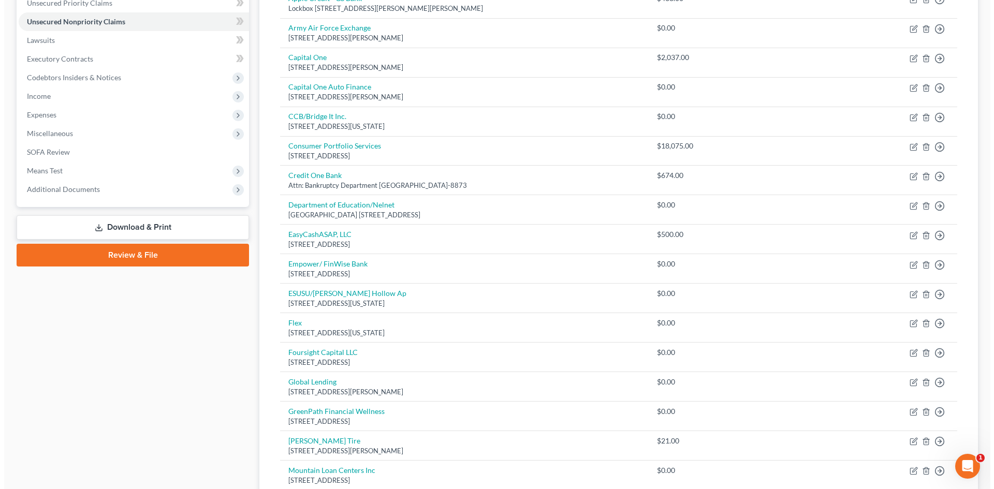
scroll to position [104, 0]
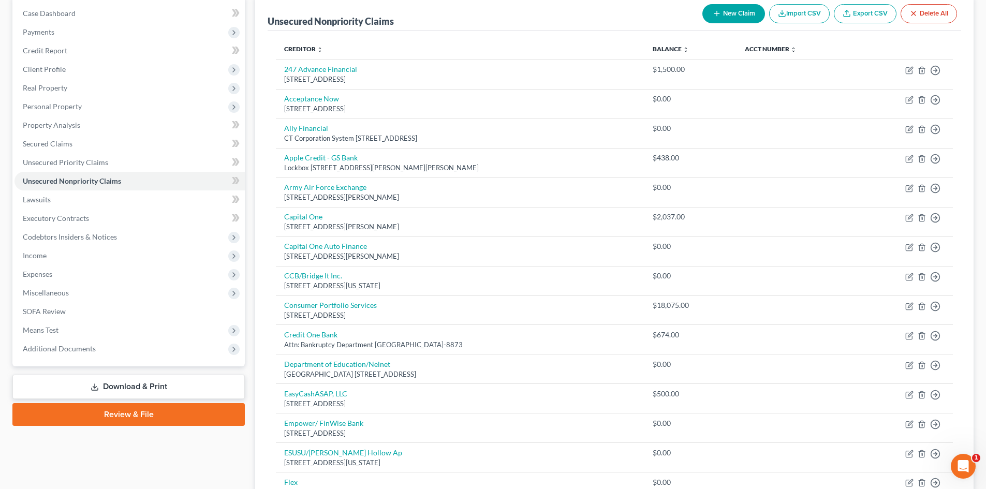
click at [739, 17] on button "New Claim" at bounding box center [734, 13] width 63 height 19
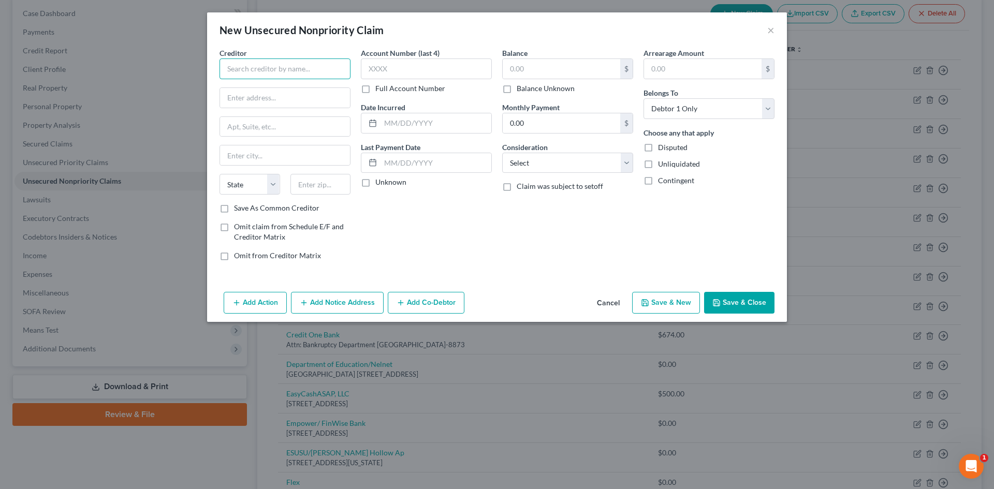
click at [286, 74] on input "text" at bounding box center [285, 69] width 131 height 21
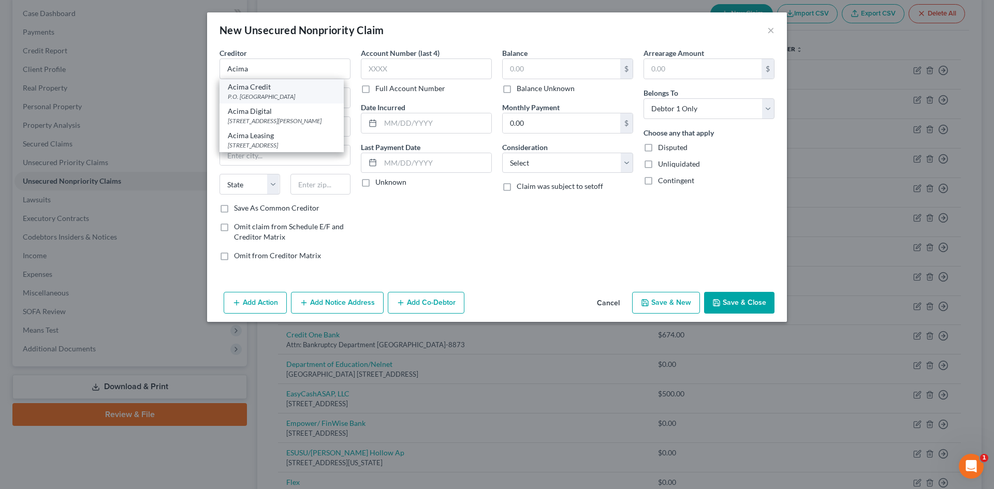
click at [269, 90] on div "Acima Credit" at bounding box center [282, 87] width 108 height 10
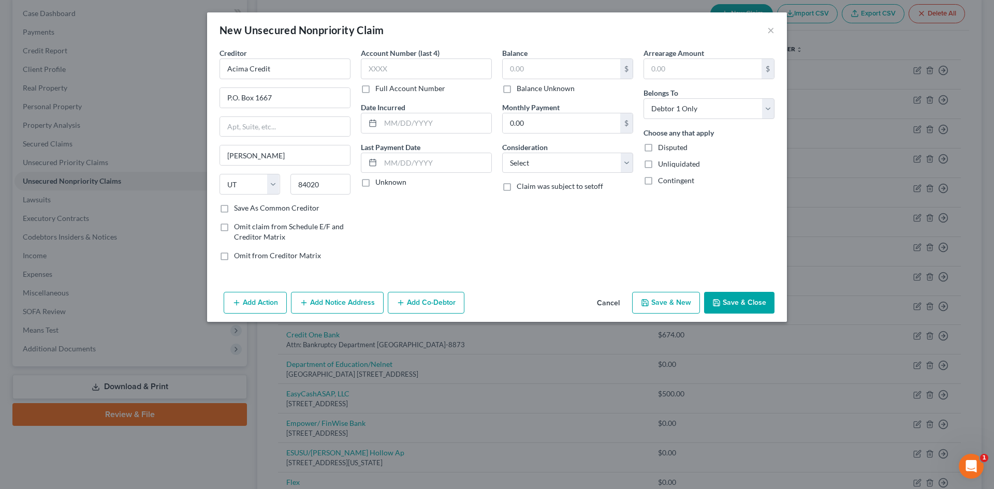
click at [642, 301] on button "Save & New" at bounding box center [666, 303] width 68 height 22
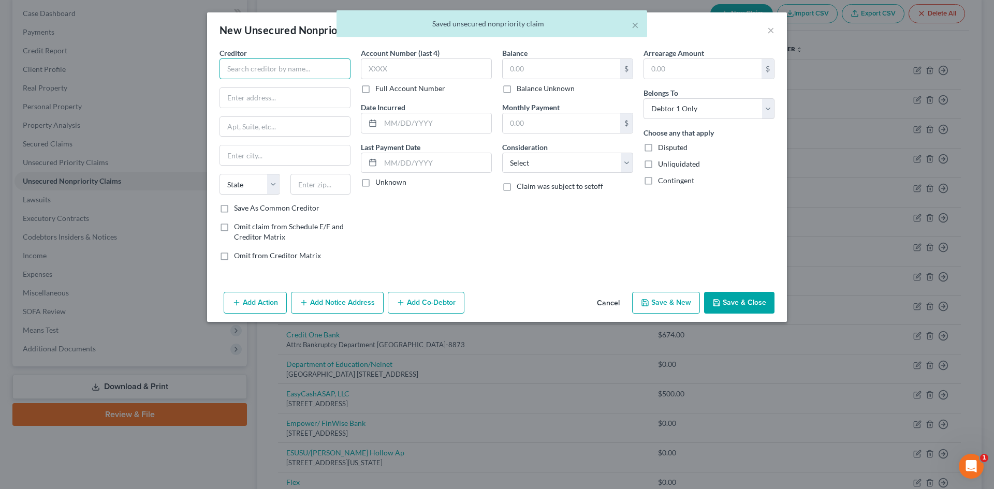
click at [254, 66] on input "text" at bounding box center [285, 69] width 131 height 21
click at [263, 92] on div "[STREET_ADDRESS]" at bounding box center [282, 96] width 108 height 9
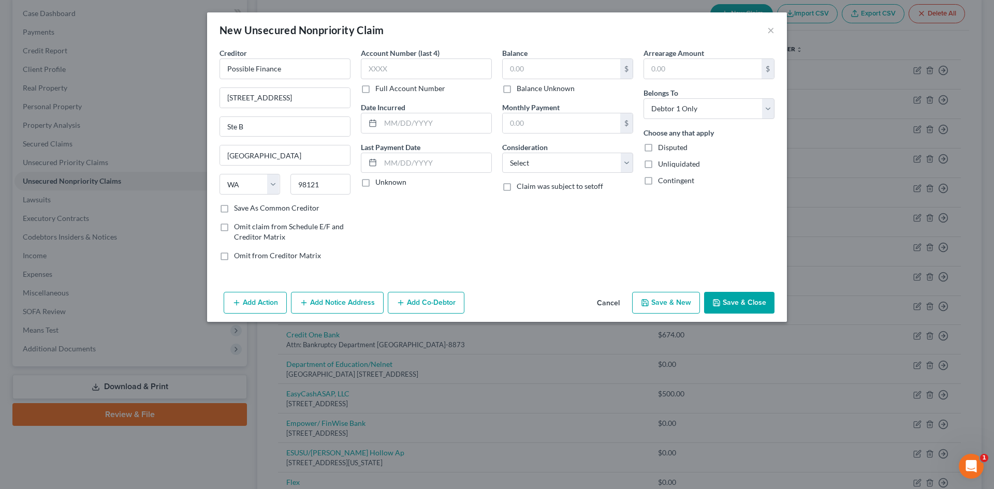
click at [680, 308] on button "Save & New" at bounding box center [666, 303] width 68 height 22
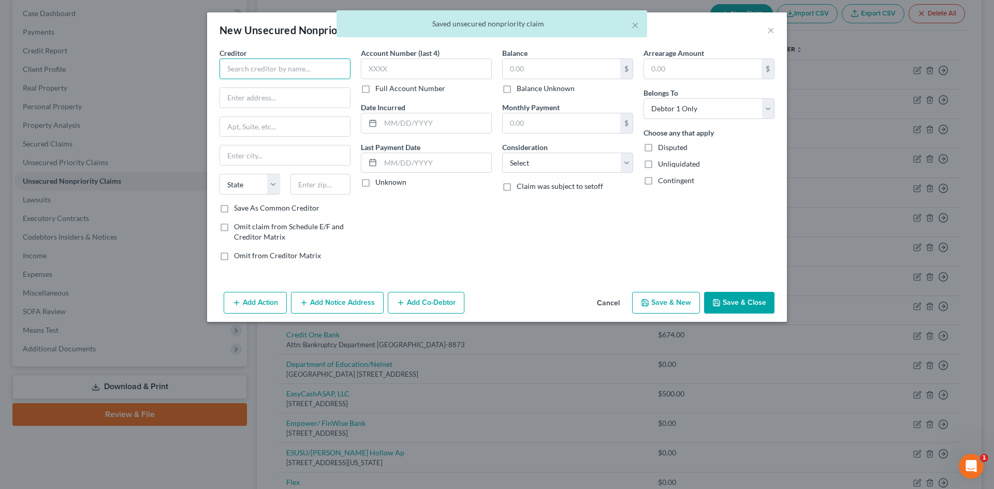
click at [282, 67] on input "text" at bounding box center [285, 69] width 131 height 21
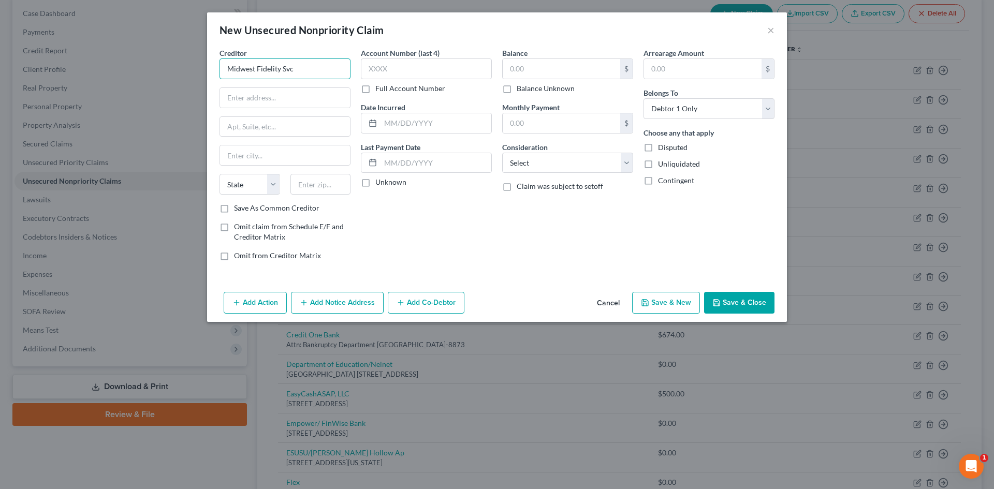
click at [299, 76] on input "Midwest Fidelity Svc" at bounding box center [285, 69] width 131 height 21
click at [302, 69] on input "Midwest Fidelity Svc" at bounding box center [285, 69] width 131 height 21
click at [275, 97] on input "text" at bounding box center [285, 98] width 130 height 20
paste input "Midwest Fidelity Svc"
drag, startPoint x: 316, startPoint y: 186, endPoint x: 364, endPoint y: 195, distance: 48.4
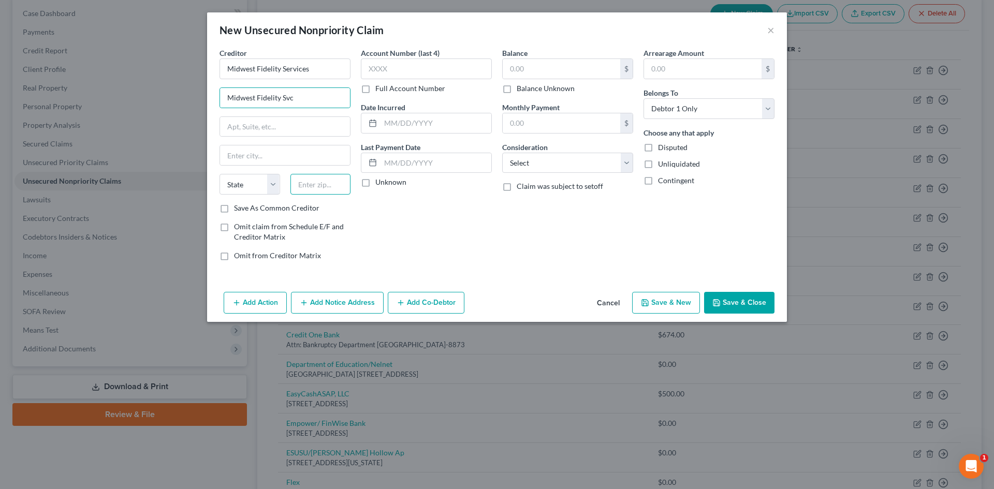
click at [316, 186] on input "text" at bounding box center [320, 184] width 61 height 21
paste input "Midwest Fidelity Svc"
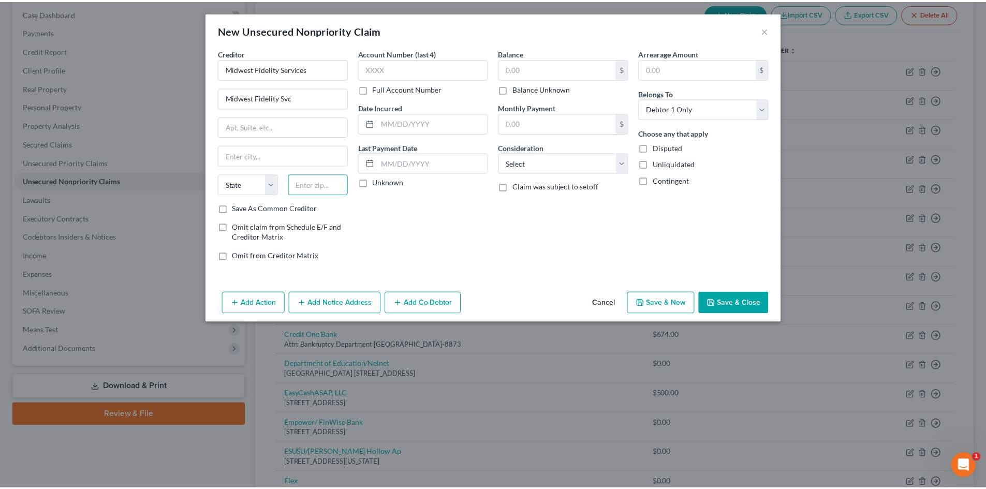
scroll to position [0, 0]
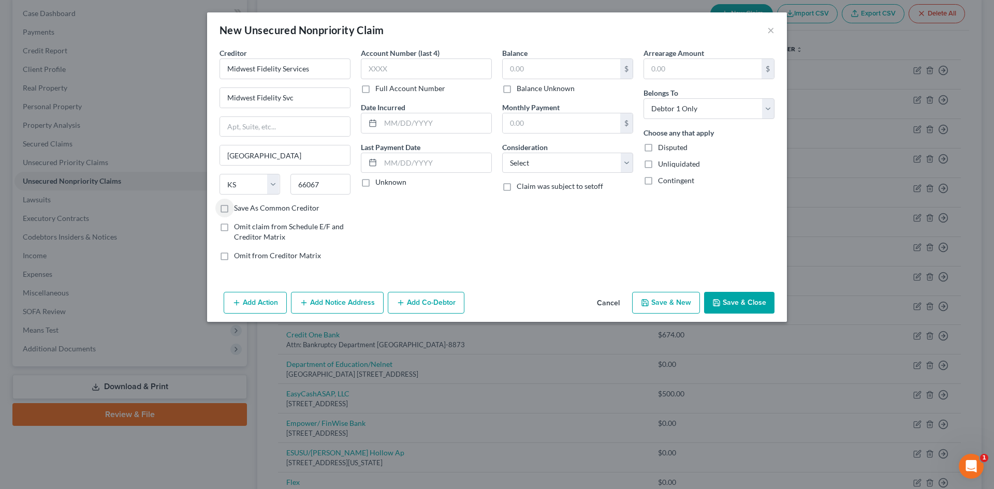
click at [292, 203] on label "Save As Common Creditor" at bounding box center [276, 208] width 85 height 10
click at [234, 208] on label "Save As Common Creditor" at bounding box center [276, 208] width 85 height 10
click at [238, 208] on input "Save As Common Creditor" at bounding box center [241, 206] width 7 height 7
click at [752, 307] on button "Save & Close" at bounding box center [739, 303] width 70 height 22
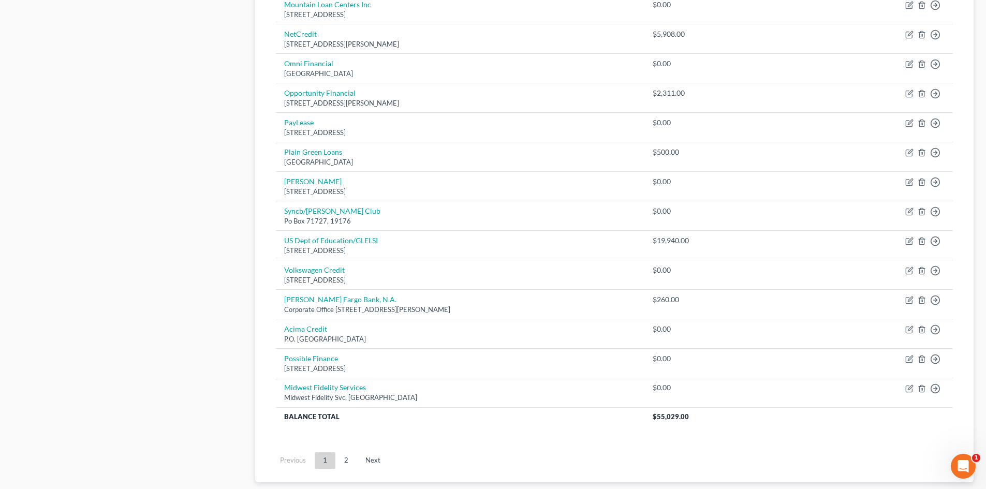
scroll to position [795, 0]
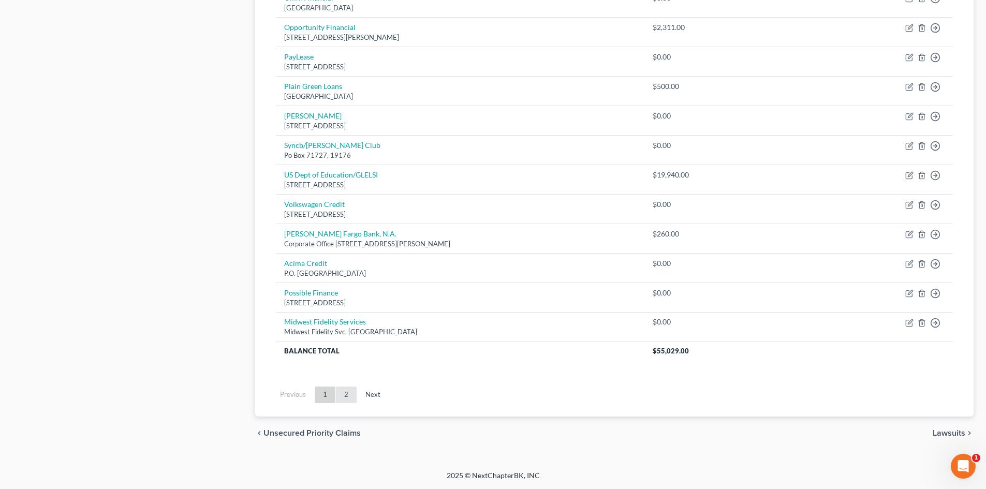
click at [342, 394] on link "2" at bounding box center [346, 395] width 21 height 17
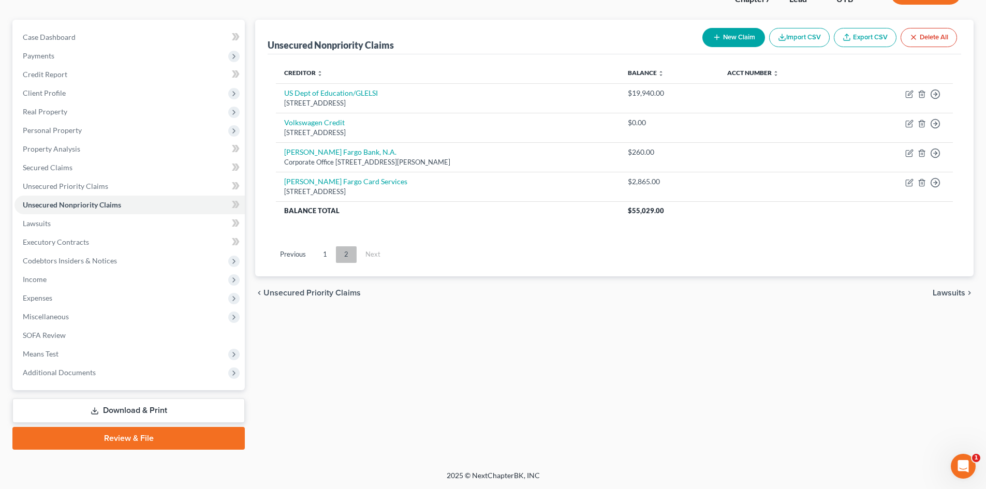
scroll to position [80, 0]
click at [324, 252] on link "1" at bounding box center [325, 254] width 21 height 17
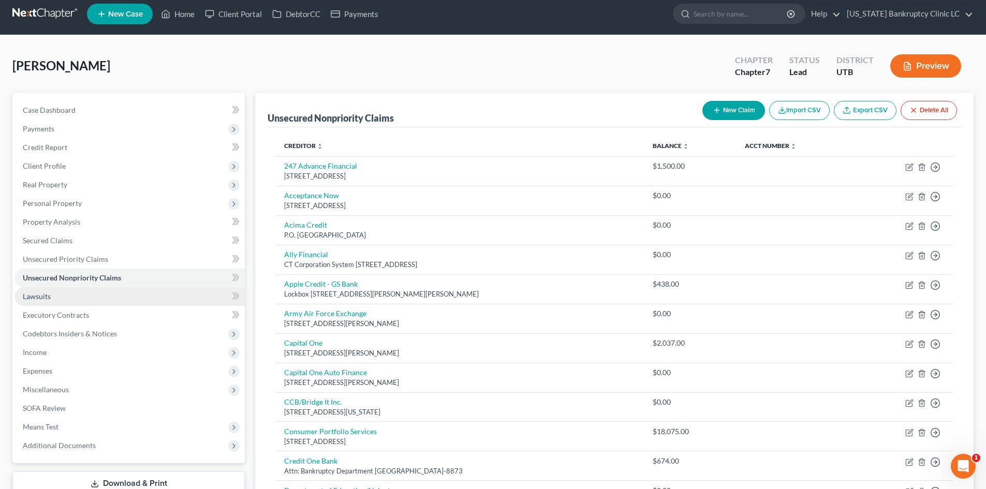
scroll to position [0, 0]
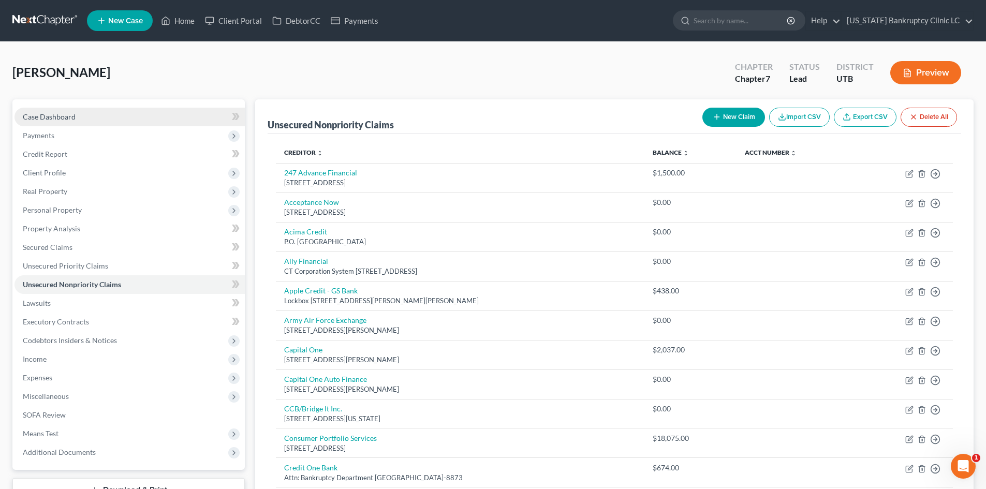
click at [76, 124] on link "Case Dashboard" at bounding box center [129, 117] width 230 height 19
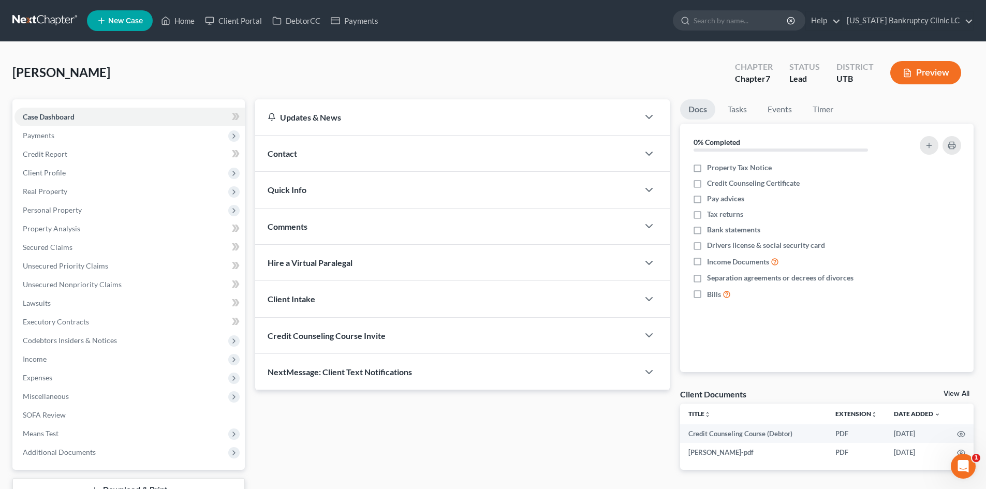
drag, startPoint x: 358, startPoint y: 437, endPoint x: 415, endPoint y: 461, distance: 61.9
click at [358, 437] on div "Updates & News × [US_STATE] District Notes: Take a look at NextChapter's Distri…" at bounding box center [462, 292] width 425 height 387
click at [174, 28] on link "Home" at bounding box center [178, 20] width 44 height 19
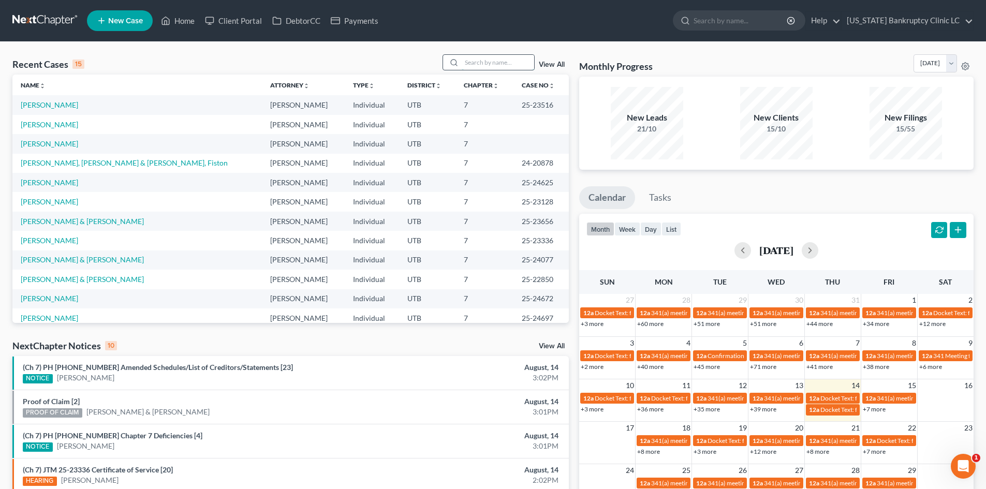
click at [488, 63] on input "search" at bounding box center [498, 62] width 72 height 15
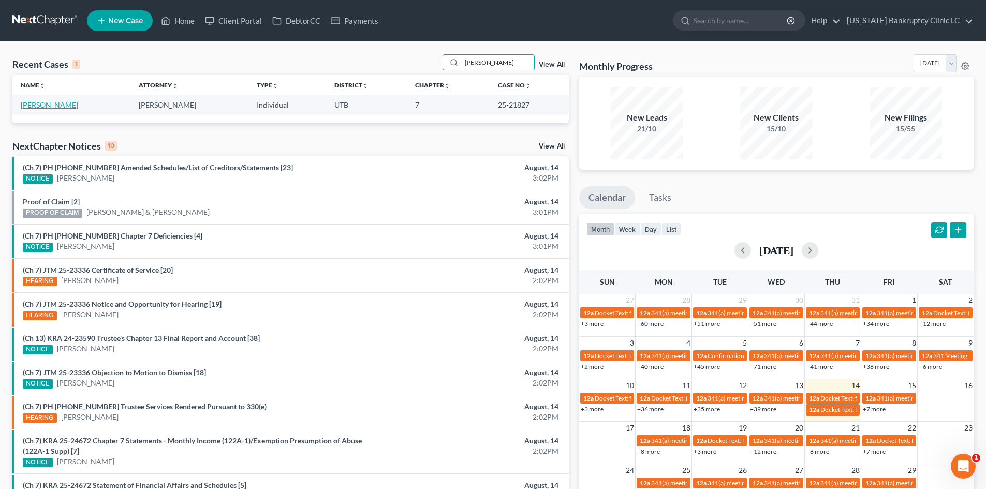
click at [58, 103] on link "[PERSON_NAME]" at bounding box center [49, 104] width 57 height 9
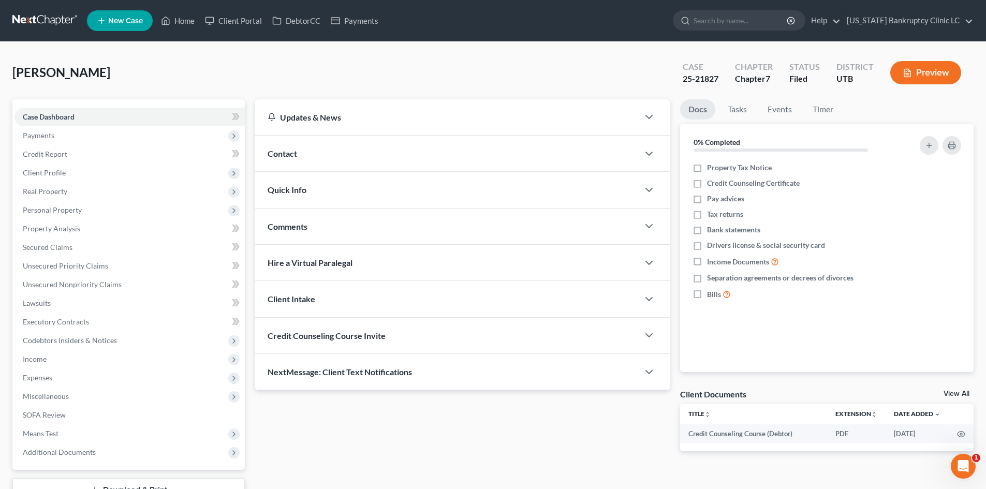
scroll to position [80, 0]
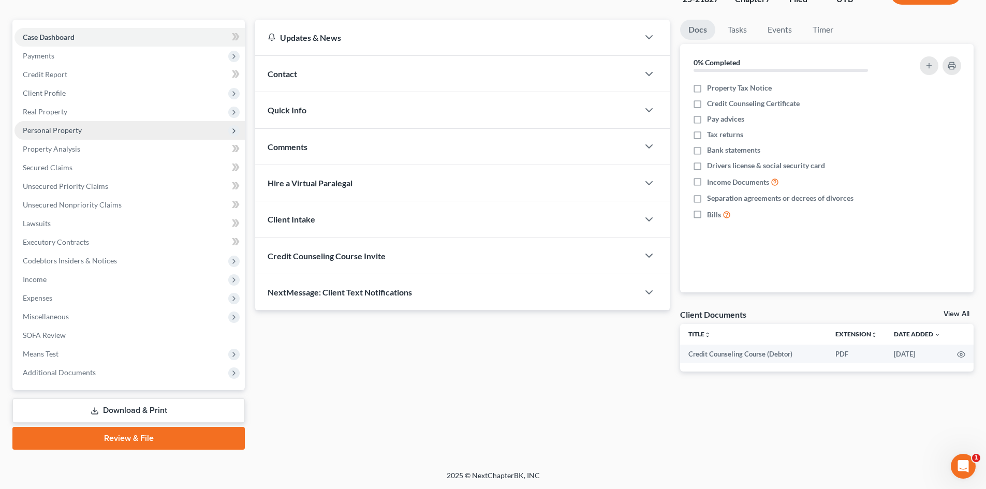
click at [111, 121] on span "Personal Property" at bounding box center [129, 130] width 230 height 19
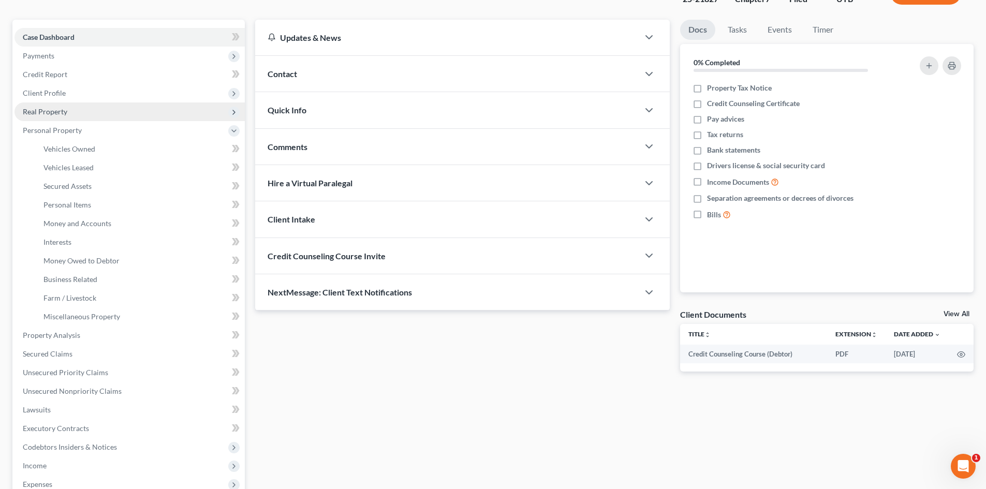
click at [111, 104] on span "Real Property" at bounding box center [129, 112] width 230 height 19
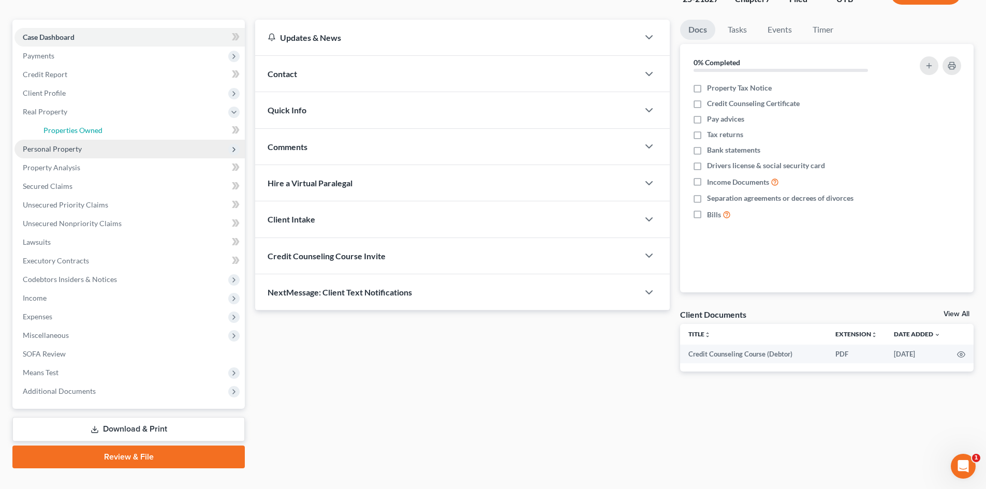
click at [113, 130] on link "Properties Owned" at bounding box center [140, 130] width 210 height 19
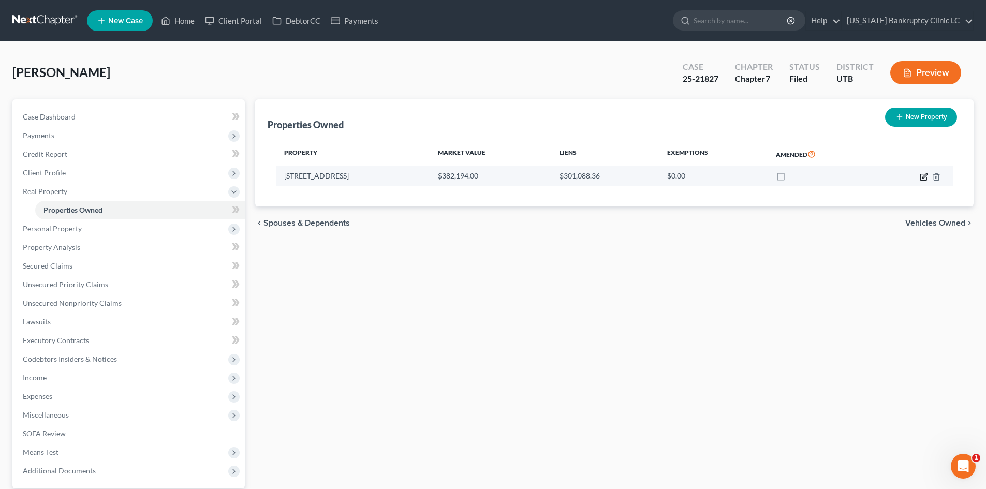
click at [923, 179] on icon "button" at bounding box center [924, 177] width 8 height 8
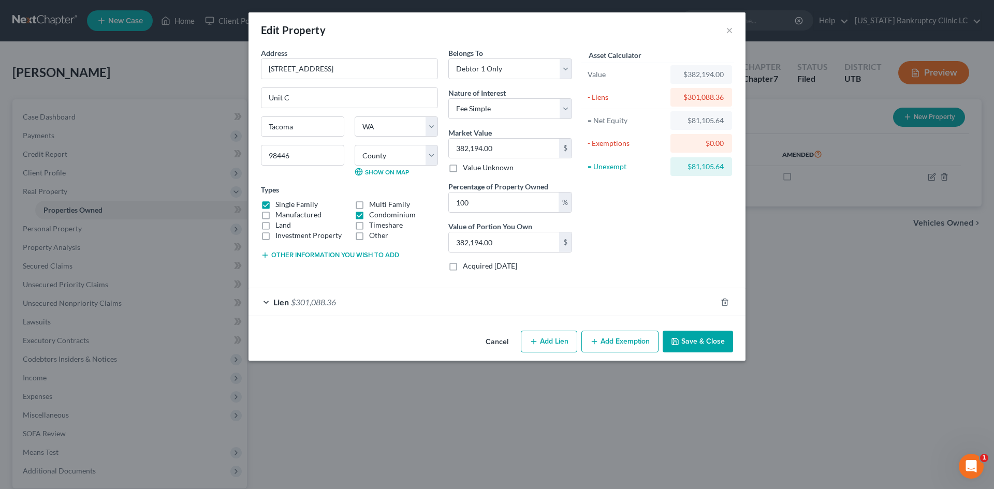
click at [615, 340] on button "Add Exemption" at bounding box center [620, 342] width 77 height 22
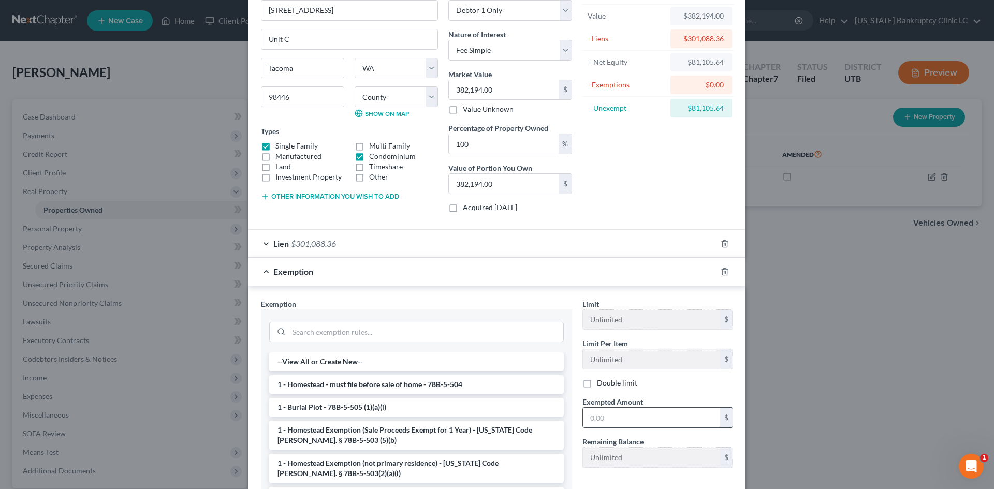
scroll to position [162, 0]
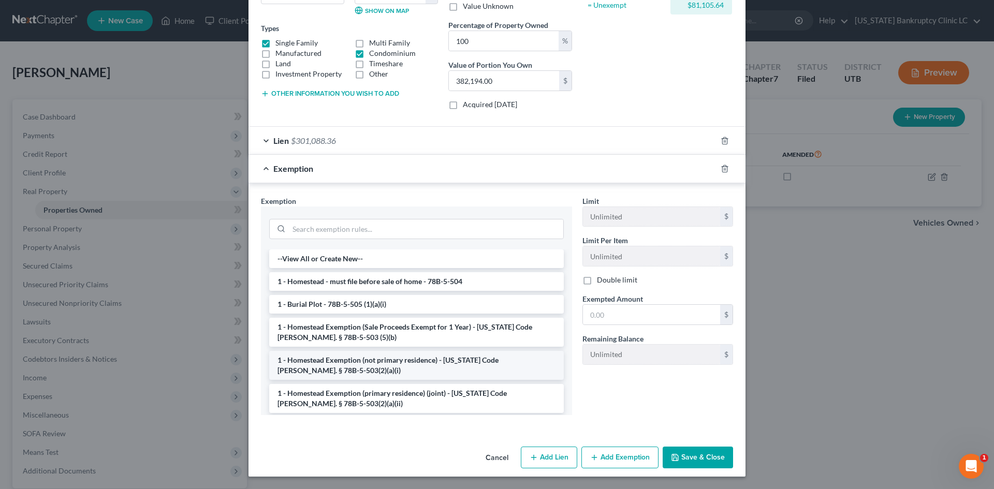
click at [428, 366] on li "1 - Homestead Exemption (not primary residence) - [US_STATE] Code [PERSON_NAME]…" at bounding box center [416, 365] width 295 height 29
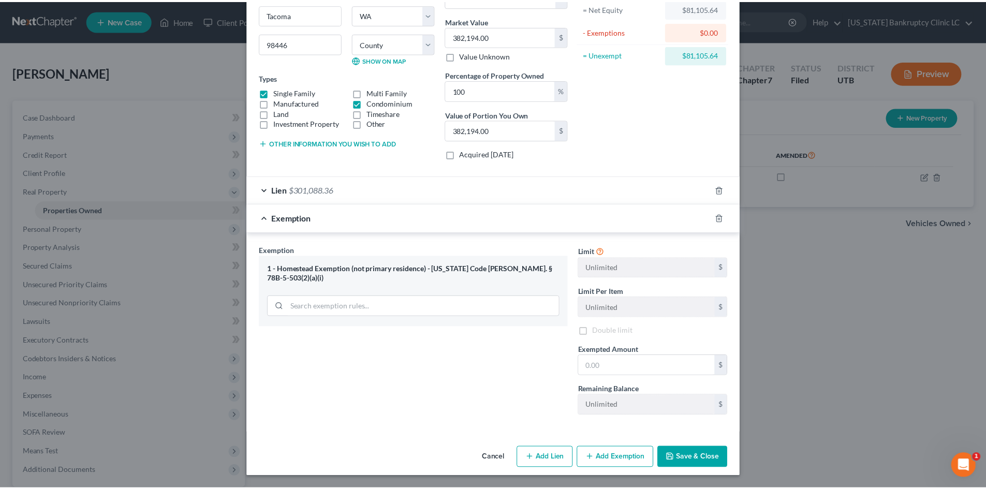
scroll to position [112, 0]
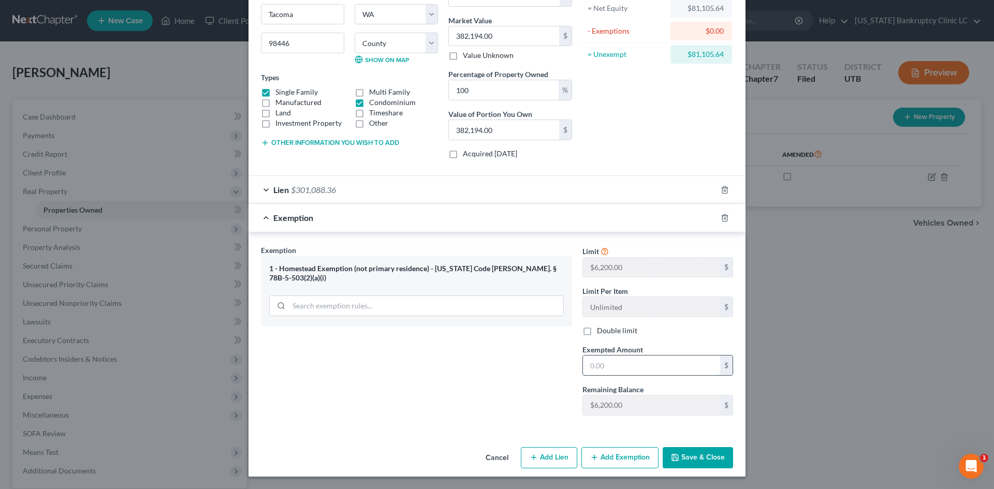
click at [617, 356] on input "text" at bounding box center [651, 366] width 137 height 20
click at [472, 379] on div "Exemption Set must be selected for CA. Exemption * 1 - Homestead Exemption (not…" at bounding box center [417, 334] width 322 height 179
click at [689, 460] on button "Save & Close" at bounding box center [698, 458] width 70 height 22
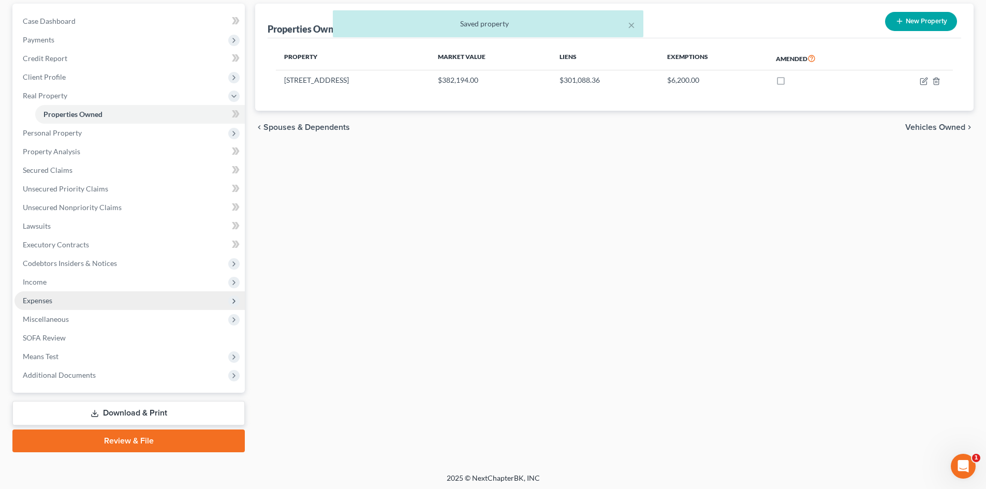
scroll to position [98, 0]
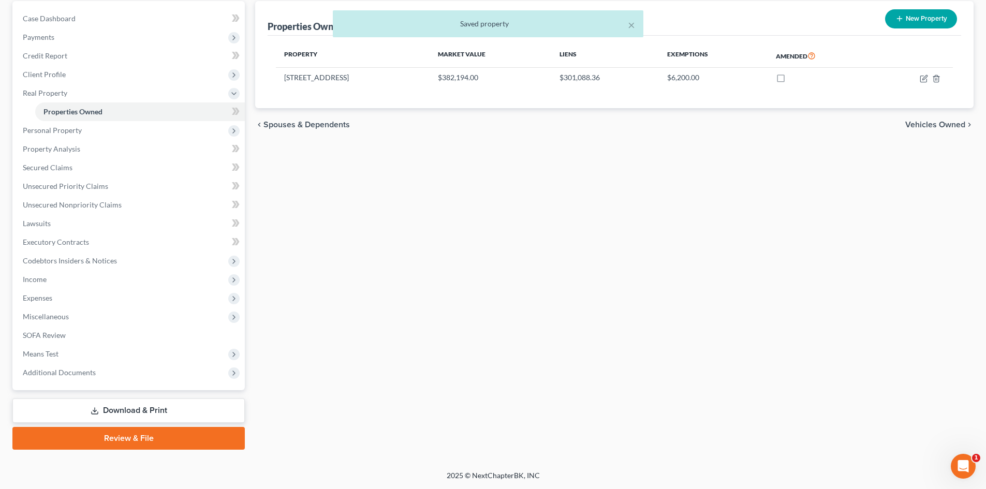
click at [141, 409] on link "Download & Print" at bounding box center [128, 411] width 233 height 24
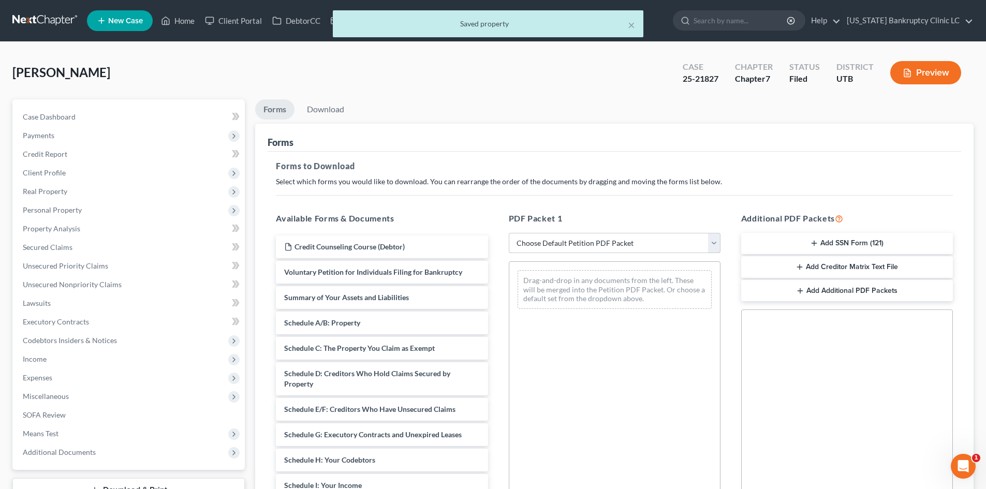
click at [598, 245] on select "Choose Default Petition PDF Packet Complete Bankruptcy Petition (all forms and …" at bounding box center [615, 243] width 212 height 21
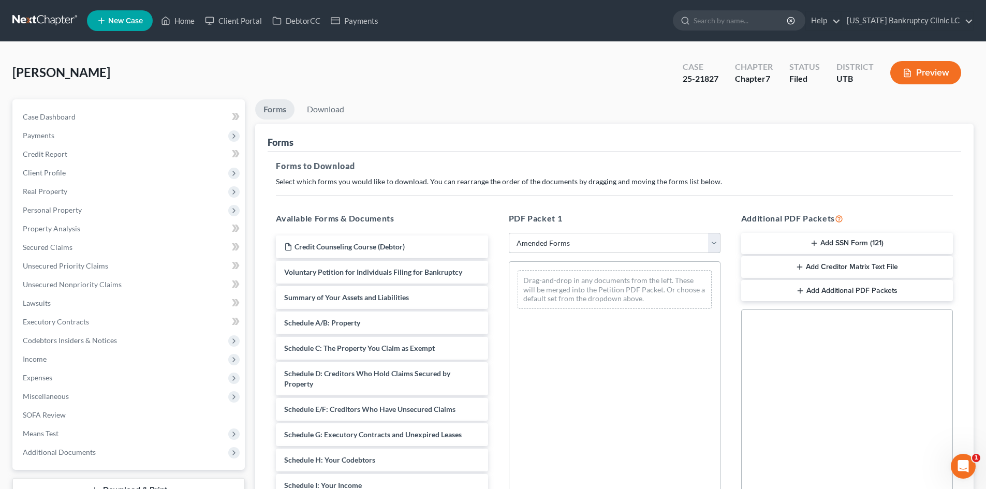
click at [509, 233] on select "Choose Default Petition PDF Packet Complete Bankruptcy Petition (all forms and …" at bounding box center [615, 243] width 212 height 21
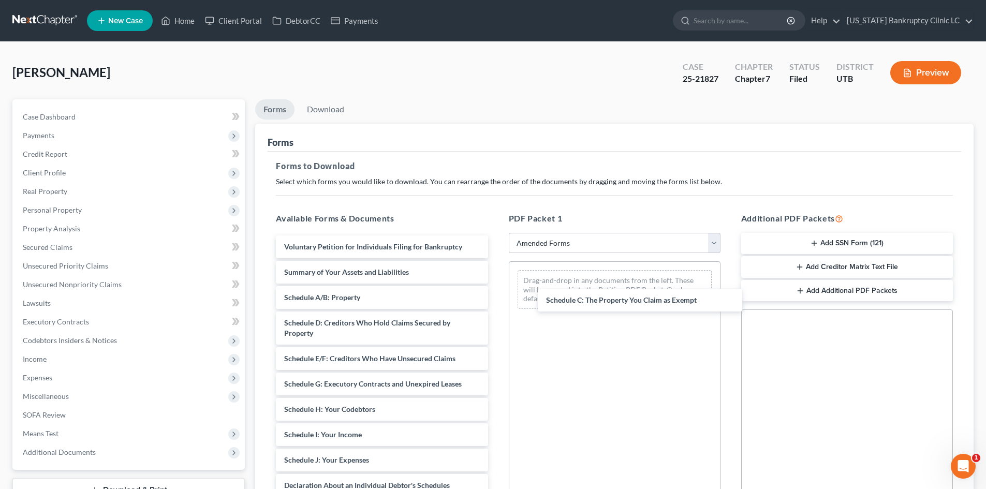
click at [496, 296] on div "Schedule C: The Property You Claim as Exempt Voluntary Petition for Individuals…" at bounding box center [382, 484] width 228 height 496
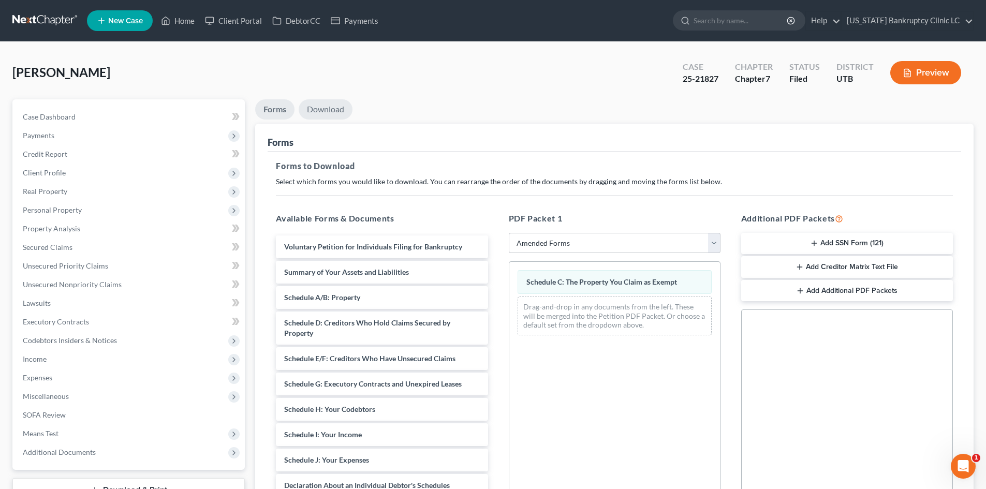
click at [327, 103] on link "Download" at bounding box center [326, 109] width 54 height 20
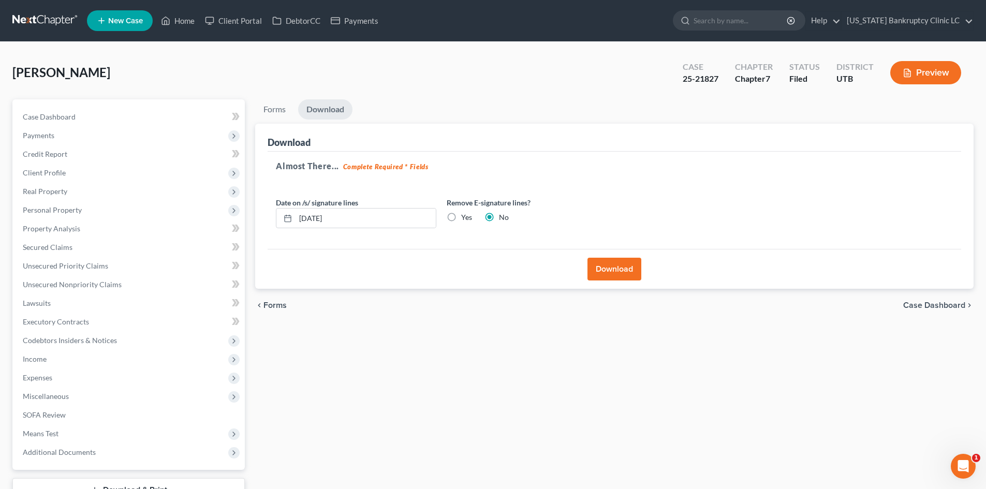
click at [608, 278] on button "Download" at bounding box center [615, 269] width 54 height 23
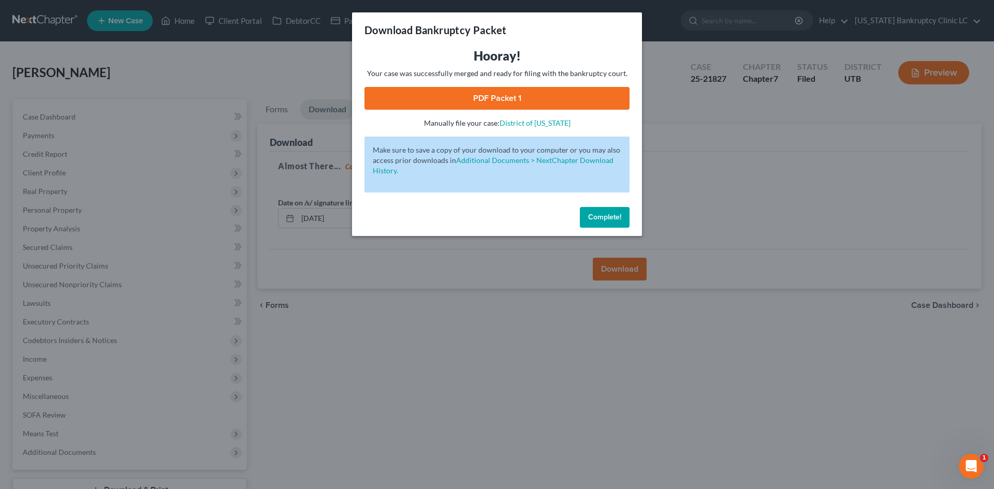
click at [536, 98] on link "PDF Packet 1" at bounding box center [497, 98] width 265 height 23
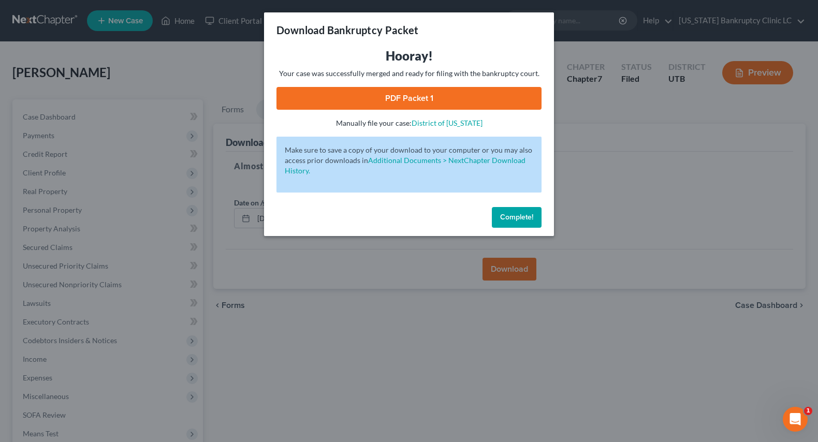
click at [492, 217] on button "Complete!" at bounding box center [517, 217] width 50 height 21
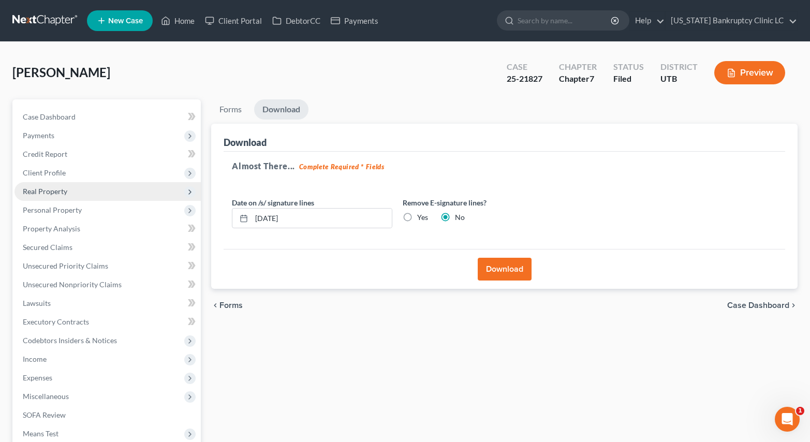
click at [53, 193] on span "Real Property" at bounding box center [45, 191] width 45 height 9
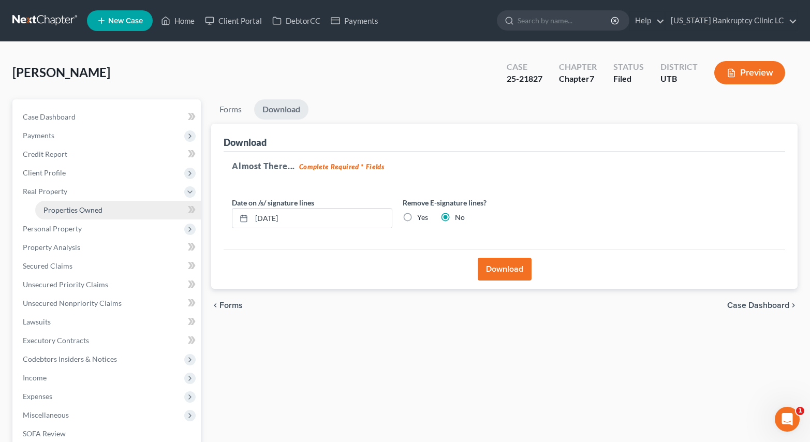
click at [86, 208] on span "Properties Owned" at bounding box center [72, 210] width 59 height 9
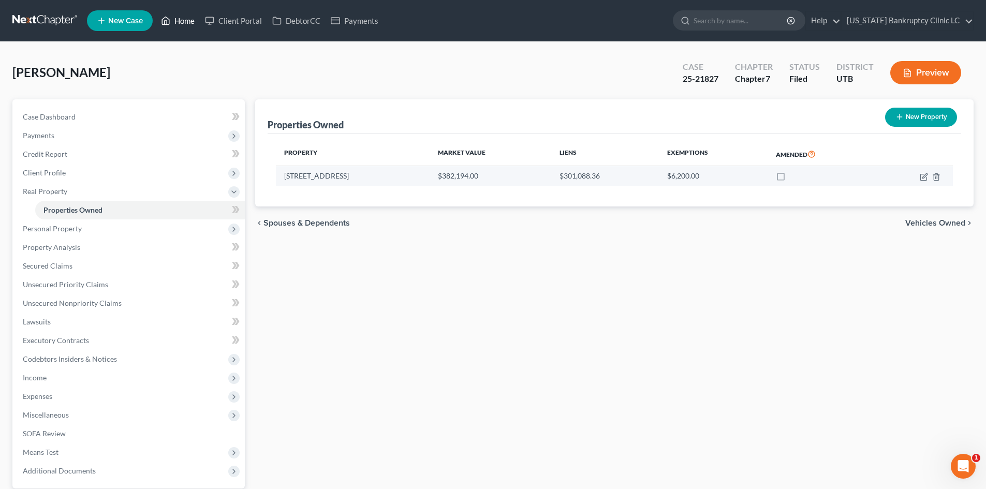
click at [190, 25] on link "Home" at bounding box center [178, 20] width 44 height 19
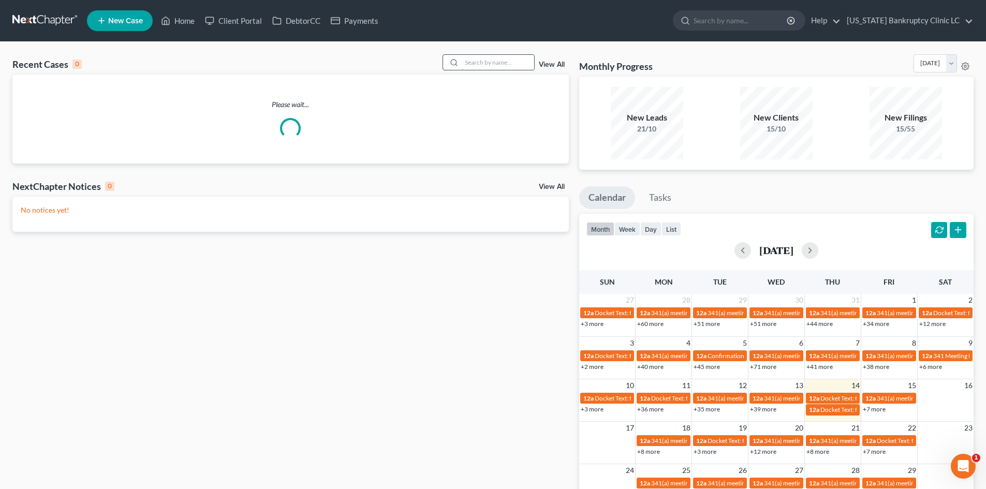
click at [505, 61] on input "search" at bounding box center [498, 62] width 72 height 15
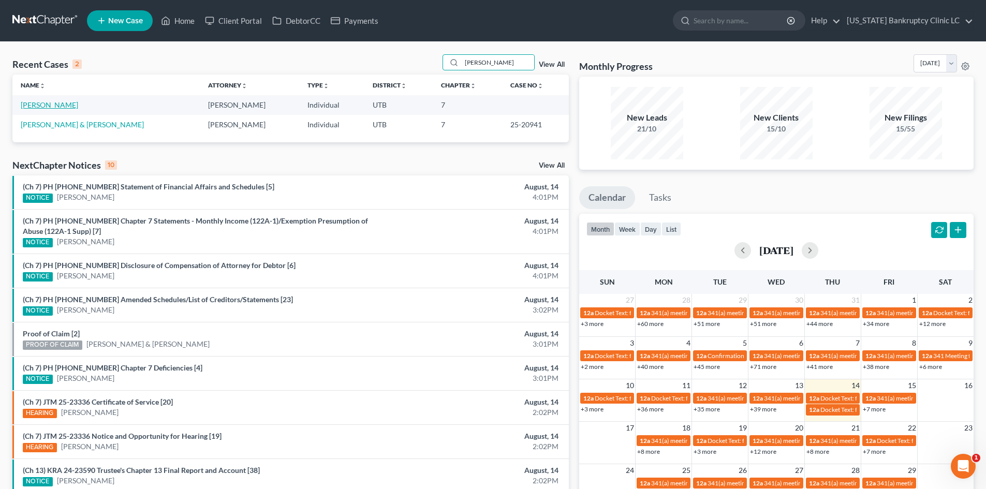
click at [34, 105] on link "[PERSON_NAME]" at bounding box center [49, 104] width 57 height 9
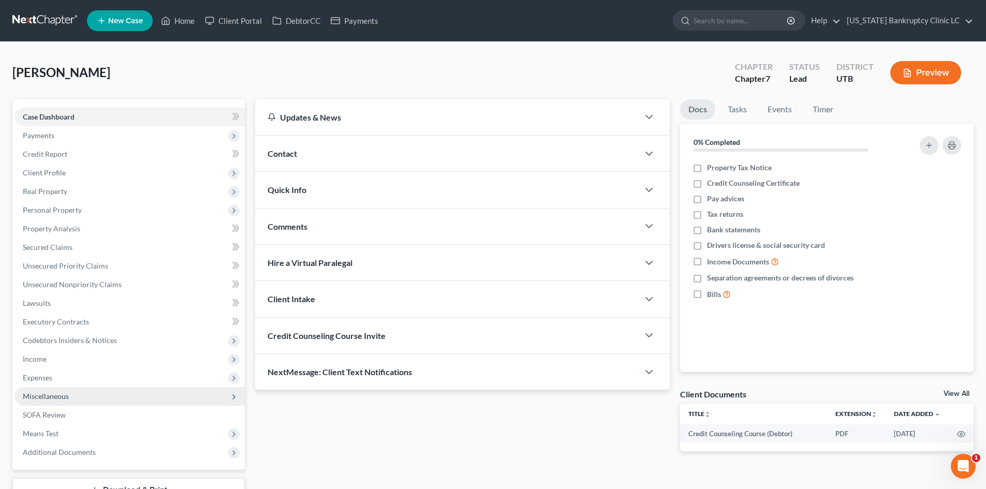
drag, startPoint x: 55, startPoint y: 380, endPoint x: 61, endPoint y: 396, distance: 17.2
click at [55, 380] on span "Expenses" at bounding box center [129, 378] width 230 height 19
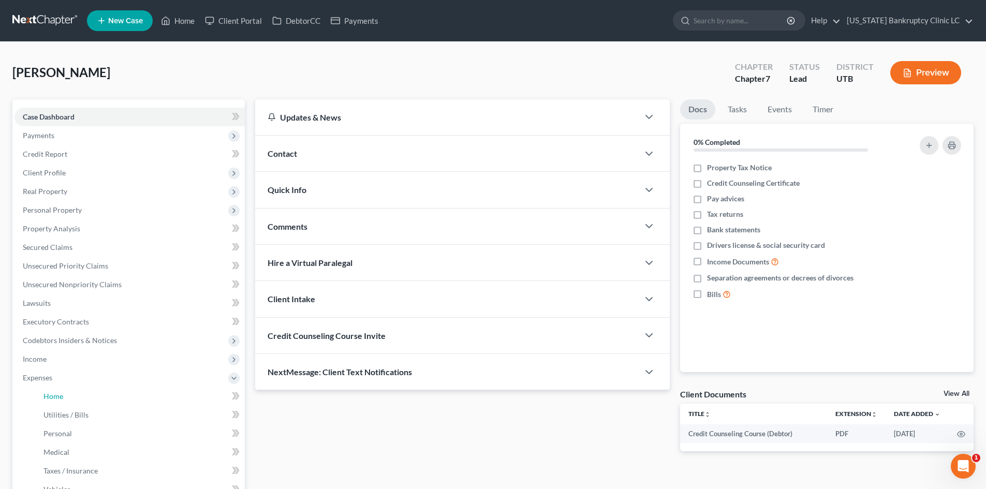
click at [61, 396] on span "Home" at bounding box center [53, 396] width 20 height 9
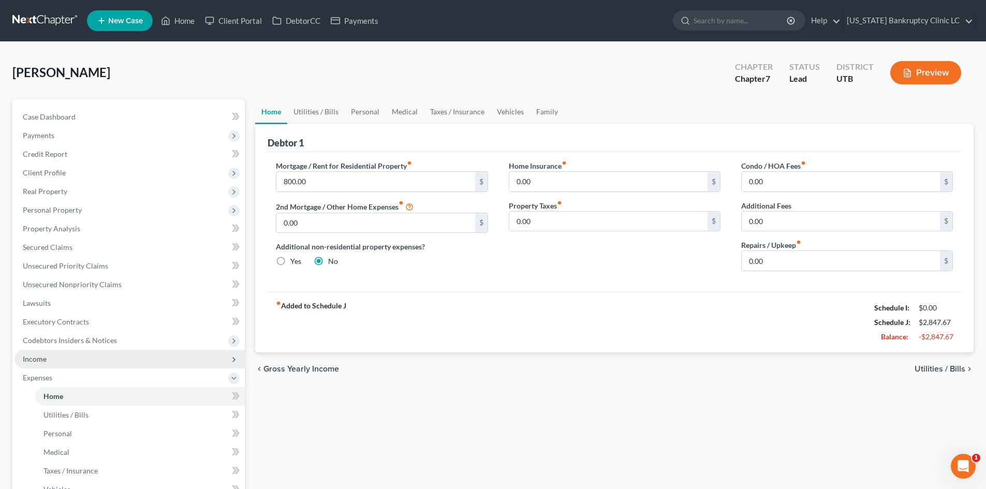
click at [94, 353] on span "Income" at bounding box center [129, 359] width 230 height 19
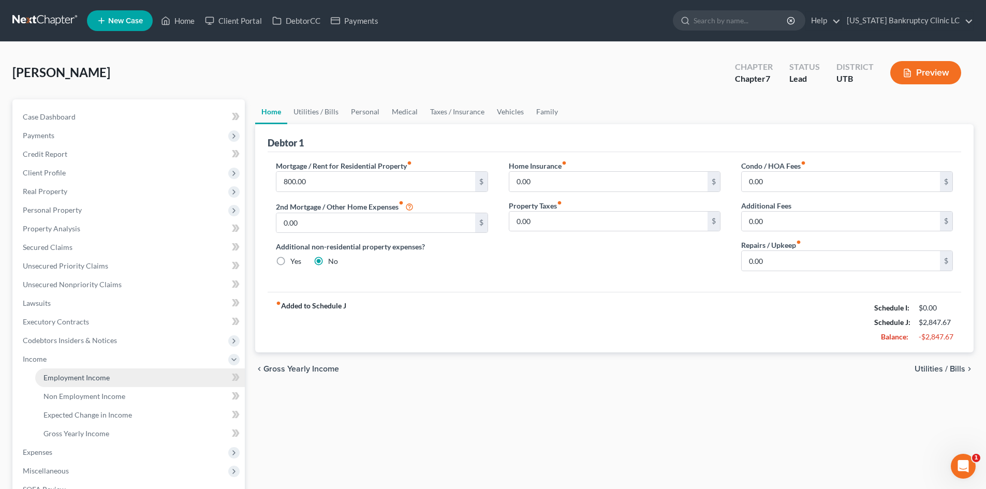
click at [84, 375] on span "Employment Income" at bounding box center [76, 377] width 66 height 9
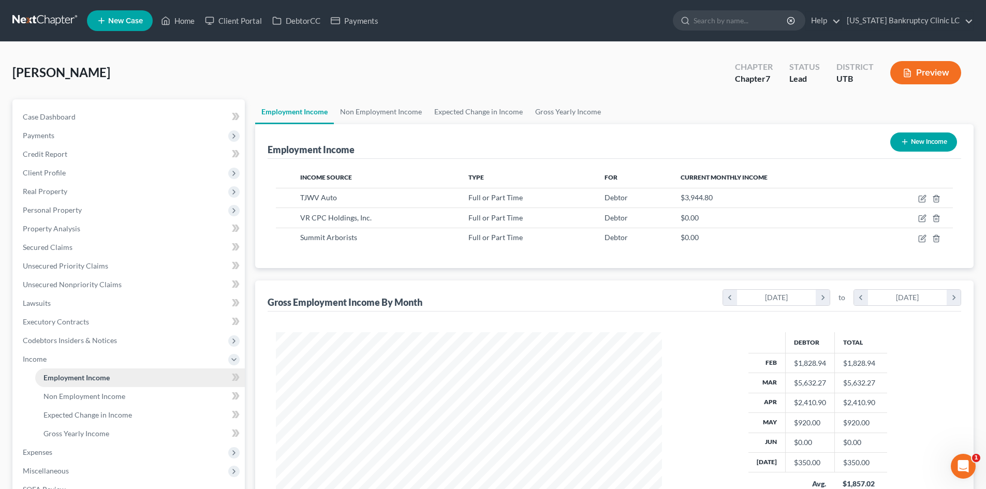
scroll to position [193, 407]
click at [80, 396] on span "Non Employment Income" at bounding box center [84, 396] width 82 height 9
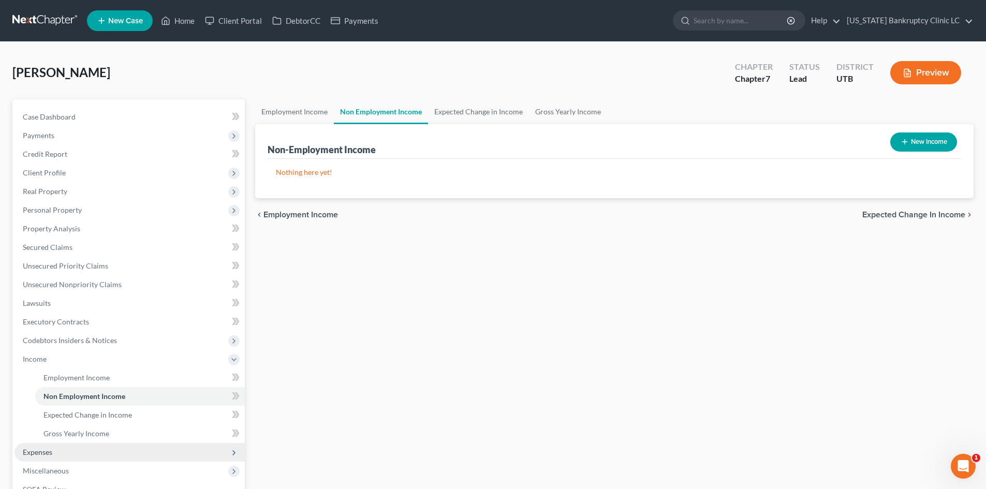
click at [62, 452] on span "Expenses" at bounding box center [129, 452] width 230 height 19
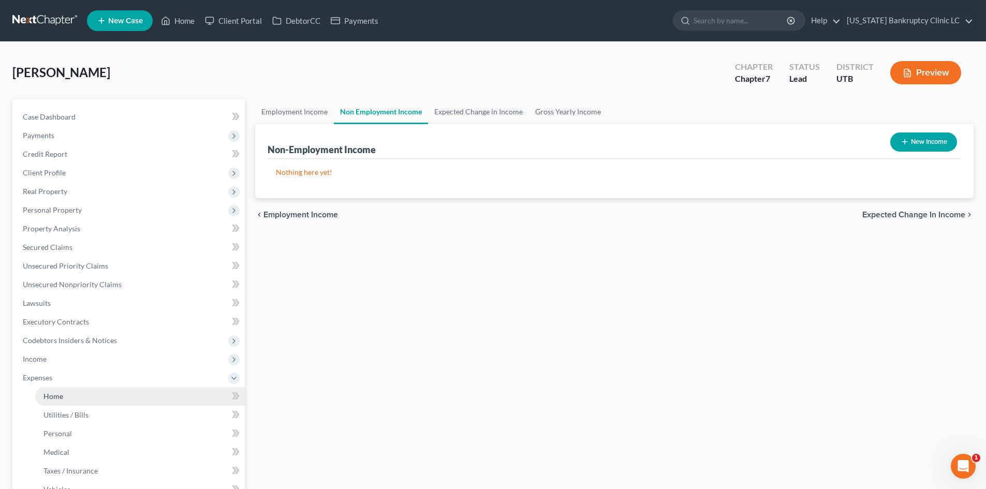
click at [78, 402] on link "Home" at bounding box center [140, 396] width 210 height 19
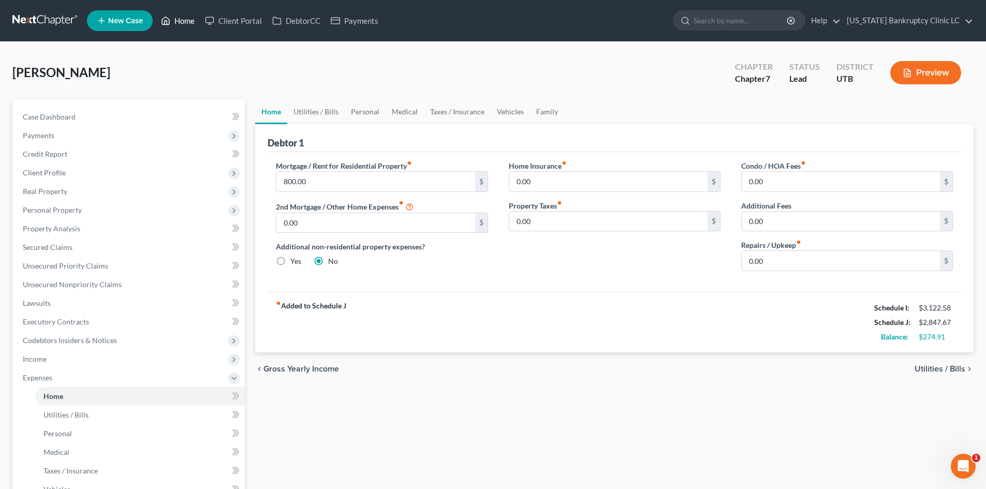
click at [191, 23] on link "Home" at bounding box center [178, 20] width 44 height 19
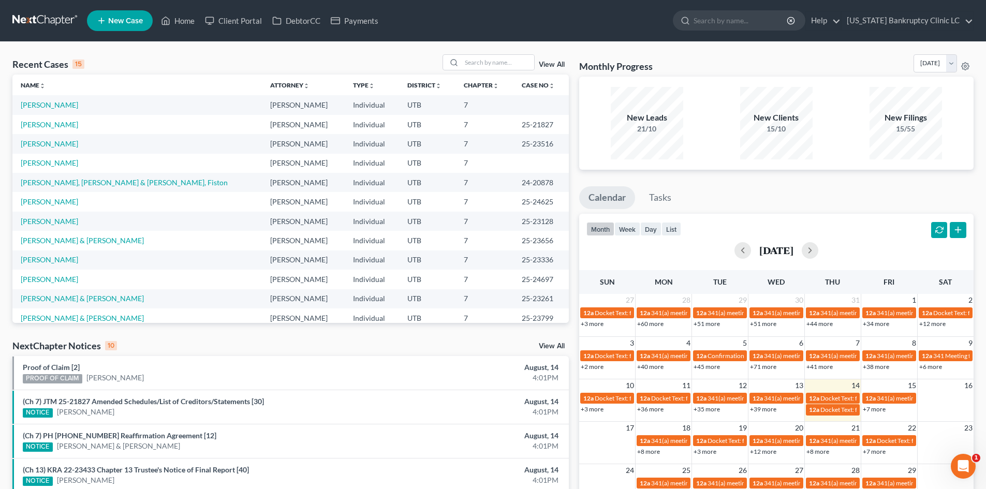
click at [496, 54] on div "Recent Cases 15 View All Name unfold_more expand_more expand_less Attorney unfo…" at bounding box center [493, 389] width 986 height 695
drag, startPoint x: 495, startPoint y: 63, endPoint x: 493, endPoint y: 54, distance: 9.5
click at [496, 62] on input "search" at bounding box center [498, 62] width 72 height 15
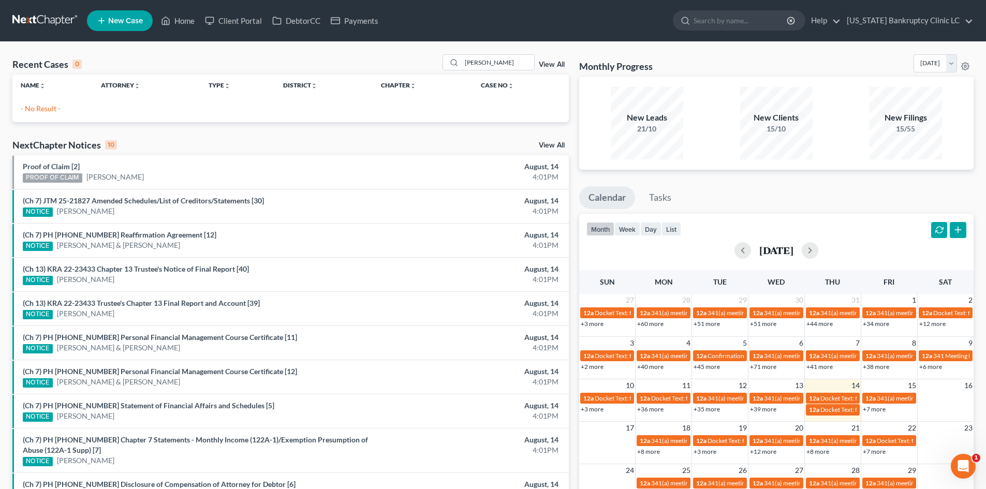
click at [118, 21] on span "New Case" at bounding box center [125, 21] width 35 height 8
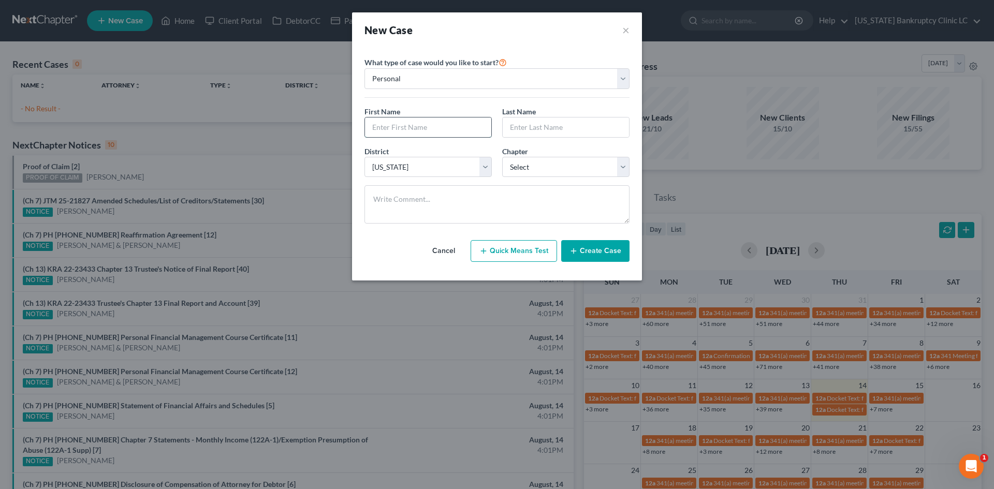
click at [390, 136] on input "text" at bounding box center [428, 128] width 126 height 20
click at [615, 252] on button "Create Case" at bounding box center [595, 251] width 68 height 22
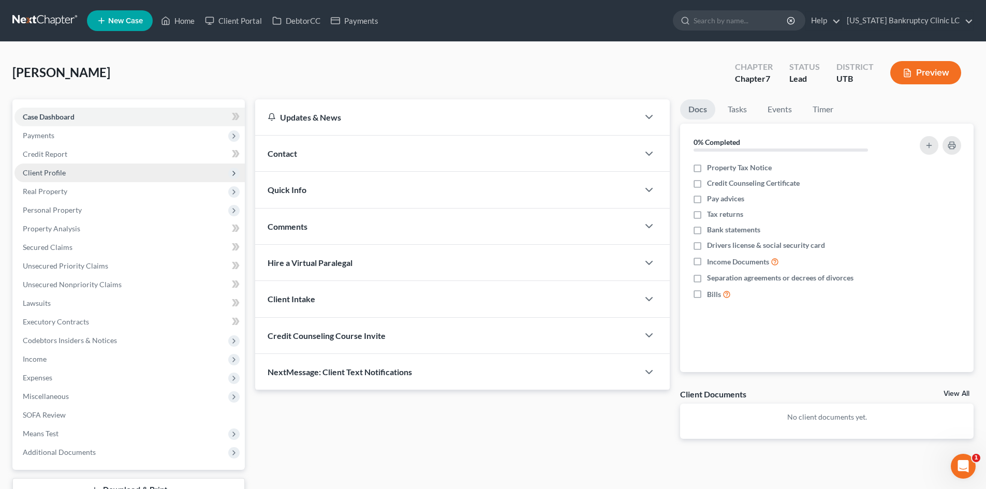
click at [38, 172] on span "Client Profile" at bounding box center [44, 172] width 43 height 9
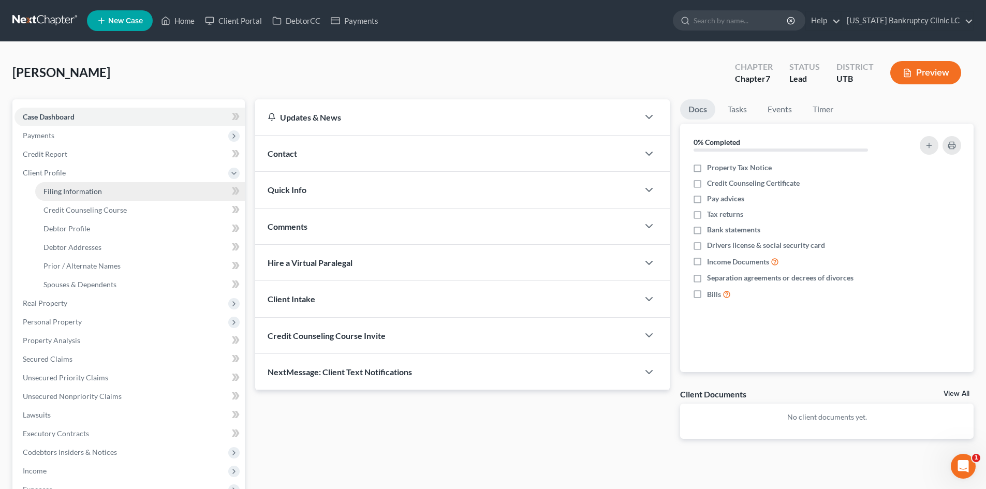
click at [64, 196] on link "Filing Information" at bounding box center [140, 191] width 210 height 19
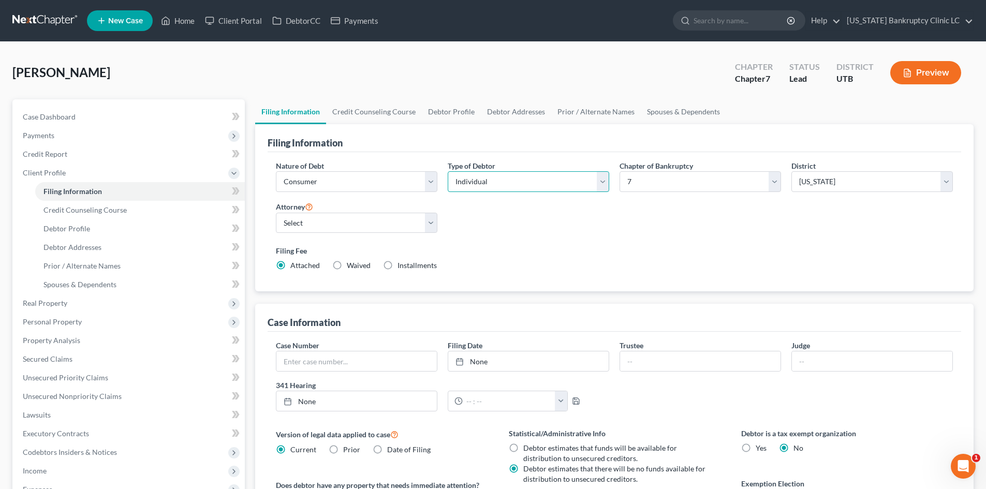
click at [484, 181] on select "Select Individual Joint" at bounding box center [529, 181] width 162 height 21
click at [448, 171] on select "Select Individual Joint" at bounding box center [529, 181] width 162 height 21
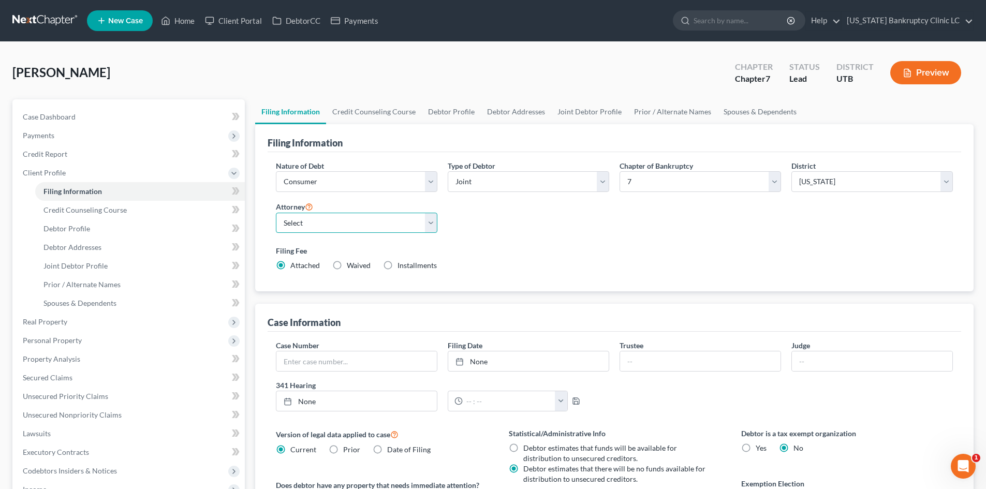
drag, startPoint x: 364, startPoint y: 224, endPoint x: 360, endPoint y: 233, distance: 9.0
click at [364, 224] on select "Select [PERSON_NAME] - UTB [PERSON_NAME] - UT" at bounding box center [357, 223] width 162 height 21
click at [276, 213] on select "Select [PERSON_NAME] - UTB [PERSON_NAME] - UT" at bounding box center [357, 223] width 162 height 21
click at [564, 255] on label "Filing Fee" at bounding box center [614, 250] width 677 height 11
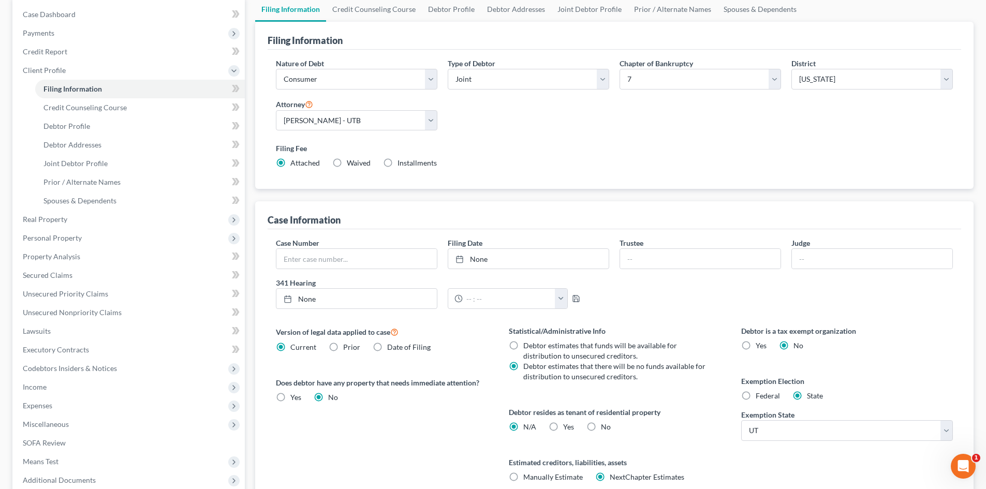
scroll to position [207, 0]
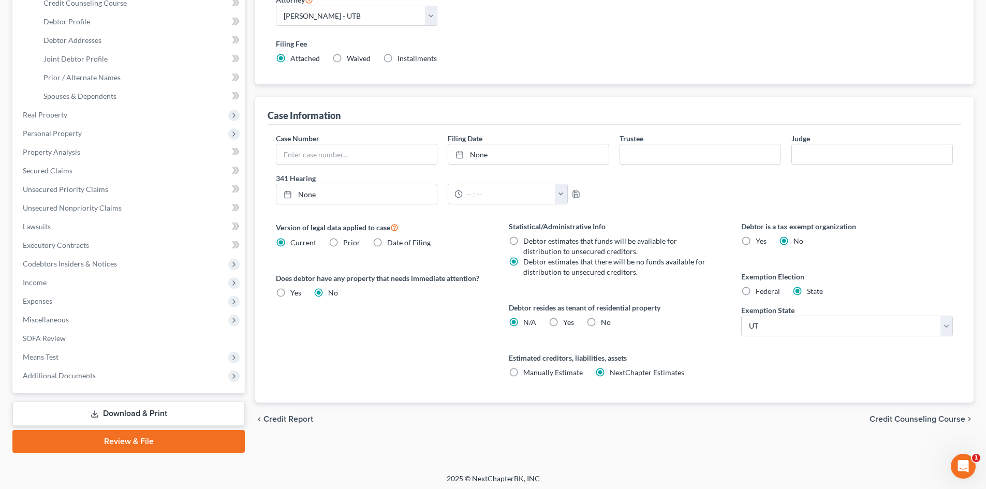
click at [563, 323] on label "Yes Yes" at bounding box center [568, 322] width 11 height 10
click at [568, 323] on input "Yes Yes" at bounding box center [571, 320] width 7 height 7
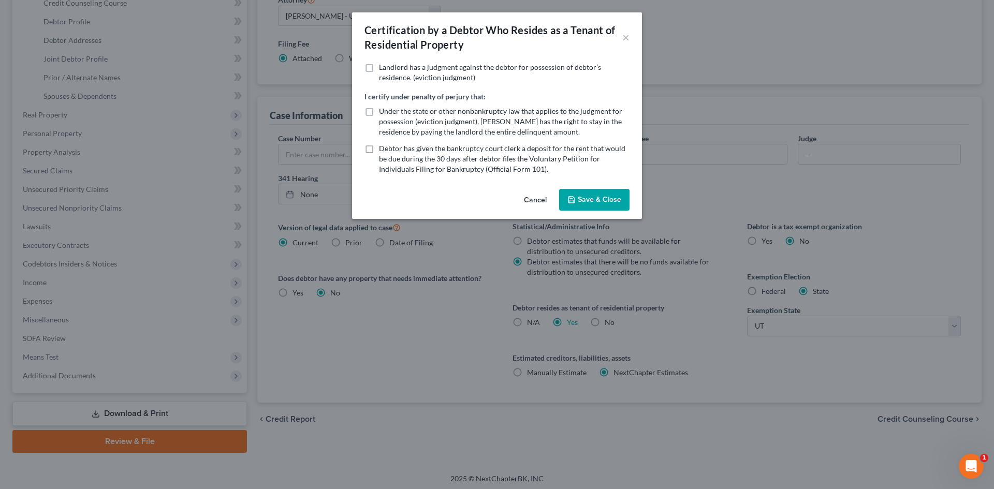
click at [584, 197] on button "Save & Close" at bounding box center [594, 200] width 70 height 22
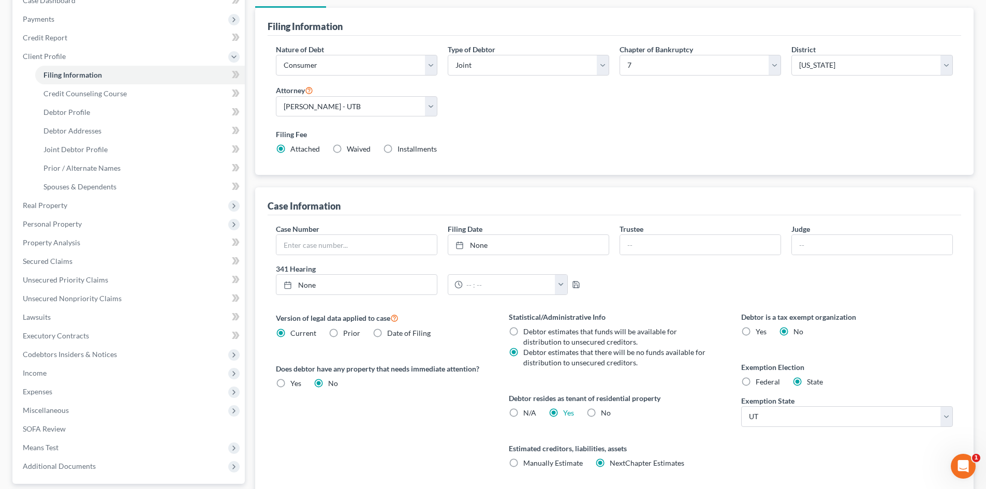
scroll to position [0, 0]
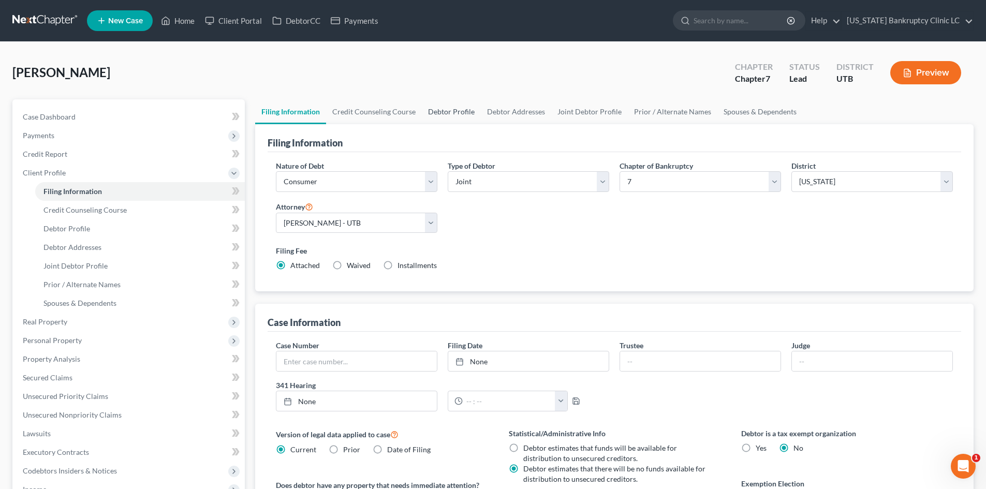
click at [449, 117] on link "Debtor Profile" at bounding box center [451, 111] width 59 height 25
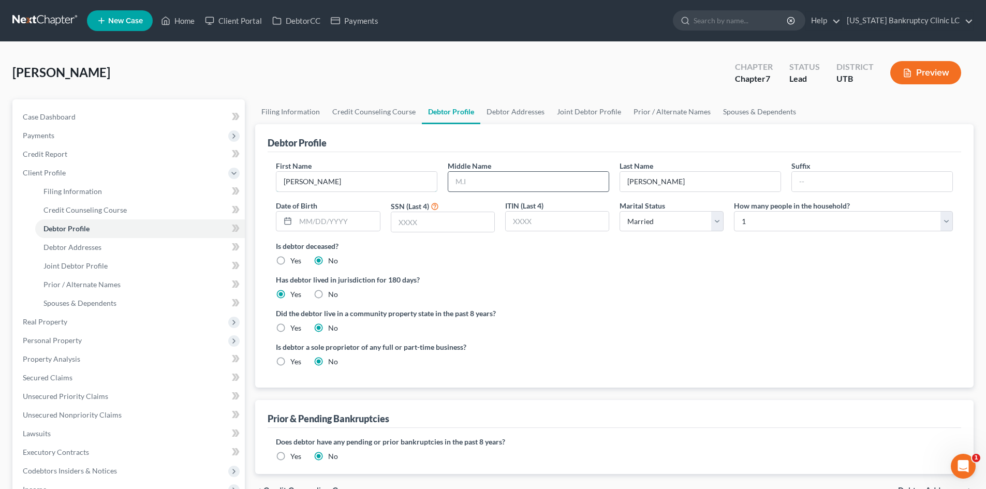
drag, startPoint x: 370, startPoint y: 183, endPoint x: 506, endPoint y: 182, distance: 136.7
click at [370, 183] on input "[PERSON_NAME]" at bounding box center [357, 182] width 161 height 20
click at [506, 182] on input "text" at bounding box center [528, 182] width 161 height 20
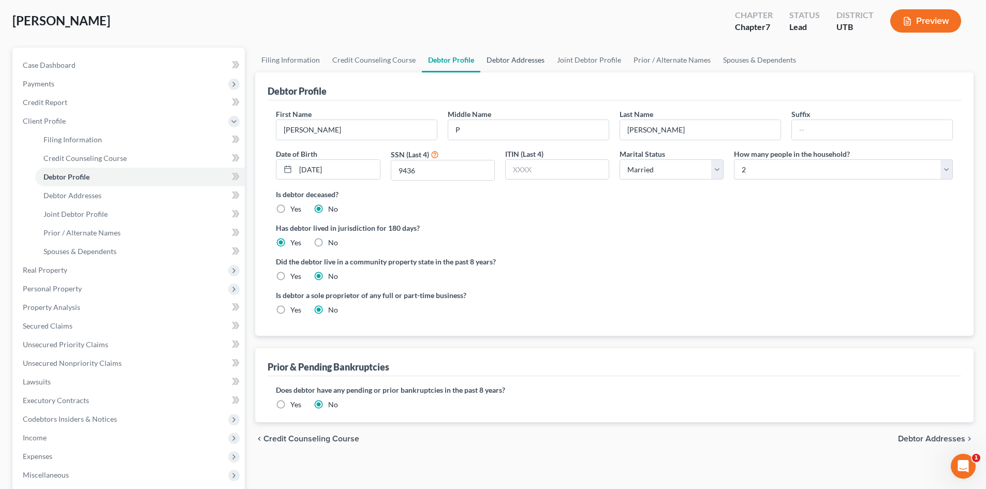
click at [521, 55] on link "Debtor Addresses" at bounding box center [516, 60] width 70 height 25
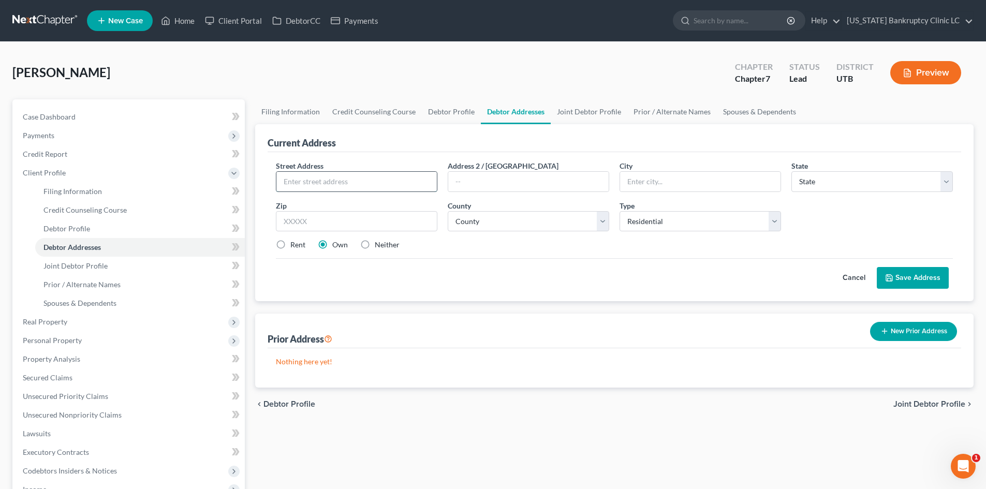
click at [318, 189] on input "text" at bounding box center [357, 182] width 161 height 20
click at [301, 245] on label "Rent" at bounding box center [297, 245] width 15 height 10
click at [301, 245] on input "Rent" at bounding box center [298, 243] width 7 height 7
click at [906, 268] on button "Save Address" at bounding box center [913, 278] width 72 height 22
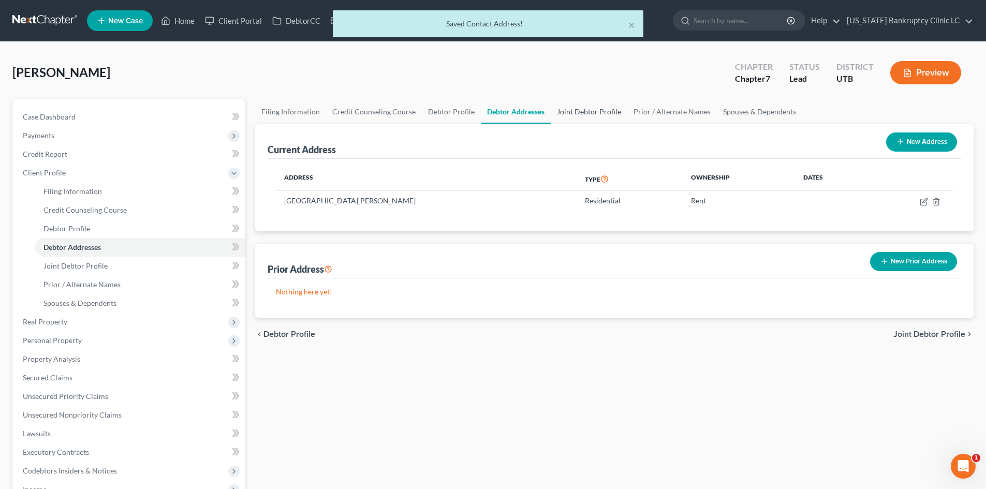
click at [583, 113] on link "Joint Debtor Profile" at bounding box center [589, 111] width 77 height 25
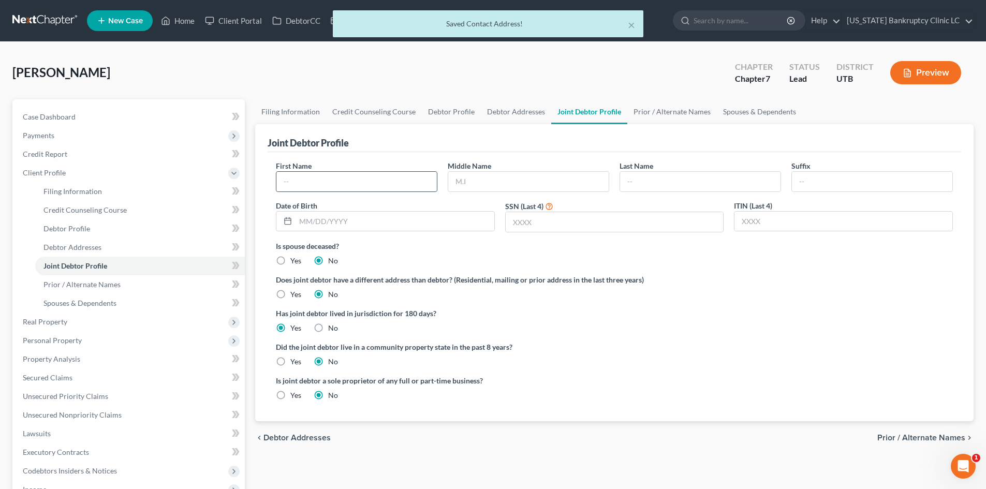
click at [344, 171] on div at bounding box center [357, 181] width 162 height 21
click at [335, 187] on input "text" at bounding box center [357, 182] width 161 height 20
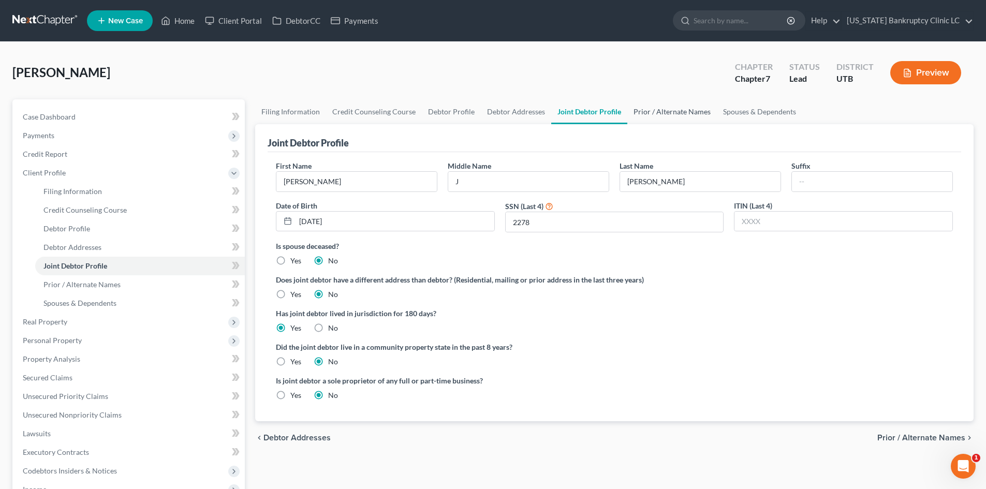
click at [674, 109] on link "Prior / Alternate Names" at bounding box center [673, 111] width 90 height 25
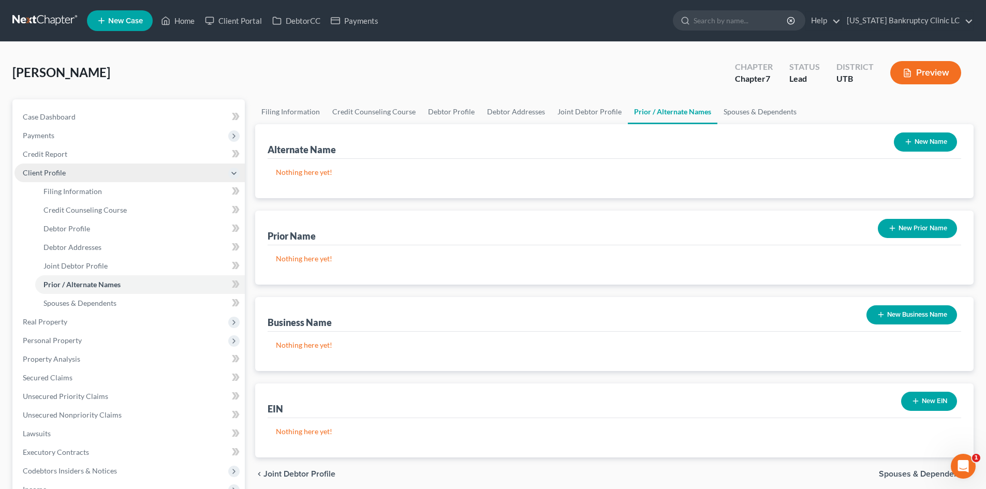
click at [85, 178] on span "Client Profile" at bounding box center [129, 173] width 230 height 19
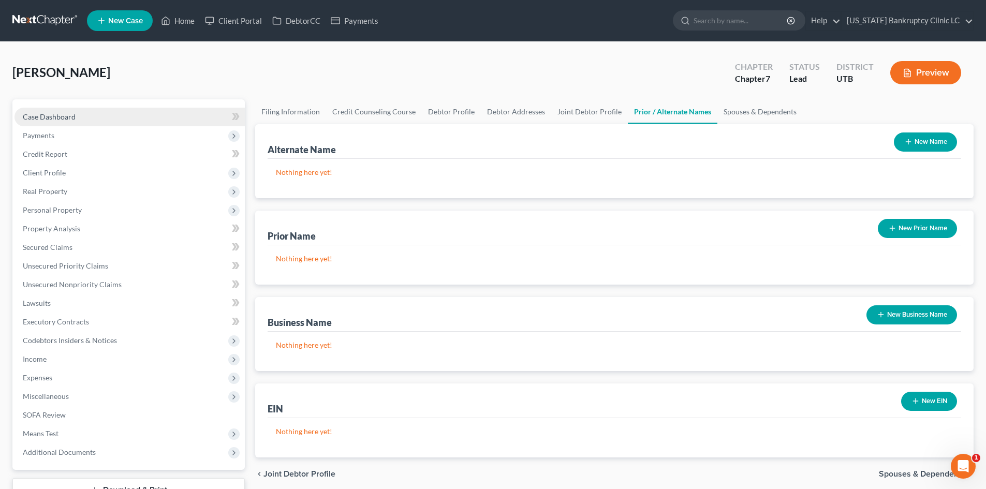
click at [72, 111] on link "Case Dashboard" at bounding box center [129, 117] width 230 height 19
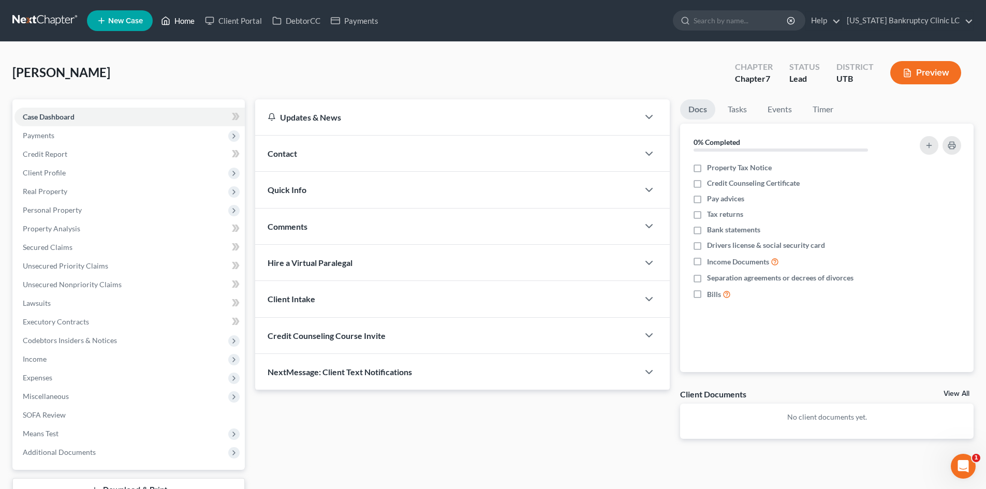
click at [196, 26] on link "Home" at bounding box center [178, 20] width 44 height 19
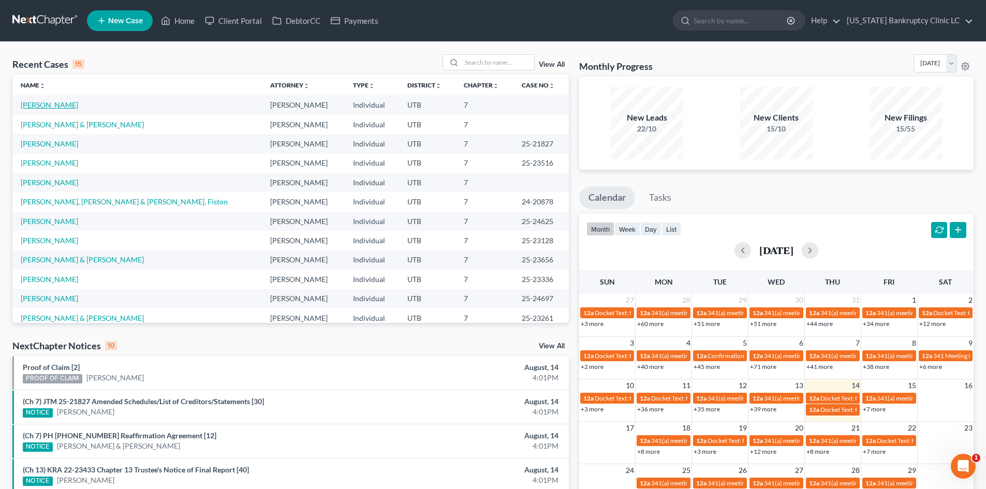
click at [31, 104] on link "[PERSON_NAME]" at bounding box center [49, 104] width 57 height 9
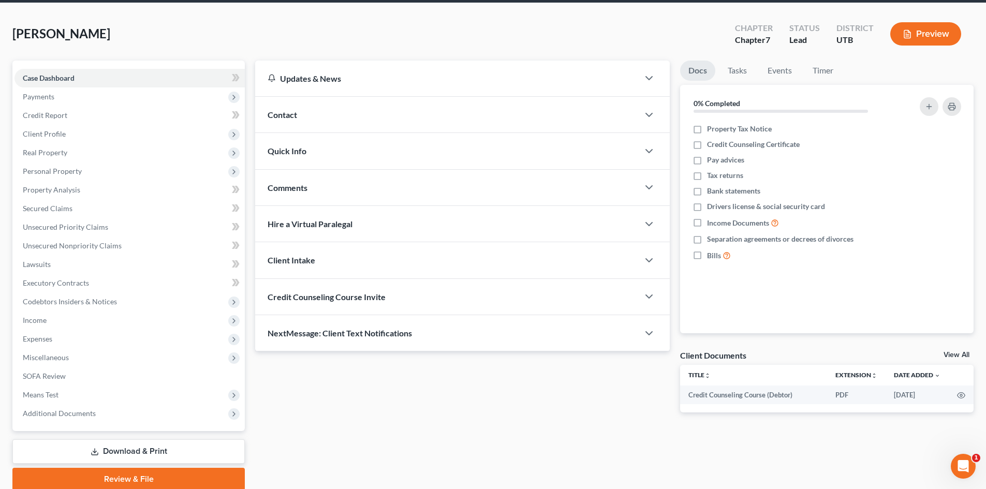
scroll to position [80, 0]
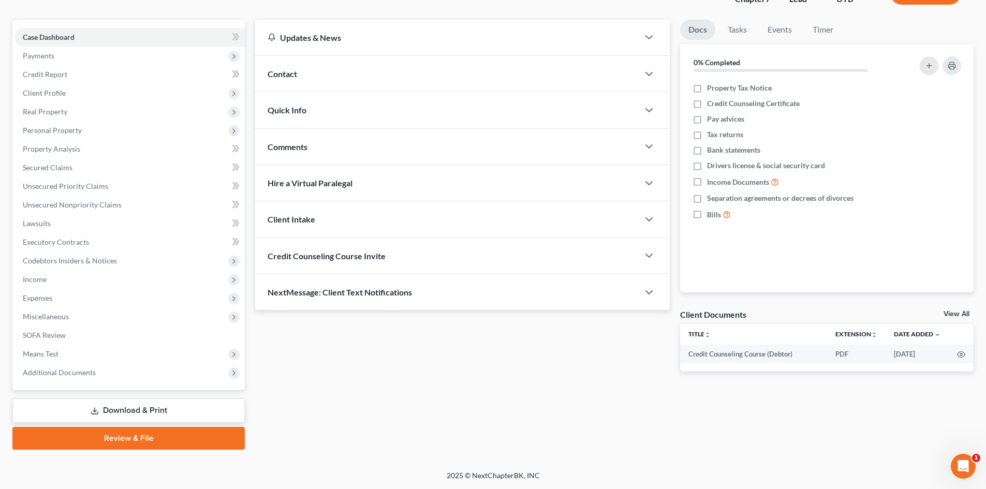
click at [157, 444] on link "Review & File" at bounding box center [128, 438] width 233 height 23
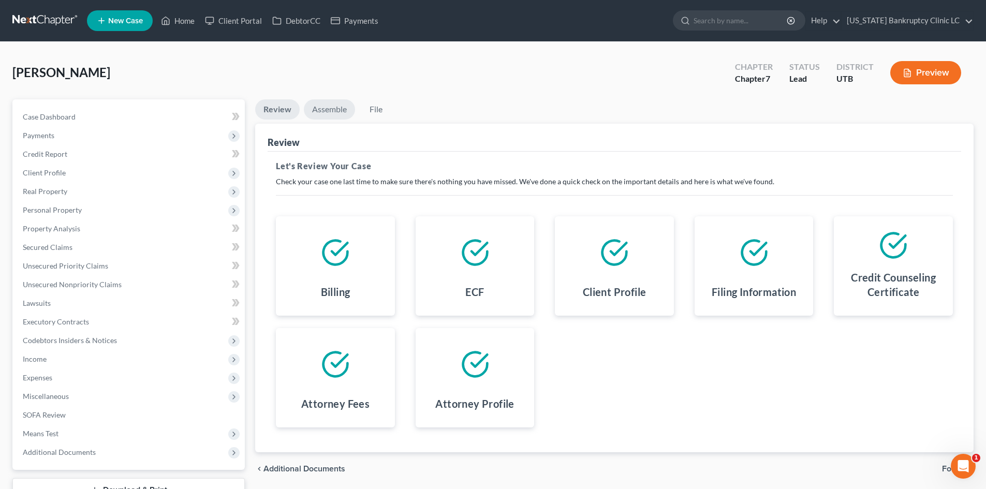
click at [335, 115] on link "Assemble" at bounding box center [329, 109] width 51 height 20
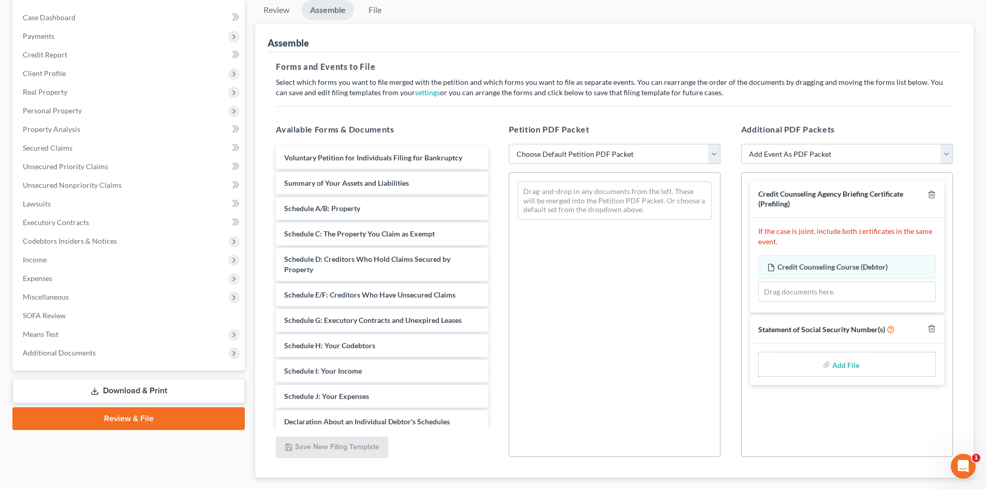
scroll to position [104, 0]
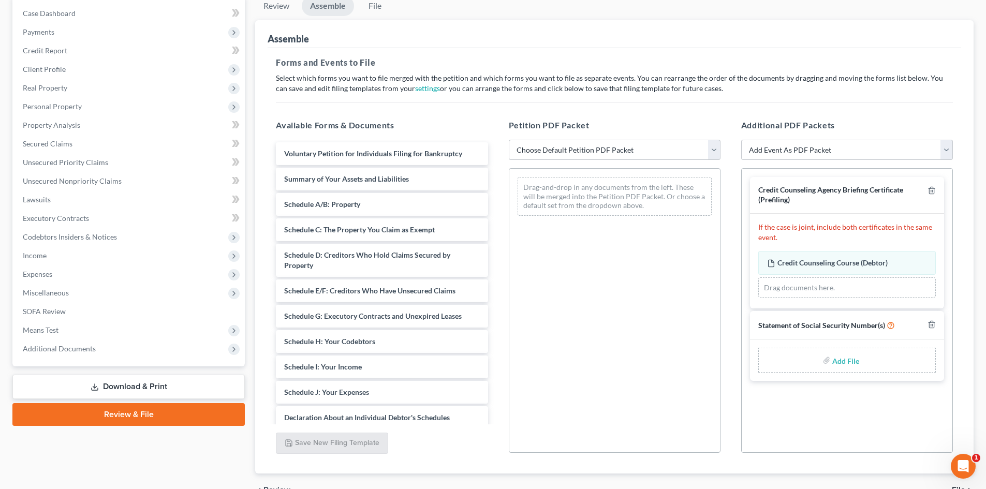
click at [853, 365] on input "file" at bounding box center [845, 360] width 25 height 19
click at [591, 157] on select "Choose Default Petition PDF Packet Emergency Filing (Voluntary Petition and Cre…" at bounding box center [615, 150] width 212 height 21
click at [670, 375] on div "Drag-and-drop in any documents from the left. These will be merged into the Pet…" at bounding box center [615, 310] width 212 height 285
click at [549, 147] on select "Choose Default Petition PDF Packet Emergency Filing (Voluntary Petition and Cre…" at bounding box center [615, 150] width 212 height 21
click at [509, 140] on select "Choose Default Petition PDF Packet Emergency Filing (Voluntary Petition and Cre…" at bounding box center [615, 150] width 212 height 21
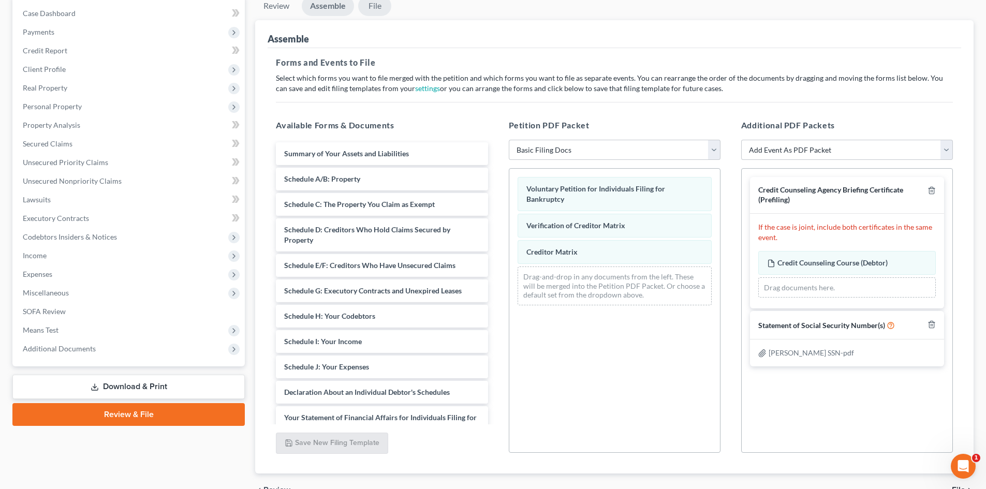
click at [371, 7] on link "File" at bounding box center [374, 6] width 33 height 20
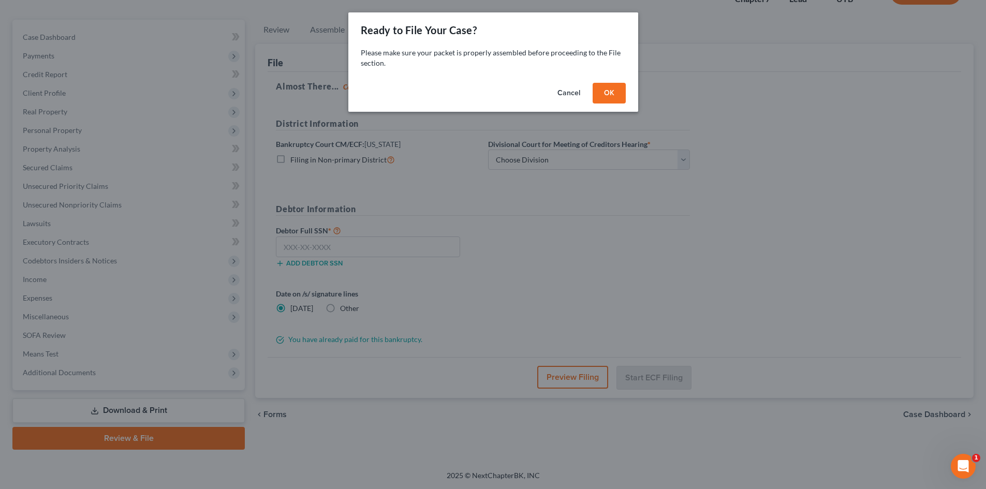
scroll to position [80, 0]
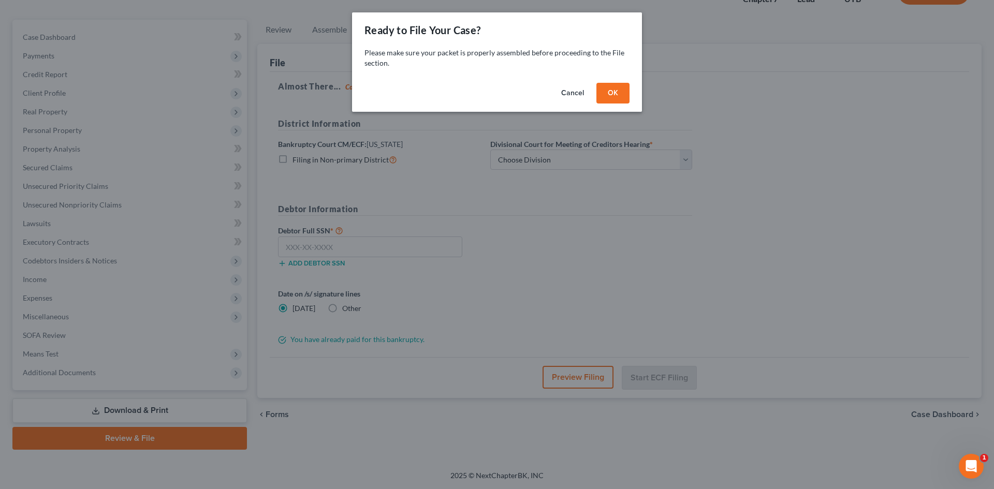
click at [615, 88] on button "OK" at bounding box center [613, 93] width 33 height 21
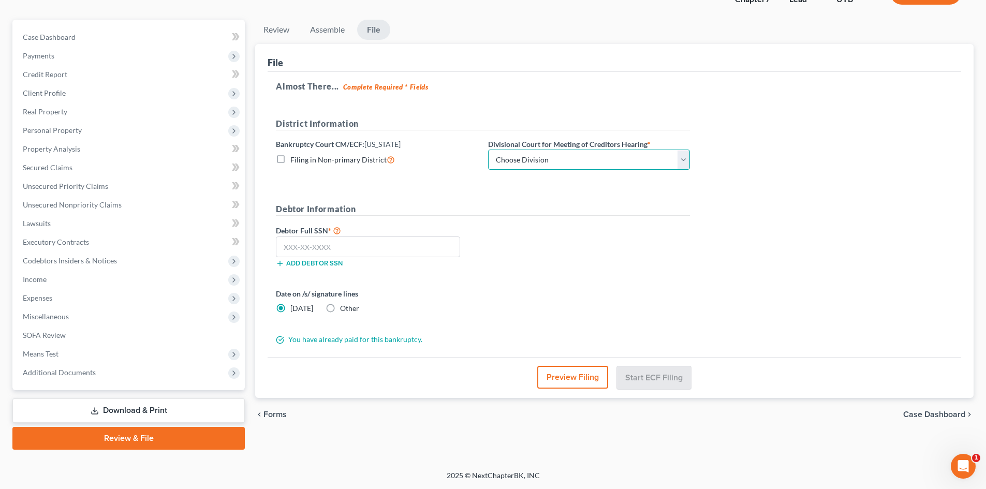
drag, startPoint x: 545, startPoint y: 158, endPoint x: 543, endPoint y: 169, distance: 11.6
click at [545, 158] on select "Choose Division [GEOGRAPHIC_DATA]" at bounding box center [589, 160] width 202 height 21
click at [488, 150] on select "Choose Division [GEOGRAPHIC_DATA]" at bounding box center [589, 160] width 202 height 21
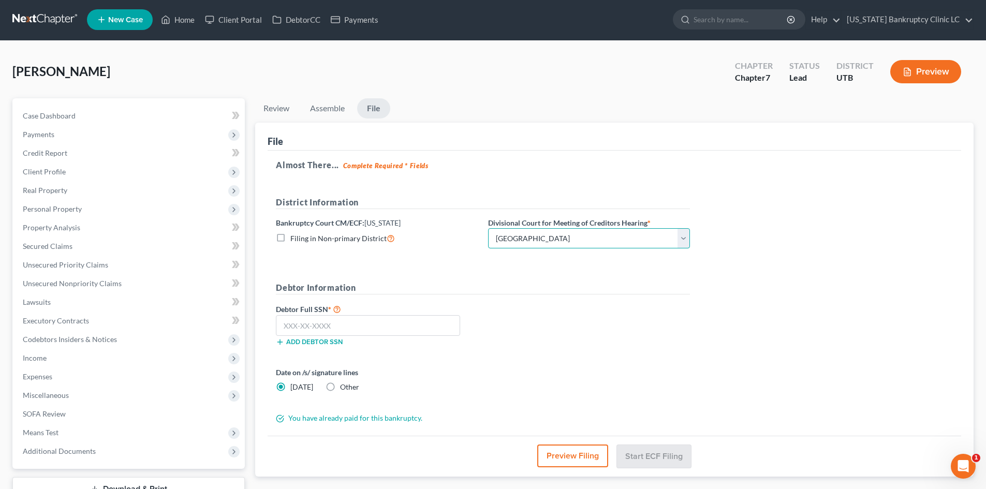
scroll to position [0, 0]
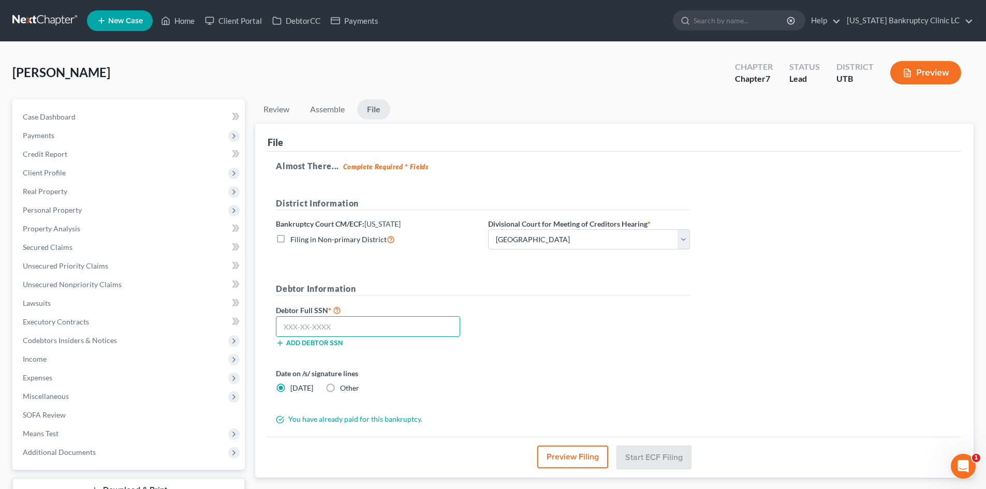
click at [388, 328] on input "text" at bounding box center [368, 326] width 184 height 21
click at [573, 456] on button "Preview Filing" at bounding box center [573, 457] width 71 height 23
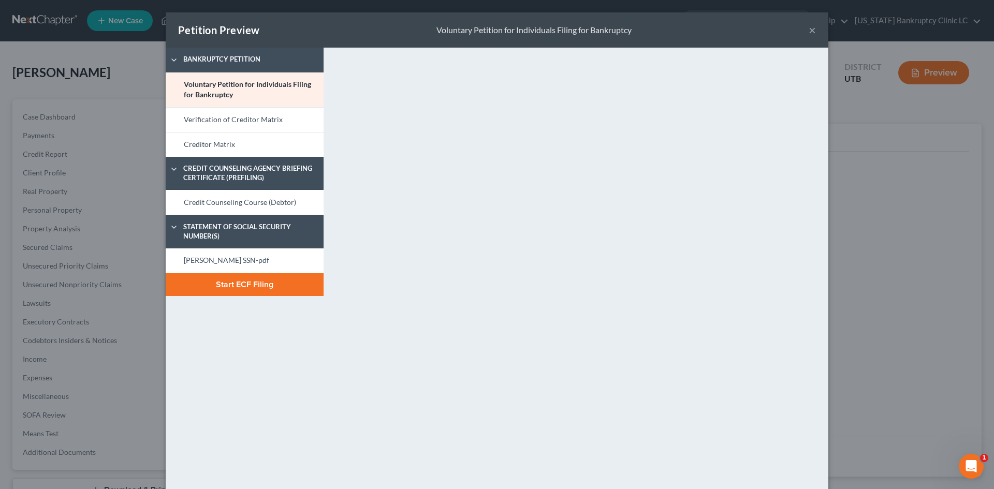
click at [809, 27] on button "×" at bounding box center [812, 30] width 7 height 12
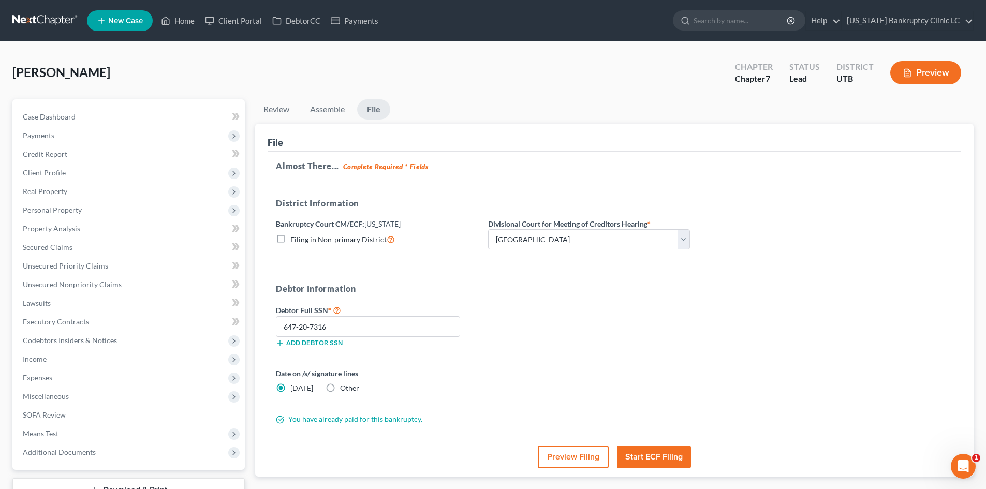
click at [666, 451] on button "Start ECF Filing" at bounding box center [654, 457] width 74 height 23
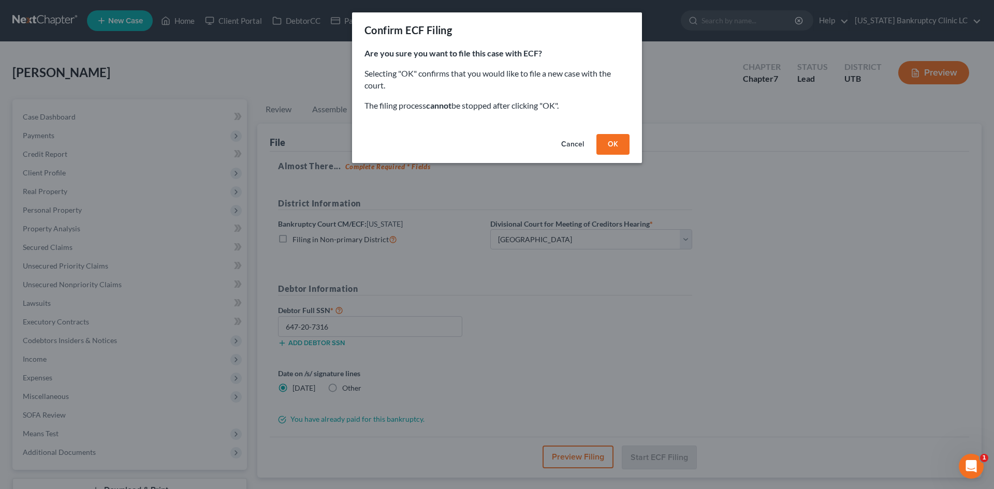
click at [615, 133] on div "Cancel OK" at bounding box center [497, 146] width 290 height 33
click at [615, 152] on button "OK" at bounding box center [613, 144] width 33 height 21
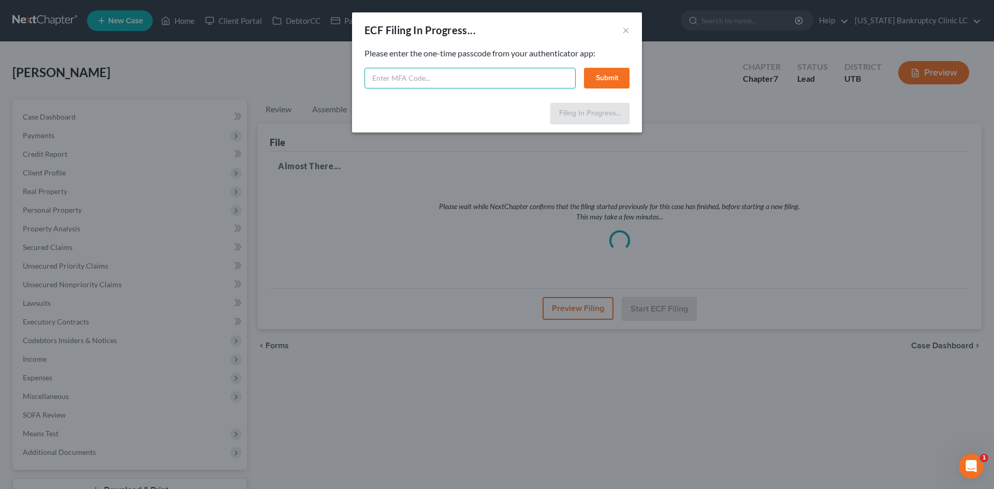
click at [511, 69] on input "text" at bounding box center [470, 78] width 211 height 21
drag, startPoint x: 607, startPoint y: 83, endPoint x: 589, endPoint y: 90, distance: 19.2
click at [597, 90] on div "Feel free to download your entire bankruptcy packet here: Please enter the one-…" at bounding box center [497, 73] width 290 height 51
click at [604, 84] on button "Submit" at bounding box center [607, 78] width 46 height 21
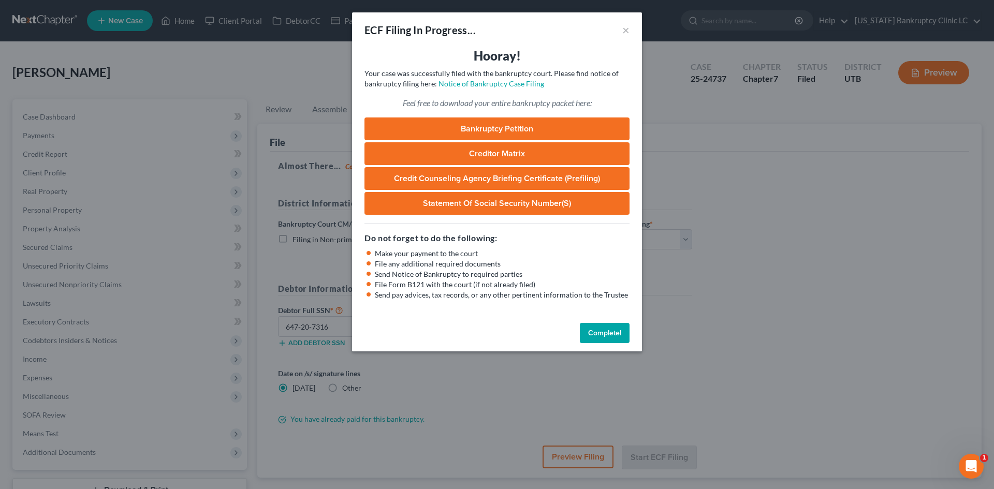
click at [611, 328] on button "Complete!" at bounding box center [605, 333] width 50 height 21
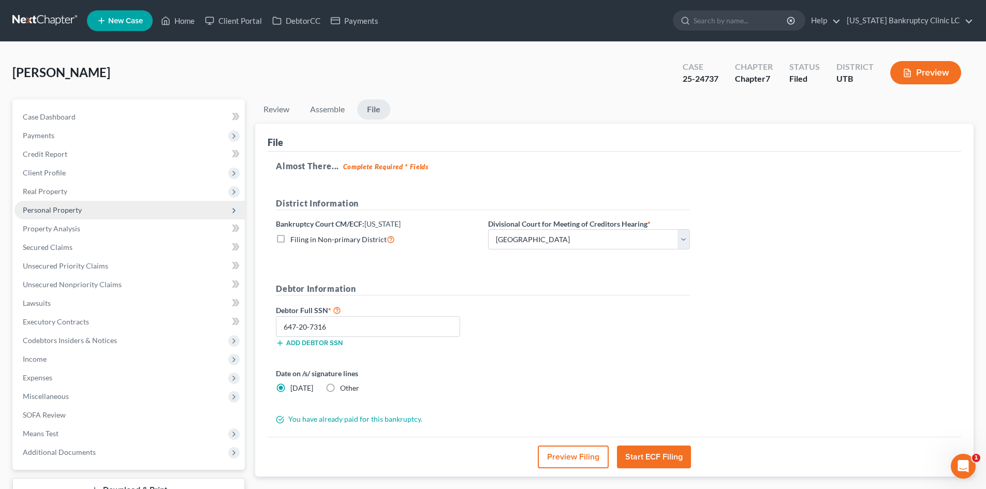
click at [81, 207] on span "Personal Property" at bounding box center [129, 210] width 230 height 19
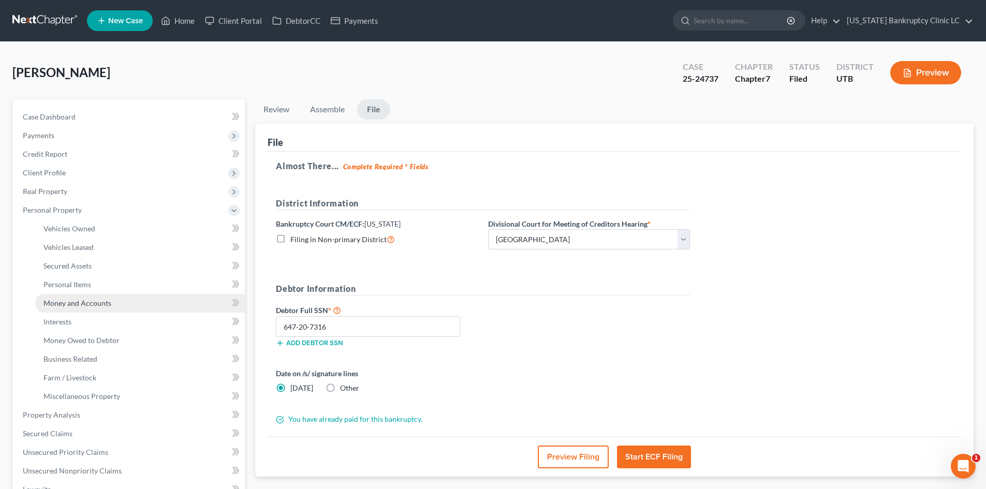
click at [98, 304] on span "Money and Accounts" at bounding box center [77, 303] width 68 height 9
